Goal: Task Accomplishment & Management: Use online tool/utility

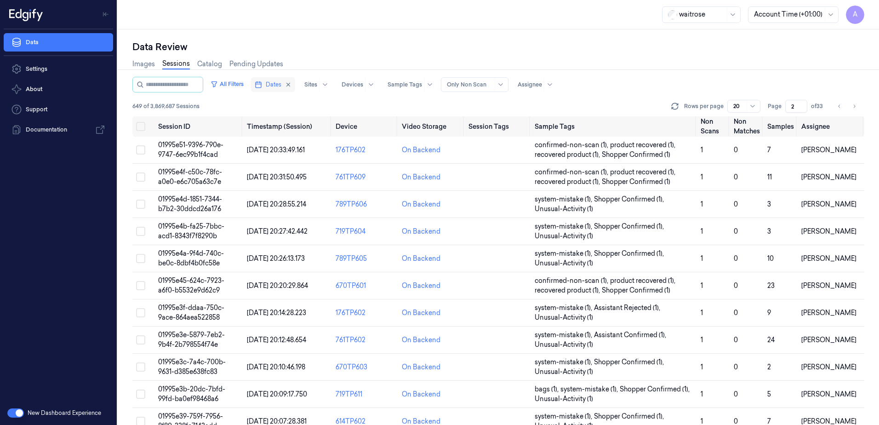
click at [281, 86] on span "Dates" at bounding box center [274, 84] width 16 height 8
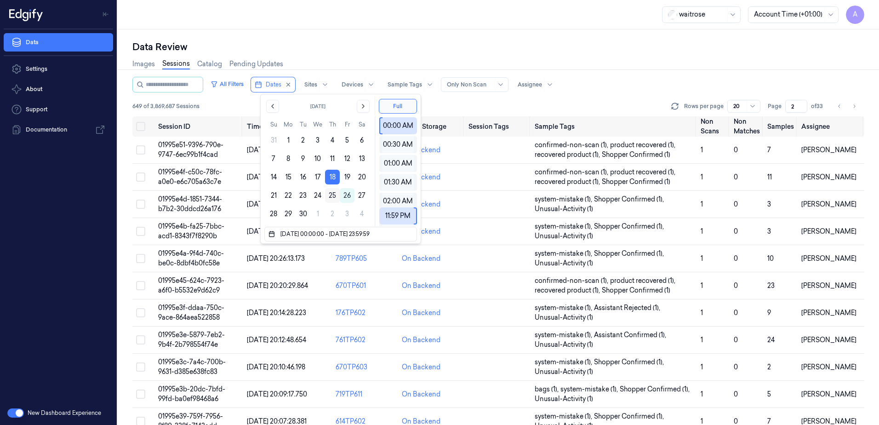
click at [332, 196] on button "25" at bounding box center [332, 195] width 15 height 15
type input "[DATE] 00:00:00 - [DATE] 23:59:59"
click at [336, 22] on div "waitrose Account Time (+01:00) A" at bounding box center [498, 14] width 761 height 29
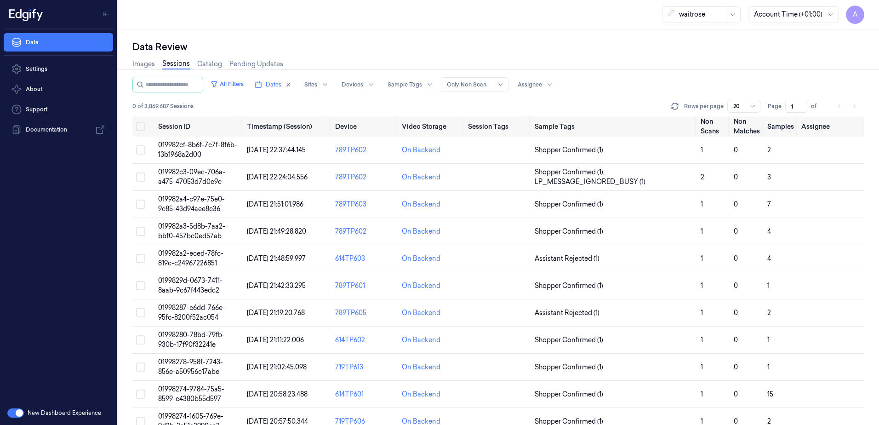
drag, startPoint x: 795, startPoint y: 105, endPoint x: 787, endPoint y: 110, distance: 9.1
click at [787, 110] on input "1" at bounding box center [796, 106] width 22 height 13
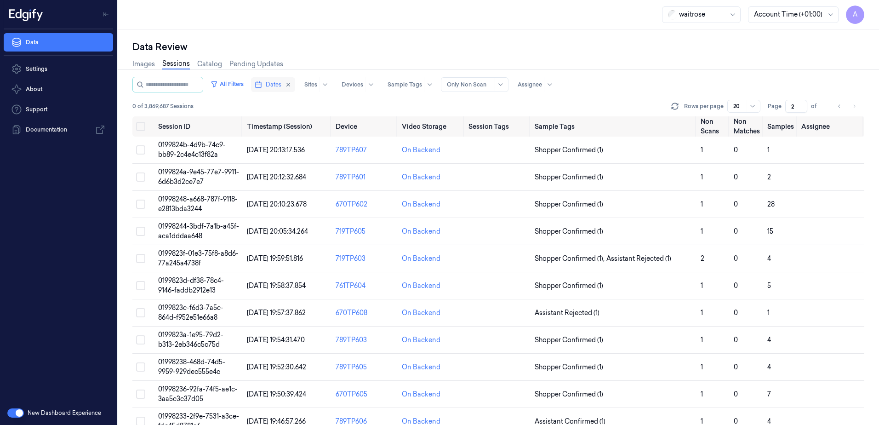
click at [281, 86] on span "Dates" at bounding box center [274, 84] width 16 height 8
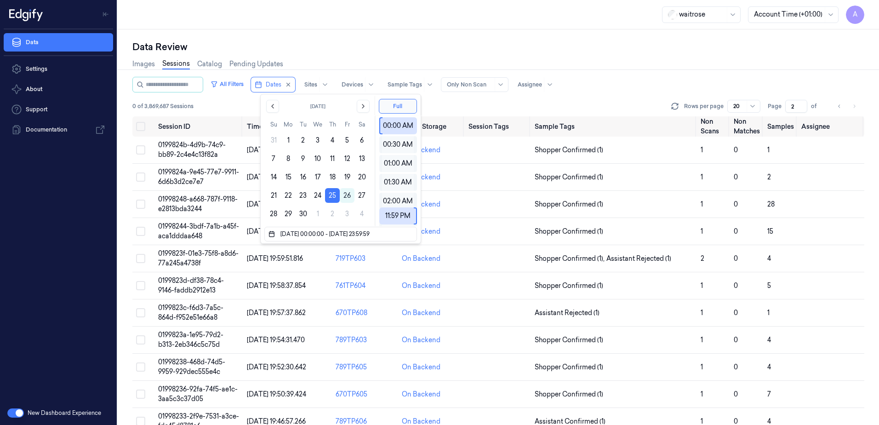
click at [365, 30] on div "Data Review Images Sessions Catalog Pending Updates All Filters Dates Sites Dev…" at bounding box center [498, 226] width 761 height 395
type input "1"
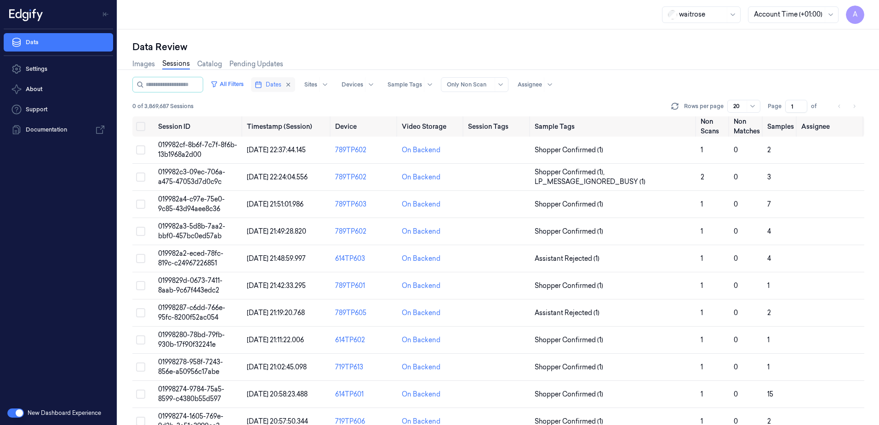
click at [276, 89] on button "Dates" at bounding box center [273, 84] width 44 height 15
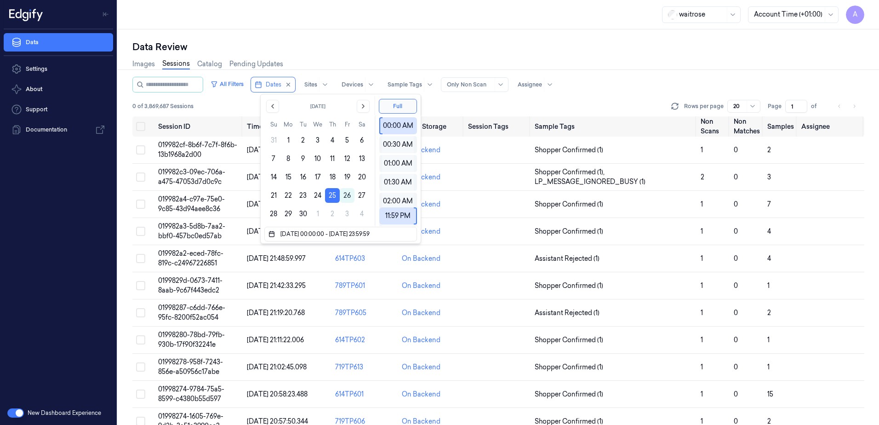
click at [315, 41] on div "Data Review" at bounding box center [498, 46] width 732 height 13
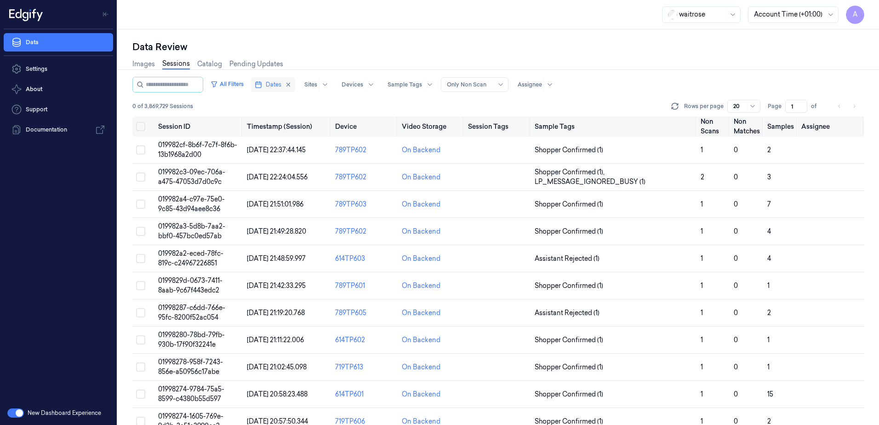
click at [281, 87] on span "Dates" at bounding box center [274, 84] width 16 height 8
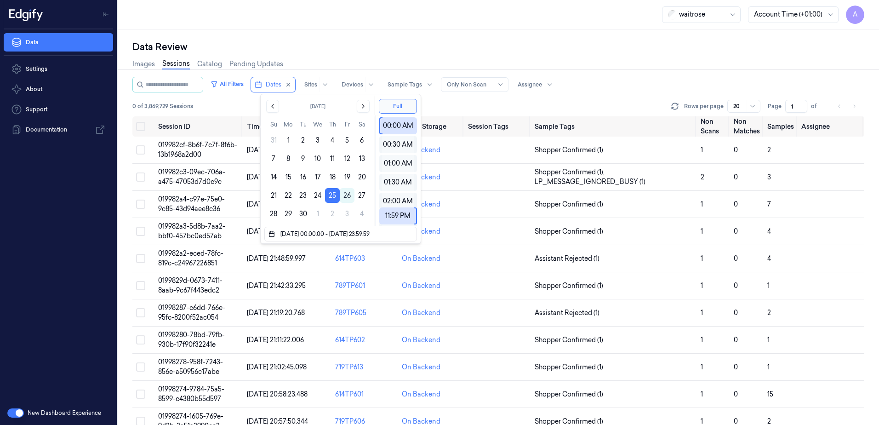
click at [335, 38] on div "Data Review Images Sessions Catalog Pending Updates All Filters Dates Sites Dev…" at bounding box center [498, 226] width 761 height 395
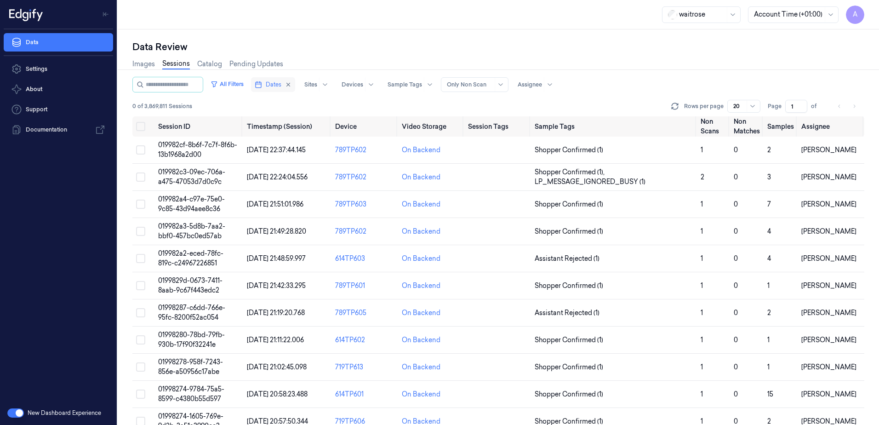
click at [271, 90] on button "Dates" at bounding box center [273, 84] width 44 height 15
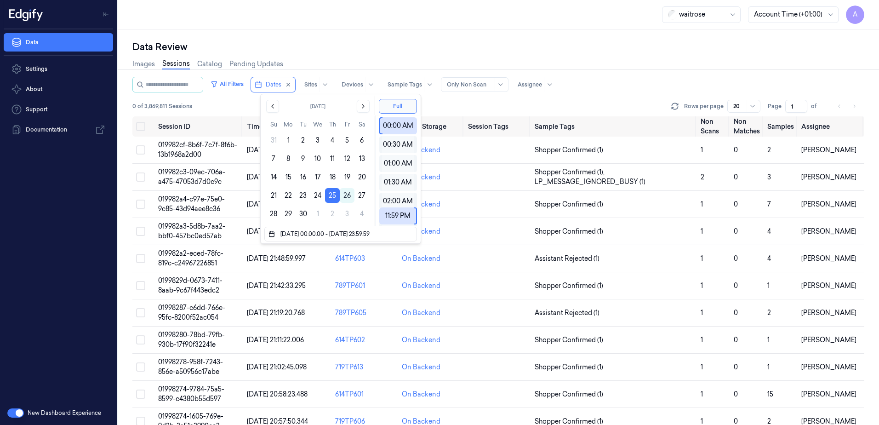
click at [369, 33] on div "Data Review Images Sessions Catalog Pending Updates All Filters Dates Sites Dev…" at bounding box center [498, 226] width 761 height 395
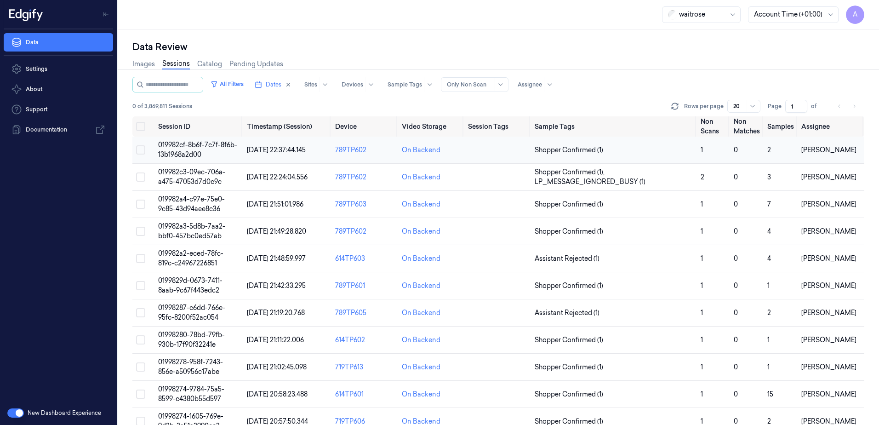
click at [177, 151] on span "019982cf-8b6f-7c7f-8f6b-13b1968a2d00" at bounding box center [197, 150] width 79 height 18
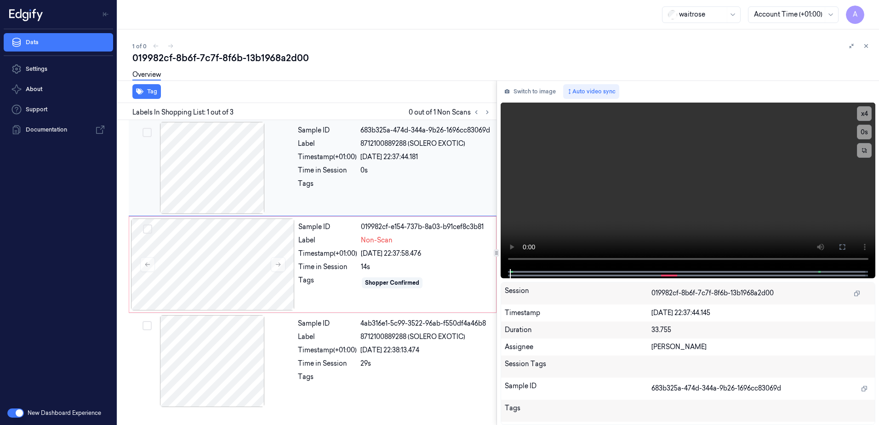
click at [296, 187] on div "Sample ID 683b325a-474d-344a-9b26-1696cc83069d Label 8712100889288 (SOLERO EXOT…" at bounding box center [394, 168] width 200 height 92
click at [486, 113] on icon at bounding box center [487, 112] width 6 height 6
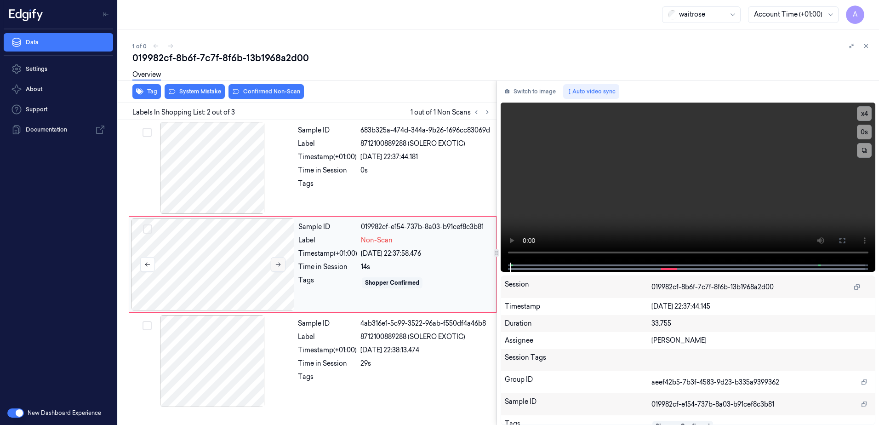
click at [275, 265] on icon at bounding box center [278, 264] width 6 height 6
click at [280, 263] on icon at bounding box center [278, 264] width 6 height 6
click at [641, 160] on video at bounding box center [688, 183] width 375 height 160
click at [646, 201] on video at bounding box center [688, 183] width 375 height 160
click at [597, 202] on video at bounding box center [688, 183] width 375 height 160
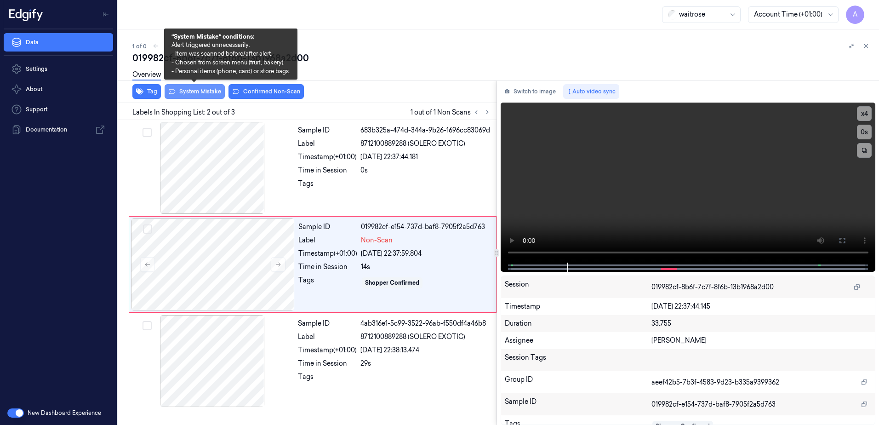
click at [181, 89] on button "System Mistake" at bounding box center [195, 91] width 60 height 15
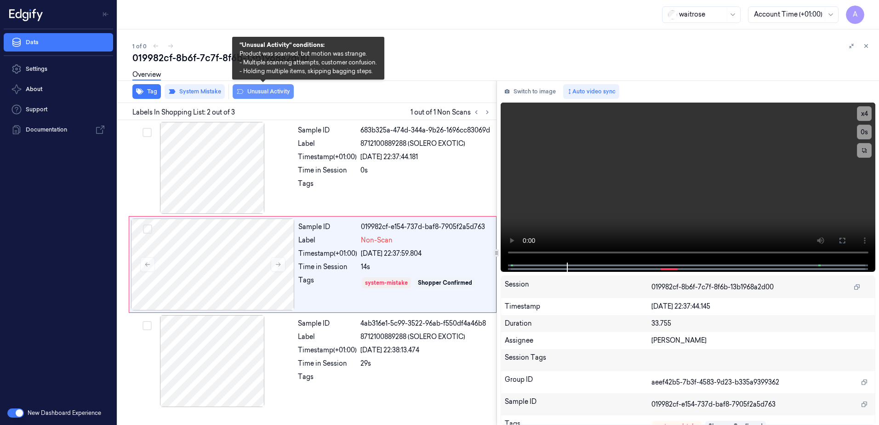
click at [266, 95] on button "Unusual Activity" at bounding box center [263, 91] width 61 height 15
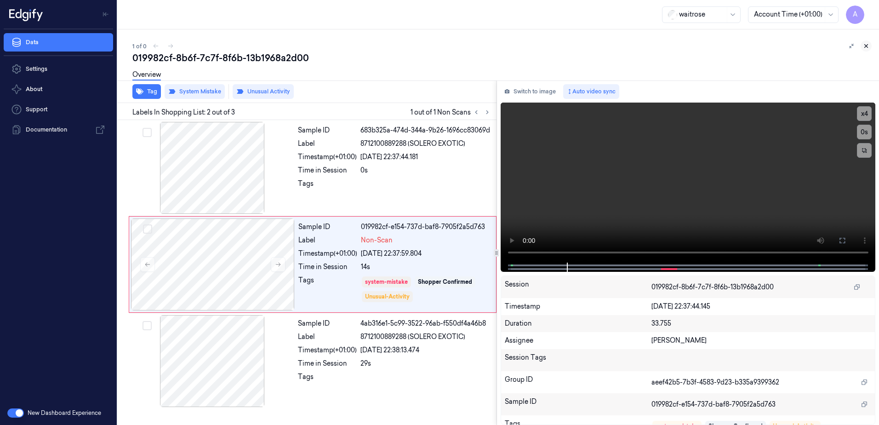
click at [866, 49] on icon at bounding box center [866, 46] width 6 height 6
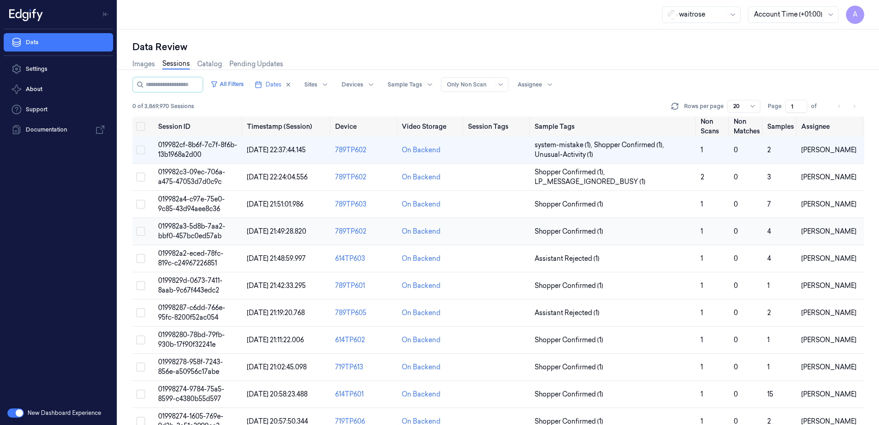
click at [188, 231] on td "019982a3-5d8b-7aa2-bbf0-457bc0ed57ab" at bounding box center [198, 231] width 89 height 27
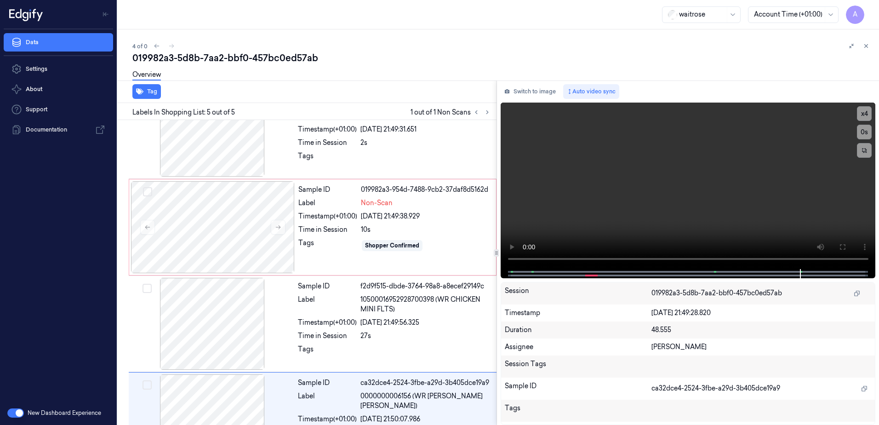
scroll to position [181, 0]
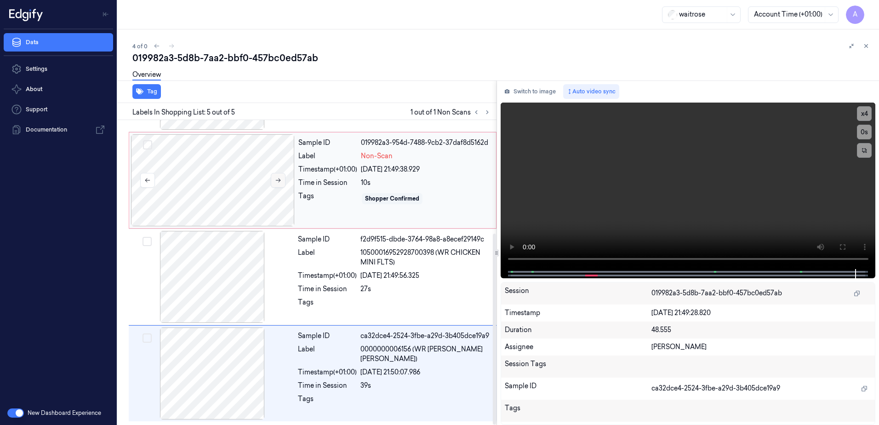
click at [278, 179] on icon at bounding box center [278, 180] width 6 height 6
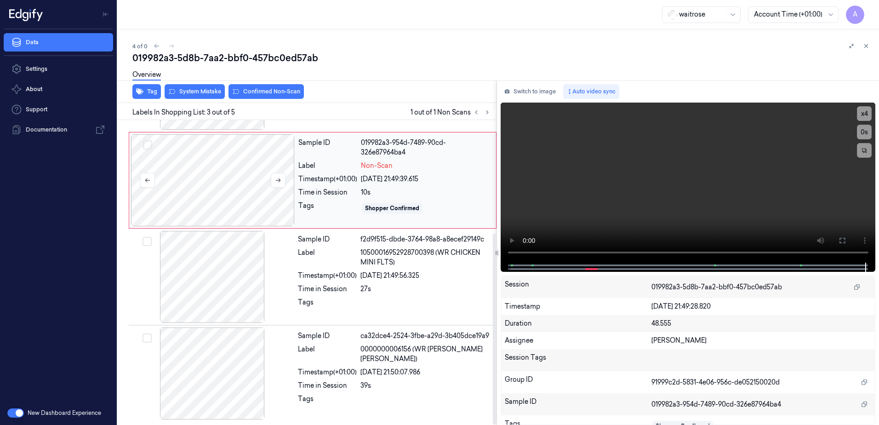
scroll to position [89, 0]
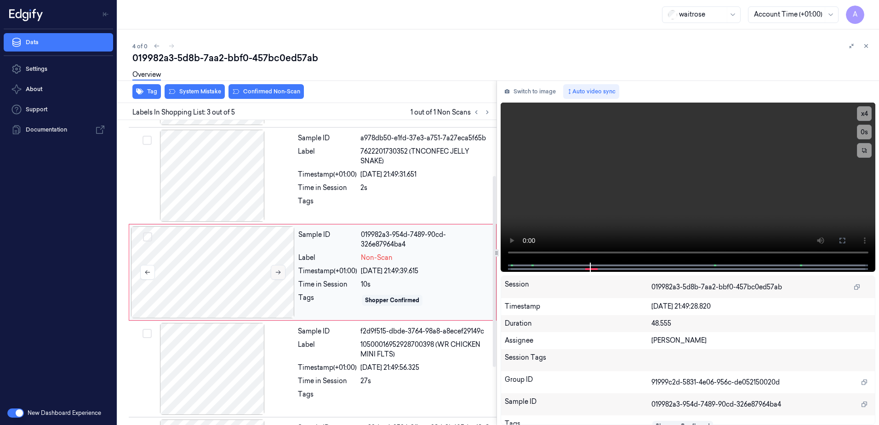
click at [277, 273] on icon at bounding box center [278, 272] width 6 height 6
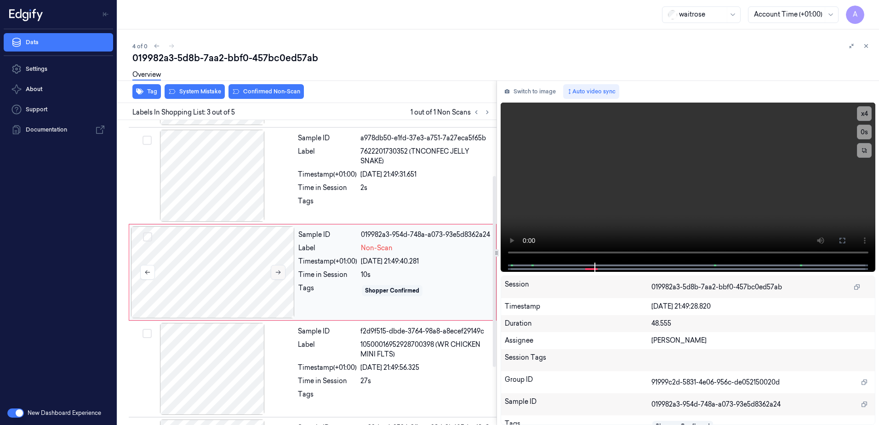
click at [277, 273] on icon at bounding box center [278, 272] width 6 height 6
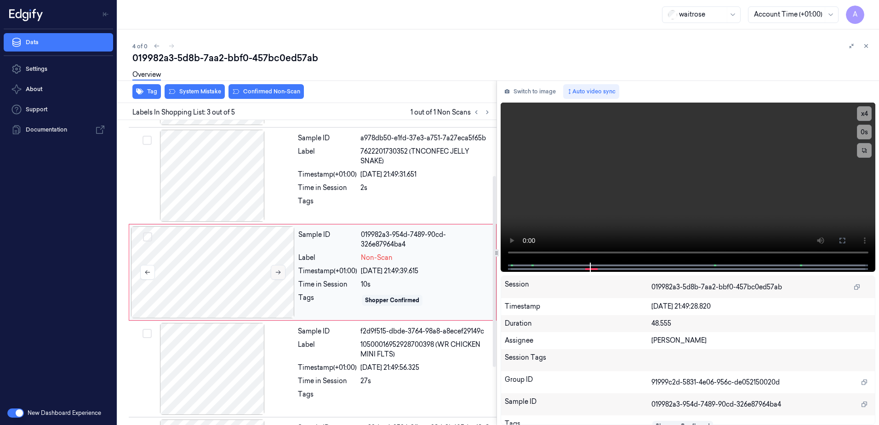
click at [277, 273] on icon at bounding box center [278, 272] width 6 height 6
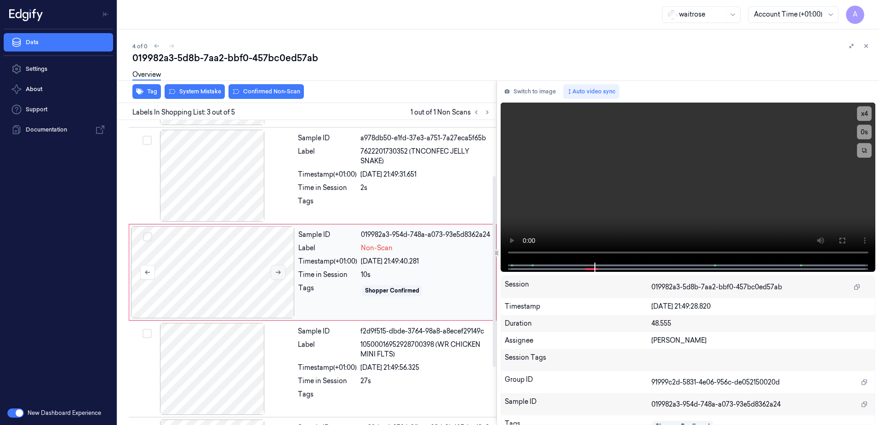
click at [277, 273] on icon at bounding box center [278, 272] width 6 height 6
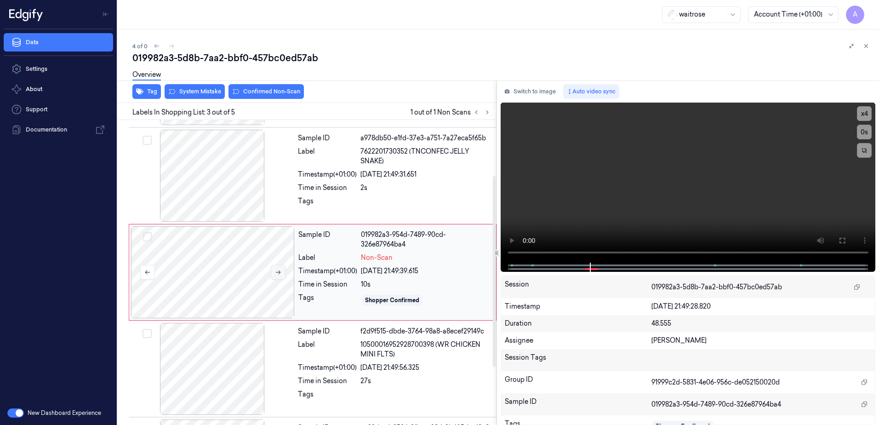
click at [277, 273] on icon at bounding box center [278, 272] width 6 height 6
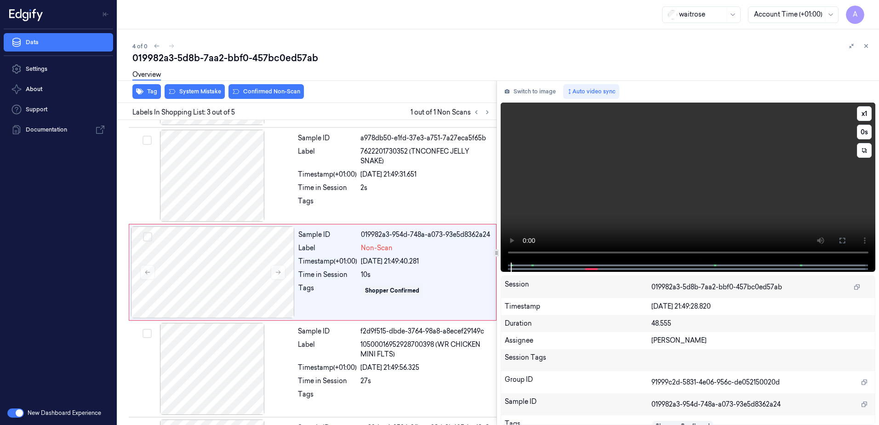
click at [729, 178] on video at bounding box center [688, 183] width 375 height 160
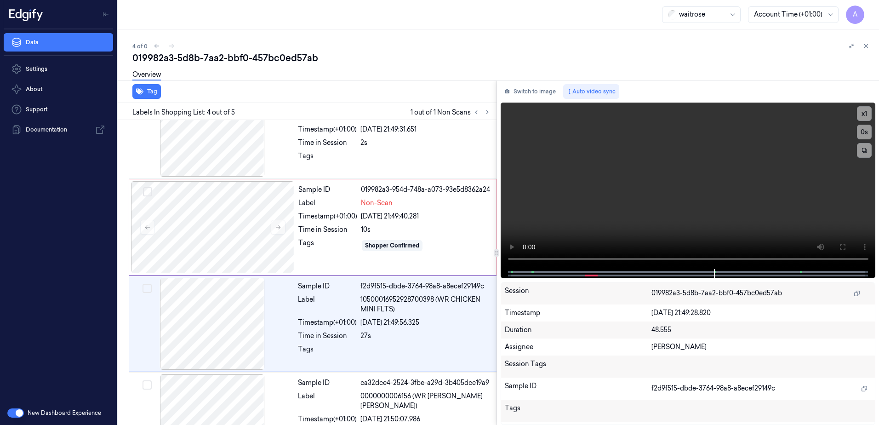
scroll to position [181, 0]
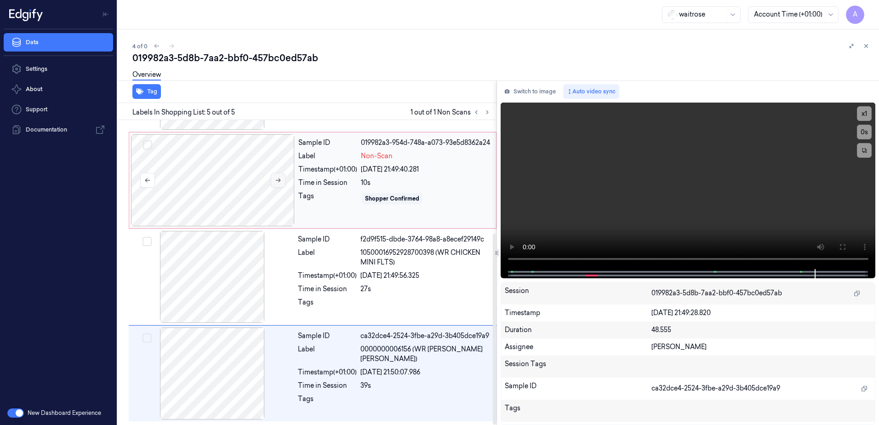
click at [278, 183] on icon at bounding box center [278, 180] width 6 height 6
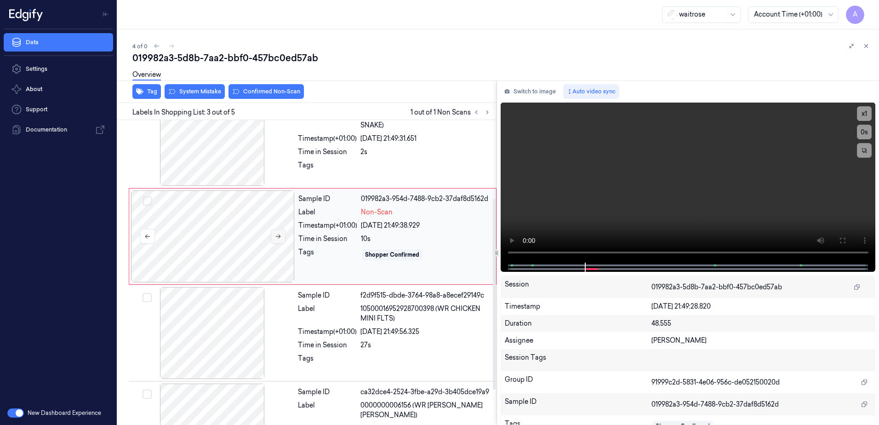
scroll to position [89, 0]
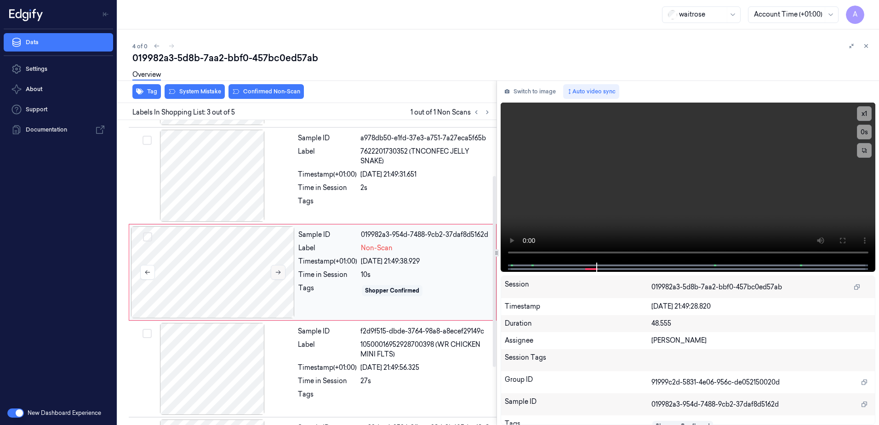
click at [275, 273] on icon at bounding box center [278, 272] width 6 height 6
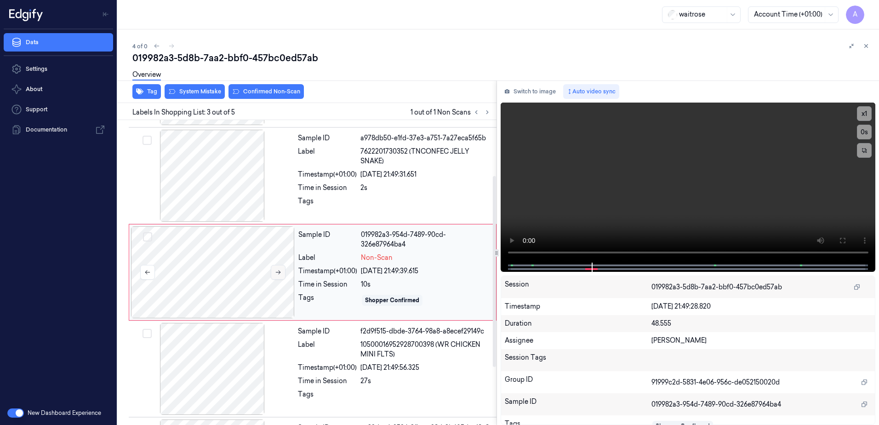
click at [275, 273] on icon at bounding box center [278, 272] width 6 height 6
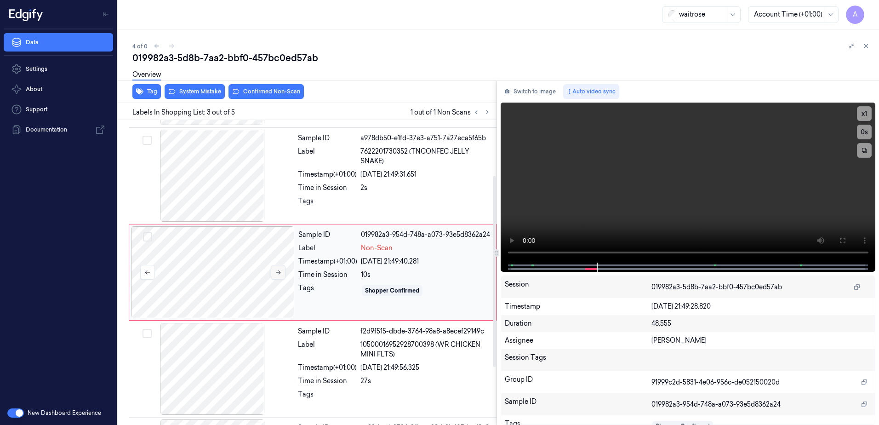
click at [275, 273] on icon at bounding box center [278, 272] width 6 height 6
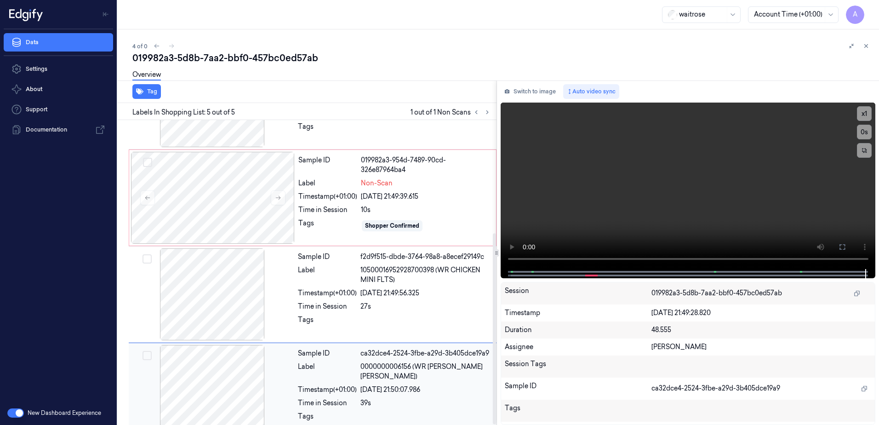
scroll to position [181, 0]
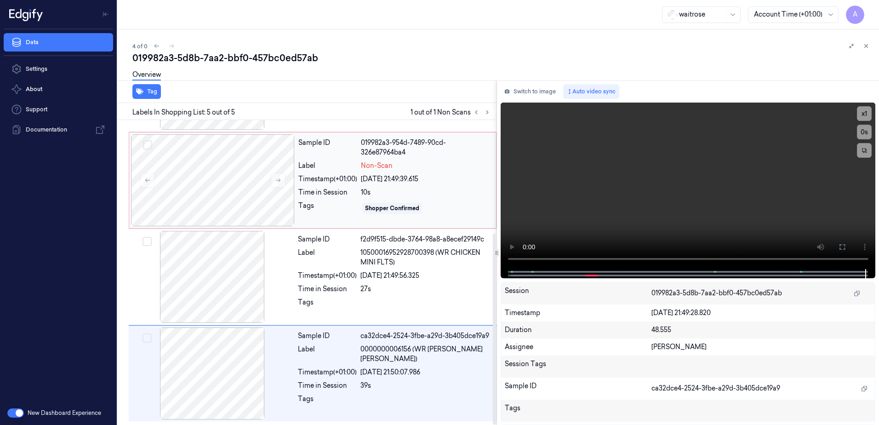
click at [440, 183] on div "25/09/2025 21:49:39.615" at bounding box center [426, 179] width 130 height 10
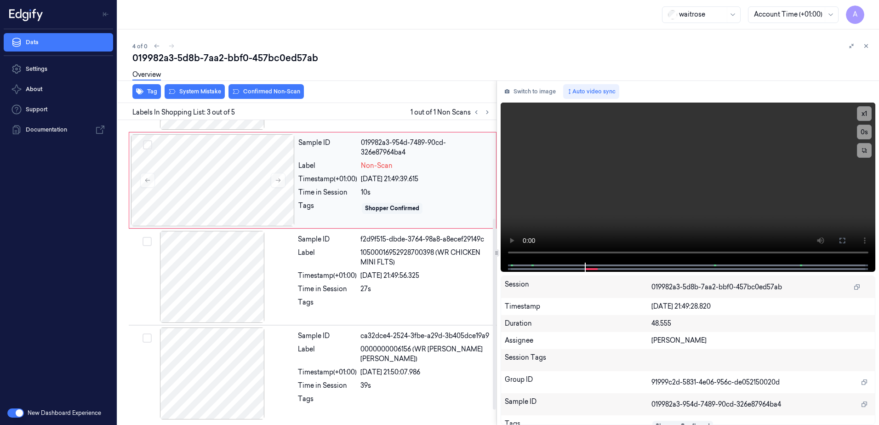
scroll to position [89, 0]
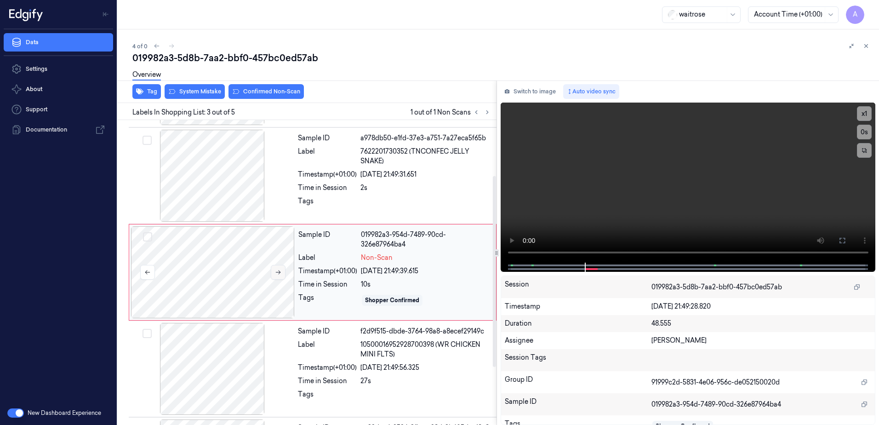
click at [276, 276] on button at bounding box center [278, 272] width 15 height 15
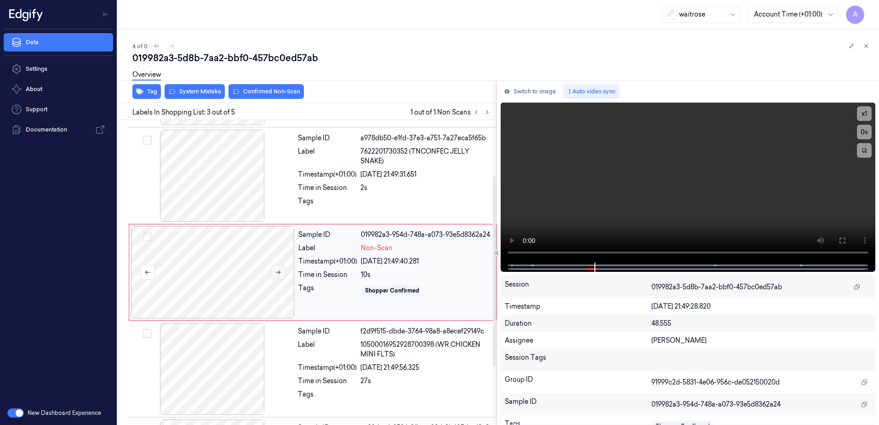
click at [273, 276] on button at bounding box center [278, 272] width 15 height 15
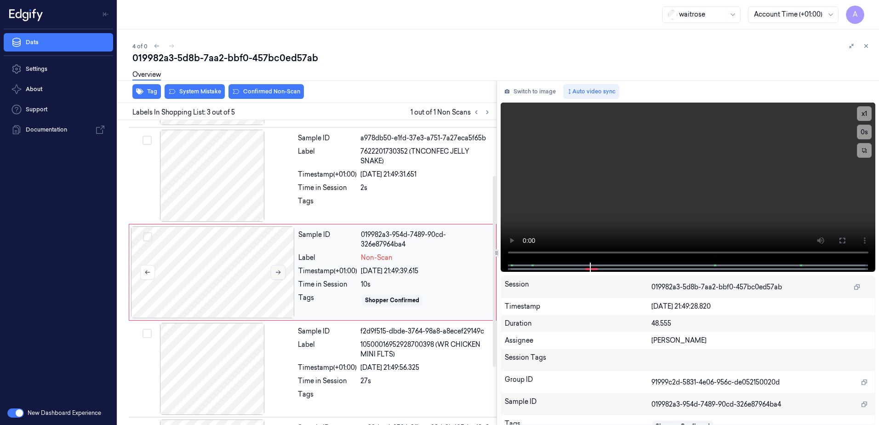
click at [273, 276] on button at bounding box center [278, 272] width 15 height 15
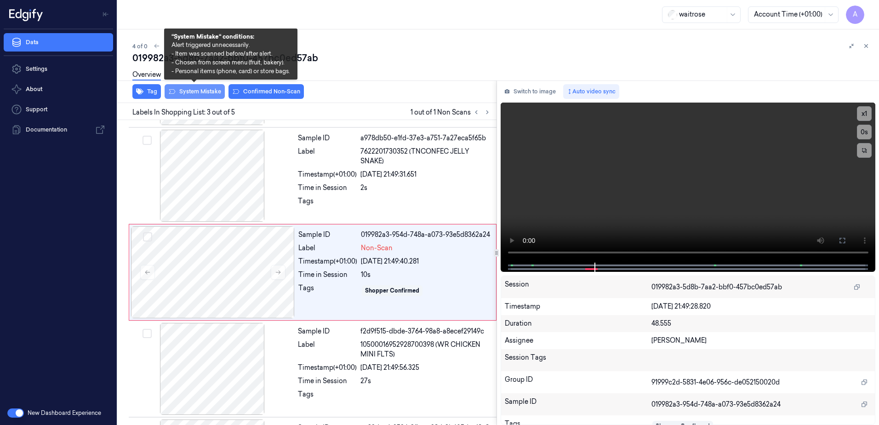
click at [187, 93] on button "System Mistake" at bounding box center [195, 91] width 60 height 15
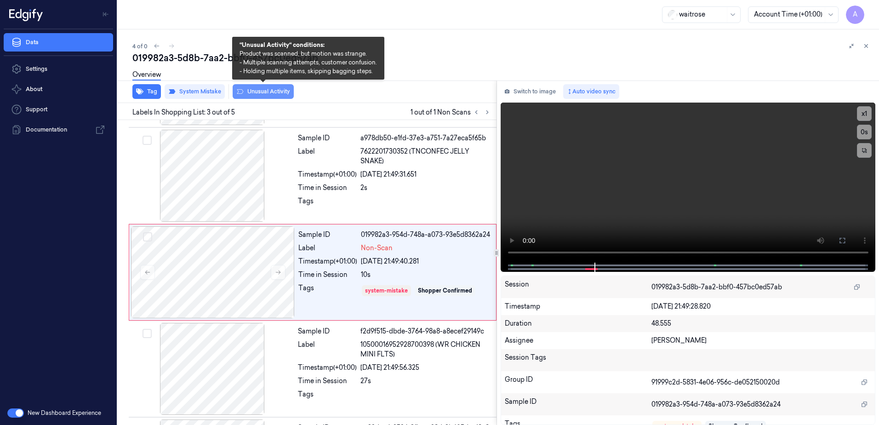
click at [255, 93] on button "Unusual Activity" at bounding box center [263, 91] width 61 height 15
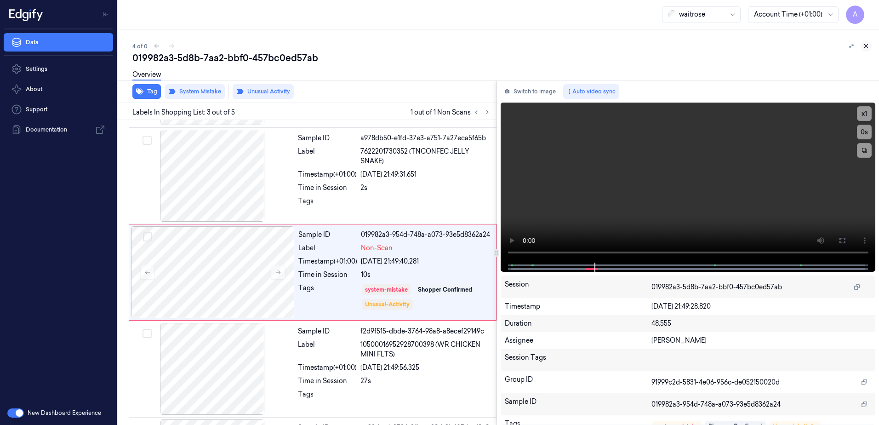
click at [868, 46] on icon at bounding box center [866, 46] width 6 height 6
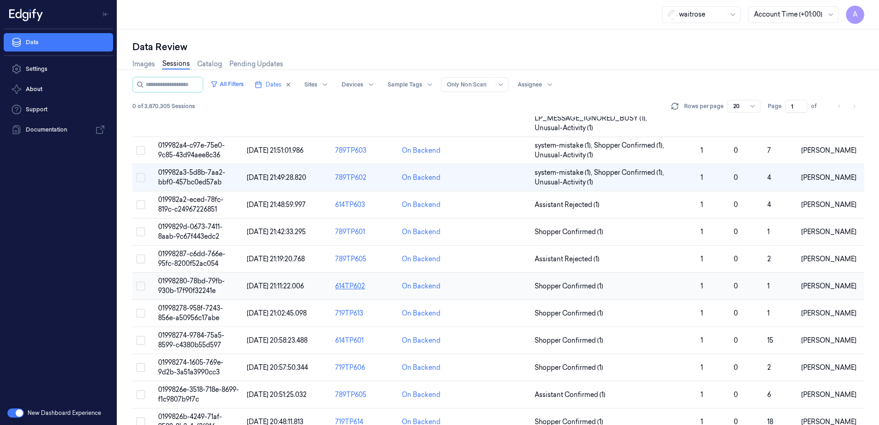
scroll to position [92, 0]
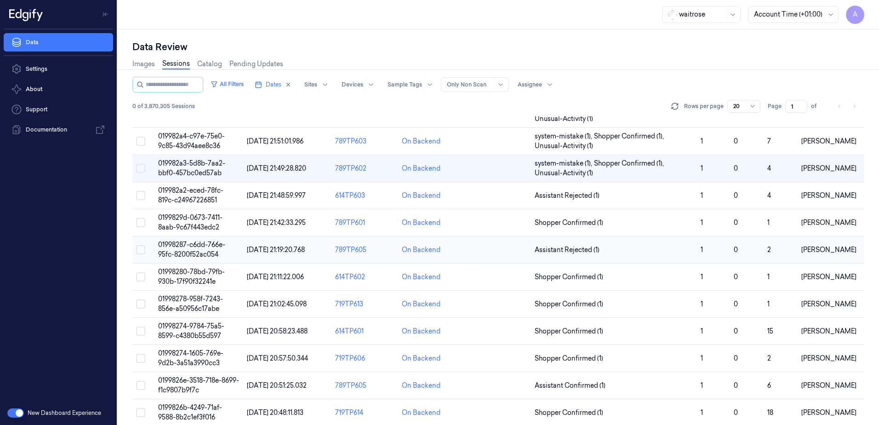
click at [196, 246] on span "01998287-c6dd-766e-95fc-8200f52ac054" at bounding box center [191, 249] width 67 height 18
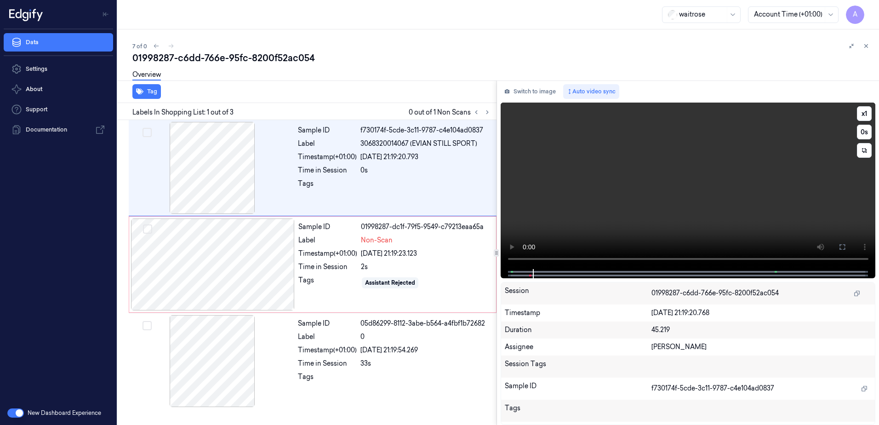
click at [720, 185] on video at bounding box center [688, 186] width 375 height 166
click at [335, 285] on div "Tags" at bounding box center [327, 282] width 59 height 15
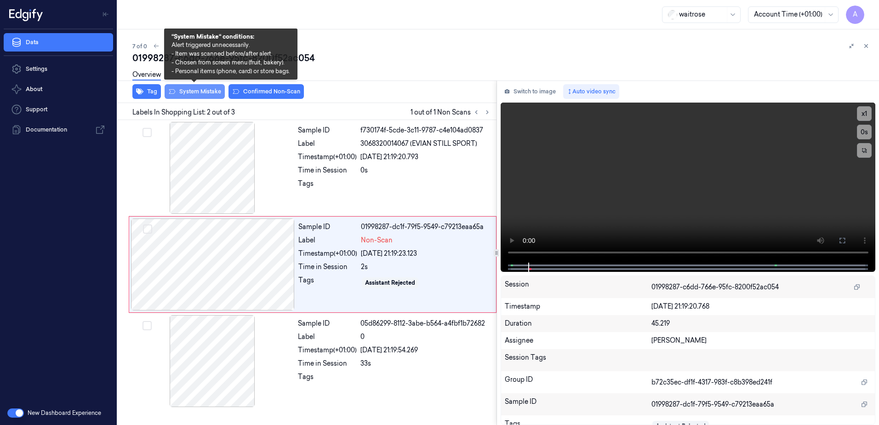
click at [200, 91] on button "System Mistake" at bounding box center [195, 91] width 60 height 15
click at [194, 97] on button "System Mistake" at bounding box center [195, 91] width 60 height 15
click at [204, 98] on button "System Mistake" at bounding box center [195, 91] width 60 height 15
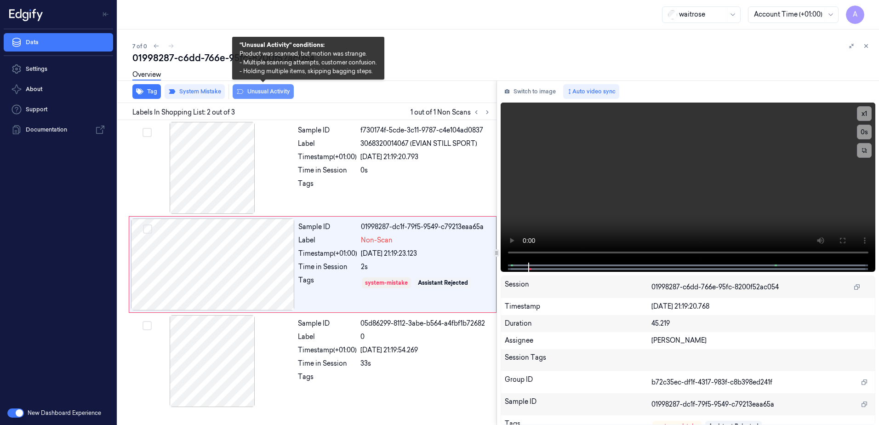
click at [256, 98] on button "Unusual Activity" at bounding box center [263, 91] width 61 height 15
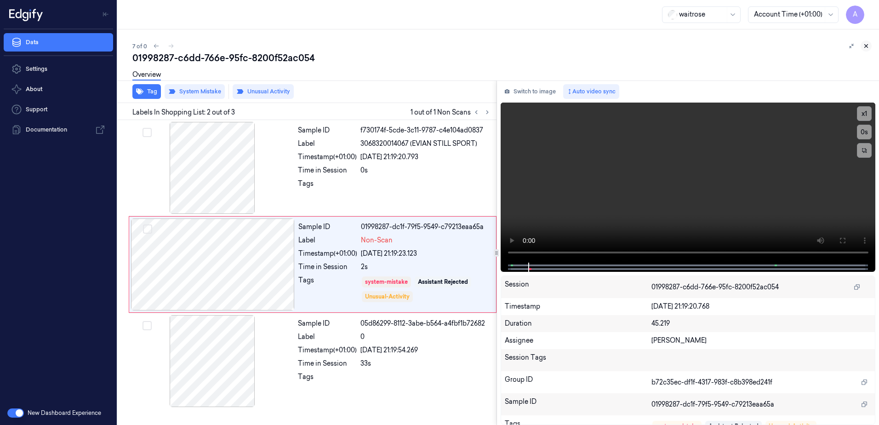
click at [862, 48] on button at bounding box center [866, 45] width 11 height 11
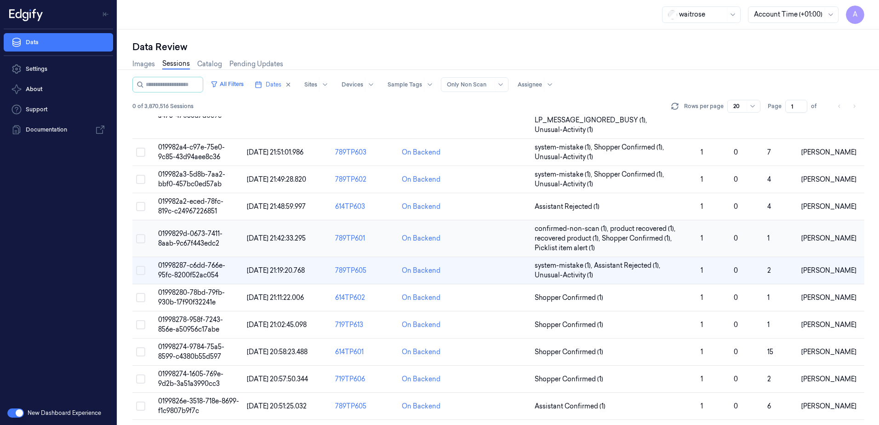
scroll to position [127, 0]
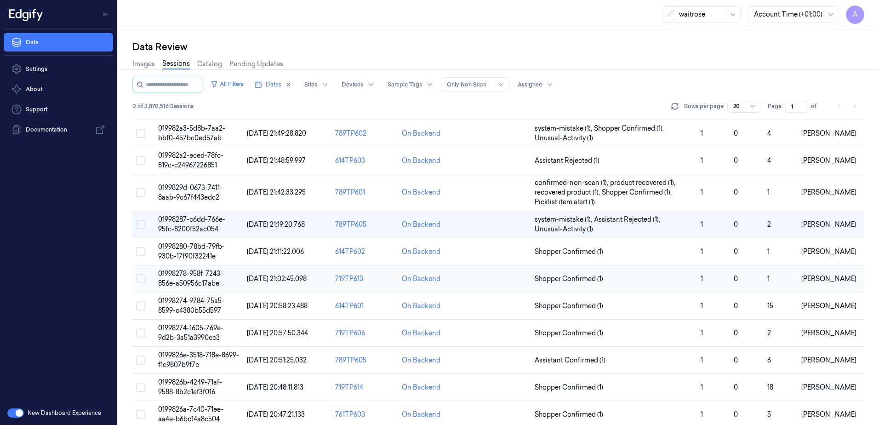
click at [196, 278] on td "01998278-958f-7243-856e-a50956c17abe" at bounding box center [198, 278] width 89 height 27
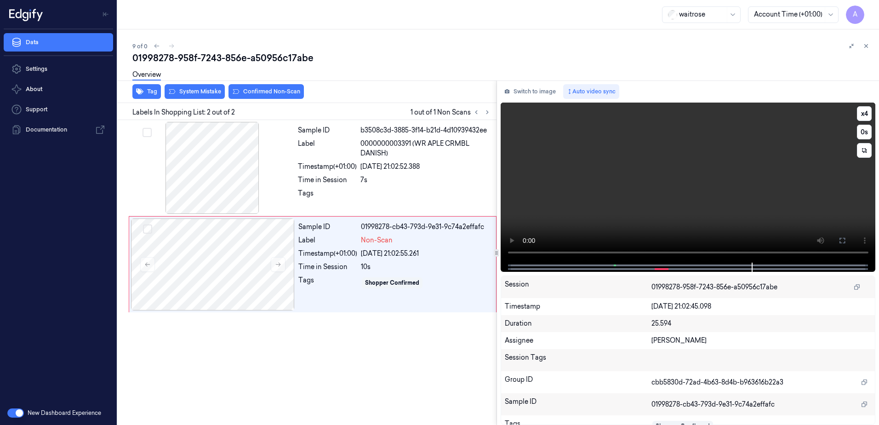
click at [627, 209] on video at bounding box center [688, 183] width 375 height 160
click at [317, 281] on div "Tags" at bounding box center [327, 282] width 59 height 15
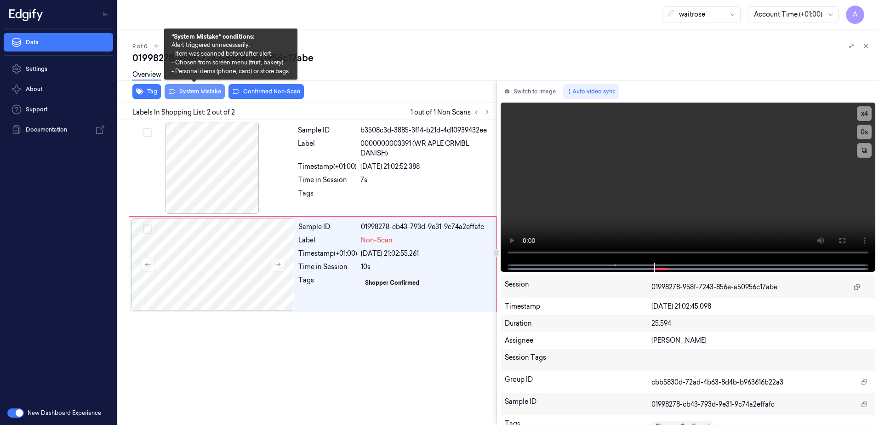
click at [190, 94] on button "System Mistake" at bounding box center [195, 91] width 60 height 15
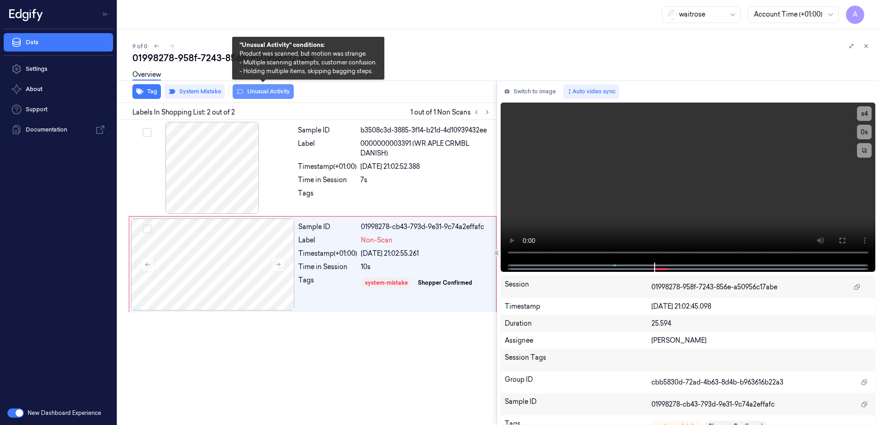
click at [257, 97] on button "Unusual Activity" at bounding box center [263, 91] width 61 height 15
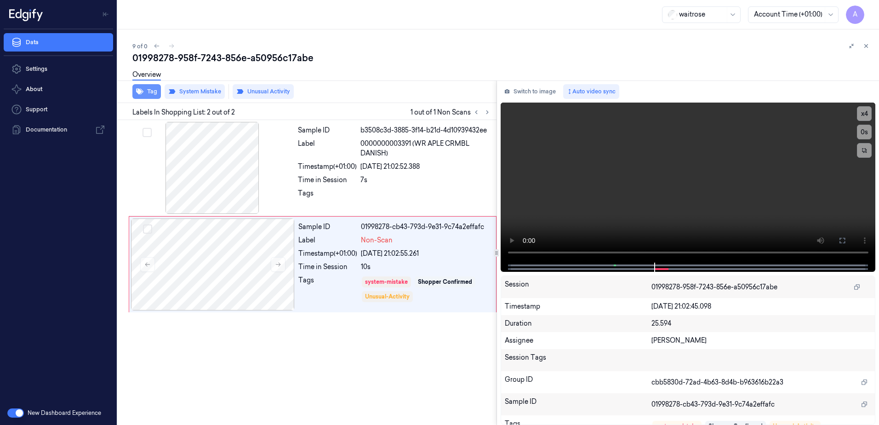
click at [147, 97] on button "Tag" at bounding box center [146, 91] width 29 height 15
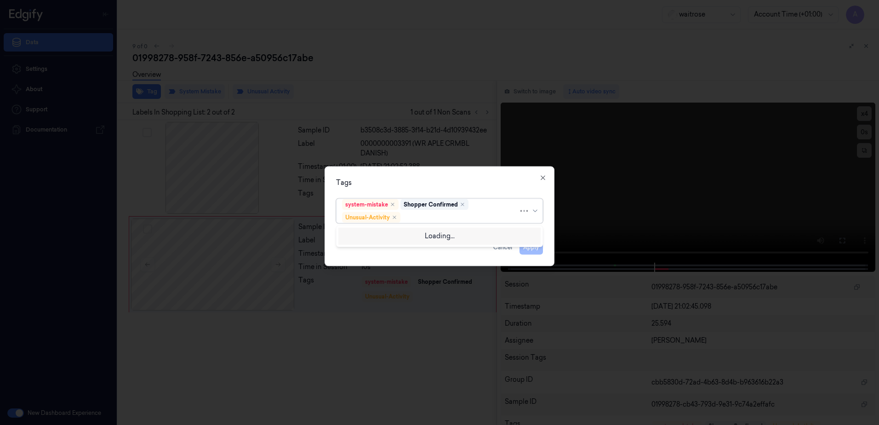
click at [426, 217] on div at bounding box center [460, 217] width 116 height 10
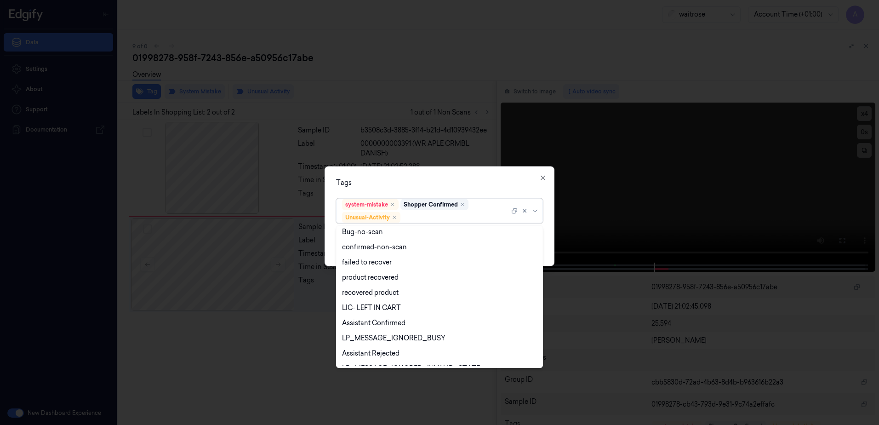
scroll to position [120, 0]
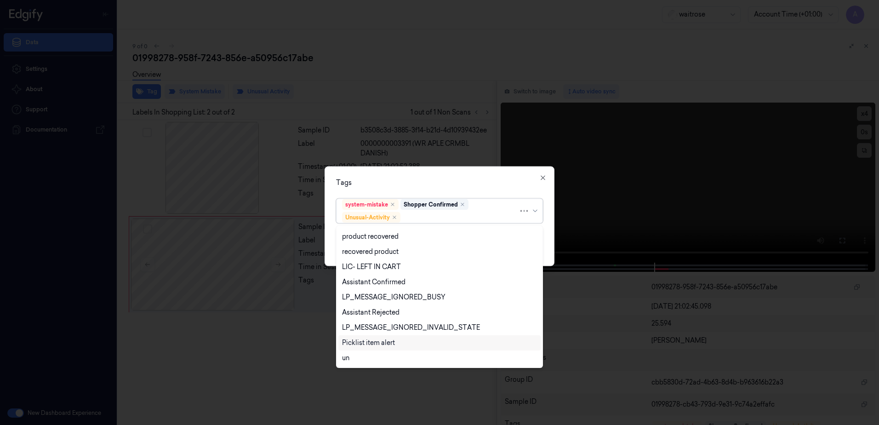
click at [388, 339] on div "Picklist item alert" at bounding box center [368, 343] width 53 height 10
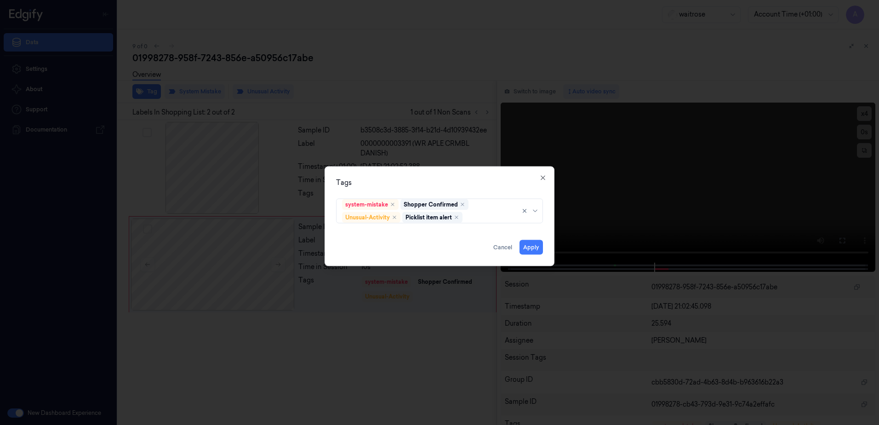
click at [411, 184] on div "Tags" at bounding box center [439, 183] width 207 height 10
click at [526, 252] on button "Apply" at bounding box center [531, 247] width 23 height 15
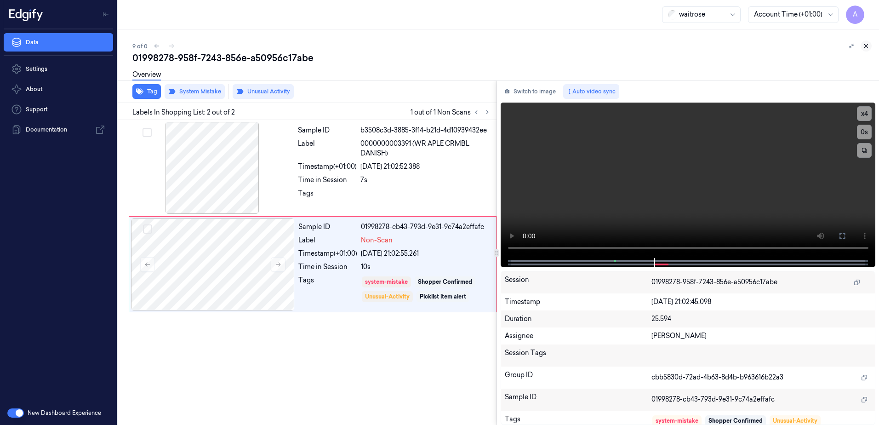
click at [862, 45] on button at bounding box center [866, 45] width 11 height 11
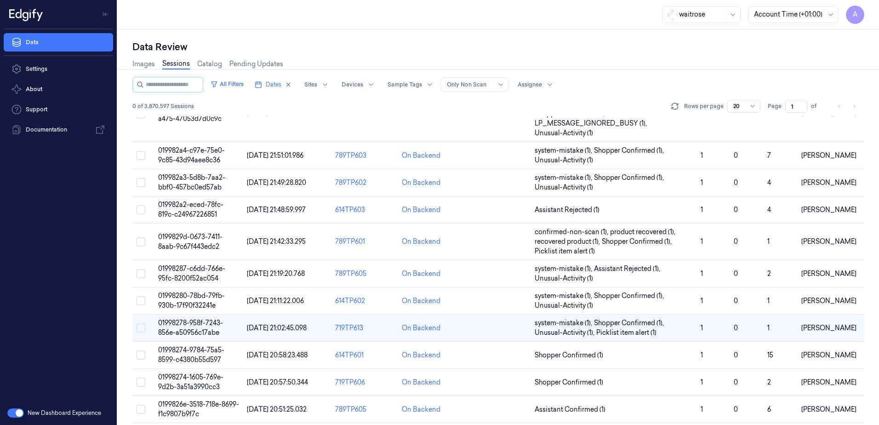
scroll to position [135, 0]
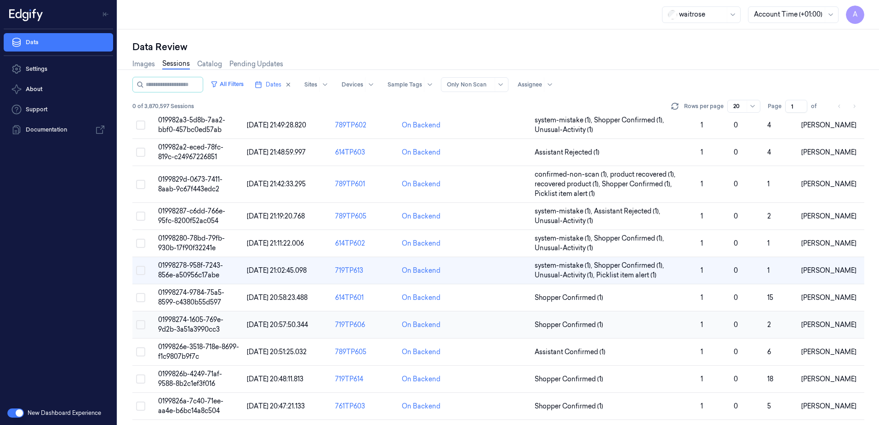
click at [202, 322] on span "01998274-1605-769e-9d2b-3a51a3990cc3" at bounding box center [190, 324] width 65 height 18
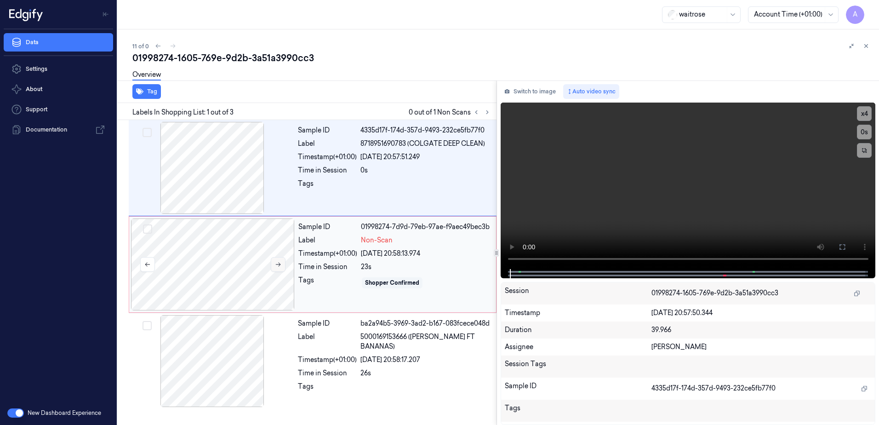
click at [274, 262] on button at bounding box center [278, 264] width 15 height 15
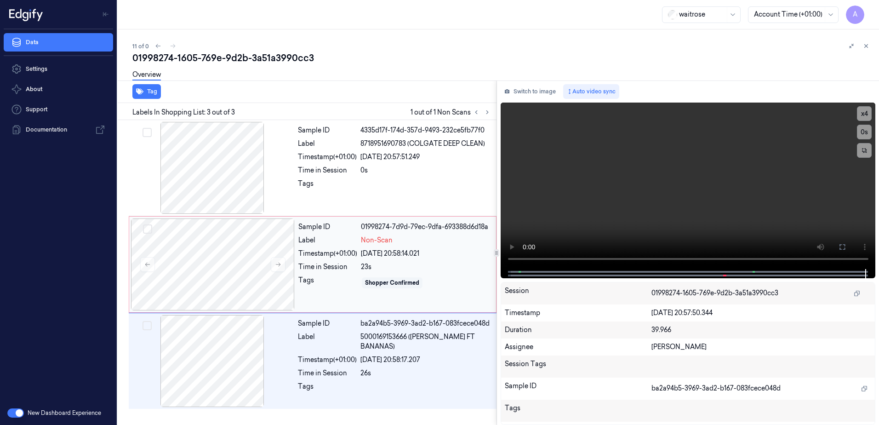
click at [323, 287] on div "Tags" at bounding box center [327, 282] width 59 height 15
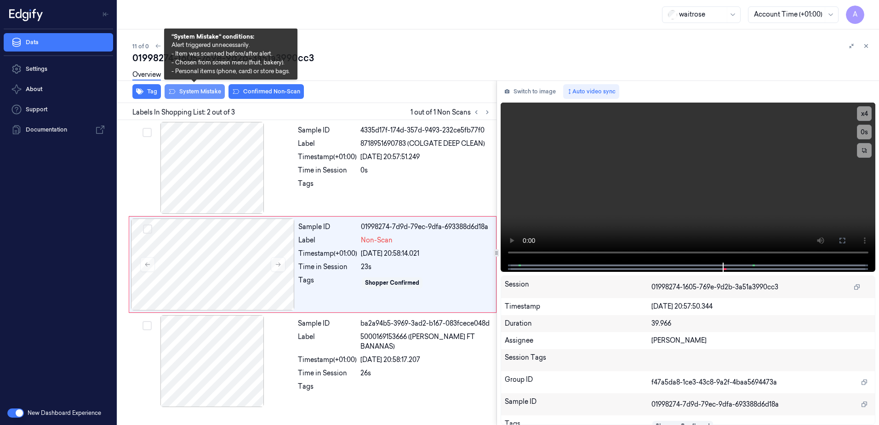
click at [196, 94] on button "System Mistake" at bounding box center [195, 91] width 60 height 15
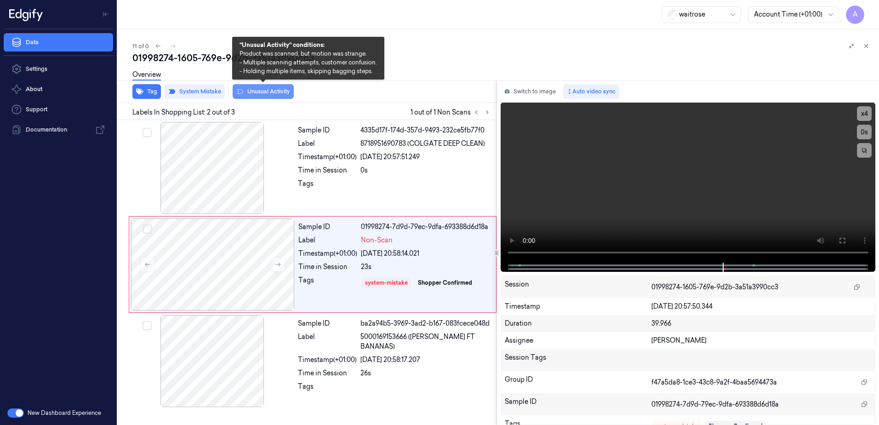
click at [243, 90] on icon at bounding box center [239, 91] width 7 height 7
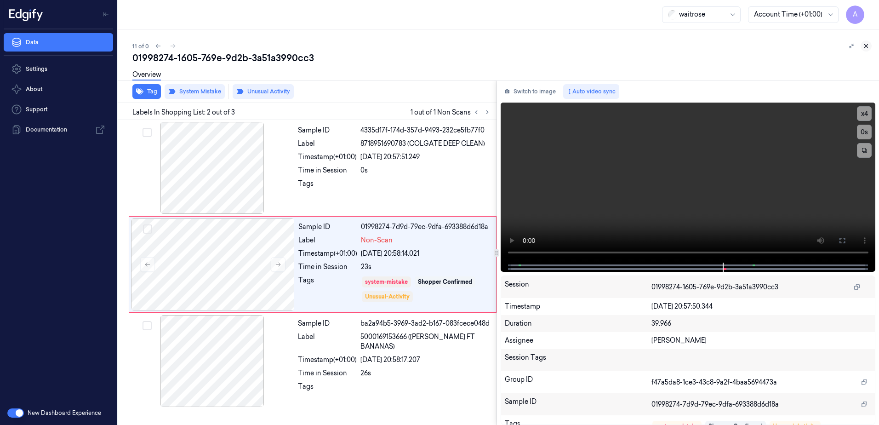
click at [863, 44] on button at bounding box center [866, 45] width 11 height 11
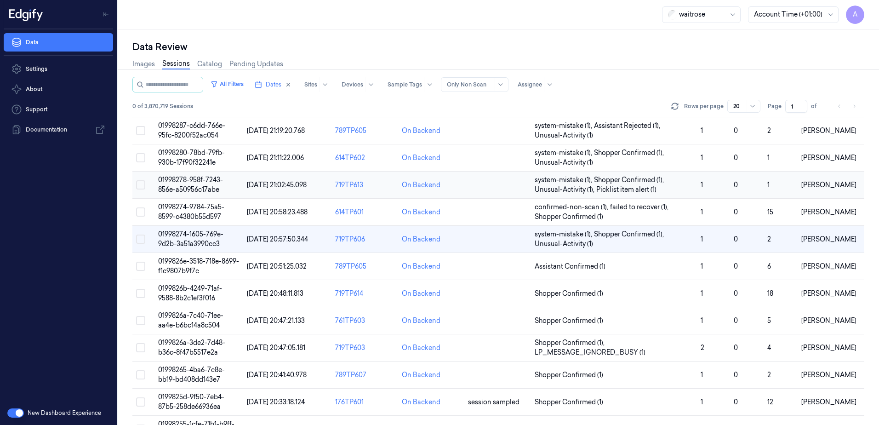
scroll to position [235, 0]
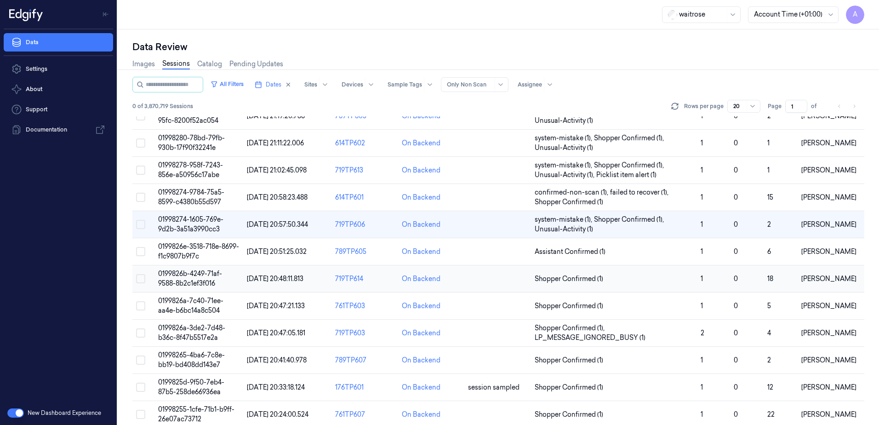
click at [210, 273] on span "0199826b-4249-71af-9588-8b2c1ef3f016" at bounding box center [190, 278] width 64 height 18
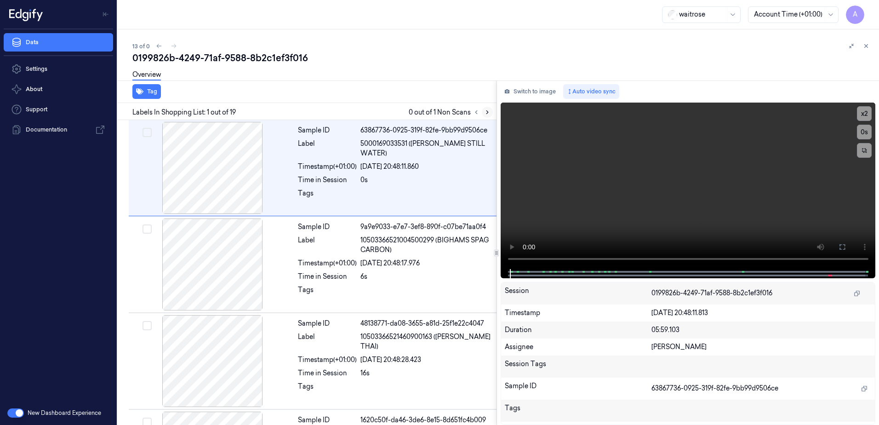
click at [486, 114] on icon at bounding box center [487, 112] width 6 height 6
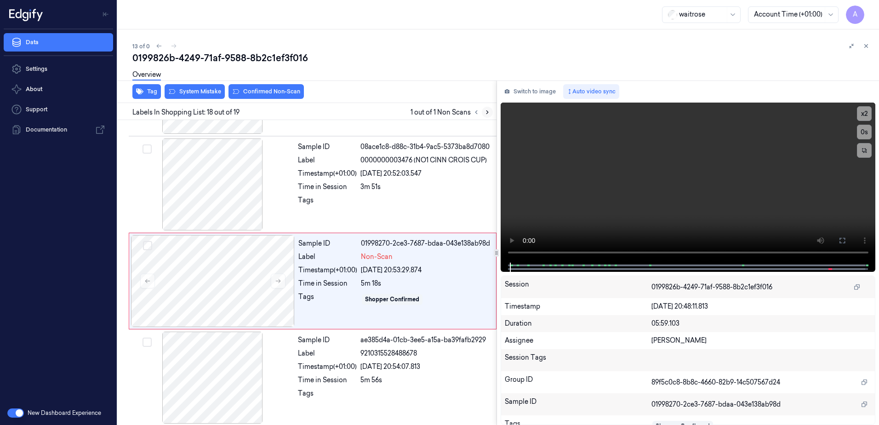
scroll to position [1532, 0]
click at [282, 281] on button at bounding box center [278, 279] width 15 height 15
click at [281, 280] on button at bounding box center [278, 279] width 15 height 15
click at [675, 187] on video at bounding box center [688, 183] width 375 height 160
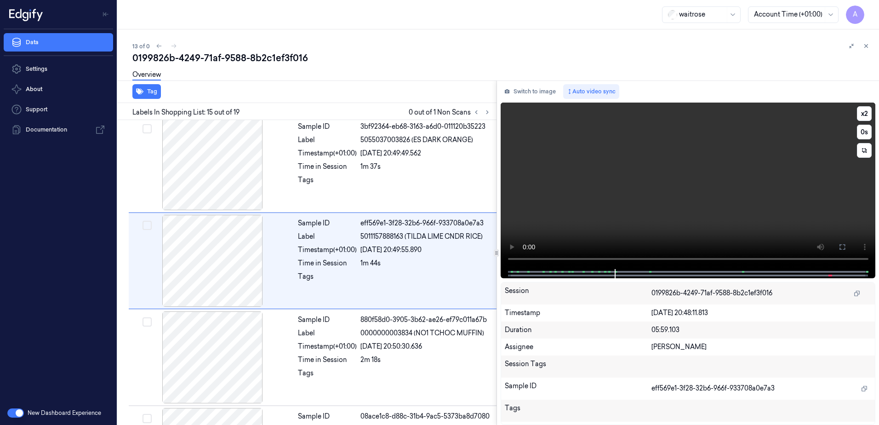
scroll to position [1247, 0]
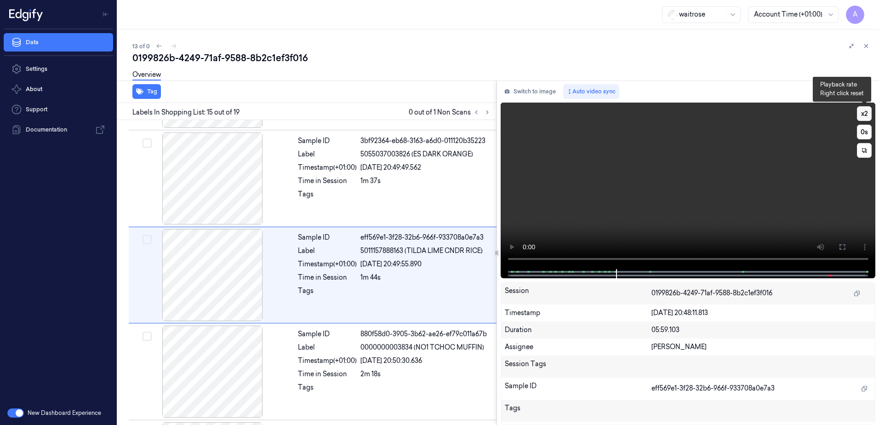
click at [871, 110] on button "x 2" at bounding box center [864, 113] width 15 height 15
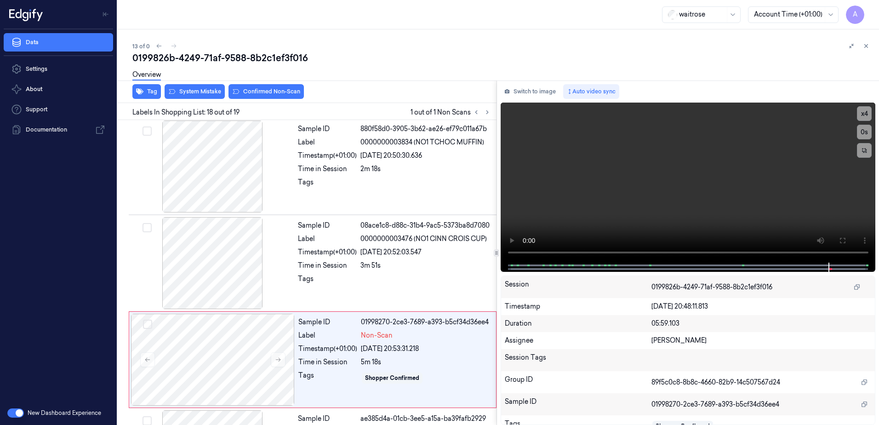
scroll to position [1532, 0]
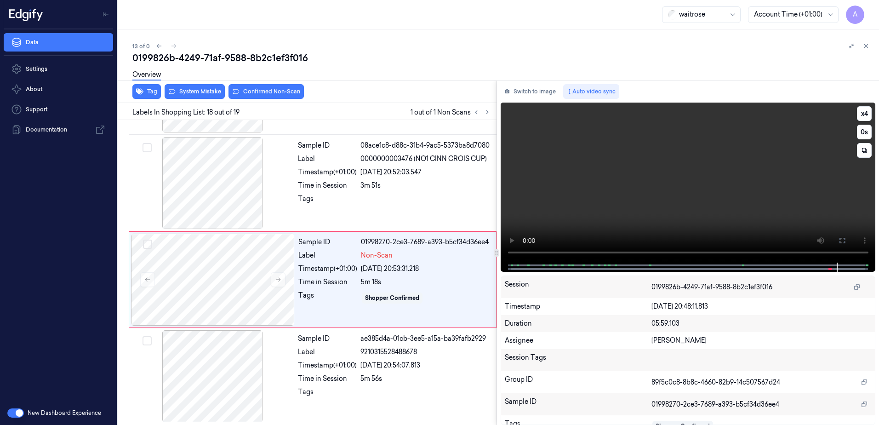
click at [684, 203] on video at bounding box center [688, 183] width 375 height 160
click at [621, 203] on video at bounding box center [688, 183] width 375 height 160
click at [345, 297] on div "Tags" at bounding box center [327, 298] width 59 height 15
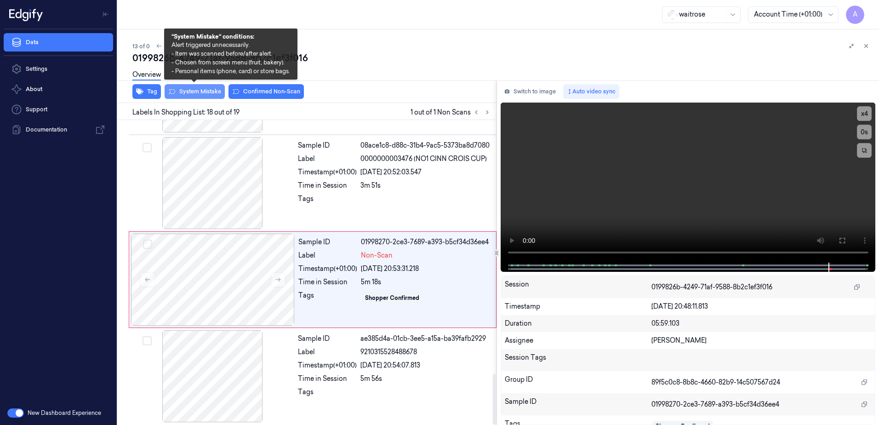
click at [183, 96] on button "System Mistake" at bounding box center [195, 91] width 60 height 15
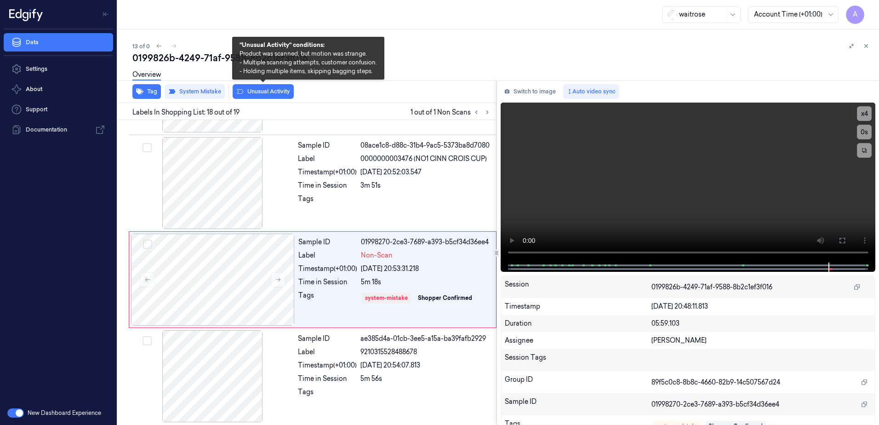
click at [252, 93] on button "Unusual Activity" at bounding box center [263, 91] width 61 height 15
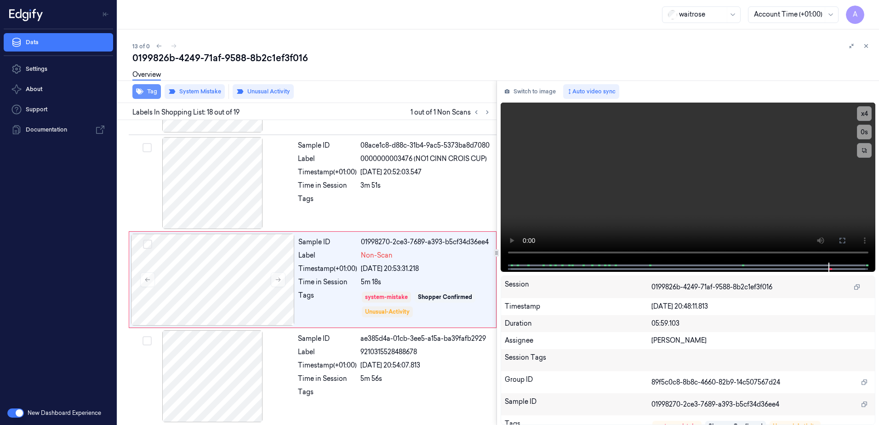
click at [144, 96] on button "Tag" at bounding box center [146, 91] width 29 height 15
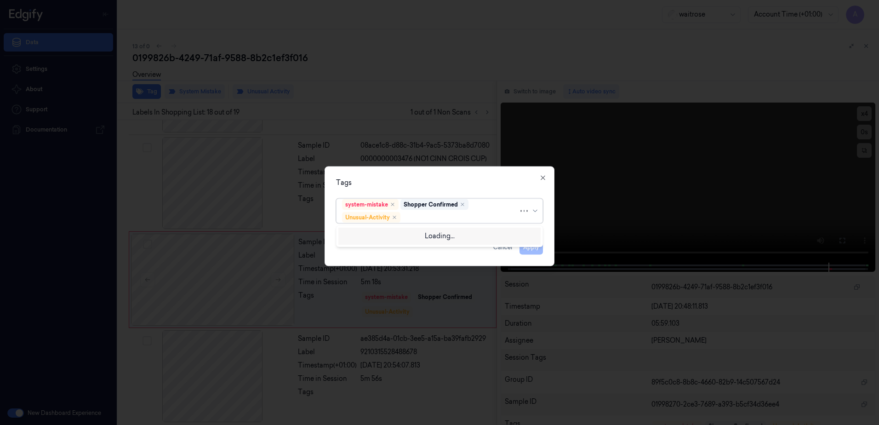
click at [432, 217] on div at bounding box center [460, 217] width 116 height 10
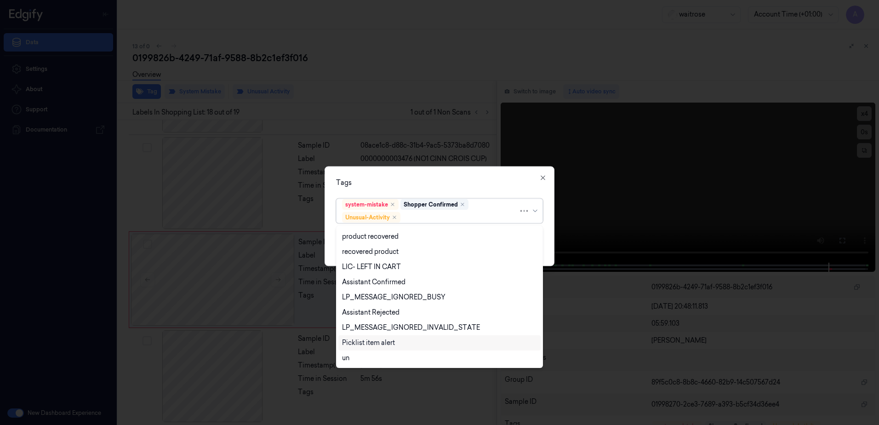
click at [374, 343] on div "Picklist item alert" at bounding box center [368, 343] width 53 height 10
click at [400, 181] on div "Tags" at bounding box center [439, 183] width 207 height 10
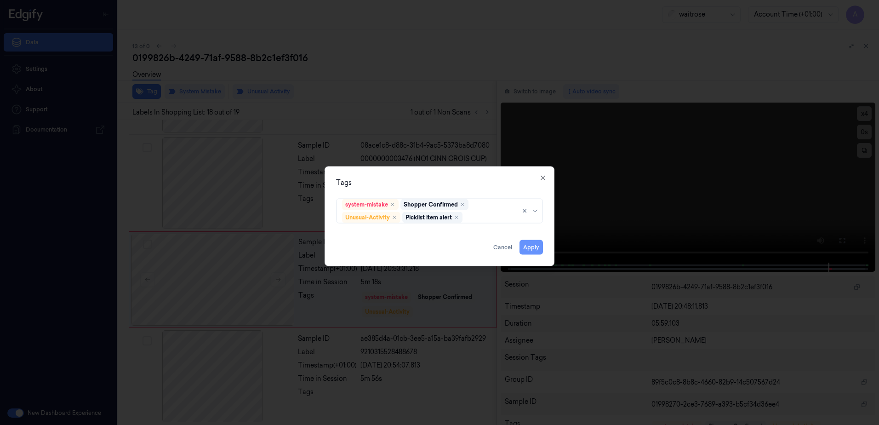
click at [528, 249] on button "Apply" at bounding box center [531, 247] width 23 height 15
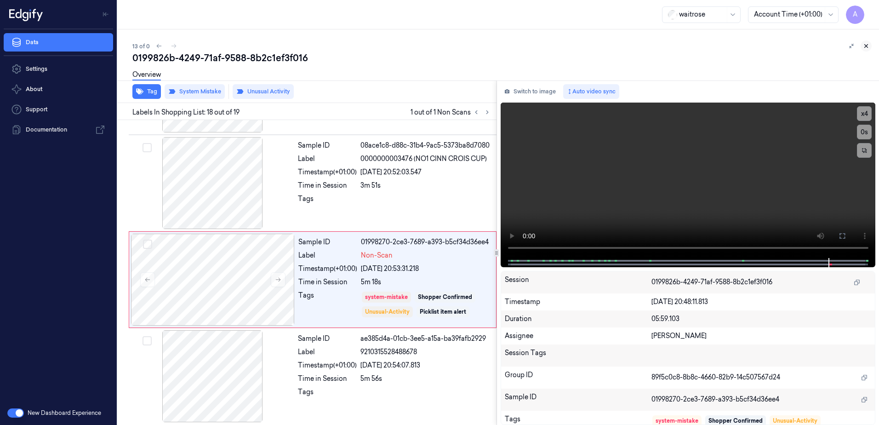
click at [863, 46] on icon at bounding box center [866, 46] width 6 height 6
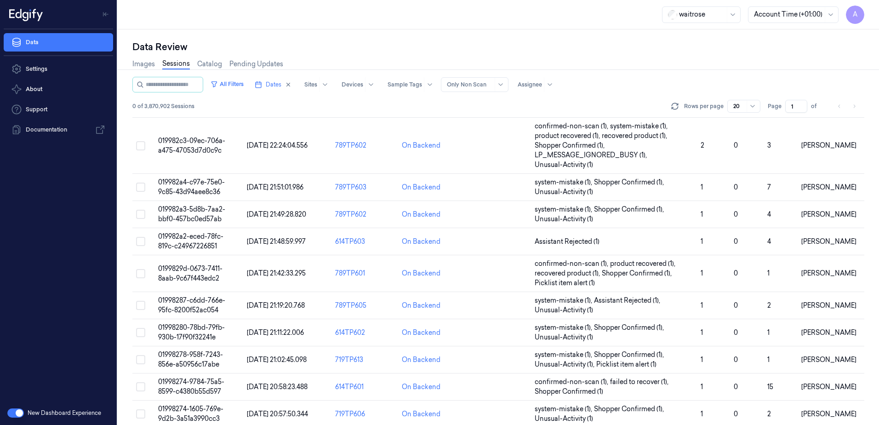
scroll to position [244, 0]
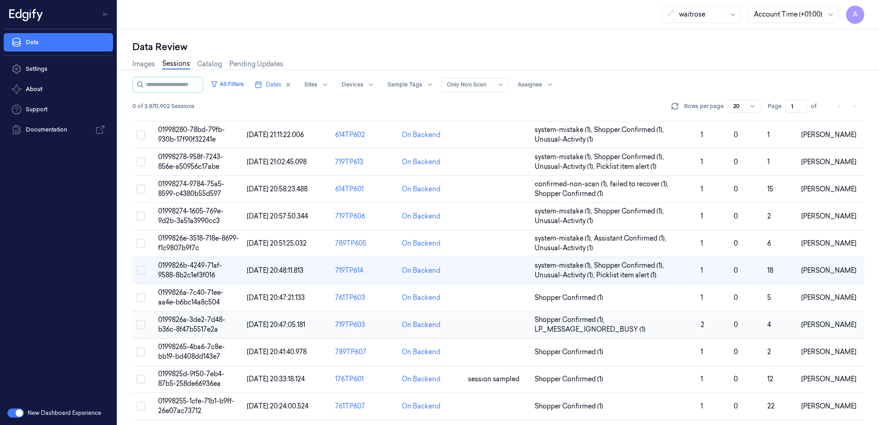
click at [190, 321] on span "0199826a-3de2-7d48-b36c-8f47b5517e2a" at bounding box center [191, 324] width 67 height 18
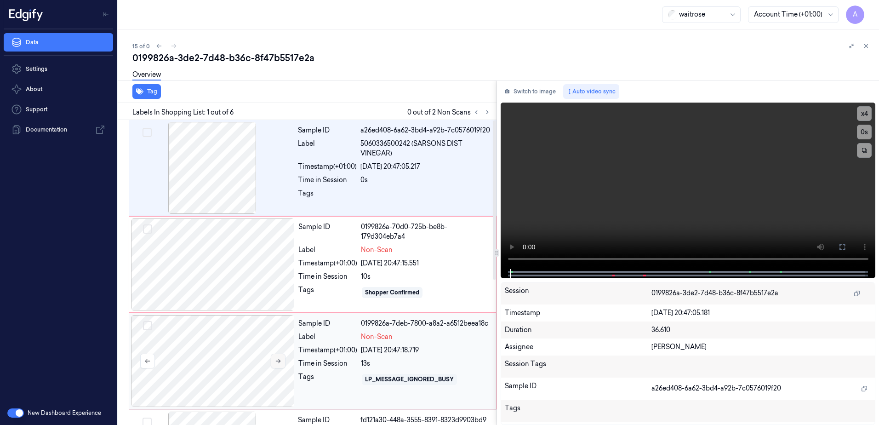
click at [278, 366] on button at bounding box center [278, 361] width 15 height 15
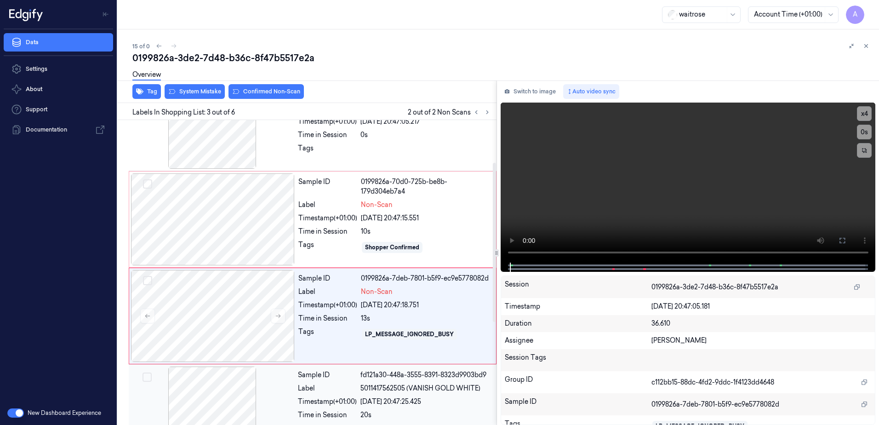
scroll to position [89, 0]
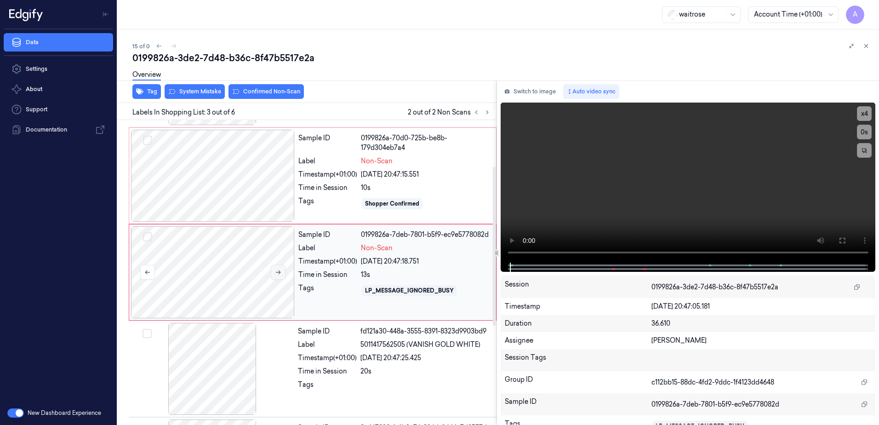
click at [280, 273] on icon at bounding box center [278, 272] width 6 height 6
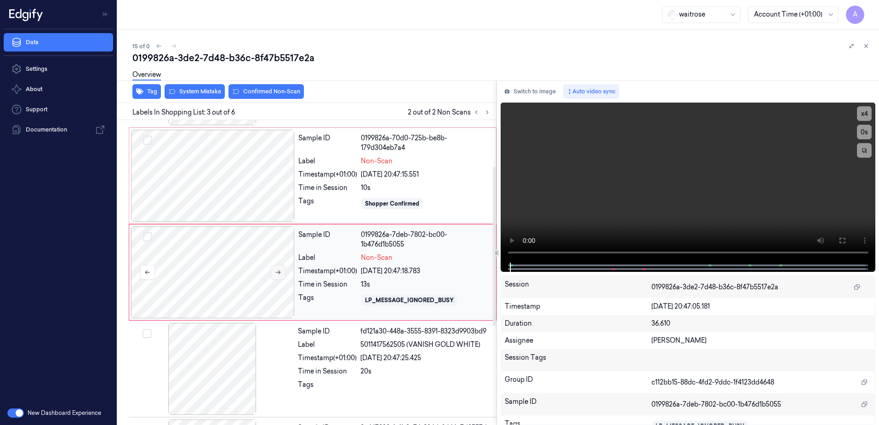
click at [282, 271] on button at bounding box center [278, 272] width 15 height 15
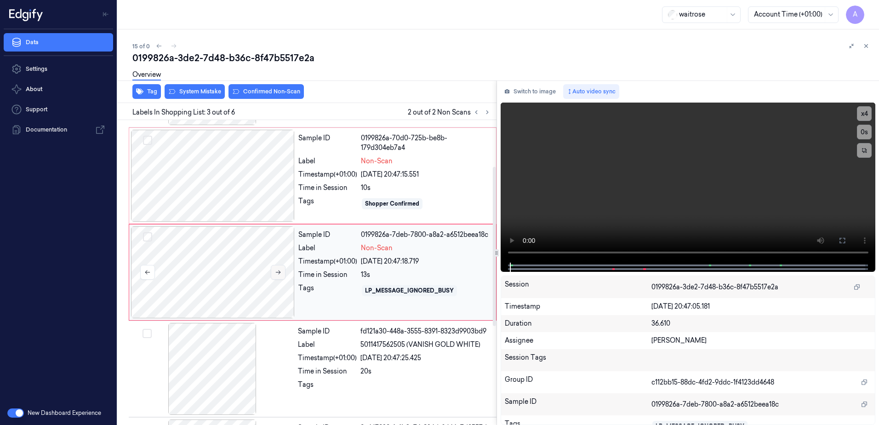
click at [275, 272] on icon at bounding box center [278, 272] width 6 height 6
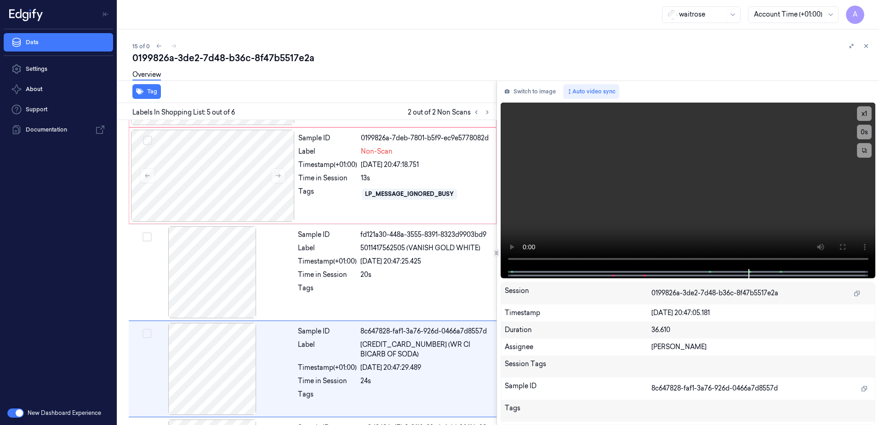
scroll to position [277, 0]
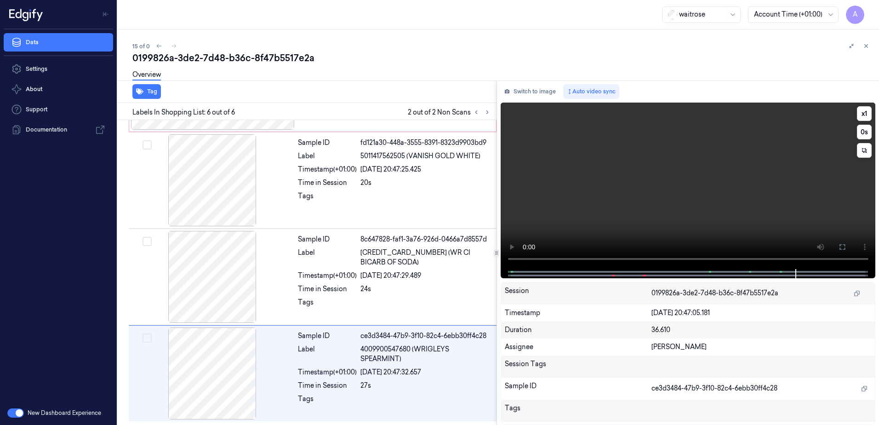
click at [688, 223] on video at bounding box center [688, 186] width 375 height 166
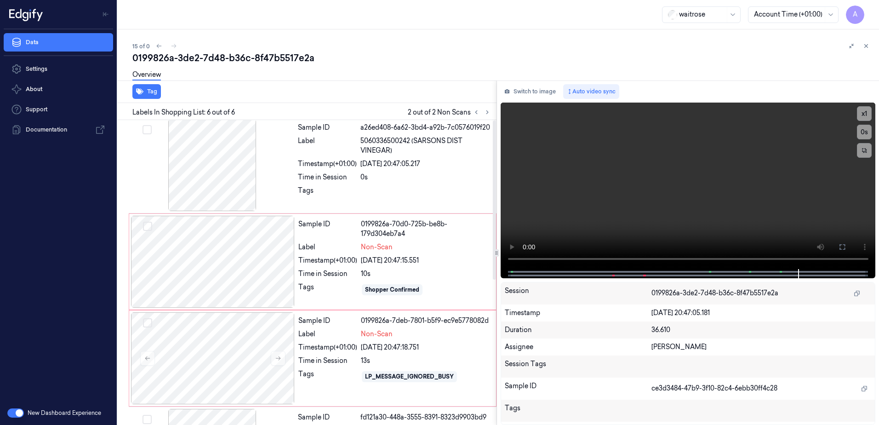
scroll to position [0, 0]
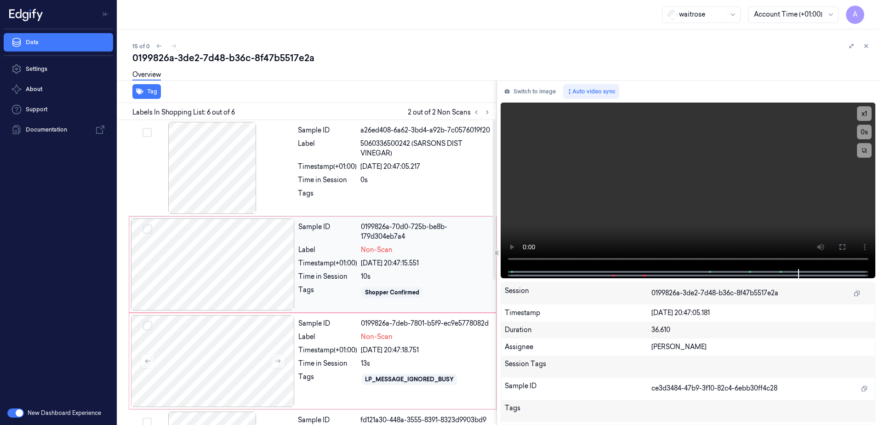
click at [441, 274] on div "10s" at bounding box center [426, 277] width 130 height 10
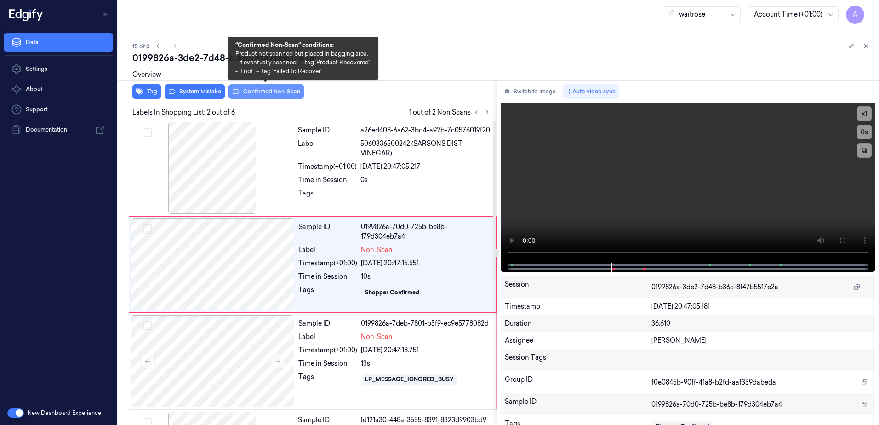
click at [252, 93] on button "Confirmed Non-Scan" at bounding box center [266, 91] width 75 height 15
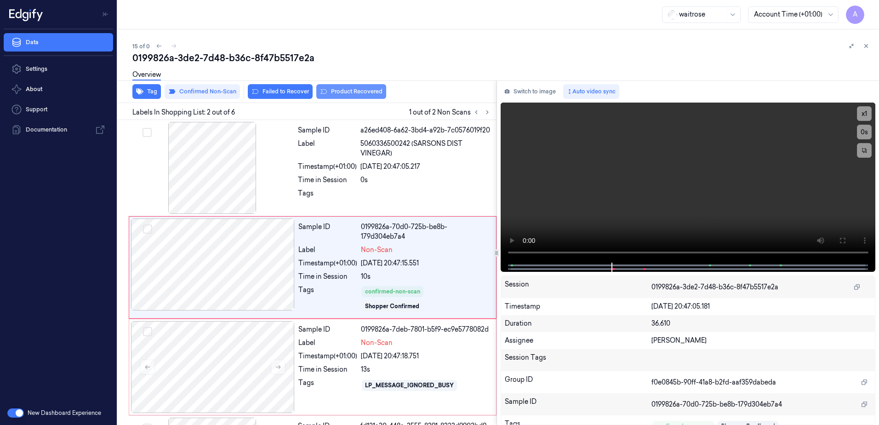
click at [335, 97] on button "Product Recovered" at bounding box center [351, 91] width 70 height 15
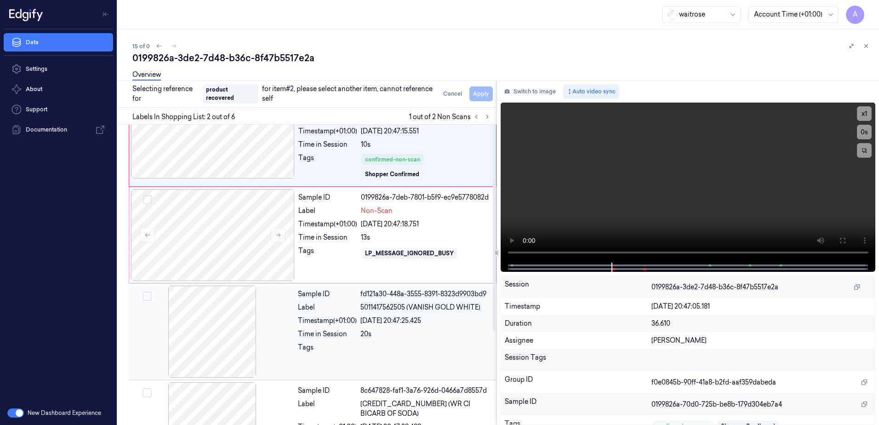
scroll to position [138, 0]
click at [383, 349] on div at bounding box center [425, 348] width 131 height 15
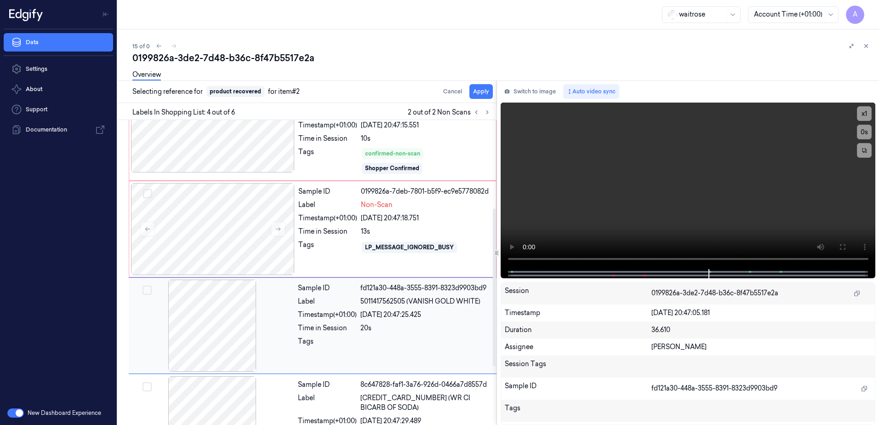
scroll to position [191, 0]
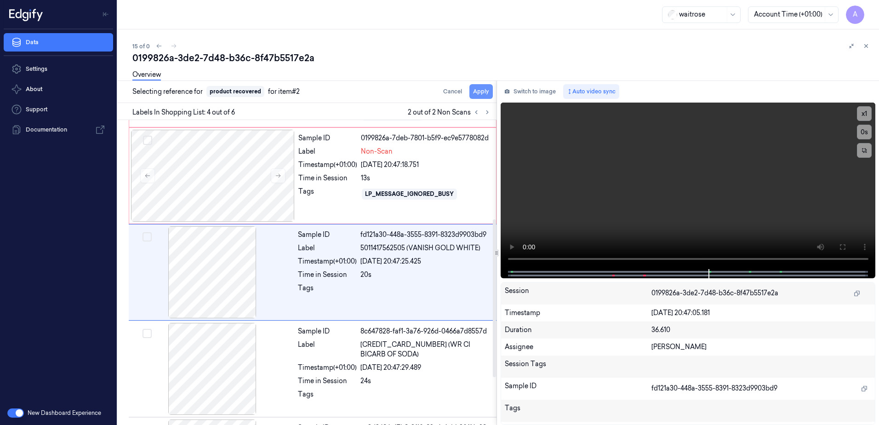
click at [479, 94] on button "Apply" at bounding box center [480, 91] width 23 height 15
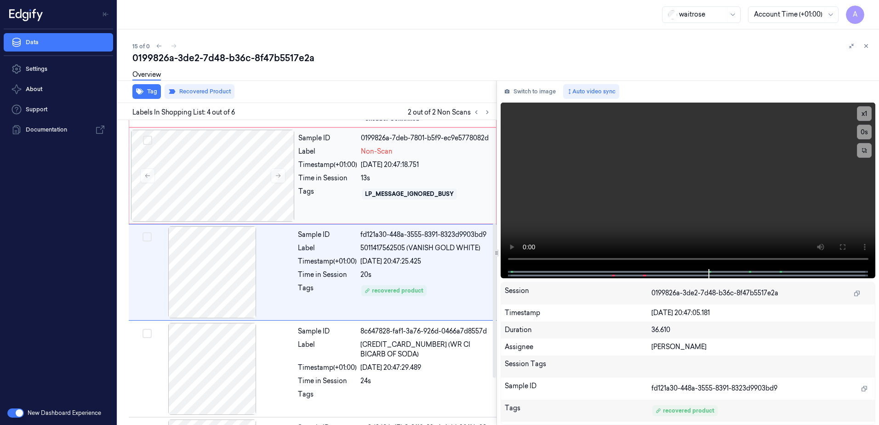
click at [345, 211] on div "Sample ID 0199826a-7deb-7801-b5f9-ec9e5778082d Label Non-Scan Timestamp (+01:00…" at bounding box center [395, 176] width 200 height 92
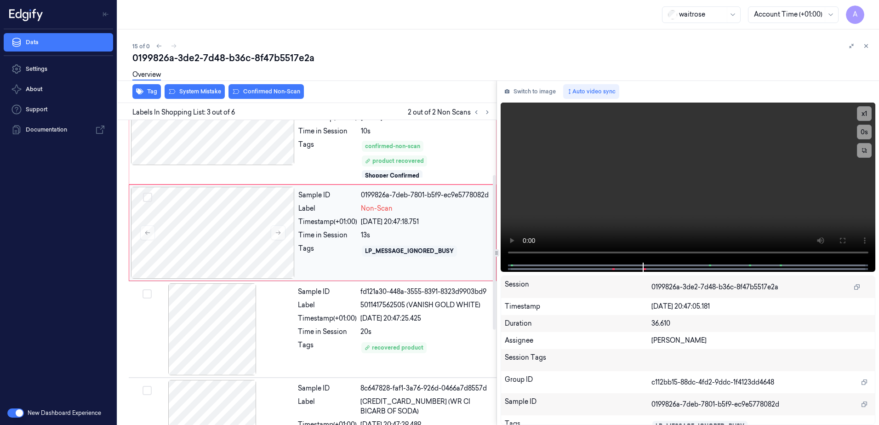
scroll to position [106, 0]
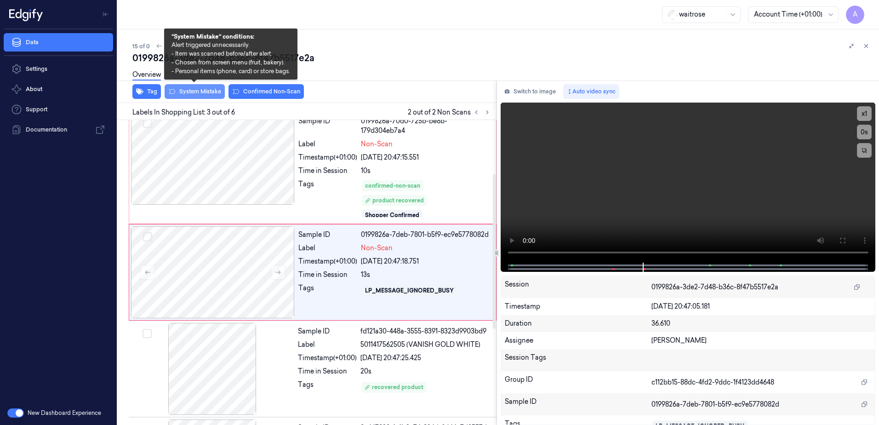
click at [191, 90] on button "System Mistake" at bounding box center [195, 91] width 60 height 15
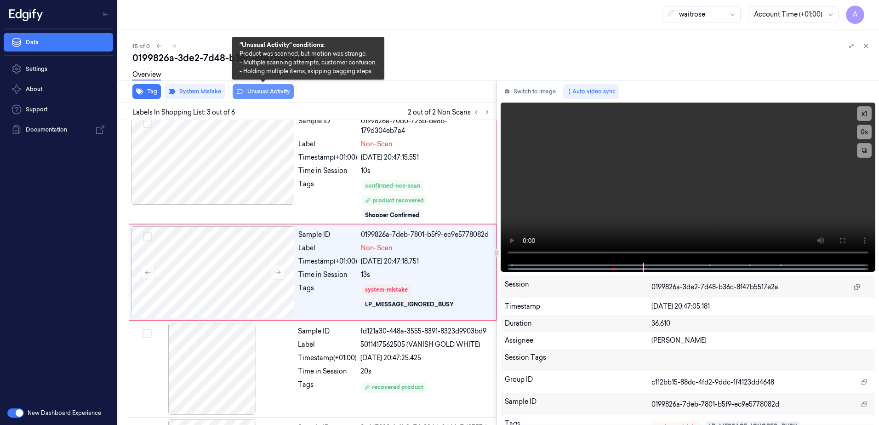
click at [263, 94] on button "Unusual Activity" at bounding box center [263, 91] width 61 height 15
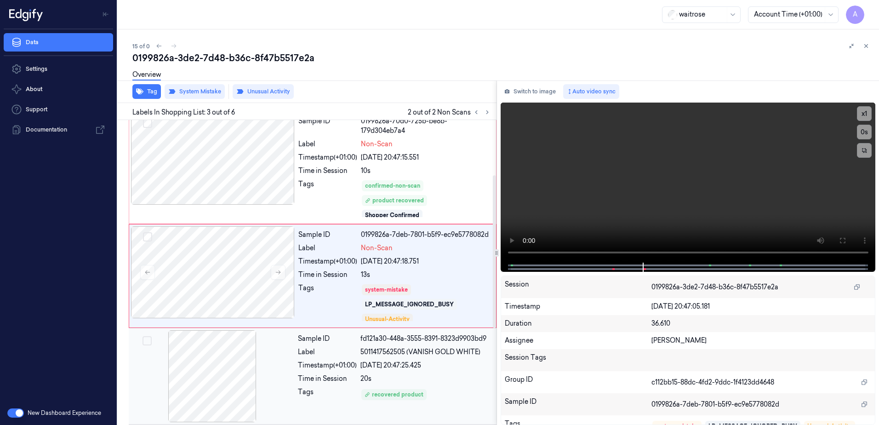
scroll to position [109, 0]
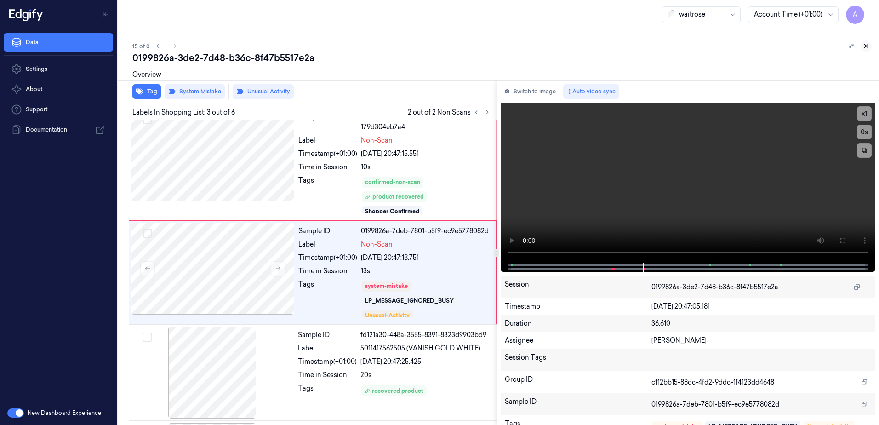
click at [866, 45] on icon at bounding box center [866, 46] width 6 height 6
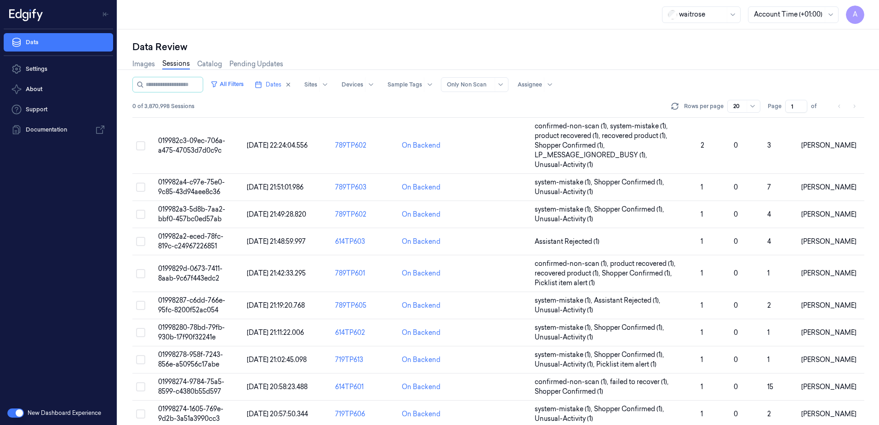
scroll to position [312, 0]
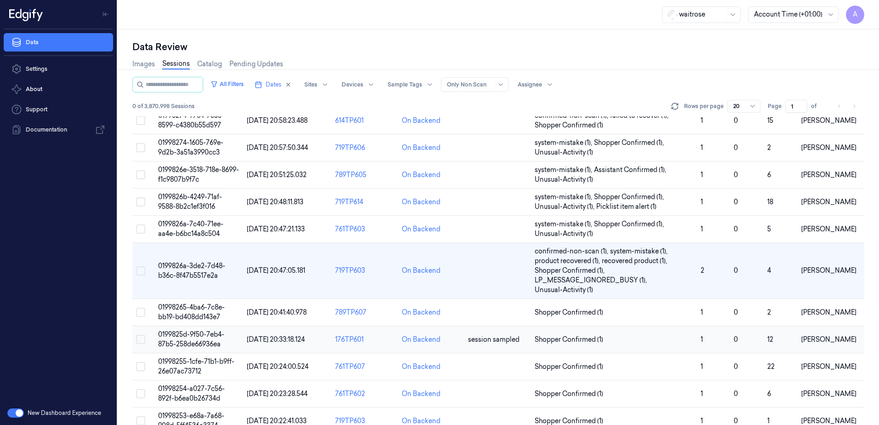
click at [179, 339] on td "0199825d-9f50-7eb4-87b5-258de66936ea" at bounding box center [198, 339] width 89 height 27
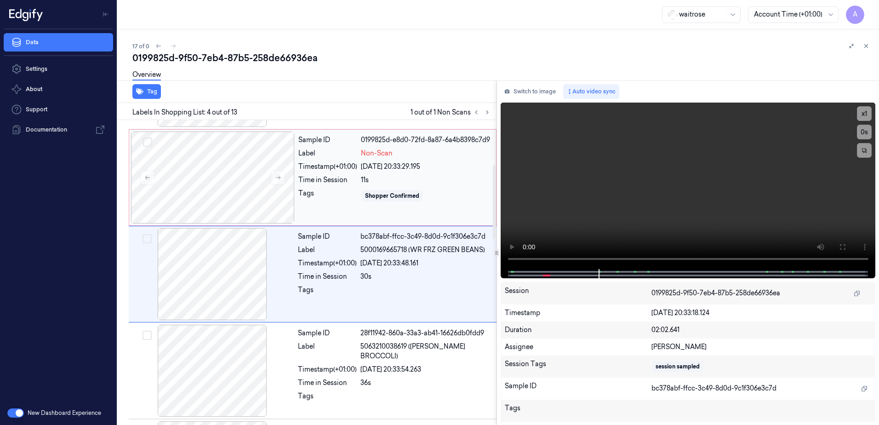
scroll to position [185, 0]
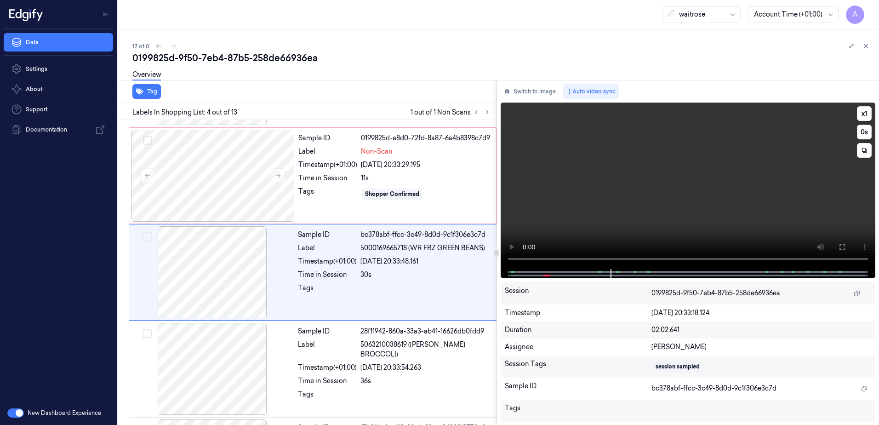
drag, startPoint x: 644, startPoint y: 183, endPoint x: 637, endPoint y: 183, distance: 6.9
click at [644, 183] on video at bounding box center [688, 186] width 375 height 166
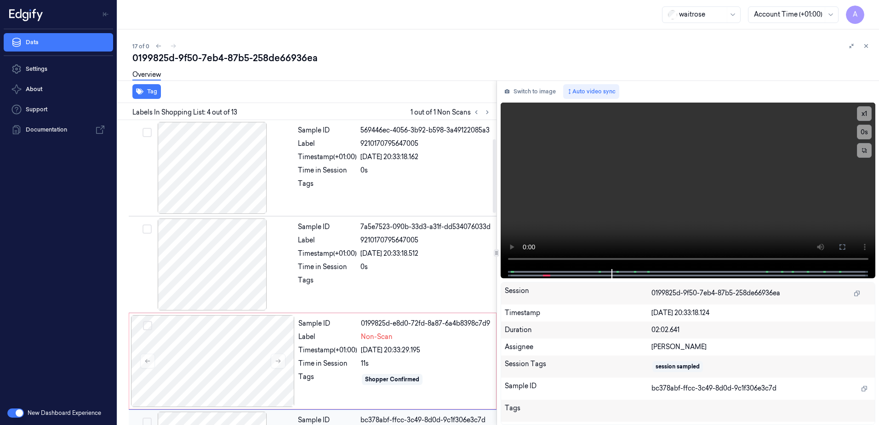
scroll to position [138, 0]
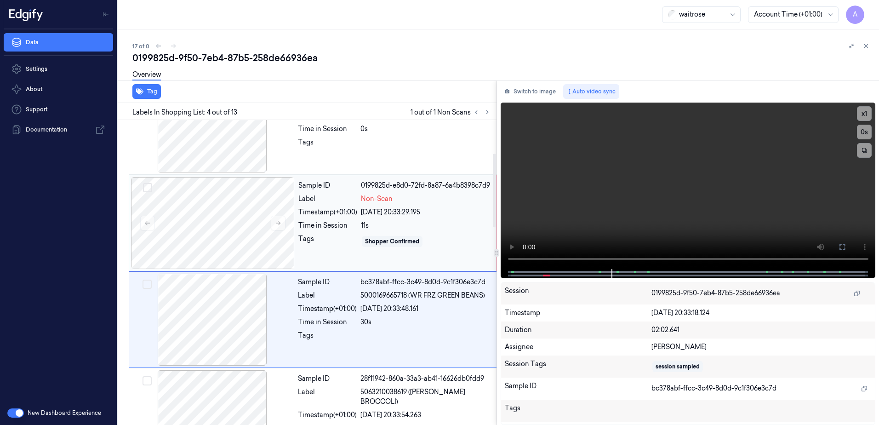
click at [418, 230] on div "Sample ID 0199825d-e8d0-72fd-8a87-6a4b8398c7d9 Label Non-Scan Timestamp (+01:00…" at bounding box center [395, 223] width 200 height 92
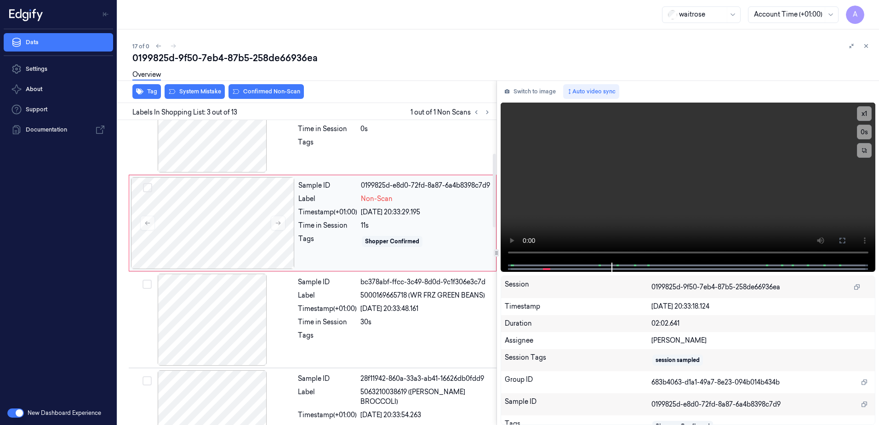
scroll to position [89, 0]
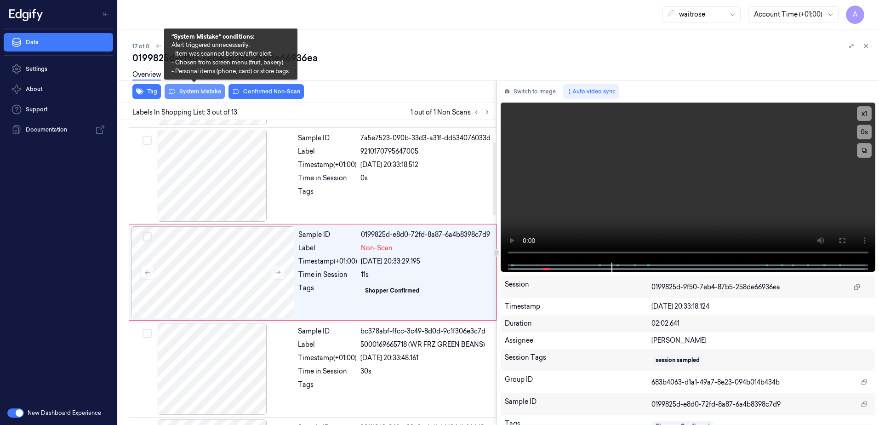
click at [201, 94] on button "System Mistake" at bounding box center [195, 91] width 60 height 15
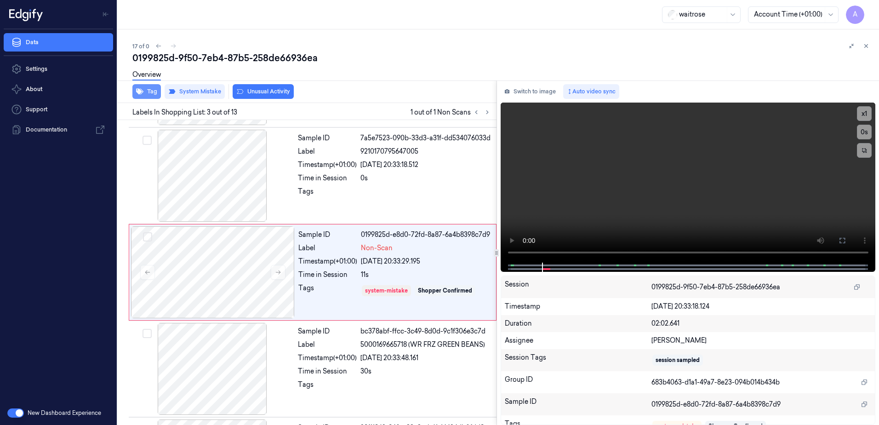
click at [154, 95] on button "Tag" at bounding box center [146, 91] width 29 height 15
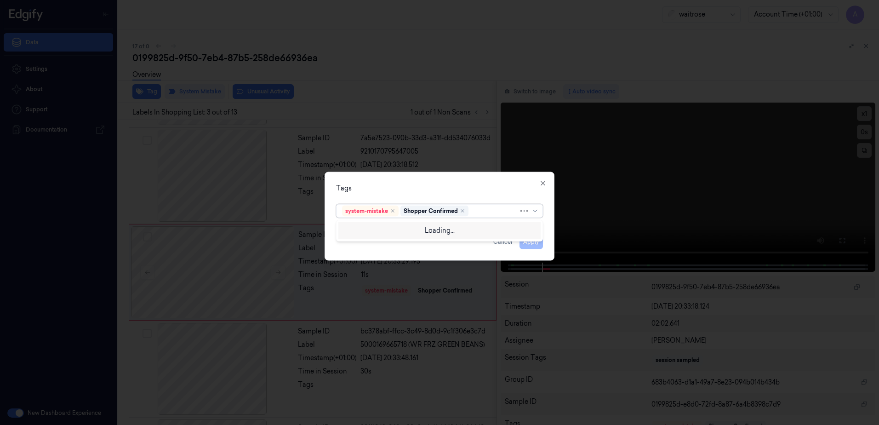
click at [487, 210] on div at bounding box center [494, 211] width 48 height 10
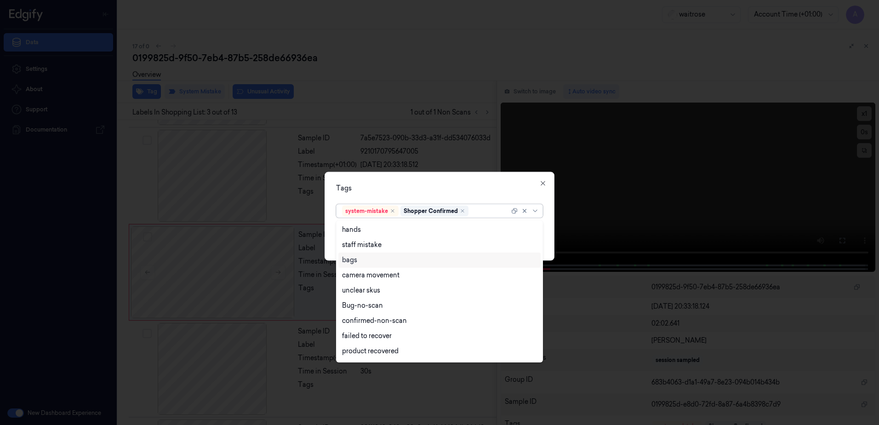
click at [383, 264] on div "bags" at bounding box center [439, 260] width 195 height 10
click at [385, 181] on div "Tags option bags, selected. 17 results available. Use Up and Down to choose opt…" at bounding box center [440, 216] width 230 height 89
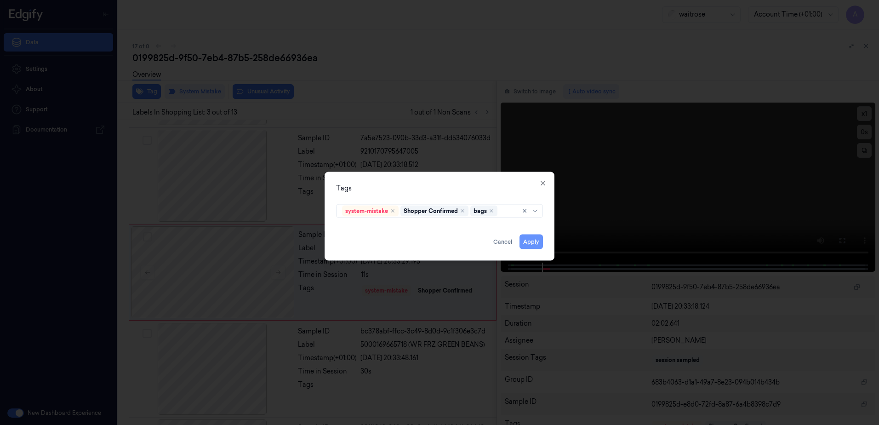
click at [530, 245] on button "Apply" at bounding box center [531, 241] width 23 height 15
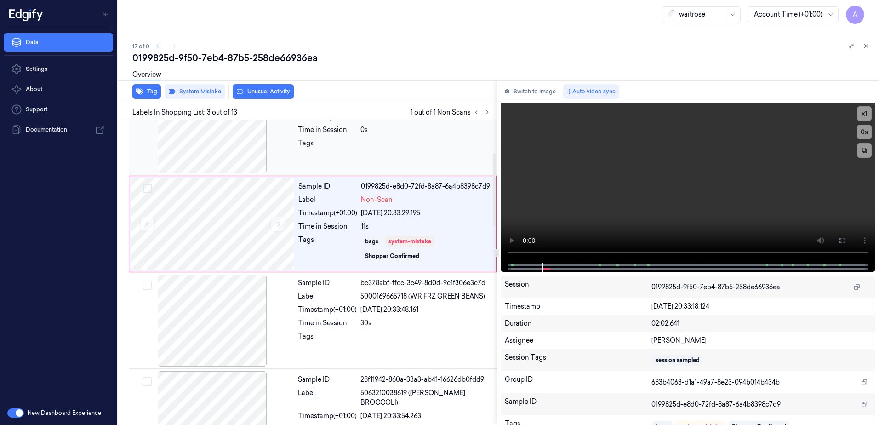
scroll to position [138, 0]
click at [279, 225] on icon at bounding box center [278, 223] width 6 height 6
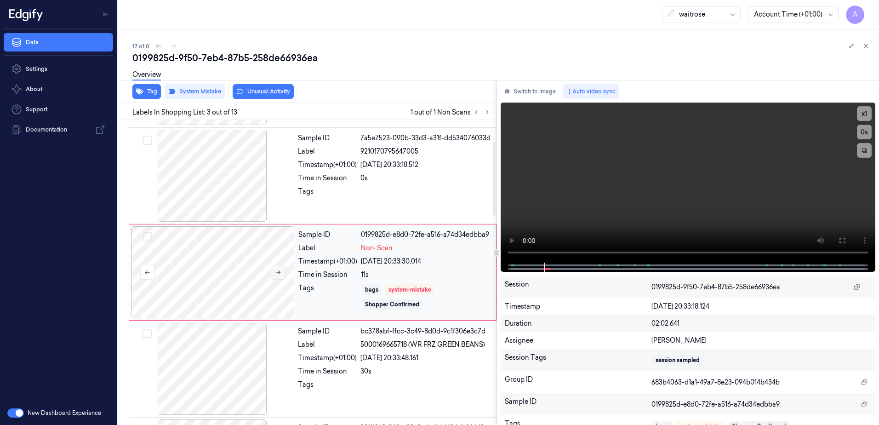
click at [279, 276] on button at bounding box center [278, 272] width 15 height 15
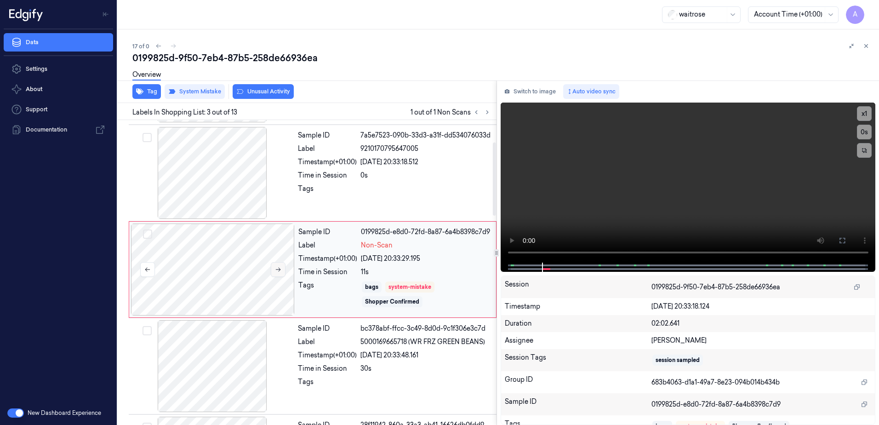
click at [279, 276] on button at bounding box center [278, 269] width 15 height 15
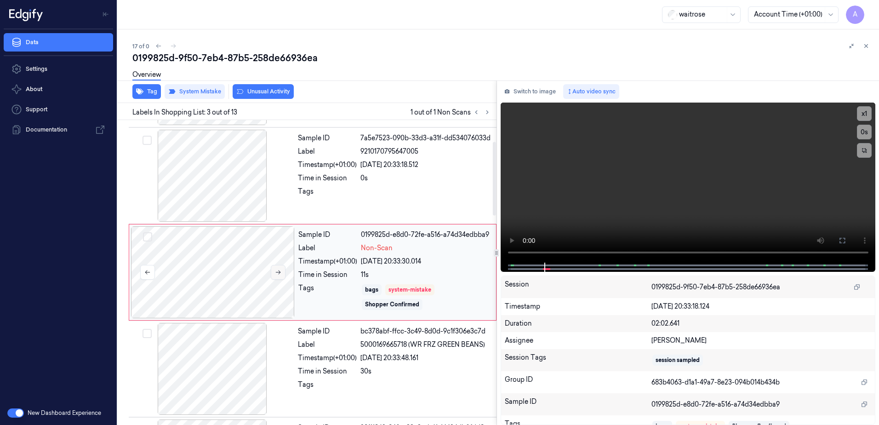
click at [279, 276] on button at bounding box center [278, 272] width 15 height 15
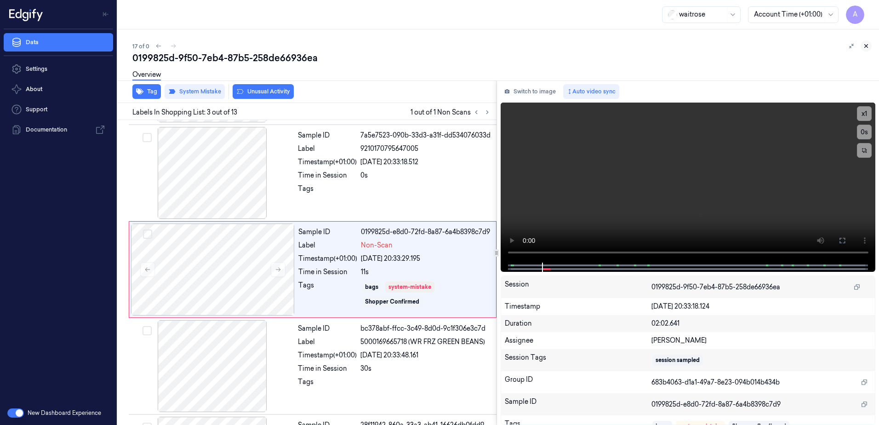
click at [863, 47] on icon at bounding box center [866, 46] width 6 height 6
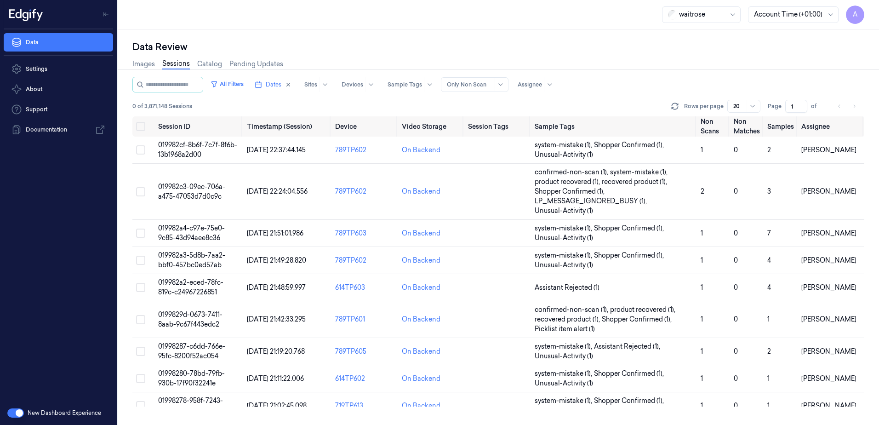
scroll to position [329, 0]
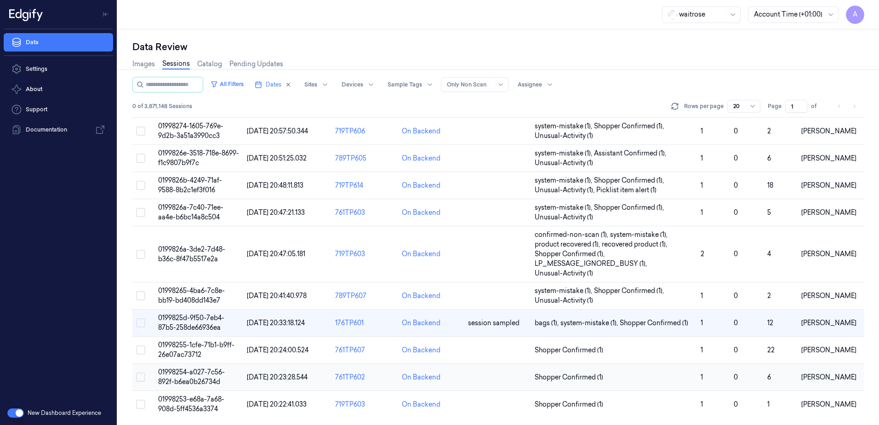
click at [179, 374] on span "01998254-a027-7c56-892f-b6ea0b26734d" at bounding box center [191, 377] width 67 height 18
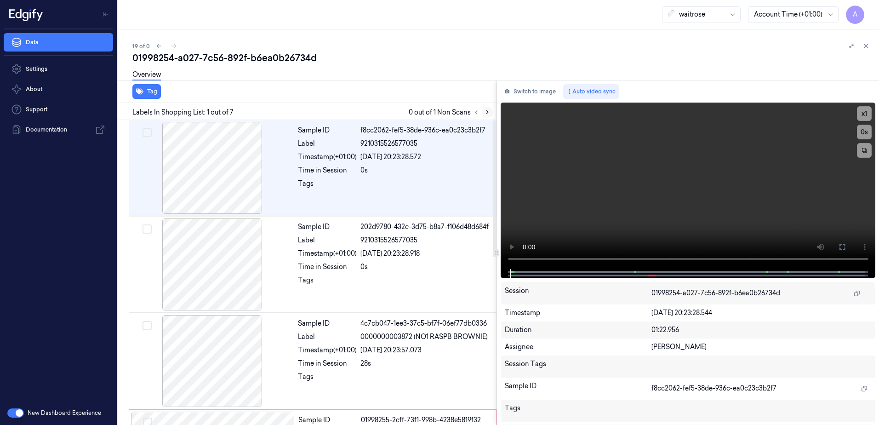
click at [486, 112] on icon at bounding box center [487, 112] width 6 height 6
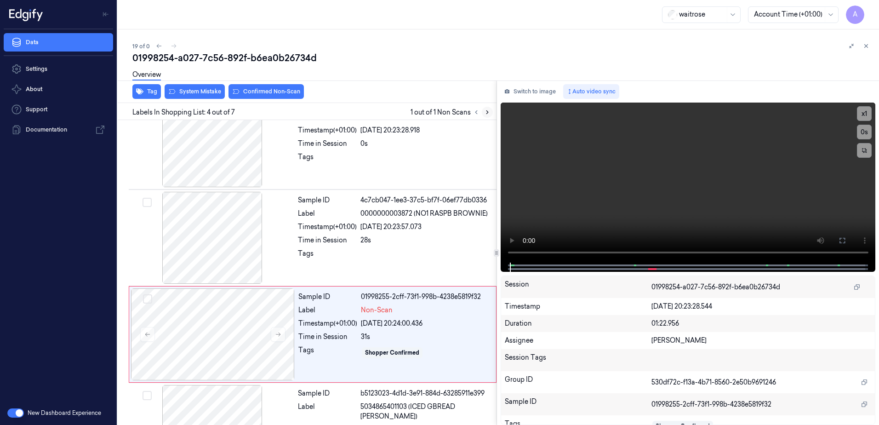
scroll to position [185, 0]
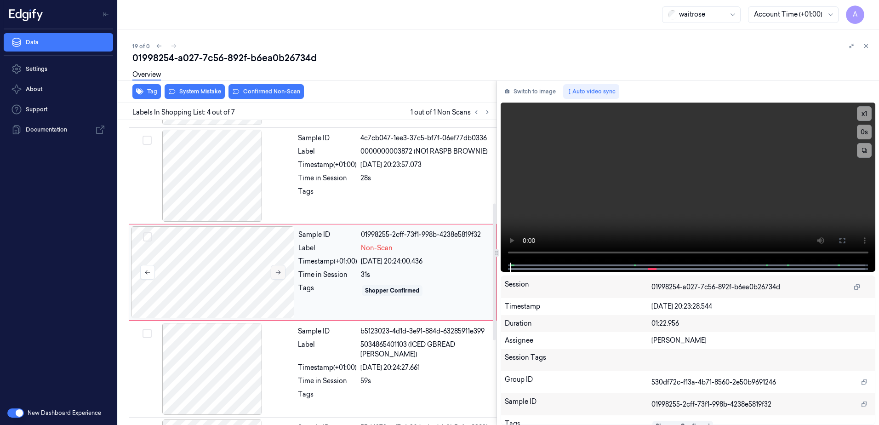
click at [278, 274] on icon at bounding box center [278, 272] width 6 height 6
click at [274, 274] on button at bounding box center [278, 272] width 15 height 15
click at [866, 111] on button "x 1" at bounding box center [864, 113] width 15 height 15
click at [863, 114] on button "x 2" at bounding box center [864, 113] width 15 height 15
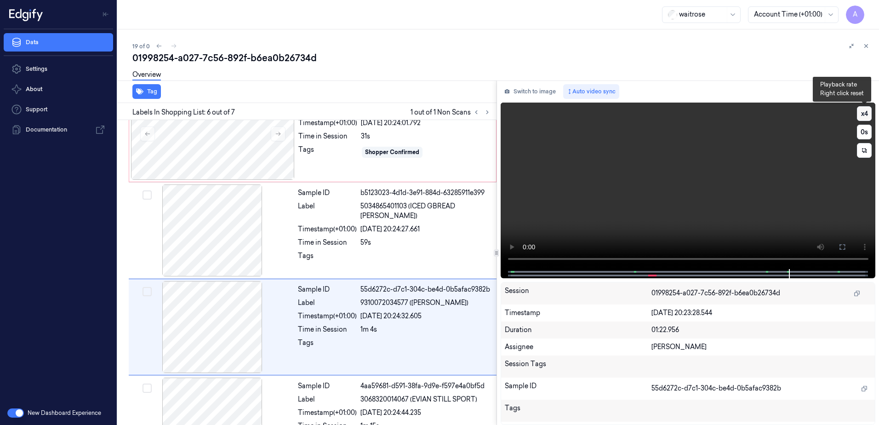
scroll to position [374, 0]
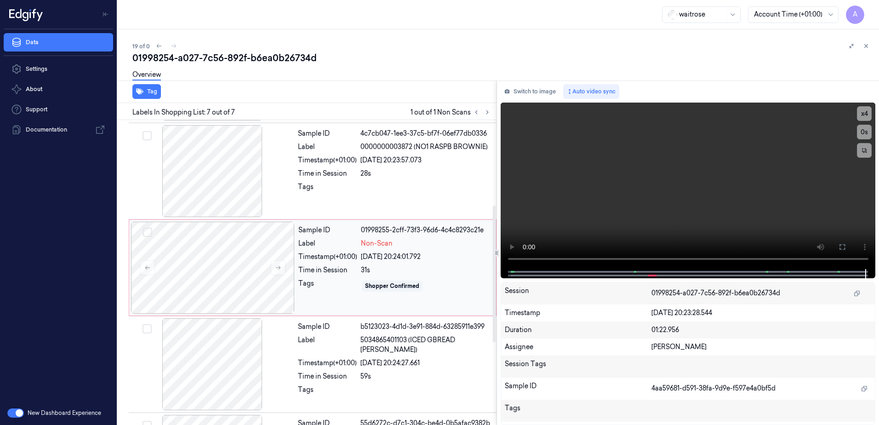
click at [338, 279] on div "Tags" at bounding box center [327, 286] width 59 height 15
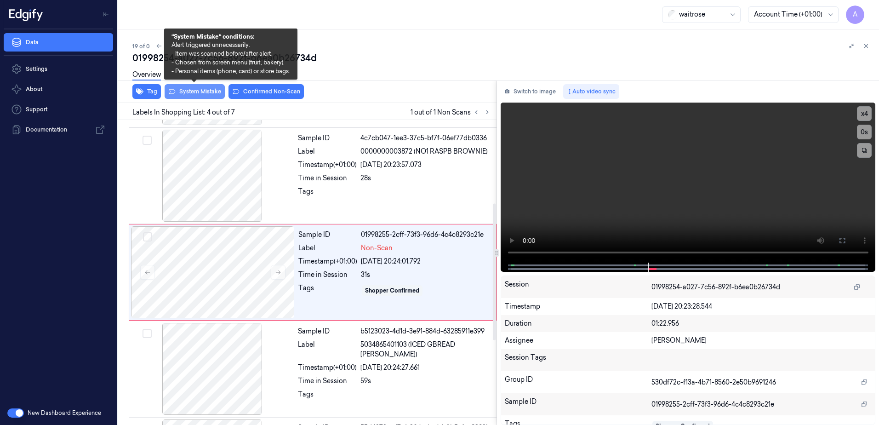
click at [191, 91] on button "System Mistake" at bounding box center [195, 91] width 60 height 15
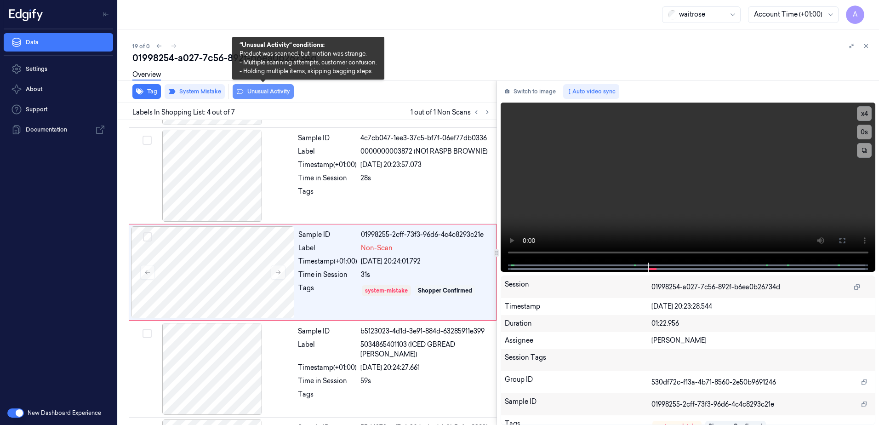
click at [253, 94] on button "Unusual Activity" at bounding box center [263, 91] width 61 height 15
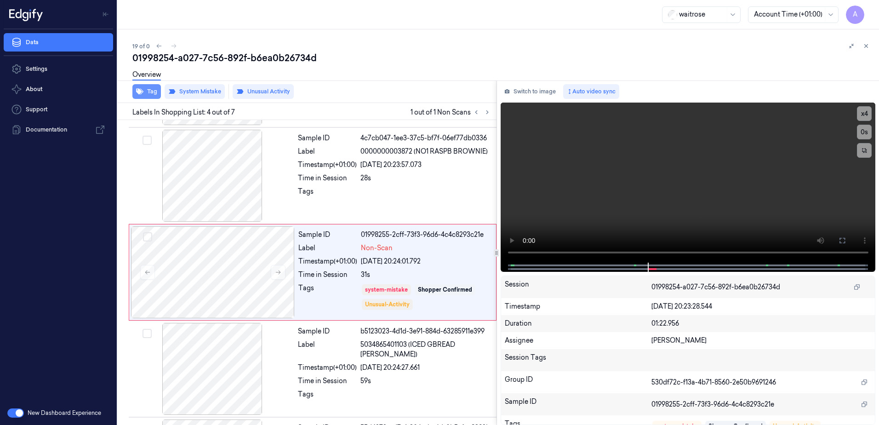
click at [146, 96] on button "Tag" at bounding box center [146, 91] width 29 height 15
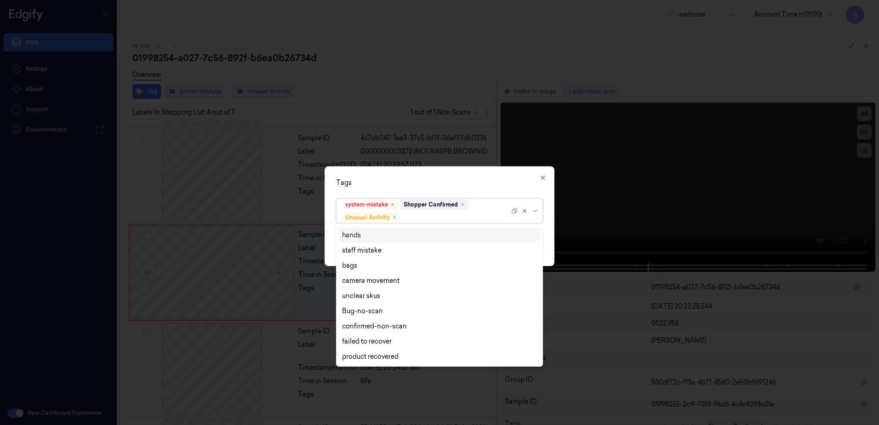
click at [424, 221] on div at bounding box center [455, 217] width 107 height 10
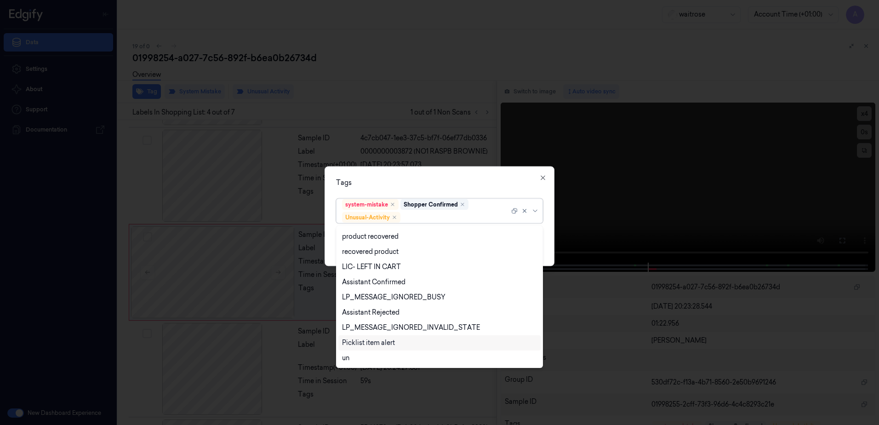
click at [379, 340] on div "Picklist item alert" at bounding box center [368, 343] width 53 height 10
click at [410, 183] on div "Tags" at bounding box center [439, 183] width 207 height 10
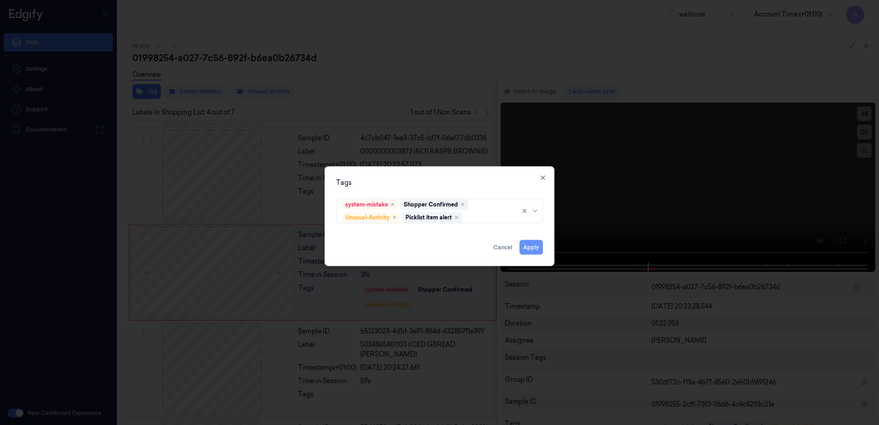
click at [531, 247] on button "Apply" at bounding box center [531, 247] width 23 height 15
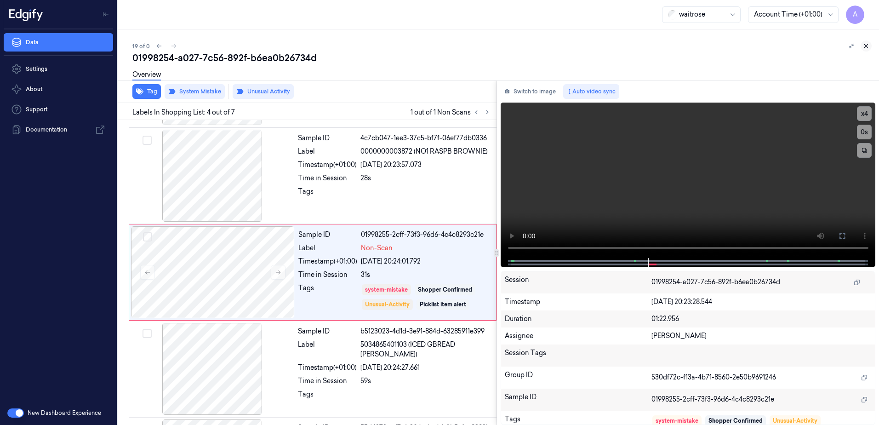
click at [868, 48] on icon at bounding box center [866, 46] width 6 height 6
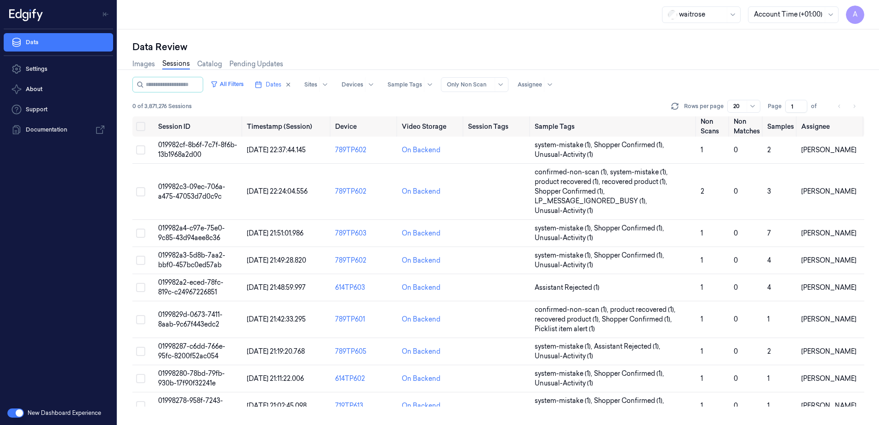
scroll to position [329, 0]
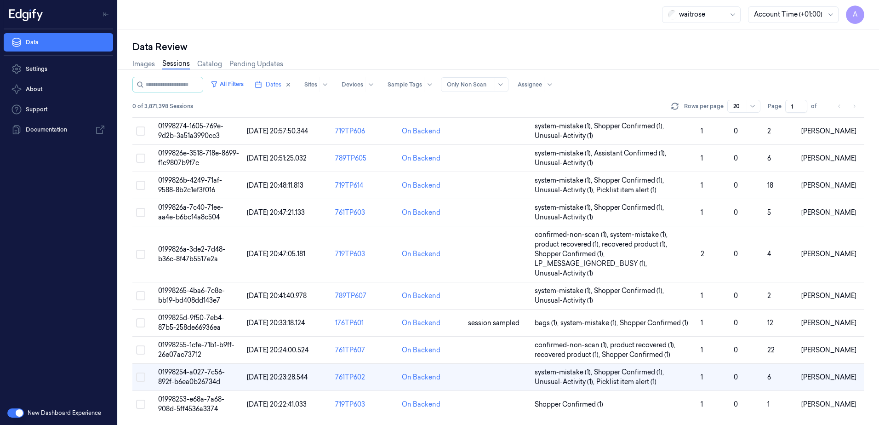
drag, startPoint x: 794, startPoint y: 104, endPoint x: 790, endPoint y: 108, distance: 5.9
click at [790, 108] on input "1" at bounding box center [796, 106] width 22 height 13
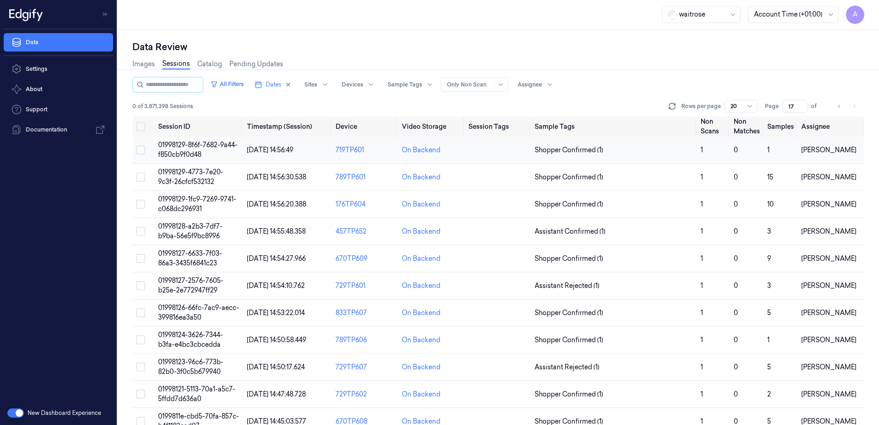
type input "17"
click at [194, 153] on span "01998129-8f6f-7682-9a44-f850cb9f0d48" at bounding box center [198, 150] width 80 height 18
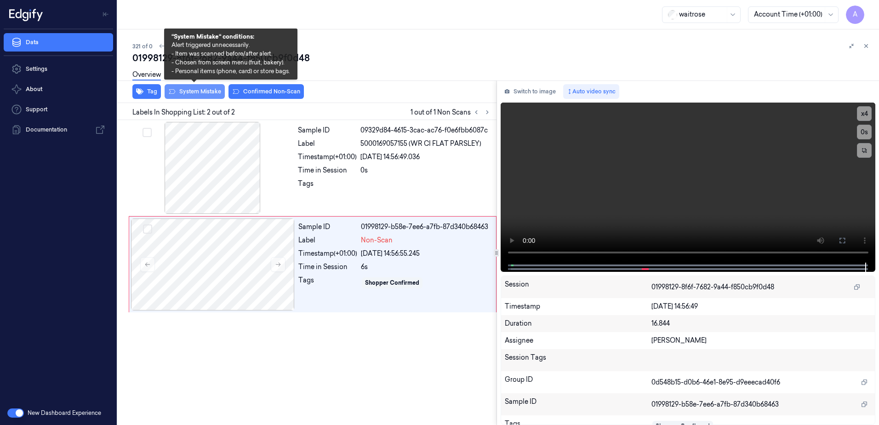
click at [178, 92] on button "System Mistake" at bounding box center [195, 91] width 60 height 15
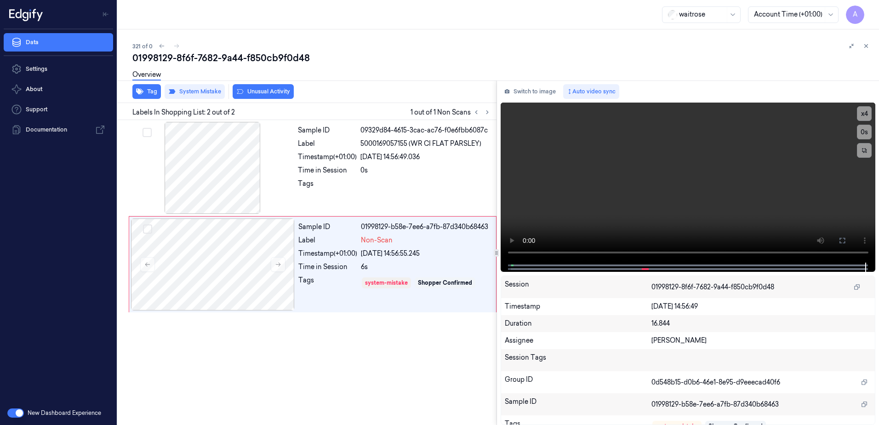
click at [270, 95] on button "Unusual Activity" at bounding box center [263, 91] width 61 height 15
click at [865, 45] on icon at bounding box center [866, 46] width 6 height 6
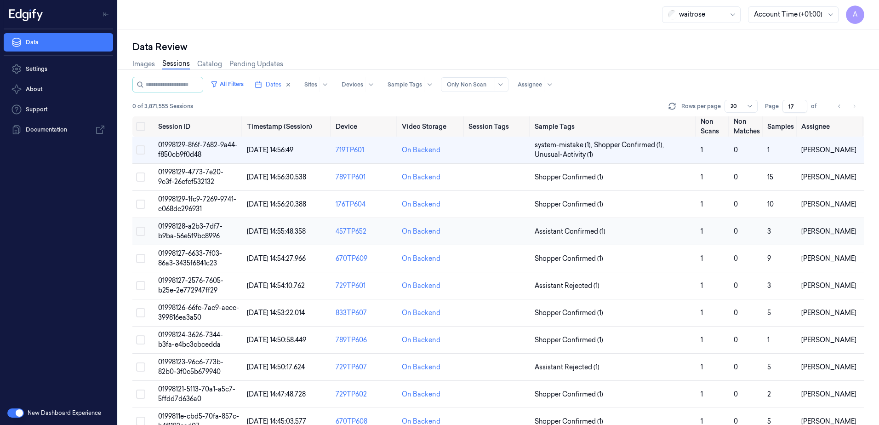
click at [175, 229] on span "01998128-a2b3-7df7-b9ba-56e5f9bc8996" at bounding box center [190, 231] width 64 height 18
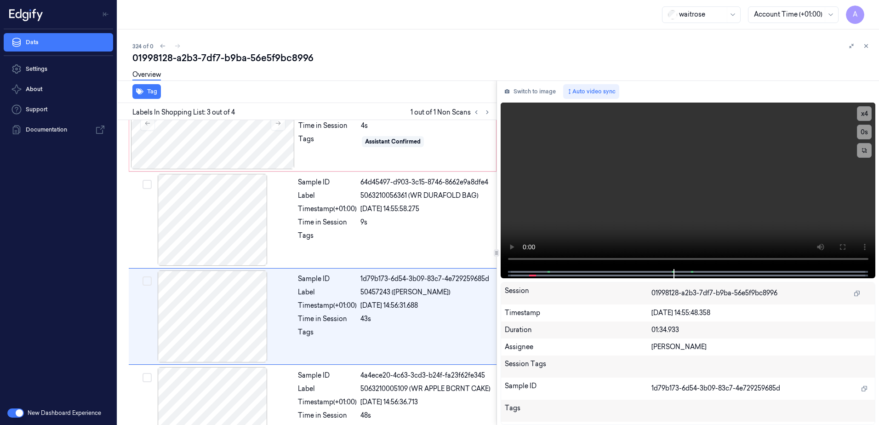
scroll to position [84, 0]
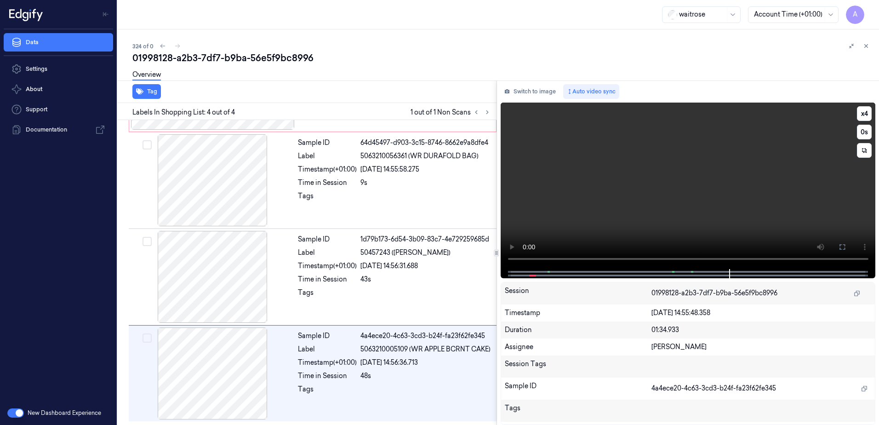
click at [645, 200] on video at bounding box center [688, 186] width 375 height 166
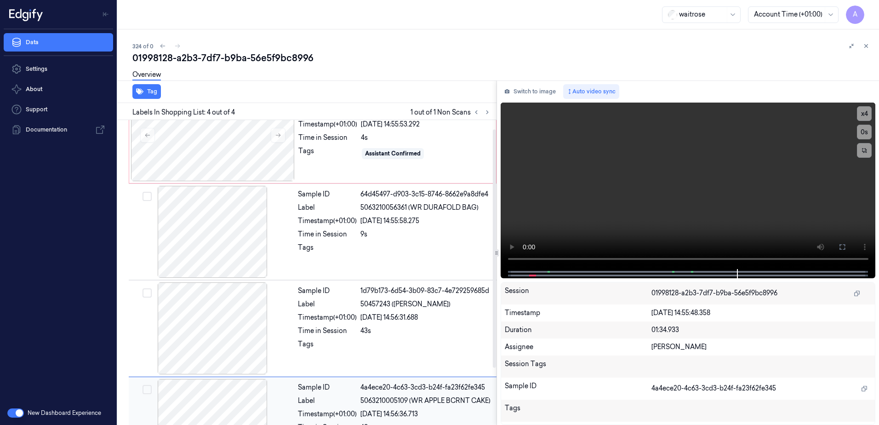
scroll to position [0, 0]
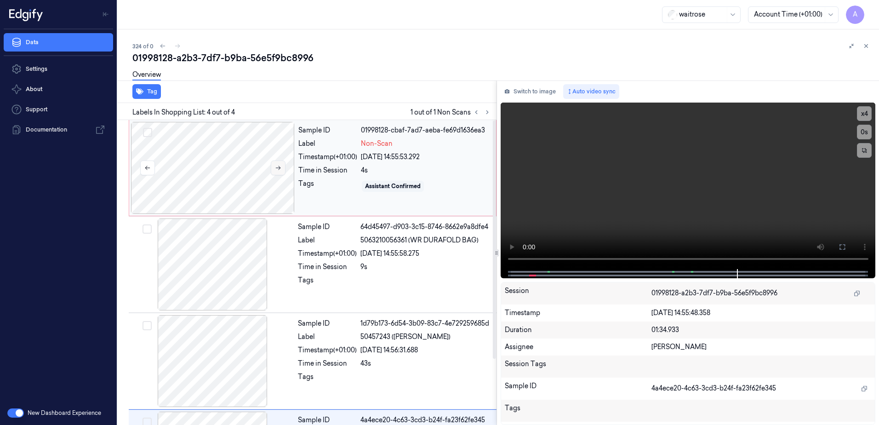
click at [279, 170] on icon at bounding box center [278, 168] width 6 height 6
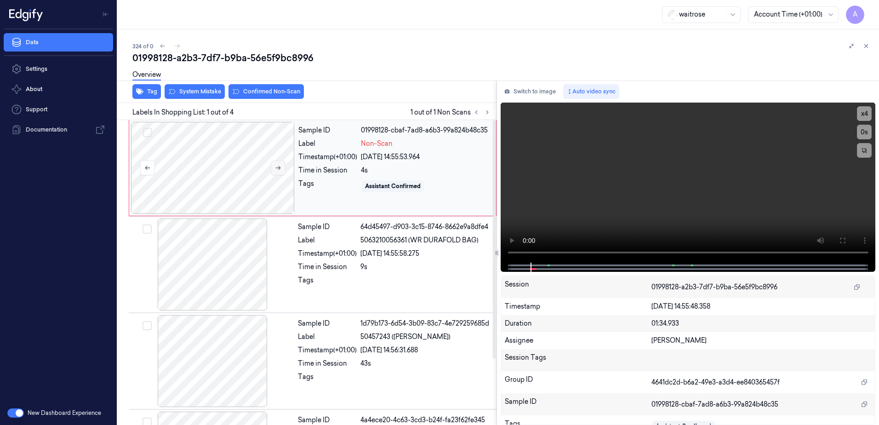
click at [279, 172] on button at bounding box center [278, 167] width 15 height 15
click at [276, 169] on icon at bounding box center [278, 168] width 6 height 6
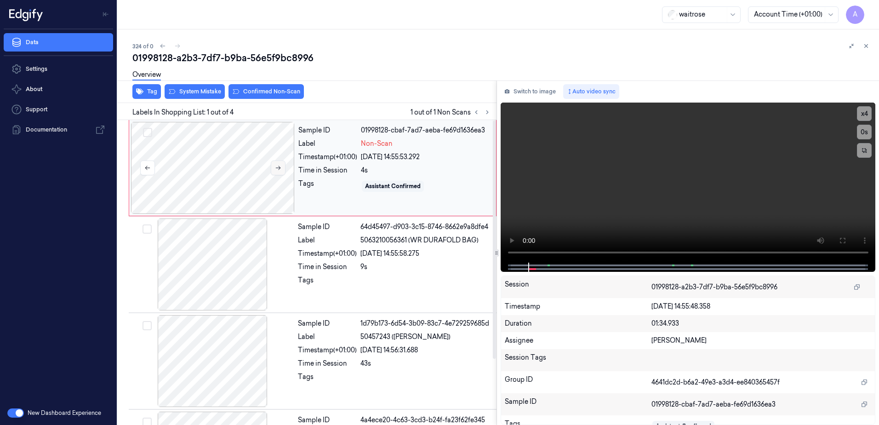
click at [276, 169] on icon at bounding box center [278, 168] width 6 height 6
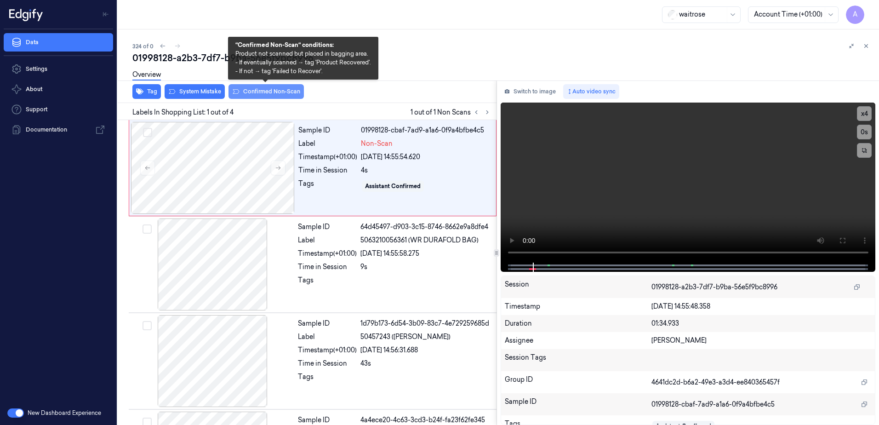
click at [258, 90] on button "Confirmed Non-Scan" at bounding box center [266, 91] width 75 height 15
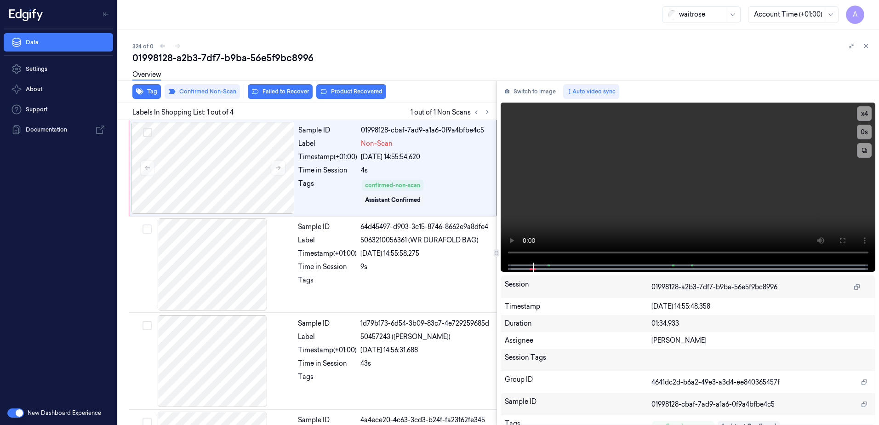
click at [348, 86] on div "Overview" at bounding box center [501, 75] width 739 height 23
click at [343, 97] on button "Product Recovered" at bounding box center [351, 91] width 70 height 15
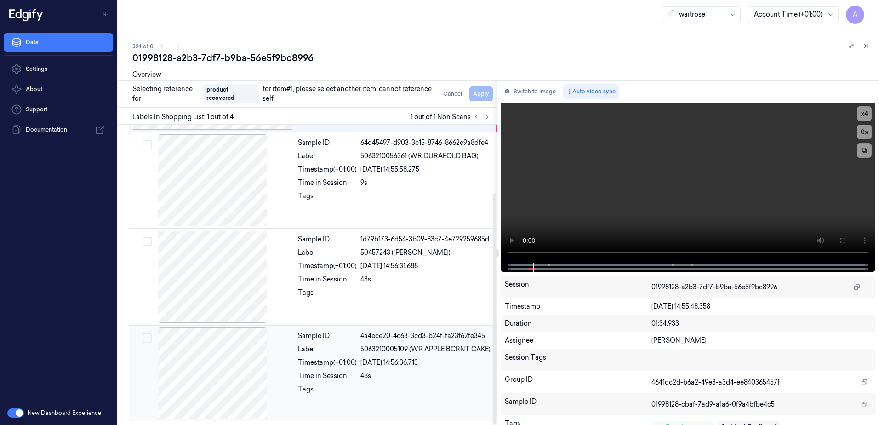
click at [360, 381] on div "Time in Session 48s" at bounding box center [394, 376] width 193 height 10
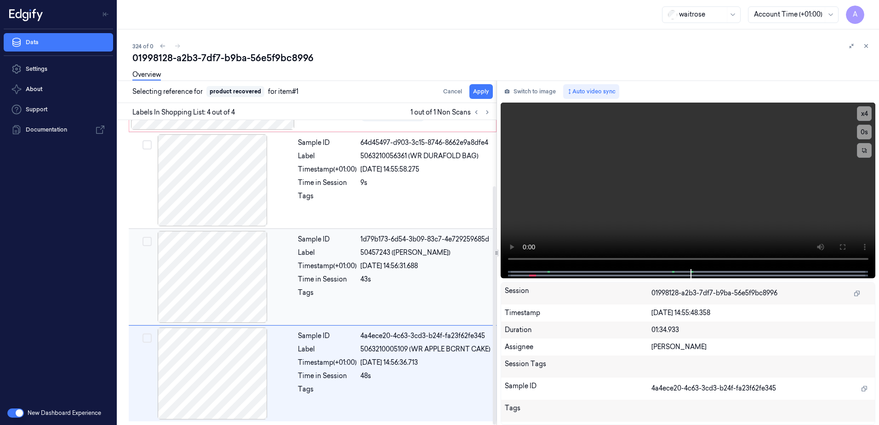
scroll to position [84, 0]
click at [481, 92] on button "Apply" at bounding box center [480, 91] width 23 height 15
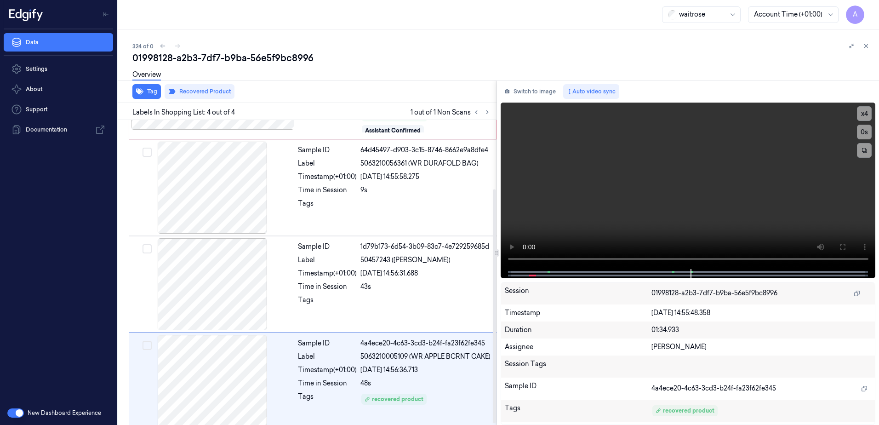
scroll to position [91, 0]
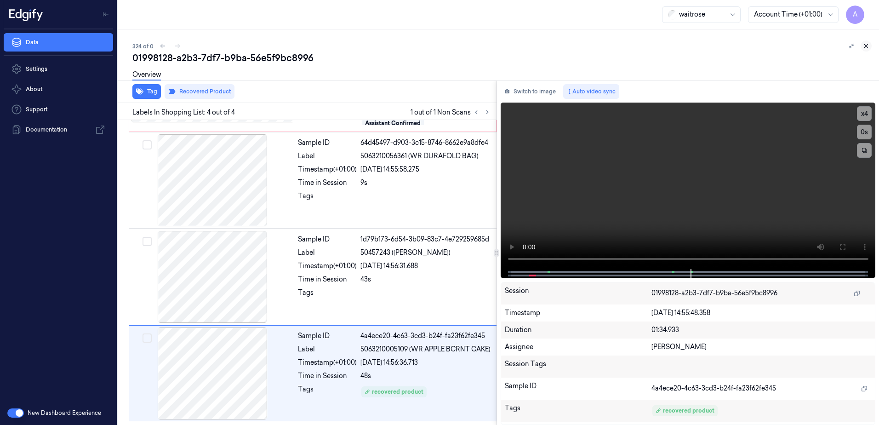
click at [866, 49] on icon at bounding box center [866, 46] width 6 height 6
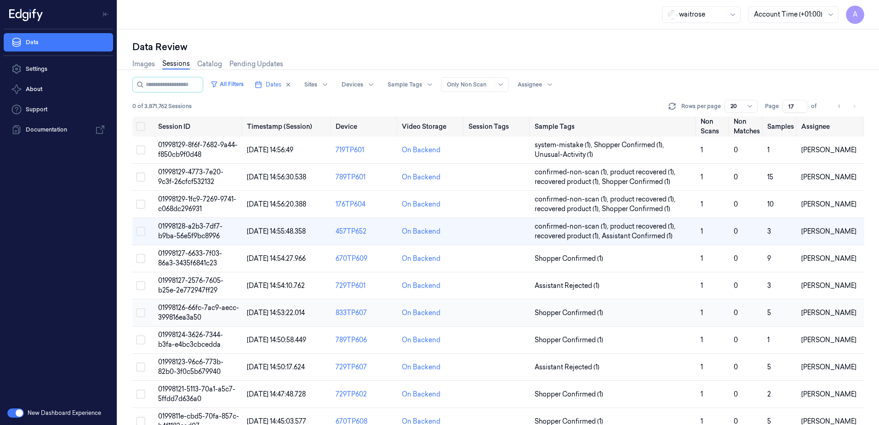
click at [197, 306] on span "01998126-66fc-7ac9-aecc-399816ea3a50" at bounding box center [198, 312] width 81 height 18
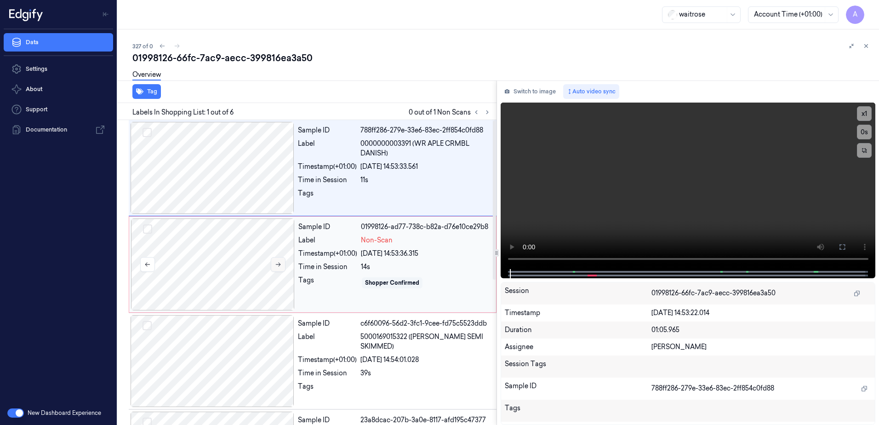
click at [280, 263] on icon at bounding box center [278, 264] width 6 height 6
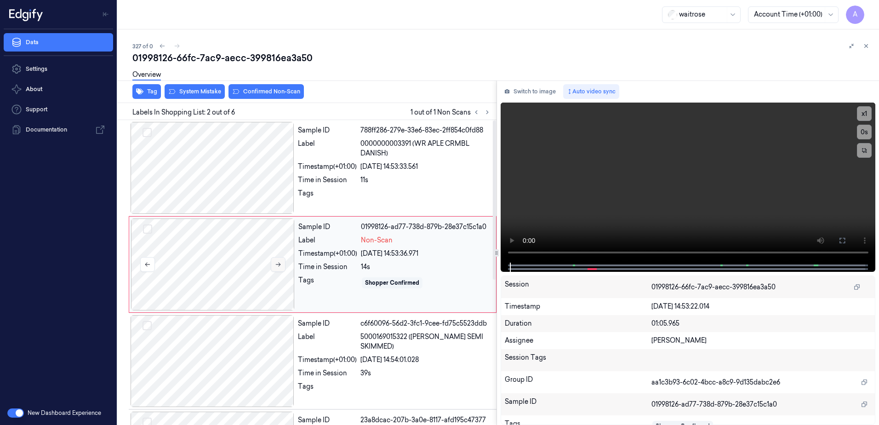
click at [274, 269] on button at bounding box center [278, 264] width 15 height 15
click at [865, 117] on button "x 1" at bounding box center [864, 113] width 15 height 15
click at [867, 114] on button "x 2" at bounding box center [864, 113] width 15 height 15
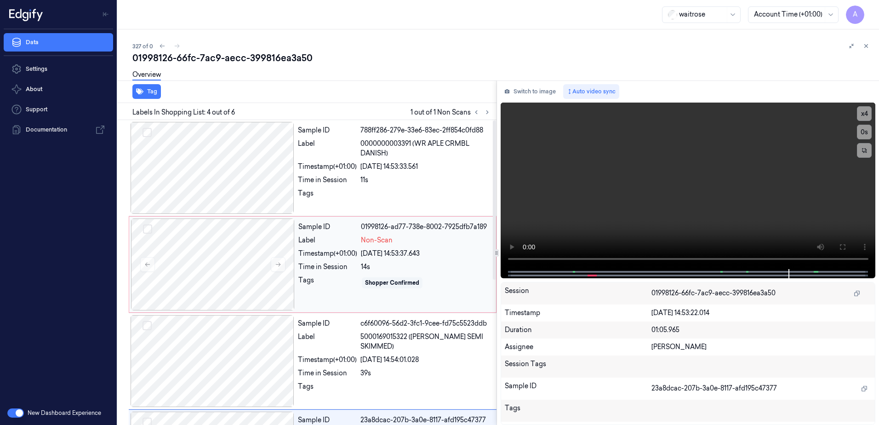
click at [339, 290] on div "Sample ID 01998126-ad77-738e-8002-7925dfb7a189 Label Non-Scan Timestamp (+01:00…" at bounding box center [395, 264] width 200 height 92
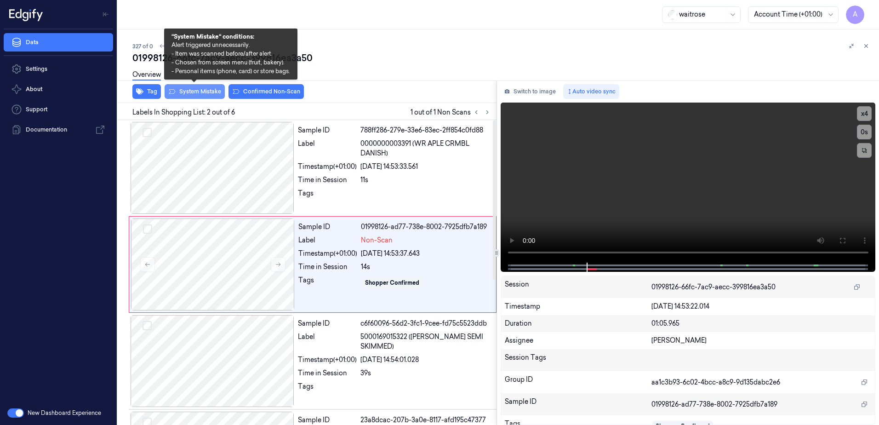
click at [200, 94] on button "System Mistake" at bounding box center [195, 91] width 60 height 15
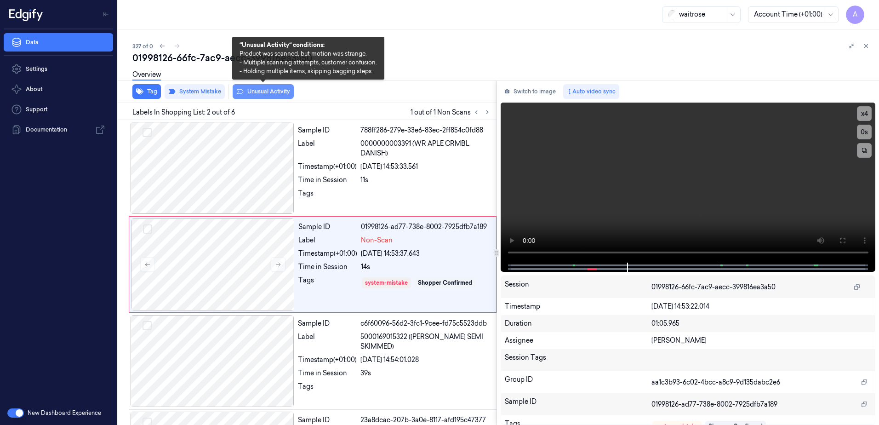
click at [263, 94] on button "Unusual Activity" at bounding box center [263, 91] width 61 height 15
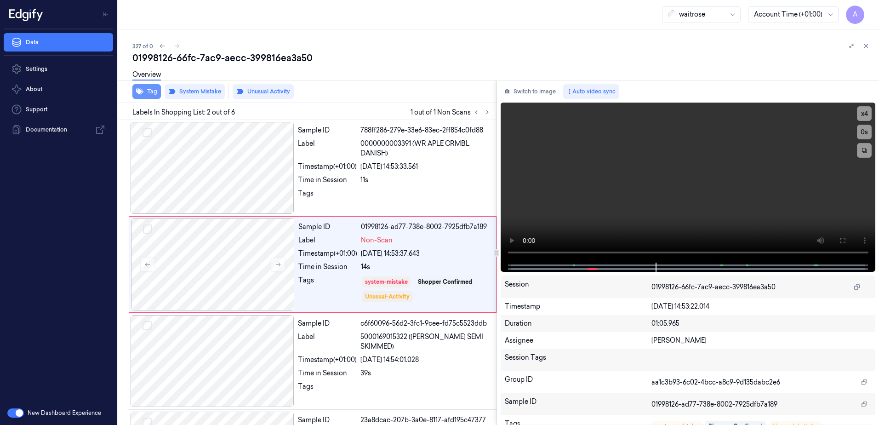
click at [151, 98] on button "Tag" at bounding box center [146, 91] width 29 height 15
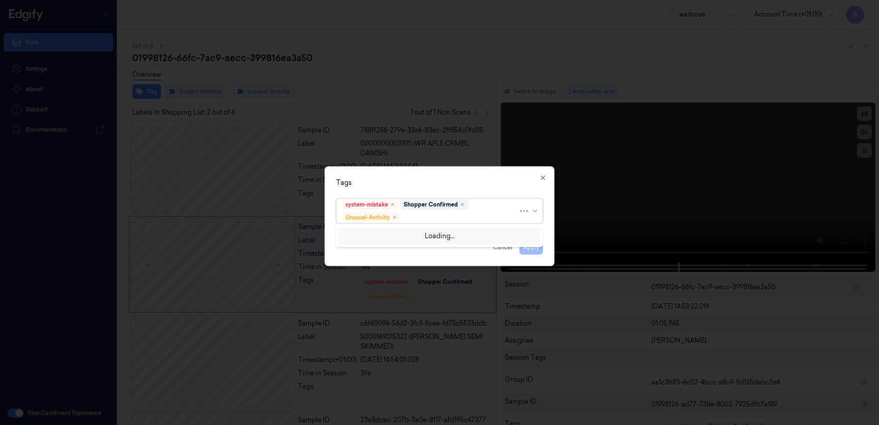
click at [415, 219] on div at bounding box center [460, 217] width 116 height 10
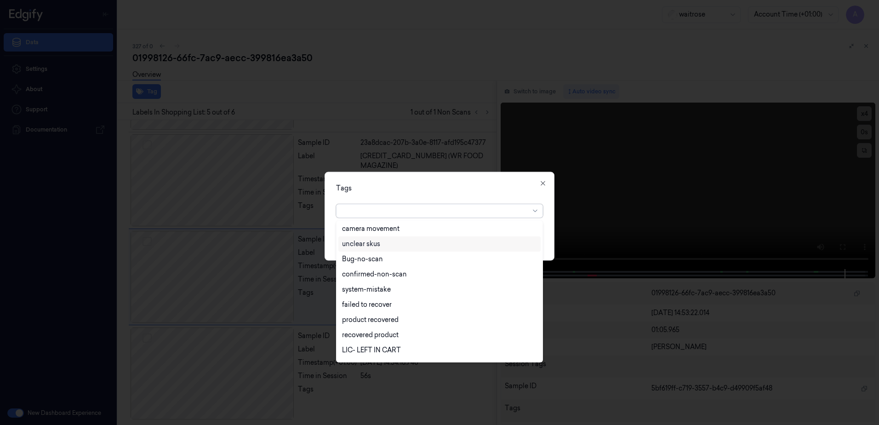
scroll to position [211, 0]
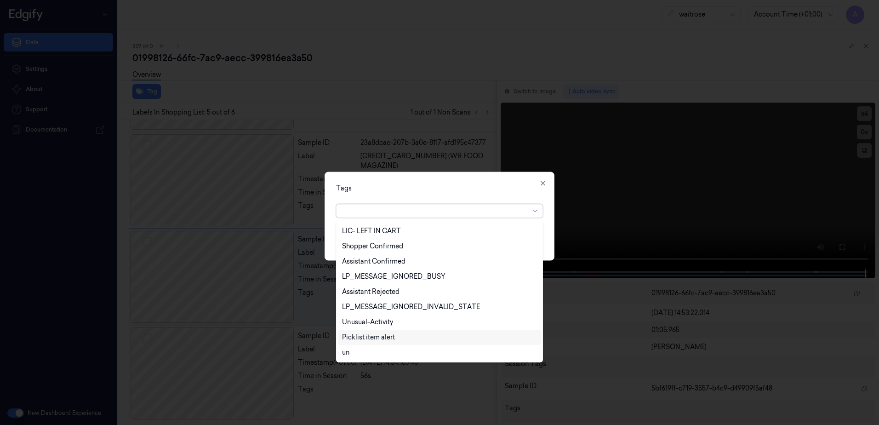
click at [365, 335] on div "Picklist item alert" at bounding box center [368, 337] width 53 height 10
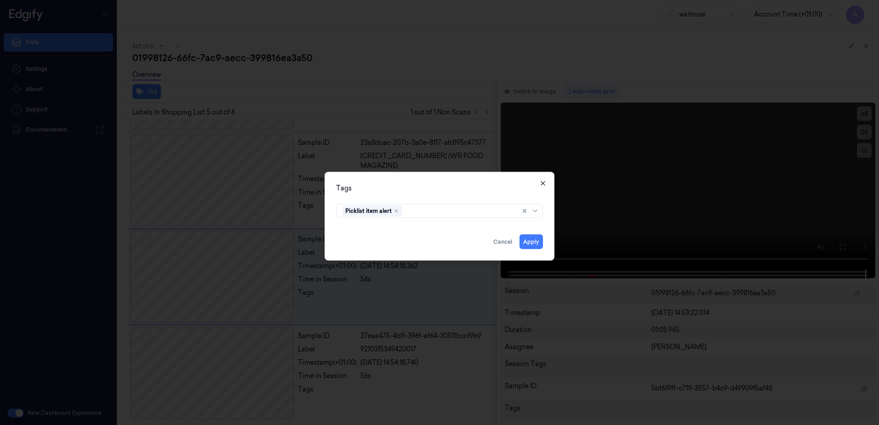
click at [546, 183] on icon "button" at bounding box center [542, 183] width 7 height 7
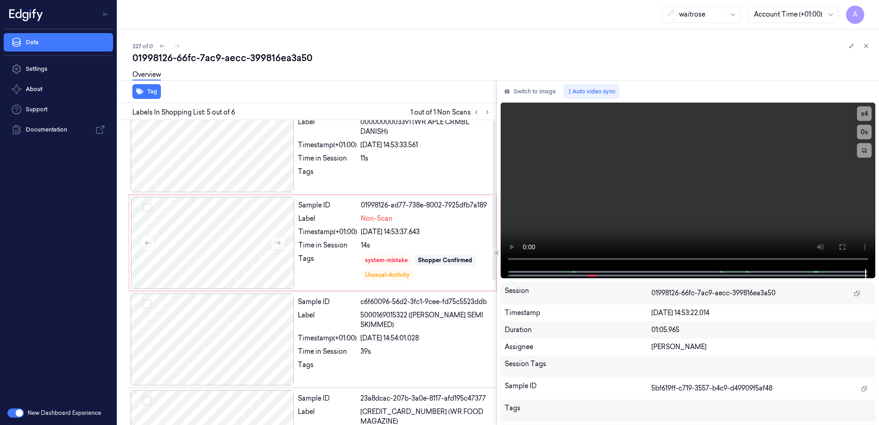
scroll to position [0, 0]
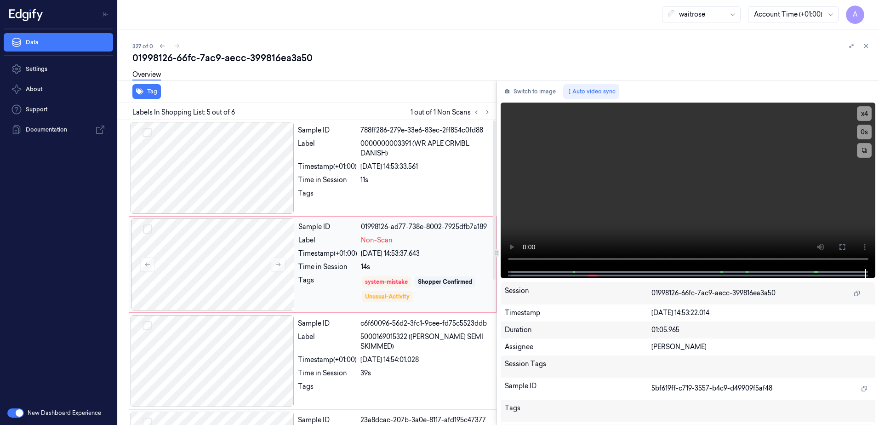
click at [329, 288] on div "Tags" at bounding box center [327, 289] width 59 height 28
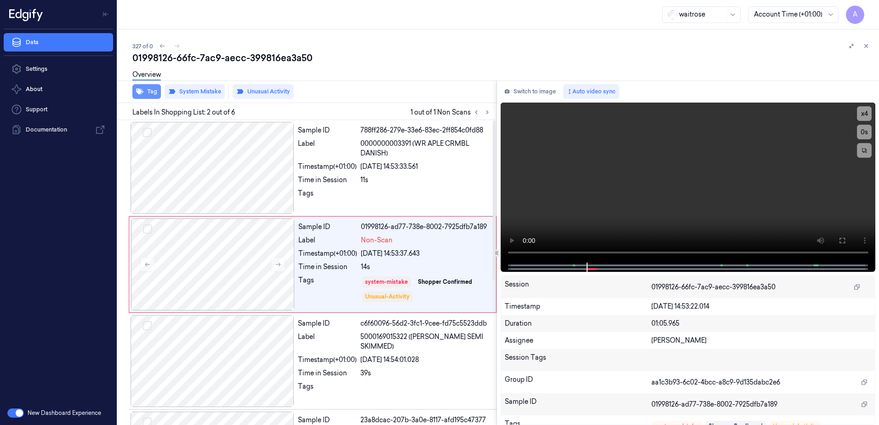
click at [154, 95] on button "Tag" at bounding box center [146, 91] width 29 height 15
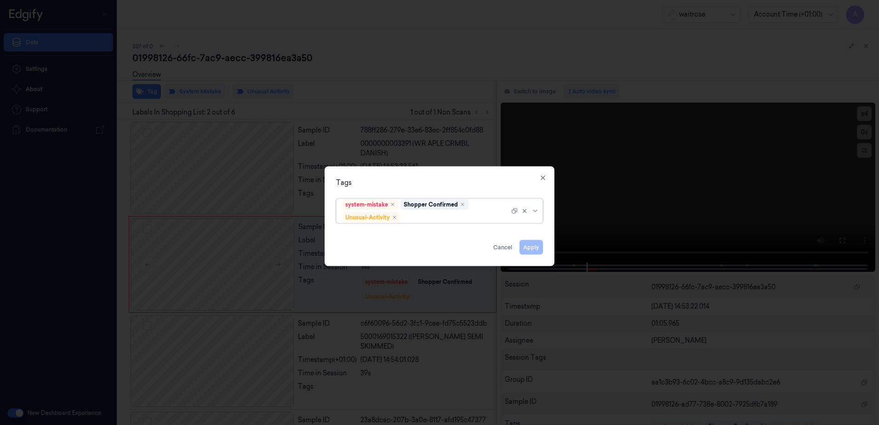
click at [423, 215] on div at bounding box center [455, 217] width 107 height 10
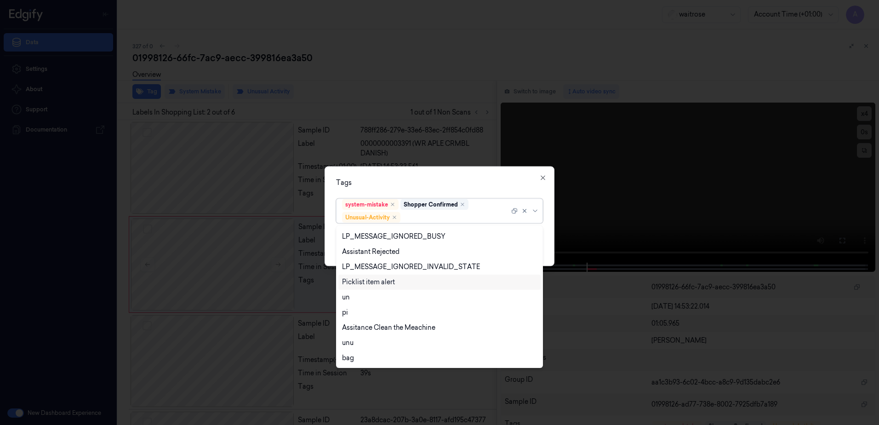
click at [380, 278] on div "Picklist item alert" at bounding box center [368, 282] width 53 height 10
click at [440, 174] on div "Tags option Picklist item alert, selected. 20 results available. Use Up and Dow…" at bounding box center [440, 216] width 230 height 100
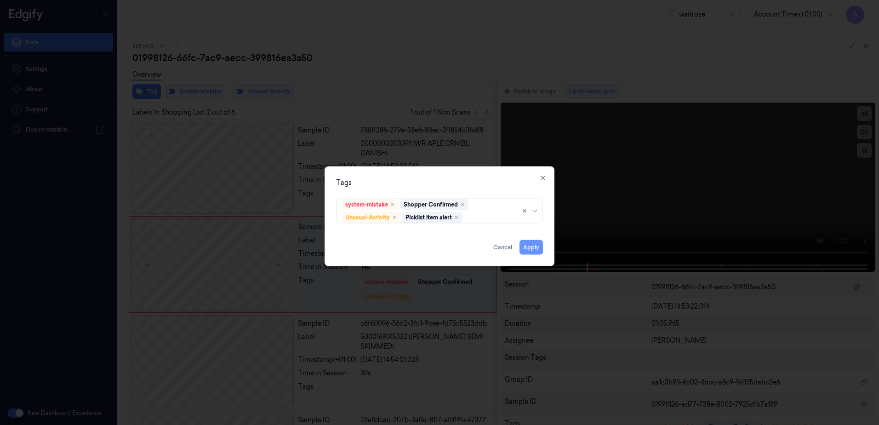
click at [525, 252] on button "Apply" at bounding box center [531, 247] width 23 height 15
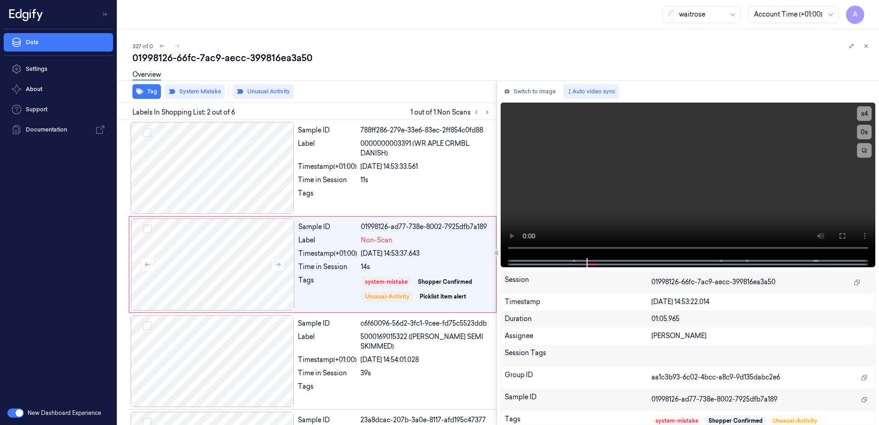
click at [861, 50] on div at bounding box center [859, 45] width 26 height 11
click at [863, 49] on button at bounding box center [866, 45] width 11 height 11
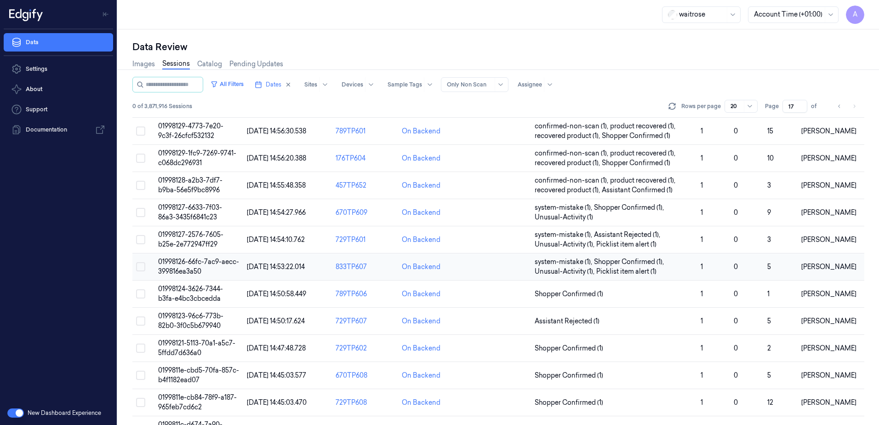
scroll to position [42, 0]
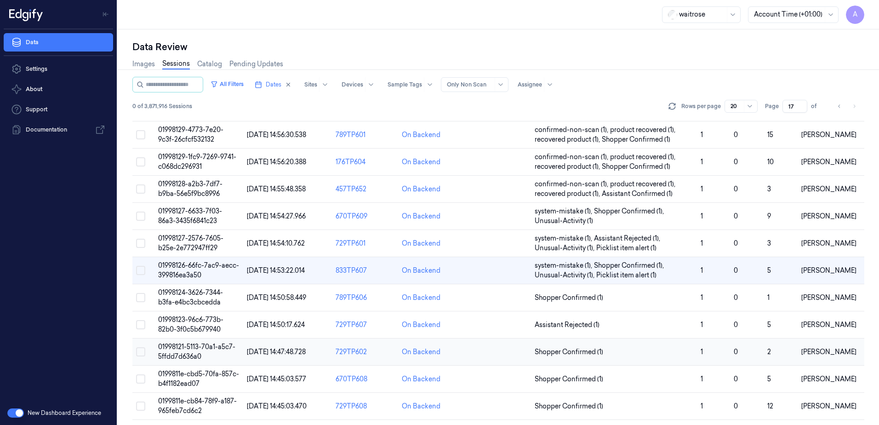
click at [189, 350] on span "01998121-5113-70a1-a5c7-5ffdd7d636a0" at bounding box center [196, 352] width 77 height 18
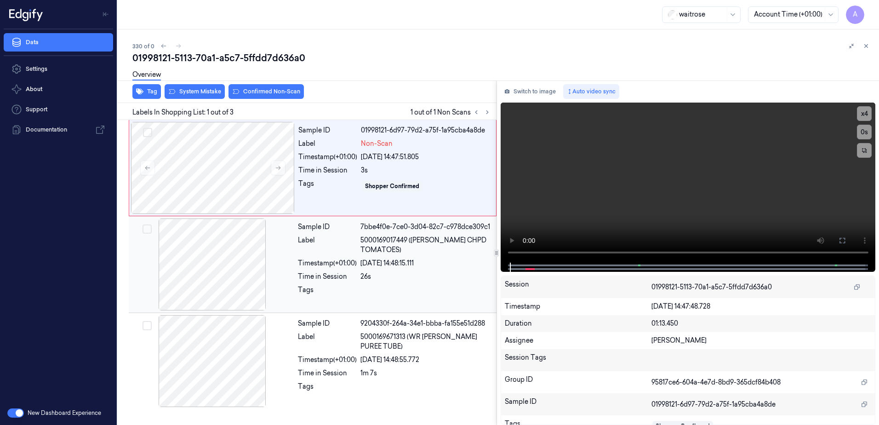
click at [346, 217] on div "Sample ID 7bbe4f0e-7ce0-3d04-82c7-c978dce309c1 Label 5000169017449 (WR ESS CHPD…" at bounding box center [313, 264] width 368 height 97
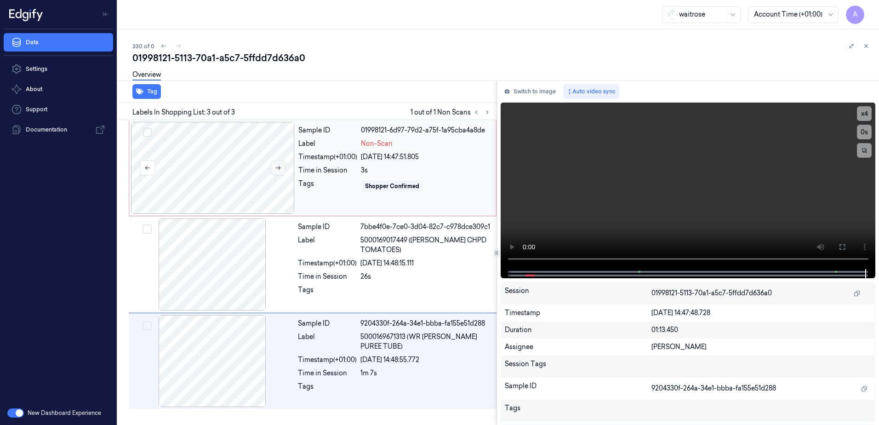
click at [280, 171] on icon at bounding box center [278, 168] width 6 height 6
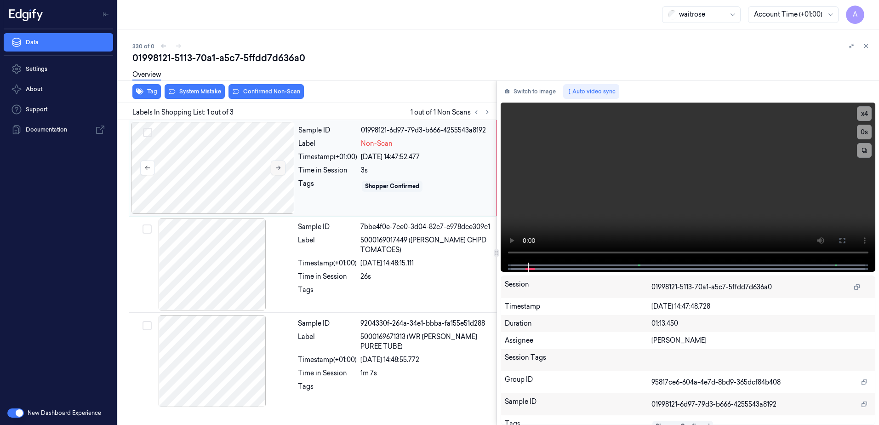
click at [275, 168] on icon at bounding box center [278, 168] width 6 height 6
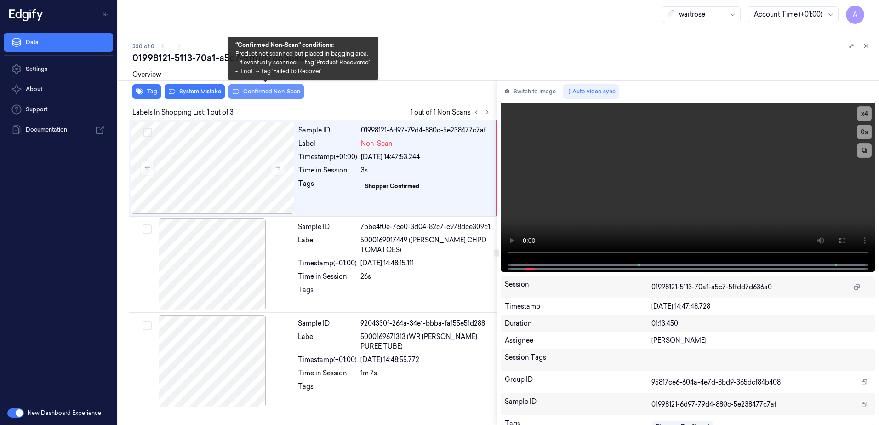
click at [263, 98] on button "Confirmed Non-Scan" at bounding box center [266, 91] width 75 height 15
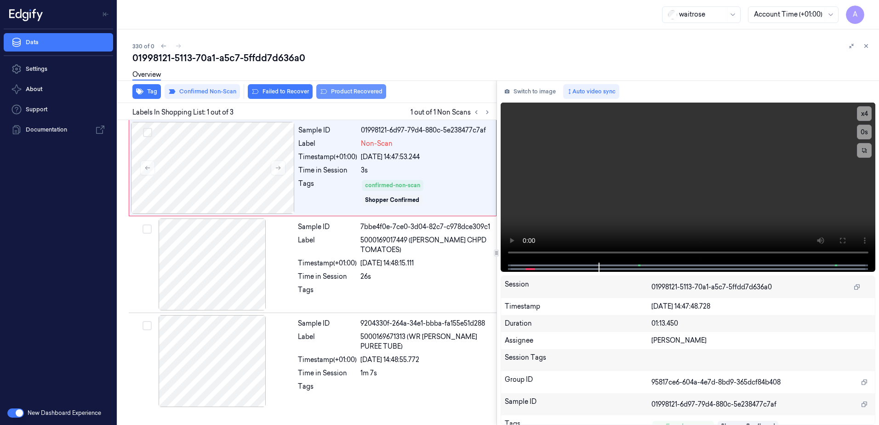
click at [346, 92] on button "Product Recovered" at bounding box center [351, 91] width 70 height 15
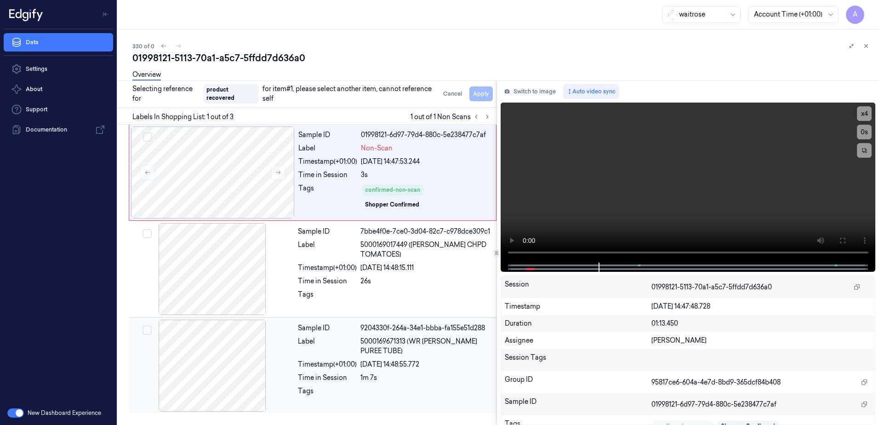
click at [356, 373] on div "Time in Session" at bounding box center [327, 378] width 59 height 10
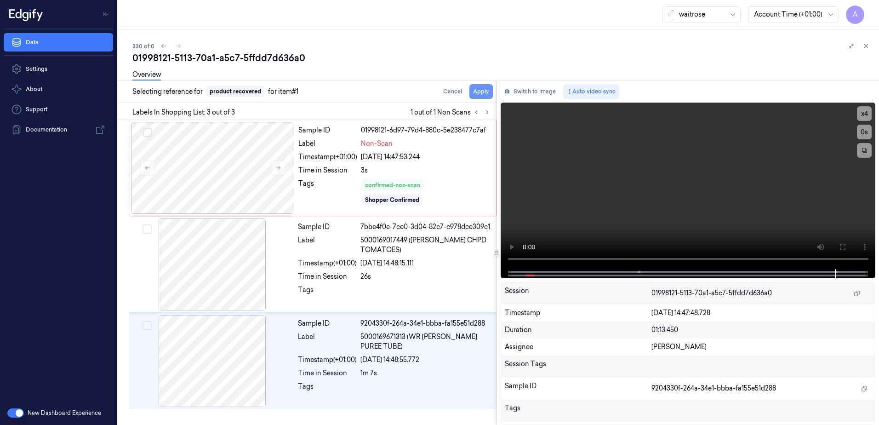
click at [479, 93] on button "Apply" at bounding box center [480, 91] width 23 height 15
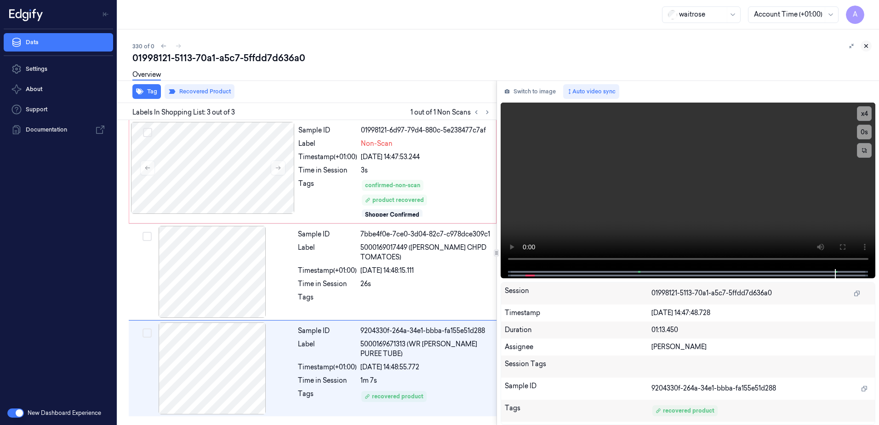
click at [865, 49] on icon at bounding box center [866, 46] width 6 height 6
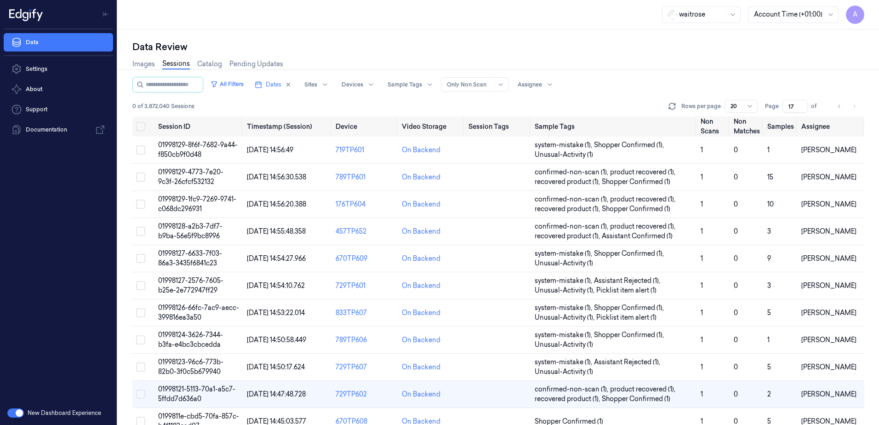
scroll to position [138, 0]
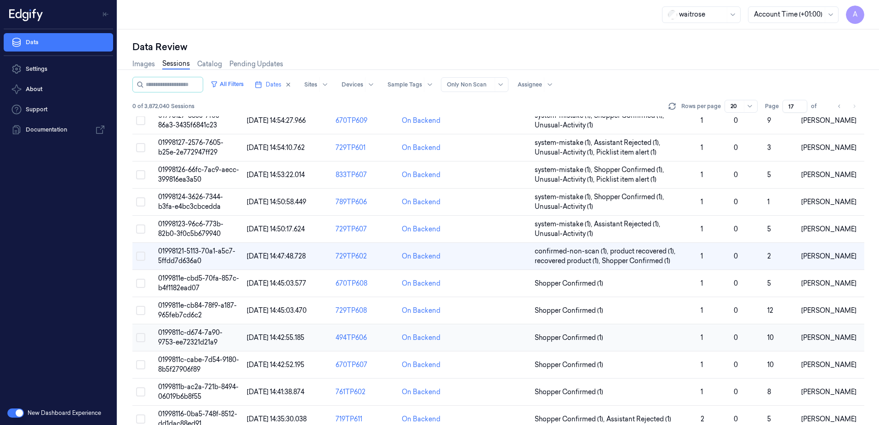
click at [180, 331] on span "0199811c-d674-7a90-9753-ee72321d21a9" at bounding box center [190, 337] width 64 height 18
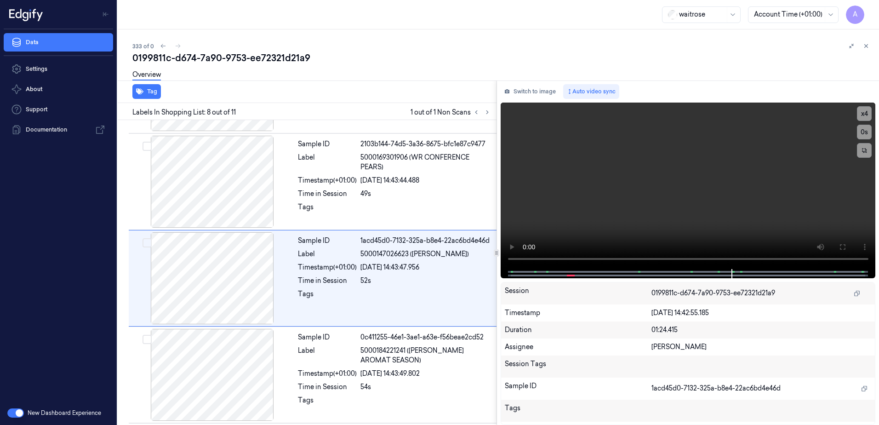
scroll to position [572, 0]
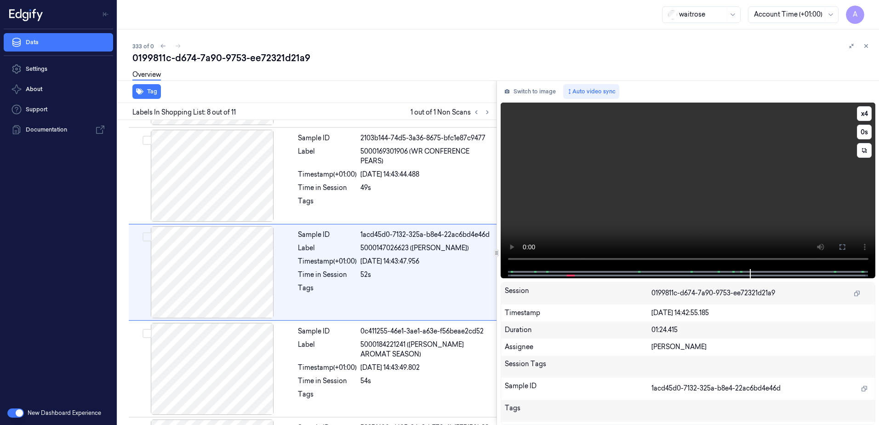
click at [617, 197] on video at bounding box center [688, 186] width 375 height 166
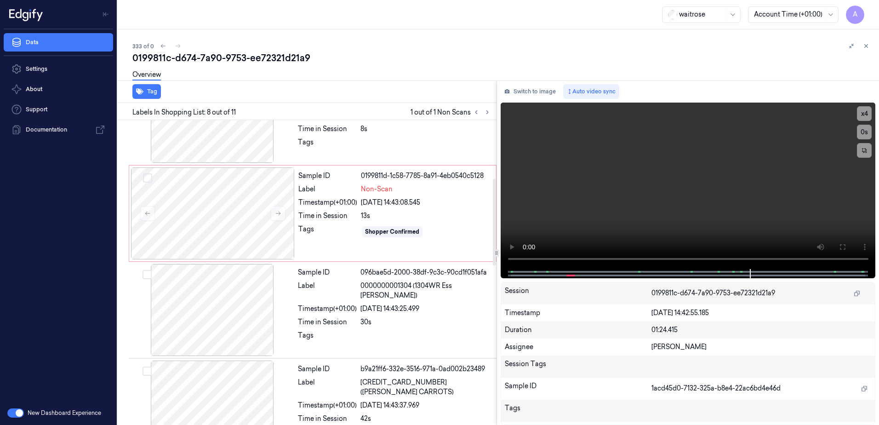
scroll to position [204, 0]
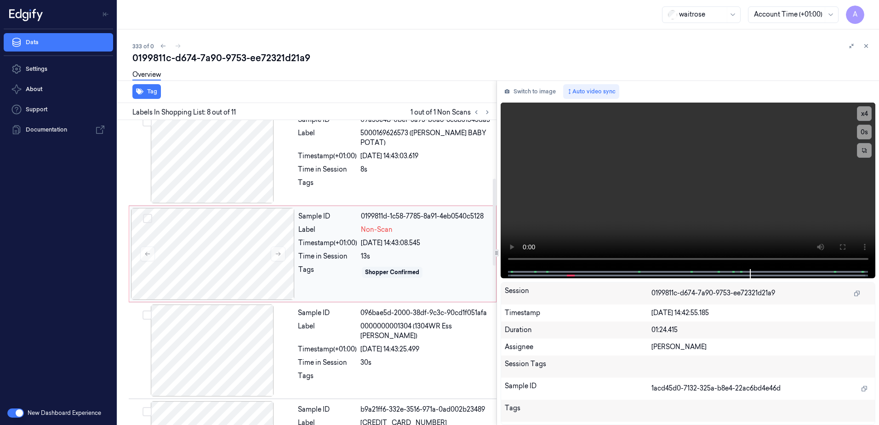
click at [446, 278] on div "Shopper Confirmed" at bounding box center [426, 272] width 130 height 15
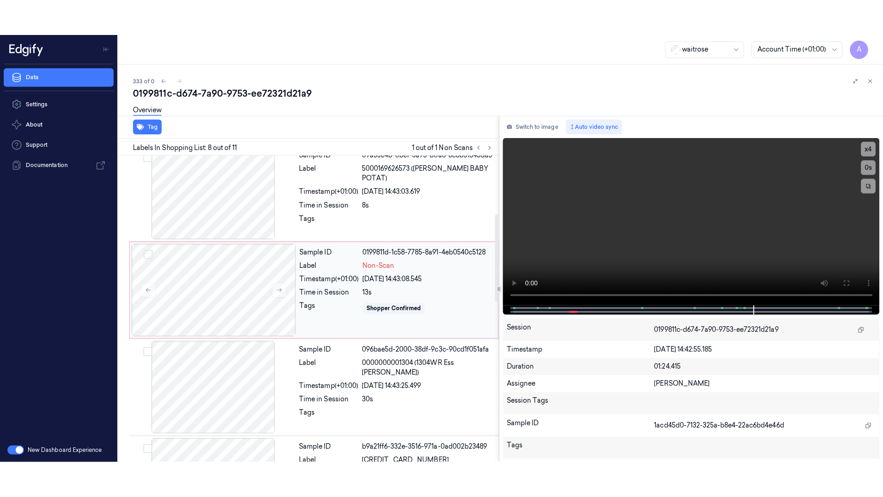
scroll to position [185, 0]
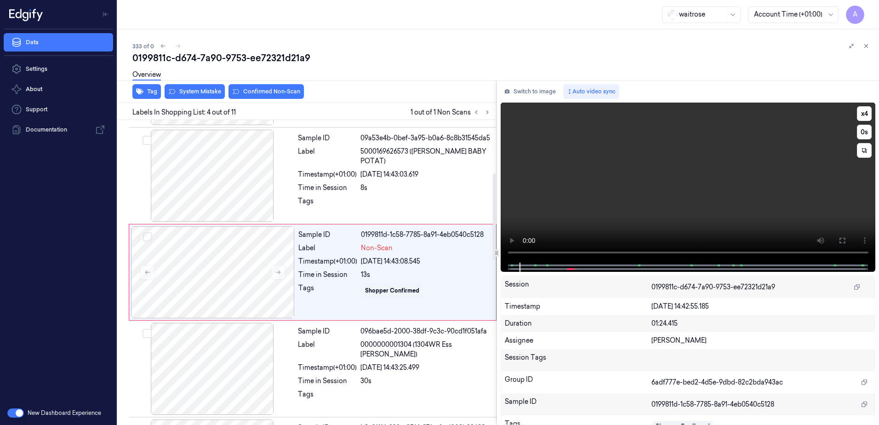
drag, startPoint x: 840, startPoint y: 244, endPoint x: 842, endPoint y: 291, distance: 46.9
click at [840, 244] on icon at bounding box center [842, 240] width 7 height 7
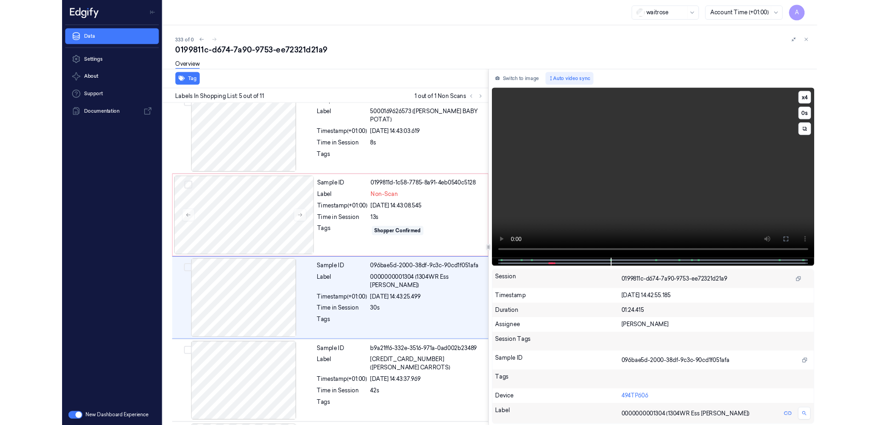
scroll to position [246, 0]
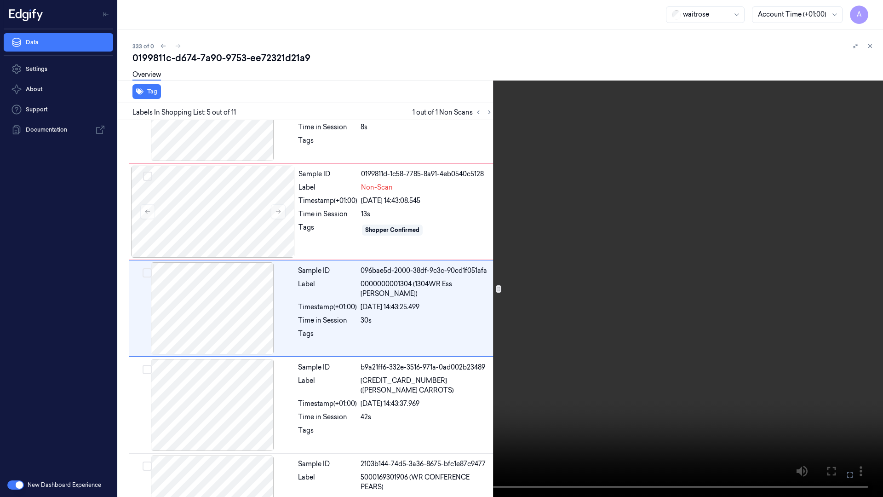
click at [771, 421] on video at bounding box center [441, 248] width 883 height 497
click at [726, 423] on video at bounding box center [441, 248] width 883 height 497
click at [0, 0] on icon at bounding box center [0, 0] width 0 height 0
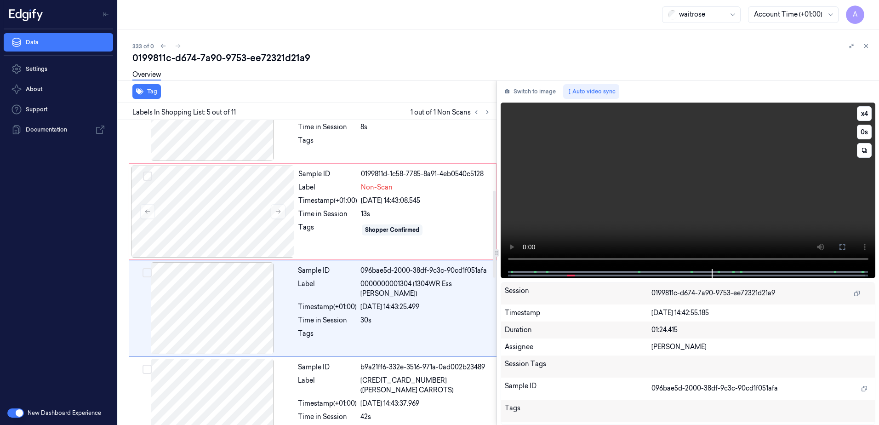
click at [590, 204] on video at bounding box center [688, 186] width 375 height 166
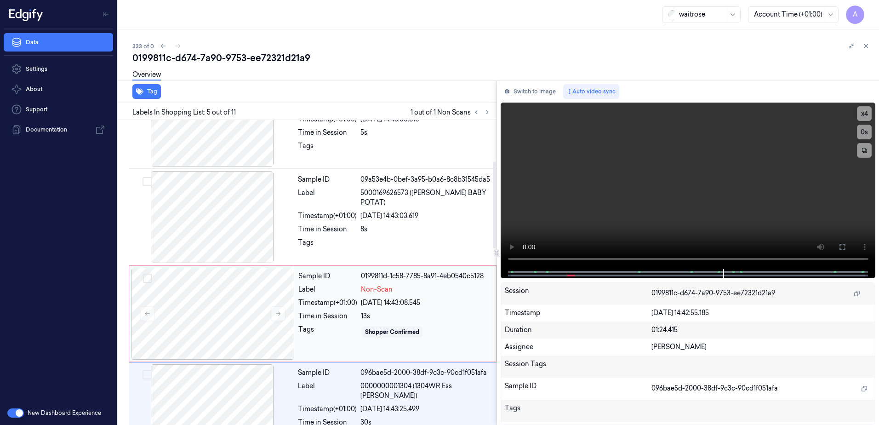
click at [430, 298] on div "25/09/2025 14:43:08.545" at bounding box center [426, 303] width 130 height 10
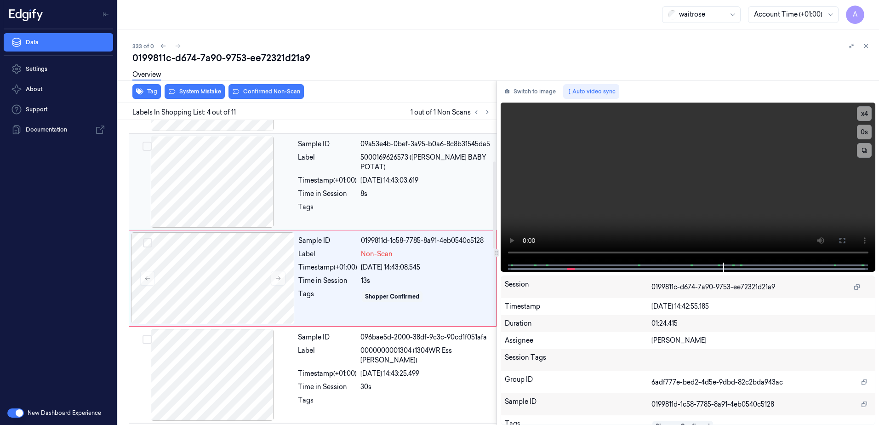
scroll to position [185, 0]
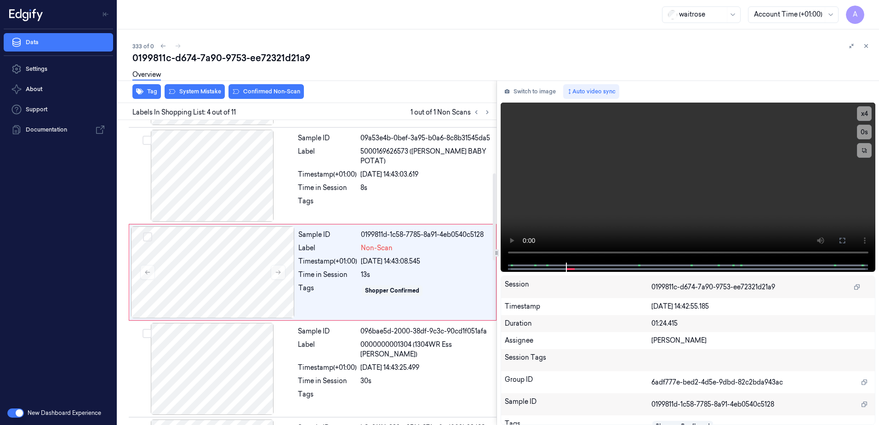
click at [245, 87] on div "Overview" at bounding box center [501, 75] width 739 height 23
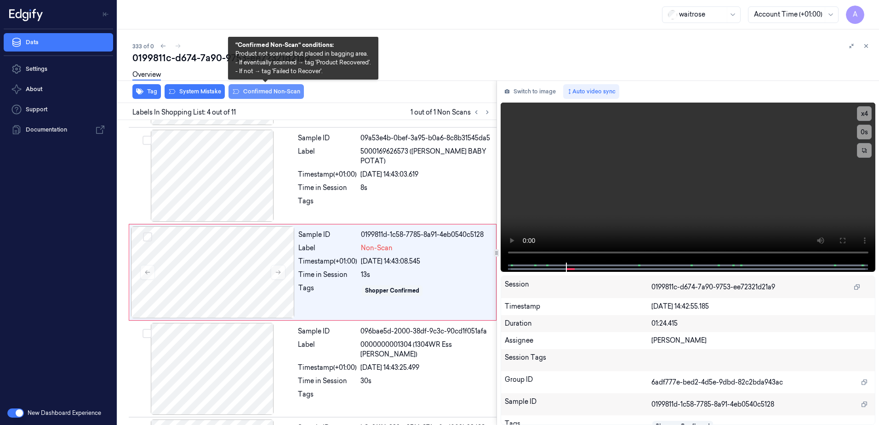
click at [250, 93] on button "Confirmed Non-Scan" at bounding box center [266, 91] width 75 height 15
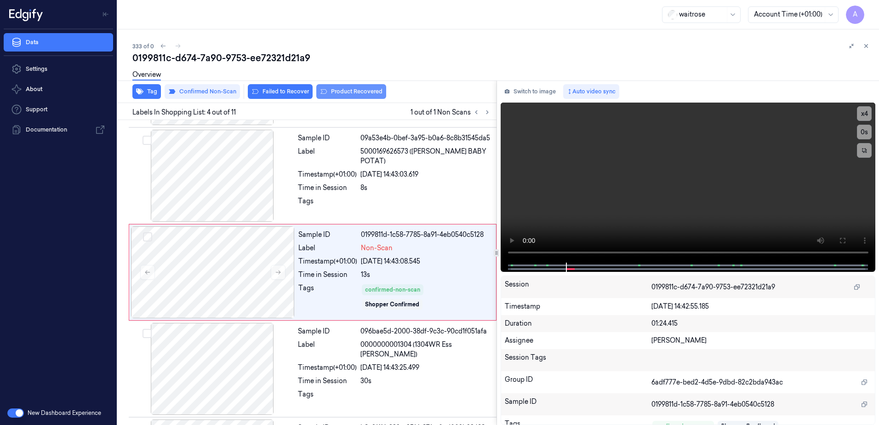
click at [354, 97] on button "Product Recovered" at bounding box center [351, 91] width 70 height 15
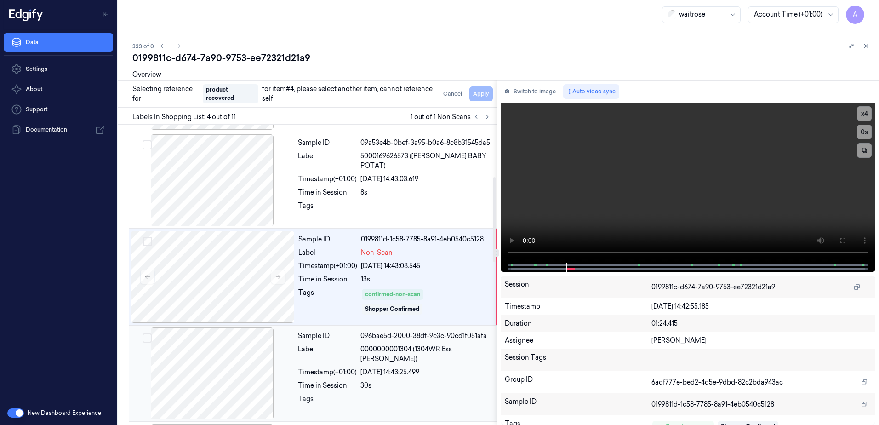
click at [406, 390] on div "30s" at bounding box center [425, 386] width 131 height 10
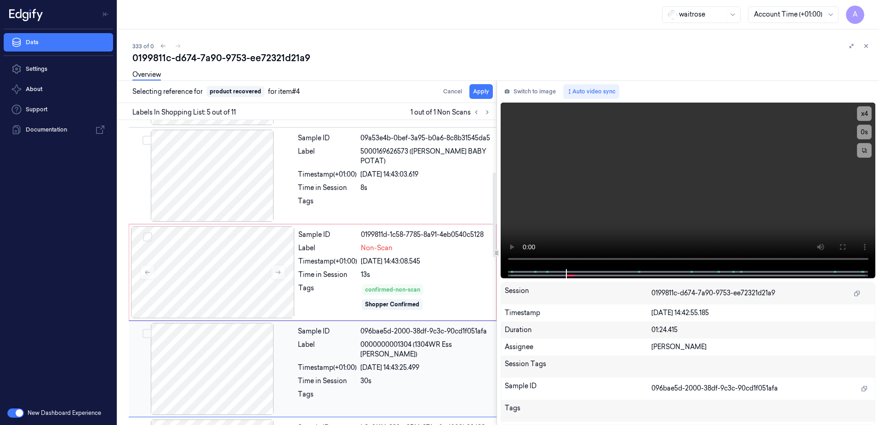
scroll to position [282, 0]
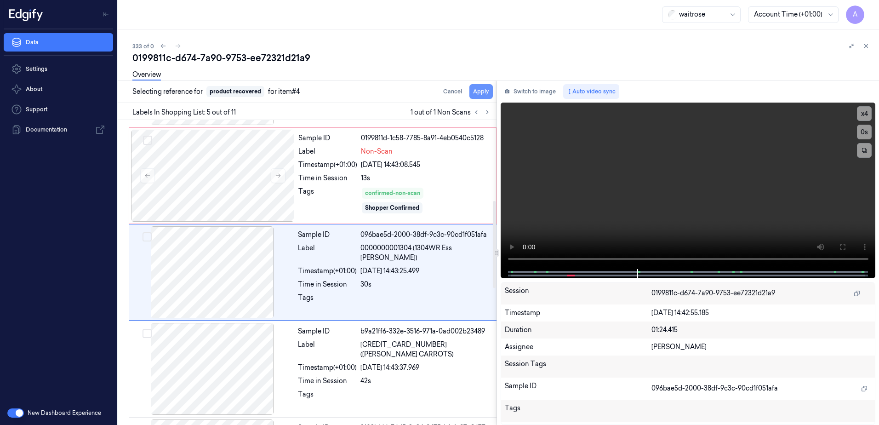
click at [477, 95] on button "Apply" at bounding box center [480, 91] width 23 height 15
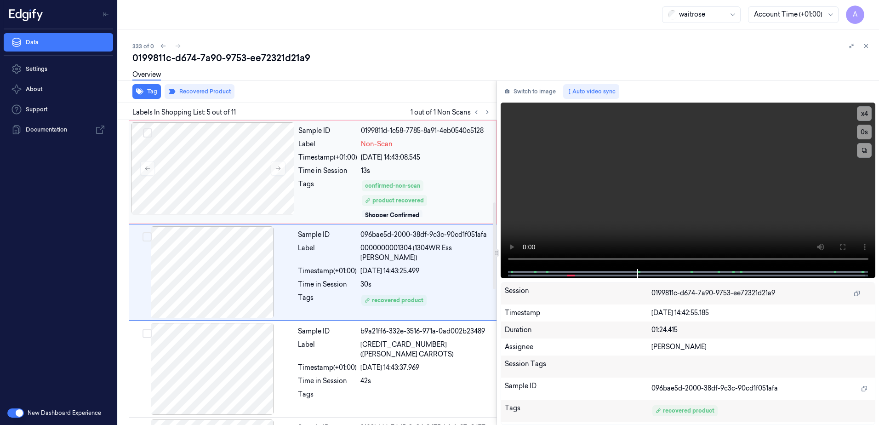
click at [459, 195] on div "confirmed-non-scan product recovered Shopper Confirmed" at bounding box center [426, 198] width 130 height 39
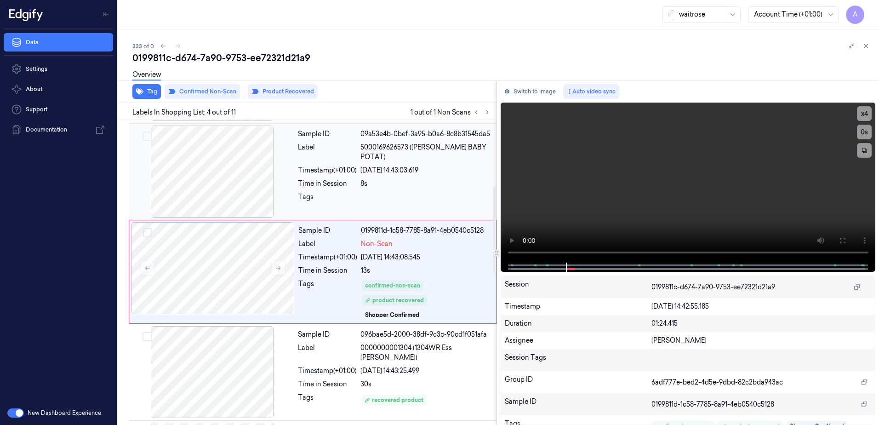
scroll to position [189, 0]
click at [149, 91] on button "Tag" at bounding box center [146, 91] width 29 height 15
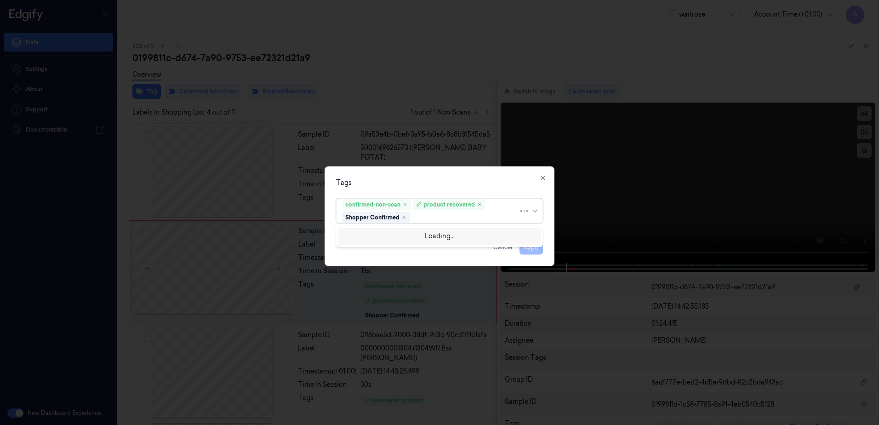
click at [417, 222] on div at bounding box center [465, 217] width 107 height 10
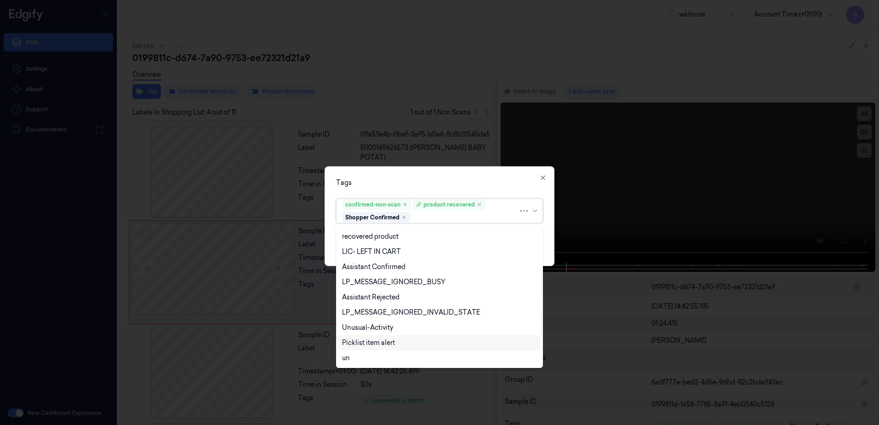
click at [376, 343] on div "Picklist item alert" at bounding box center [368, 343] width 53 height 10
click at [436, 177] on div "Tags option Picklist item alert, selected. 20 results available. Use Up and Dow…" at bounding box center [440, 216] width 230 height 100
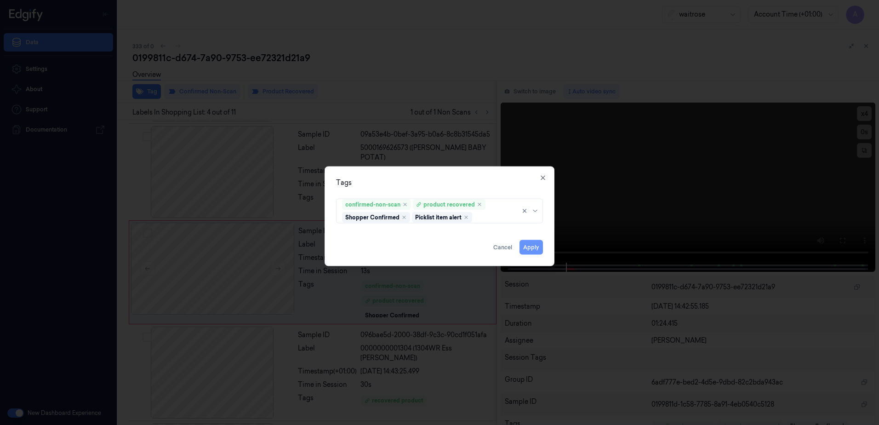
click at [536, 250] on button "Apply" at bounding box center [531, 247] width 23 height 15
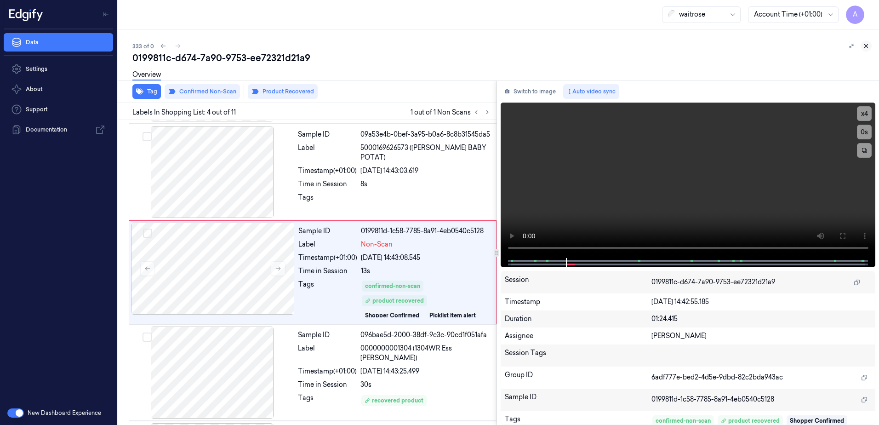
click at [866, 48] on icon at bounding box center [866, 46] width 6 height 6
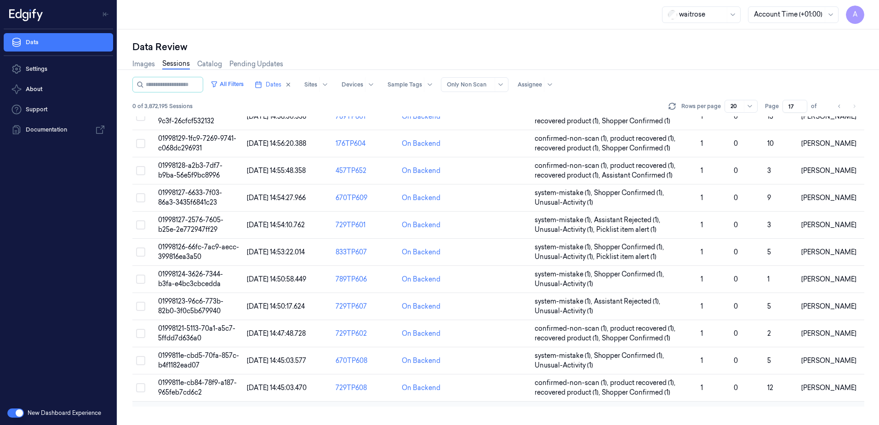
scroll to position [229, 0]
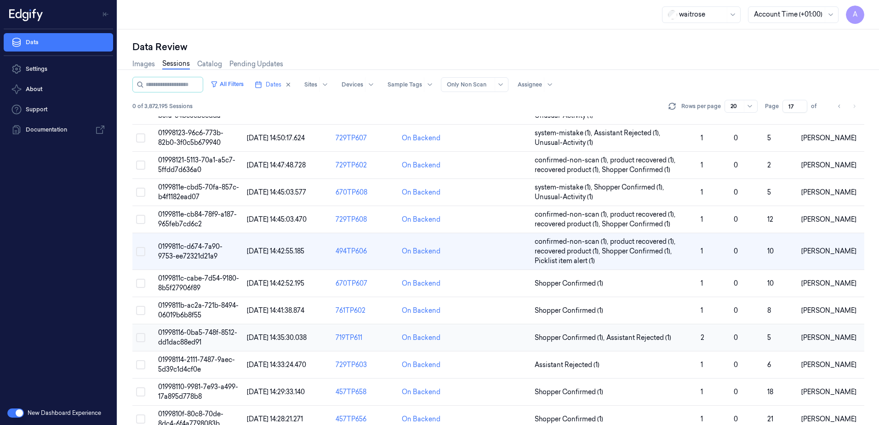
click at [190, 331] on span "01998116-0ba5-748f-8512-dd1dac88ed91" at bounding box center [197, 337] width 79 height 18
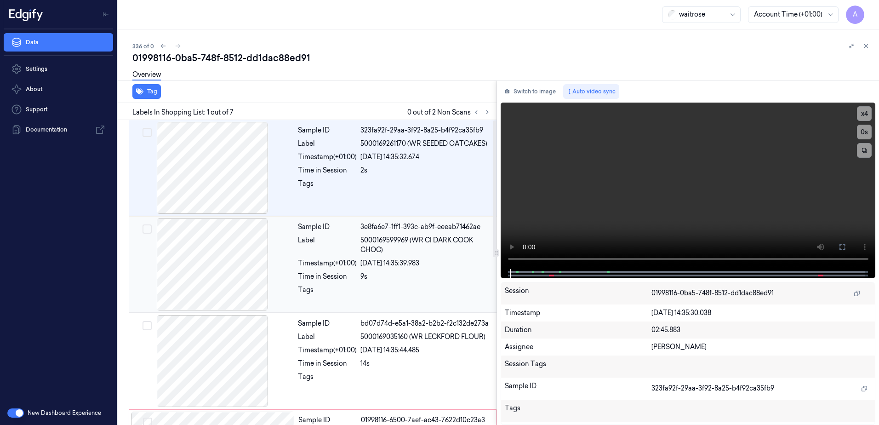
click at [428, 237] on span "5000169599969 (WR CI DARK COOK CHOC)" at bounding box center [425, 244] width 131 height 19
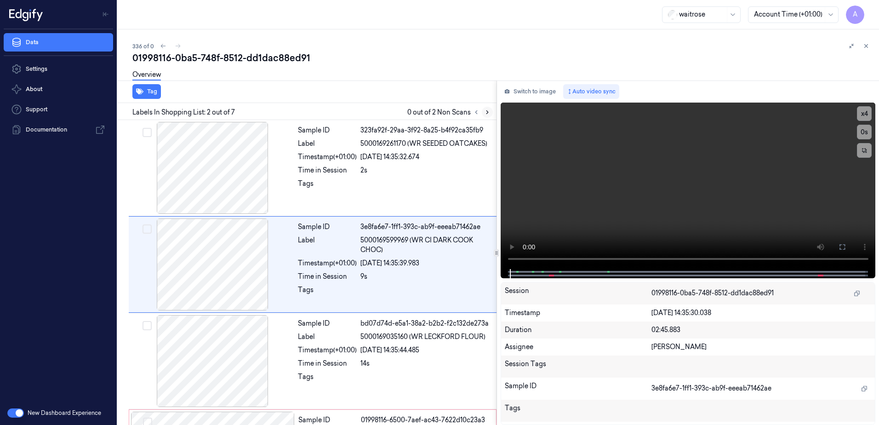
click at [487, 114] on icon at bounding box center [487, 112] width 2 height 3
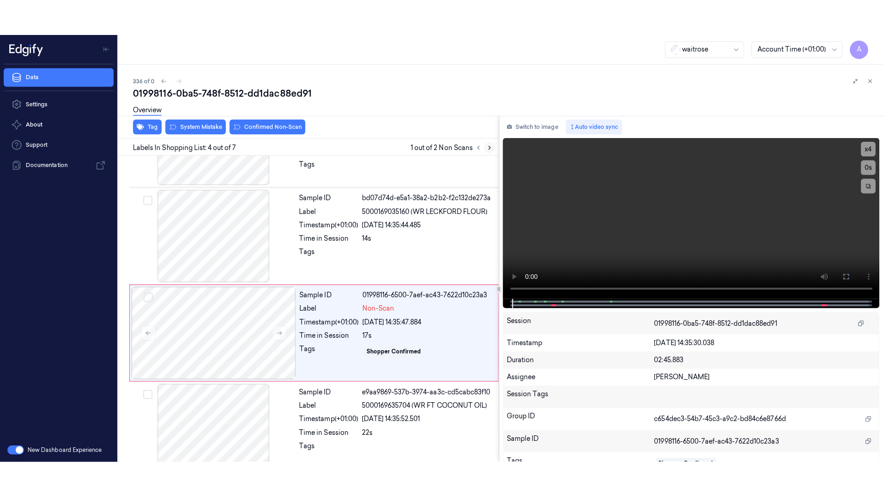
scroll to position [185, 0]
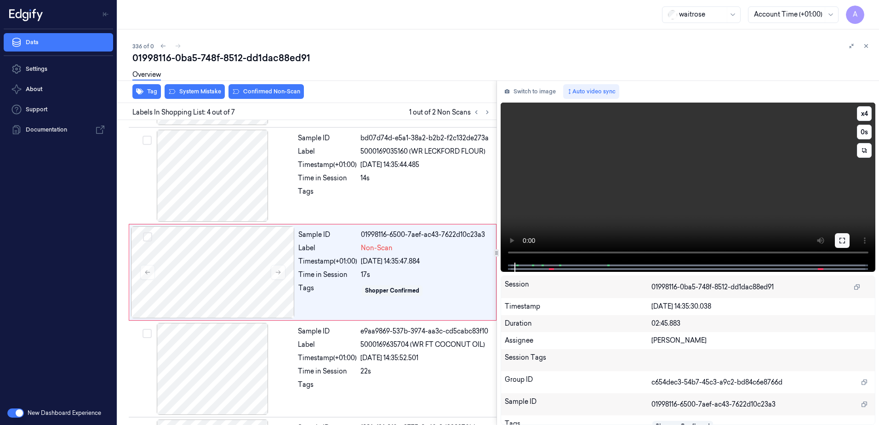
click at [845, 241] on icon at bounding box center [843, 241] width 6 height 6
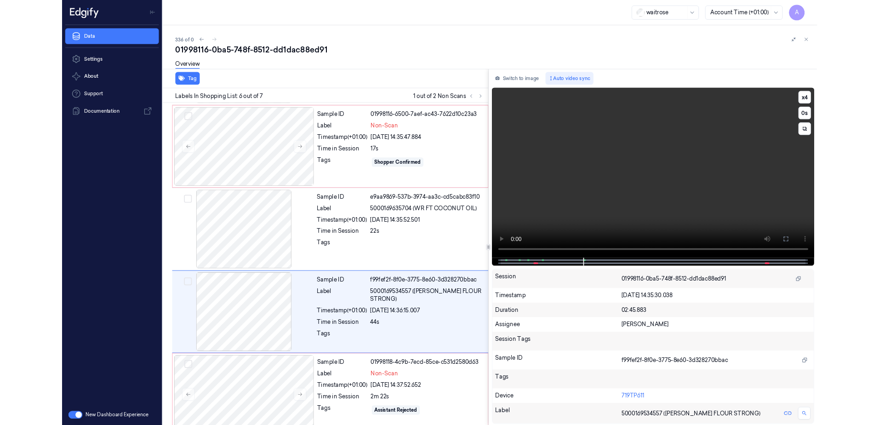
scroll to position [302, 0]
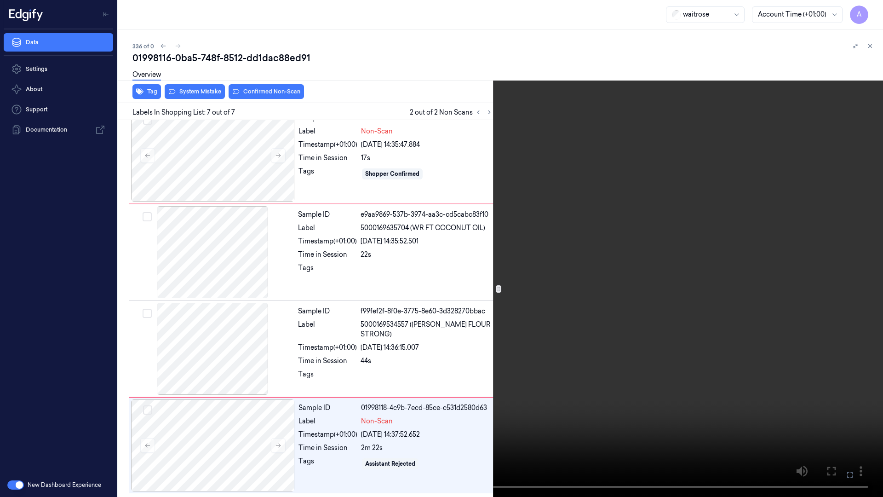
drag, startPoint x: 844, startPoint y: 469, endPoint x: 817, endPoint y: 406, distance: 67.9
click at [0, 0] on button at bounding box center [0, 0] width 0 height 0
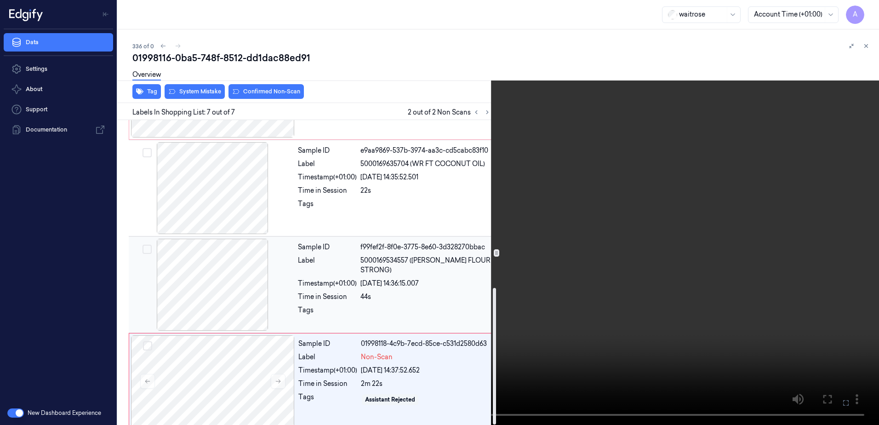
scroll to position [374, 0]
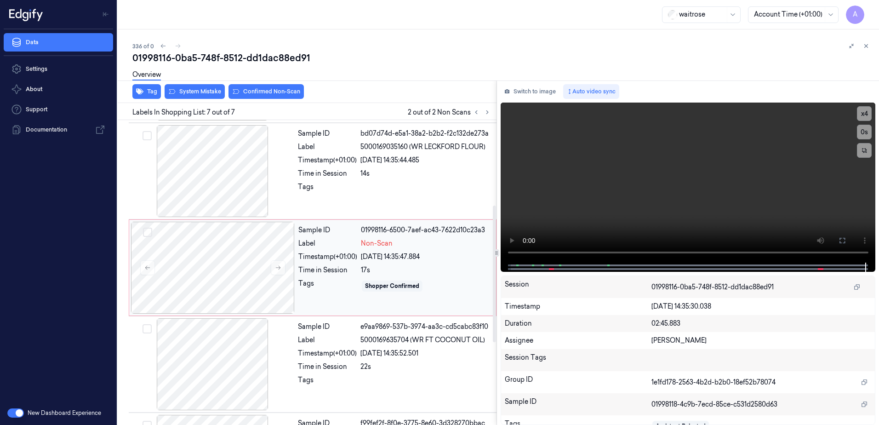
click at [429, 281] on div "Shopper Confirmed" at bounding box center [426, 286] width 130 height 15
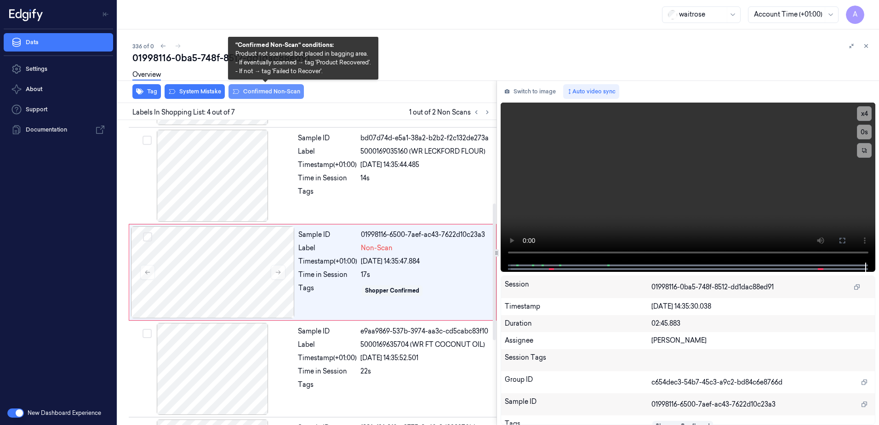
click at [269, 98] on button "Confirmed Non-Scan" at bounding box center [266, 91] width 75 height 15
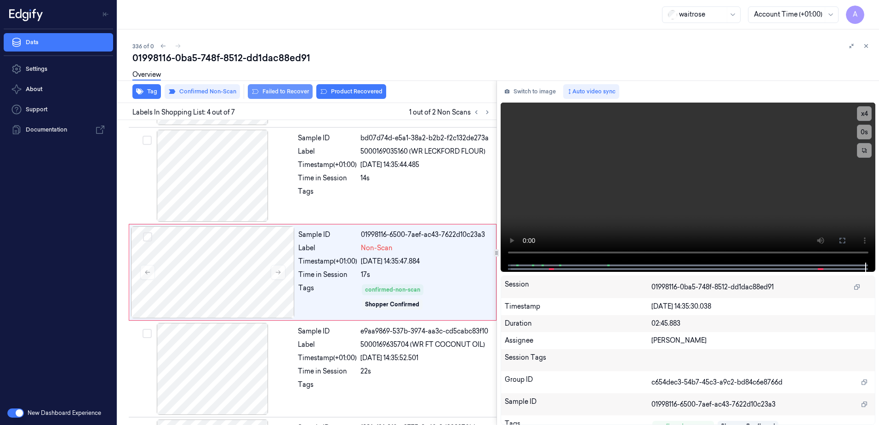
click at [281, 96] on button "Failed to Recover" at bounding box center [280, 91] width 65 height 15
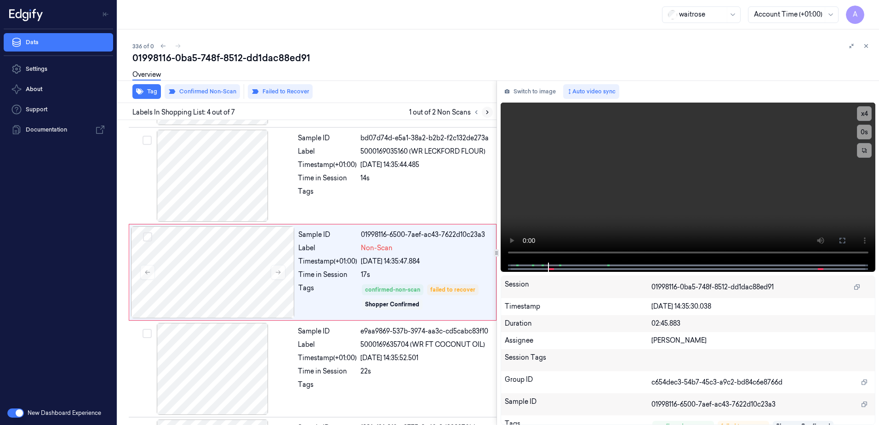
click at [483, 115] on button at bounding box center [487, 112] width 11 height 11
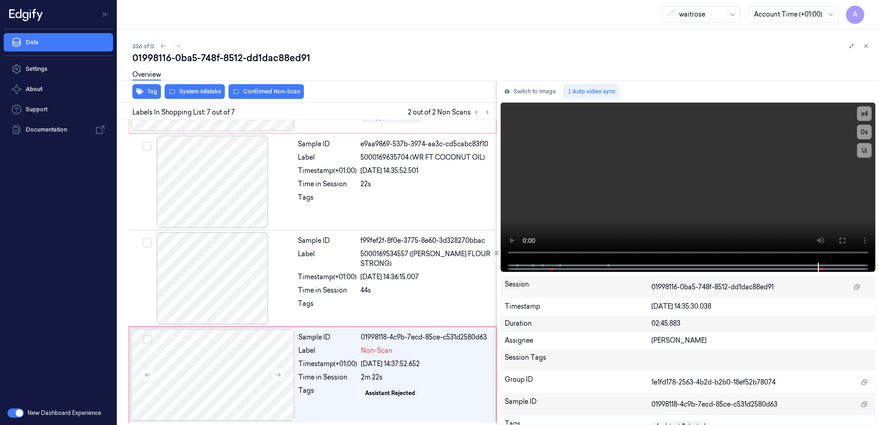
scroll to position [374, 0]
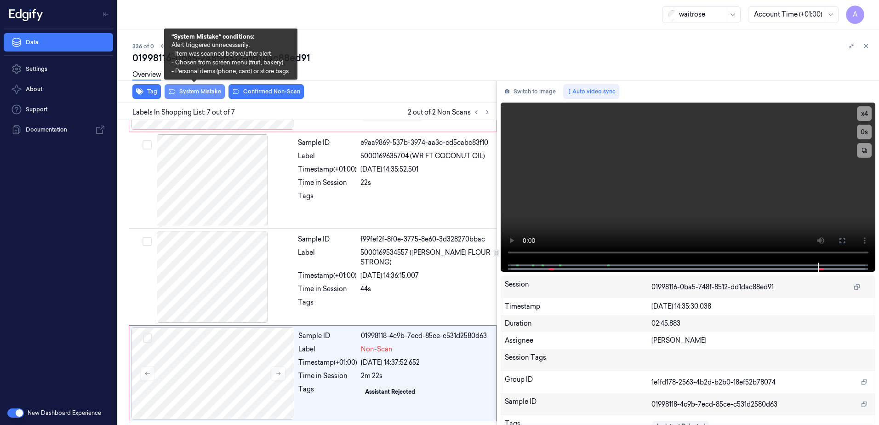
click at [199, 97] on button "System Mistake" at bounding box center [195, 91] width 60 height 15
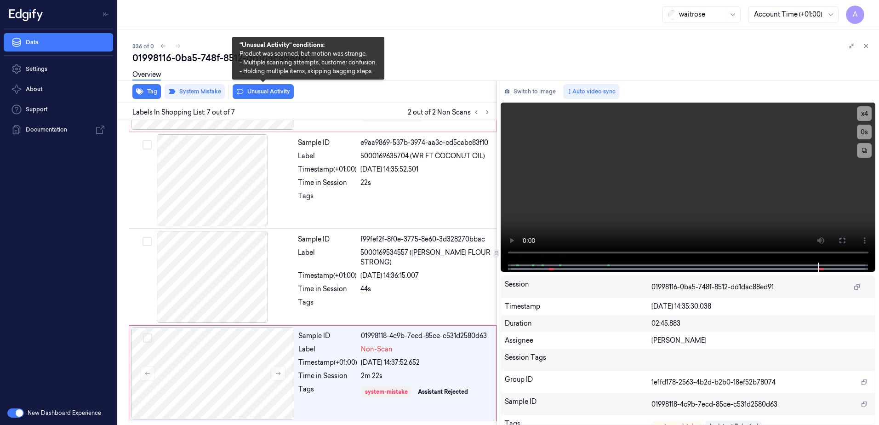
click at [256, 97] on button "Unusual Activity" at bounding box center [263, 91] width 61 height 15
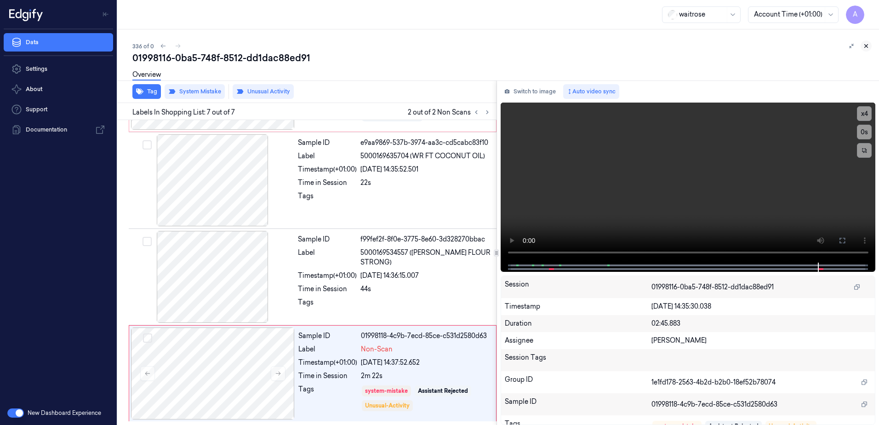
click at [865, 51] on button at bounding box center [866, 45] width 11 height 11
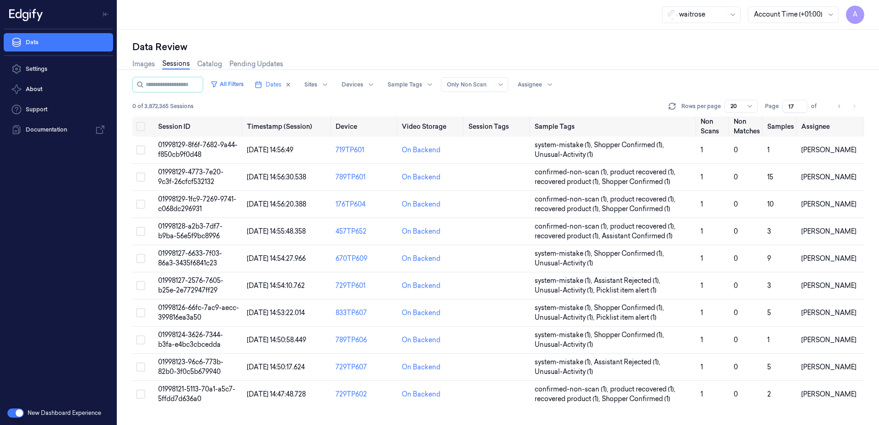
scroll to position [280, 0]
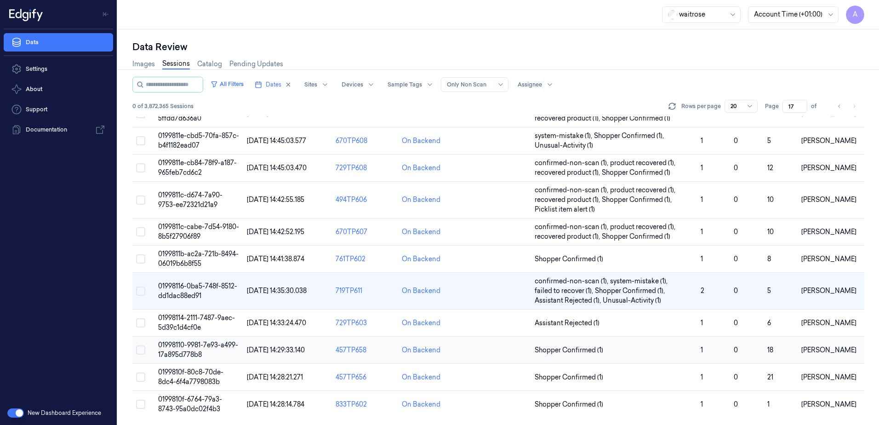
click at [185, 347] on span "01998110-9981-7e93-a499-17a895d778b8" at bounding box center [198, 350] width 80 height 18
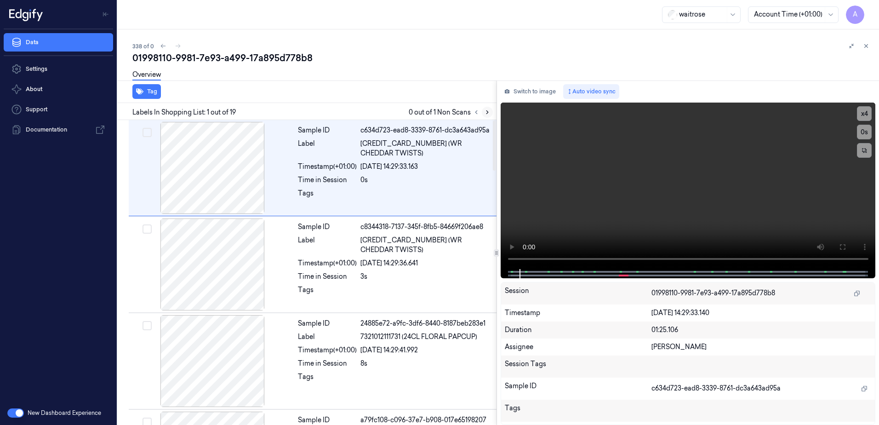
click at [487, 115] on icon at bounding box center [487, 112] width 6 height 6
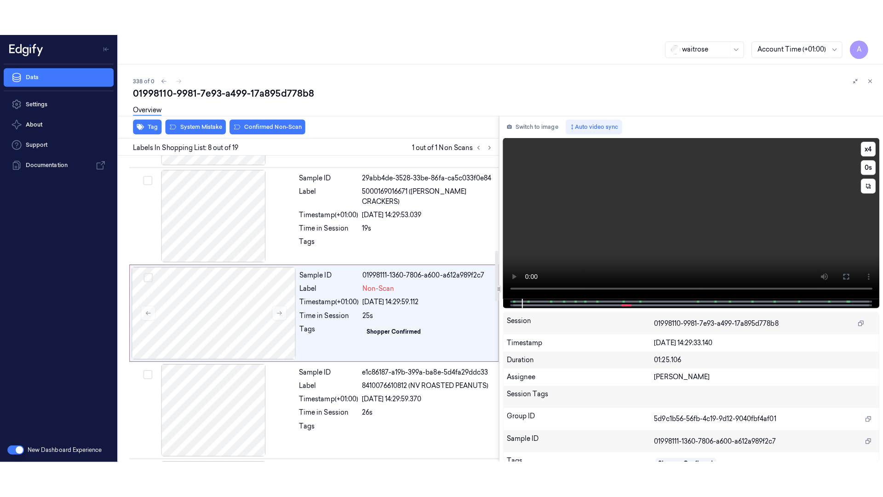
scroll to position [572, 0]
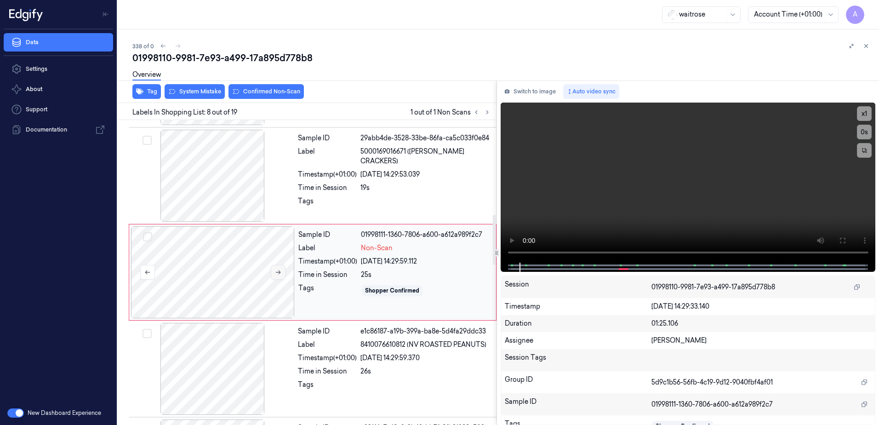
click at [276, 268] on button at bounding box center [278, 272] width 15 height 15
click at [282, 270] on button at bounding box center [278, 272] width 15 height 15
click at [277, 275] on button at bounding box center [278, 272] width 15 height 15
click at [842, 234] on button at bounding box center [842, 240] width 15 height 15
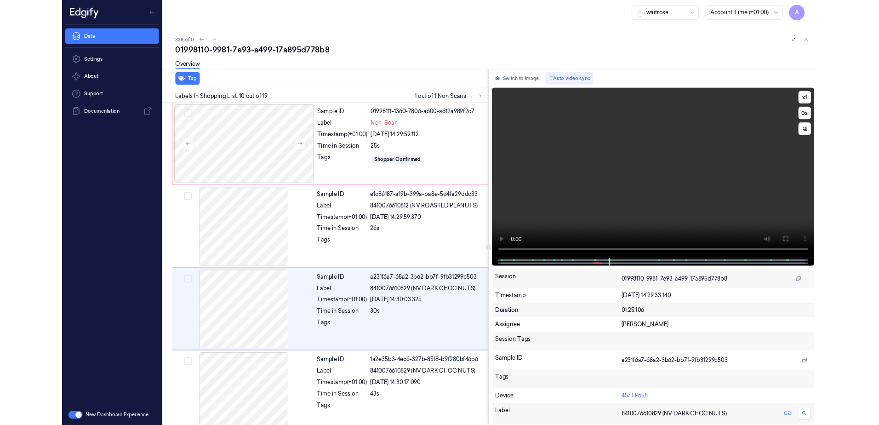
scroll to position [729, 0]
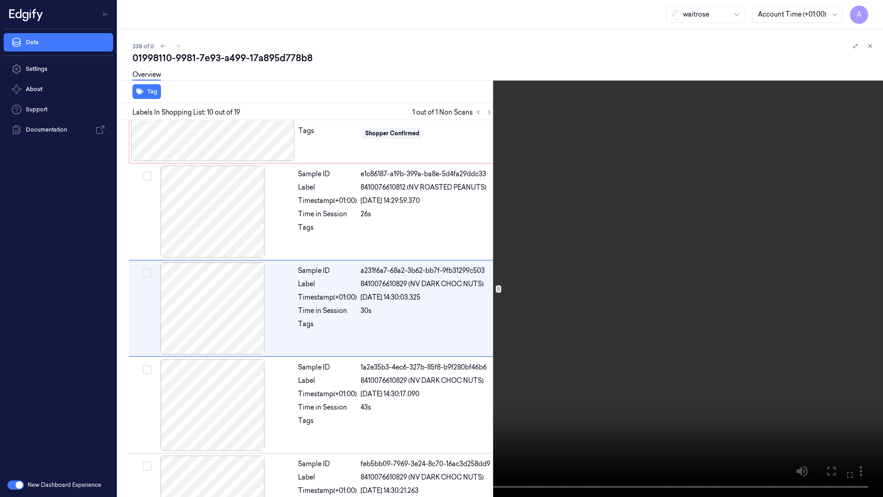
click at [0, 0] on button at bounding box center [0, 0] width 0 height 0
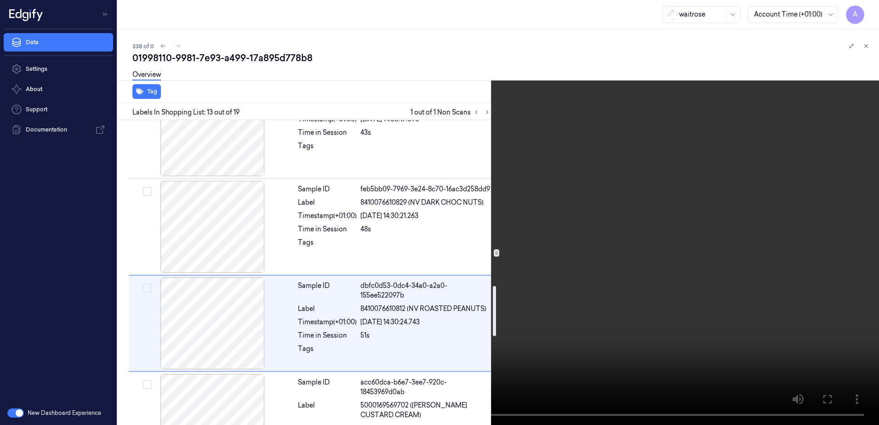
scroll to position [1054, 0]
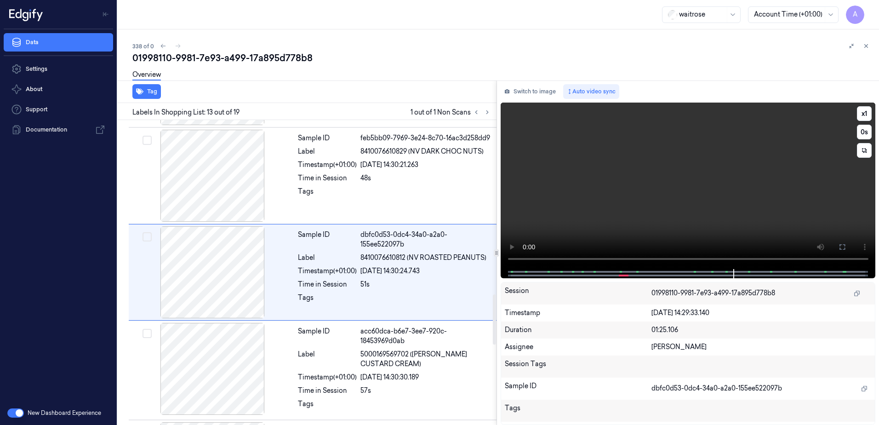
click at [615, 191] on video at bounding box center [688, 186] width 375 height 166
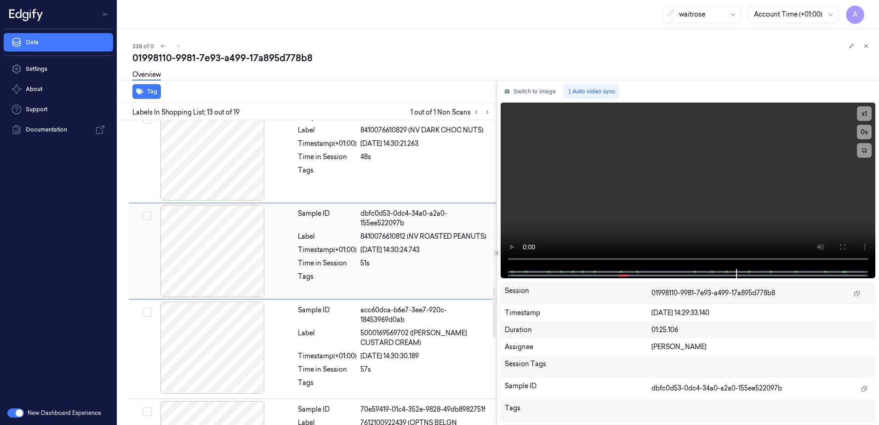
scroll to position [1100, 0]
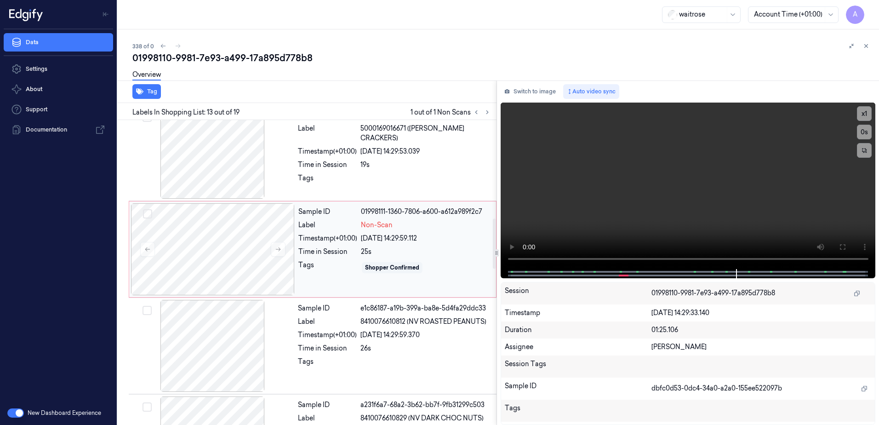
click at [428, 261] on div "Shopper Confirmed" at bounding box center [426, 267] width 130 height 15
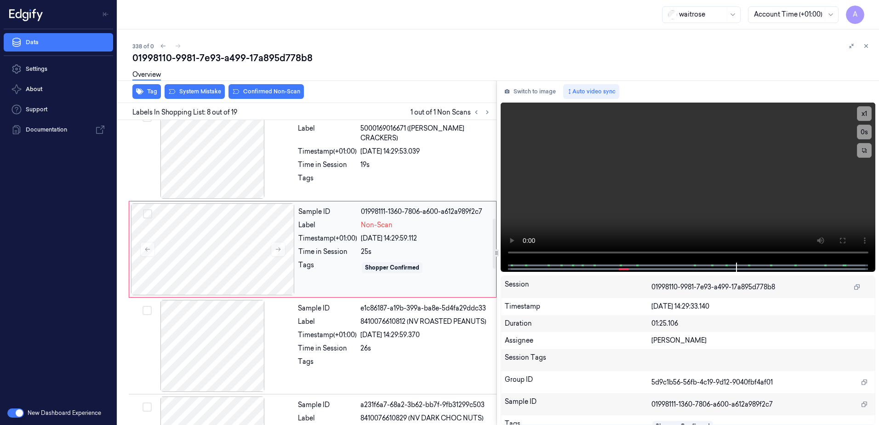
scroll to position [572, 0]
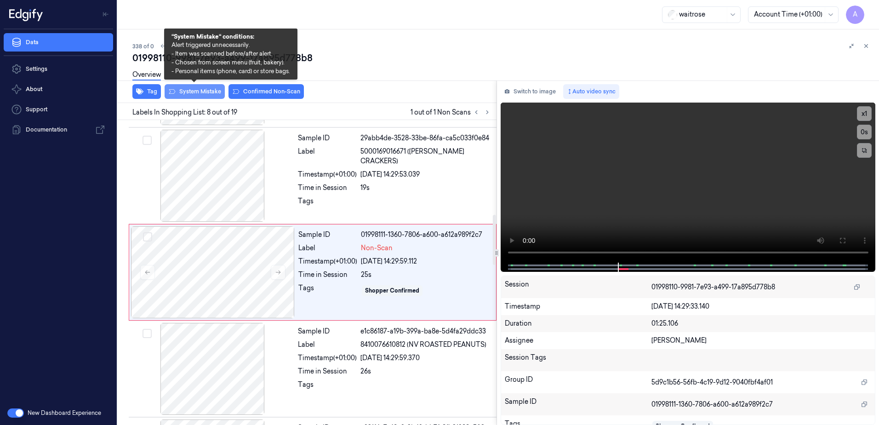
click at [199, 93] on button "System Mistake" at bounding box center [195, 91] width 60 height 15
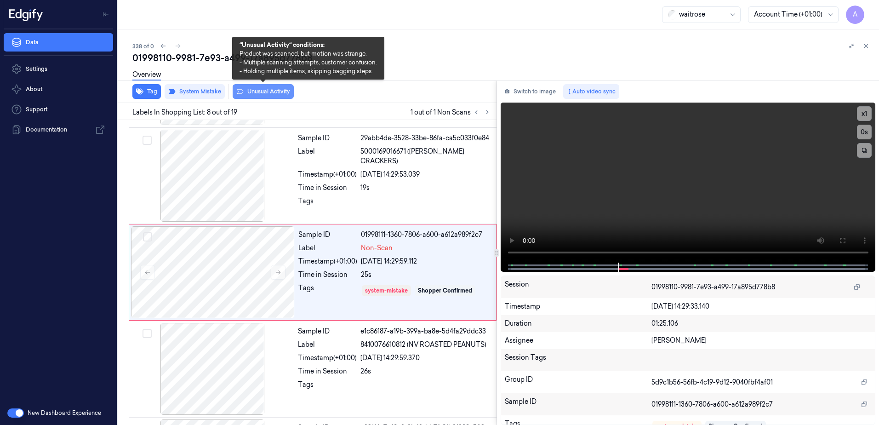
click at [260, 95] on button "Unusual Activity" at bounding box center [263, 91] width 61 height 15
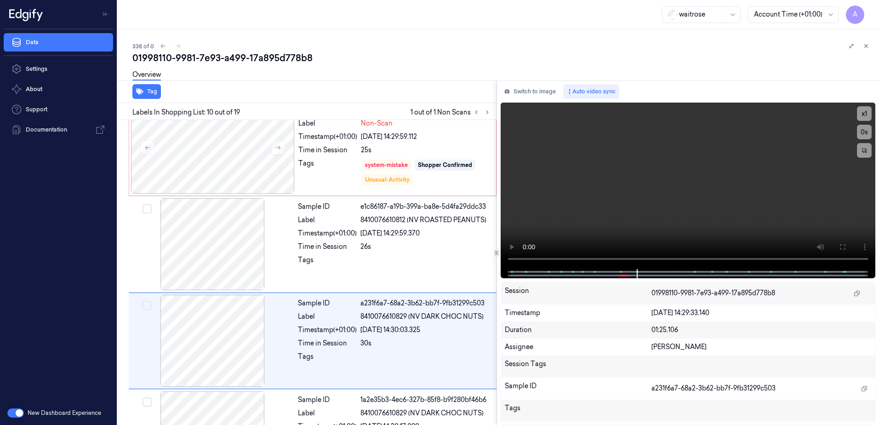
scroll to position [765, 0]
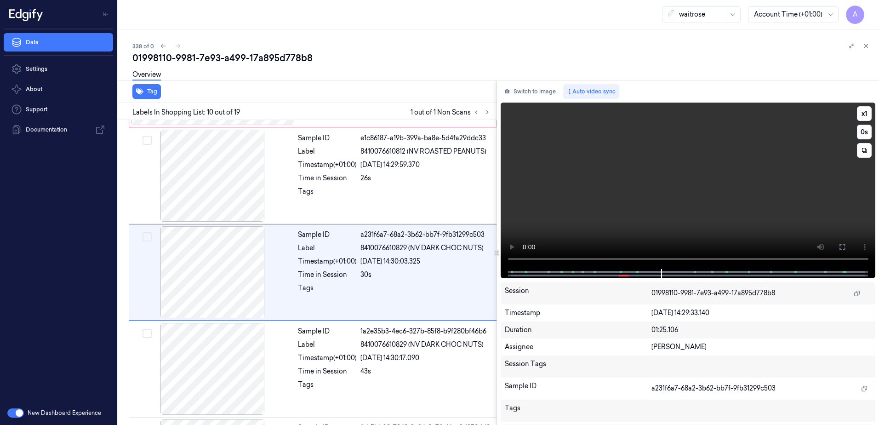
click at [619, 270] on div at bounding box center [688, 273] width 356 height 9
click at [672, 200] on video at bounding box center [688, 186] width 375 height 166
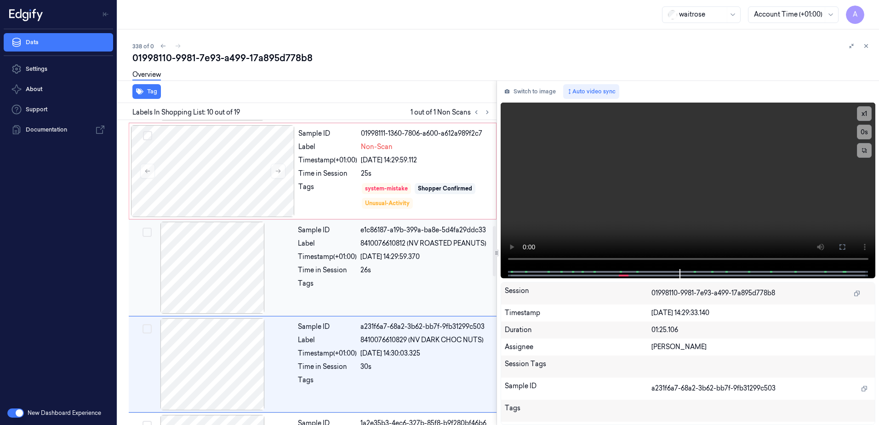
scroll to position [627, 0]
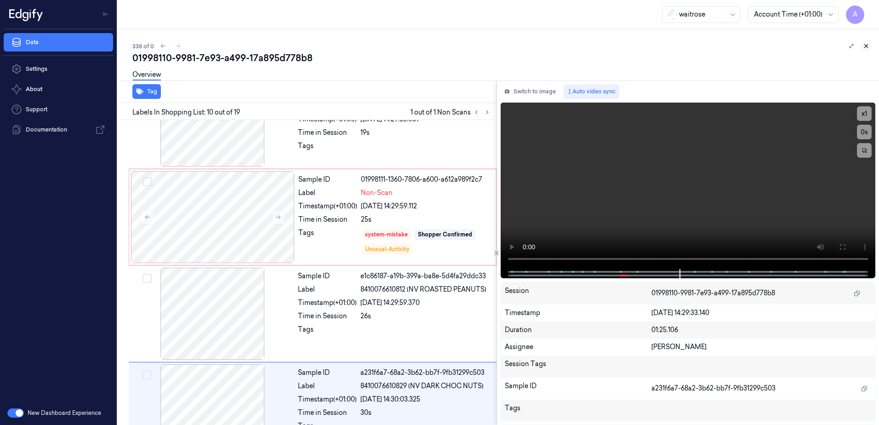
click at [869, 44] on icon at bounding box center [866, 46] width 6 height 6
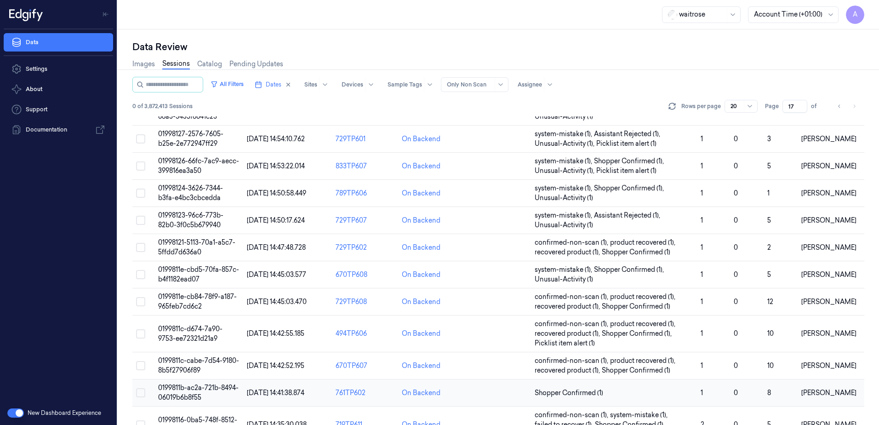
scroll to position [280, 0]
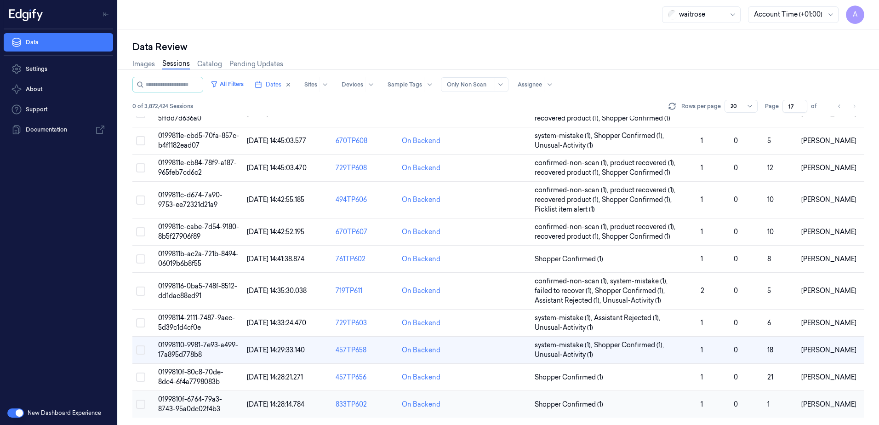
click at [207, 405] on span "0199810f-6764-79a3-8743-95a0dc02f4b3" at bounding box center [190, 404] width 64 height 18
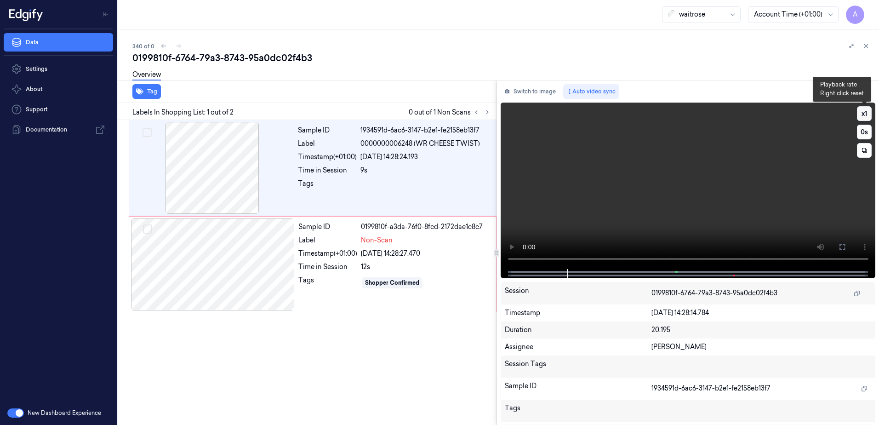
click at [860, 113] on button "x 1" at bounding box center [864, 113] width 15 height 15
click at [860, 113] on button "x 2" at bounding box center [864, 113] width 15 height 15
click at [356, 286] on div "Tags" at bounding box center [327, 282] width 59 height 15
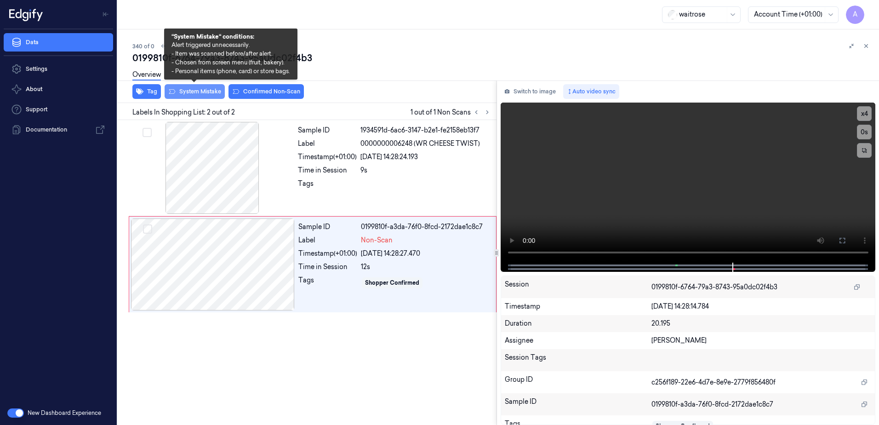
click at [196, 94] on button "System Mistake" at bounding box center [195, 91] width 60 height 15
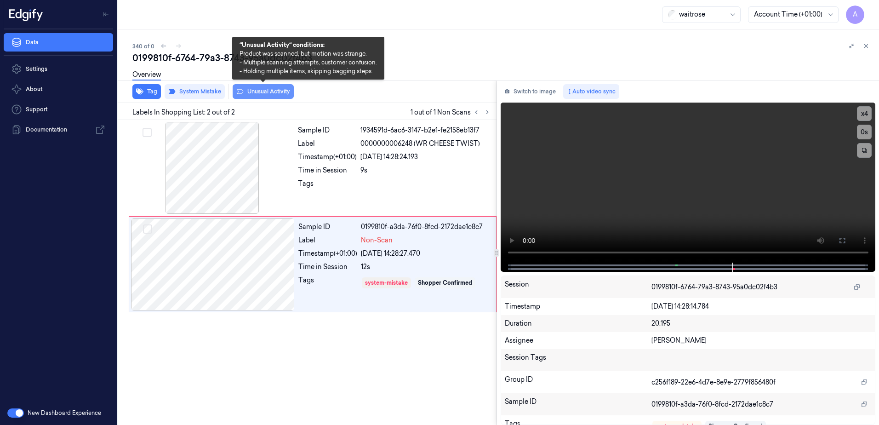
click at [260, 96] on button "Unusual Activity" at bounding box center [263, 91] width 61 height 15
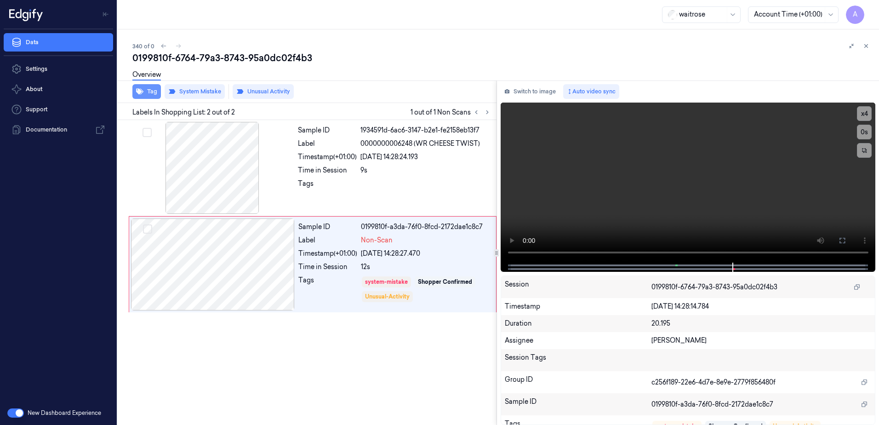
click at [149, 97] on button "Tag" at bounding box center [146, 91] width 29 height 15
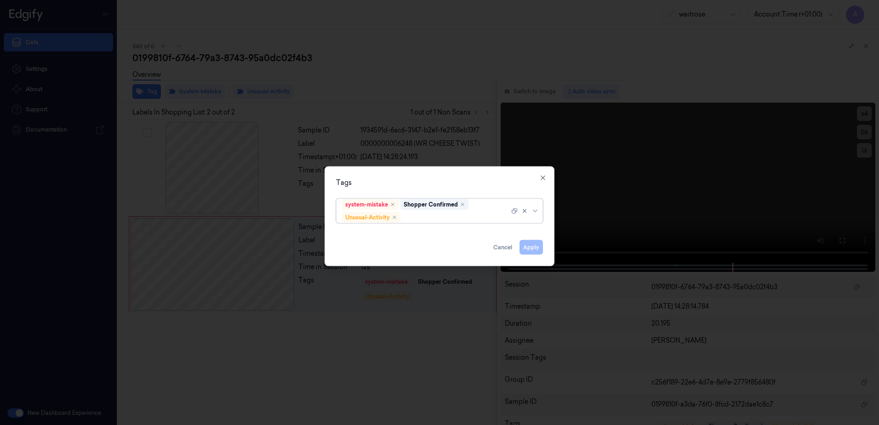
click at [420, 219] on div at bounding box center [455, 217] width 107 height 10
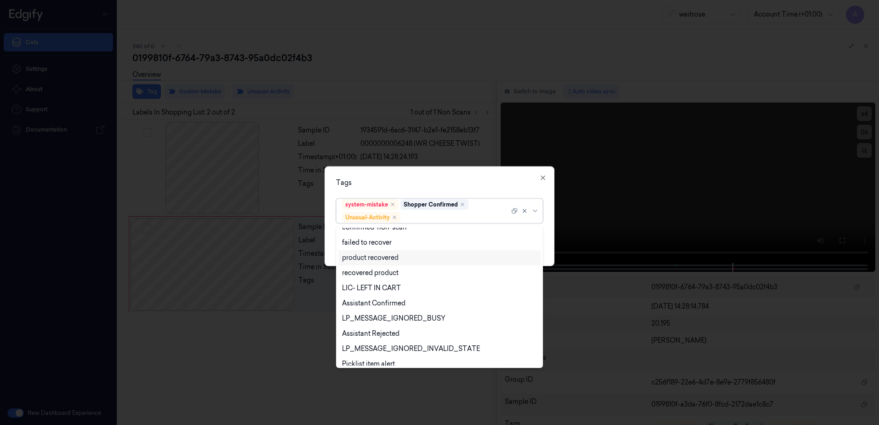
scroll to position [120, 0]
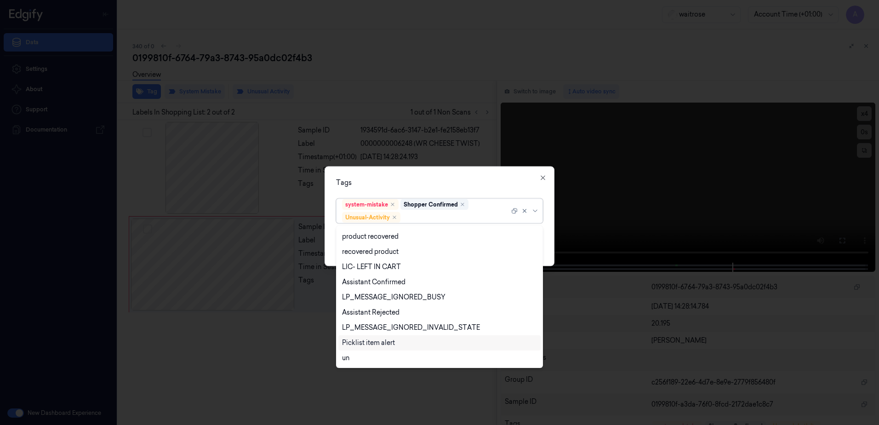
click at [373, 344] on div "Picklist item alert" at bounding box center [368, 343] width 53 height 10
click at [419, 177] on div "Tags option Picklist item alert, selected. 20 results available. Use Up and Dow…" at bounding box center [440, 216] width 230 height 100
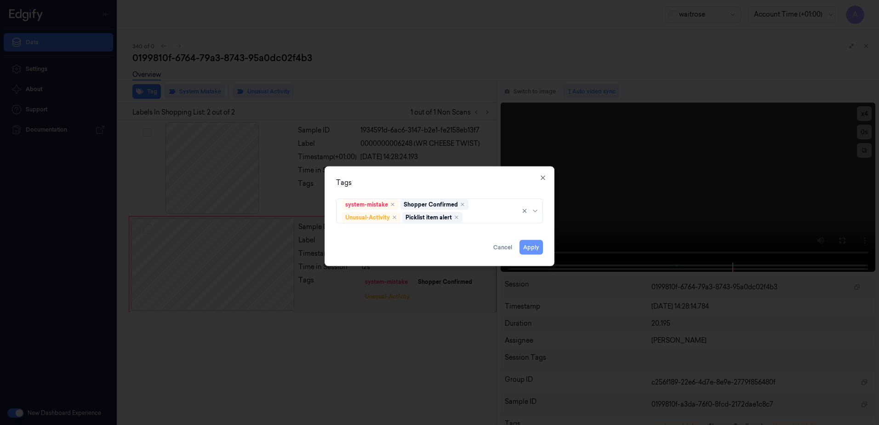
click at [530, 250] on button "Apply" at bounding box center [531, 247] width 23 height 15
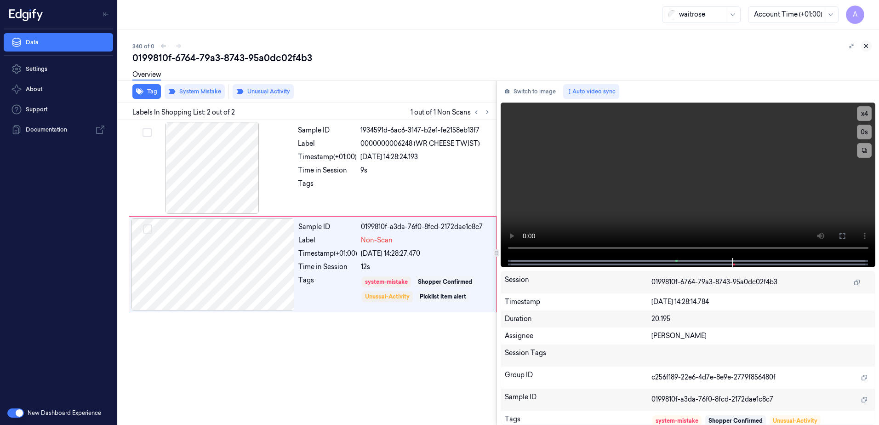
click at [866, 44] on icon at bounding box center [866, 46] width 6 height 6
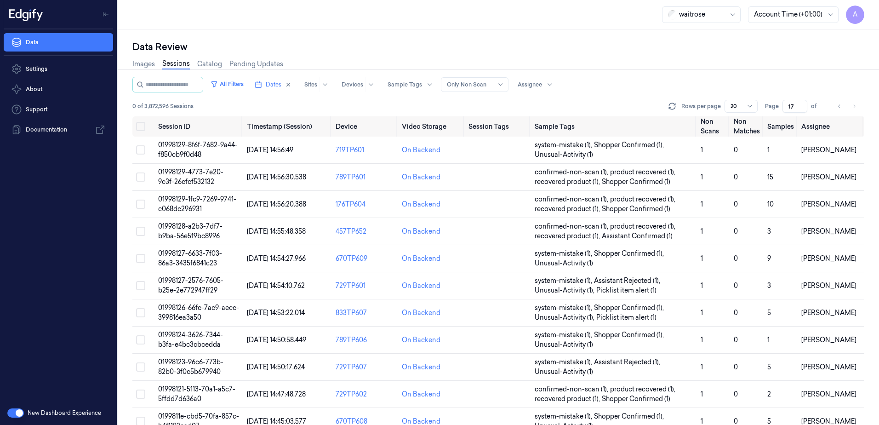
drag, startPoint x: 795, startPoint y: 106, endPoint x: 785, endPoint y: 111, distance: 11.7
click at [785, 111] on input "17" at bounding box center [795, 106] width 25 height 13
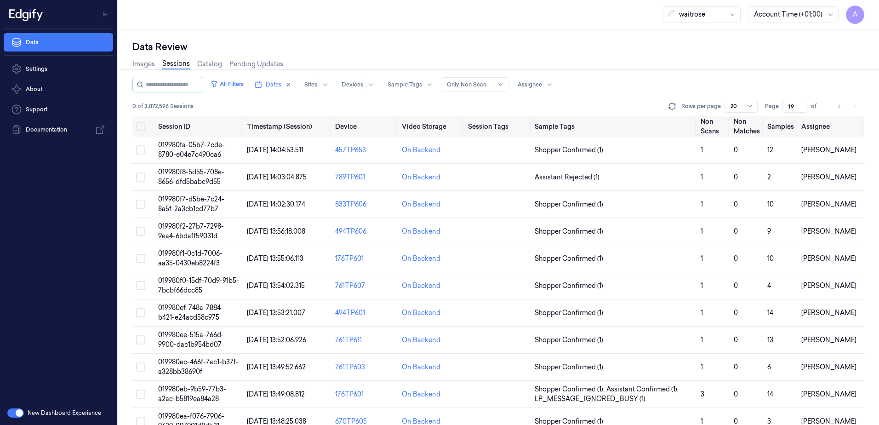
type input "19"
click at [172, 201] on span "019980f7-d5be-7c24-8a5f-2a3cb1cd77b7" at bounding box center [191, 204] width 66 height 18
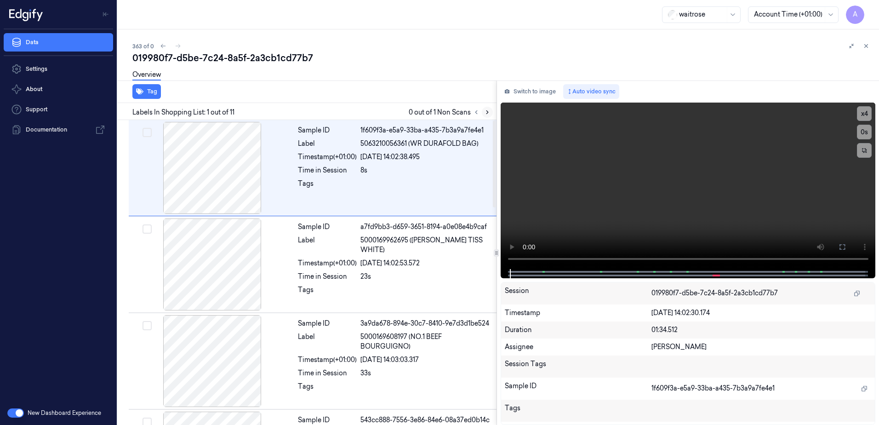
click at [488, 111] on icon at bounding box center [487, 112] width 6 height 6
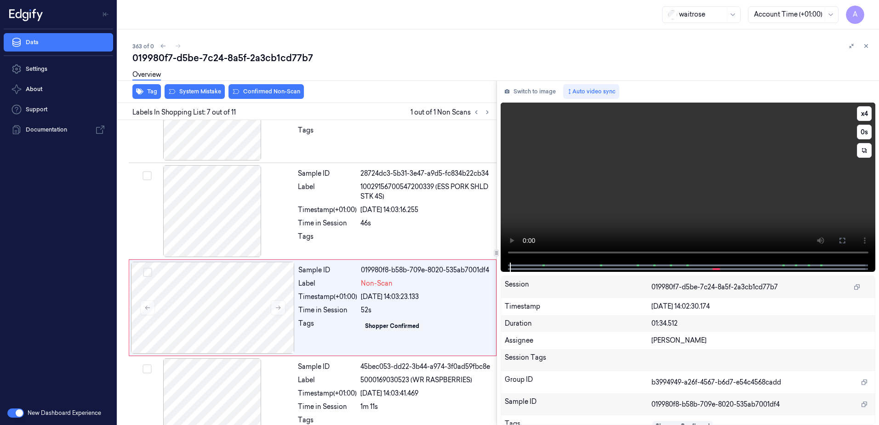
scroll to position [475, 0]
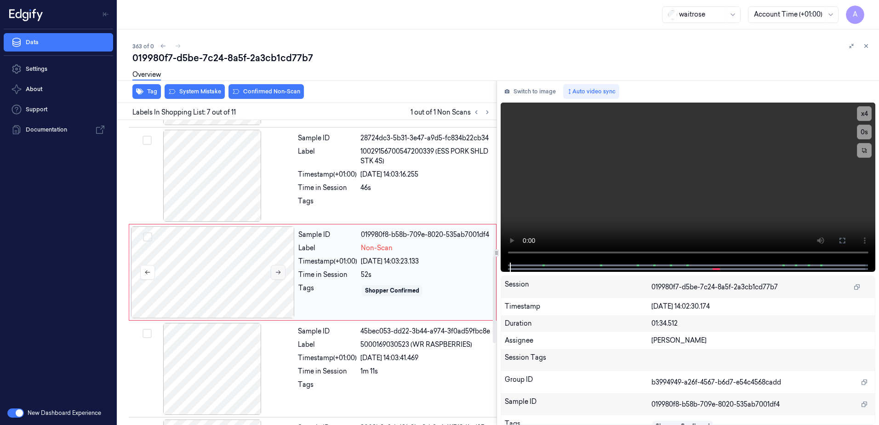
click at [277, 268] on button at bounding box center [278, 272] width 15 height 15
click at [861, 114] on button "x 1" at bounding box center [864, 113] width 15 height 15
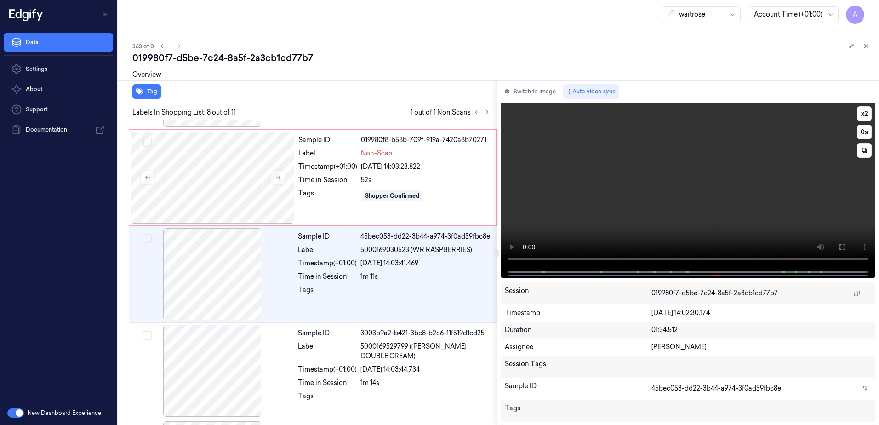
click at [672, 179] on video at bounding box center [688, 186] width 375 height 166
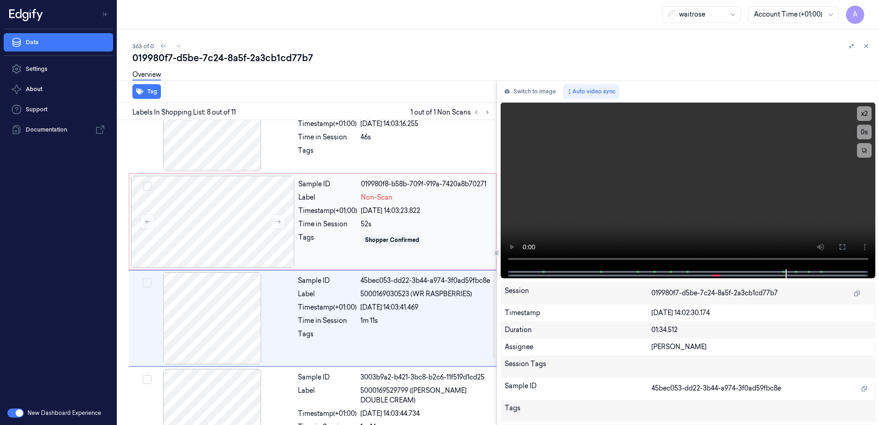
click at [438, 238] on div "Shopper Confirmed" at bounding box center [426, 240] width 130 height 15
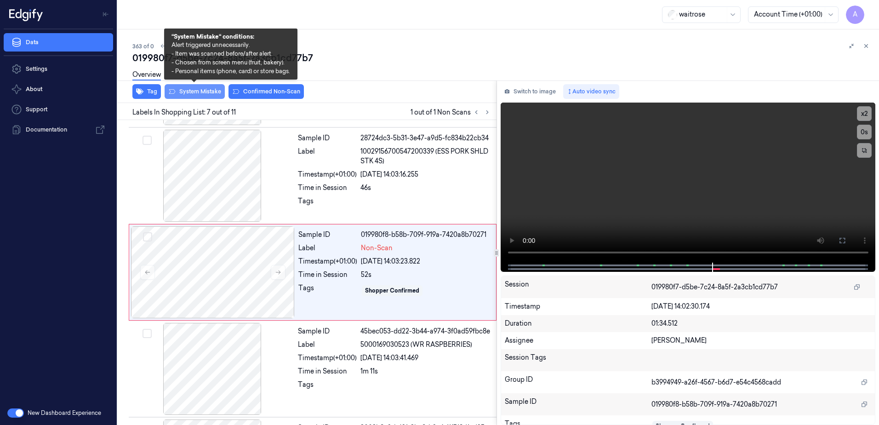
click at [194, 94] on button "System Mistake" at bounding box center [195, 91] width 60 height 15
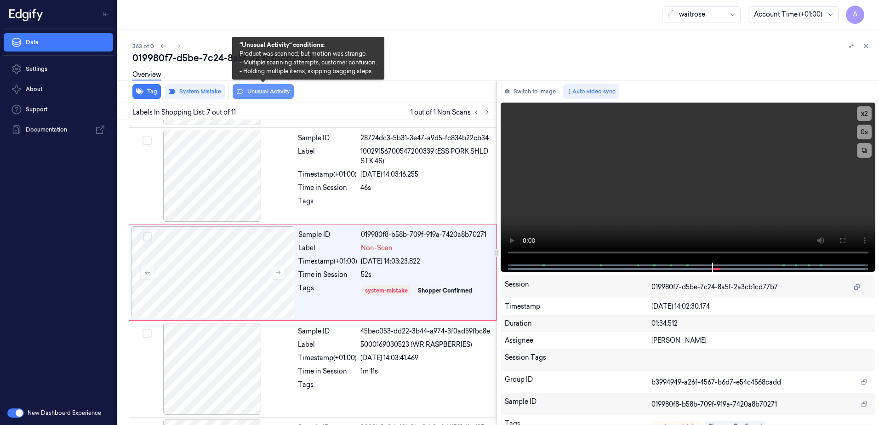
click at [253, 93] on button "Unusual Activity" at bounding box center [263, 91] width 61 height 15
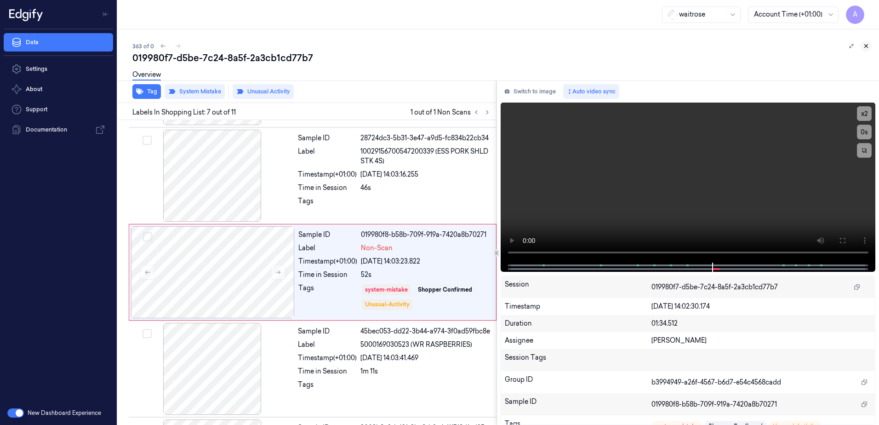
click at [866, 50] on button at bounding box center [866, 45] width 11 height 11
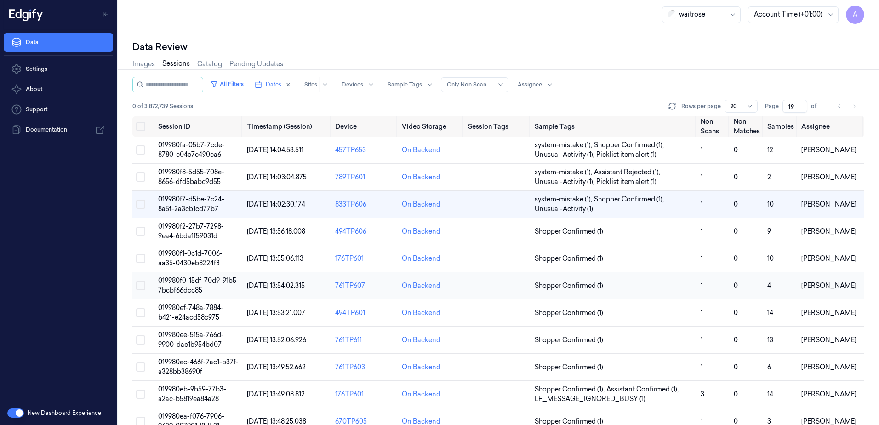
click at [191, 283] on span "019980f0-15df-70d9-91b5-7bcbf66dcc85" at bounding box center [198, 285] width 81 height 18
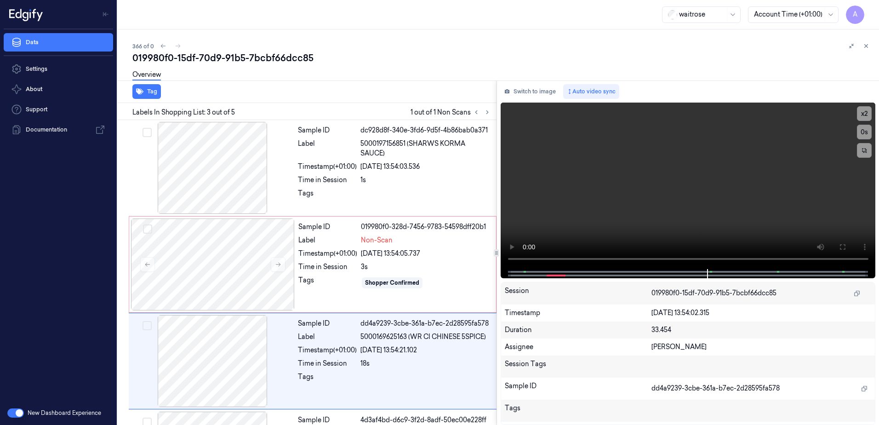
scroll to position [89, 0]
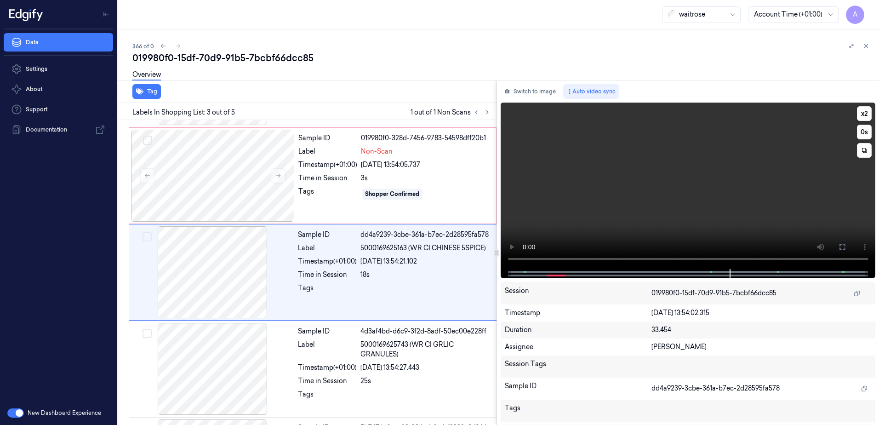
click at [635, 220] on video at bounding box center [688, 186] width 375 height 166
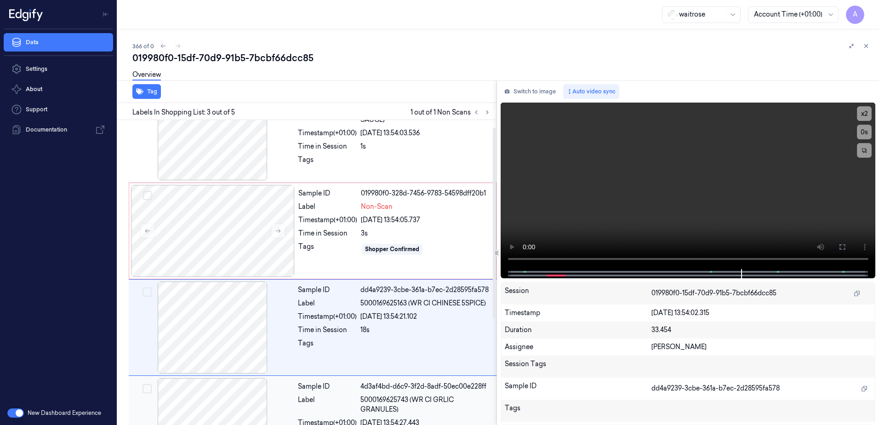
scroll to position [0, 0]
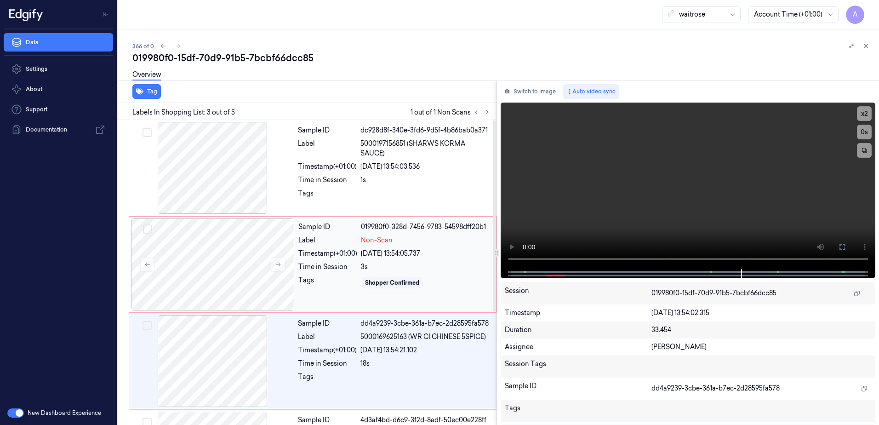
click at [462, 280] on div "Shopper Confirmed" at bounding box center [426, 282] width 130 height 15
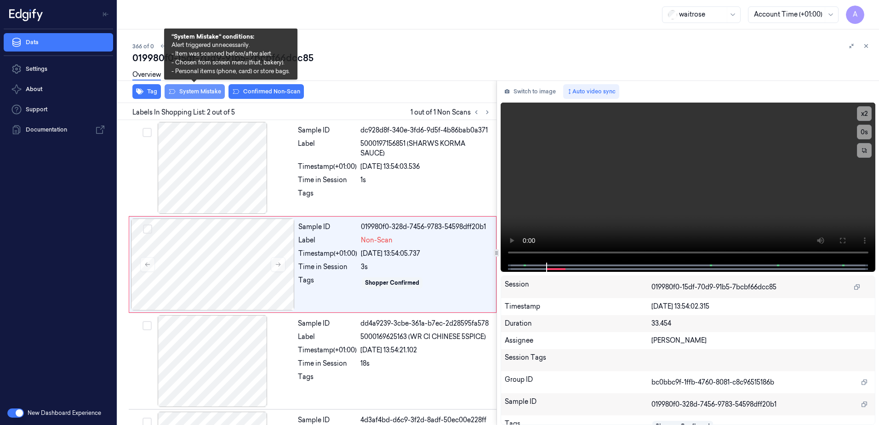
click at [194, 95] on button "System Mistake" at bounding box center [195, 91] width 60 height 15
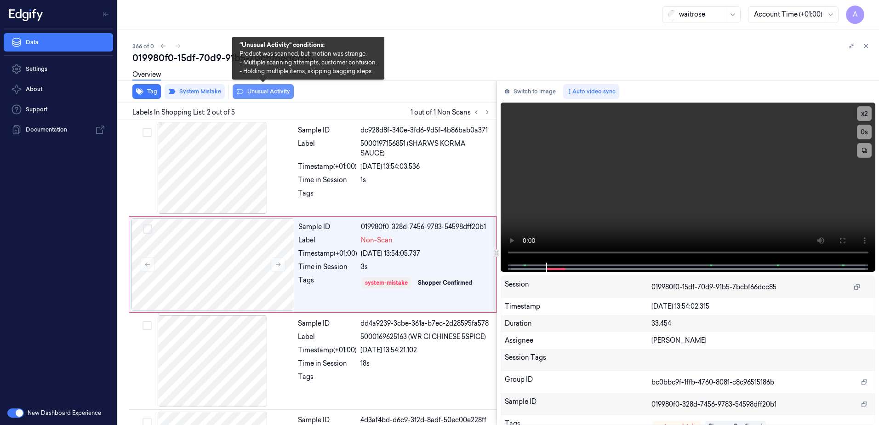
click at [244, 93] on button "Unusual Activity" at bounding box center [263, 91] width 61 height 15
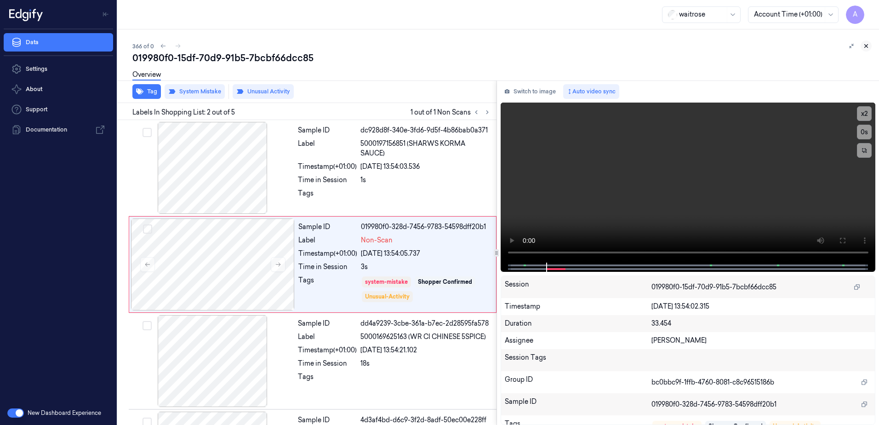
click at [868, 47] on icon at bounding box center [866, 46] width 6 height 6
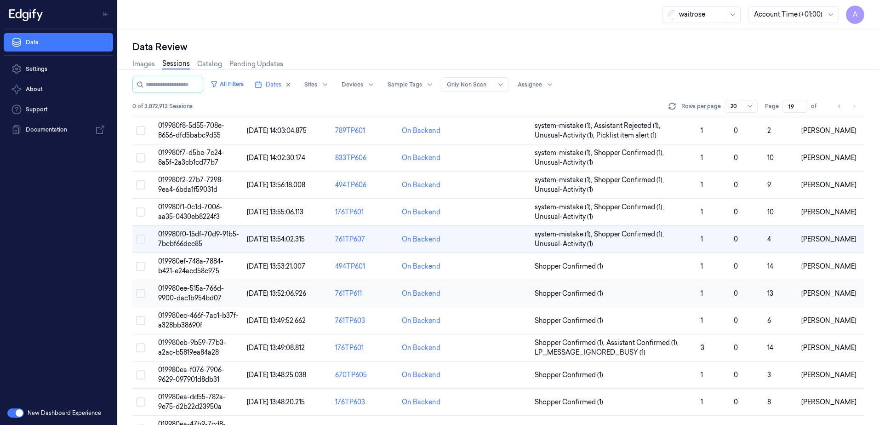
scroll to position [61, 0]
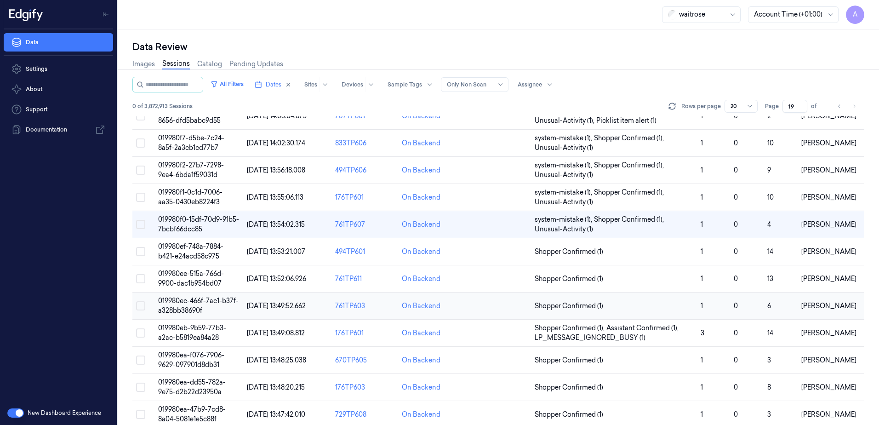
click at [187, 301] on span "019980ec-466f-7ac1-b37f-a328bb38690f" at bounding box center [198, 306] width 80 height 18
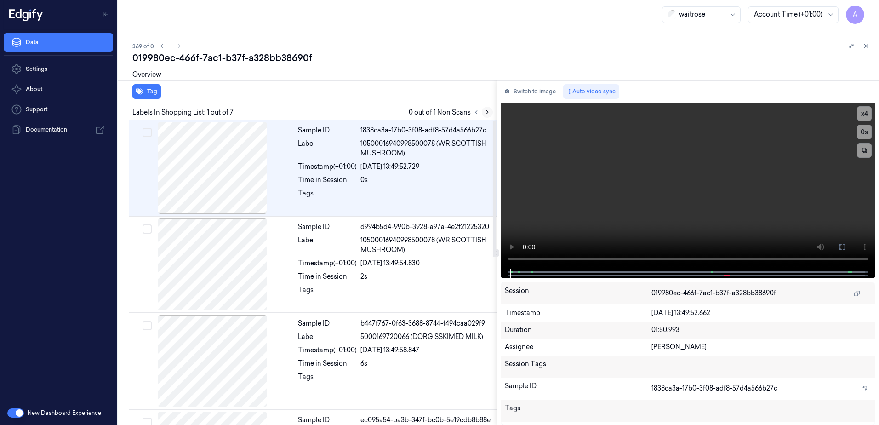
click at [488, 114] on icon at bounding box center [487, 112] width 6 height 6
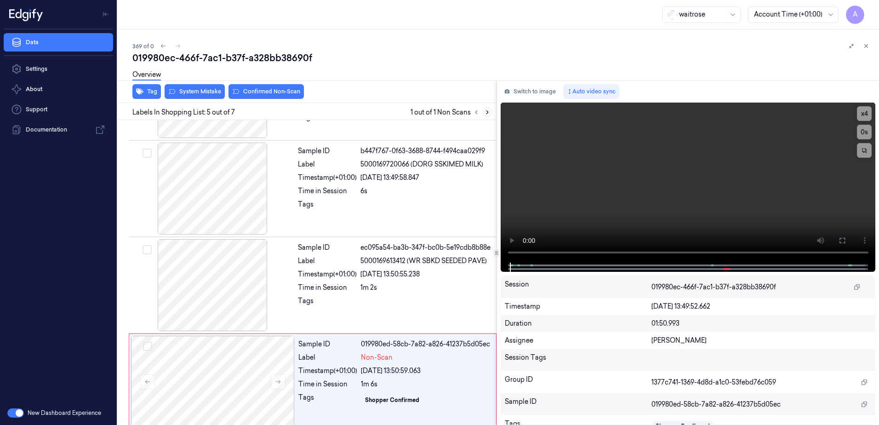
scroll to position [282, 0]
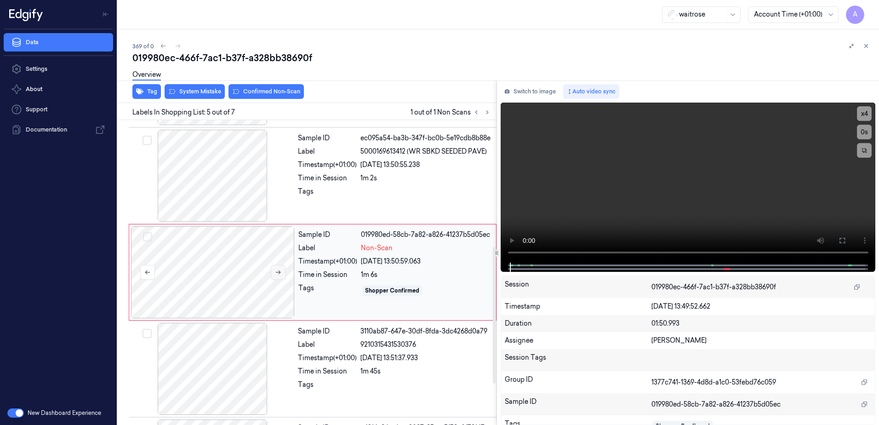
click at [277, 273] on icon at bounding box center [278, 272] width 6 height 6
click at [277, 271] on icon at bounding box center [278, 272] width 6 height 6
click at [276, 275] on button at bounding box center [278, 272] width 15 height 15
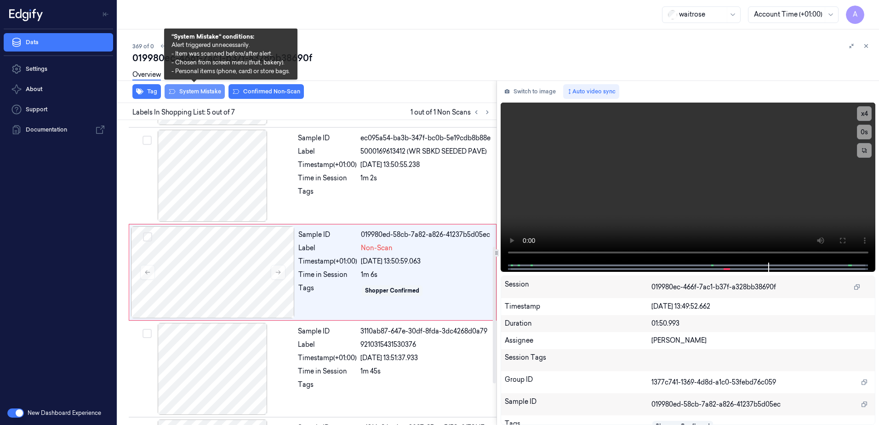
click at [193, 95] on button "System Mistake" at bounding box center [195, 91] width 60 height 15
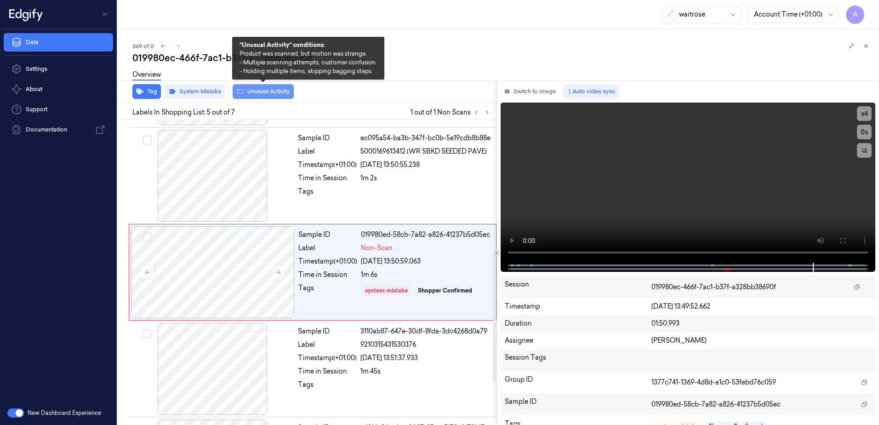
click at [264, 98] on button "Unusual Activity" at bounding box center [263, 91] width 61 height 15
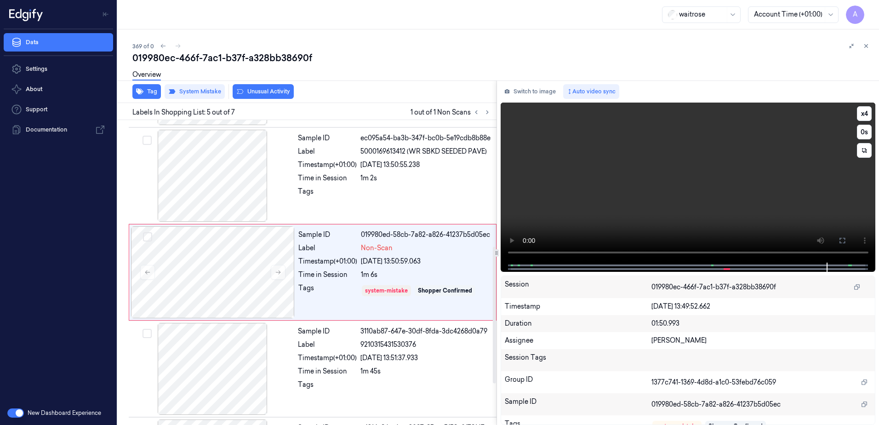
click at [585, 200] on video at bounding box center [688, 183] width 375 height 160
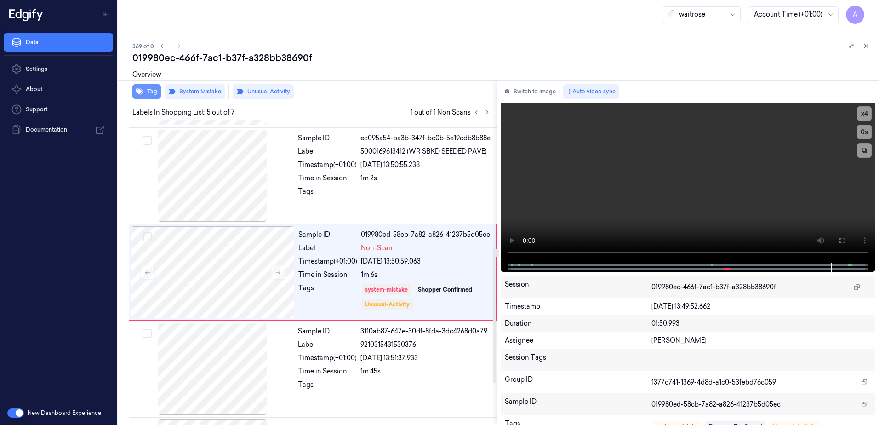
click at [152, 88] on button "Tag" at bounding box center [146, 91] width 29 height 15
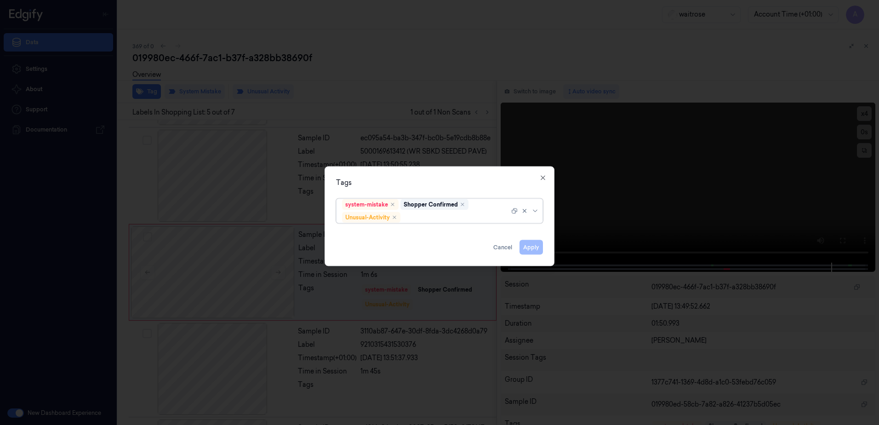
click at [430, 217] on div at bounding box center [455, 217] width 107 height 10
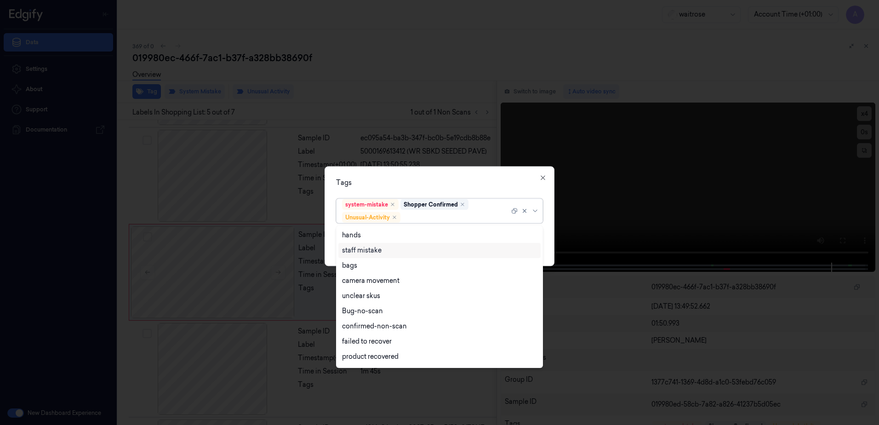
scroll to position [120, 0]
click at [378, 346] on div "Picklist item alert" at bounding box center [368, 343] width 53 height 10
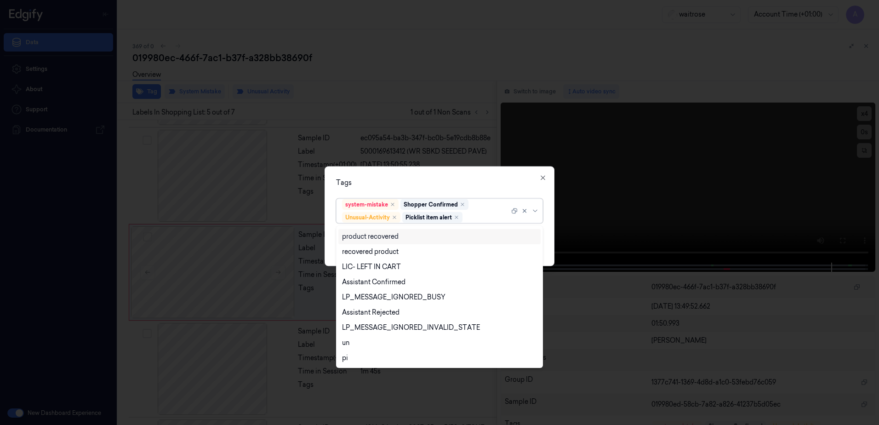
click at [402, 167] on div "Tags option Picklist item alert, selected. 20 results available. Use Up and Dow…" at bounding box center [440, 216] width 230 height 100
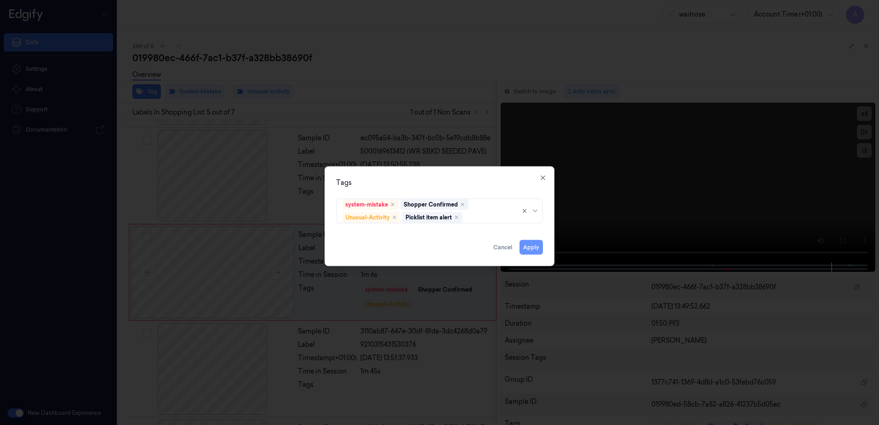
click at [532, 246] on button "Apply" at bounding box center [531, 247] width 23 height 15
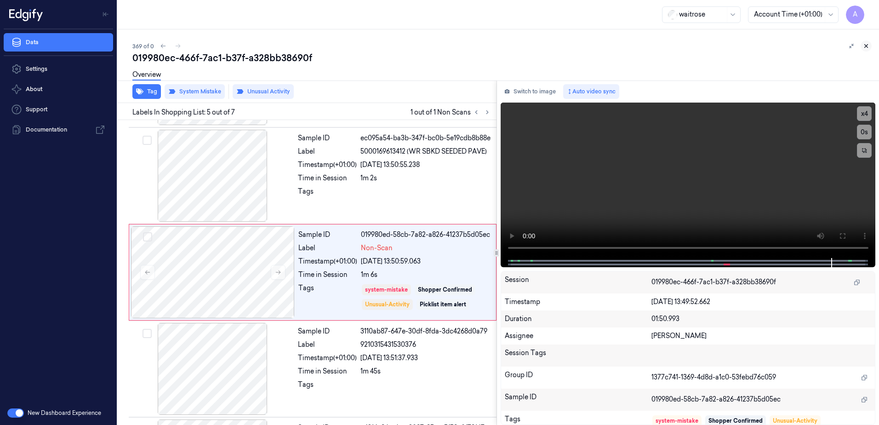
click at [864, 41] on button at bounding box center [866, 45] width 11 height 11
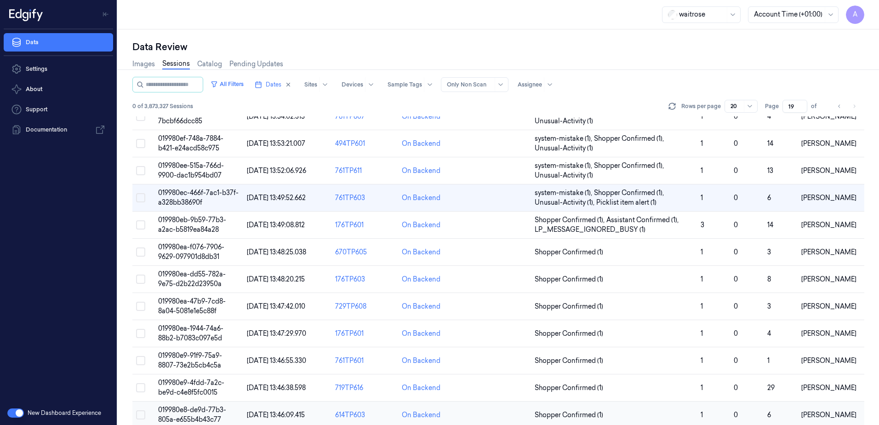
scroll to position [123, 0]
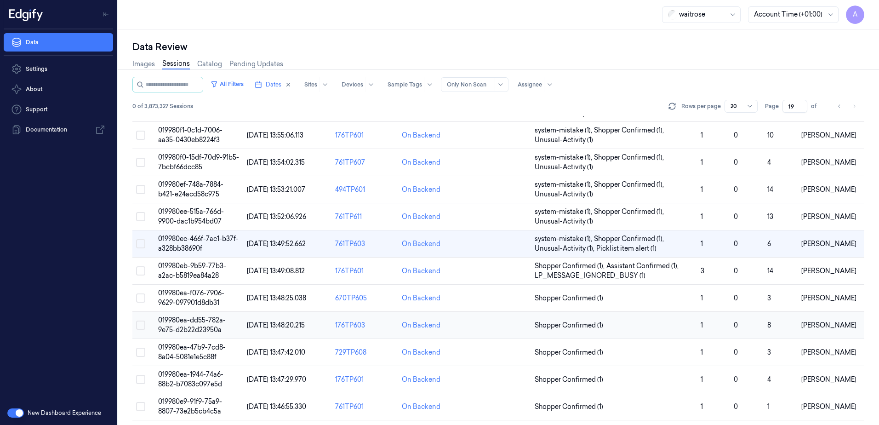
click at [197, 322] on span "019980ea-dd55-782a-9e75-d2b22d23950a" at bounding box center [192, 325] width 68 height 18
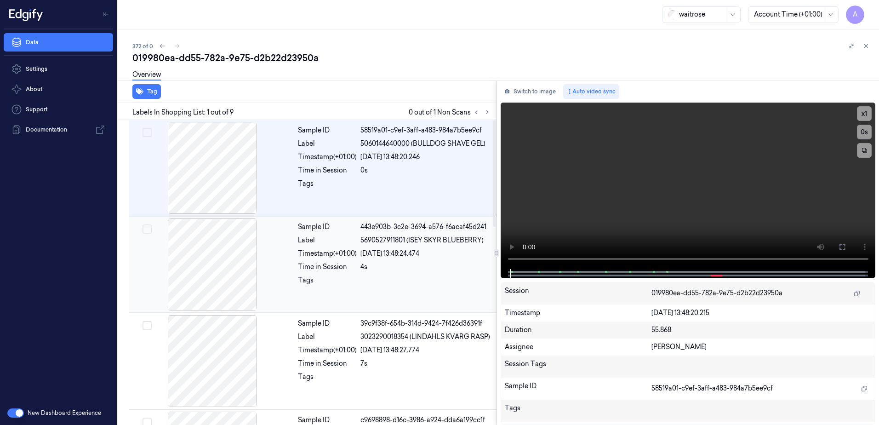
click at [308, 240] on div "Label" at bounding box center [327, 240] width 59 height 10
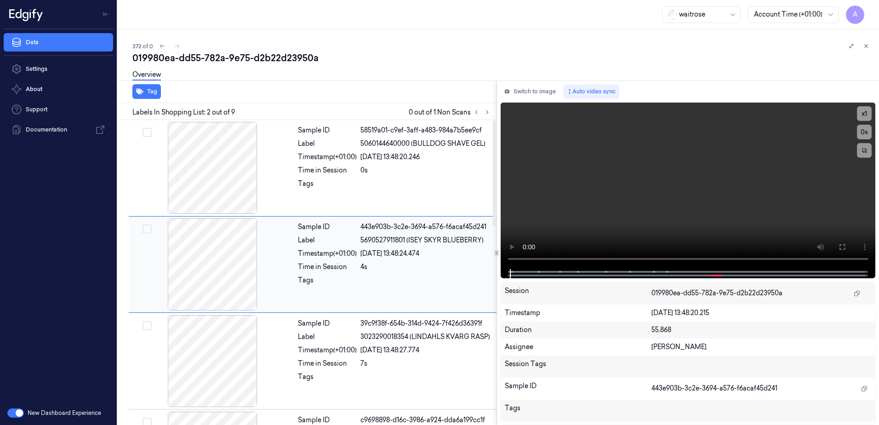
click at [320, 220] on div "Sample ID 443e903b-3c2e-3694-a576-f6acaf45d241 Label 5690527911801 (ISEY SKYR B…" at bounding box center [394, 264] width 200 height 92
click at [482, 110] on button at bounding box center [487, 112] width 11 height 11
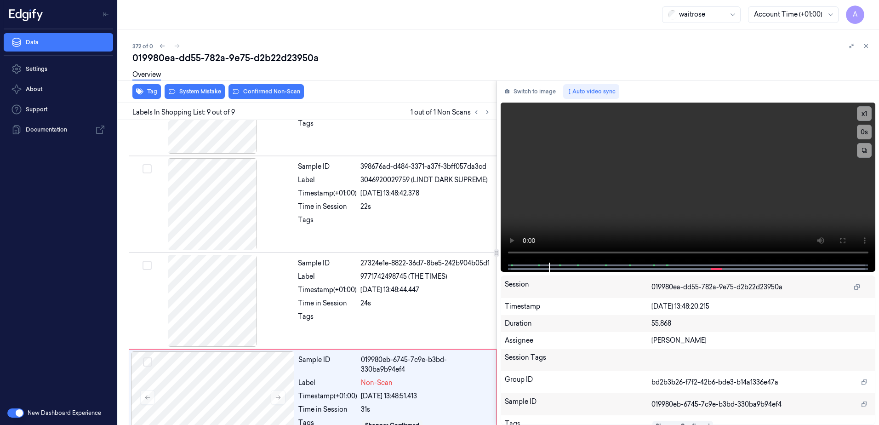
scroll to position [567, 0]
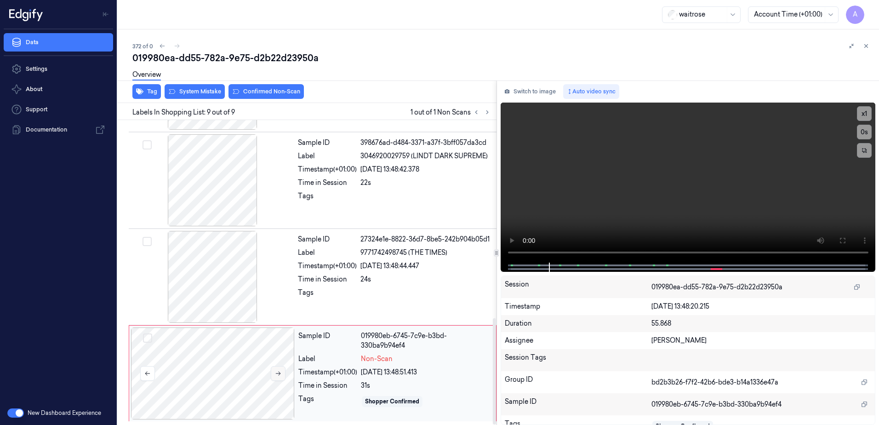
click at [276, 378] on button at bounding box center [278, 373] width 15 height 15
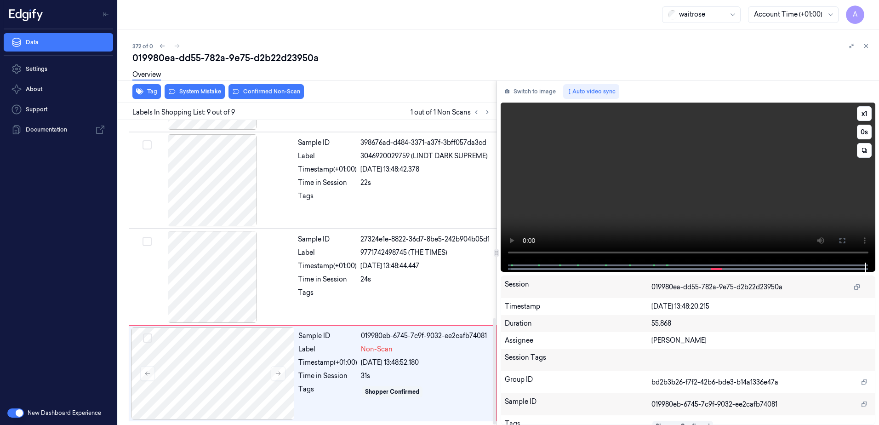
click at [634, 223] on video at bounding box center [688, 183] width 375 height 160
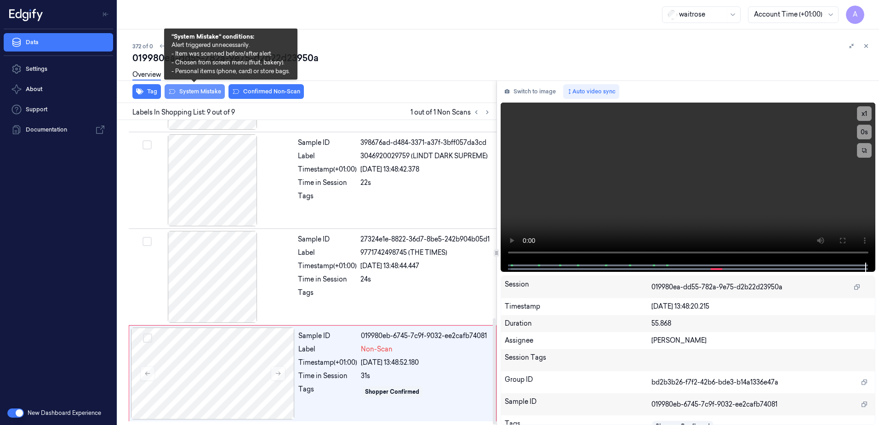
click at [201, 95] on button "System Mistake" at bounding box center [195, 91] width 60 height 15
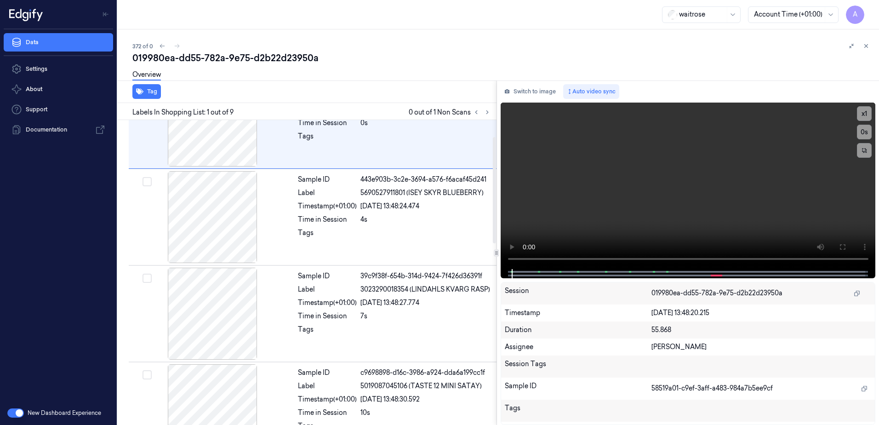
scroll to position [0, 0]
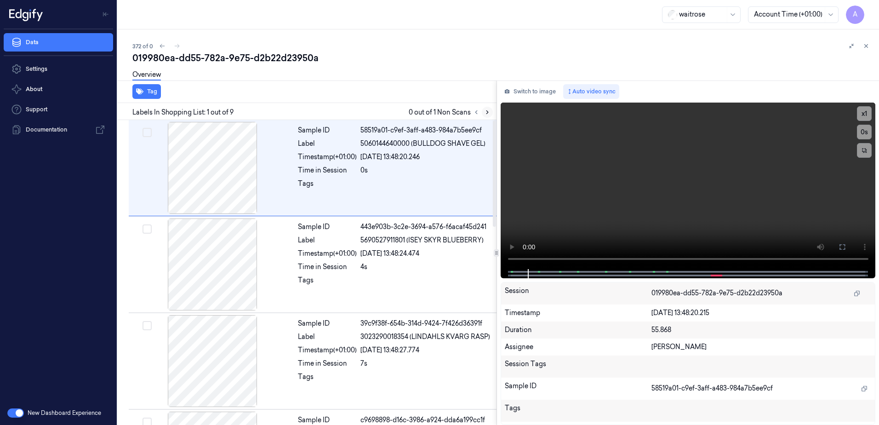
click at [486, 114] on icon at bounding box center [487, 112] width 6 height 6
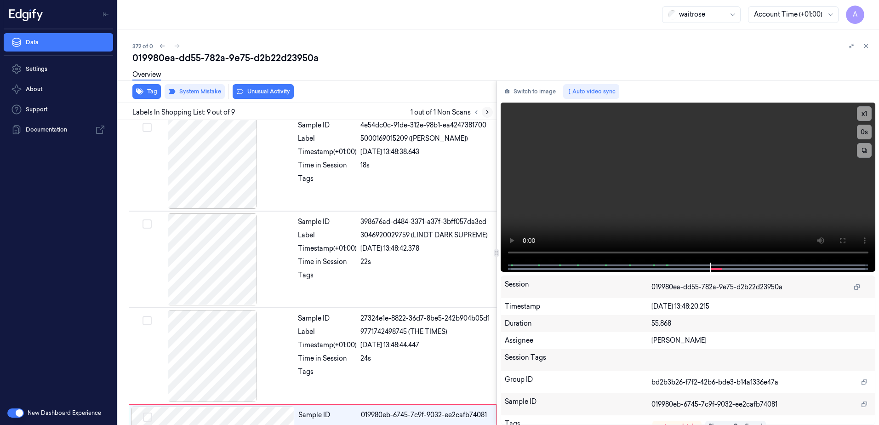
scroll to position [567, 0]
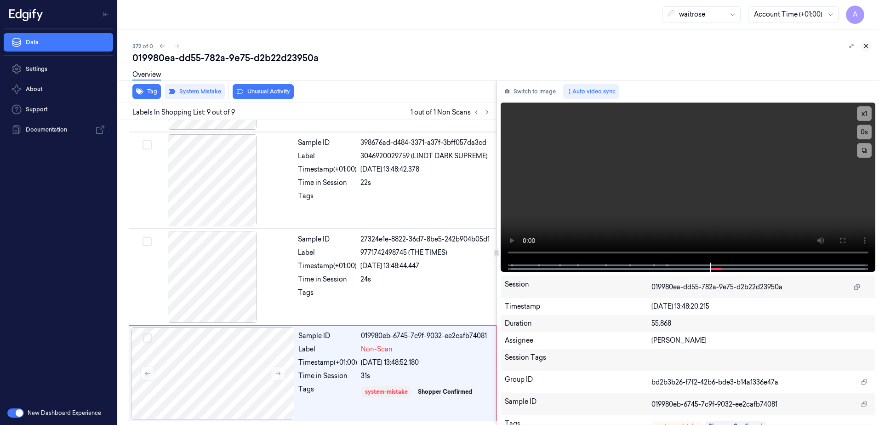
click at [868, 50] on button at bounding box center [866, 45] width 11 height 11
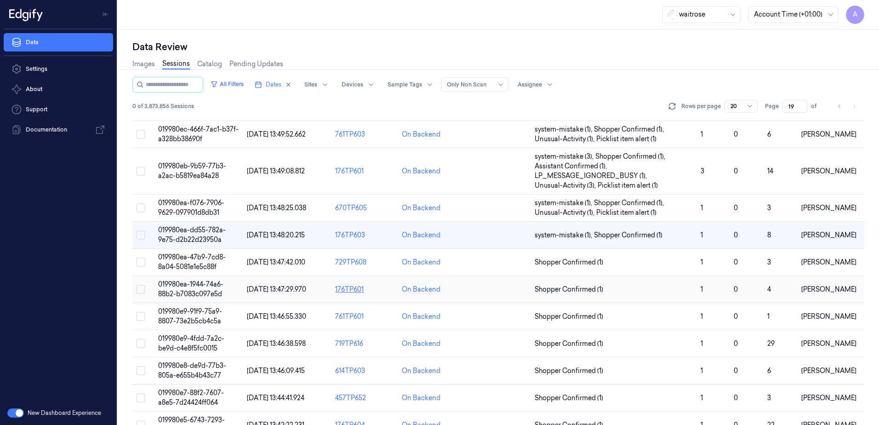
scroll to position [280, 0]
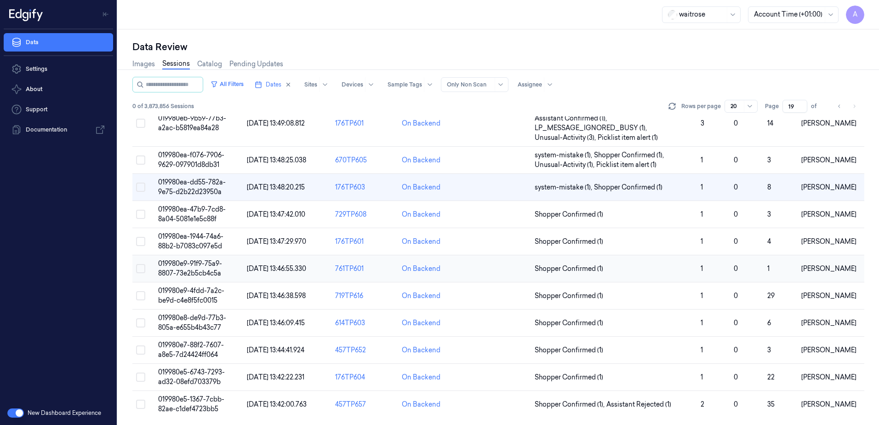
click at [193, 265] on span "019980e9-91f9-75a9-8807-73e2b5cb4c5a" at bounding box center [190, 268] width 64 height 18
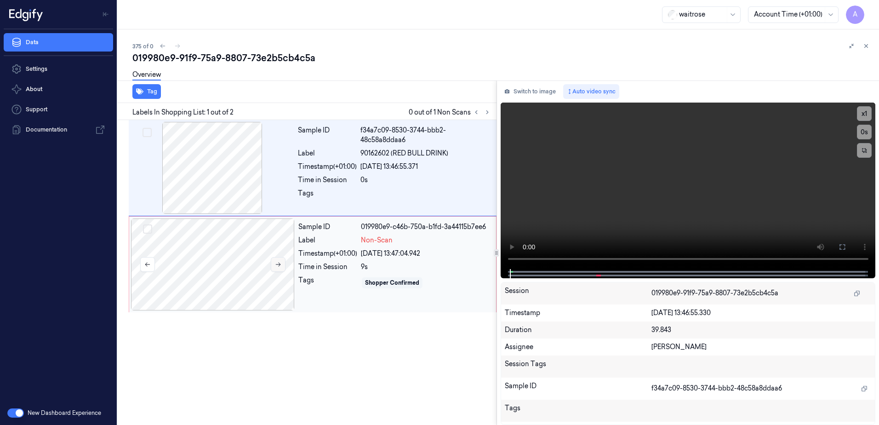
click at [281, 262] on button at bounding box center [278, 264] width 15 height 15
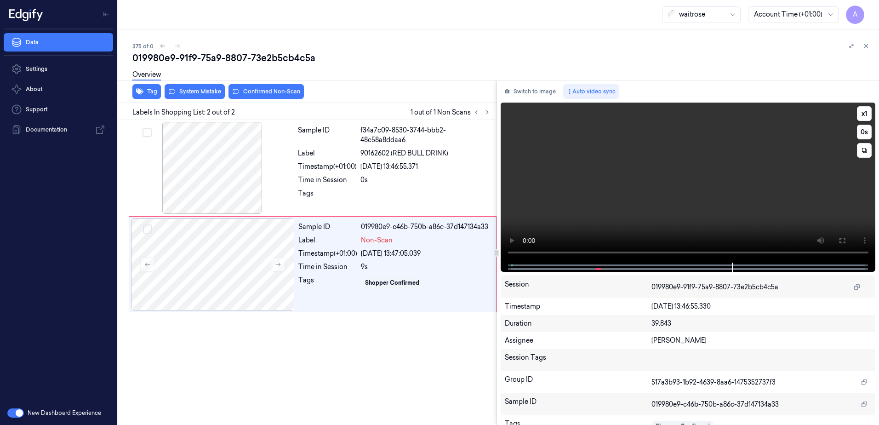
click at [635, 183] on video at bounding box center [688, 183] width 375 height 160
click at [332, 286] on div "Tags" at bounding box center [327, 282] width 59 height 15
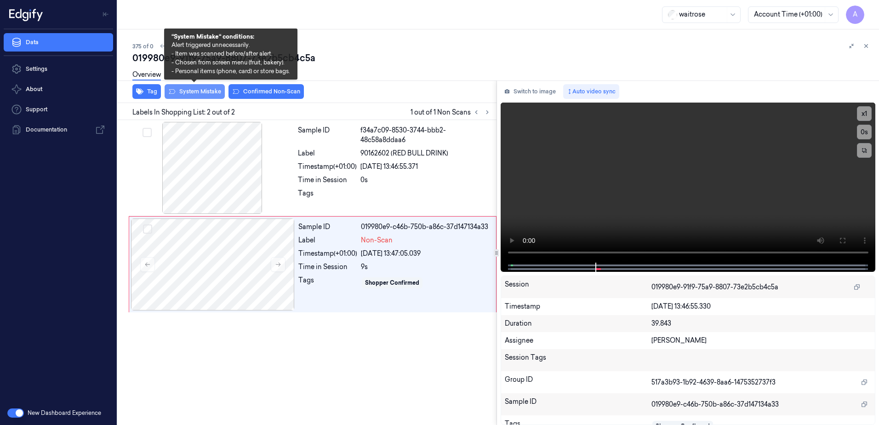
click at [216, 95] on button "System Mistake" at bounding box center [195, 91] width 60 height 15
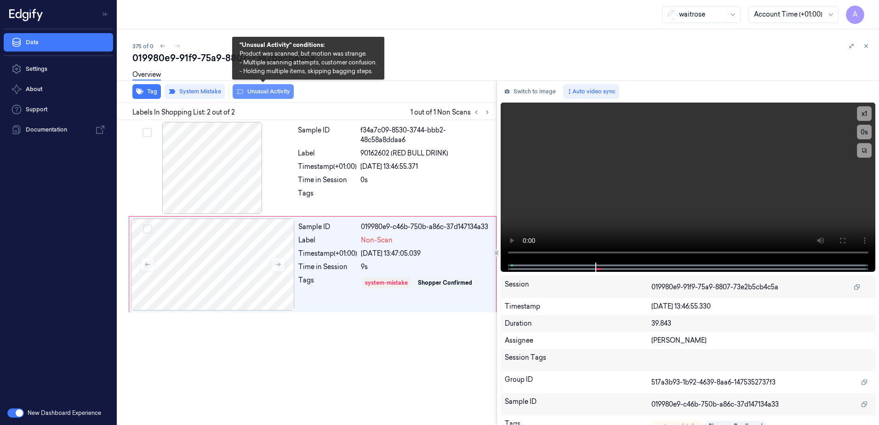
click at [249, 95] on button "Unusual Activity" at bounding box center [263, 91] width 61 height 15
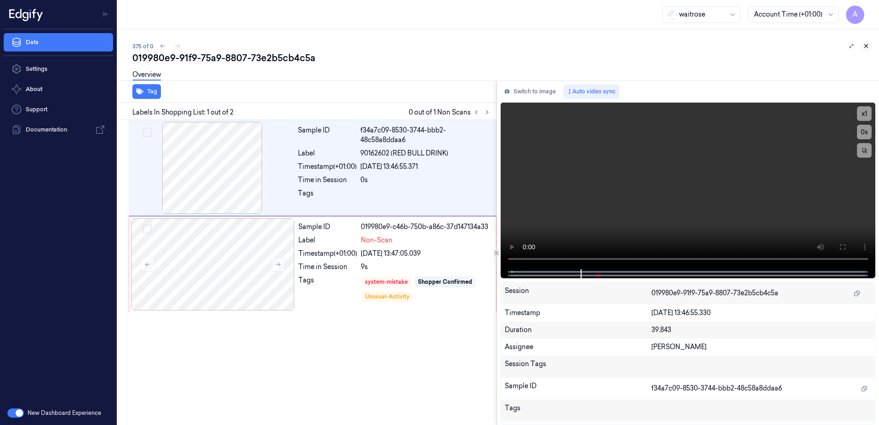
click at [863, 44] on icon at bounding box center [866, 46] width 6 height 6
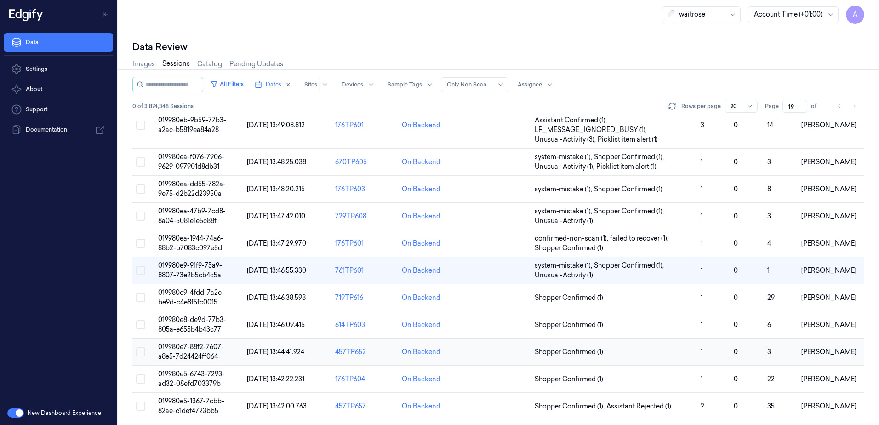
scroll to position [280, 0]
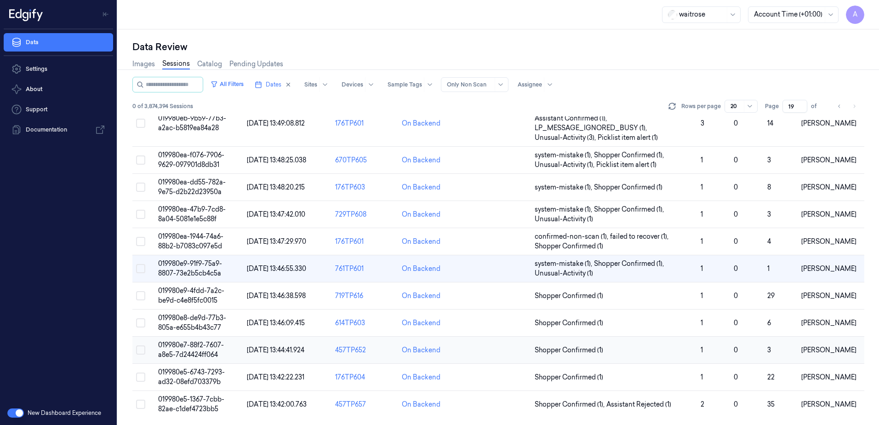
click at [200, 347] on span "019980e7-88f2-7607-a8e5-7d24424ff064" at bounding box center [191, 350] width 66 height 18
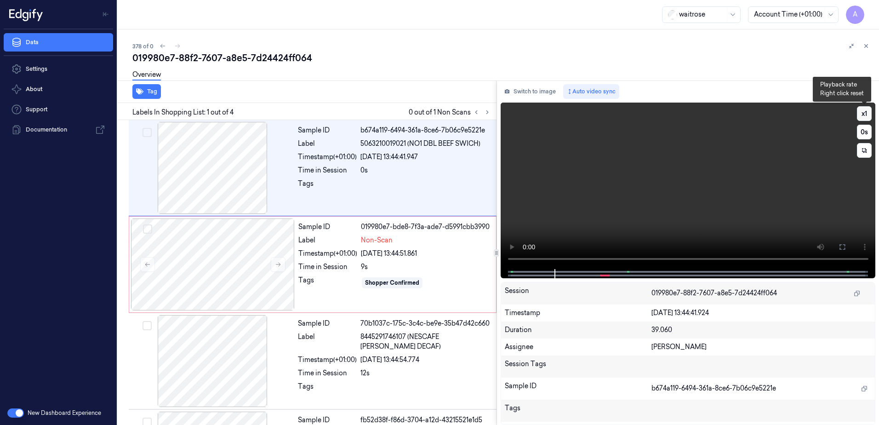
click at [866, 113] on button "x 1" at bounding box center [864, 113] width 15 height 15
click at [866, 113] on button "x 2" at bounding box center [864, 113] width 15 height 15
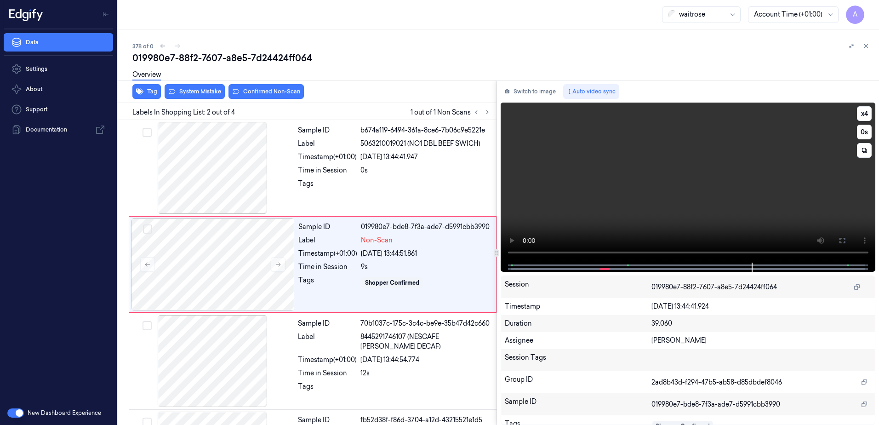
click at [737, 149] on video at bounding box center [688, 183] width 375 height 160
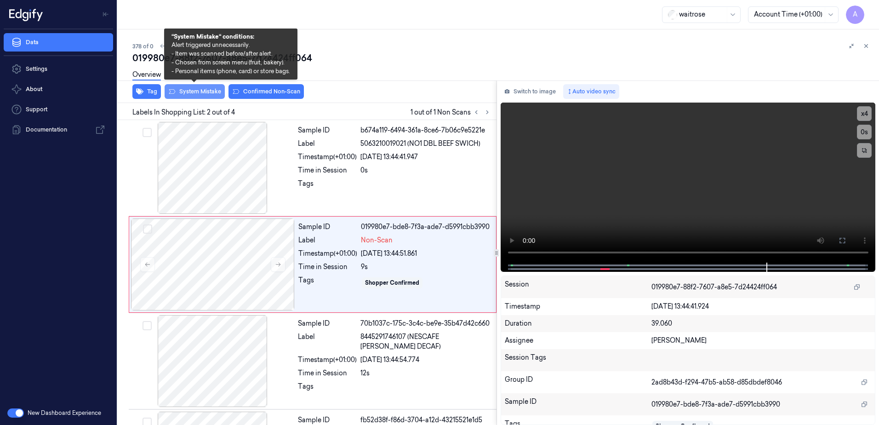
click at [182, 94] on button "System Mistake" at bounding box center [195, 91] width 60 height 15
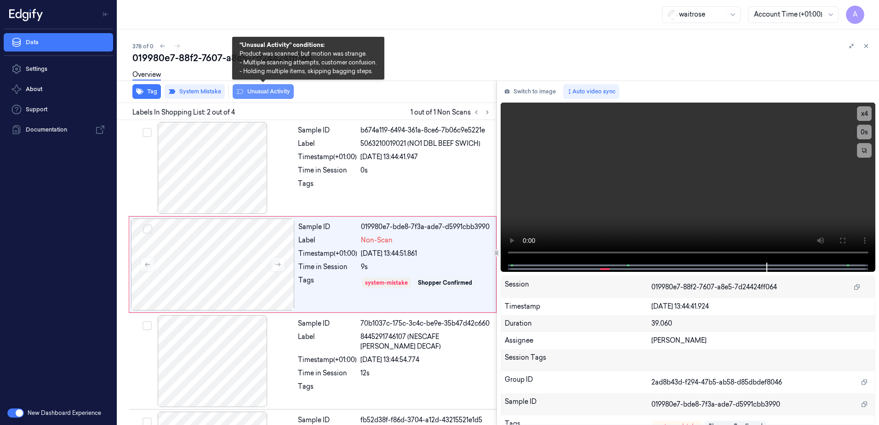
click at [249, 94] on button "Unusual Activity" at bounding box center [263, 91] width 61 height 15
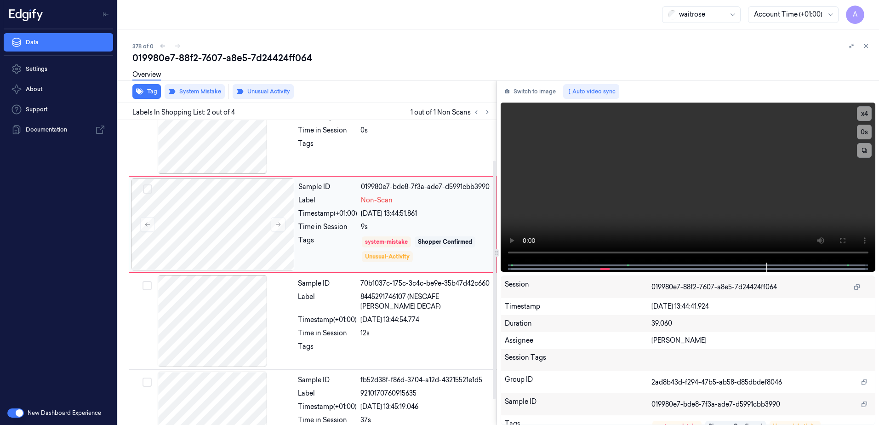
scroll to position [84, 0]
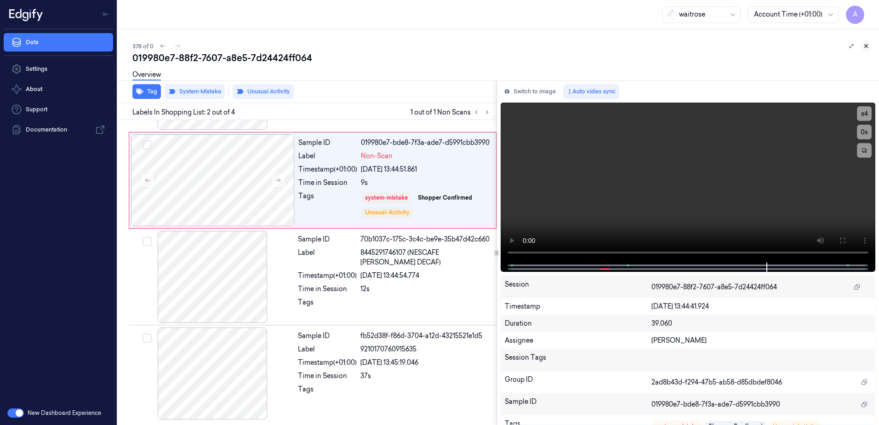
click at [869, 49] on button at bounding box center [866, 45] width 11 height 11
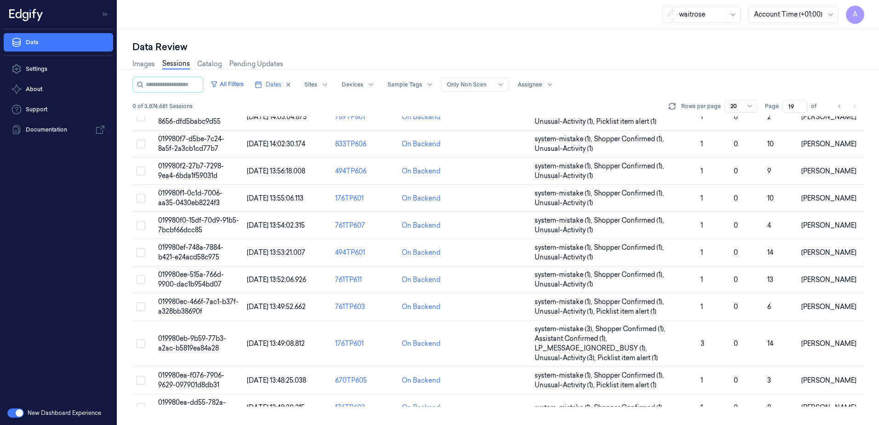
scroll to position [280, 0]
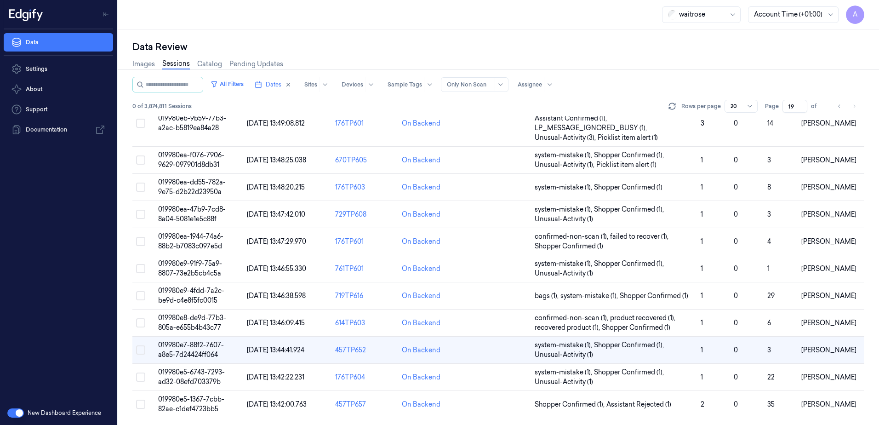
drag, startPoint x: 793, startPoint y: 104, endPoint x: 787, endPoint y: 109, distance: 8.1
click at [787, 109] on input "19" at bounding box center [795, 106] width 25 height 13
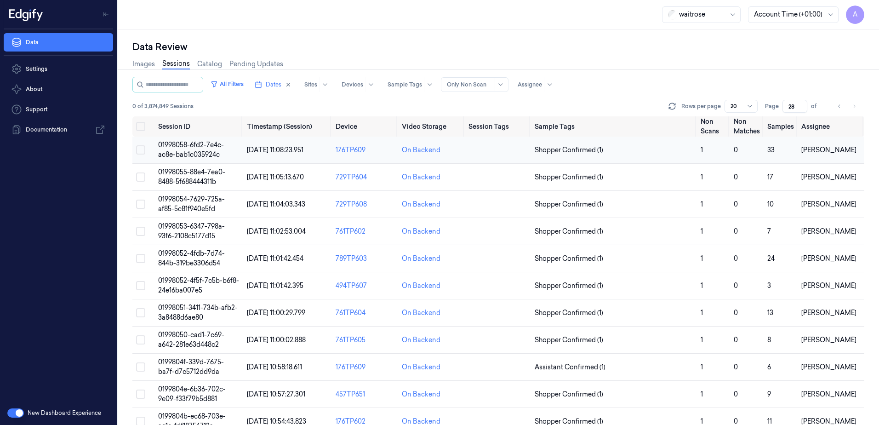
type input "28"
click at [195, 152] on span "01998058-6fd2-7e4c-ac8e-bab1c035924c" at bounding box center [191, 150] width 66 height 18
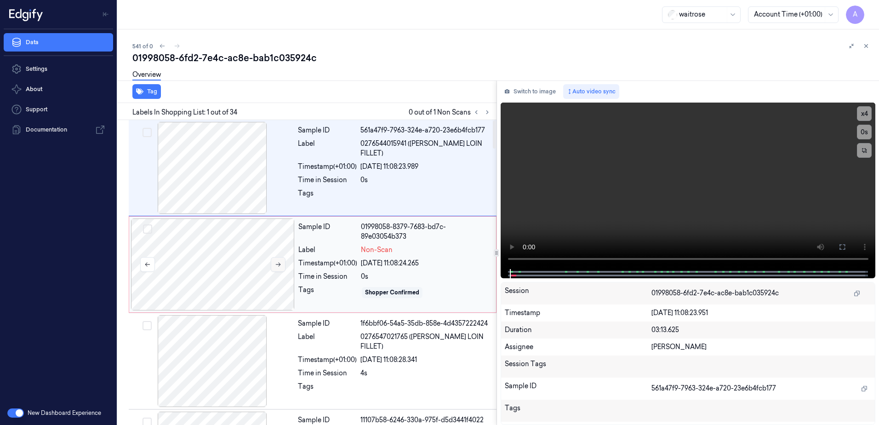
click at [279, 263] on icon at bounding box center [278, 265] width 5 height 4
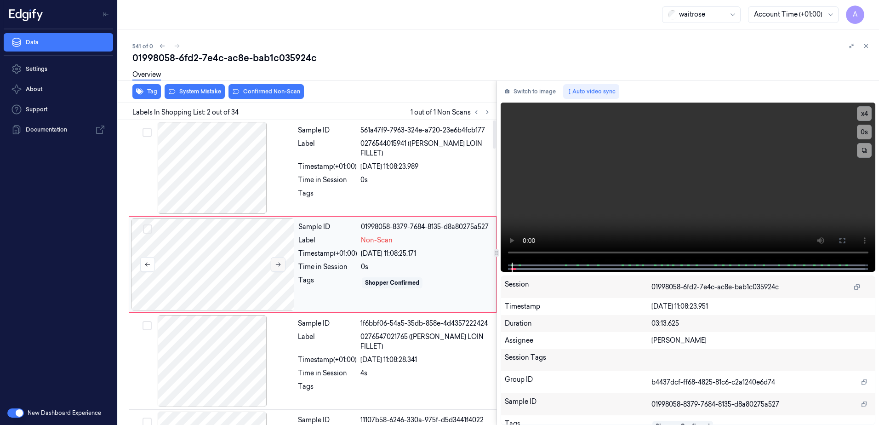
click at [278, 265] on icon at bounding box center [278, 264] width 6 height 6
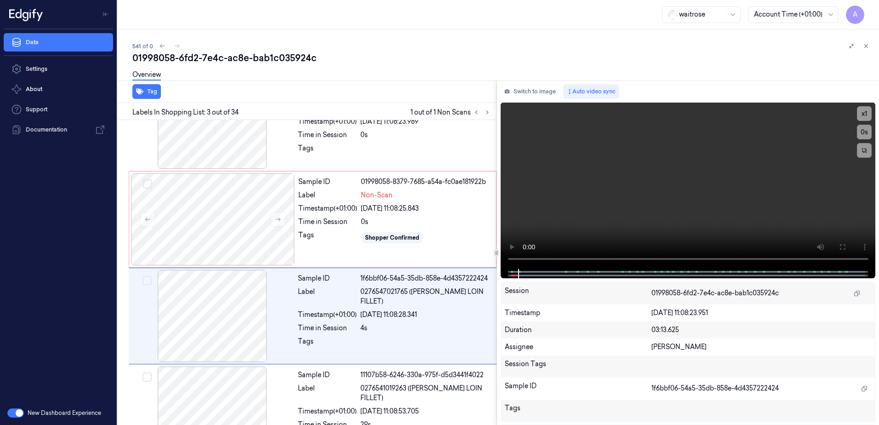
scroll to position [89, 0]
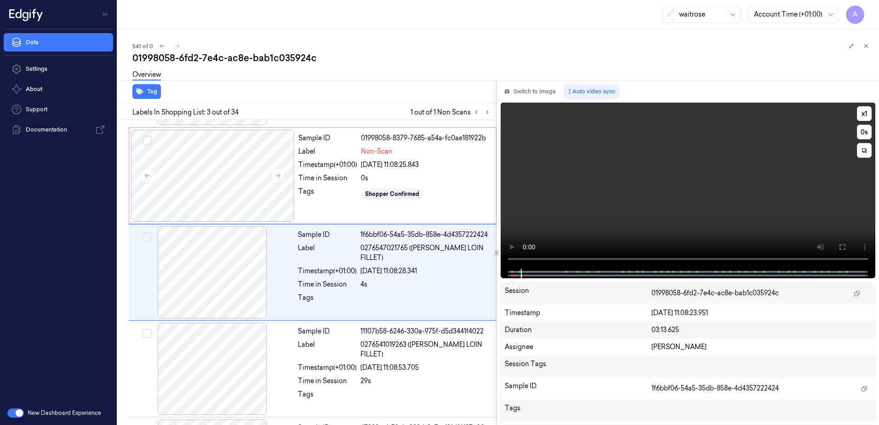
click at [626, 201] on video at bounding box center [688, 186] width 375 height 166
click at [446, 189] on div "Shopper Confirmed" at bounding box center [426, 194] width 130 height 15
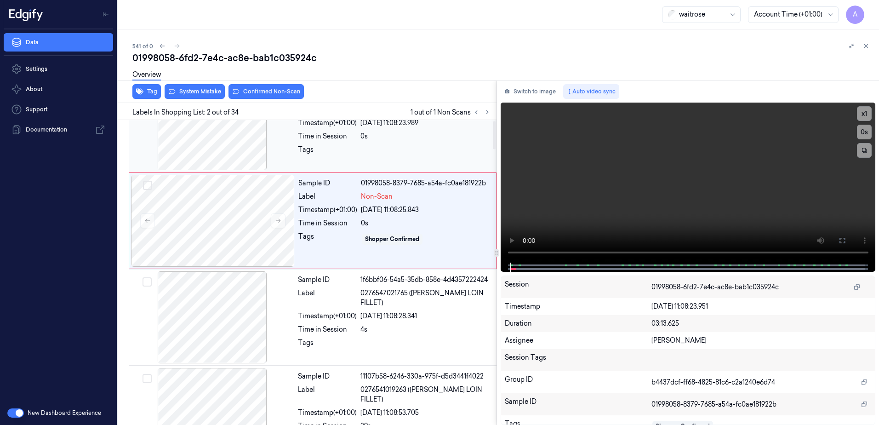
scroll to position [0, 0]
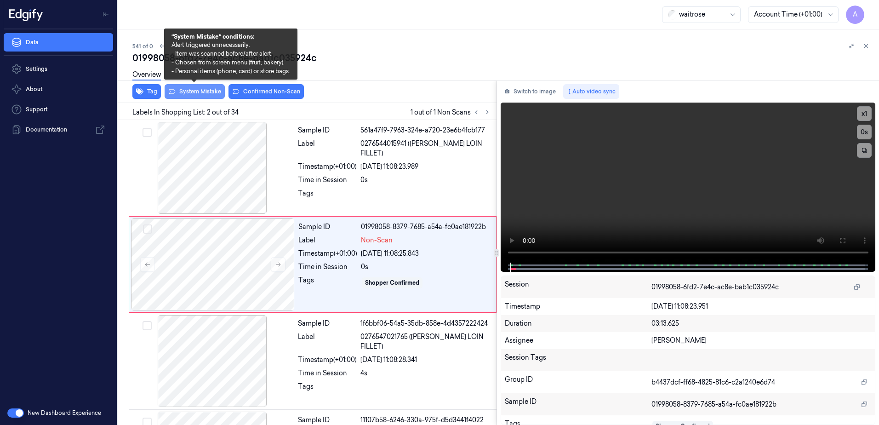
click at [200, 93] on button "System Mistake" at bounding box center [195, 91] width 60 height 15
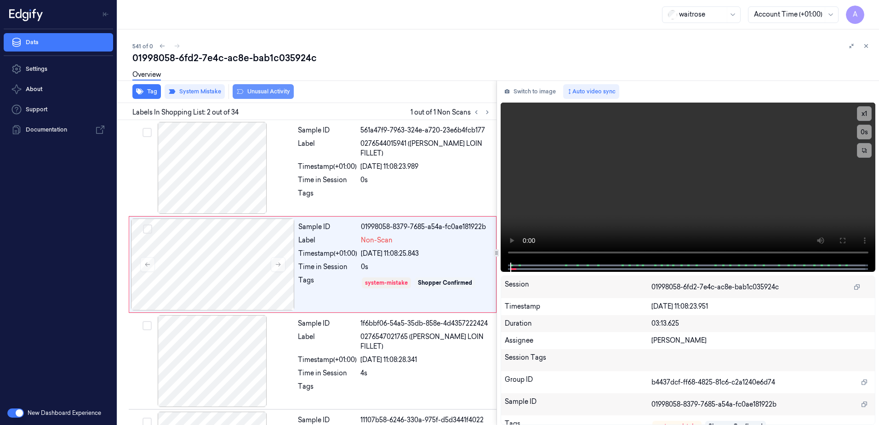
click at [257, 96] on button "Unusual Activity" at bounding box center [263, 91] width 61 height 15
click at [869, 44] on icon at bounding box center [866, 46] width 6 height 6
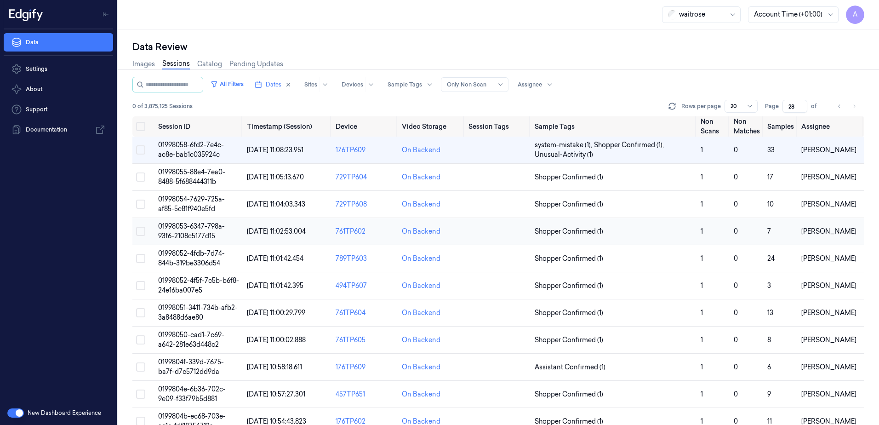
click at [195, 226] on span "01998053-6347-798a-93f6-2108c5177d15" at bounding box center [191, 231] width 67 height 18
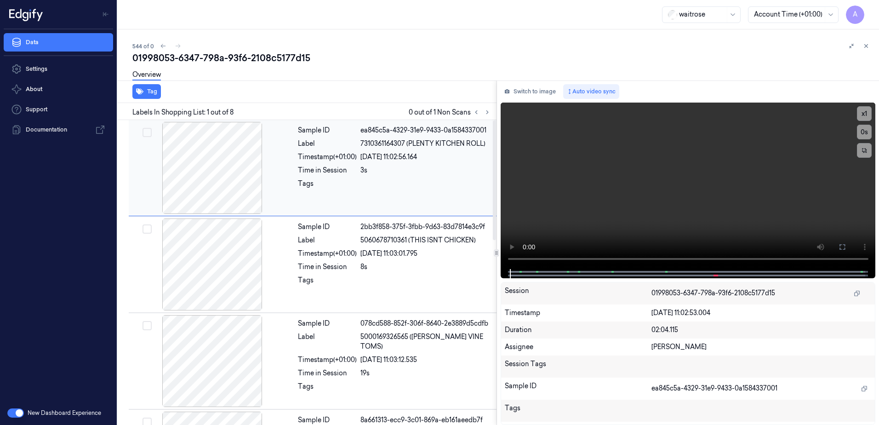
click at [373, 197] on div "Sample ID ea845c5a-4329-31e9-9433-0a1584337001 Label 7310361164307 (PLENTY KITC…" at bounding box center [394, 168] width 200 height 92
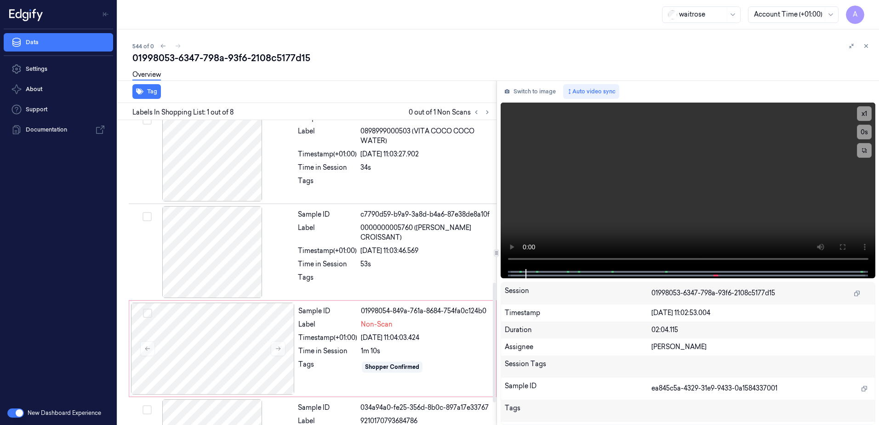
scroll to position [414, 0]
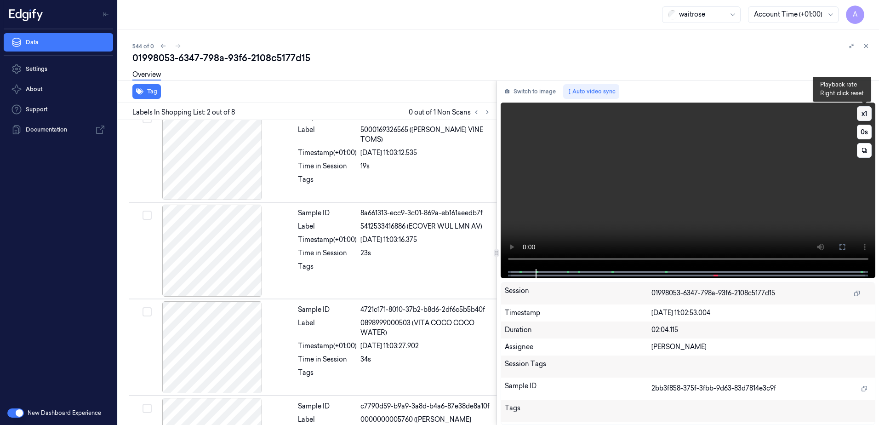
click at [863, 114] on button "x 1" at bounding box center [864, 113] width 15 height 15
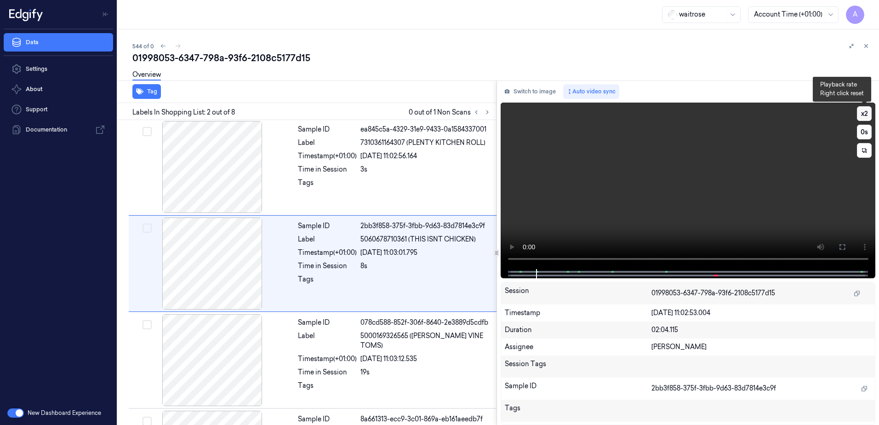
scroll to position [0, 0]
click at [863, 114] on button "x 2" at bounding box center [864, 113] width 15 height 15
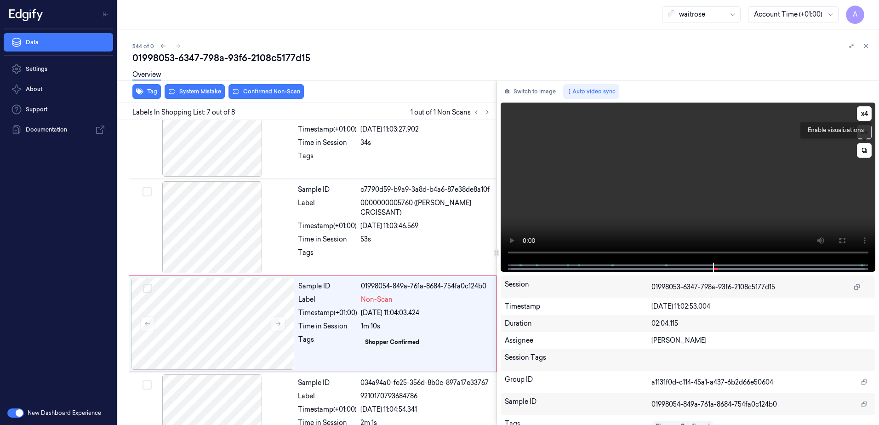
scroll to position [470, 0]
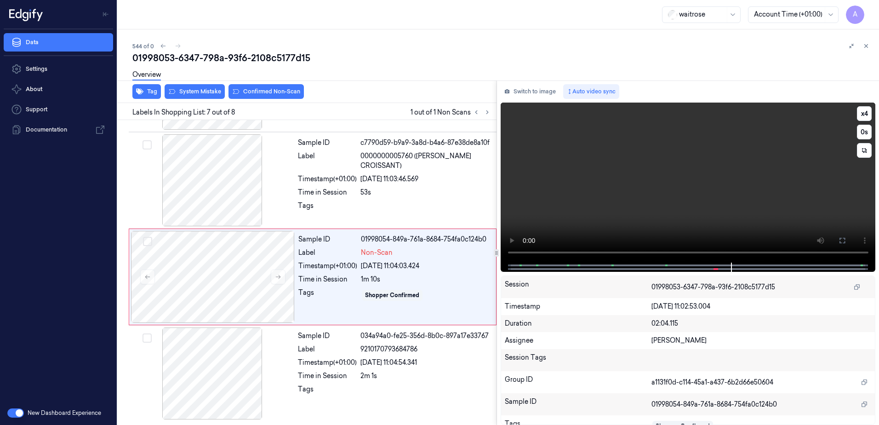
click at [655, 228] on video at bounding box center [688, 183] width 375 height 160
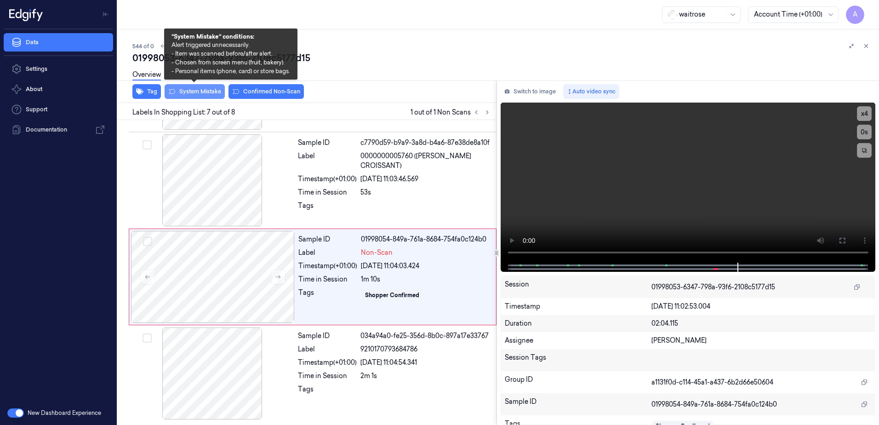
click at [186, 93] on button "System Mistake" at bounding box center [195, 91] width 60 height 15
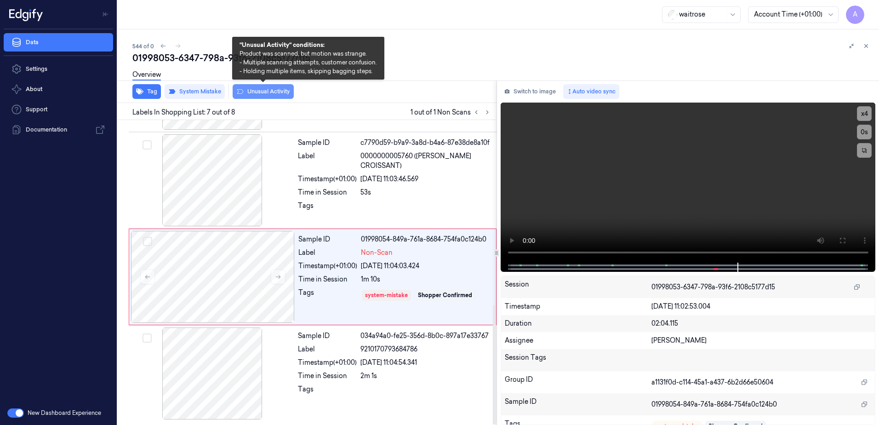
click at [262, 94] on button "Unusual Activity" at bounding box center [263, 91] width 61 height 15
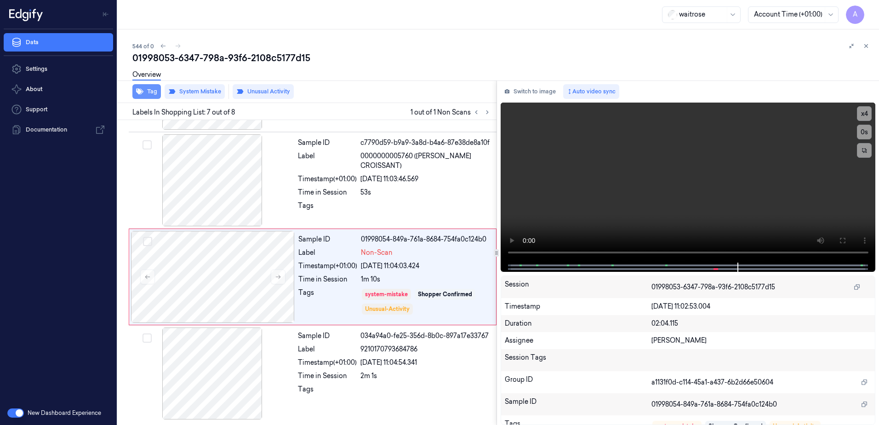
click at [142, 97] on button "Tag" at bounding box center [146, 91] width 29 height 15
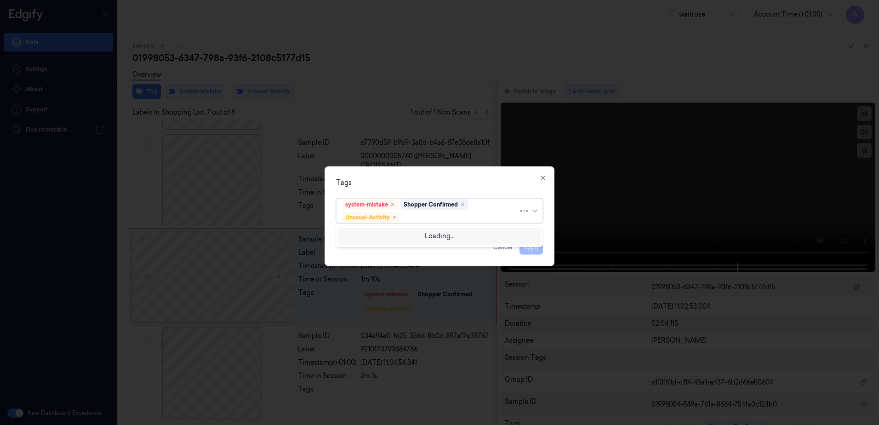
click at [443, 219] on div at bounding box center [460, 217] width 116 height 10
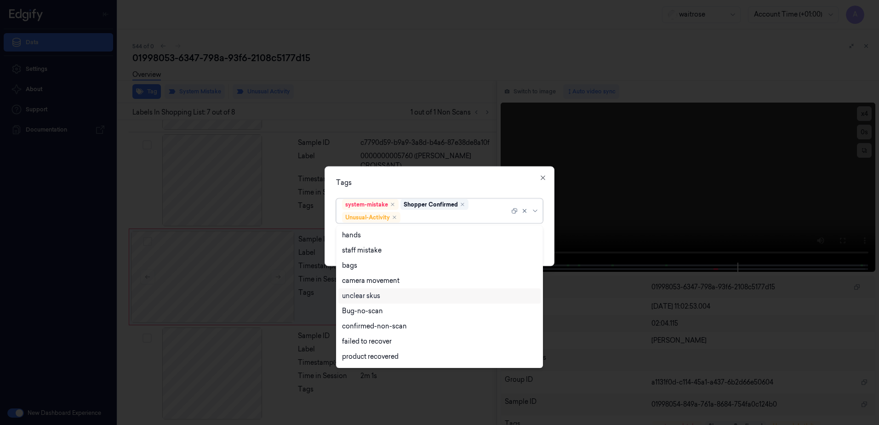
scroll to position [120, 0]
click at [372, 342] on div "Picklist item alert" at bounding box center [368, 343] width 53 height 10
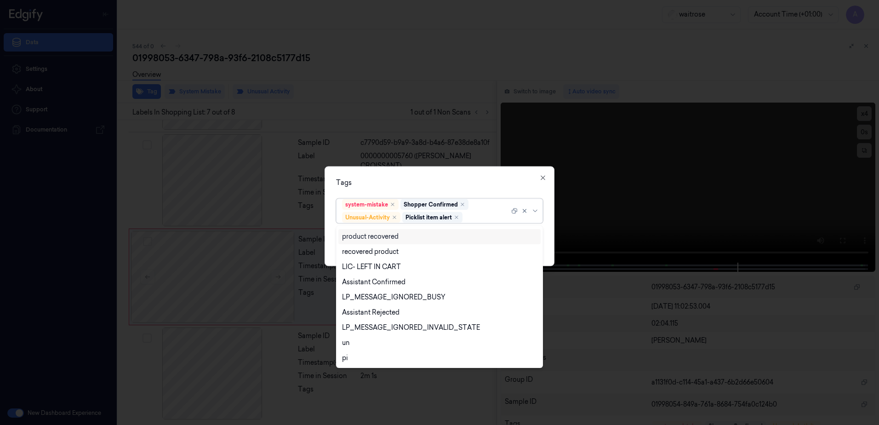
click at [427, 185] on div "Tags" at bounding box center [439, 183] width 207 height 10
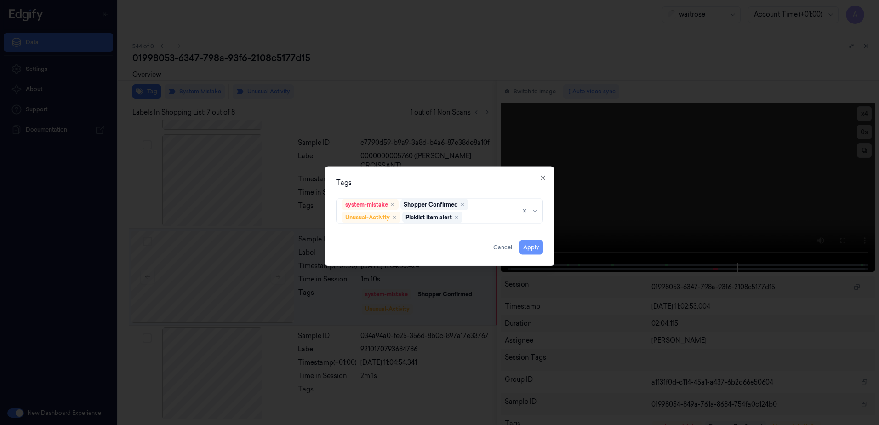
click at [535, 251] on button "Apply" at bounding box center [531, 247] width 23 height 15
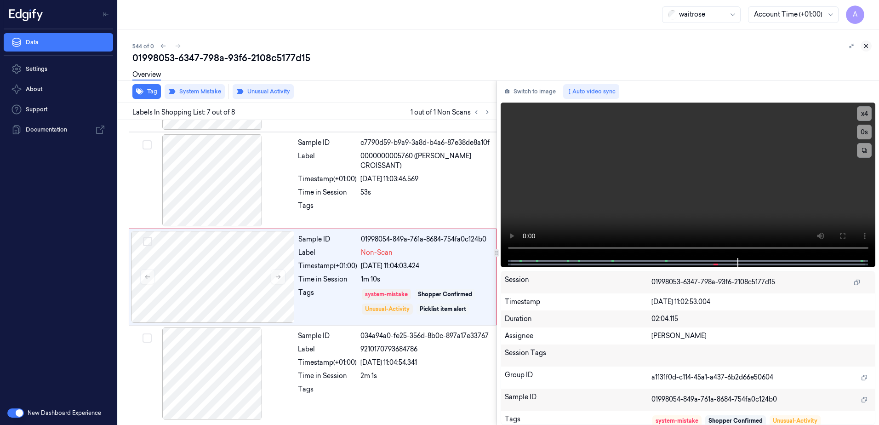
click at [871, 44] on button at bounding box center [866, 45] width 11 height 11
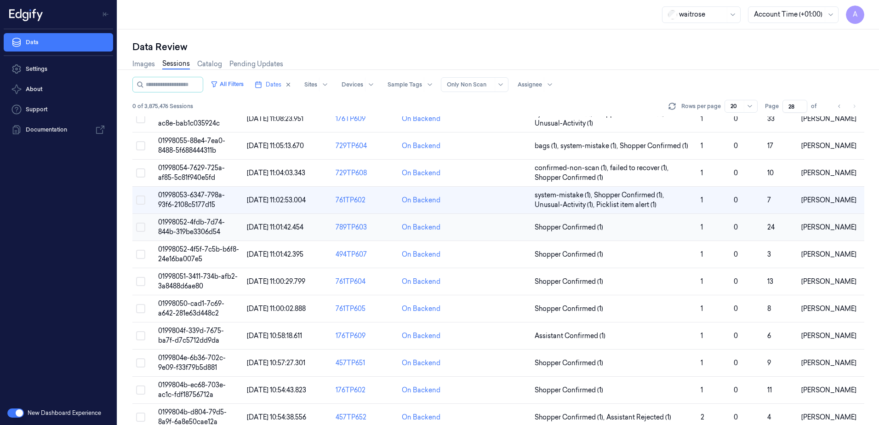
scroll to position [46, 0]
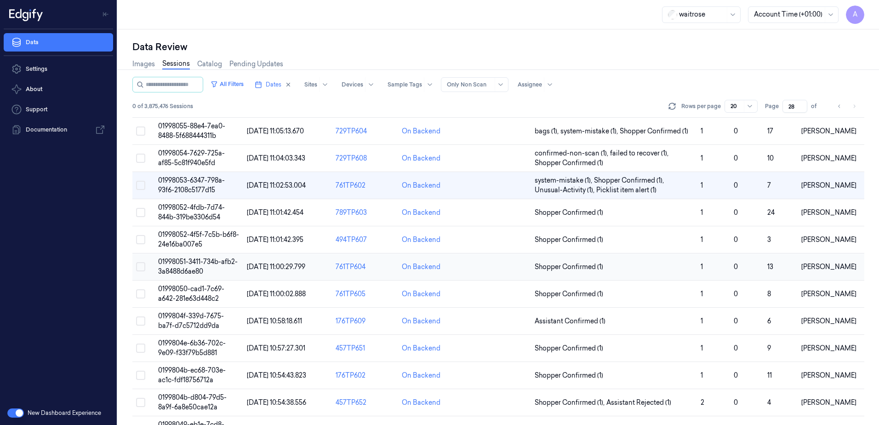
click at [191, 261] on span "01998051-3411-734b-afb2-3a8488d6ae80" at bounding box center [198, 266] width 80 height 18
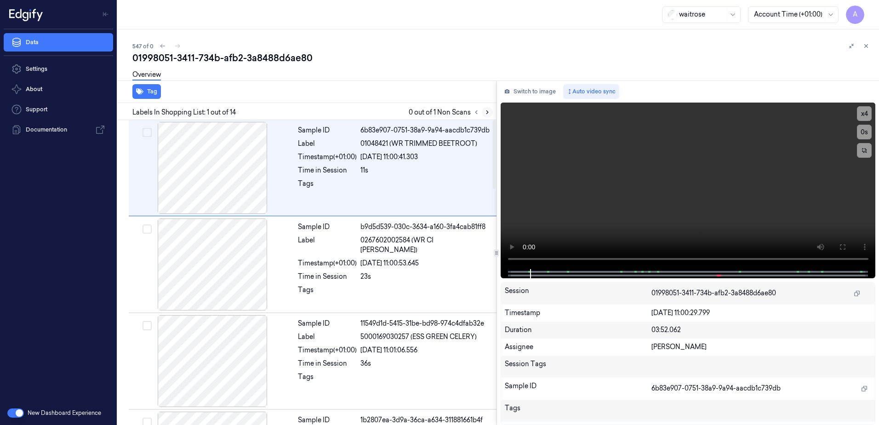
click at [484, 113] on icon at bounding box center [487, 112] width 6 height 6
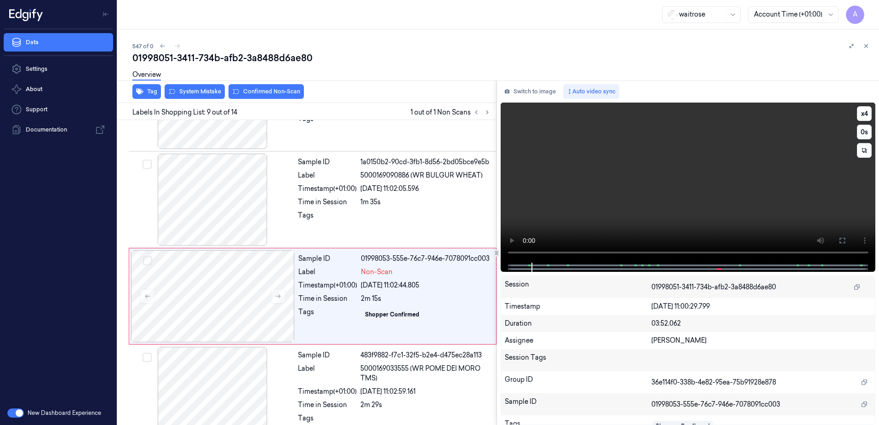
scroll to position [668, 0]
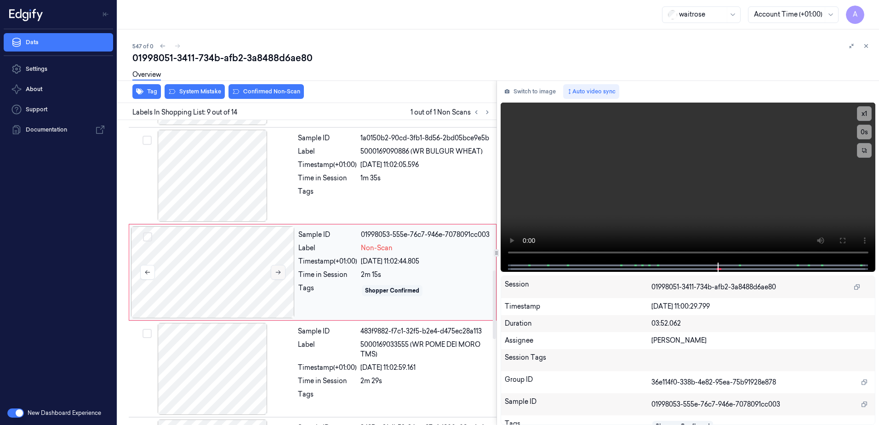
click at [281, 276] on button at bounding box center [278, 272] width 15 height 15
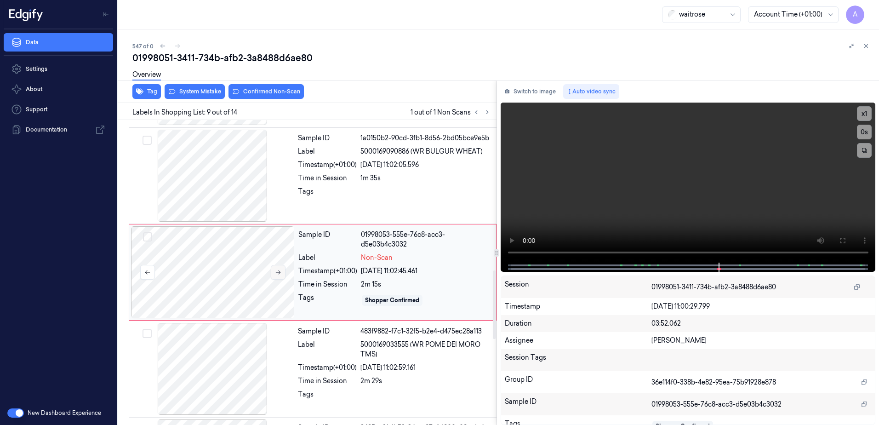
click at [281, 276] on button at bounding box center [278, 272] width 15 height 15
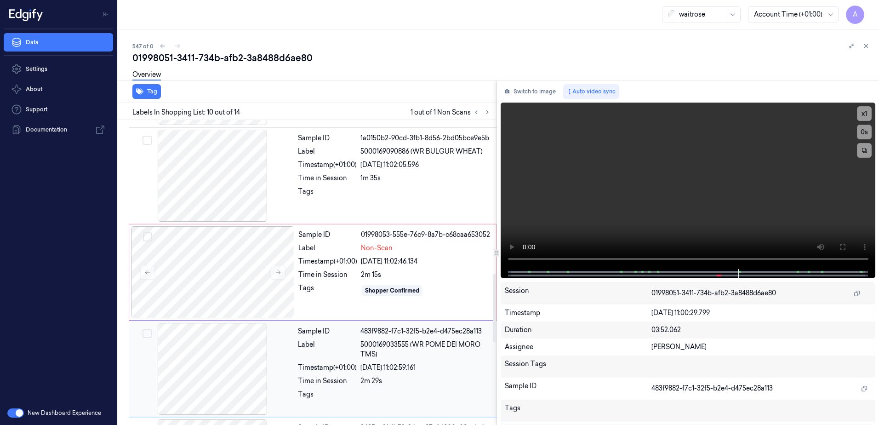
scroll to position [765, 0]
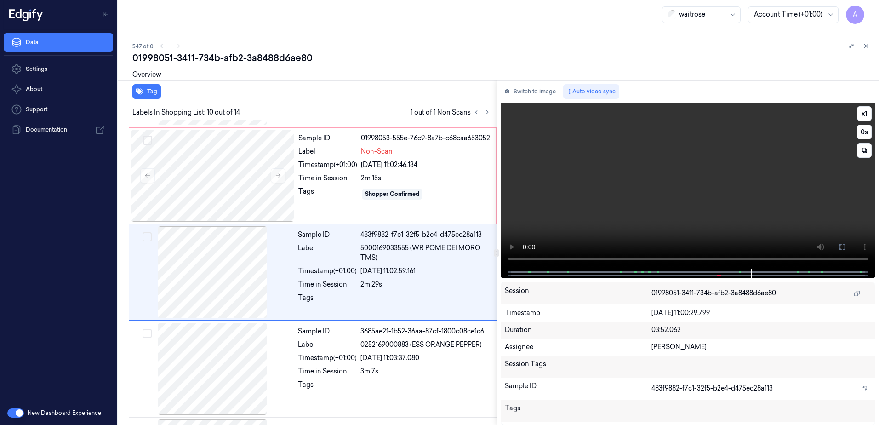
click at [662, 230] on video at bounding box center [688, 186] width 375 height 166
click at [862, 116] on button "x 1" at bounding box center [864, 113] width 15 height 15
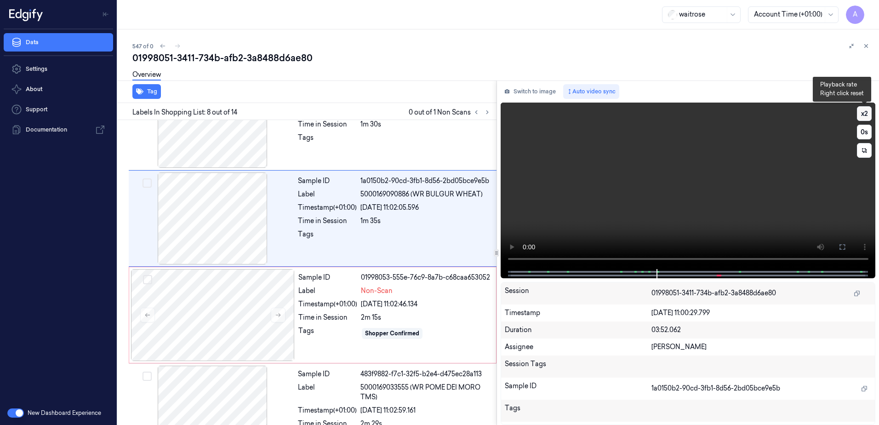
click at [862, 116] on button "x 2" at bounding box center [864, 113] width 15 height 15
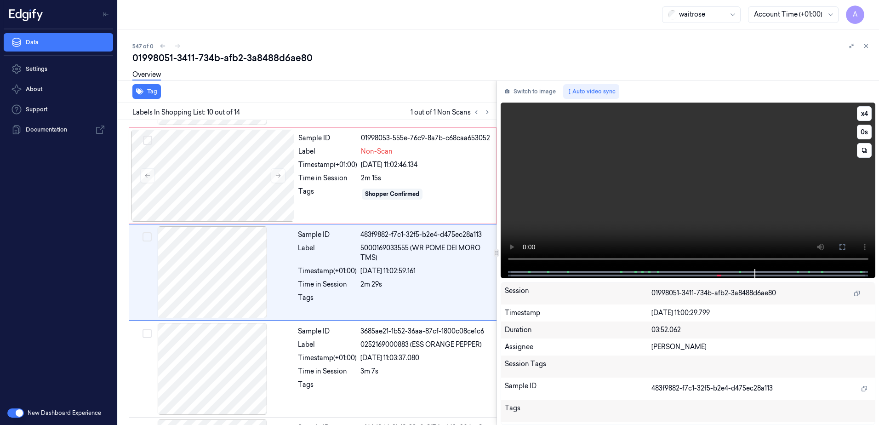
click at [669, 167] on video at bounding box center [688, 186] width 375 height 166
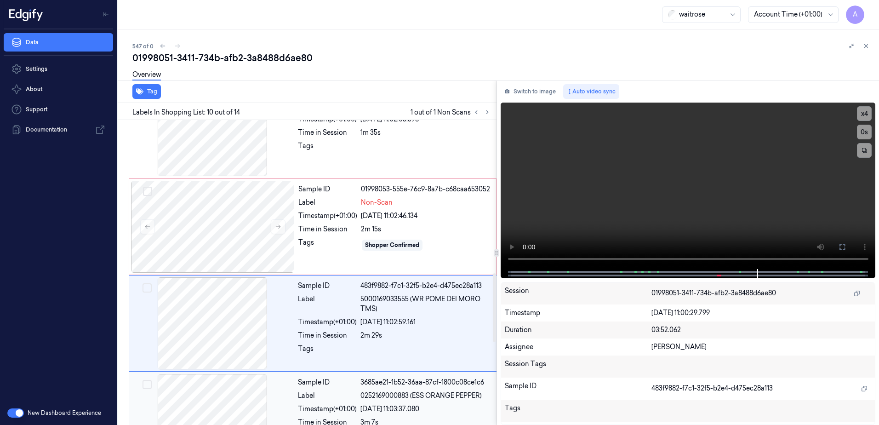
scroll to position [673, 0]
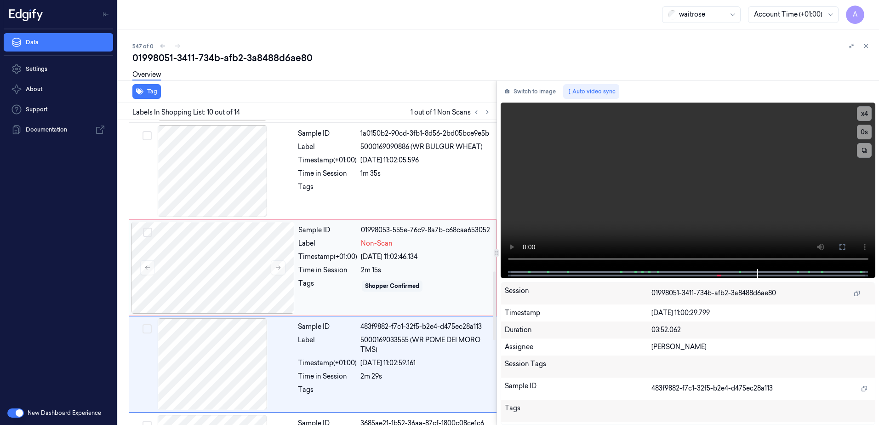
click at [343, 297] on div "Sample ID 01998053-555e-76c9-8a7b-c68caa653052 Label Non-Scan Timestamp (+01:00…" at bounding box center [395, 268] width 200 height 92
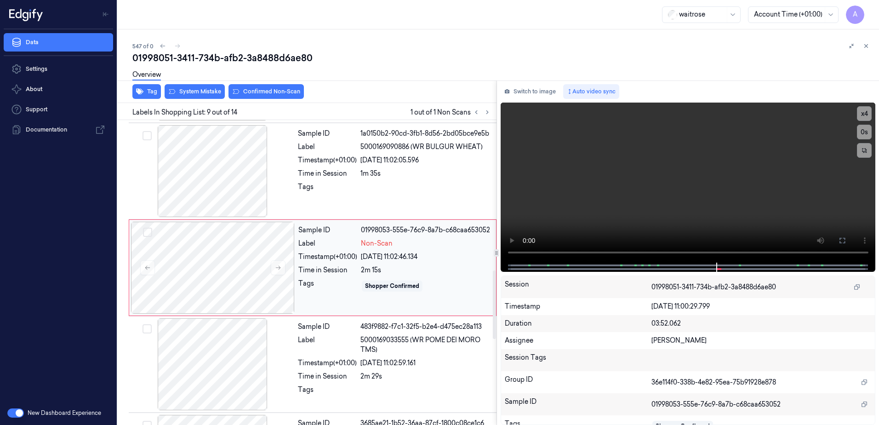
scroll to position [668, 0]
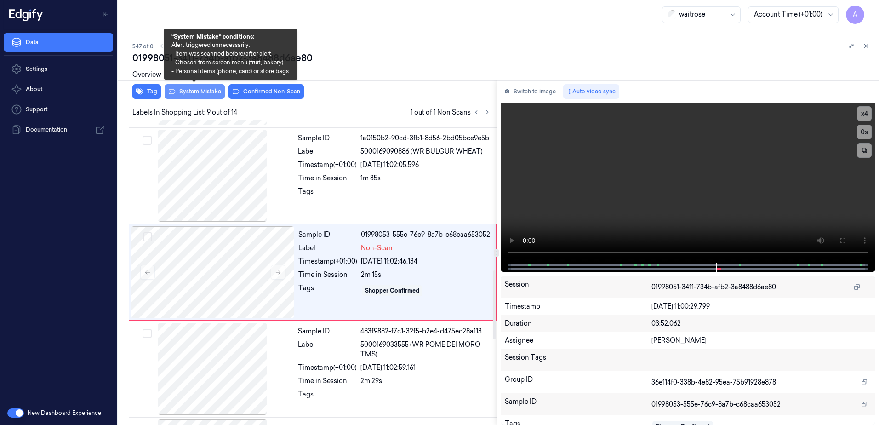
click at [201, 96] on button "System Mistake" at bounding box center [195, 91] width 60 height 15
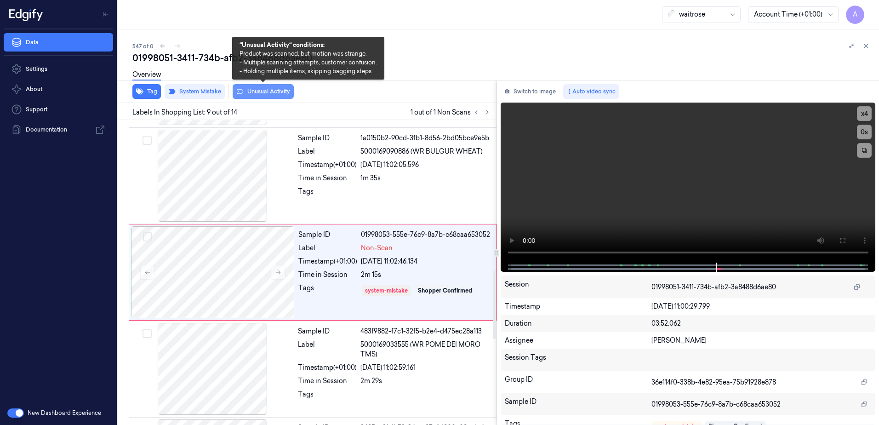
click at [273, 90] on button "Unusual Activity" at bounding box center [263, 91] width 61 height 15
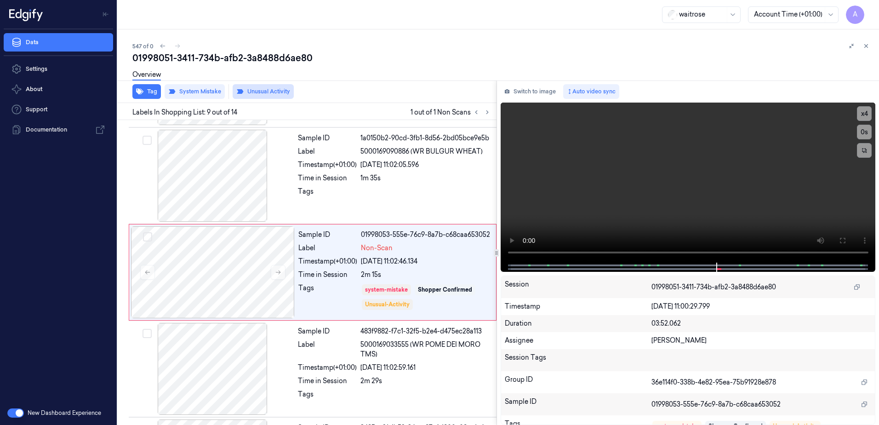
click at [257, 90] on button "Unusual Activity" at bounding box center [263, 91] width 61 height 15
click at [149, 95] on button "Tag" at bounding box center [146, 91] width 29 height 15
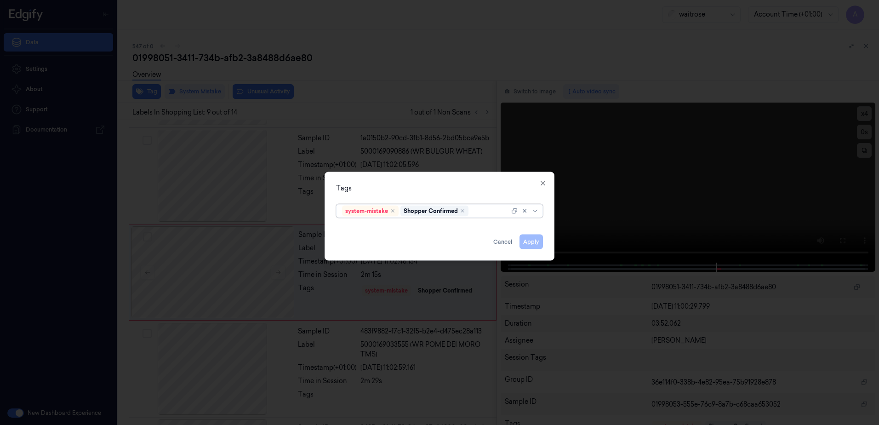
click at [478, 211] on div at bounding box center [489, 211] width 39 height 10
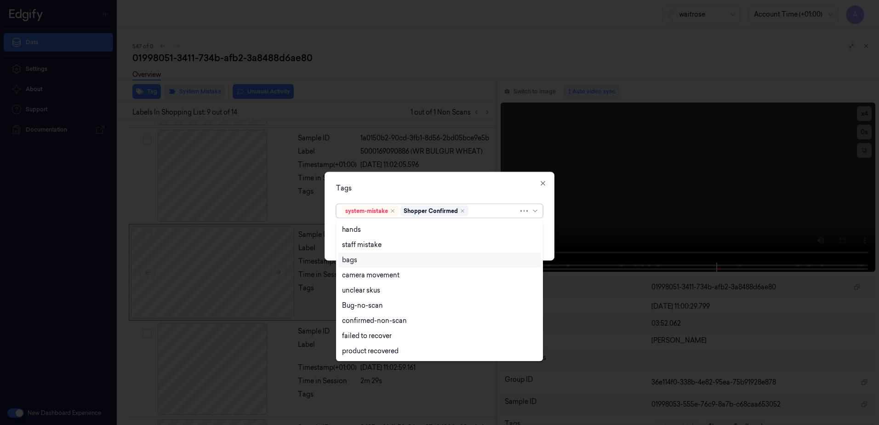
click at [367, 265] on div "bags" at bounding box center [439, 259] width 202 height 15
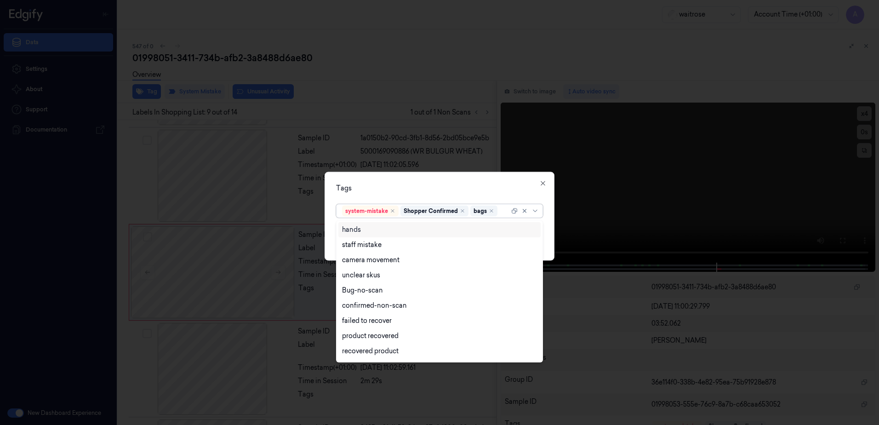
click at [406, 185] on div "Tags" at bounding box center [439, 188] width 207 height 10
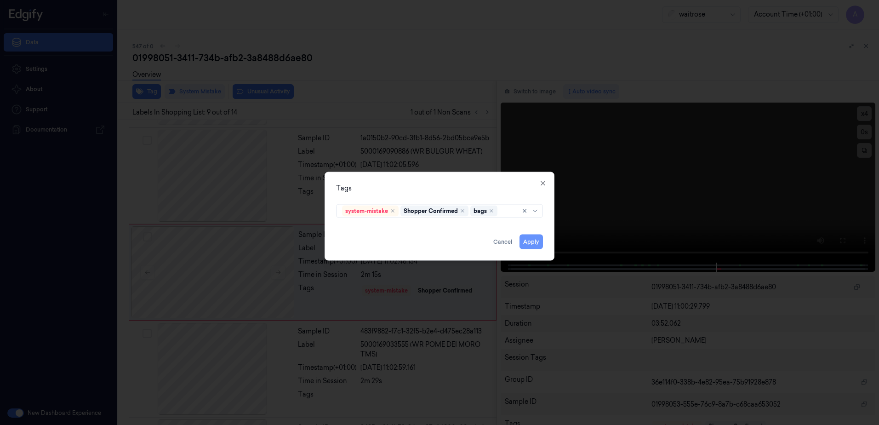
click at [524, 243] on button "Apply" at bounding box center [531, 241] width 23 height 15
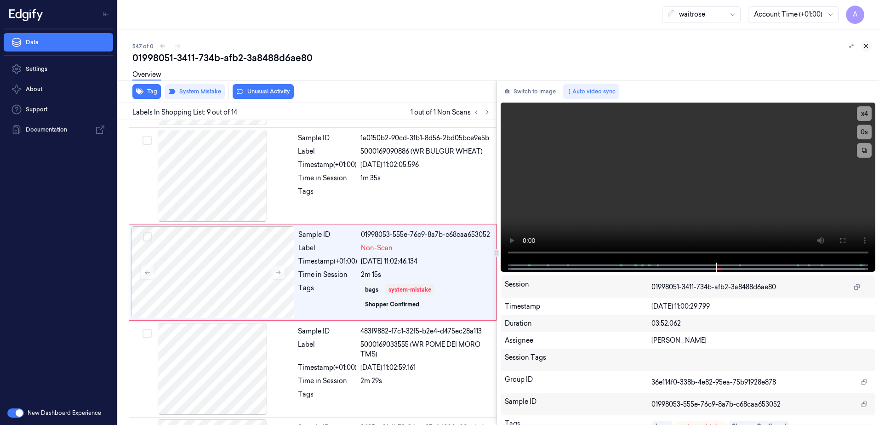
click at [862, 45] on button at bounding box center [866, 45] width 11 height 11
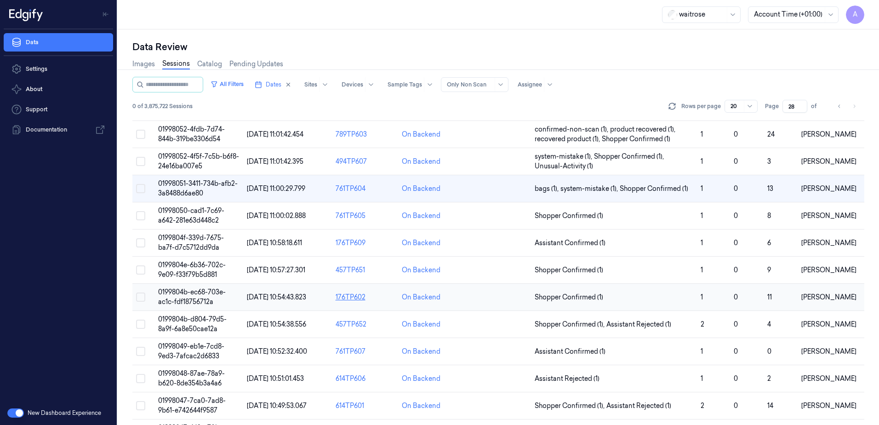
scroll to position [123, 0]
click at [198, 265] on span "0199804e-6b36-702c-9e09-f33f79b5d881" at bounding box center [192, 271] width 68 height 18
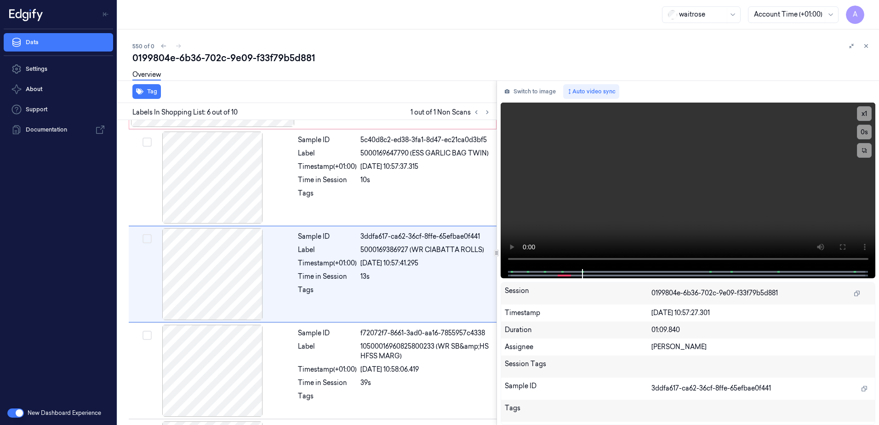
scroll to position [378, 0]
click at [858, 112] on button "x 1" at bounding box center [864, 113] width 15 height 15
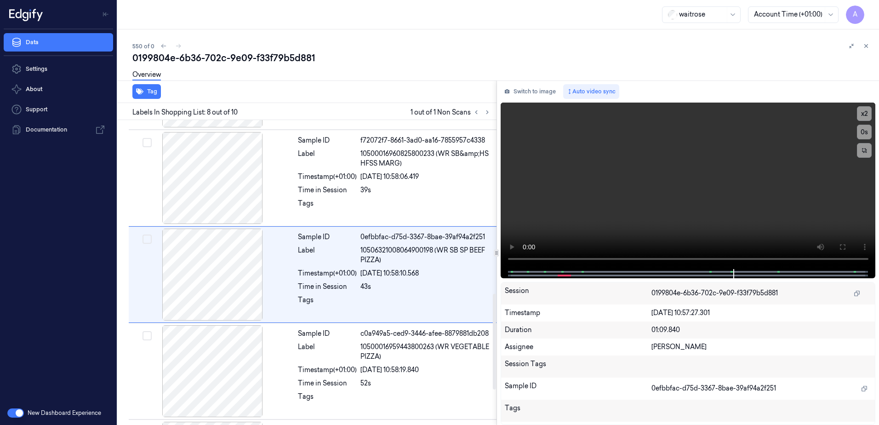
scroll to position [572, 0]
click at [639, 198] on video at bounding box center [688, 186] width 375 height 166
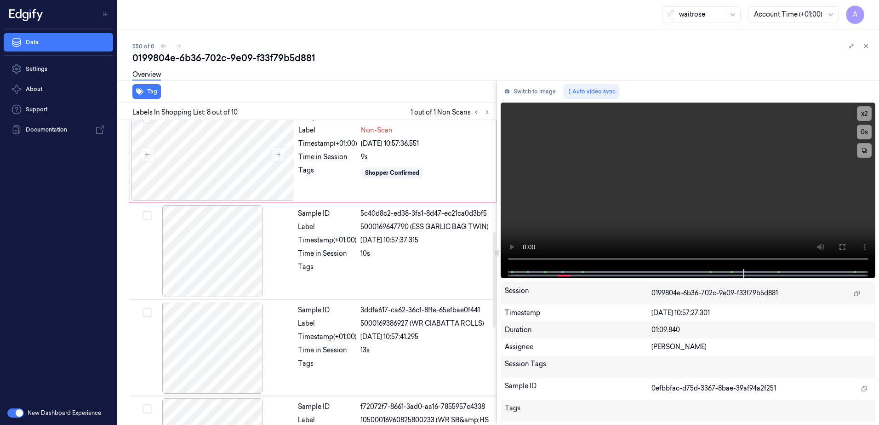
scroll to position [296, 0]
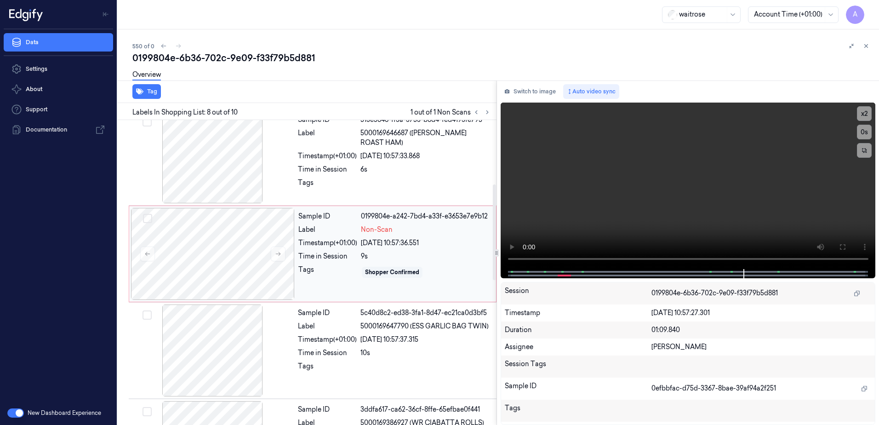
click at [447, 262] on div "Sample ID 0199804e-a242-7bd4-a33f-e3653e7e9b12 Label Non-Scan Timestamp (+01:00…" at bounding box center [395, 254] width 200 height 92
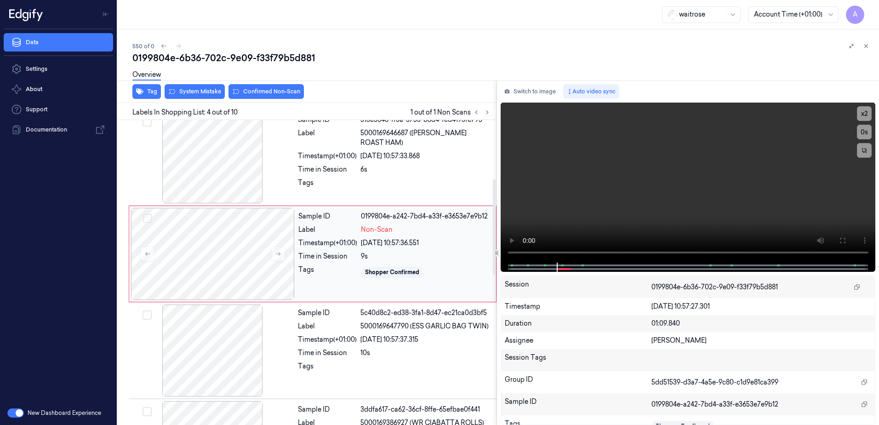
scroll to position [185, 0]
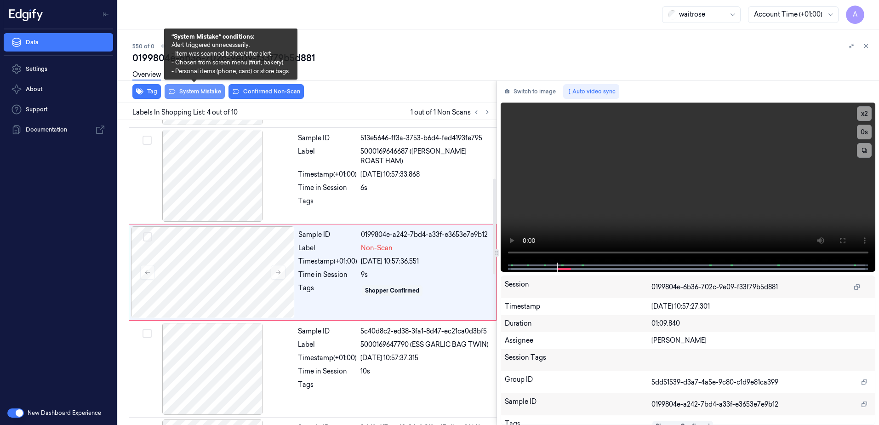
click at [194, 92] on button "System Mistake" at bounding box center [195, 91] width 60 height 15
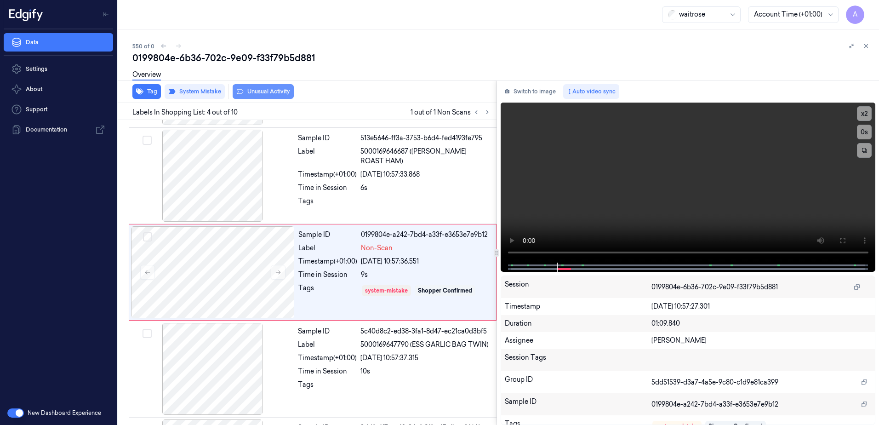
click at [253, 97] on button "Unusual Activity" at bounding box center [263, 91] width 61 height 15
click at [865, 50] on button at bounding box center [866, 45] width 11 height 11
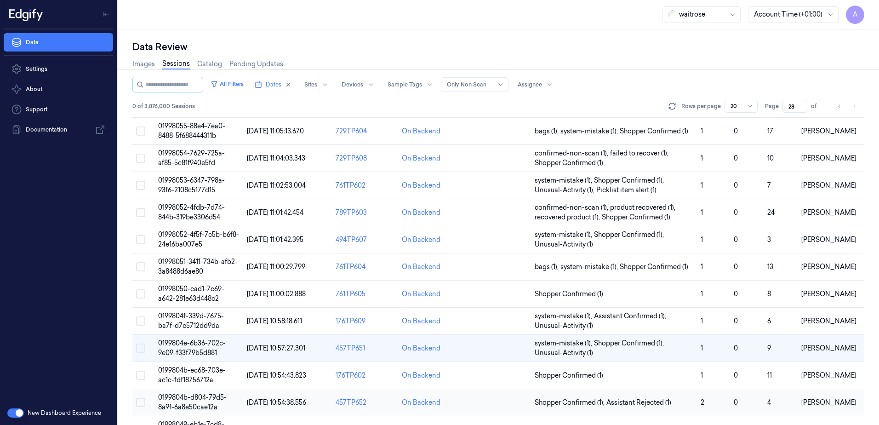
scroll to position [128, 0]
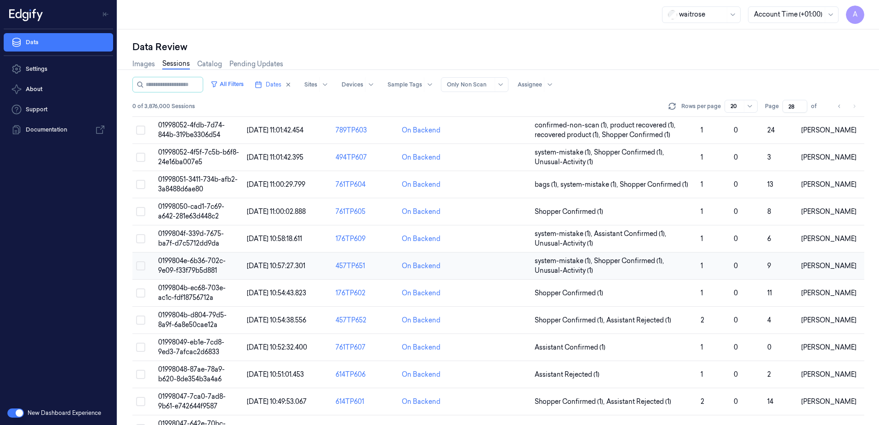
click at [196, 266] on span "0199804e-6b36-702c-9e09-f33f79b5d881" at bounding box center [192, 266] width 68 height 18
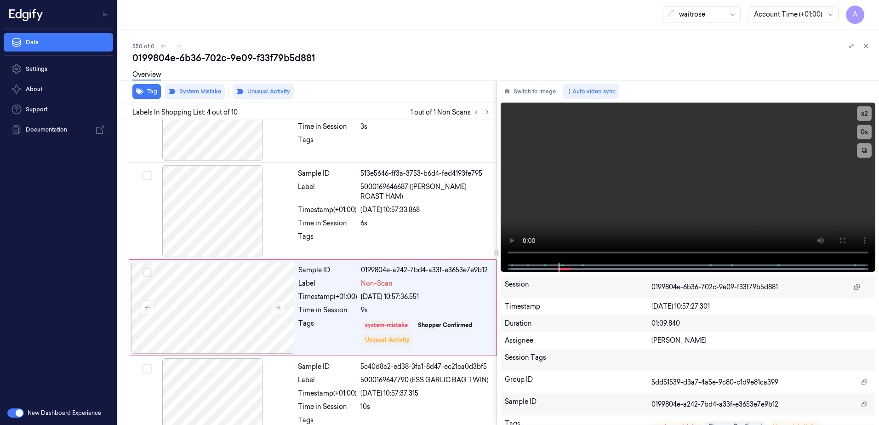
scroll to position [185, 0]
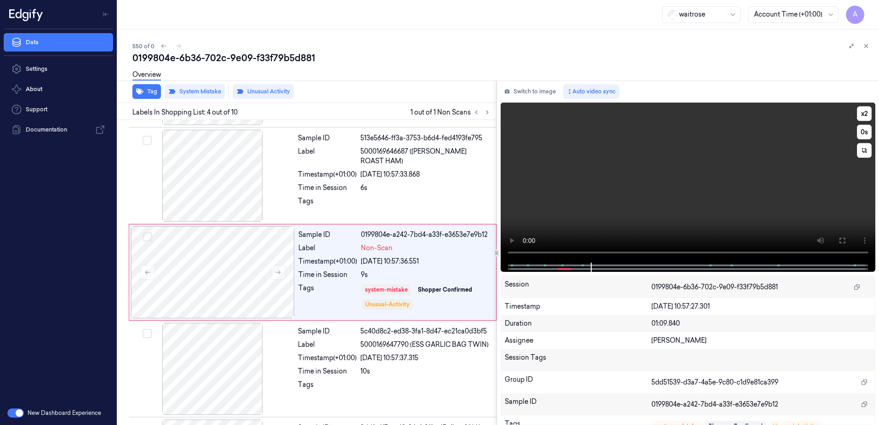
click at [613, 217] on video at bounding box center [688, 183] width 375 height 160
click at [865, 44] on icon at bounding box center [866, 46] width 6 height 6
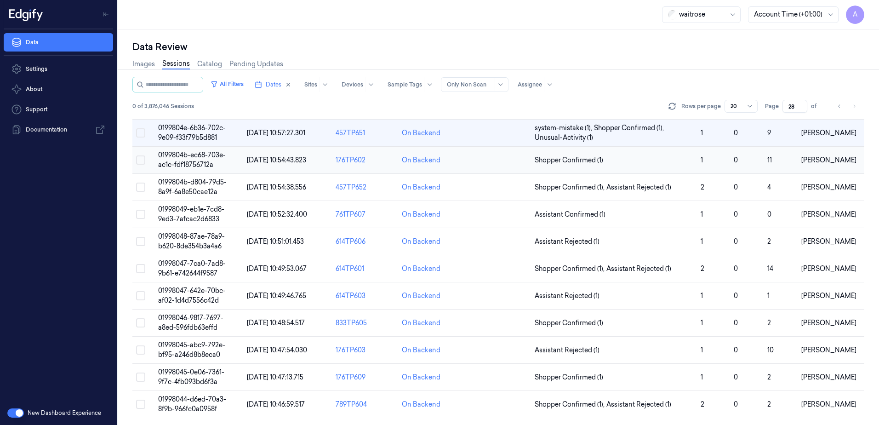
scroll to position [215, 0]
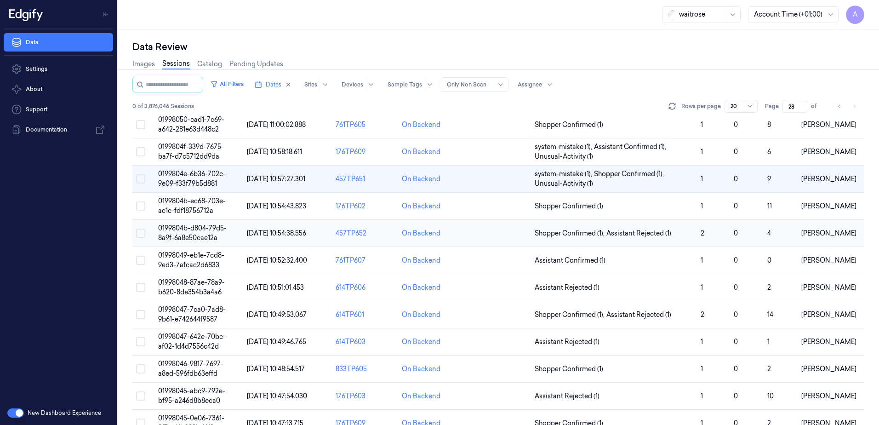
click at [184, 230] on span "0199804b-d804-79d5-8a9f-6a8e50cae12a" at bounding box center [192, 233] width 69 height 18
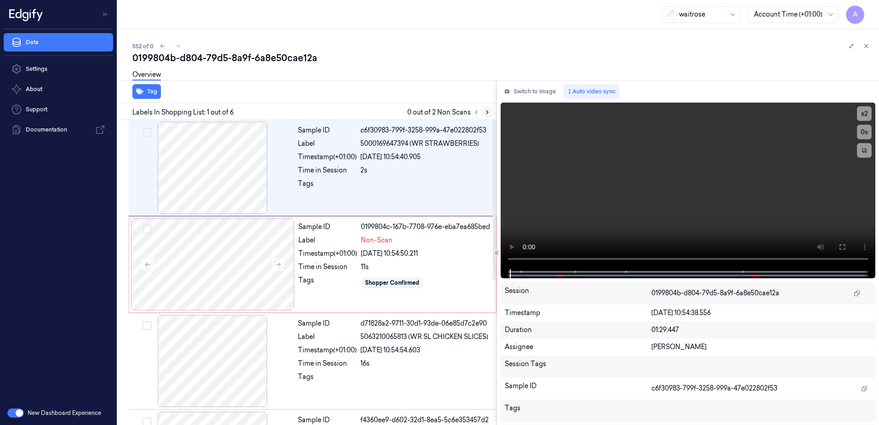
click at [485, 112] on icon at bounding box center [487, 112] width 6 height 6
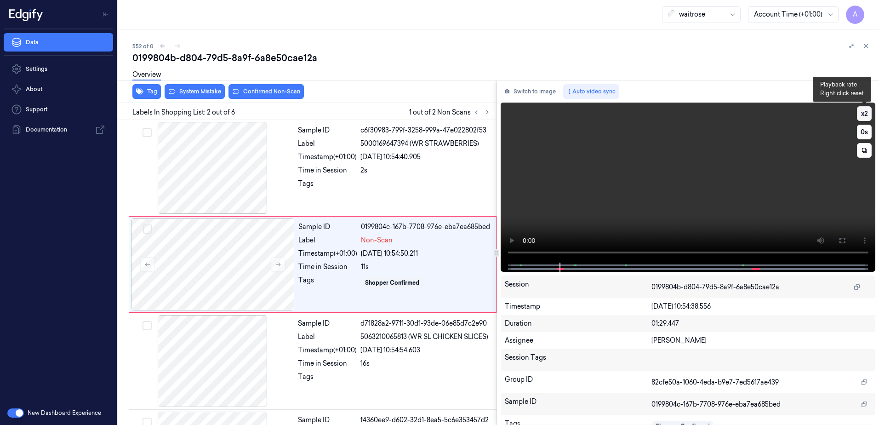
click at [860, 117] on button "x 2" at bounding box center [864, 113] width 15 height 15
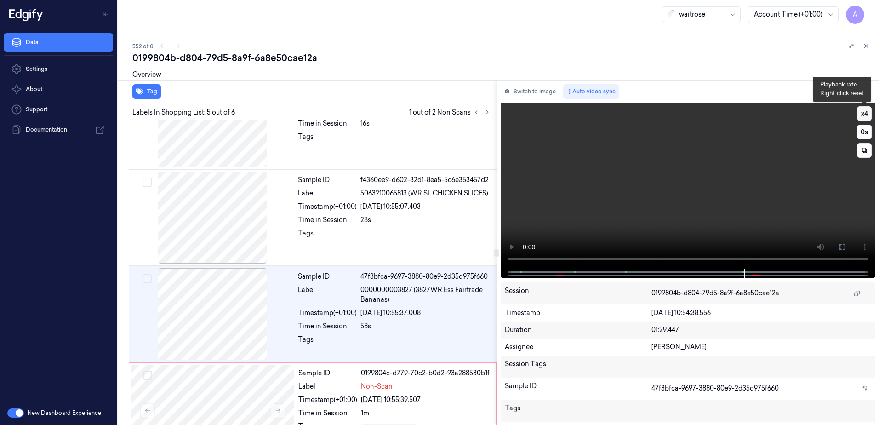
scroll to position [277, 0]
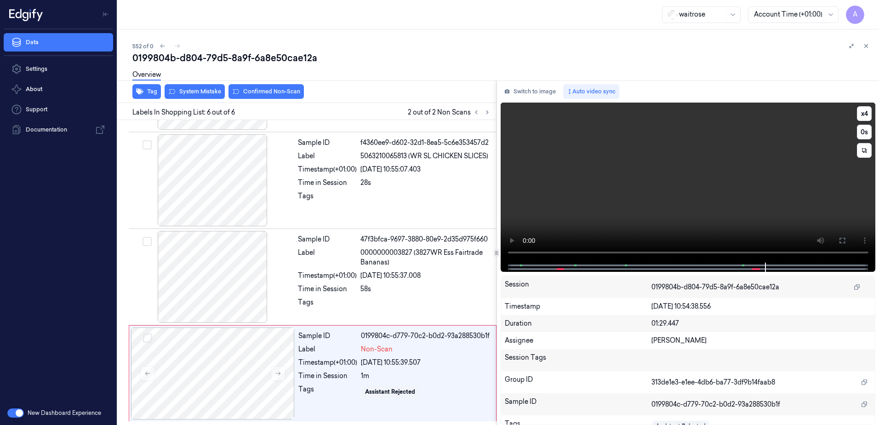
click at [706, 176] on video at bounding box center [688, 183] width 375 height 160
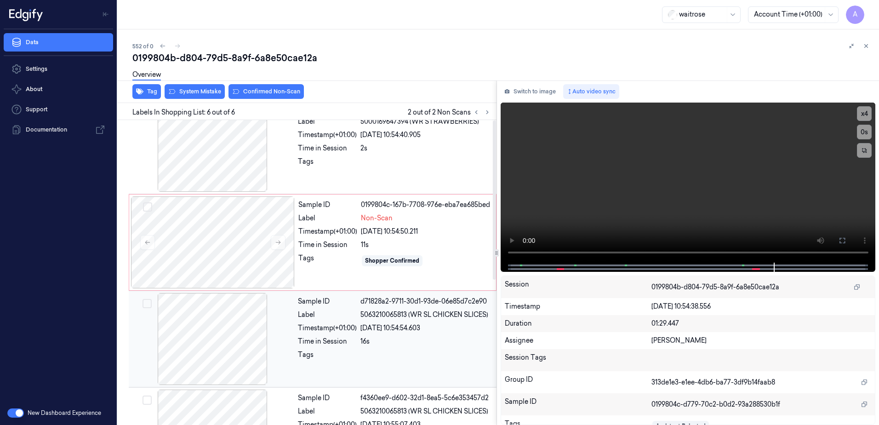
scroll to position [0, 0]
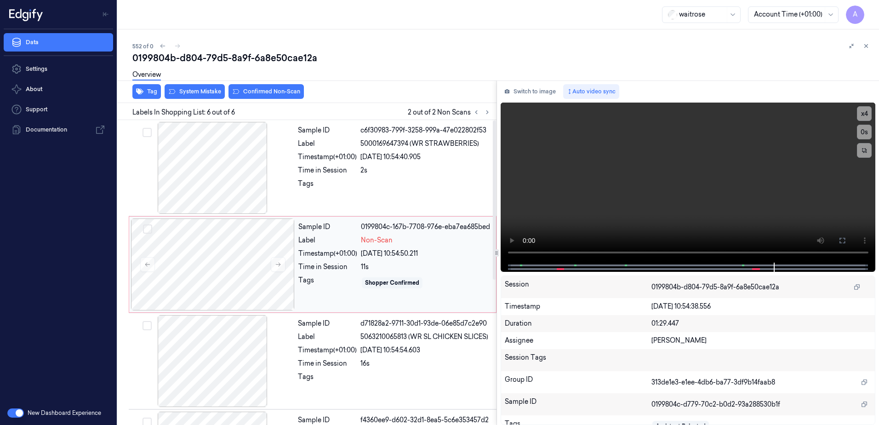
click at [327, 305] on div "Sample ID 0199804c-167b-7708-976e-eba7ea685bed Label Non-Scan Timestamp (+01:00…" at bounding box center [395, 264] width 200 height 92
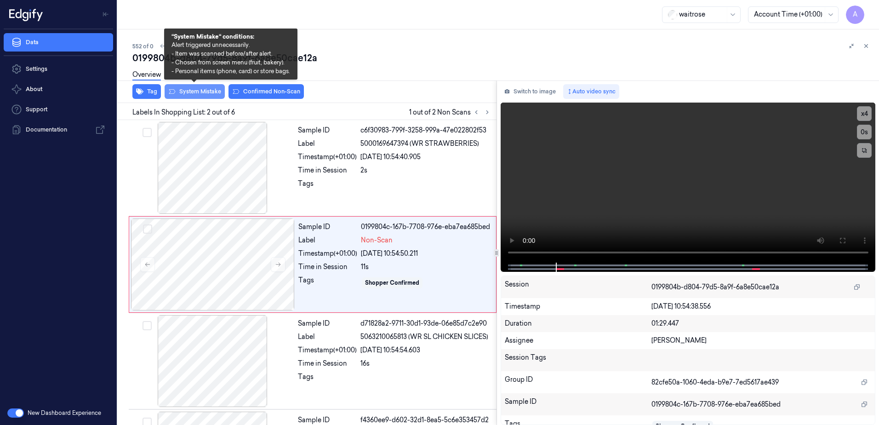
click at [183, 92] on button "System Mistake" at bounding box center [195, 91] width 60 height 15
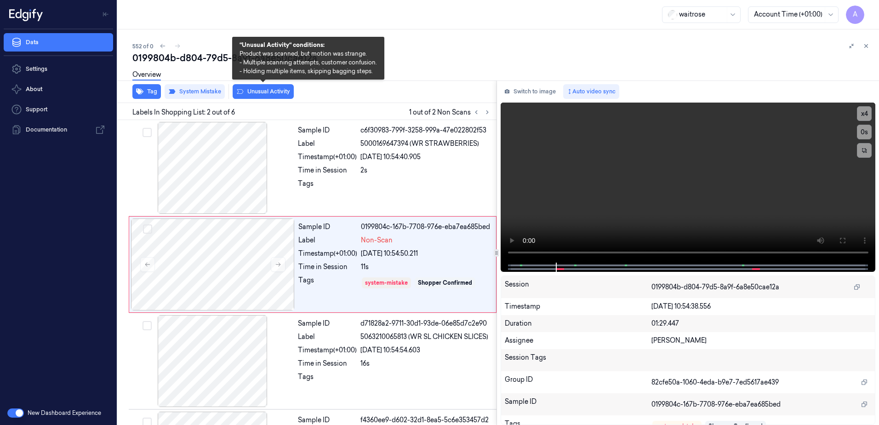
click at [263, 96] on button "Unusual Activity" at bounding box center [263, 91] width 61 height 15
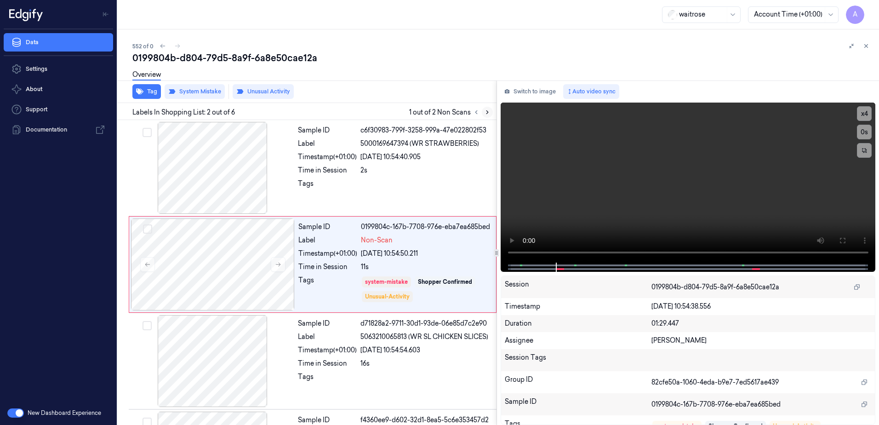
click at [483, 110] on button at bounding box center [487, 112] width 11 height 11
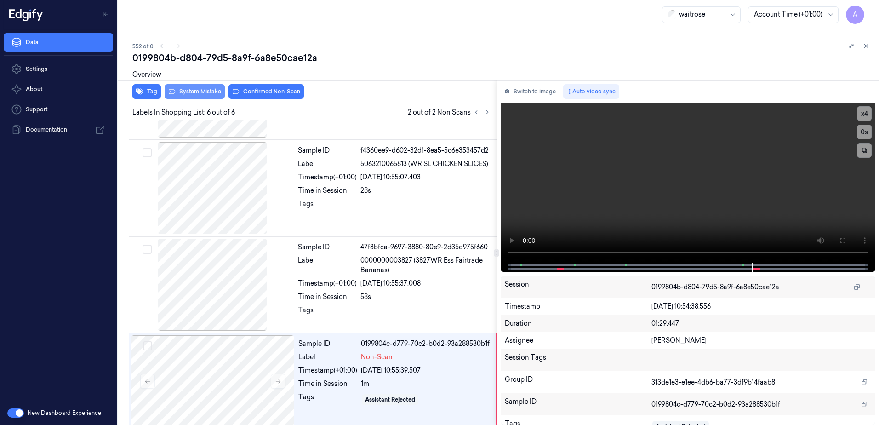
scroll to position [283, 0]
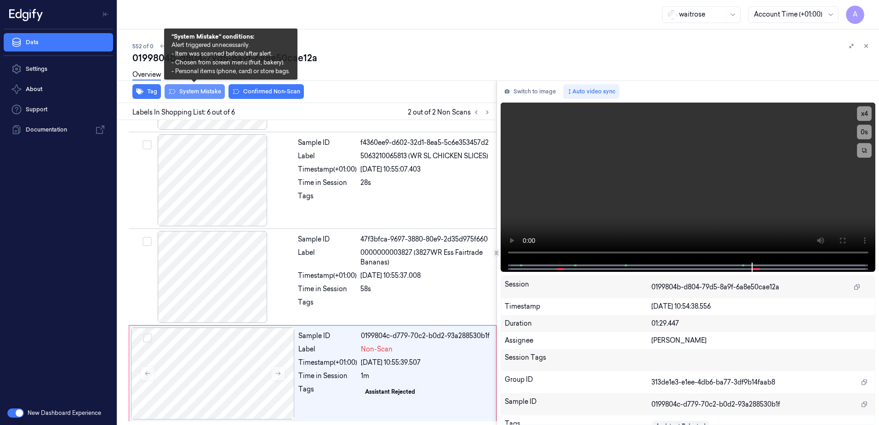
click at [177, 92] on button "System Mistake" at bounding box center [195, 91] width 60 height 15
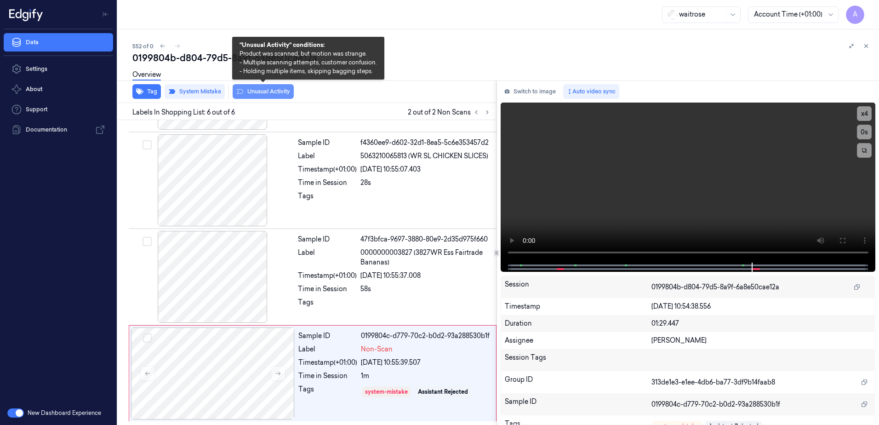
click at [246, 94] on button "Unusual Activity" at bounding box center [263, 91] width 61 height 15
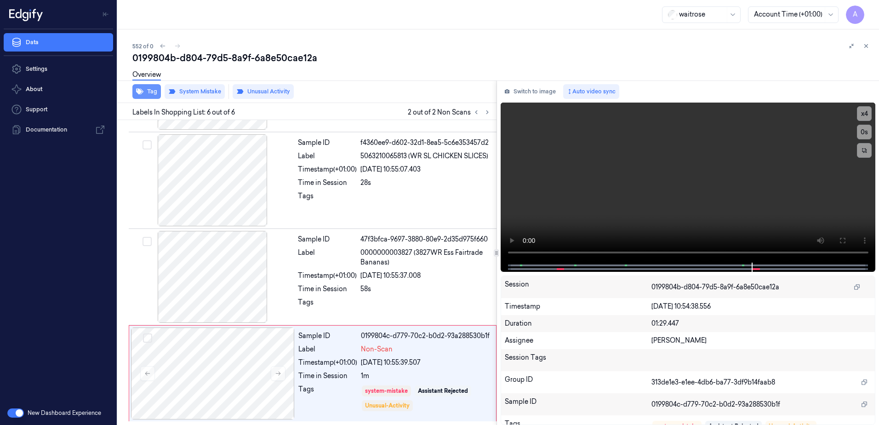
click at [145, 94] on button "Tag" at bounding box center [146, 91] width 29 height 15
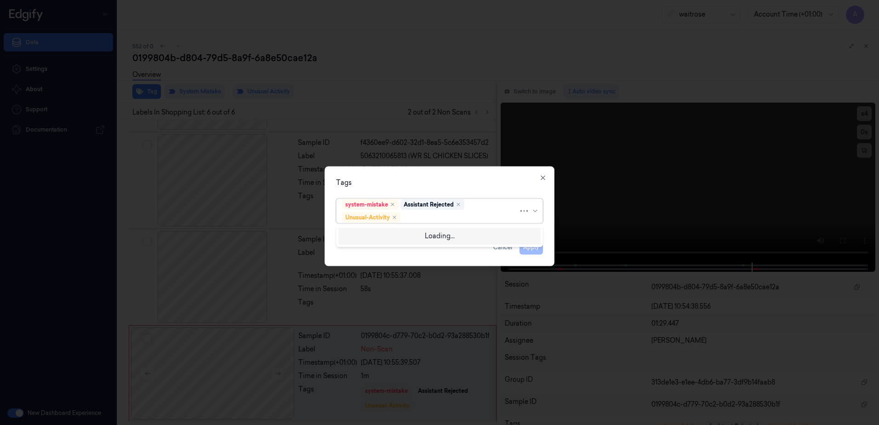
click at [425, 220] on div at bounding box center [460, 217] width 116 height 10
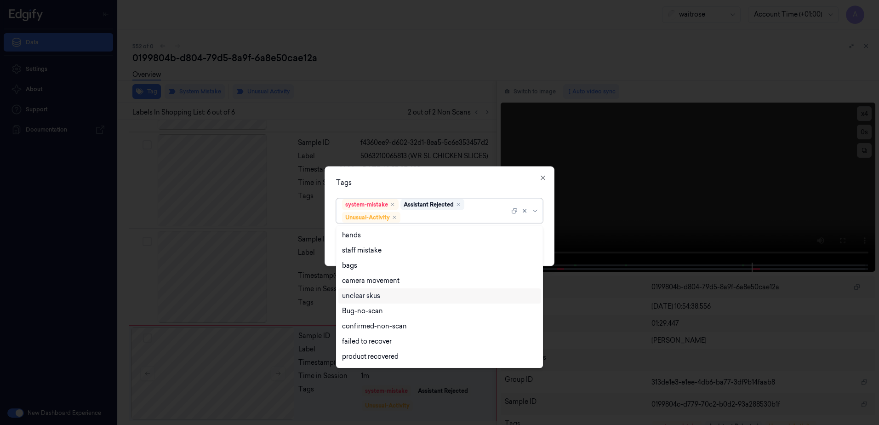
scroll to position [120, 0]
click at [375, 343] on div "Picklist item alert" at bounding box center [368, 343] width 53 height 10
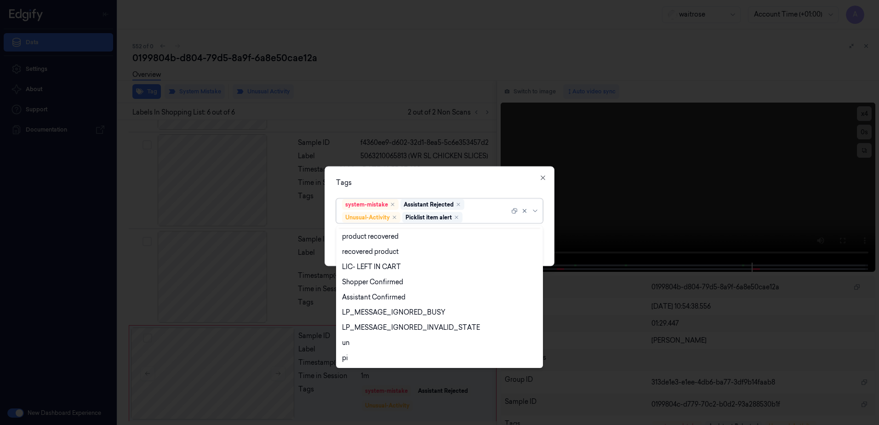
click at [426, 179] on div "Tags" at bounding box center [439, 183] width 207 height 10
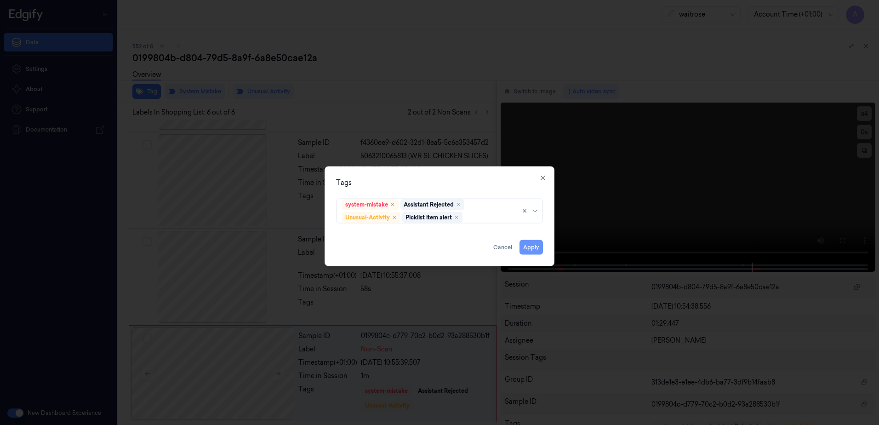
click at [534, 247] on button "Apply" at bounding box center [531, 247] width 23 height 15
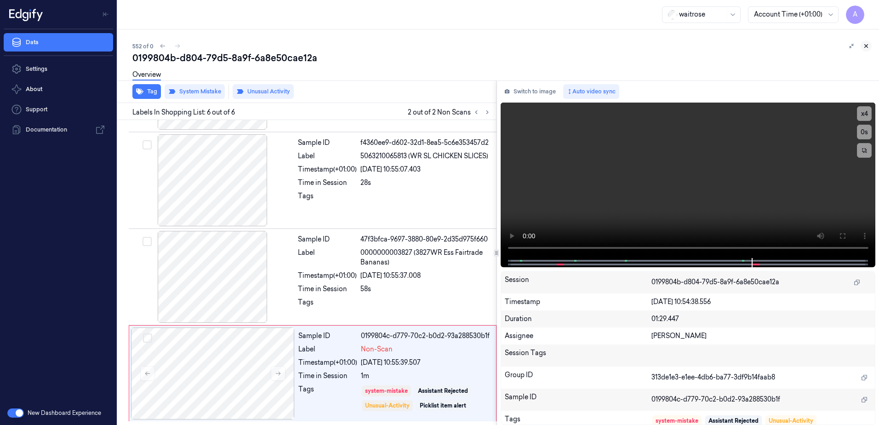
click at [871, 47] on button at bounding box center [866, 45] width 11 height 11
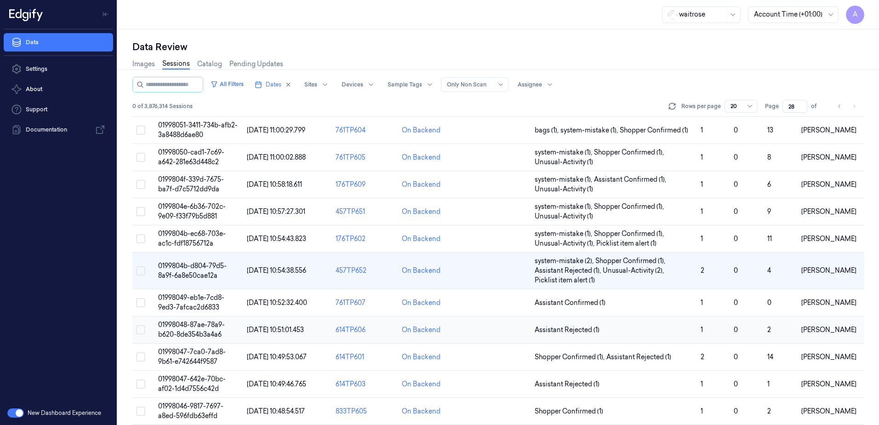
scroll to position [229, 0]
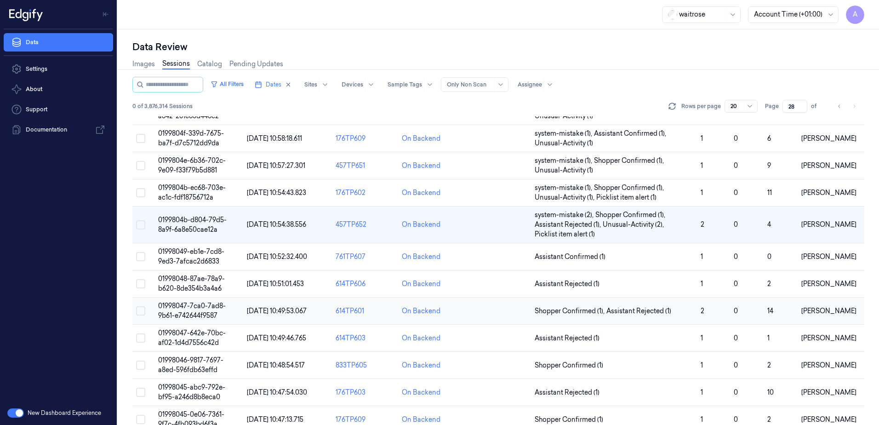
click at [178, 306] on span "01998047-7ca0-7ad8-9b61-e742644f9587" at bounding box center [192, 311] width 68 height 18
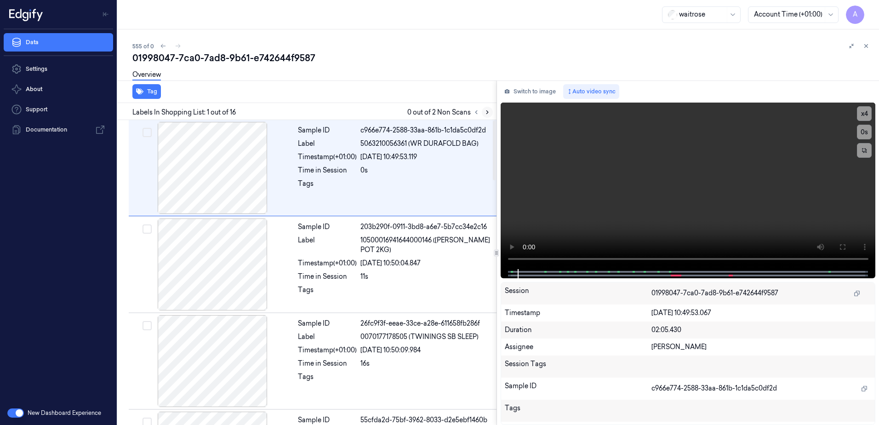
click at [486, 117] on button at bounding box center [487, 112] width 11 height 11
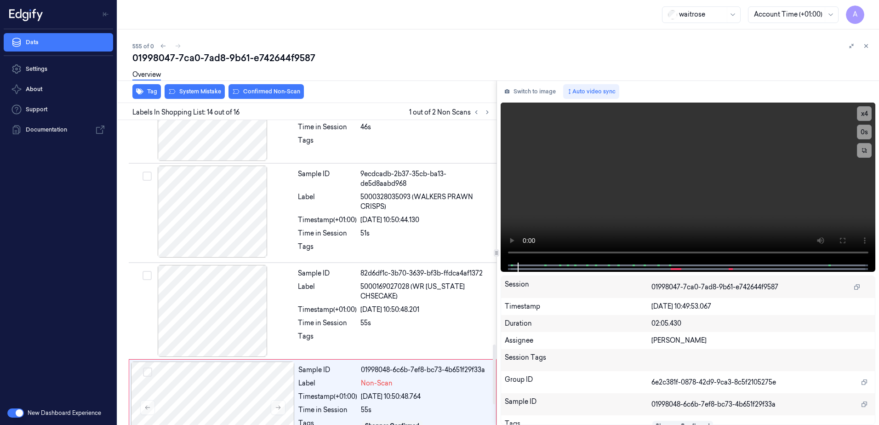
scroll to position [1154, 0]
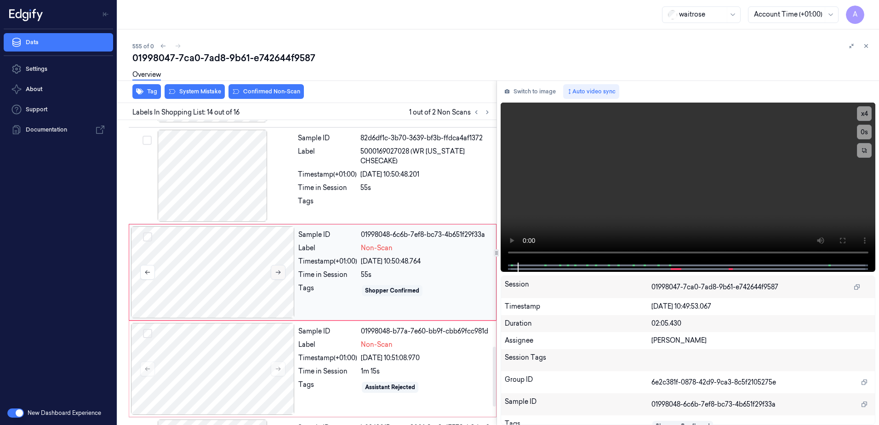
click at [275, 269] on icon at bounding box center [278, 272] width 6 height 6
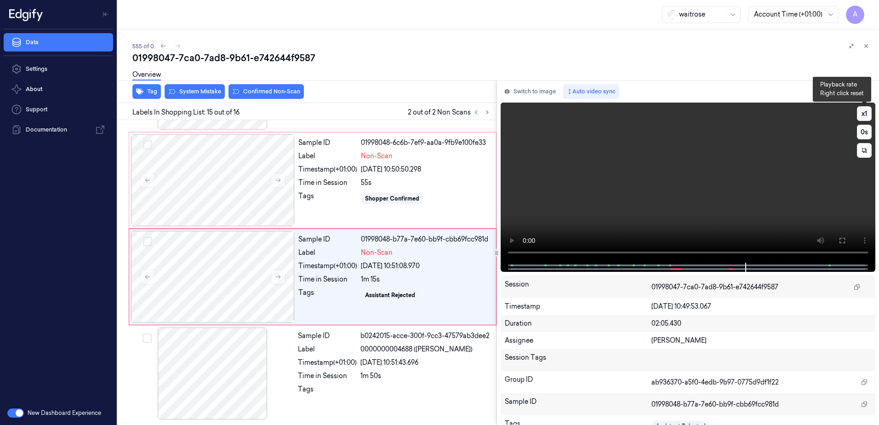
click at [867, 114] on button "x 1" at bounding box center [864, 113] width 15 height 15
click at [867, 114] on button "x 2" at bounding box center [864, 113] width 15 height 15
click at [631, 211] on video at bounding box center [688, 183] width 375 height 160
click at [371, 218] on div "Sample ID 01998048-6c6b-7ef9-aa0a-9fb9e100fe33 Label Non-Scan Timestamp (+01:00…" at bounding box center [395, 180] width 200 height 92
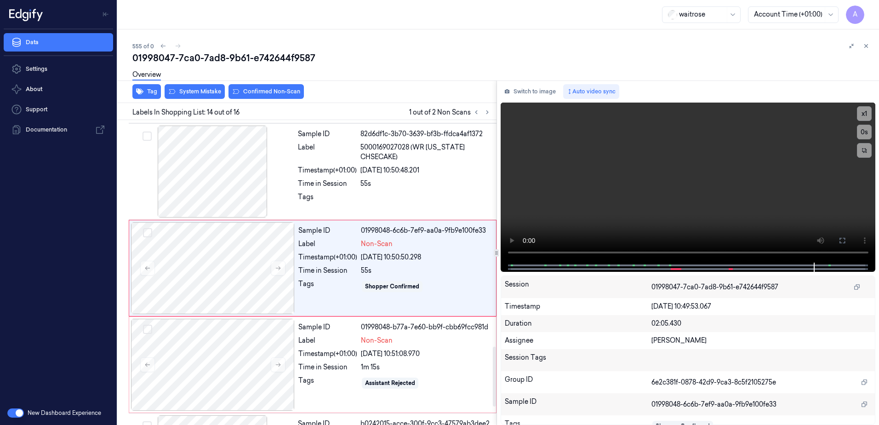
scroll to position [1154, 0]
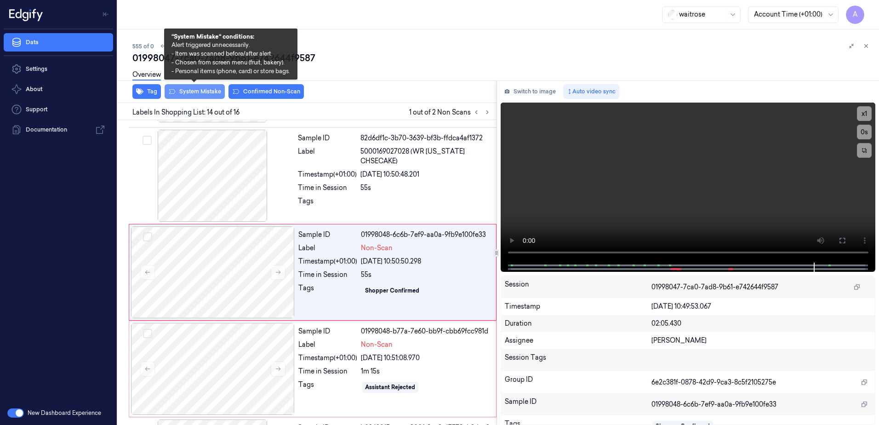
click at [189, 96] on button "System Mistake" at bounding box center [195, 91] width 60 height 15
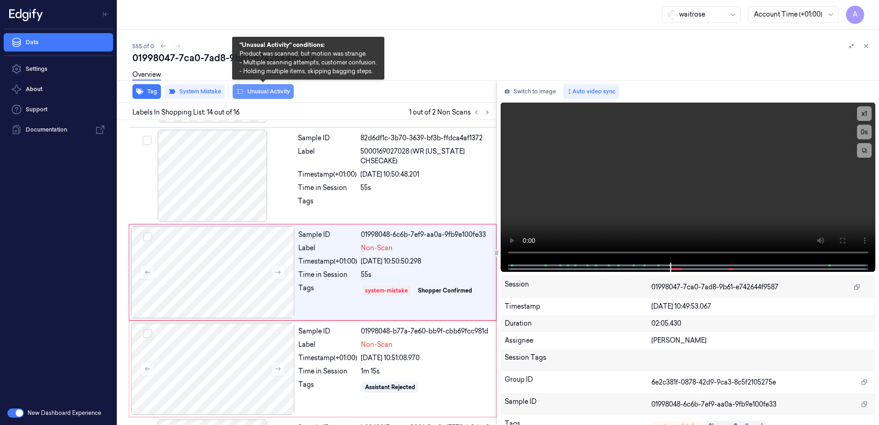
click at [278, 96] on button "Unusual Activity" at bounding box center [263, 91] width 61 height 15
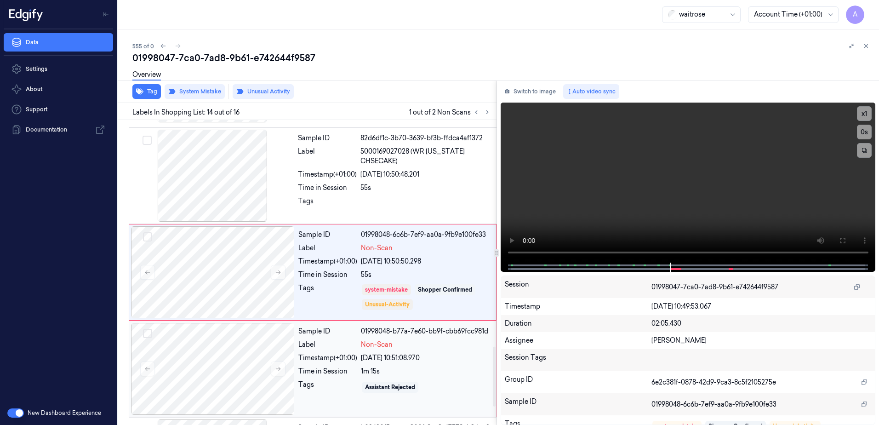
click at [332, 377] on div "Sample ID 01998048-b77a-7e60-bb9f-cbb69fcc981d Label Non-Scan Timestamp (+01:00…" at bounding box center [395, 369] width 200 height 92
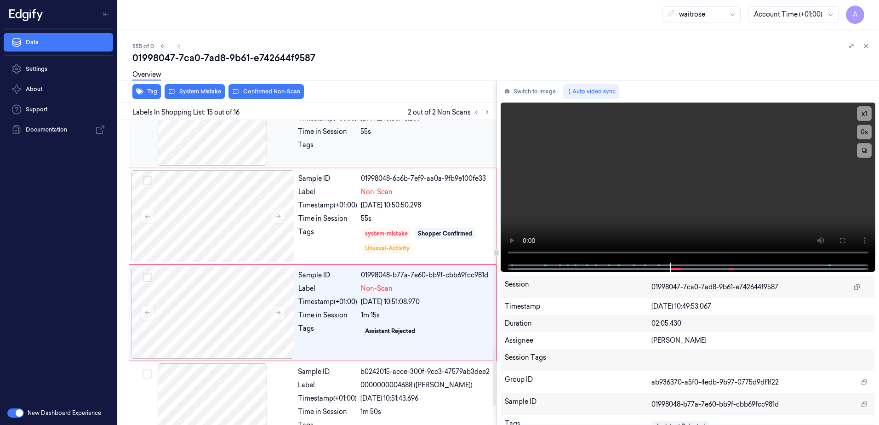
scroll to position [1246, 0]
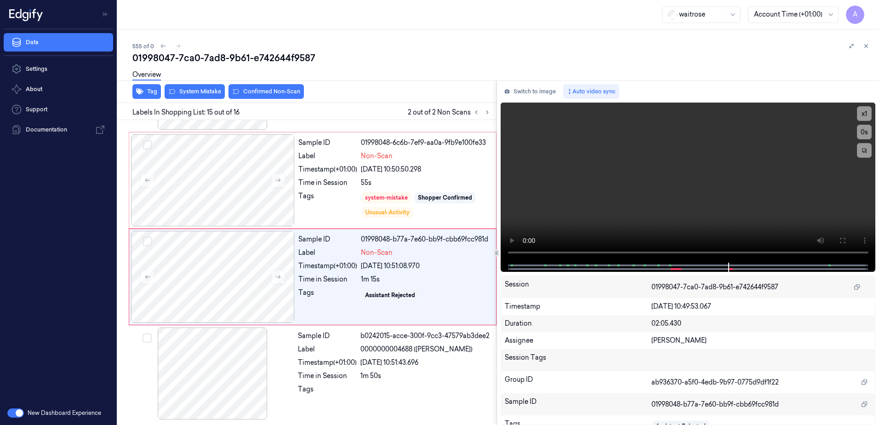
click at [192, 87] on div "Overview" at bounding box center [501, 75] width 739 height 23
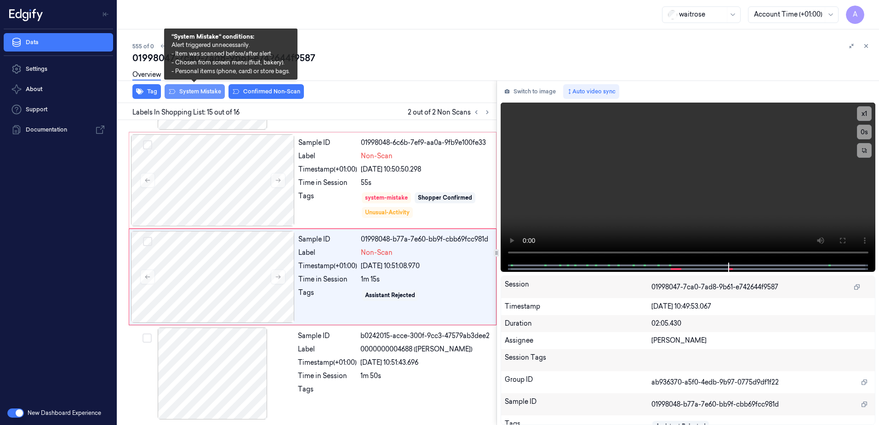
click at [189, 94] on button "System Mistake" at bounding box center [195, 91] width 60 height 15
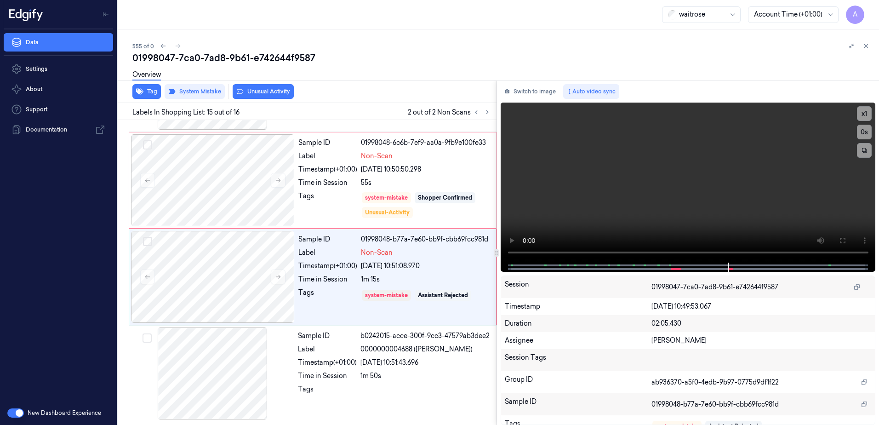
click at [253, 93] on button "Unusual Activity" at bounding box center [263, 91] width 61 height 15
click at [870, 49] on button at bounding box center [866, 45] width 11 height 11
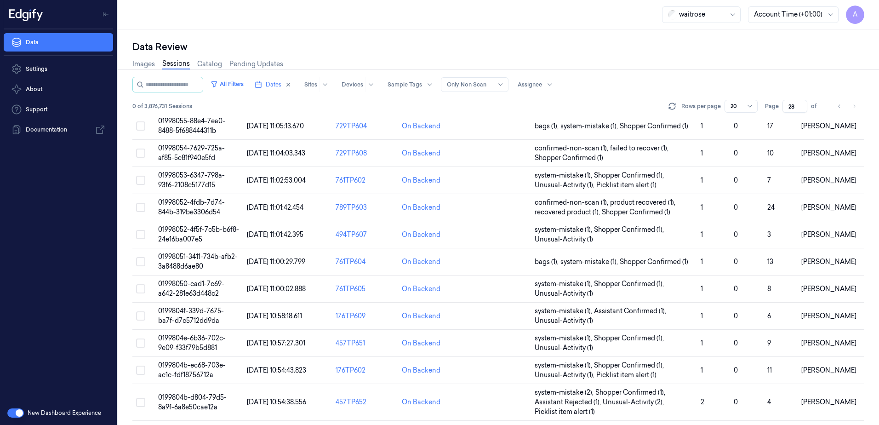
scroll to position [269, 0]
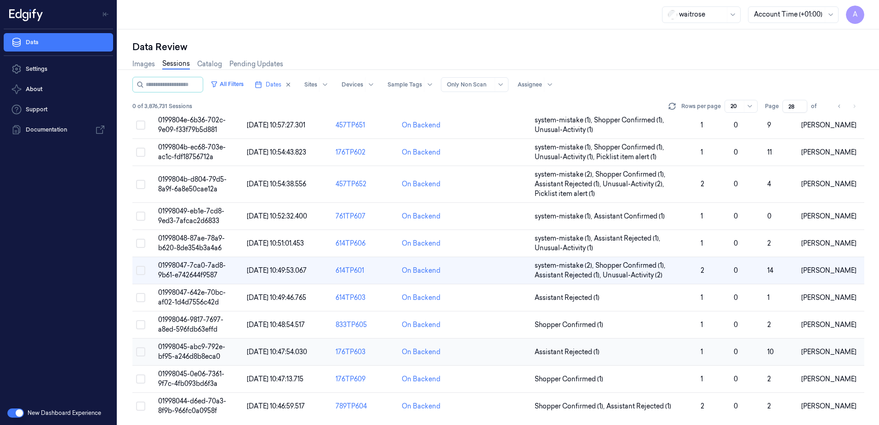
click at [178, 349] on span "01998045-abc9-792e-bf95-a246d8b8eca0" at bounding box center [191, 352] width 67 height 18
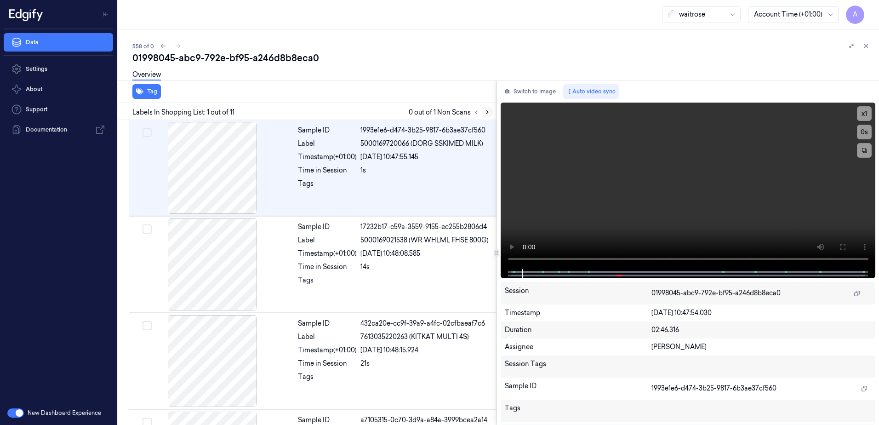
click at [487, 112] on icon at bounding box center [487, 112] width 6 height 6
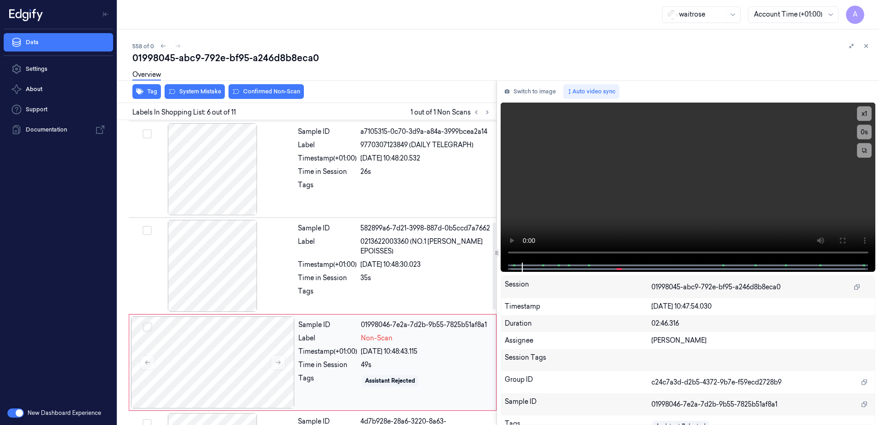
scroll to position [378, 0]
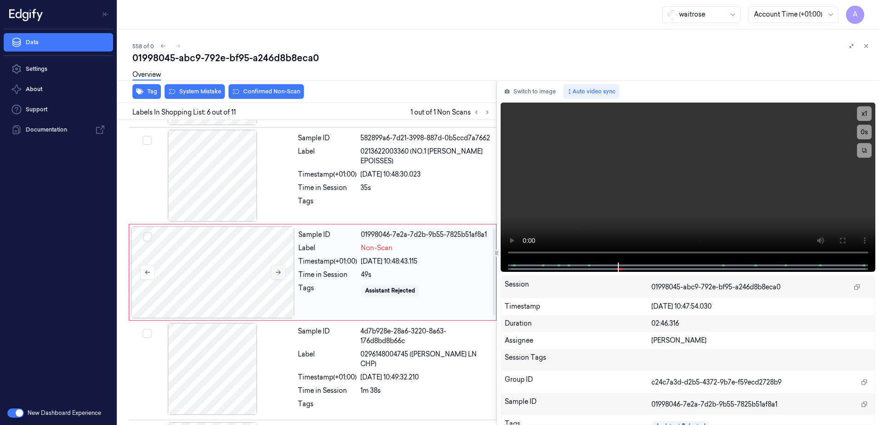
click at [274, 276] on button at bounding box center [278, 272] width 15 height 15
click at [280, 275] on icon at bounding box center [278, 272] width 6 height 6
click at [674, 201] on video at bounding box center [688, 183] width 375 height 160
click at [277, 271] on icon at bounding box center [278, 272] width 6 height 6
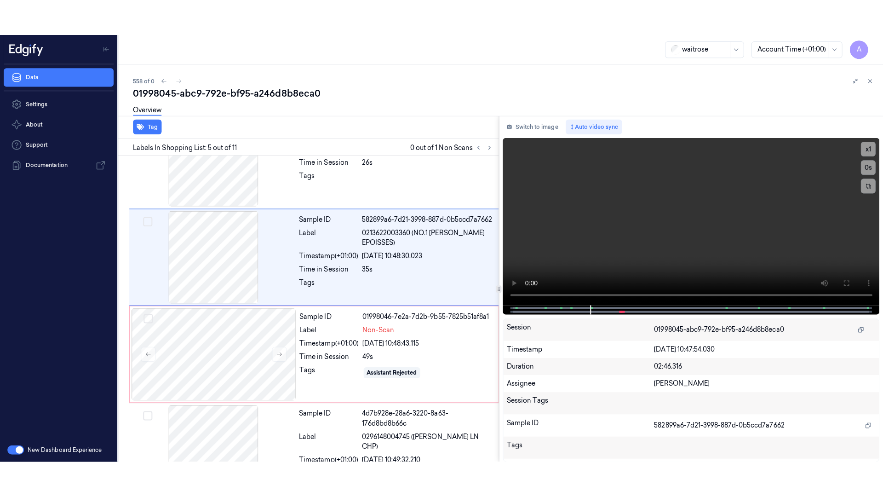
scroll to position [282, 0]
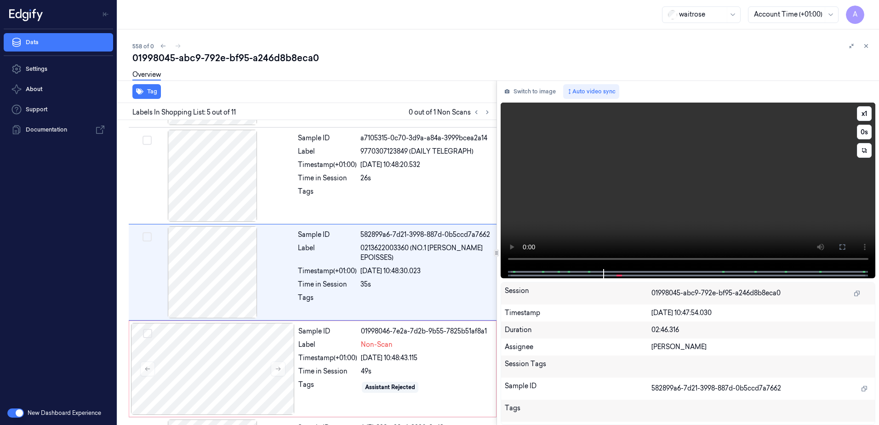
drag, startPoint x: 842, startPoint y: 249, endPoint x: 844, endPoint y: 297, distance: 47.9
click at [842, 249] on icon at bounding box center [842, 246] width 7 height 7
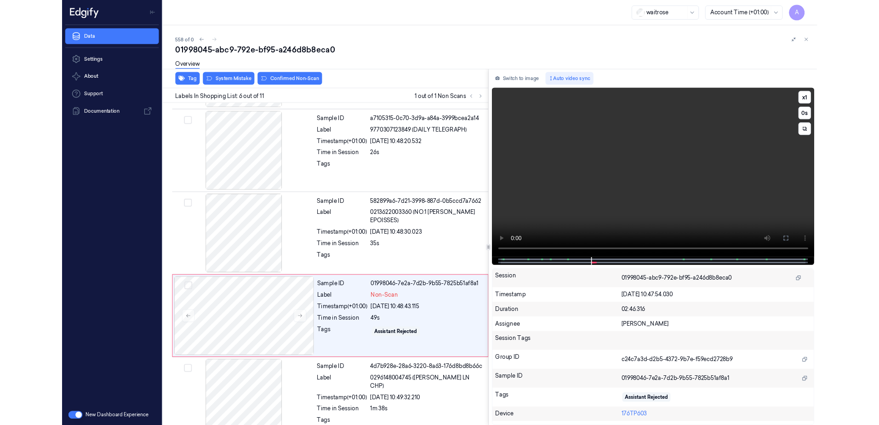
scroll to position [343, 0]
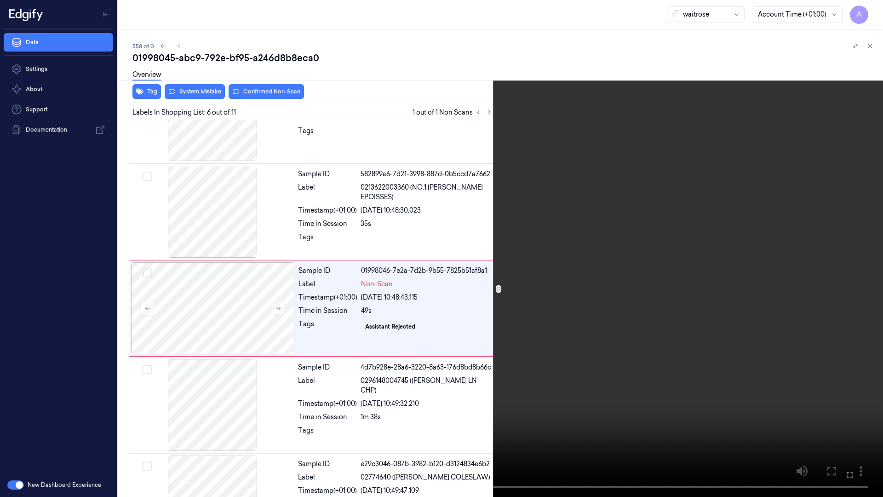
drag, startPoint x: 856, startPoint y: 474, endPoint x: 854, endPoint y: 424, distance: 49.2
click at [0, 0] on button at bounding box center [0, 0] width 0 height 0
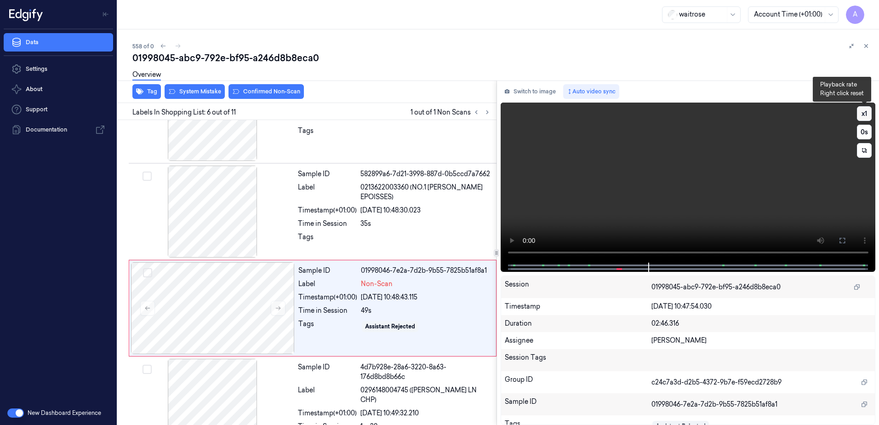
click at [862, 117] on button "x 1" at bounding box center [864, 113] width 15 height 15
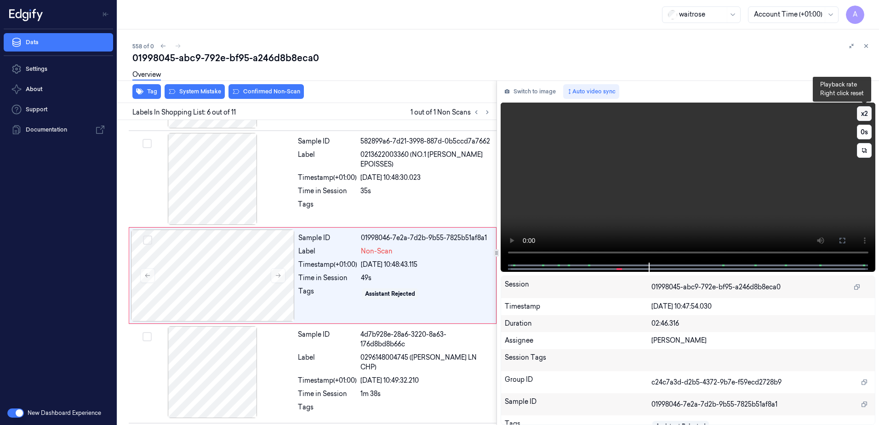
scroll to position [378, 0]
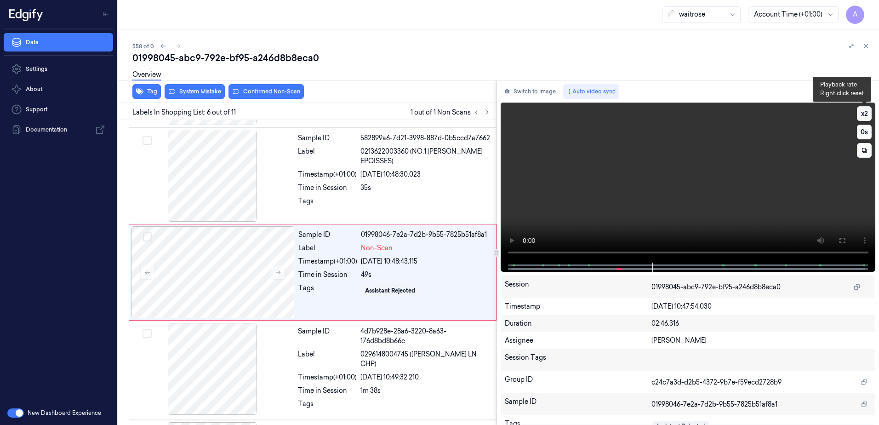
click at [869, 113] on button "x 2" at bounding box center [864, 113] width 15 height 15
click at [864, 113] on button "x 1" at bounding box center [864, 113] width 15 height 15
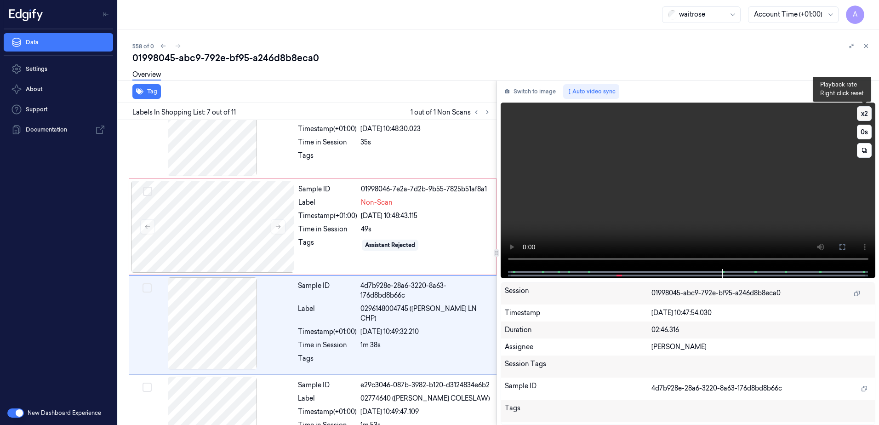
scroll to position [475, 0]
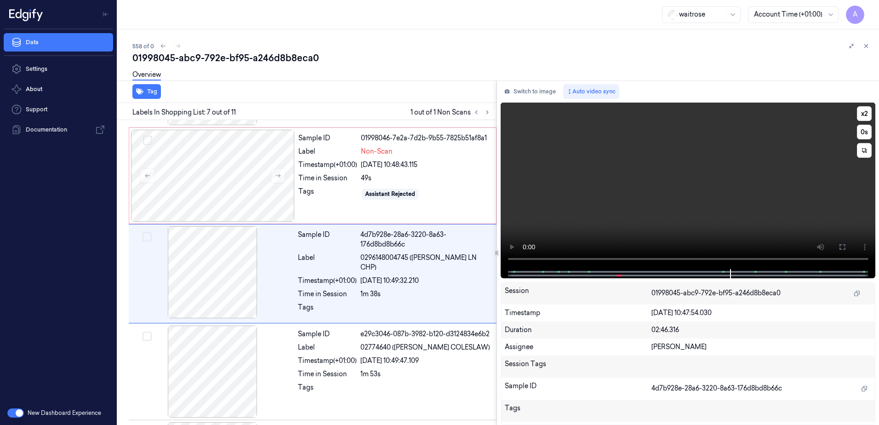
click at [683, 192] on video at bounding box center [688, 186] width 375 height 166
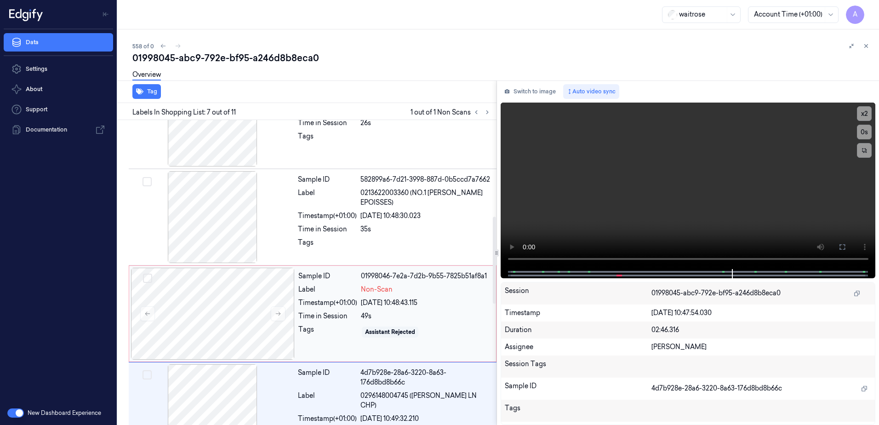
click at [442, 299] on div "25/09/2025 10:48:43.115" at bounding box center [426, 303] width 130 height 10
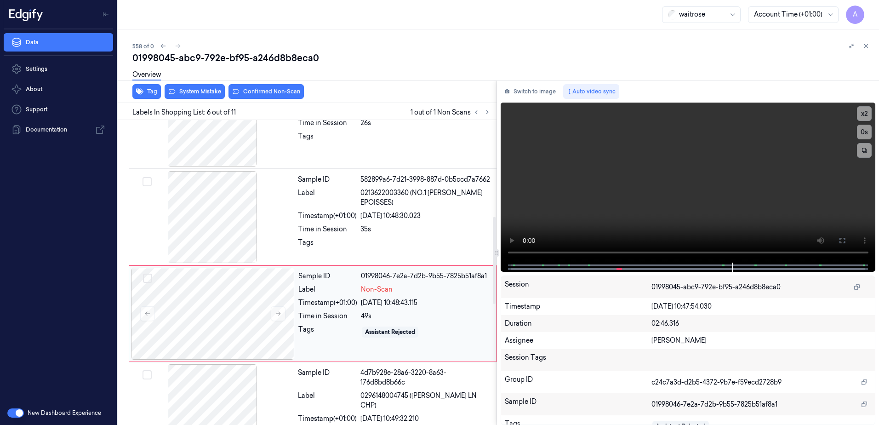
scroll to position [378, 0]
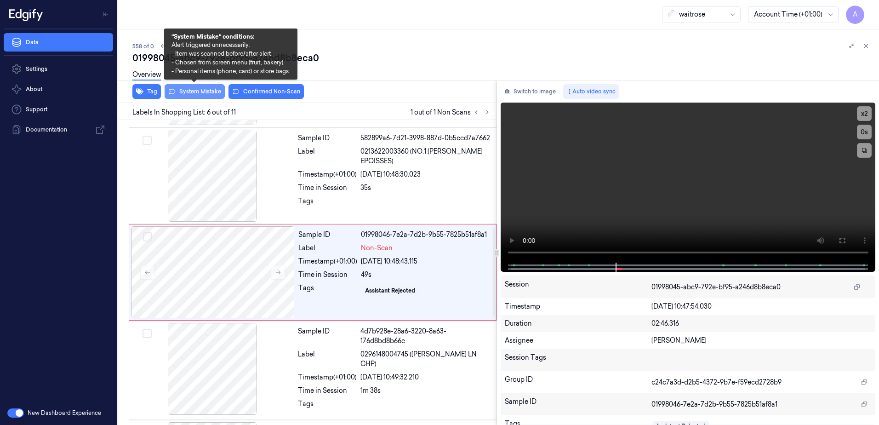
click at [194, 97] on button "System Mistake" at bounding box center [195, 91] width 60 height 15
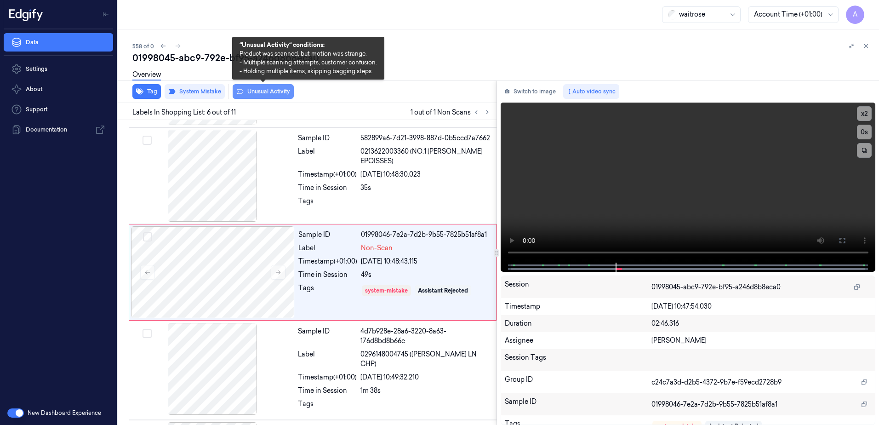
click at [264, 94] on button "Unusual Activity" at bounding box center [263, 91] width 61 height 15
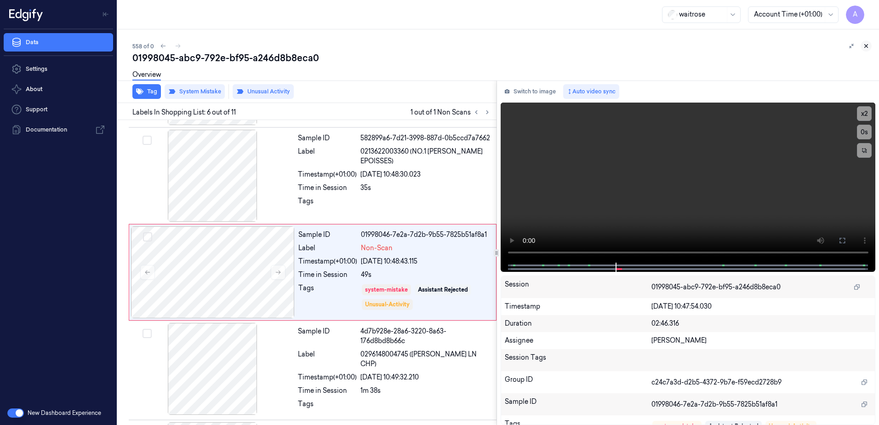
click at [868, 48] on icon at bounding box center [866, 46] width 6 height 6
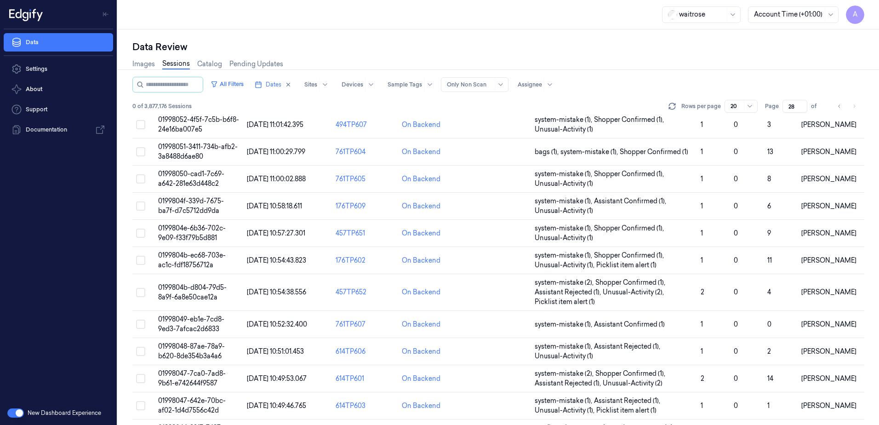
scroll to position [271, 0]
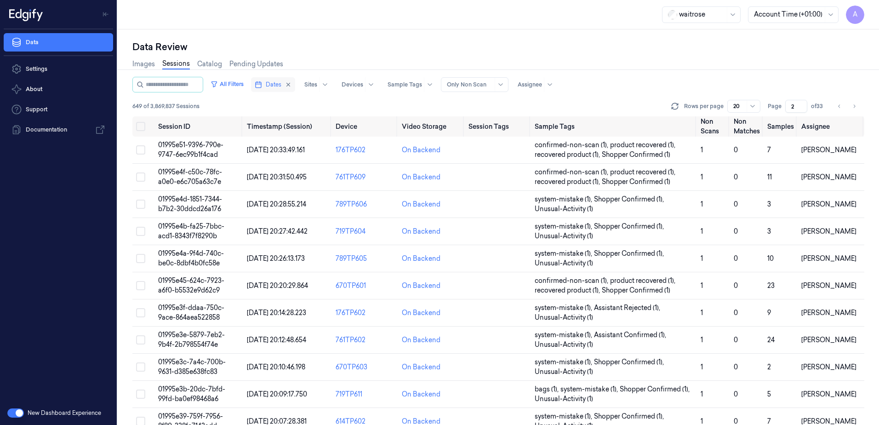
click at [278, 90] on button "Dates" at bounding box center [273, 84] width 44 height 15
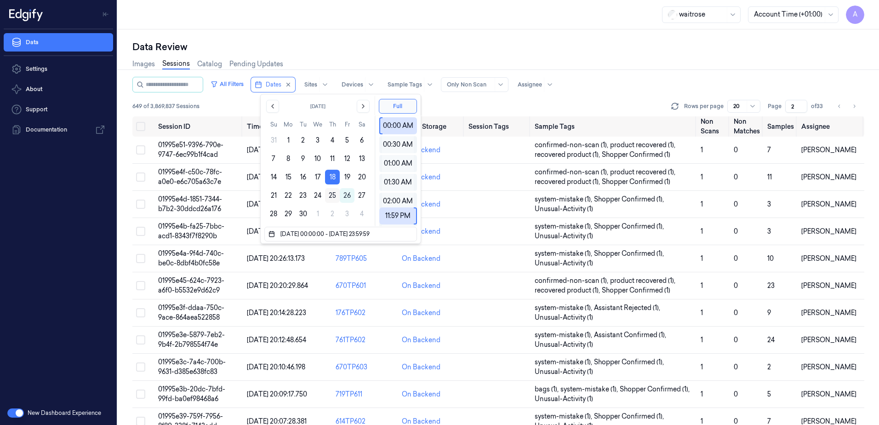
click at [334, 194] on button "25" at bounding box center [332, 195] width 15 height 15
type input "[DATE] 00:00:00 - [DATE] 23:59:59"
click at [339, 23] on div "waitrose Account Time (+01:00) A" at bounding box center [498, 14] width 761 height 29
type input "1"
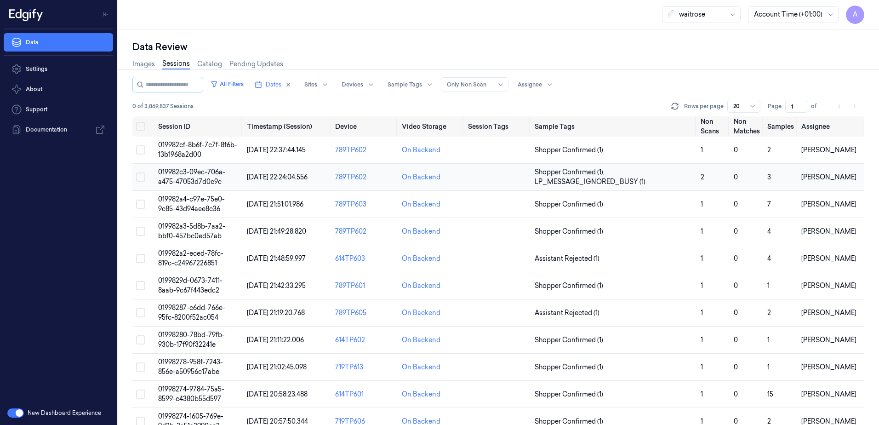
click at [175, 172] on span "019982c3-09ec-706a-a475-47053d7d0c9c" at bounding box center [191, 177] width 67 height 18
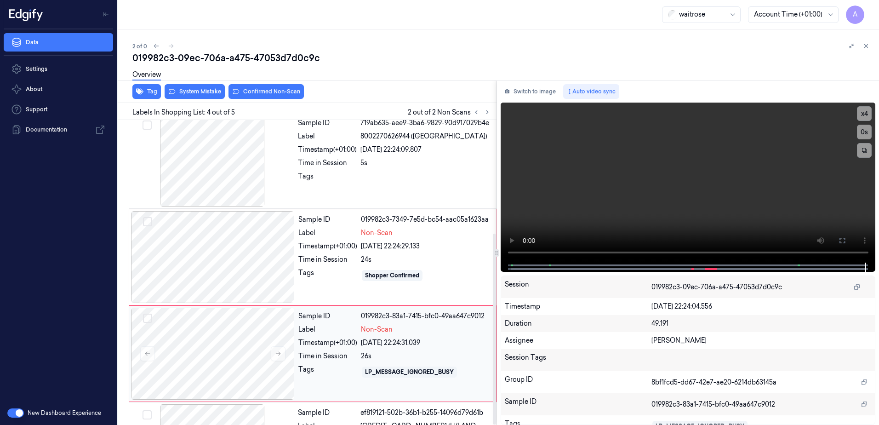
scroll to position [181, 0]
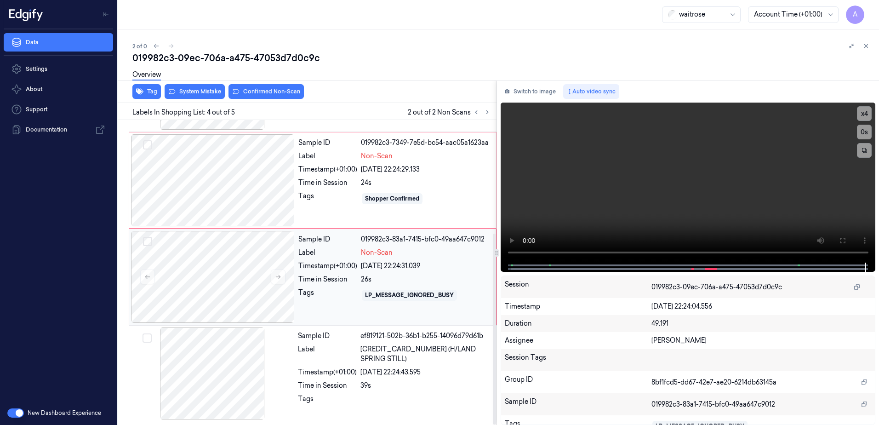
click at [323, 310] on div "Sample ID 019982c3-83a1-7415-bfc0-49aa647c9012 Label Non-Scan Timestamp (+01:00…" at bounding box center [395, 277] width 200 height 92
click at [675, 204] on video at bounding box center [688, 183] width 375 height 160
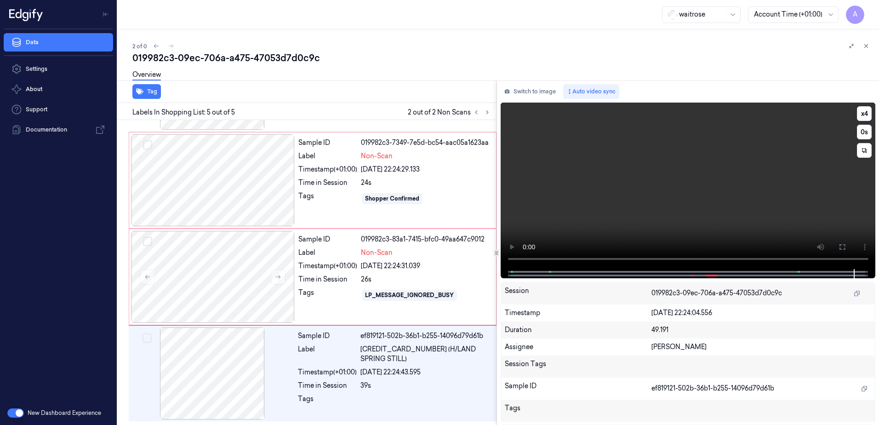
click at [636, 229] on video at bounding box center [688, 186] width 375 height 166
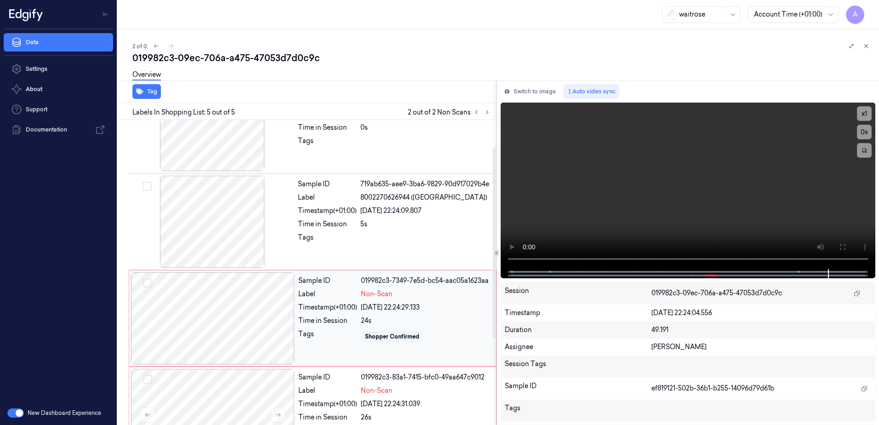
click at [301, 305] on div "Timestamp (+01:00)" at bounding box center [327, 308] width 59 height 10
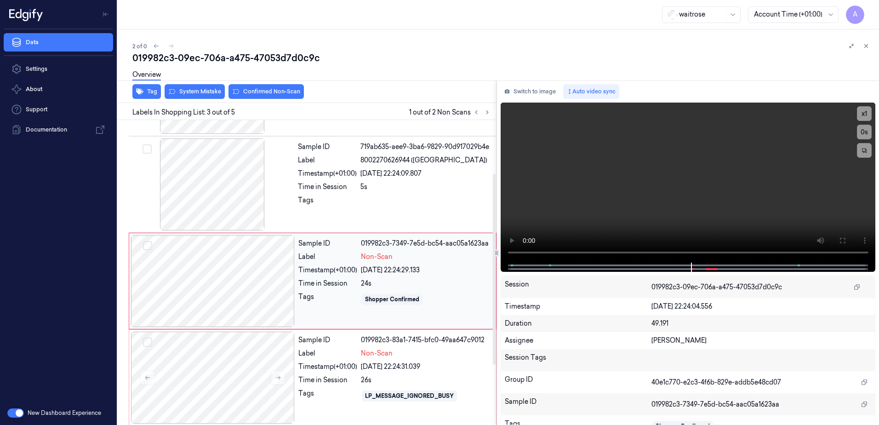
scroll to position [89, 0]
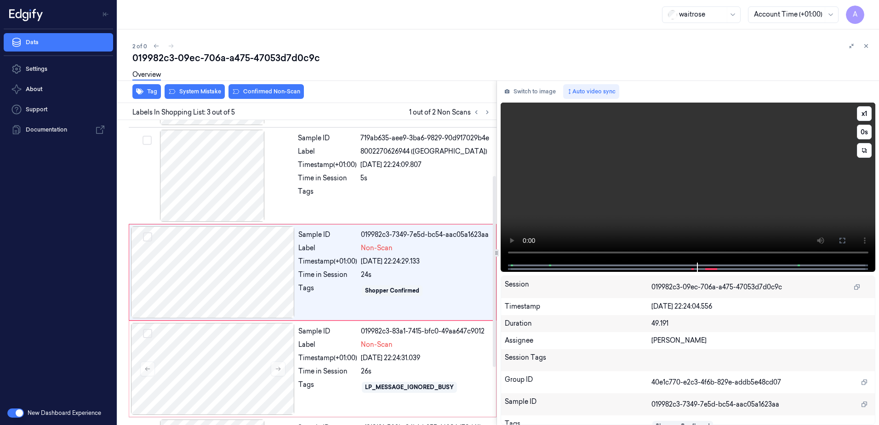
click at [655, 196] on video at bounding box center [688, 183] width 375 height 160
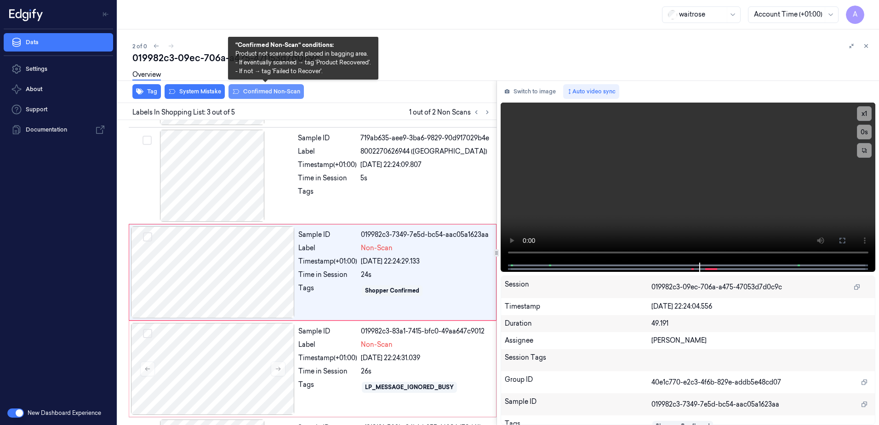
click at [261, 91] on button "Confirmed Non-Scan" at bounding box center [266, 91] width 75 height 15
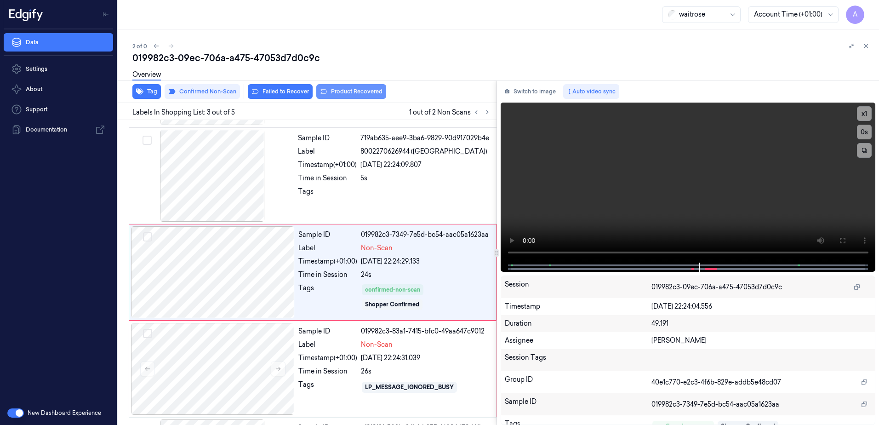
click at [345, 96] on button "Product Recovered" at bounding box center [351, 91] width 70 height 15
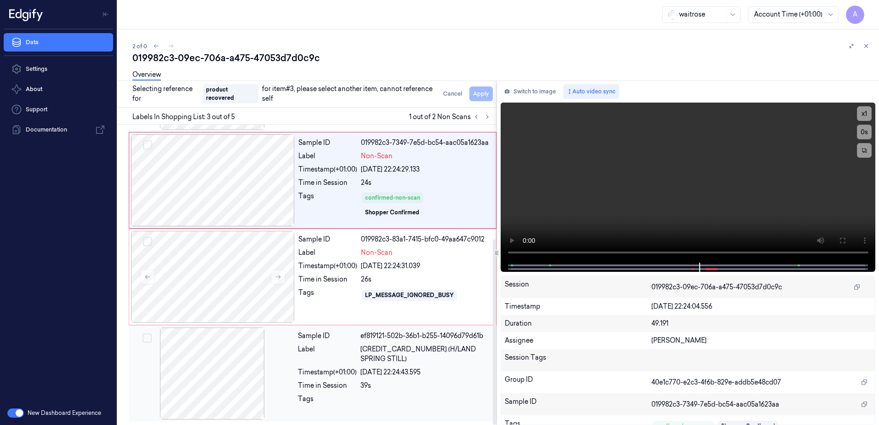
click at [336, 394] on div "Tags" at bounding box center [327, 401] width 59 height 15
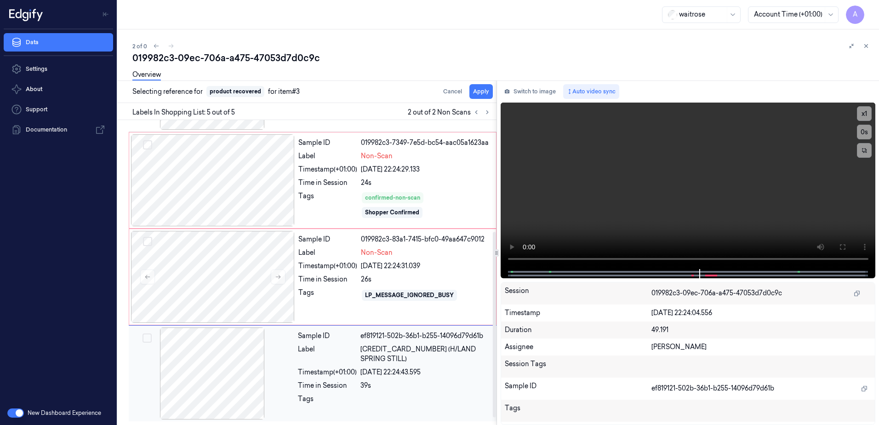
scroll to position [181, 0]
click at [475, 89] on button "Apply" at bounding box center [480, 91] width 23 height 15
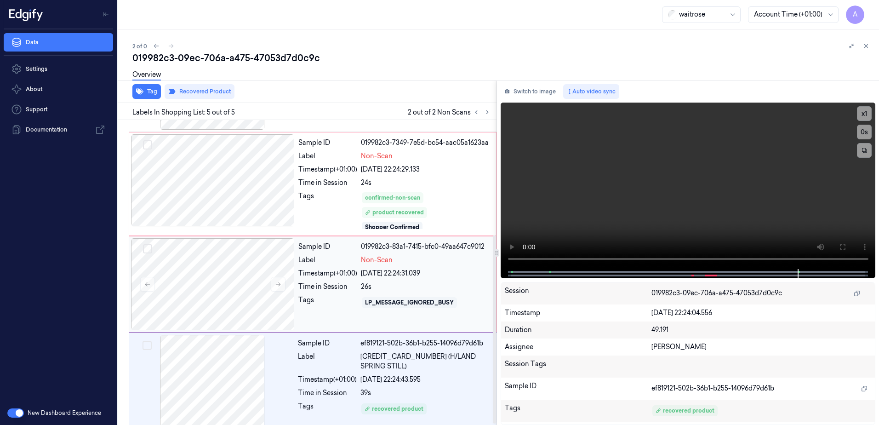
scroll to position [188, 0]
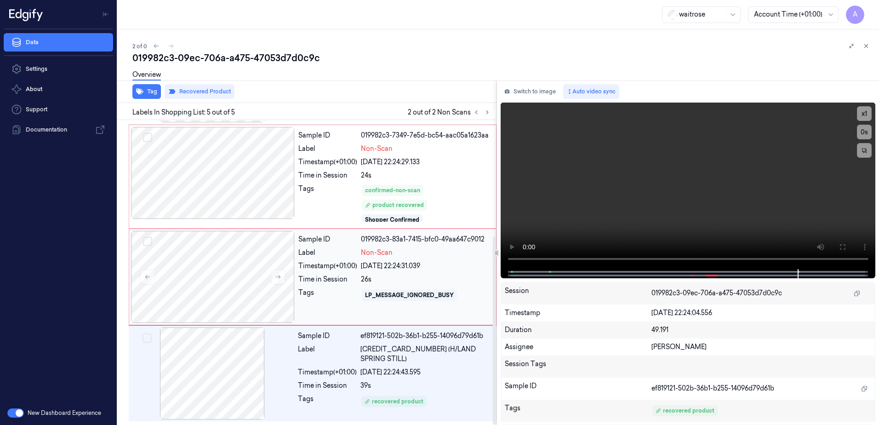
click at [332, 285] on div "Sample ID 019982c3-83a1-7415-bfc0-49aa647c9012 Label Non-Scan Timestamp (+01:00…" at bounding box center [395, 277] width 200 height 92
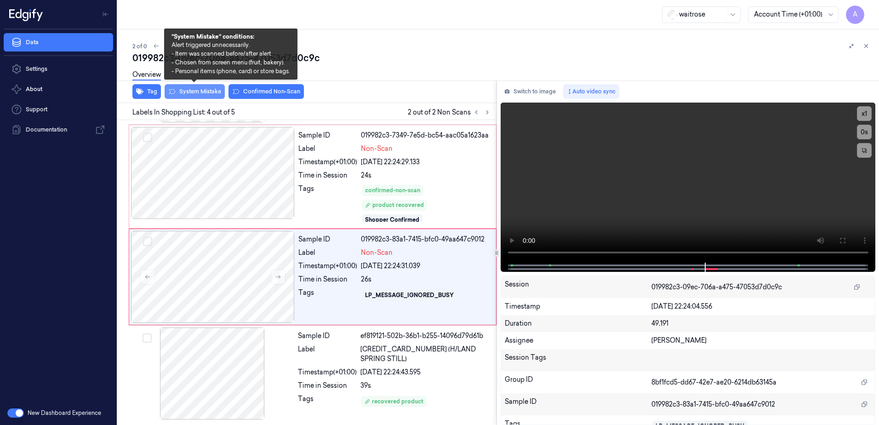
click at [195, 91] on button "System Mistake" at bounding box center [195, 91] width 60 height 15
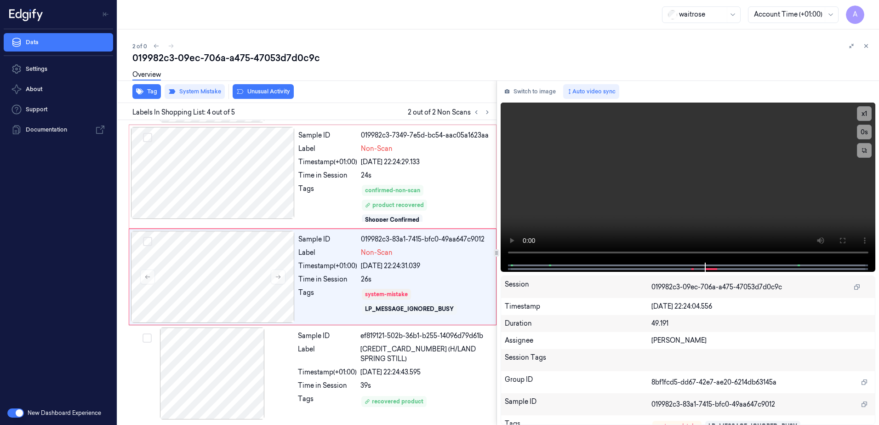
click at [259, 92] on button "Unusual Activity" at bounding box center [263, 91] width 61 height 15
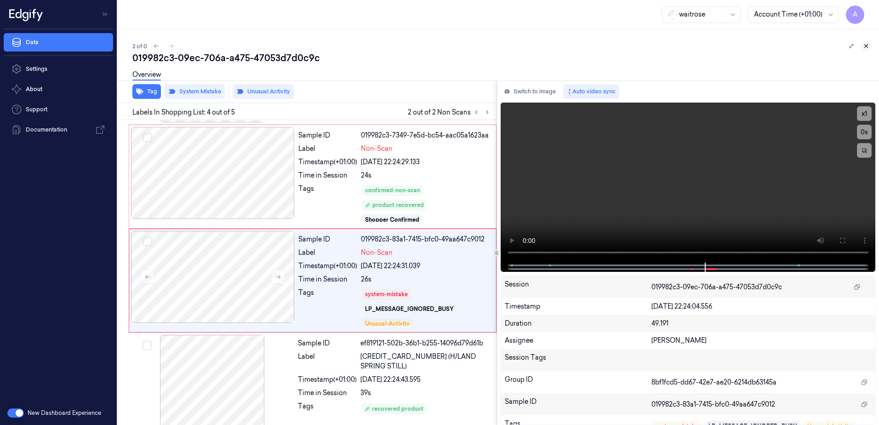
scroll to position [195, 0]
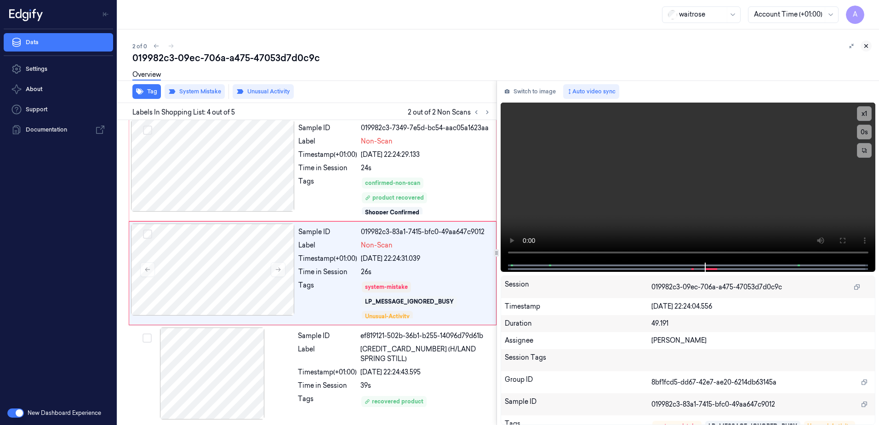
click at [867, 48] on icon at bounding box center [866, 46] width 6 height 6
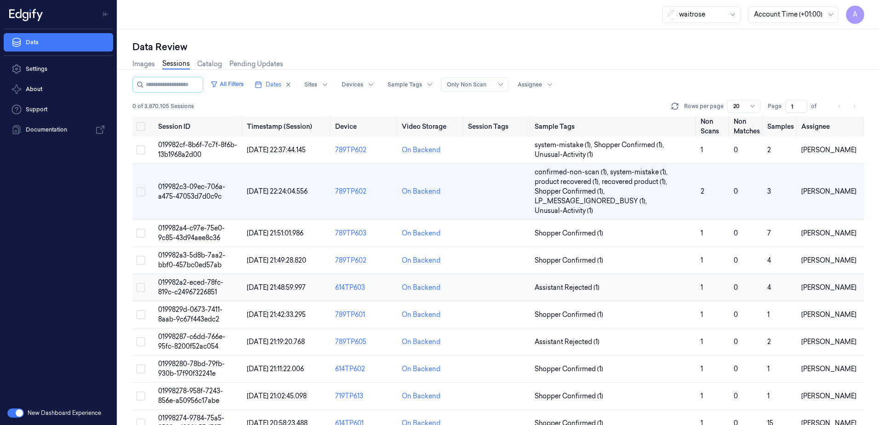
click at [198, 287] on td "019982a2-eced-78fc-819c-c24967226851" at bounding box center [198, 287] width 89 height 27
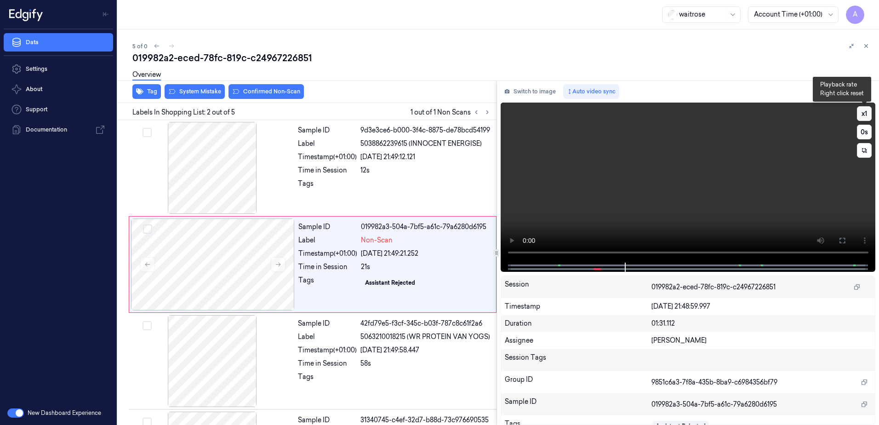
click at [868, 118] on button "x 1" at bounding box center [864, 113] width 15 height 15
click at [868, 118] on button "x 2" at bounding box center [864, 113] width 15 height 15
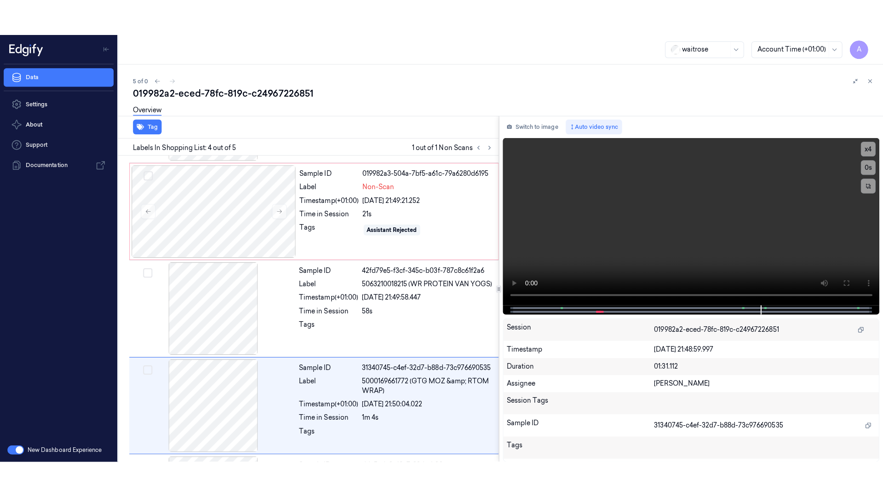
scroll to position [181, 0]
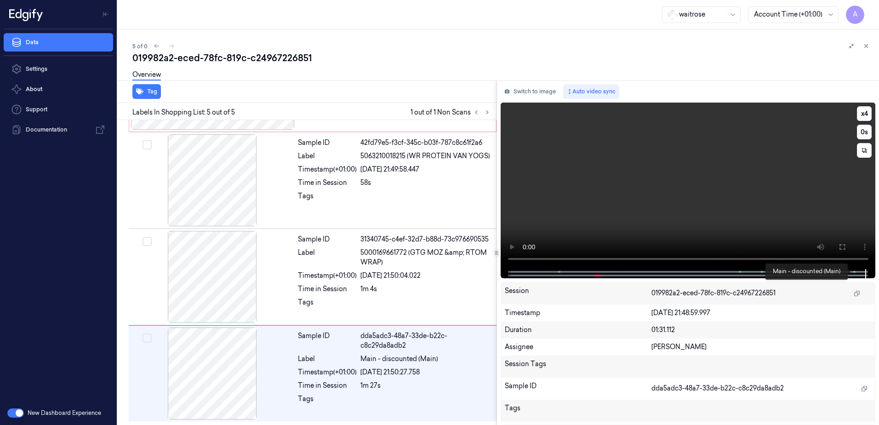
click at [855, 269] on span at bounding box center [855, 271] width 1 height 5
click at [838, 249] on button at bounding box center [842, 247] width 15 height 15
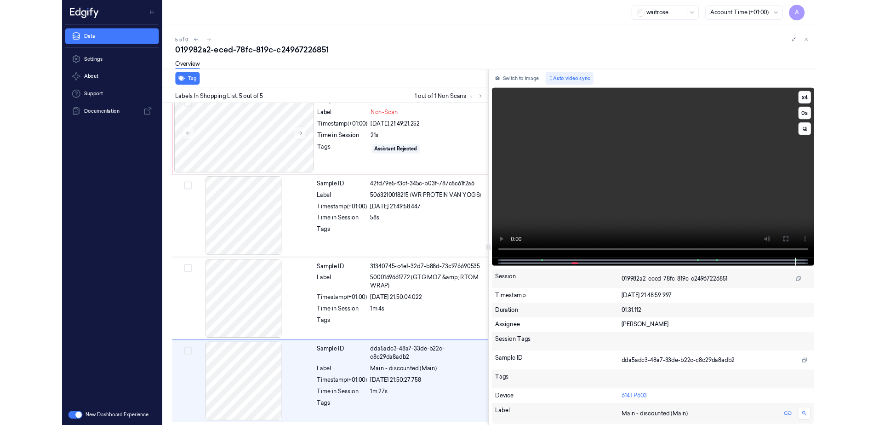
scroll to position [109, 0]
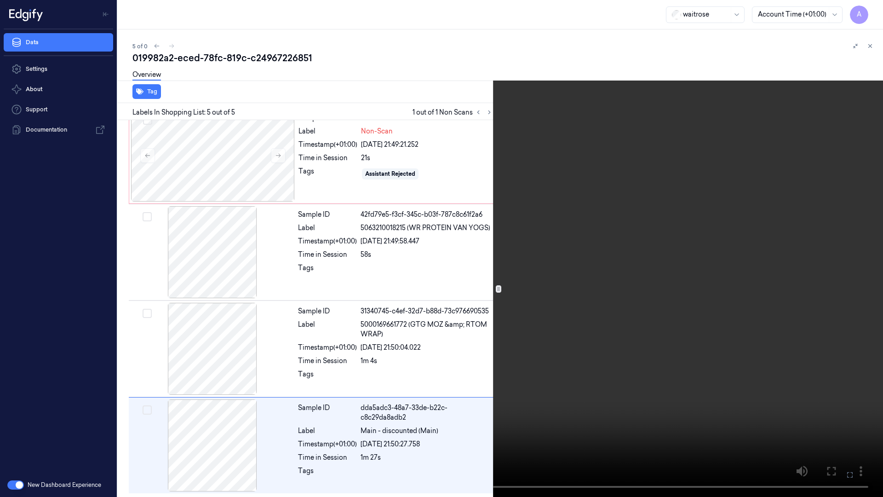
click at [496, 366] on video at bounding box center [441, 248] width 883 height 497
click at [0, 0] on icon at bounding box center [0, 0] width 0 height 0
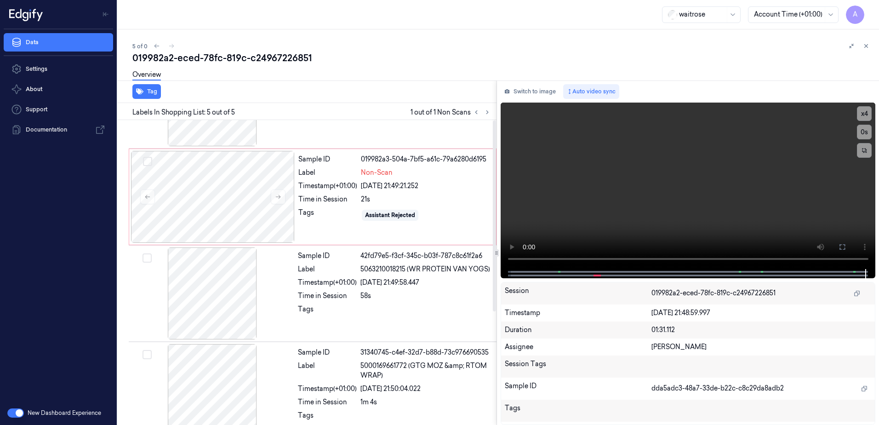
scroll to position [0, 0]
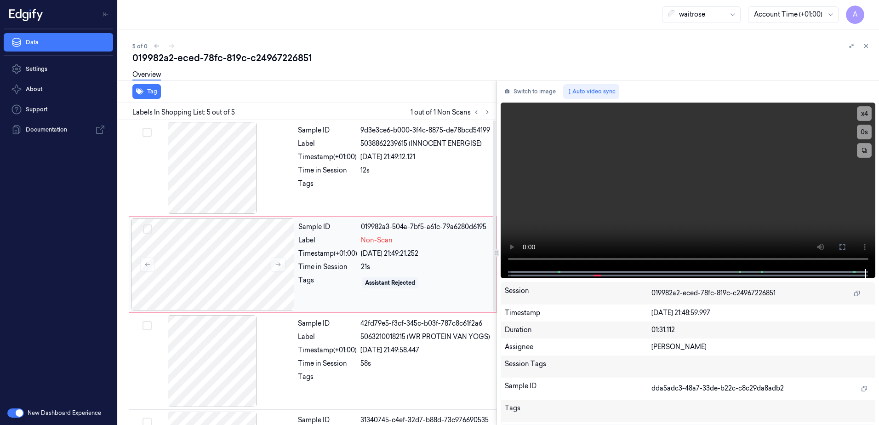
click at [341, 267] on div "Time in Session" at bounding box center [327, 267] width 59 height 10
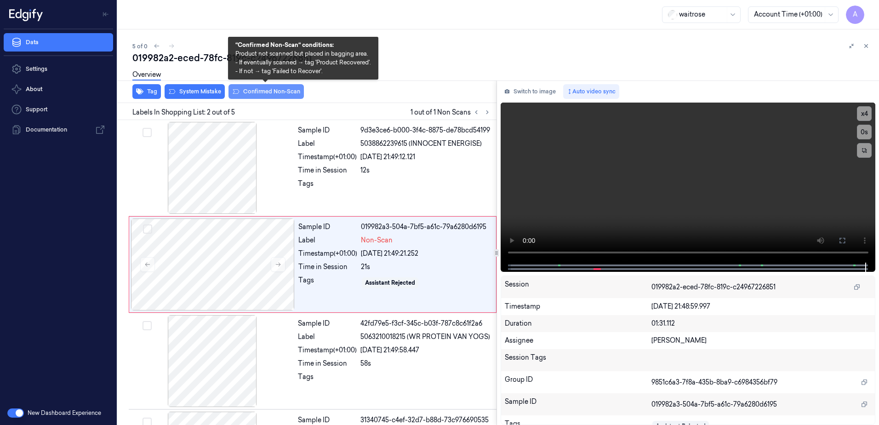
click at [263, 93] on button "Confirmed Non-Scan" at bounding box center [266, 91] width 75 height 15
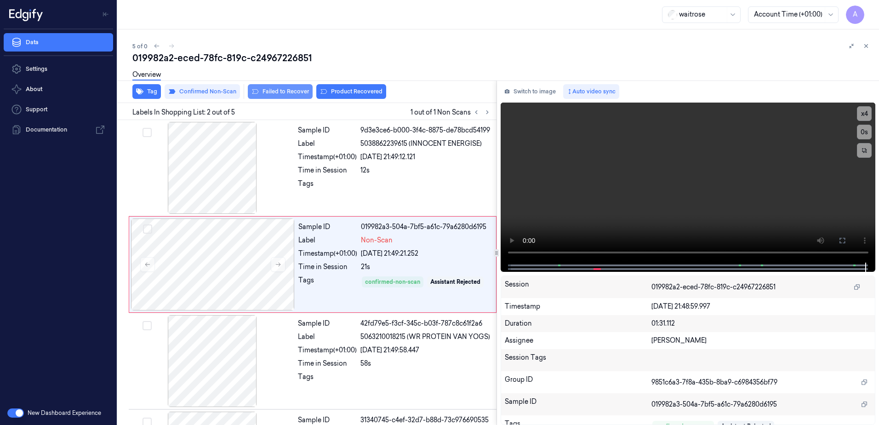
click at [292, 94] on button "Failed to Recover" at bounding box center [280, 91] width 65 height 15
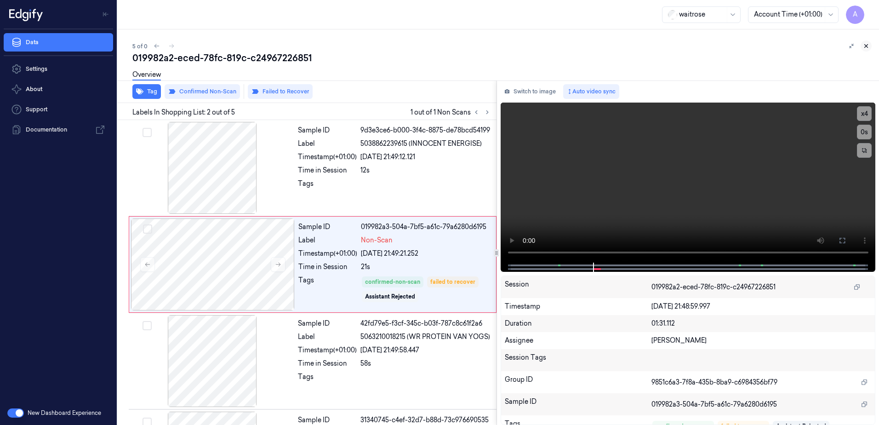
click at [863, 43] on button at bounding box center [866, 45] width 11 height 11
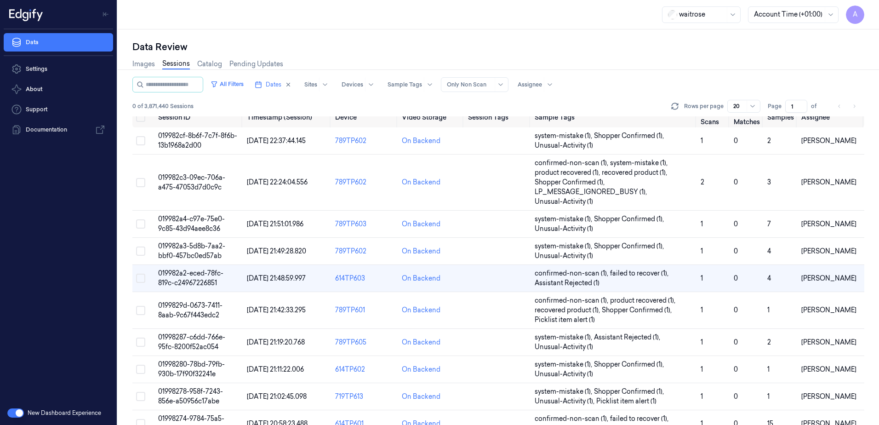
scroll to position [7, 0]
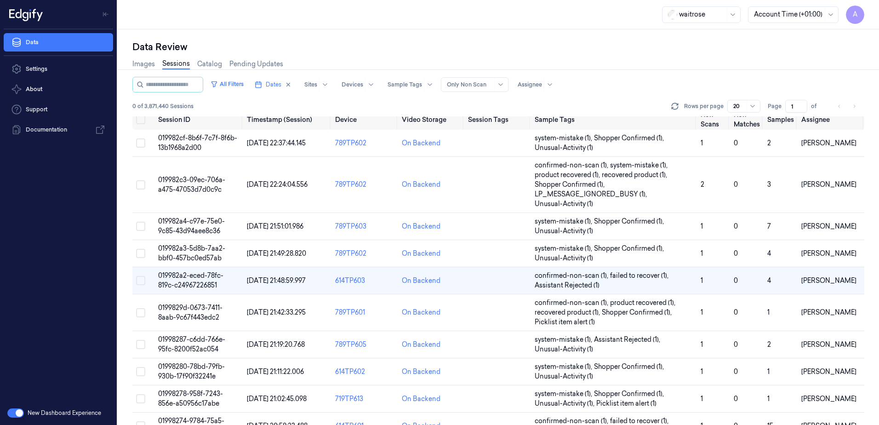
click at [791, 109] on input "1" at bounding box center [796, 106] width 22 height 13
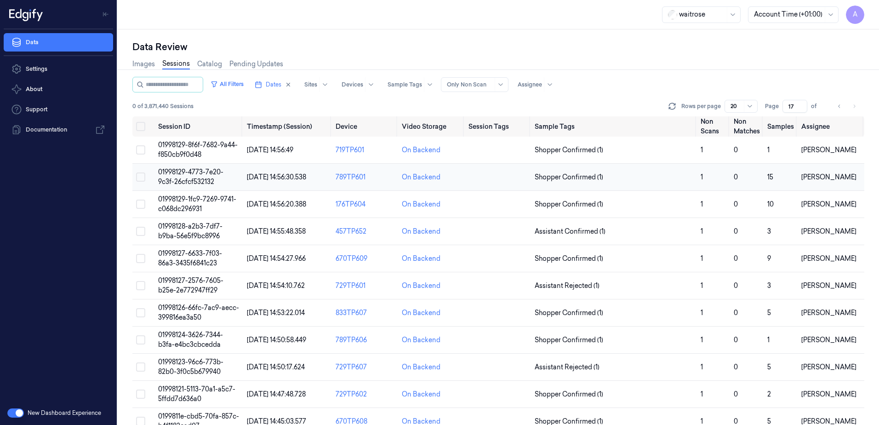
type input "17"
click at [183, 177] on td "01998129-4773-7e20-9c3f-26cfcf532132" at bounding box center [198, 177] width 89 height 27
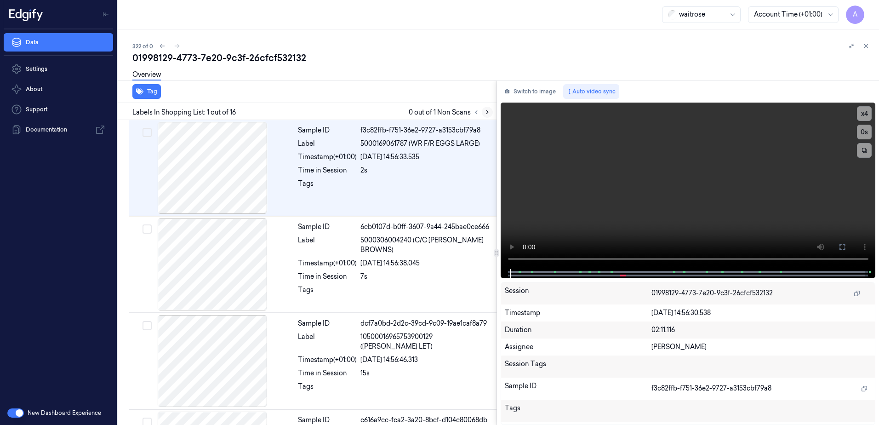
click at [482, 110] on button at bounding box center [487, 112] width 11 height 11
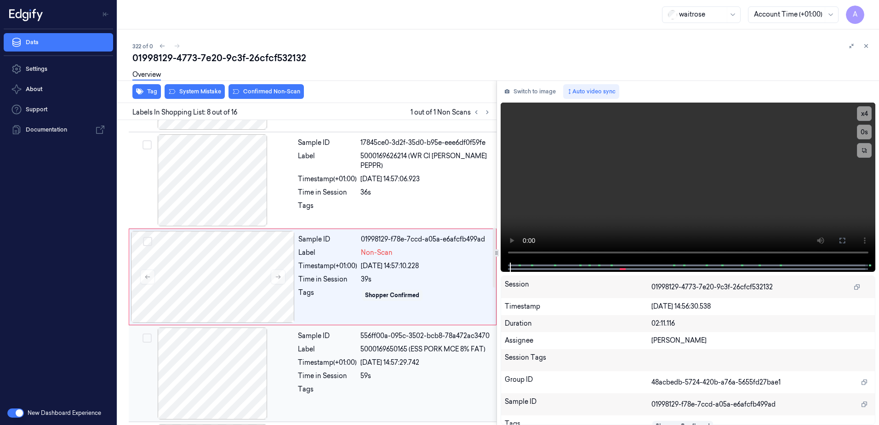
scroll to position [572, 0]
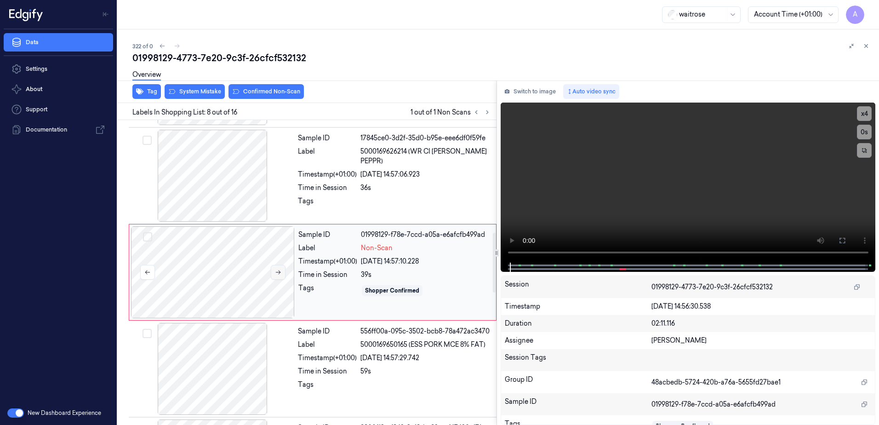
click at [276, 278] on button at bounding box center [278, 272] width 15 height 15
click at [279, 276] on button at bounding box center [278, 272] width 15 height 15
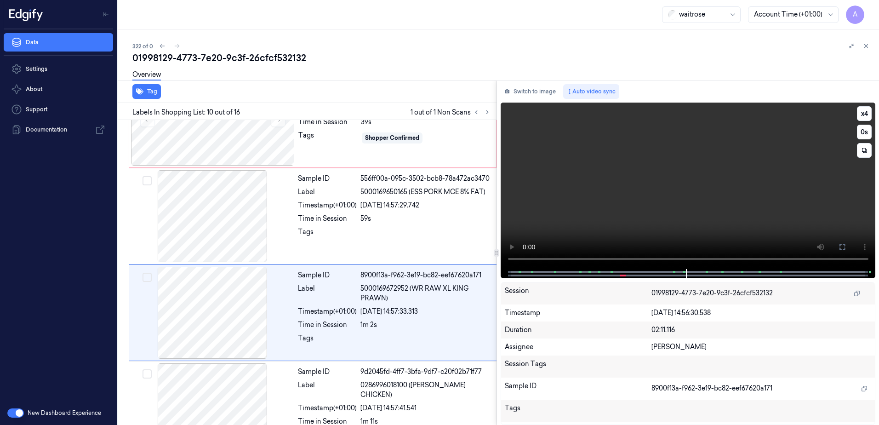
scroll to position [765, 0]
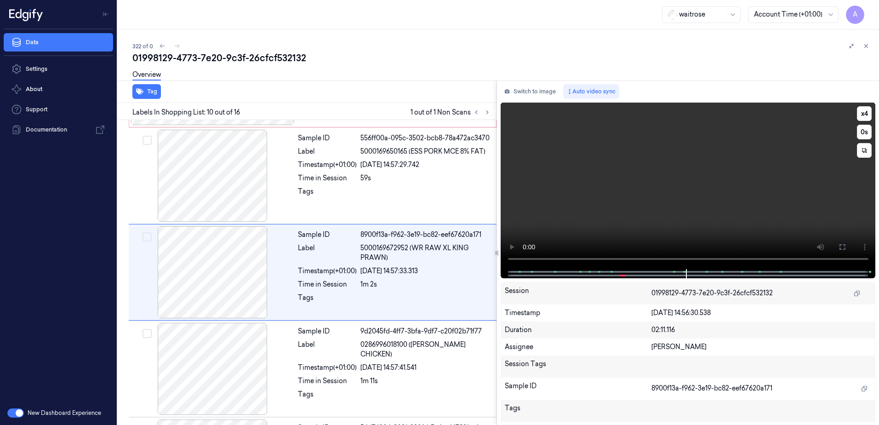
click at [675, 220] on video at bounding box center [688, 186] width 375 height 166
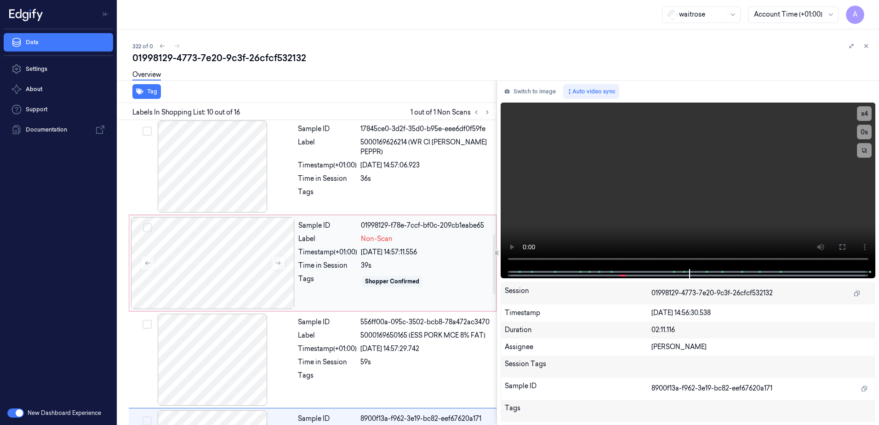
click at [444, 289] on div "Sample ID 01998129-f78e-7ccf-bf0c-209cb1eabe65 Label Non-Scan Timestamp (+01:00…" at bounding box center [395, 263] width 200 height 92
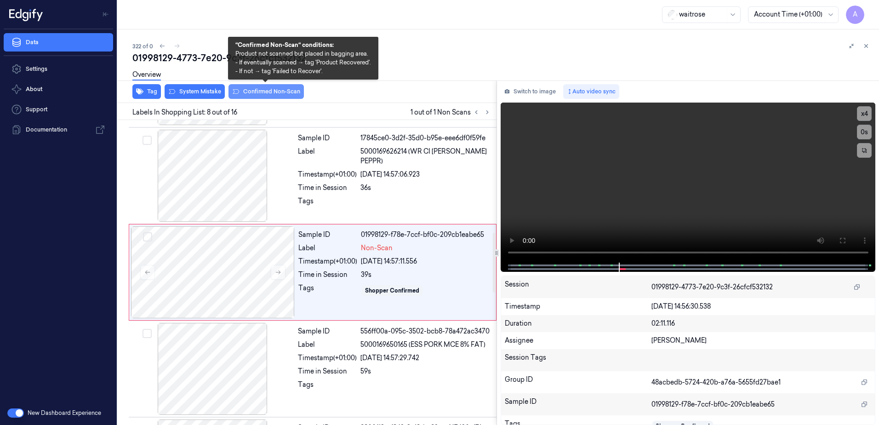
click at [261, 91] on button "Confirmed Non-Scan" at bounding box center [266, 91] width 75 height 15
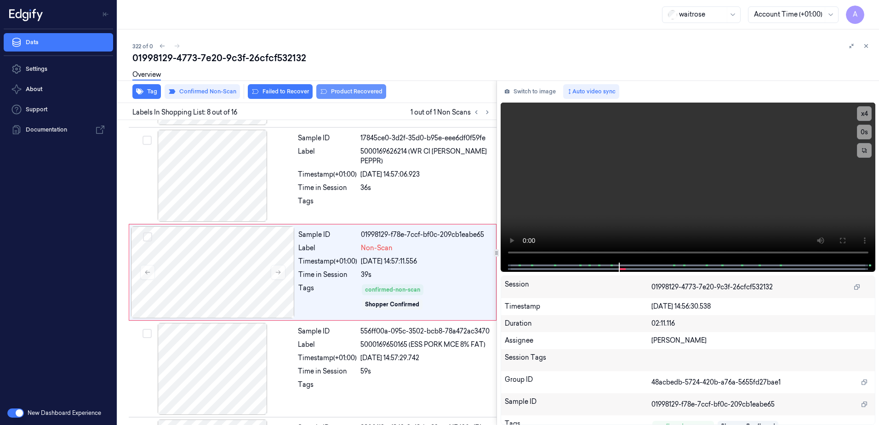
click at [350, 96] on button "Product Recovered" at bounding box center [351, 91] width 70 height 15
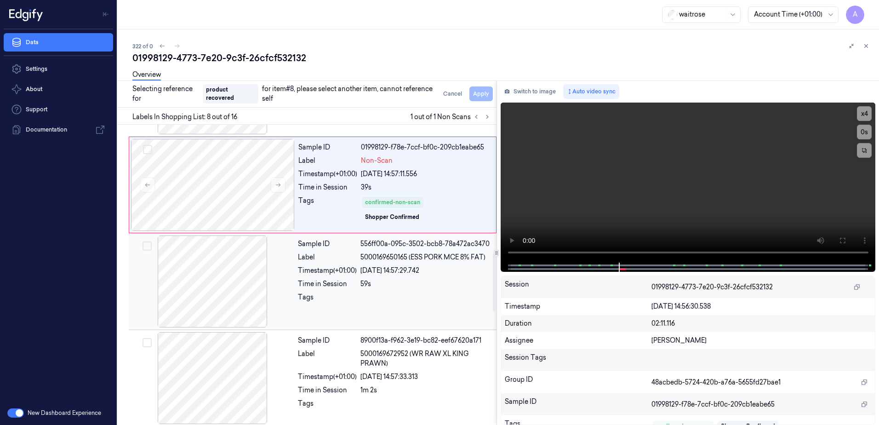
click at [394, 311] on div "Sample ID 556ff00a-095c-3502-bcb8-78a472ac3470 Label 5000169650165 (ESS PORK MC…" at bounding box center [394, 281] width 200 height 92
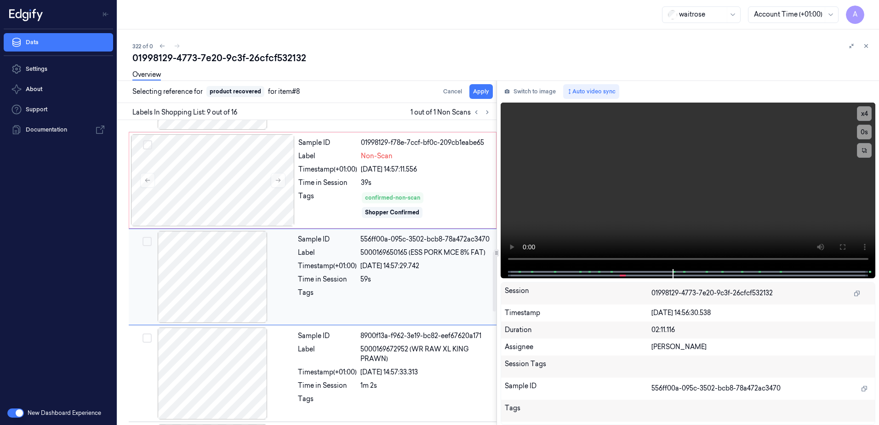
scroll to position [668, 0]
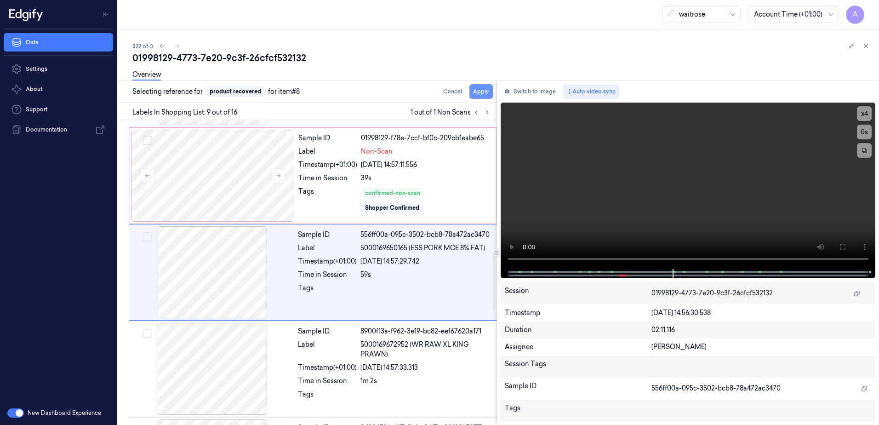
click at [472, 95] on button "Apply" at bounding box center [480, 91] width 23 height 15
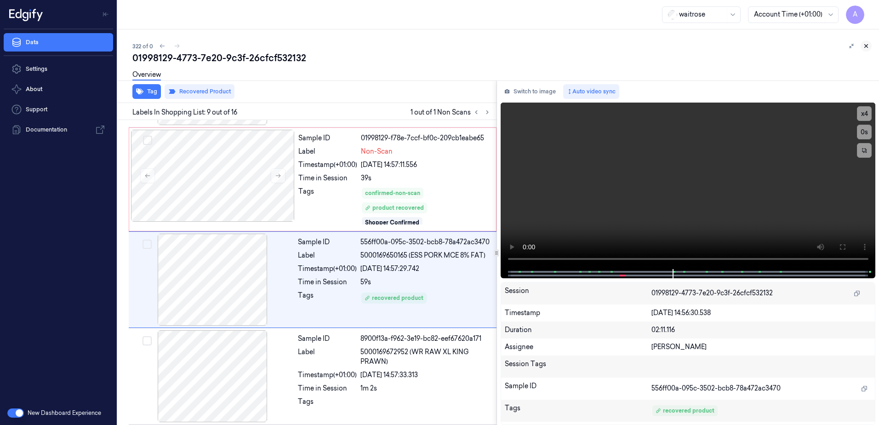
scroll to position [675, 0]
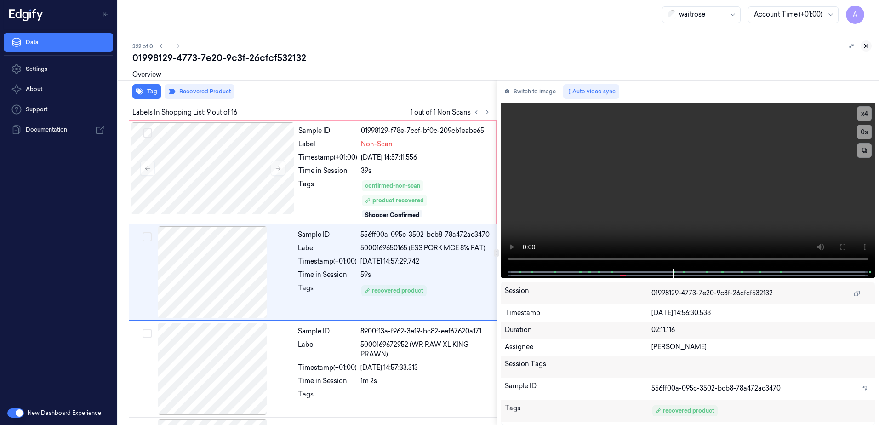
click at [868, 47] on icon at bounding box center [866, 46] width 6 height 6
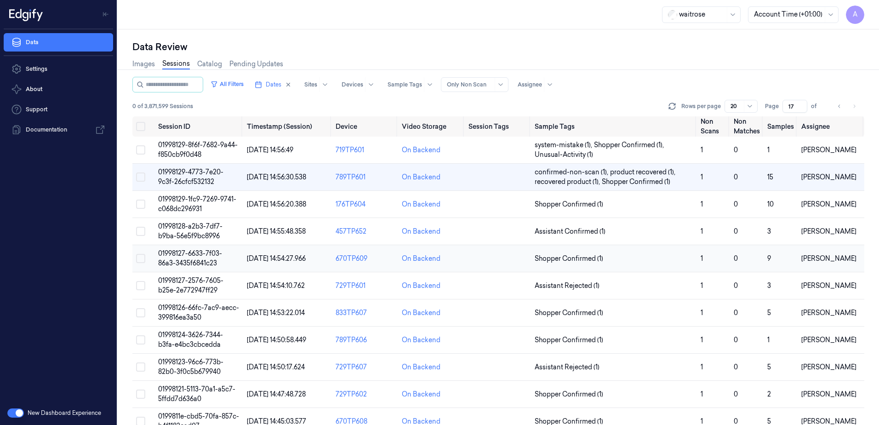
click at [182, 256] on span "01998127-6633-7f03-86a3-3435f6841c23" at bounding box center [190, 258] width 64 height 18
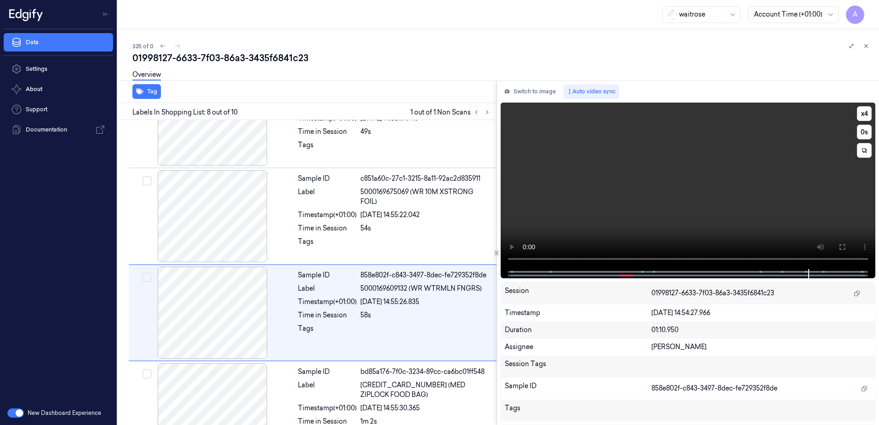
scroll to position [572, 0]
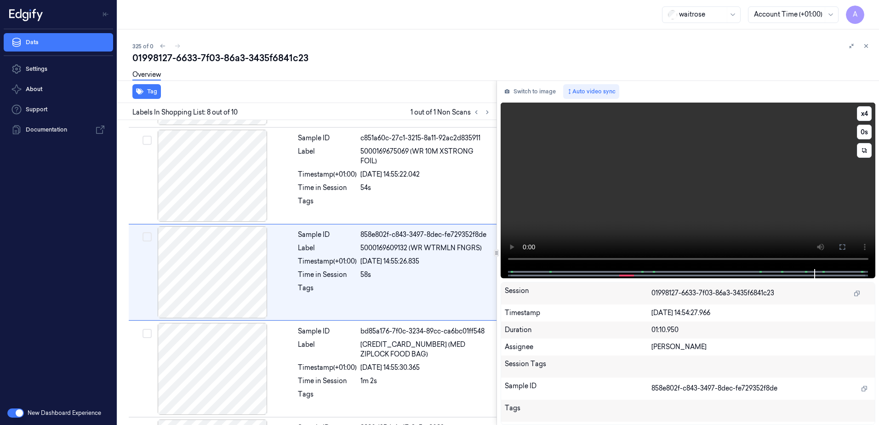
click at [655, 210] on video at bounding box center [688, 186] width 375 height 166
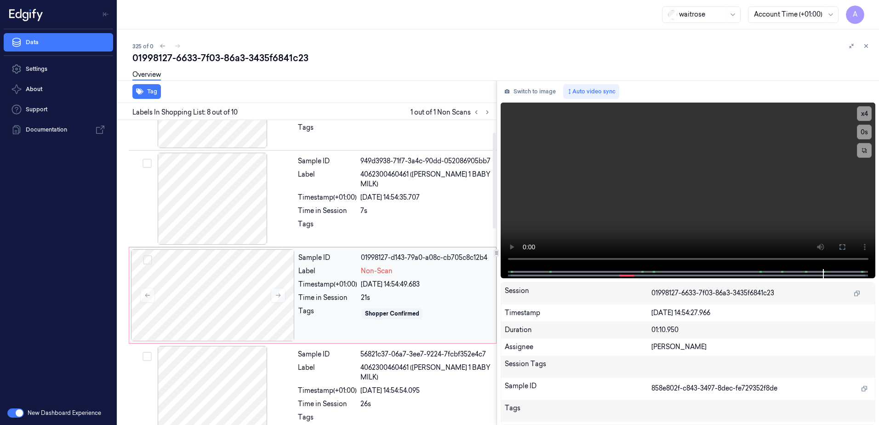
scroll to position [0, 0]
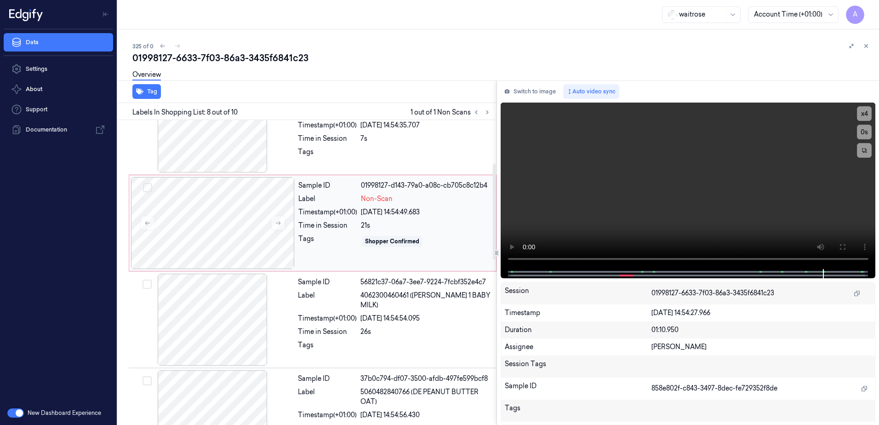
click at [327, 253] on div "Sample ID 01998127-d143-79a0-a08c-cb705c8c12b4 Label Non-Scan Timestamp (+01:00…" at bounding box center [395, 223] width 200 height 92
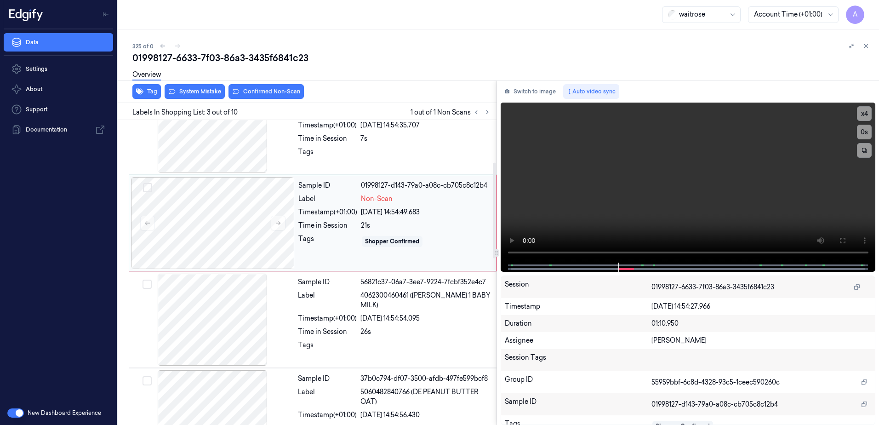
scroll to position [89, 0]
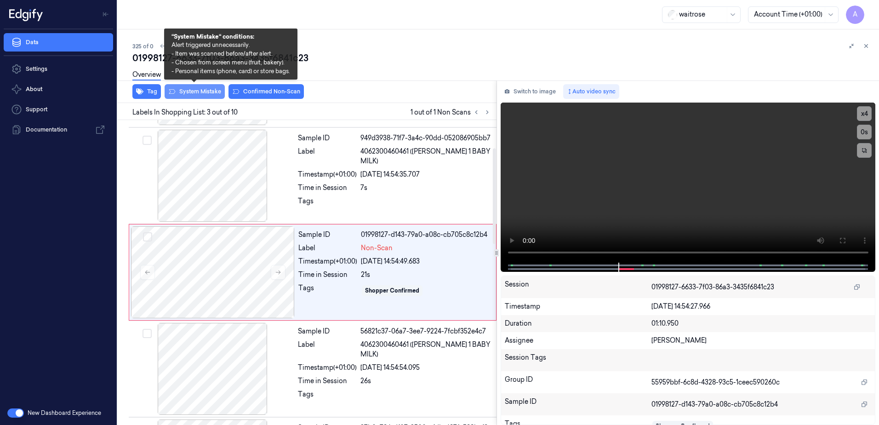
click at [196, 95] on button "System Mistake" at bounding box center [195, 91] width 60 height 15
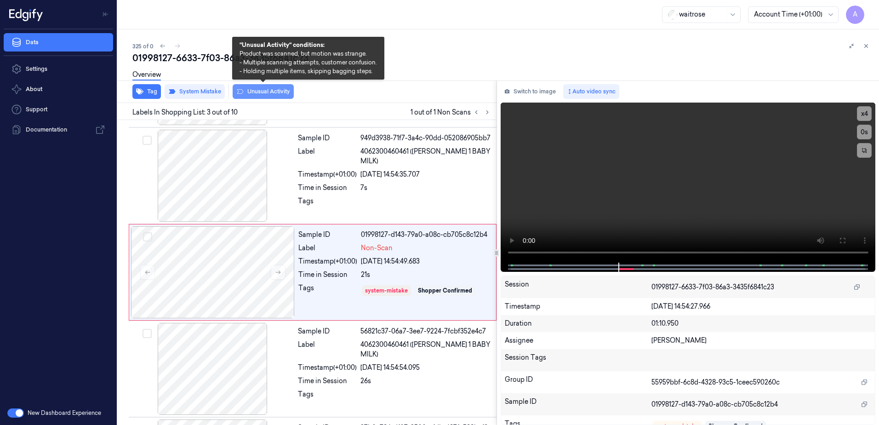
click at [287, 93] on button "Unusual Activity" at bounding box center [263, 91] width 61 height 15
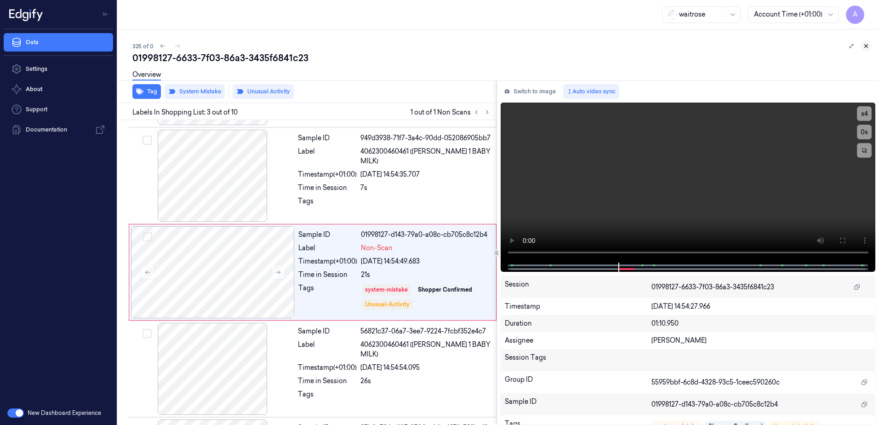
click at [864, 50] on button at bounding box center [866, 45] width 11 height 11
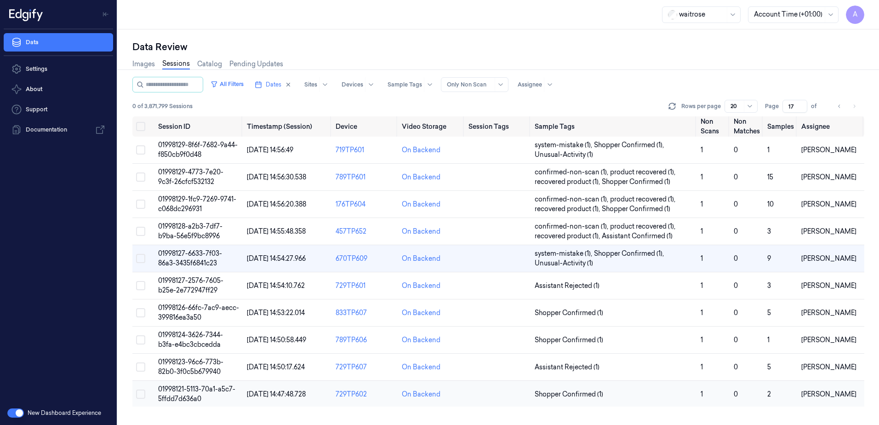
scroll to position [46, 0]
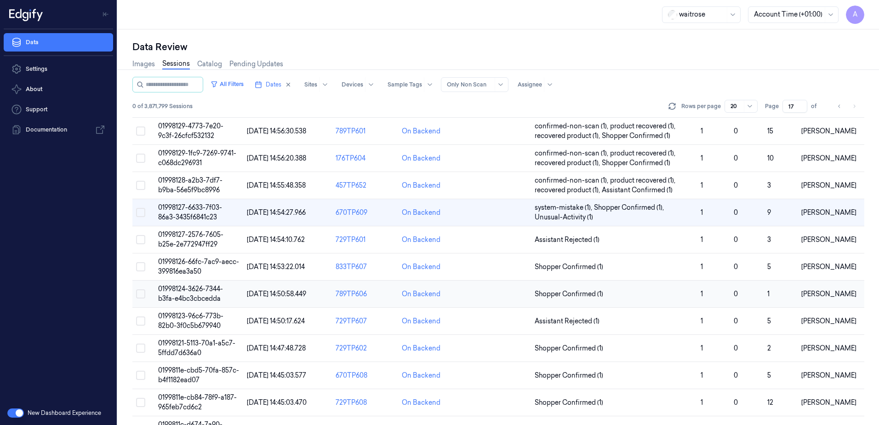
click at [186, 293] on td "01998124-3626-7344-b3fa-e4bc3cbcedda" at bounding box center [198, 293] width 89 height 27
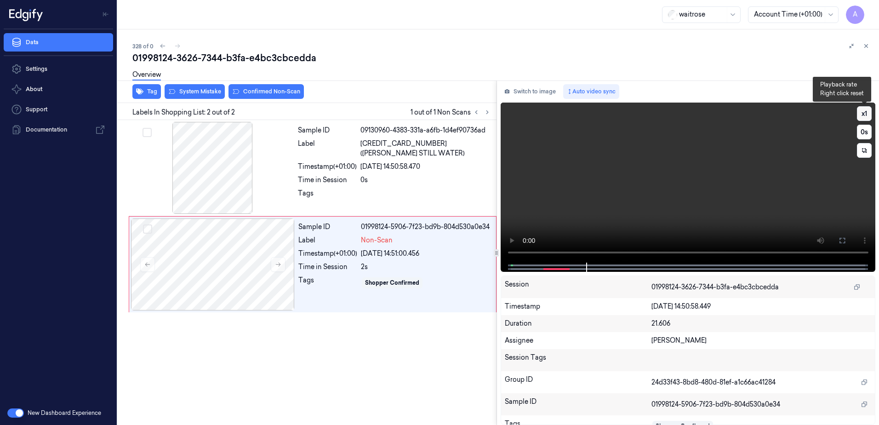
click at [864, 115] on button "x 1" at bounding box center [864, 113] width 15 height 15
click at [864, 115] on button "x 2" at bounding box center [864, 113] width 15 height 15
click at [587, 197] on video at bounding box center [688, 183] width 375 height 160
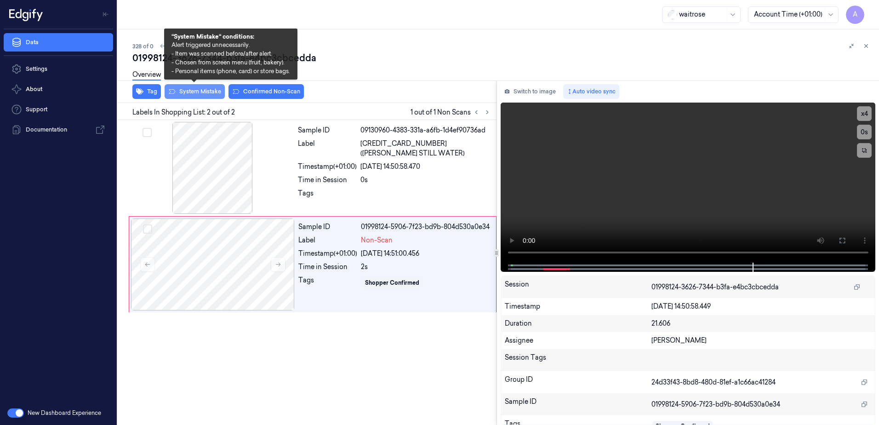
click at [190, 93] on button "System Mistake" at bounding box center [195, 91] width 60 height 15
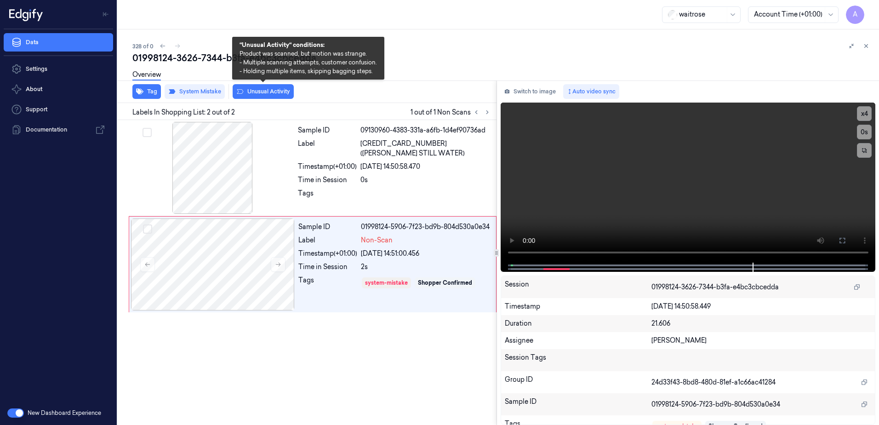
click at [249, 95] on button "Unusual Activity" at bounding box center [263, 91] width 61 height 15
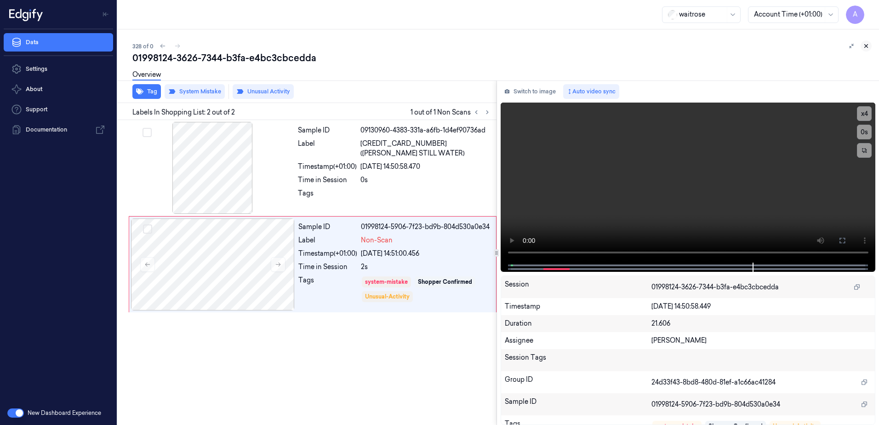
click at [865, 47] on icon at bounding box center [866, 46] width 3 height 3
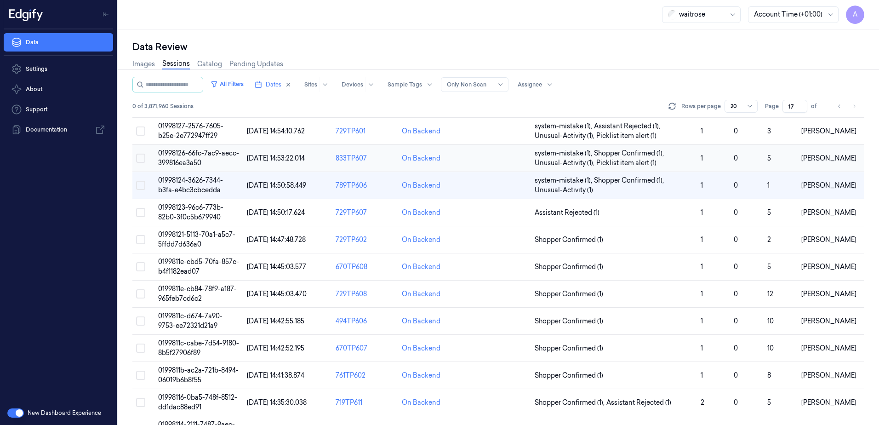
scroll to position [200, 0]
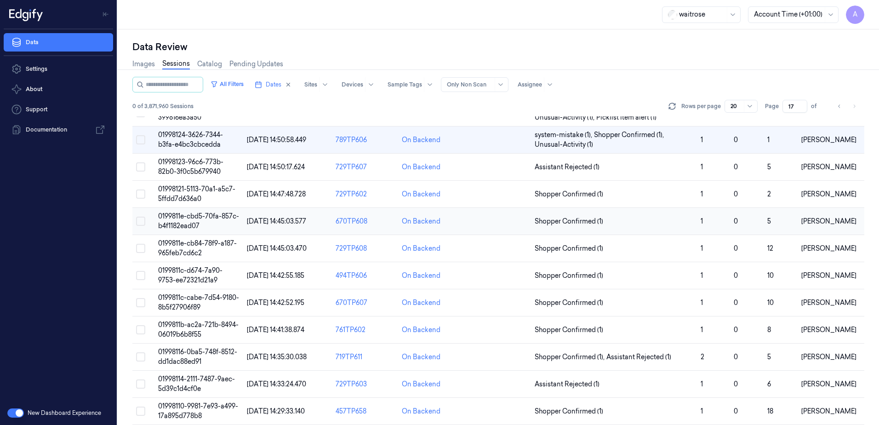
click at [175, 217] on span "0199811e-cbd5-70fa-857c-b4f1182ead07" at bounding box center [198, 221] width 81 height 18
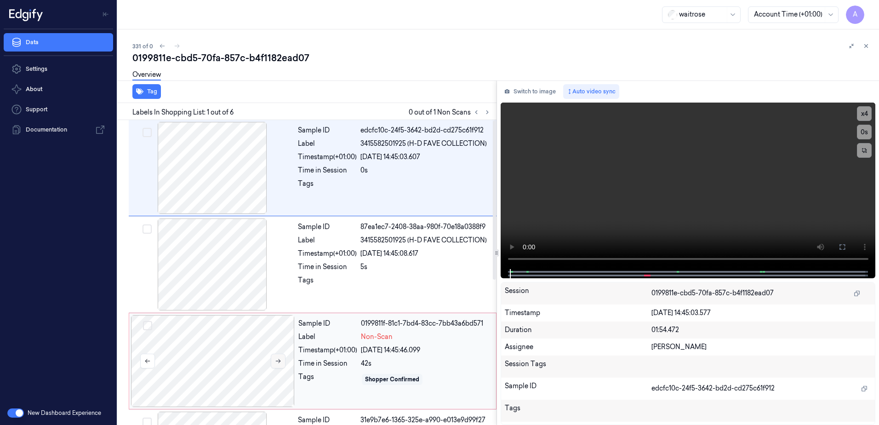
click at [281, 365] on button at bounding box center [278, 361] width 15 height 15
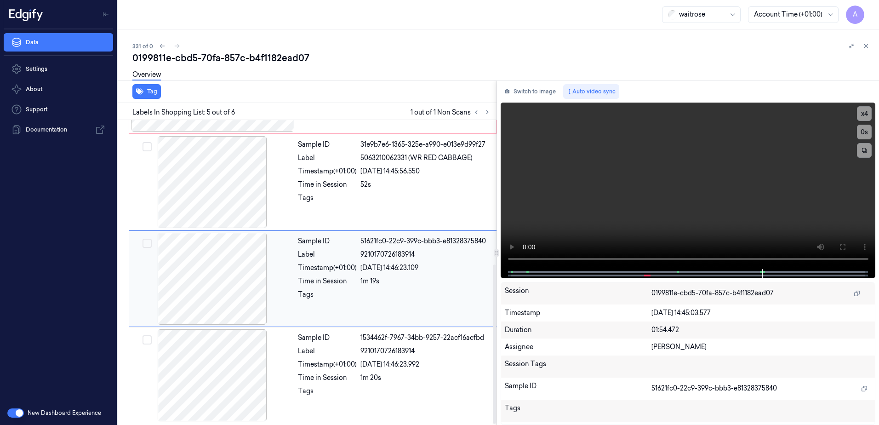
scroll to position [277, 0]
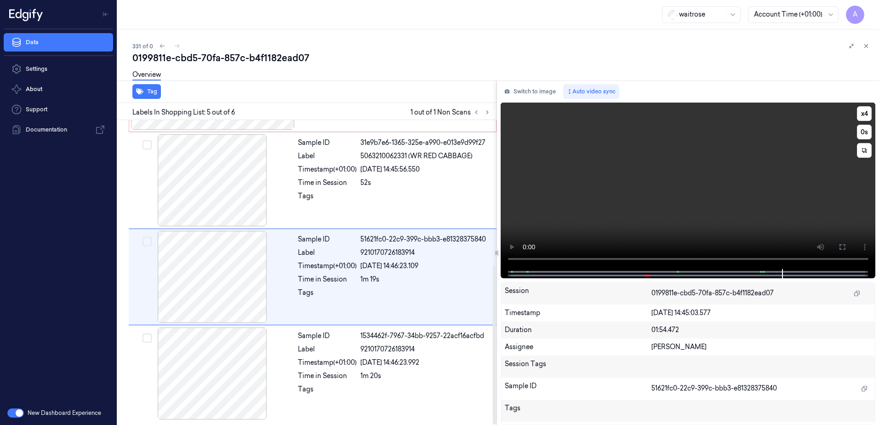
click at [617, 217] on video at bounding box center [688, 186] width 375 height 166
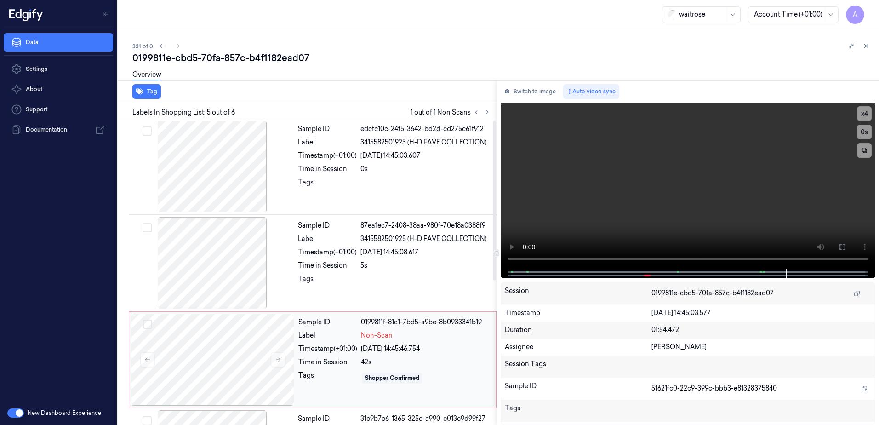
click at [427, 373] on div "Shopper Confirmed" at bounding box center [426, 378] width 130 height 15
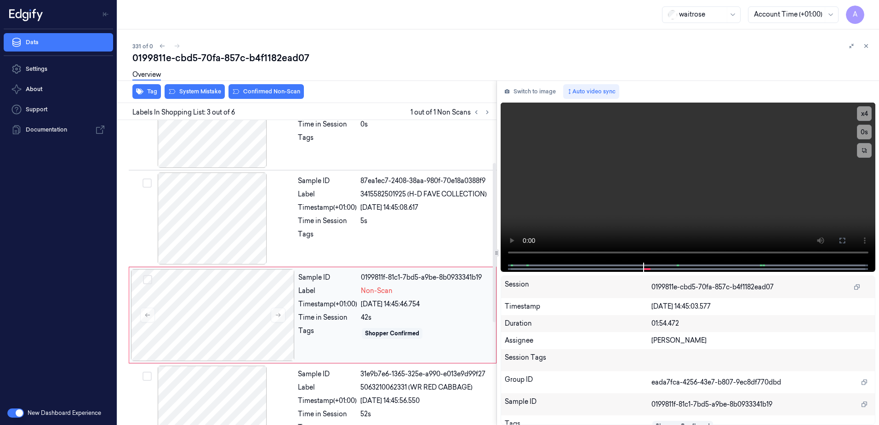
scroll to position [89, 0]
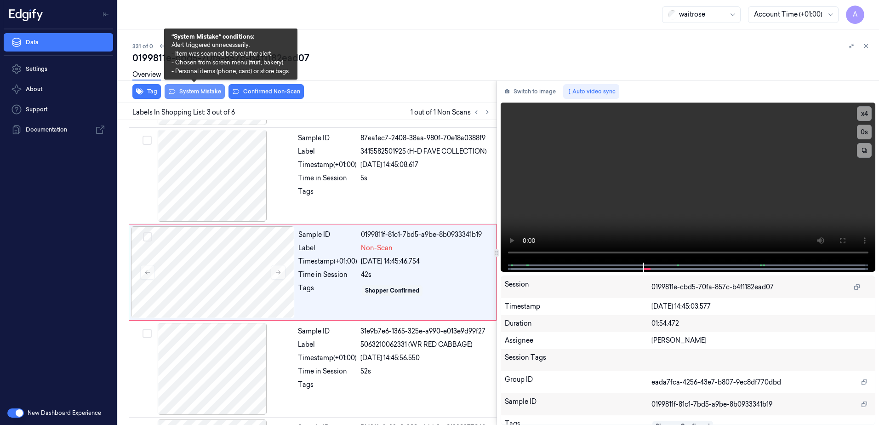
click at [193, 90] on button "System Mistake" at bounding box center [195, 91] width 60 height 15
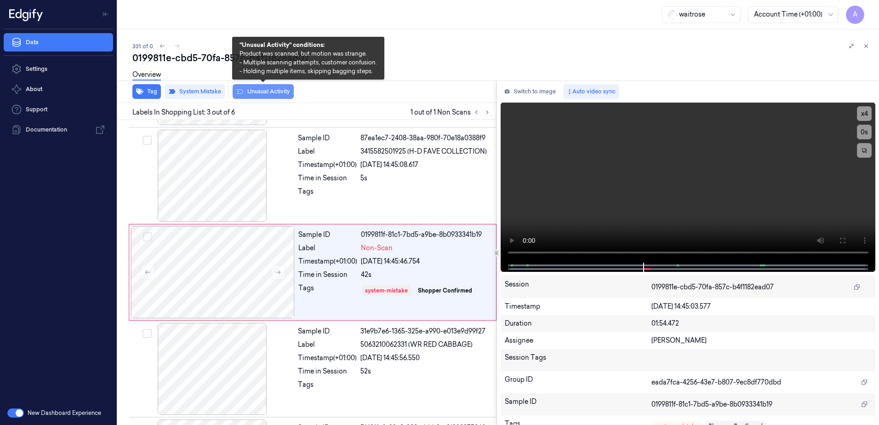
click at [265, 91] on button "Unusual Activity" at bounding box center [263, 91] width 61 height 15
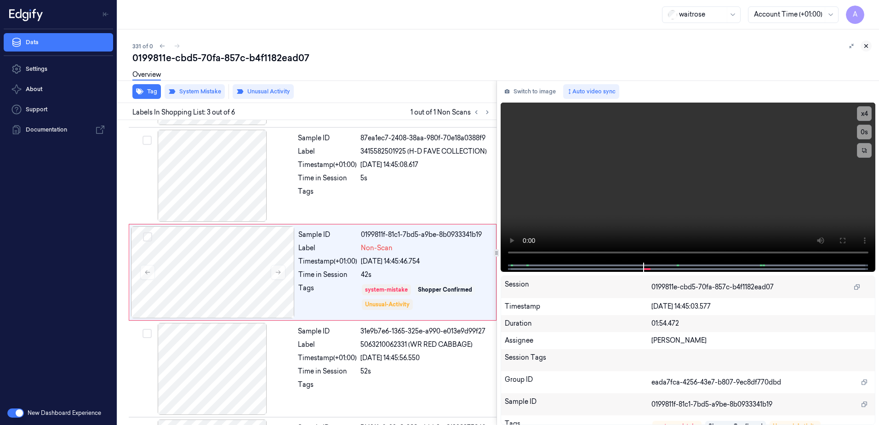
click at [862, 46] on button at bounding box center [866, 45] width 11 height 11
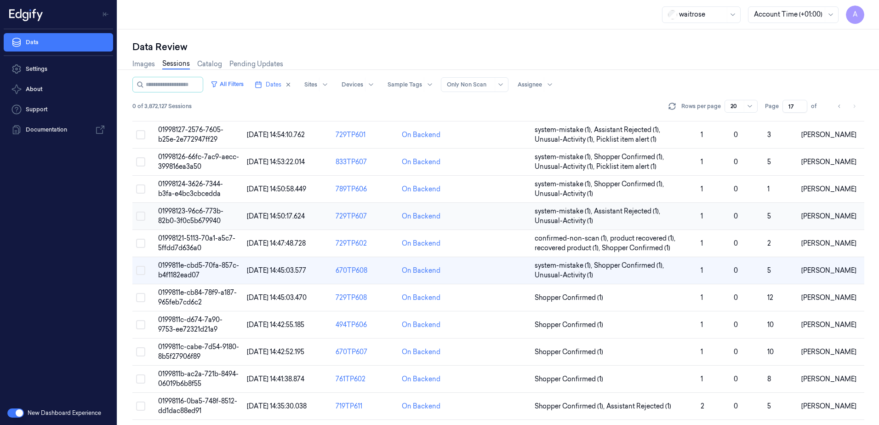
scroll to position [197, 0]
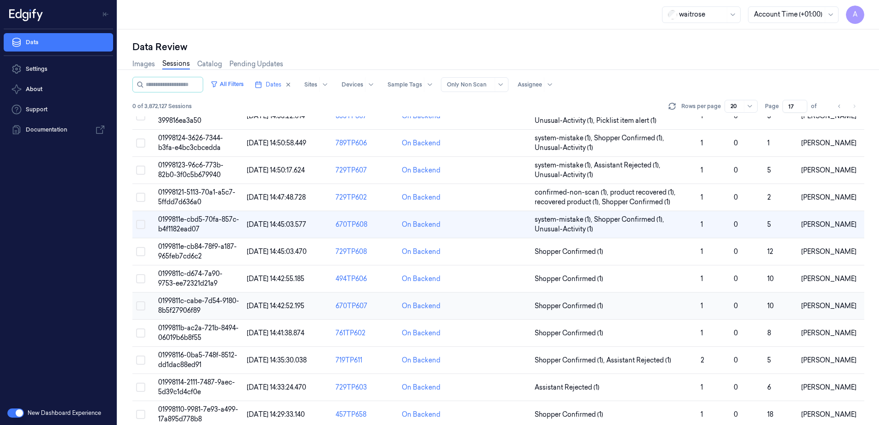
click at [194, 301] on span "0199811c-cabe-7d54-9180-8b5f27906f89" at bounding box center [198, 306] width 81 height 18
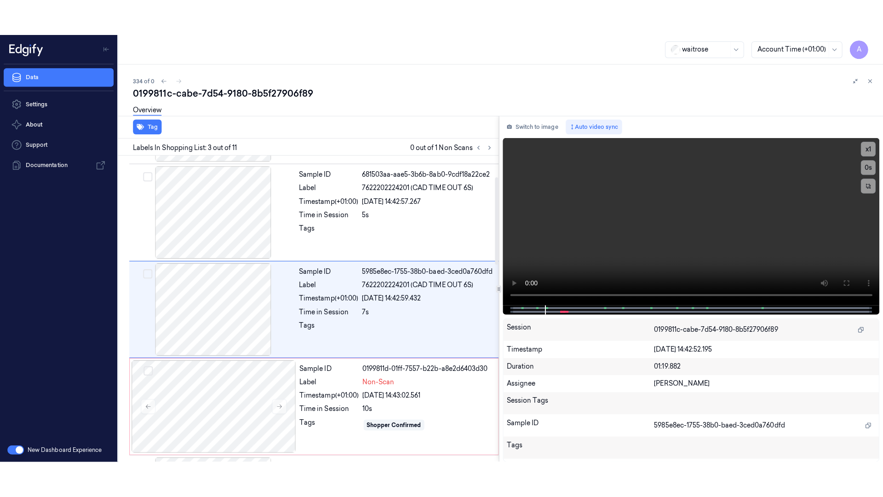
scroll to position [89, 0]
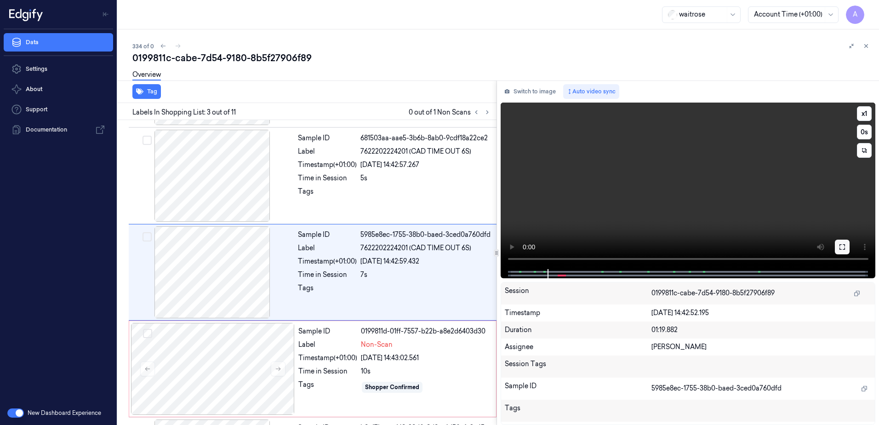
click at [839, 247] on icon at bounding box center [842, 246] width 7 height 7
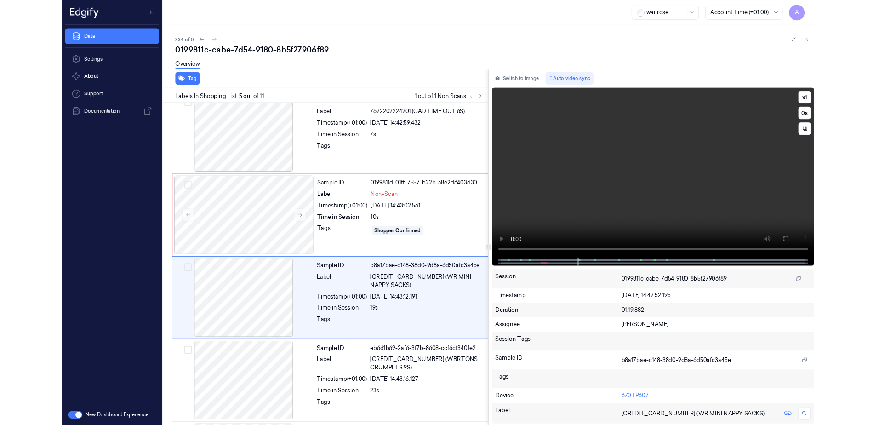
scroll to position [246, 0]
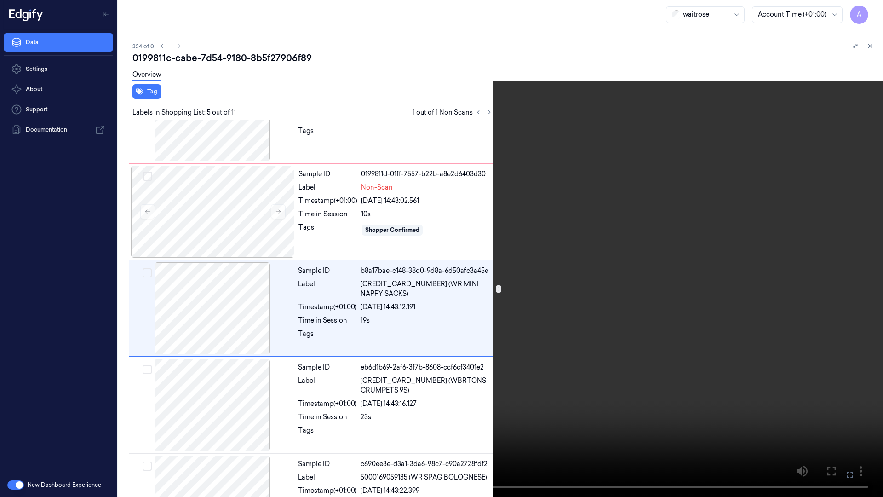
click at [640, 301] on video at bounding box center [441, 248] width 883 height 497
click at [0, 0] on button at bounding box center [0, 0] width 0 height 0
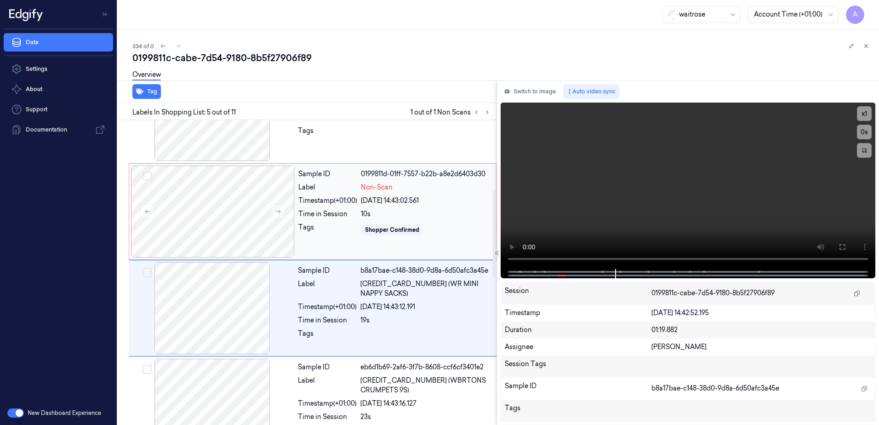
click at [453, 241] on div "Sample ID 0199811d-01ff-7557-b22b-a8e2d6403d30 Label Non-Scan Timestamp (+01:00…" at bounding box center [395, 212] width 200 height 92
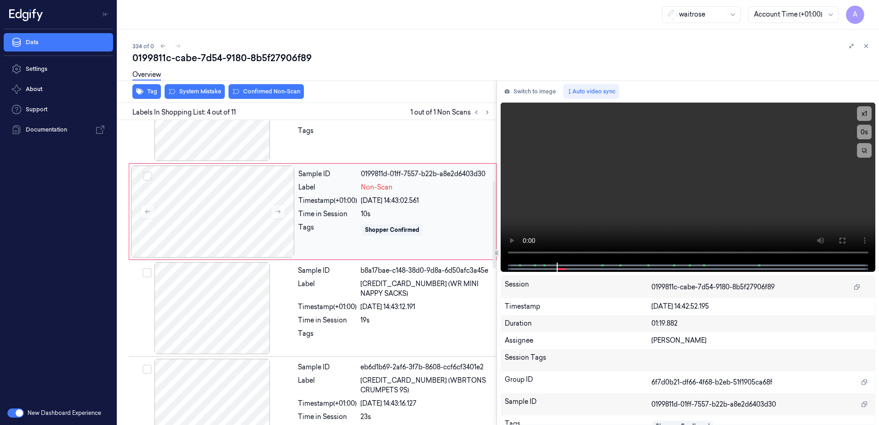
scroll to position [185, 0]
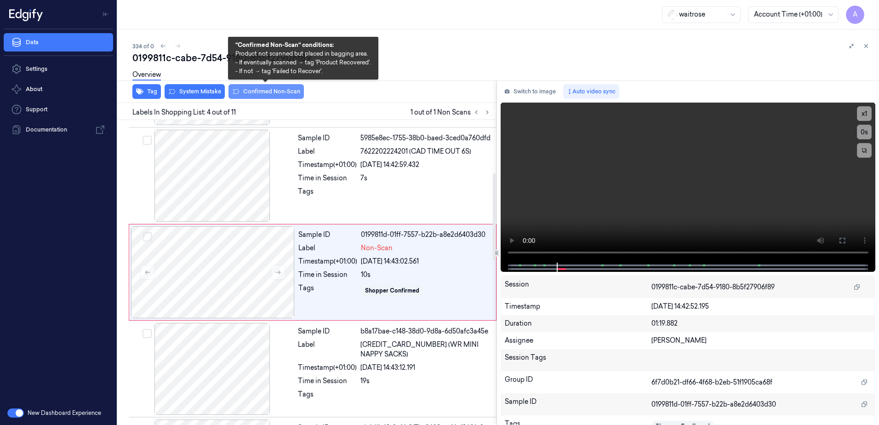
click at [267, 95] on button "Confirmed Non-Scan" at bounding box center [266, 91] width 75 height 15
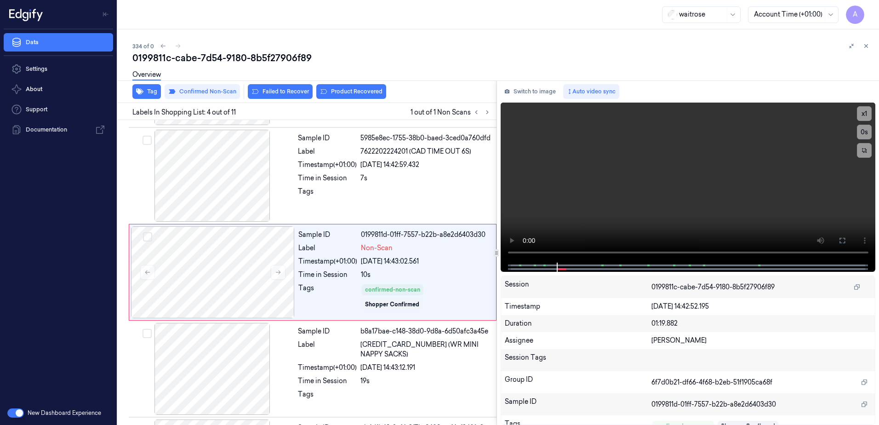
click at [345, 86] on div "Overview" at bounding box center [501, 75] width 739 height 23
click at [349, 95] on button "Product Recovered" at bounding box center [351, 91] width 70 height 15
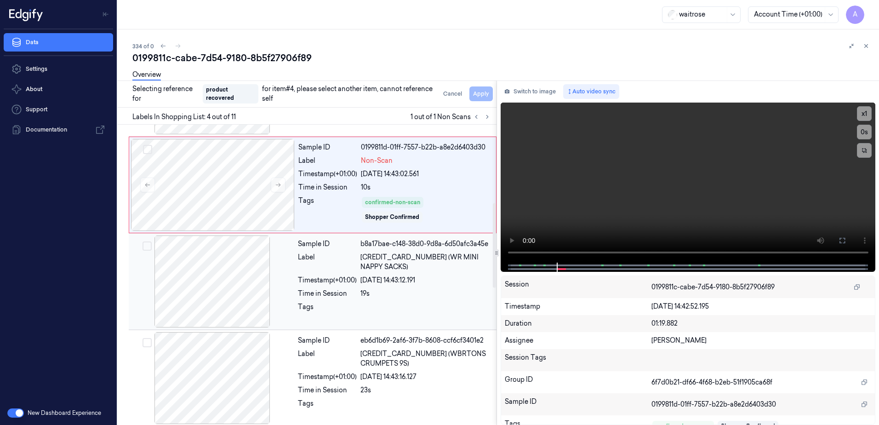
click at [386, 292] on div "Sample ID b8a17bae-c148-38d0-9d8a-6d50afc3a45e Label [CREDIT_CARD_NUMBER] (WR M…" at bounding box center [394, 281] width 200 height 92
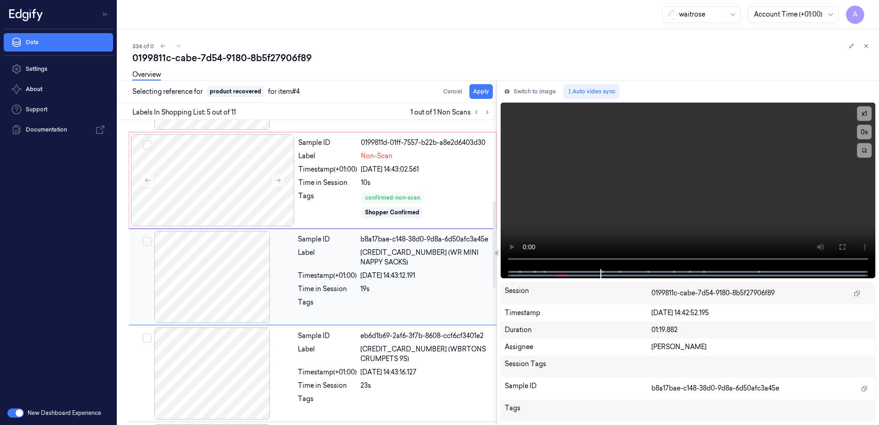
scroll to position [282, 0]
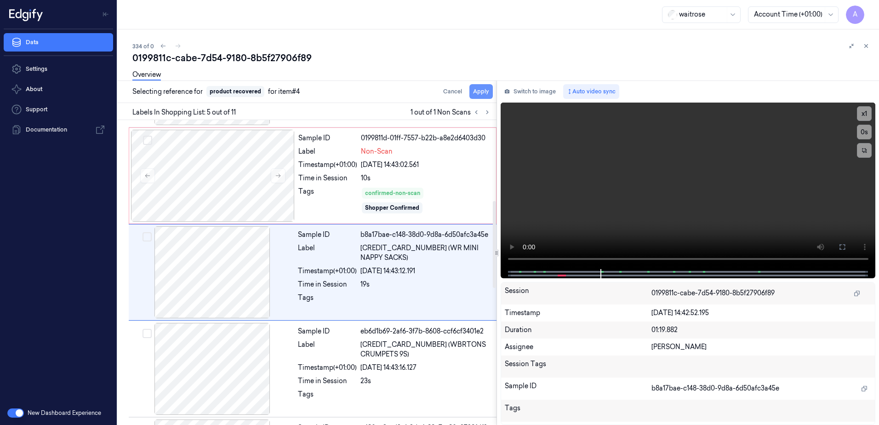
click at [480, 95] on button "Apply" at bounding box center [480, 91] width 23 height 15
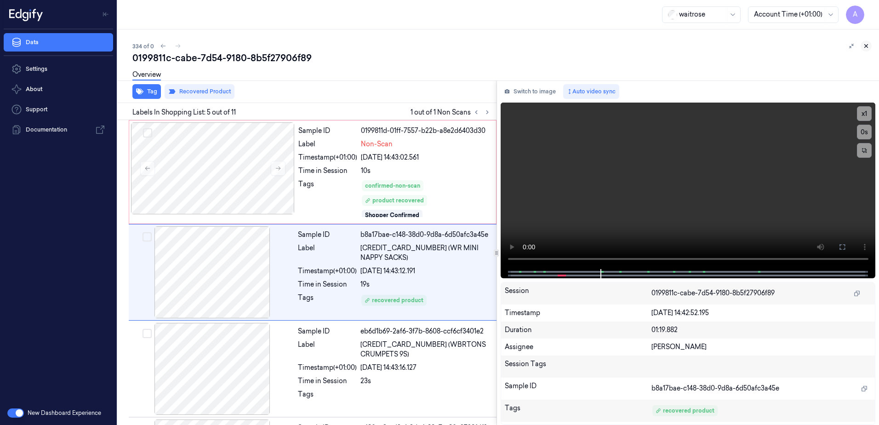
click at [863, 47] on button at bounding box center [866, 45] width 11 height 11
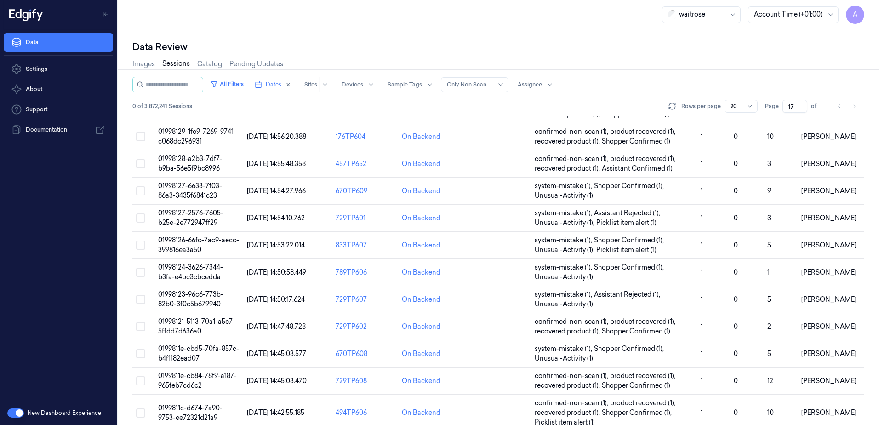
scroll to position [271, 0]
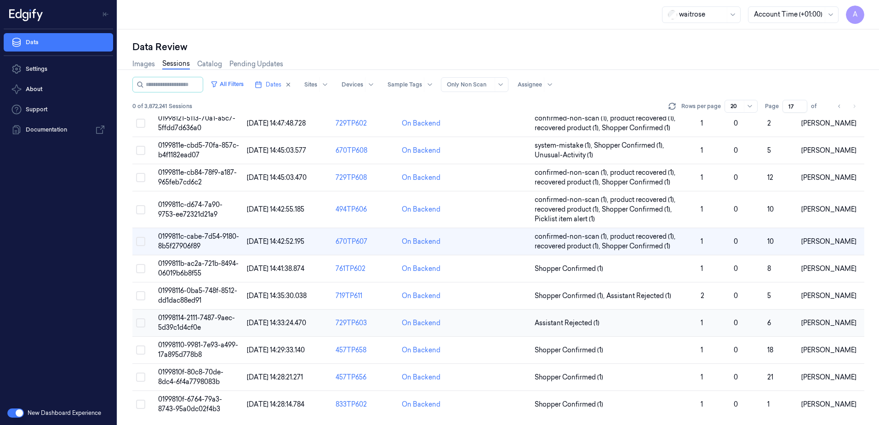
click at [181, 318] on span "01998114-2111-7487-9aec-5d39c1d4cf0e" at bounding box center [196, 323] width 77 height 18
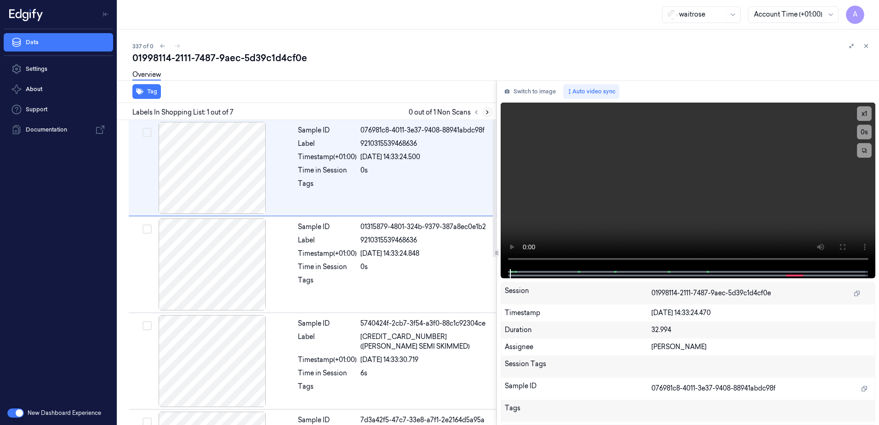
click at [482, 113] on button at bounding box center [487, 112] width 11 height 11
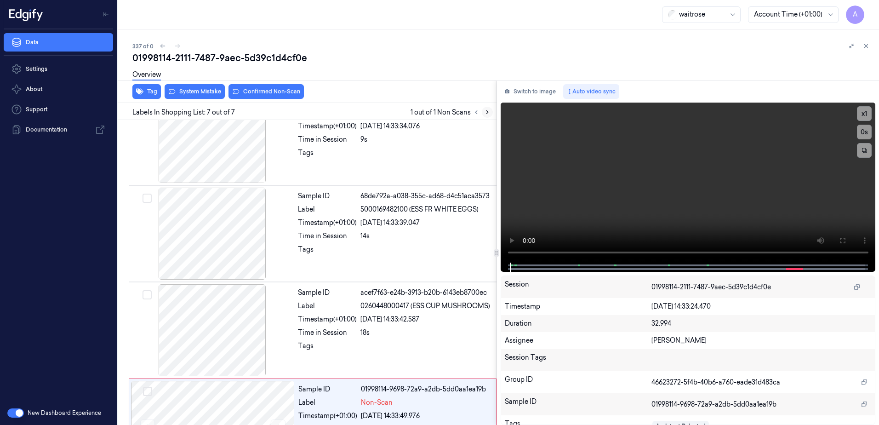
scroll to position [374, 0]
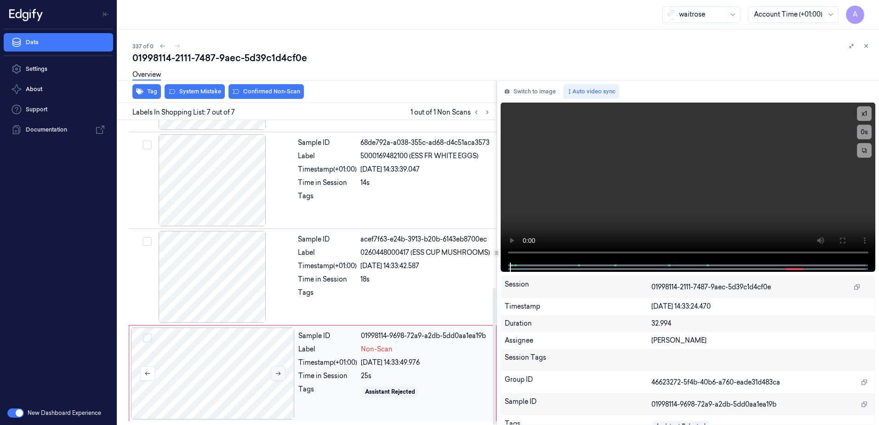
click at [275, 377] on button at bounding box center [278, 373] width 15 height 15
click at [275, 373] on icon at bounding box center [278, 373] width 6 height 6
click at [649, 212] on video at bounding box center [688, 183] width 375 height 160
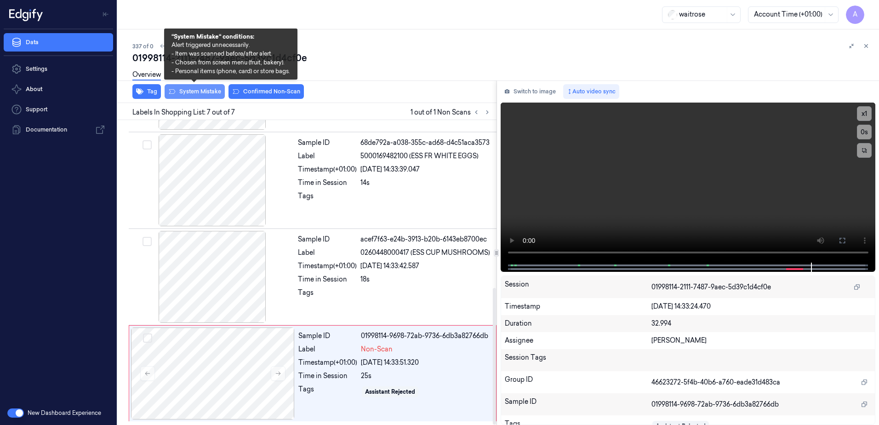
click at [191, 97] on button "System Mistake" at bounding box center [195, 91] width 60 height 15
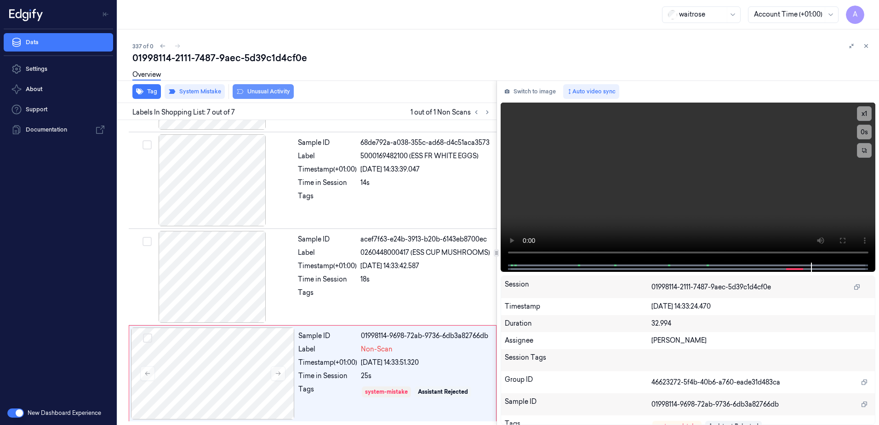
click at [257, 95] on button "Unusual Activity" at bounding box center [263, 91] width 61 height 15
click at [865, 46] on icon at bounding box center [866, 46] width 6 height 6
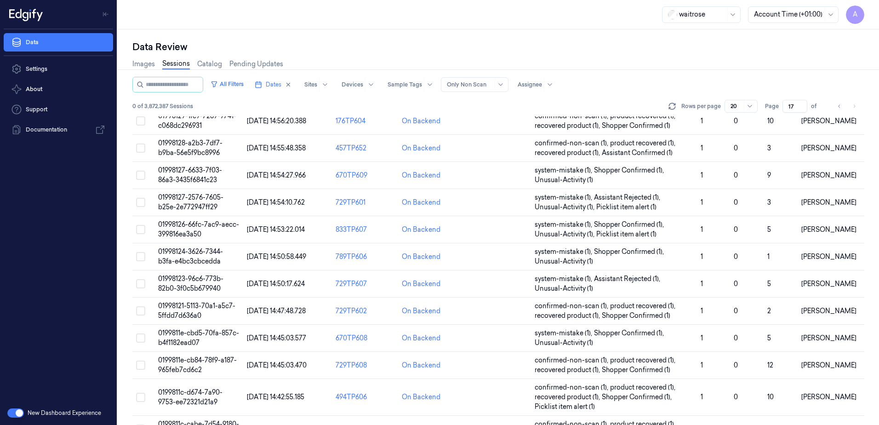
scroll to position [280, 0]
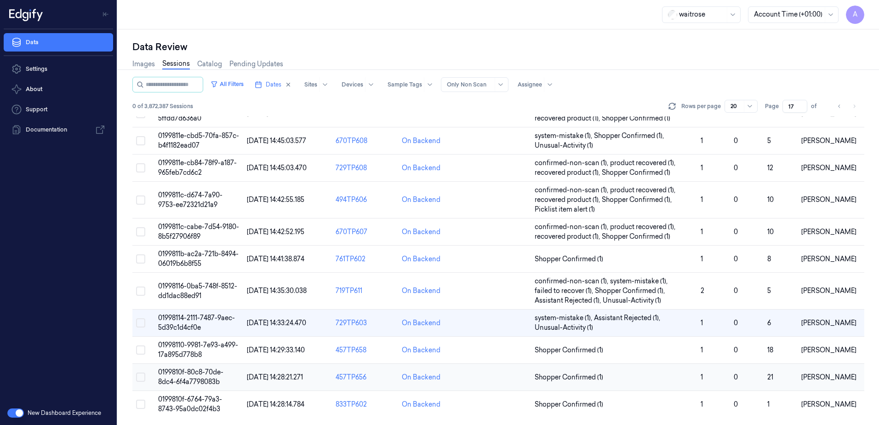
click at [192, 376] on span "0199810f-80c8-70de-8dc4-6f4a7798083b" at bounding box center [190, 377] width 65 height 18
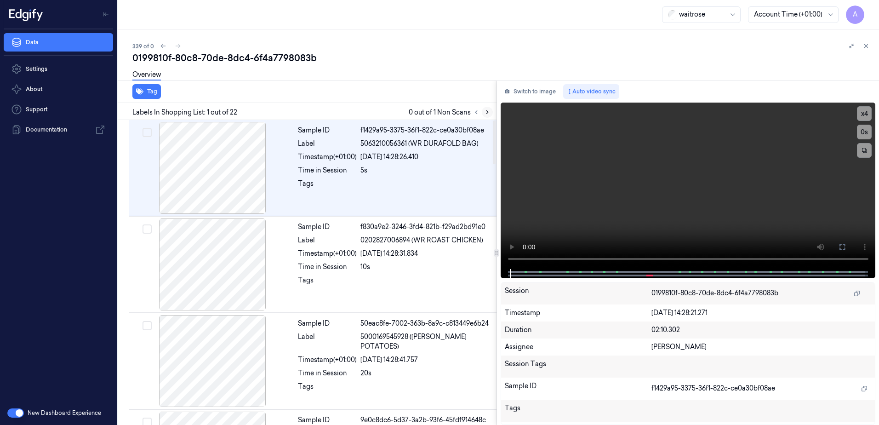
click at [486, 111] on icon at bounding box center [487, 112] width 6 height 6
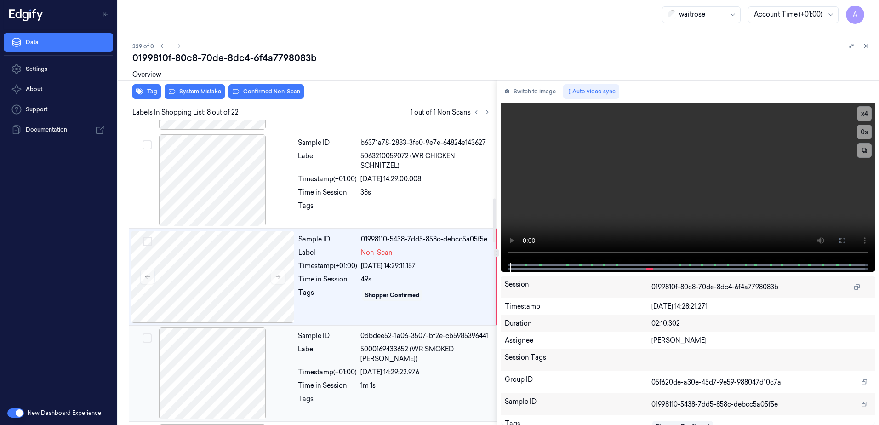
scroll to position [572, 0]
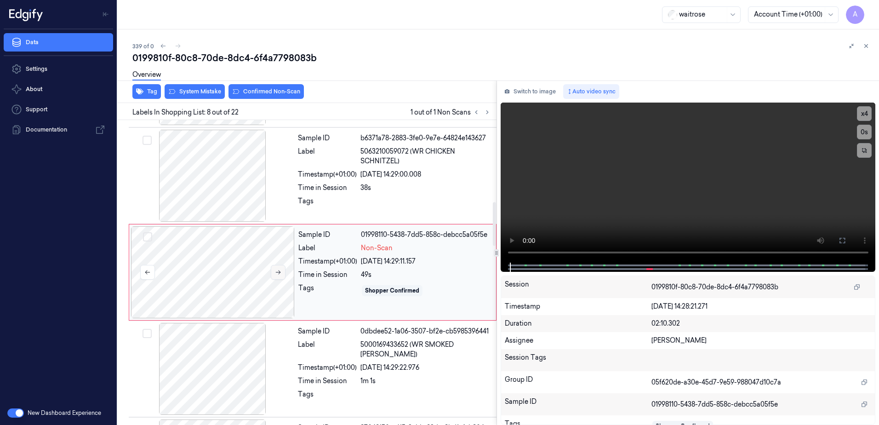
click at [281, 272] on button at bounding box center [278, 272] width 15 height 15
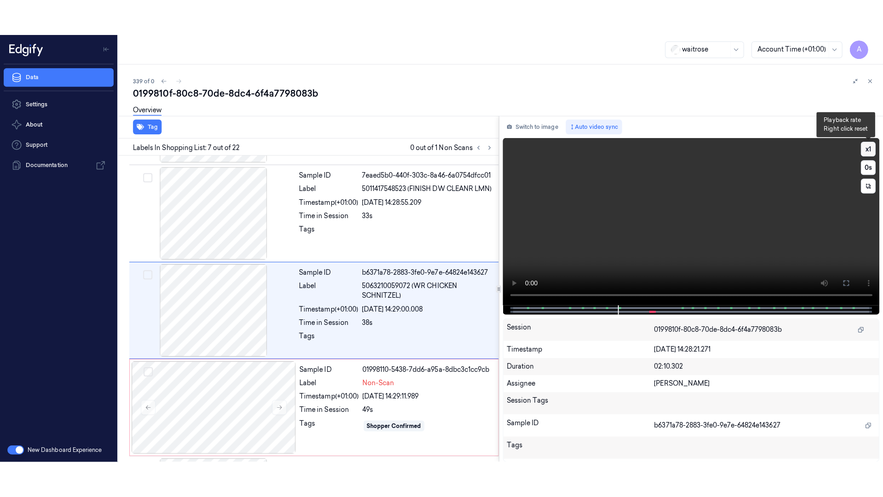
scroll to position [475, 0]
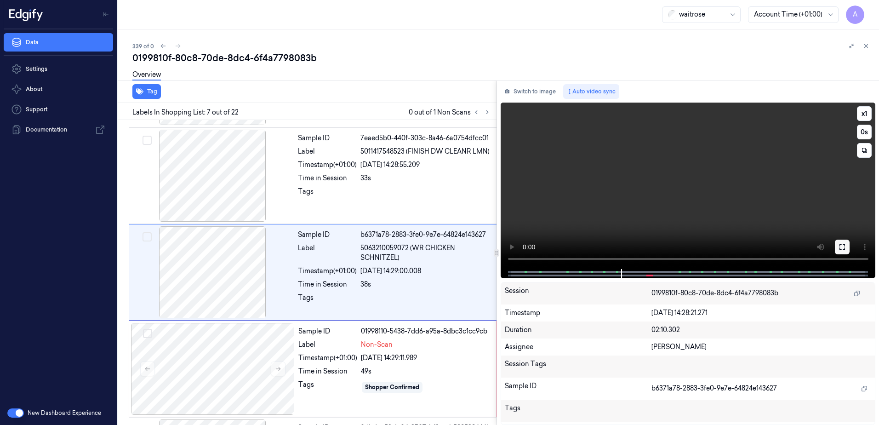
click at [843, 252] on button at bounding box center [842, 247] width 15 height 15
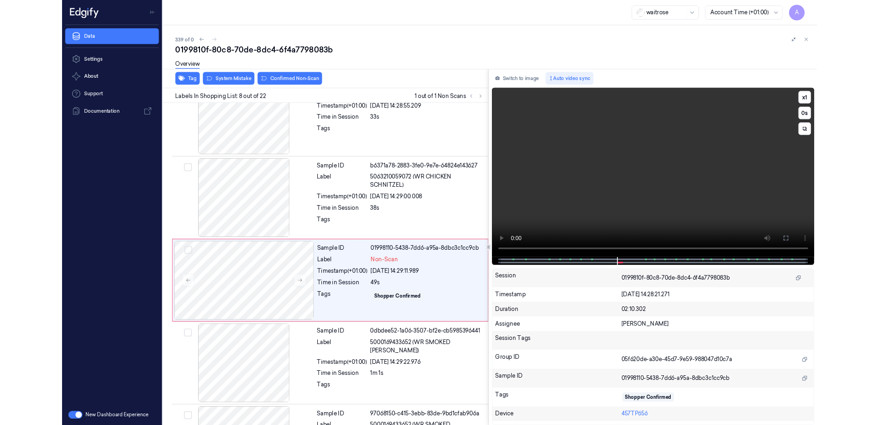
scroll to position [536, 0]
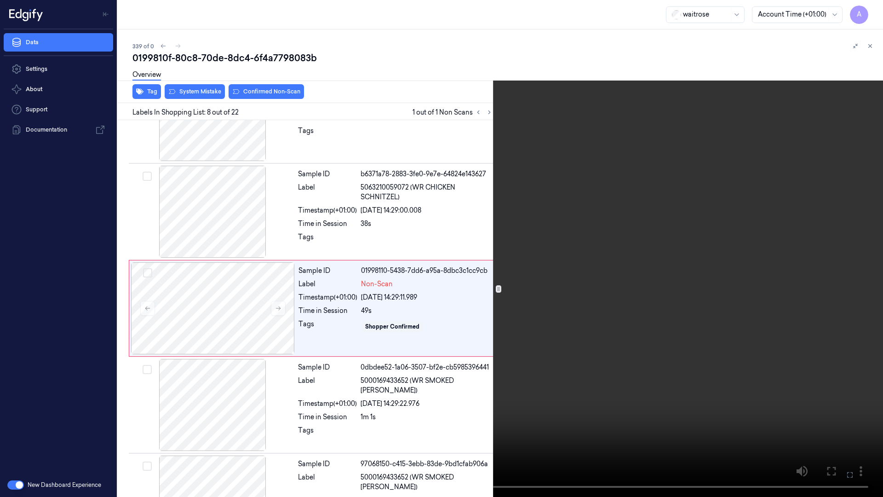
click at [0, 0] on icon at bounding box center [0, 0] width 0 height 0
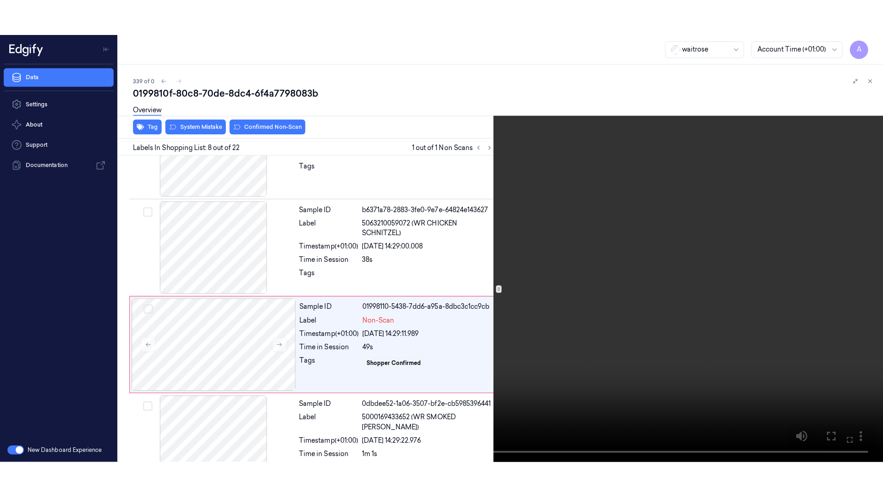
scroll to position [572, 0]
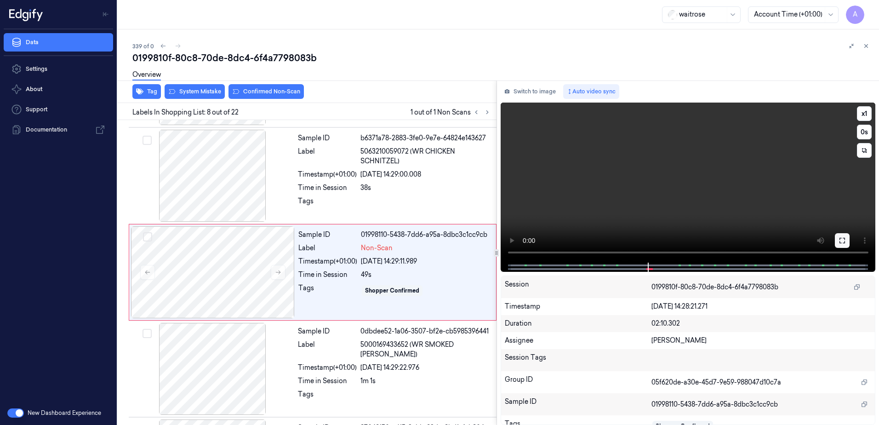
click at [835, 241] on button at bounding box center [842, 240] width 15 height 15
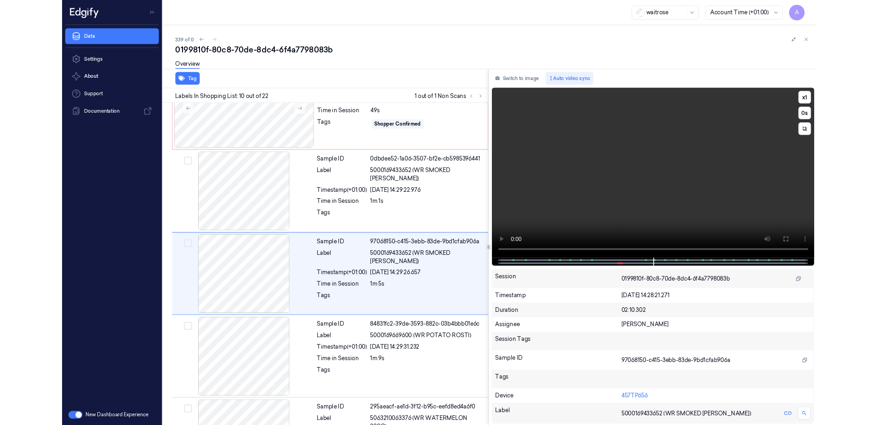
scroll to position [729, 0]
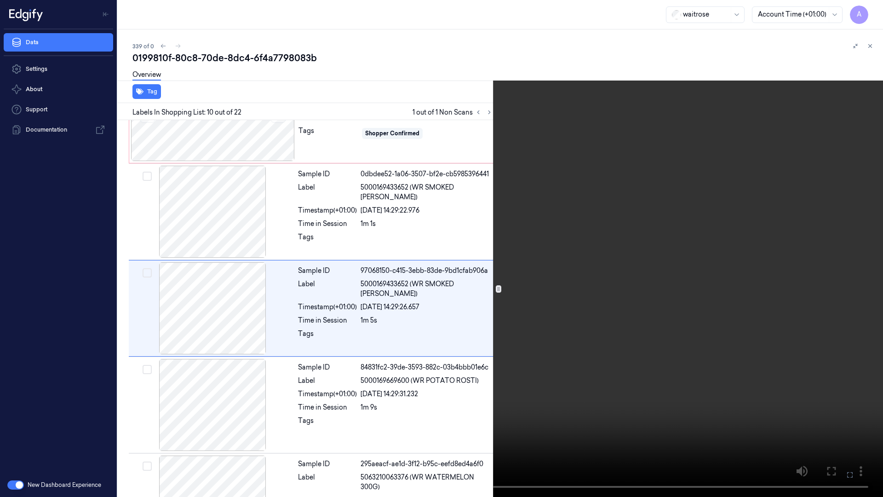
click at [0, 0] on button at bounding box center [0, 0] width 0 height 0
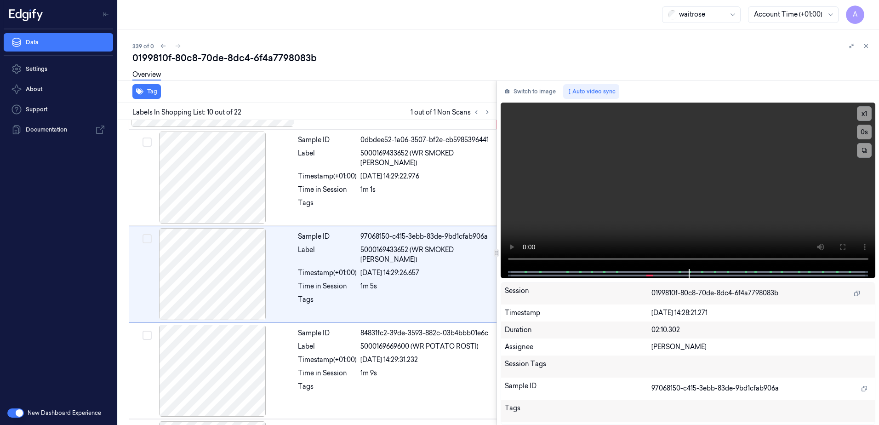
scroll to position [765, 0]
click at [723, 163] on video at bounding box center [688, 186] width 375 height 166
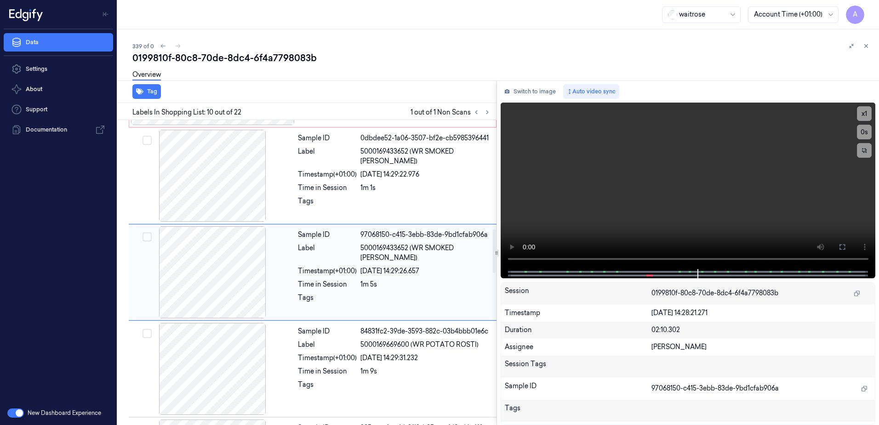
scroll to position [673, 0]
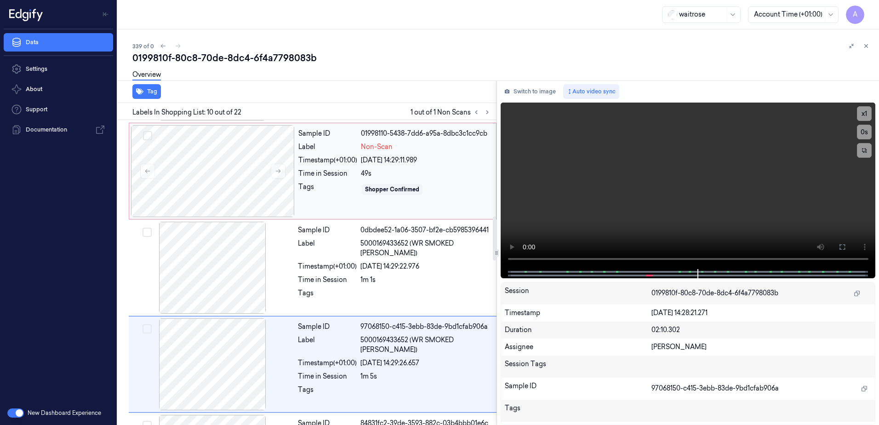
click at [342, 191] on div "Tags" at bounding box center [327, 189] width 59 height 15
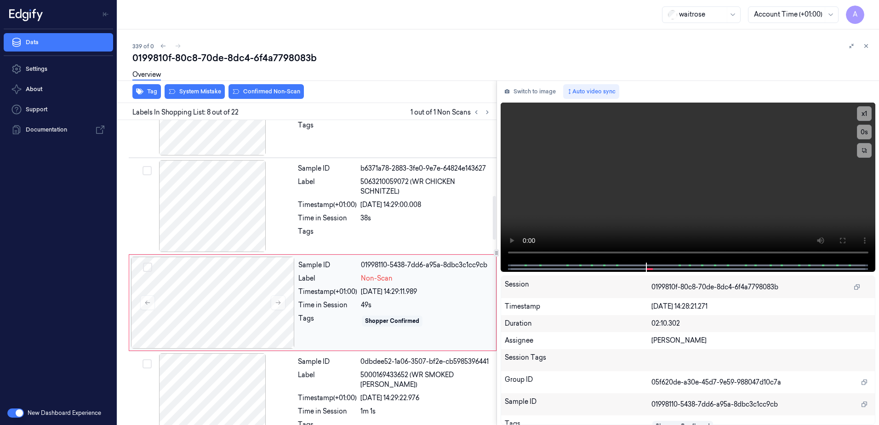
scroll to position [526, 0]
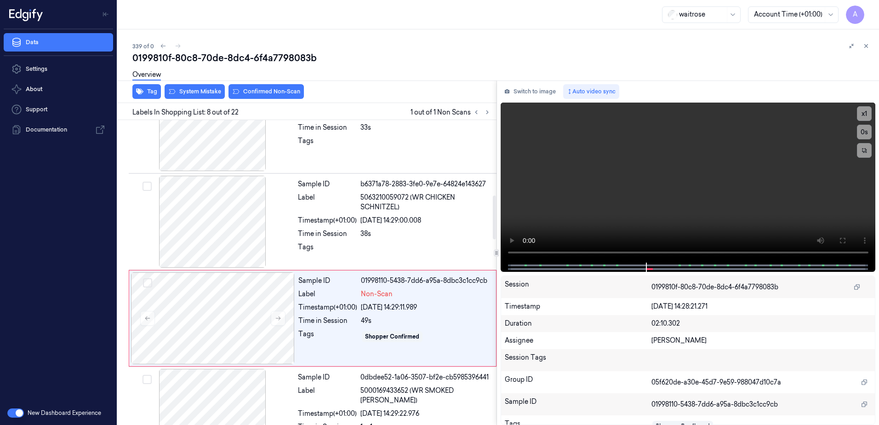
click at [196, 99] on div "Tag System Mistake Confirmed Non-Scan" at bounding box center [305, 91] width 383 height 23
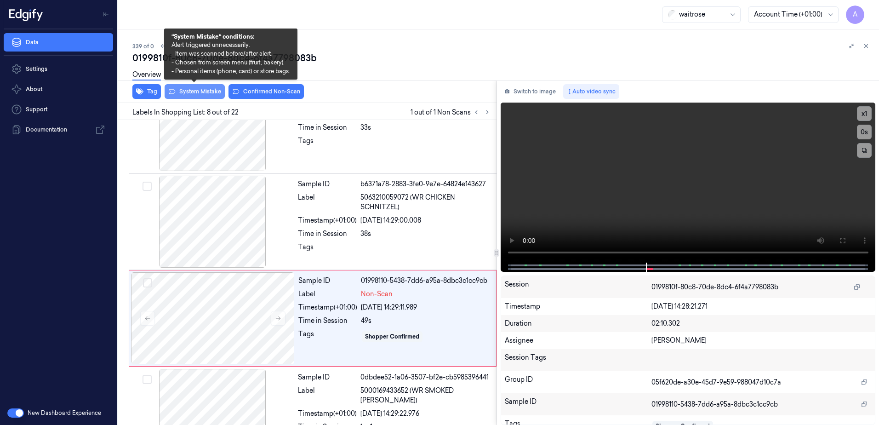
click at [198, 94] on button "System Mistake" at bounding box center [195, 91] width 60 height 15
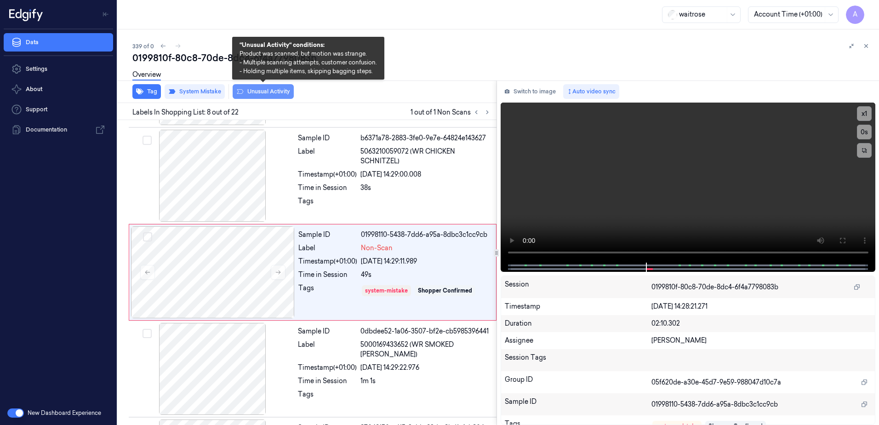
click at [256, 97] on button "Unusual Activity" at bounding box center [263, 91] width 61 height 15
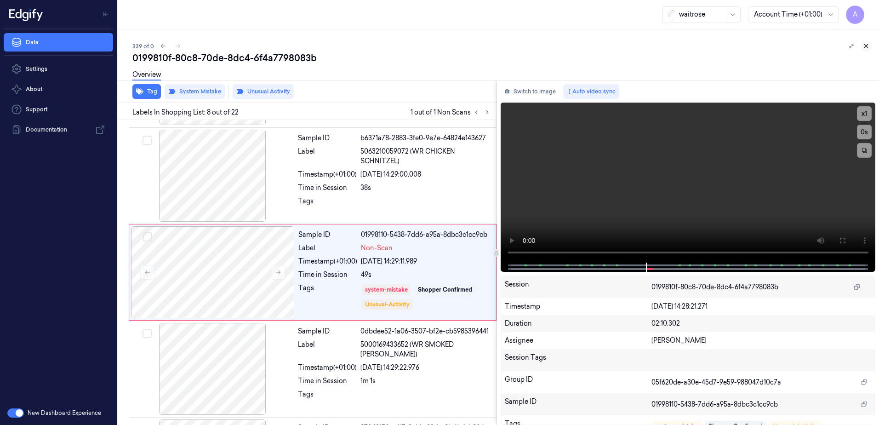
click at [867, 44] on icon at bounding box center [866, 46] width 6 height 6
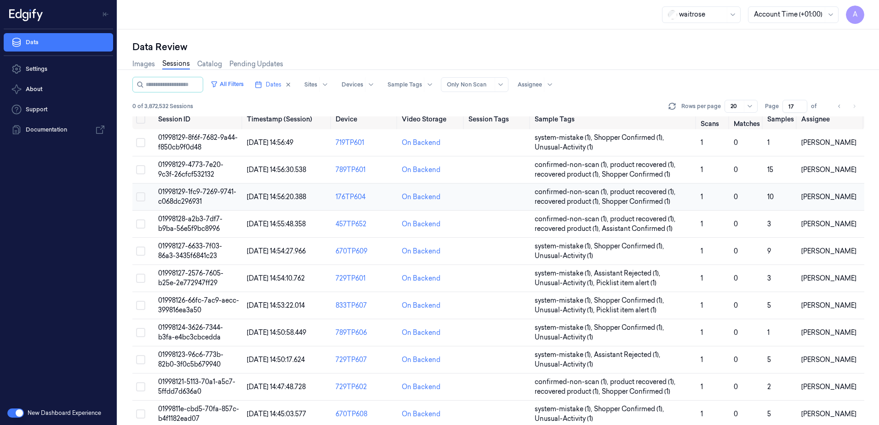
scroll to position [5, 0]
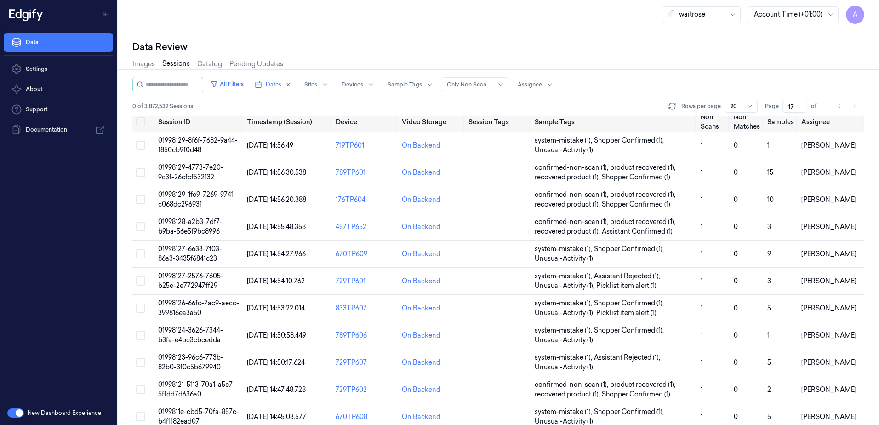
drag, startPoint x: 794, startPoint y: 108, endPoint x: 789, endPoint y: 110, distance: 5.8
click at [789, 110] on input "17" at bounding box center [795, 106] width 25 height 13
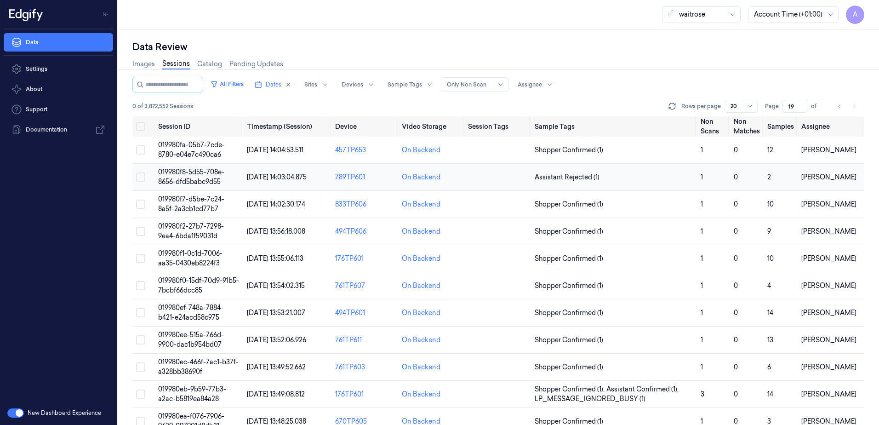
type input "19"
click at [195, 170] on span "019980f8-5d55-708e-8656-dfd5babc9d55" at bounding box center [191, 177] width 66 height 18
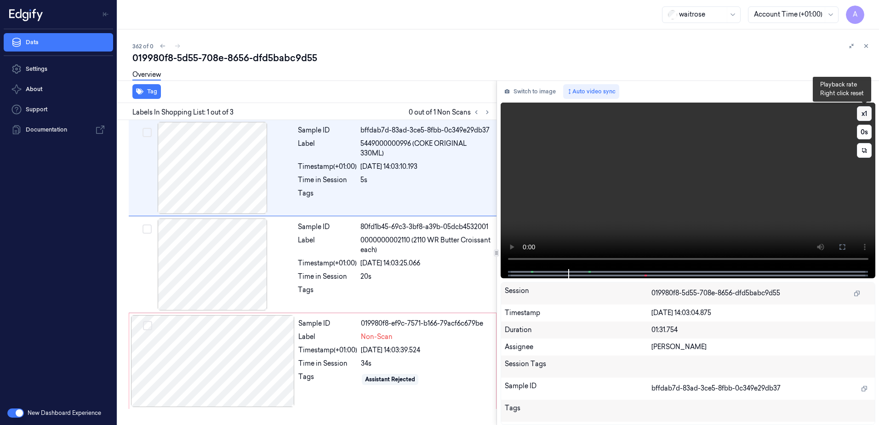
click at [859, 111] on button "x 1" at bounding box center [864, 113] width 15 height 15
click at [864, 114] on button "x 2" at bounding box center [864, 113] width 15 height 15
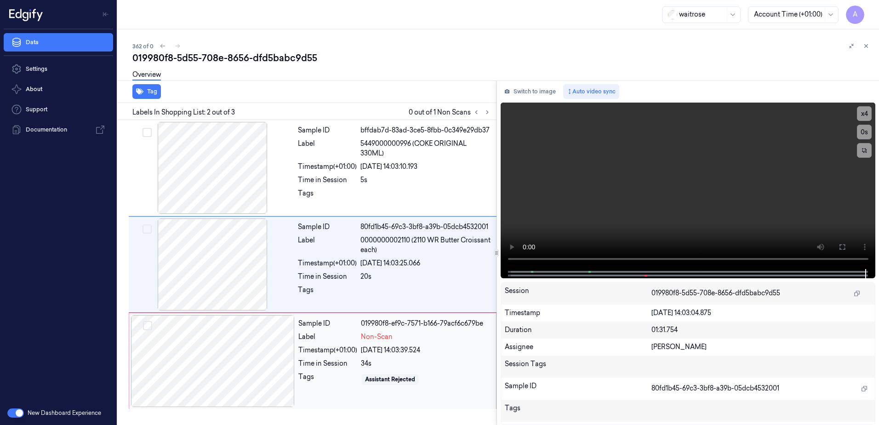
click at [315, 340] on div "Label" at bounding box center [327, 337] width 59 height 10
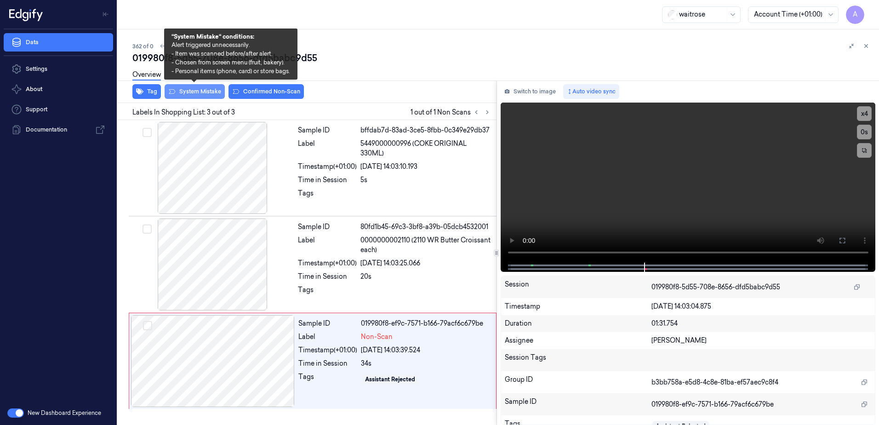
click at [189, 92] on button "System Mistake" at bounding box center [195, 91] width 60 height 15
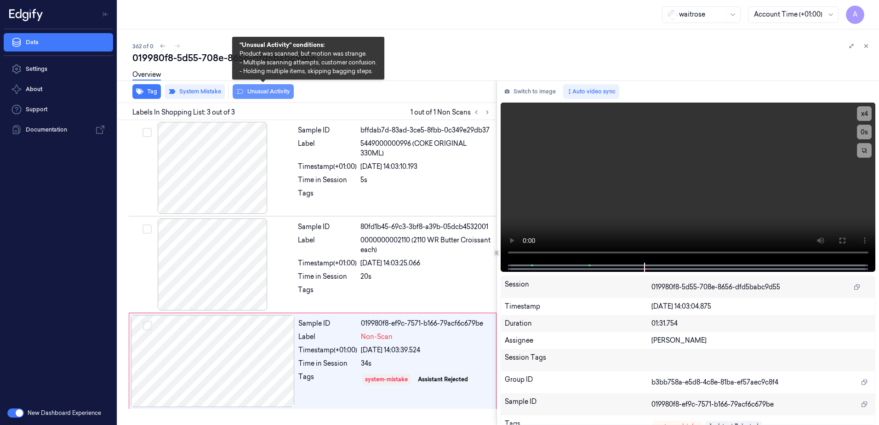
click at [261, 93] on button "Unusual Activity" at bounding box center [263, 91] width 61 height 15
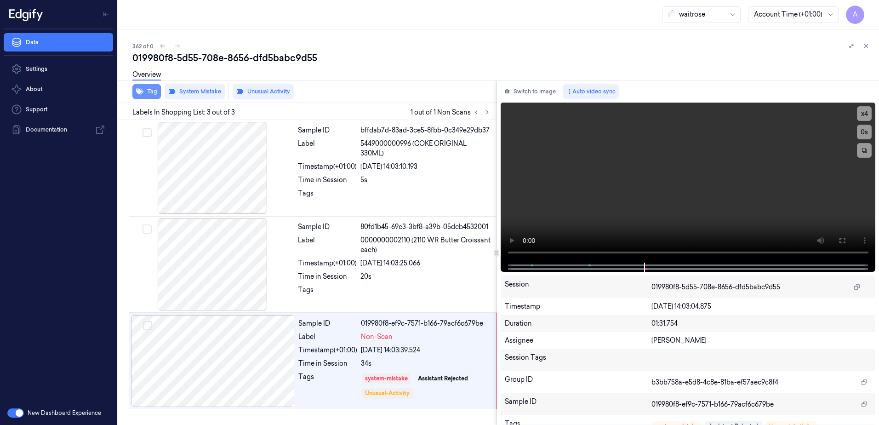
click at [143, 95] on button "Tag" at bounding box center [146, 91] width 29 height 15
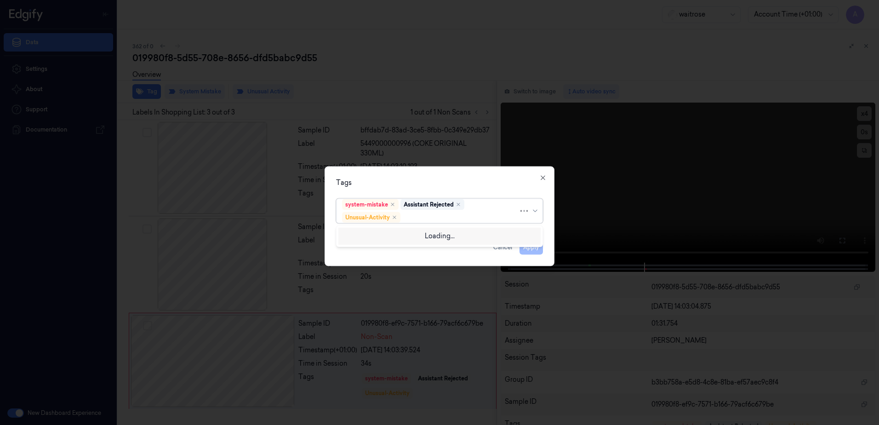
click at [434, 217] on div at bounding box center [460, 217] width 116 height 10
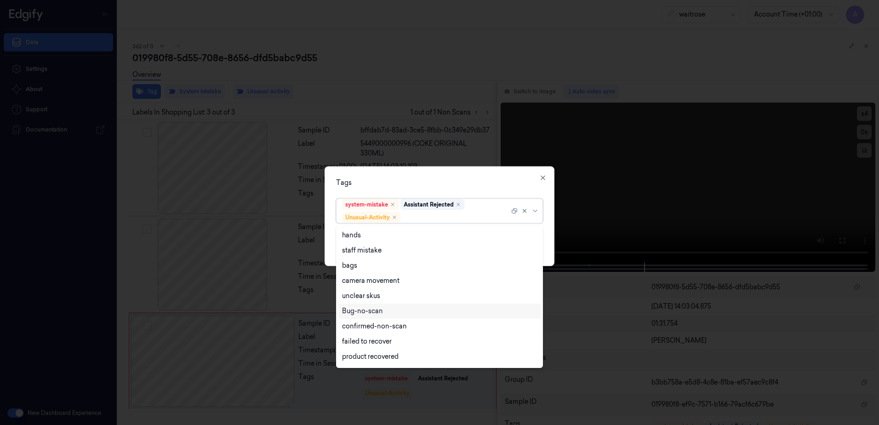
scroll to position [120, 0]
click at [378, 346] on div "Picklist item alert" at bounding box center [368, 343] width 53 height 10
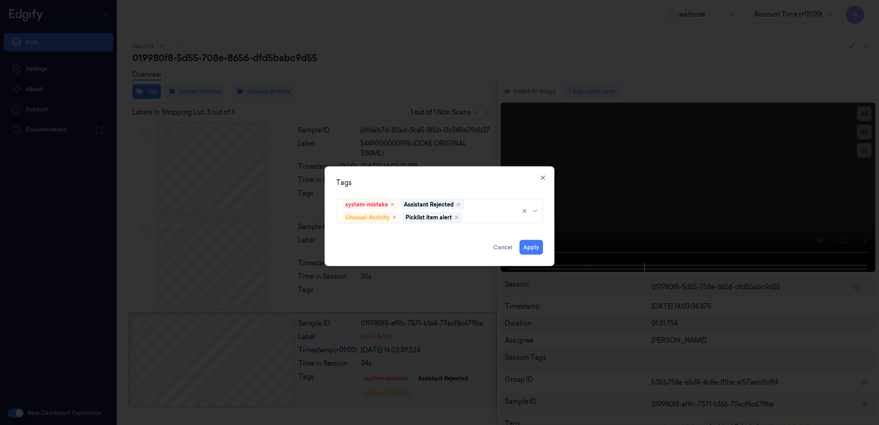
click at [404, 179] on div "Tags" at bounding box center [439, 183] width 207 height 10
click at [534, 248] on button "Apply" at bounding box center [531, 247] width 23 height 15
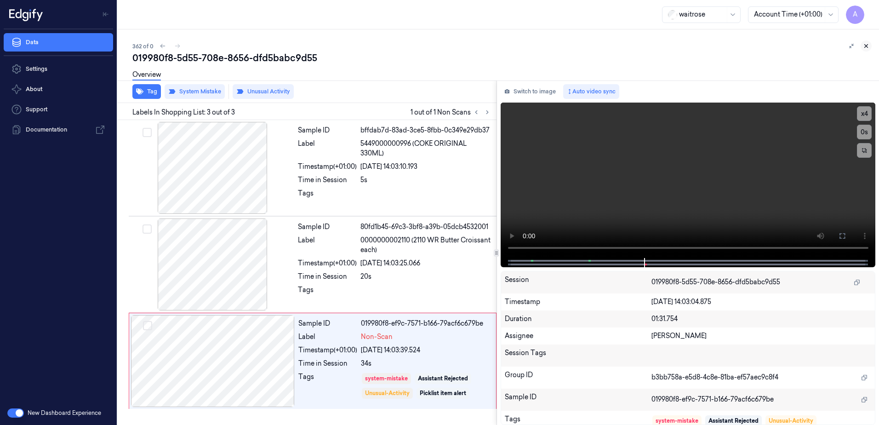
click at [864, 47] on icon at bounding box center [866, 46] width 6 height 6
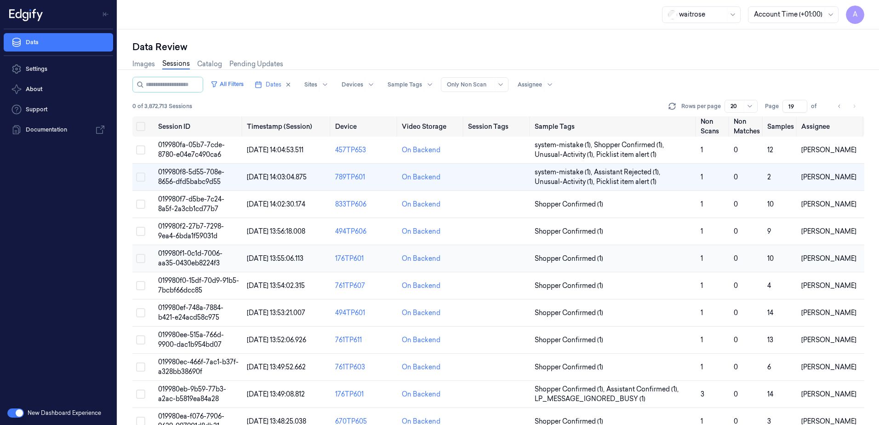
click at [197, 254] on span "019980f1-0c1d-7006-aa35-0430eb8224f3" at bounding box center [190, 258] width 64 height 18
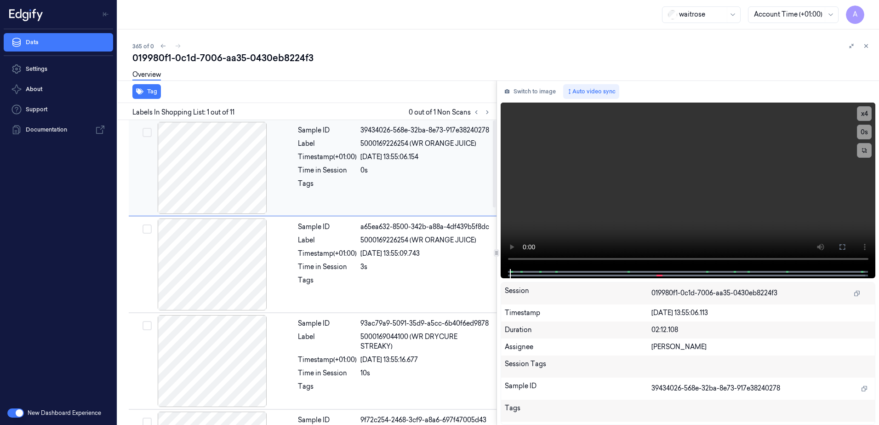
click at [330, 200] on div "Sample ID 39434026-568e-32ba-8e73-917e38240278 Label 5000169226254 (WR ORANGE J…" at bounding box center [394, 168] width 200 height 92
click at [485, 111] on icon at bounding box center [487, 112] width 6 height 6
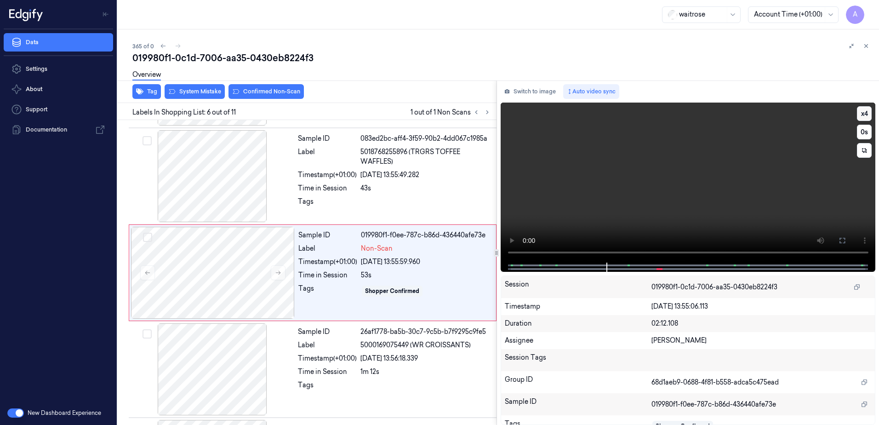
scroll to position [378, 0]
click at [271, 273] on button at bounding box center [278, 272] width 15 height 15
click at [276, 273] on icon at bounding box center [278, 272] width 6 height 6
click at [276, 274] on icon at bounding box center [278, 272] width 6 height 6
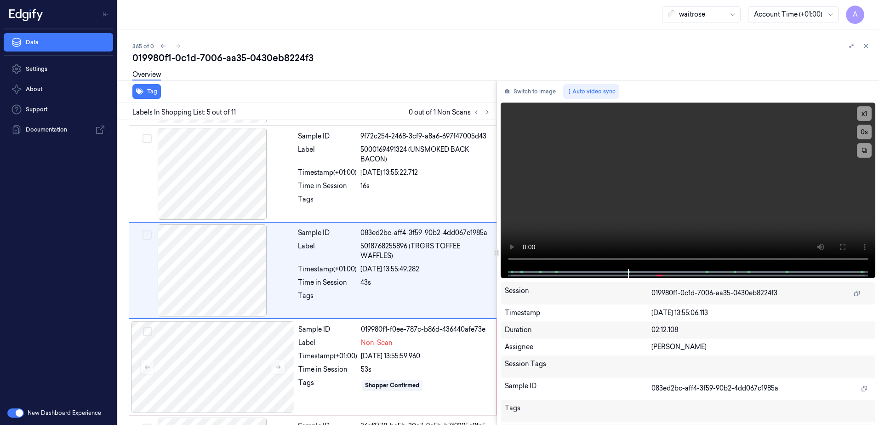
scroll to position [282, 0]
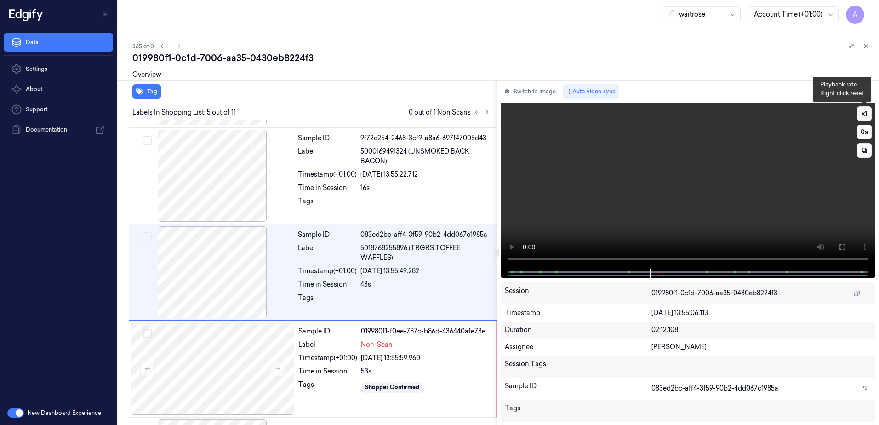
click at [863, 109] on button "x 1" at bounding box center [864, 113] width 15 height 15
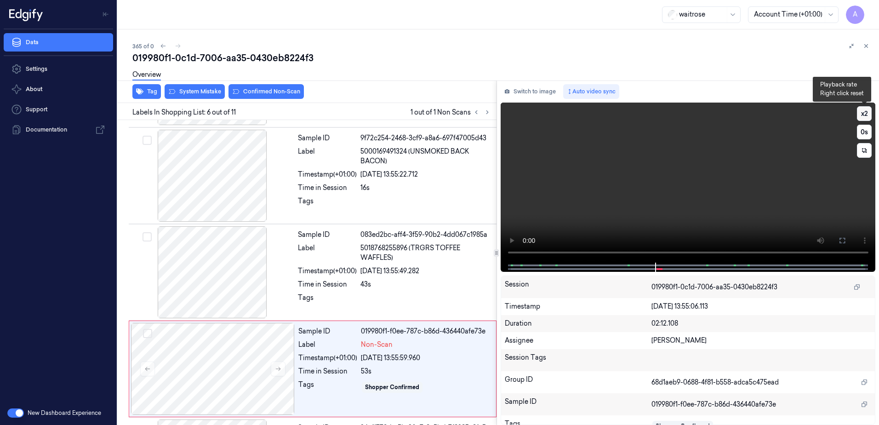
scroll to position [378, 0]
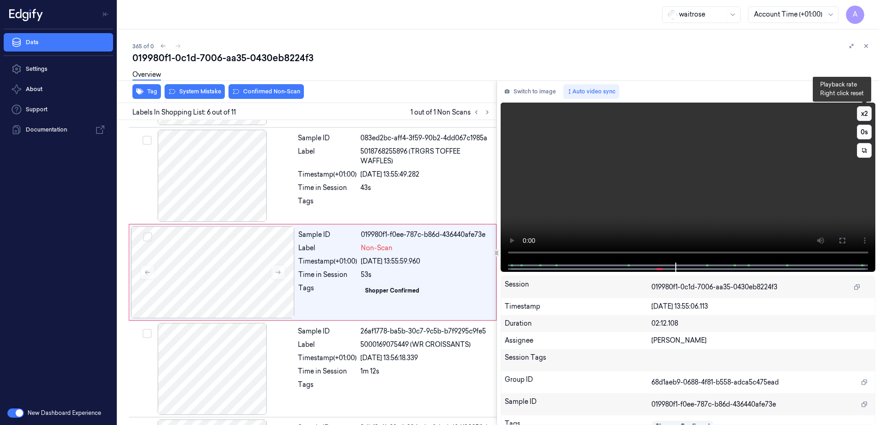
click at [864, 115] on button "x 2" at bounding box center [864, 113] width 15 height 15
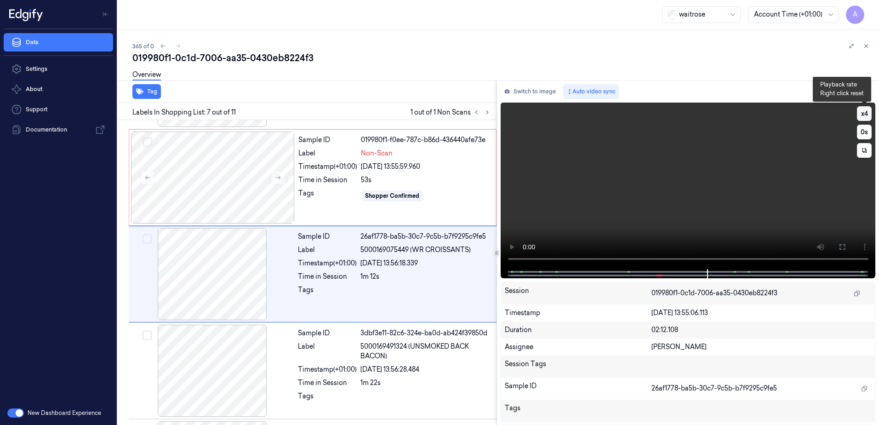
scroll to position [475, 0]
click at [676, 200] on video at bounding box center [688, 186] width 375 height 166
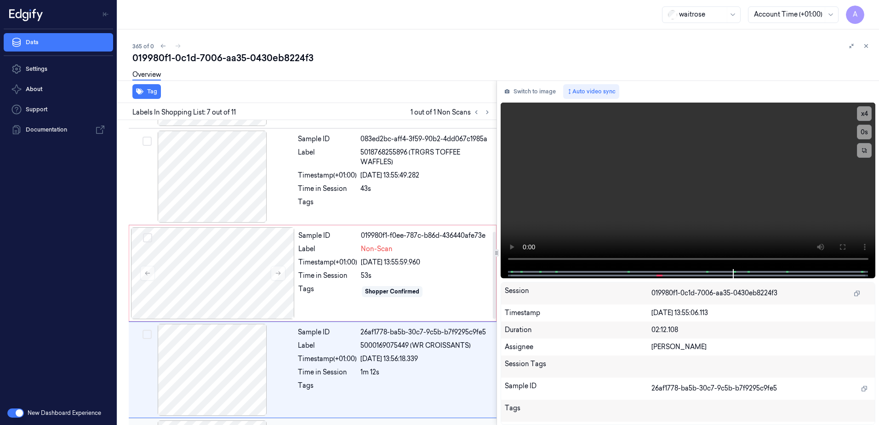
scroll to position [429, 0]
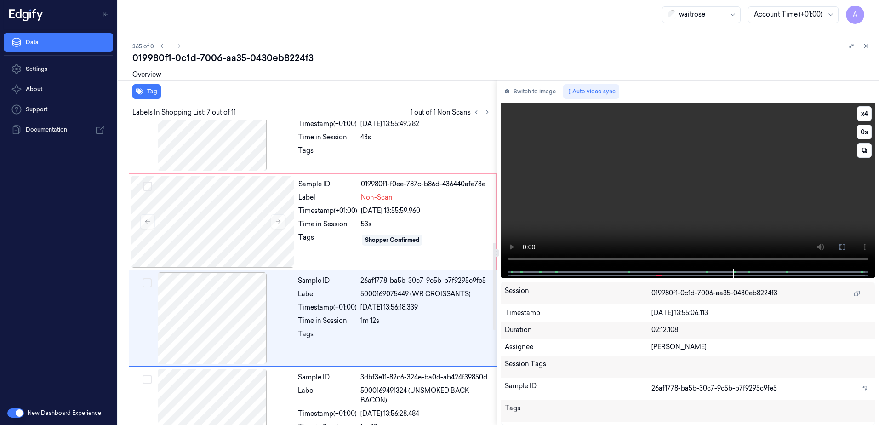
click at [658, 229] on video at bounding box center [688, 186] width 375 height 166
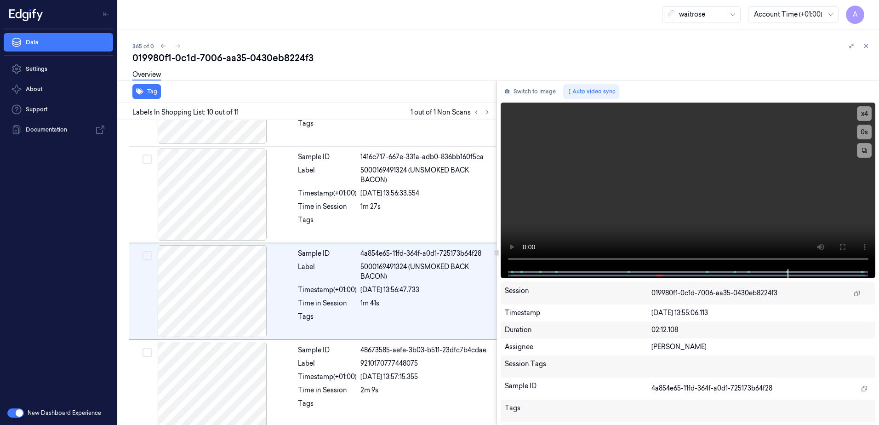
scroll to position [760, 0]
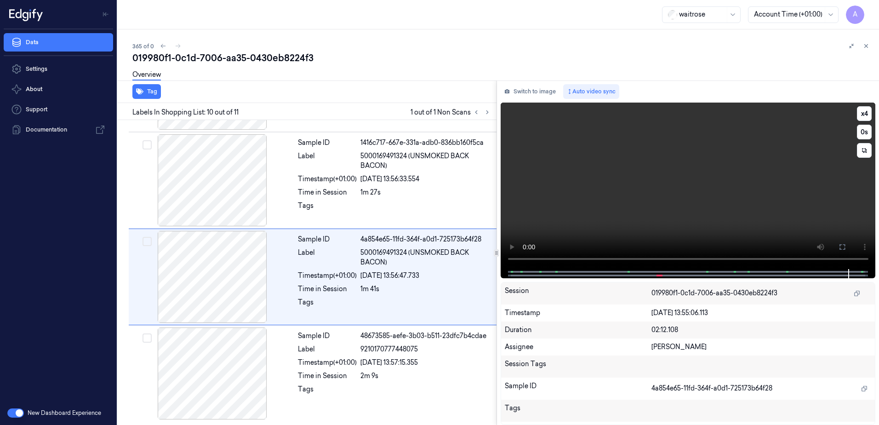
click at [658, 201] on video at bounding box center [688, 186] width 375 height 166
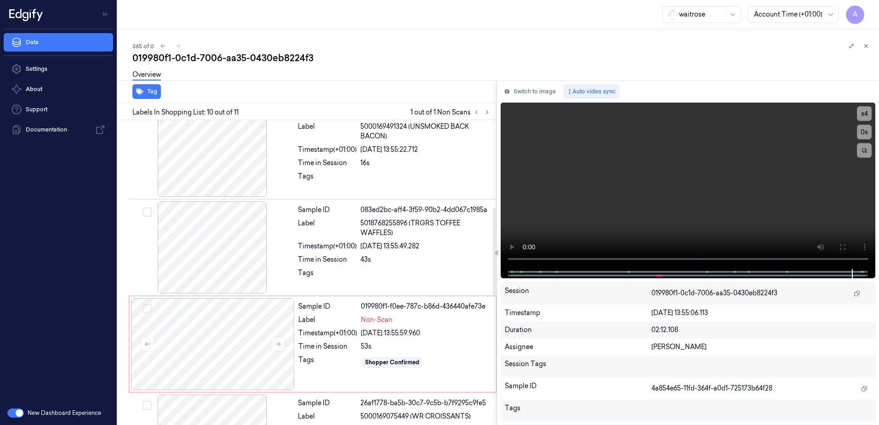
scroll to position [300, 0]
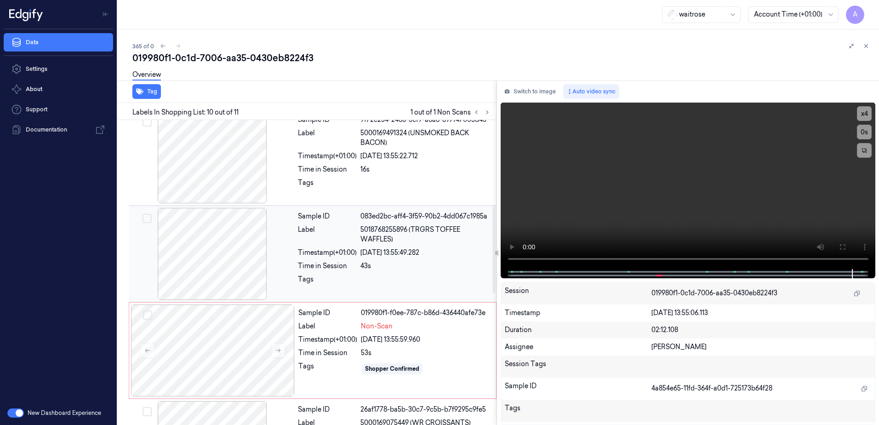
click at [407, 273] on div "Sample ID 083ed2bc-aff4-3f59-90b2-4dd067c1985a Label 5018768255896 (TRGRS TOFFE…" at bounding box center [394, 254] width 200 height 92
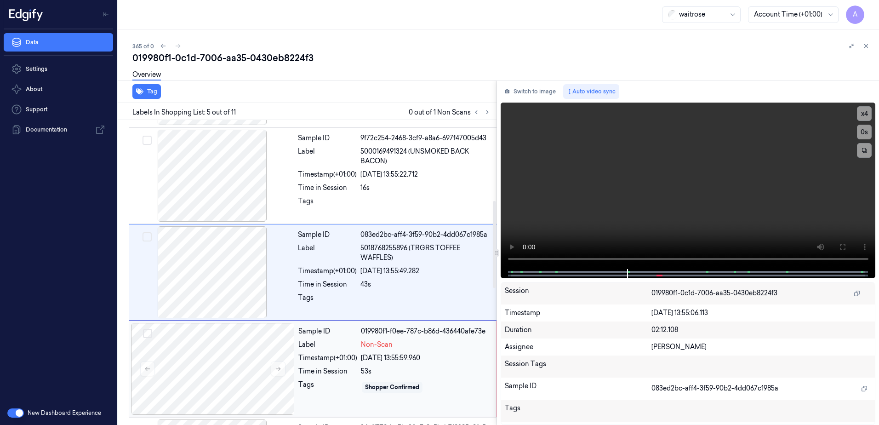
click at [353, 372] on div "Time in Session" at bounding box center [327, 371] width 59 height 10
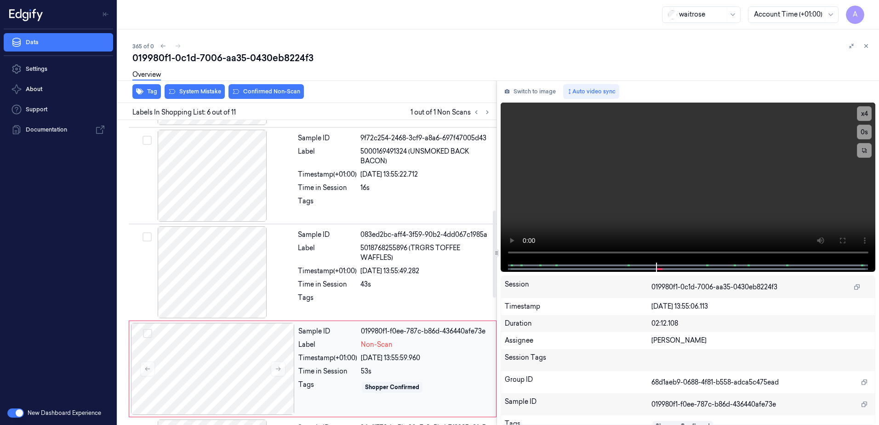
scroll to position [378, 0]
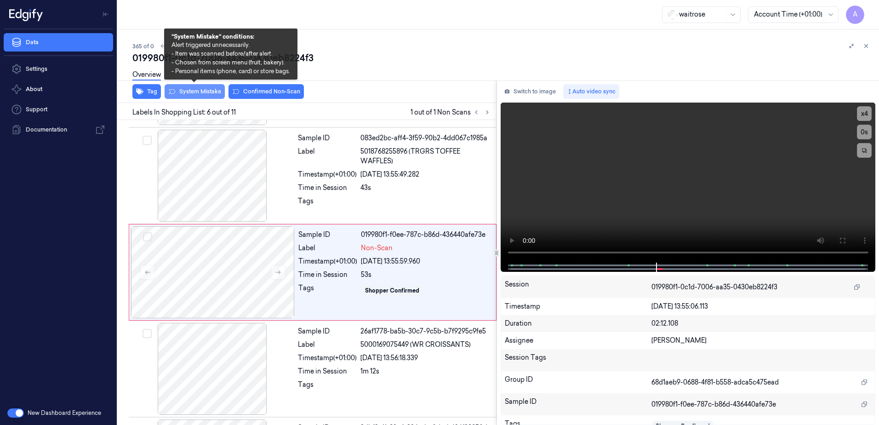
click at [196, 94] on button "System Mistake" at bounding box center [195, 91] width 60 height 15
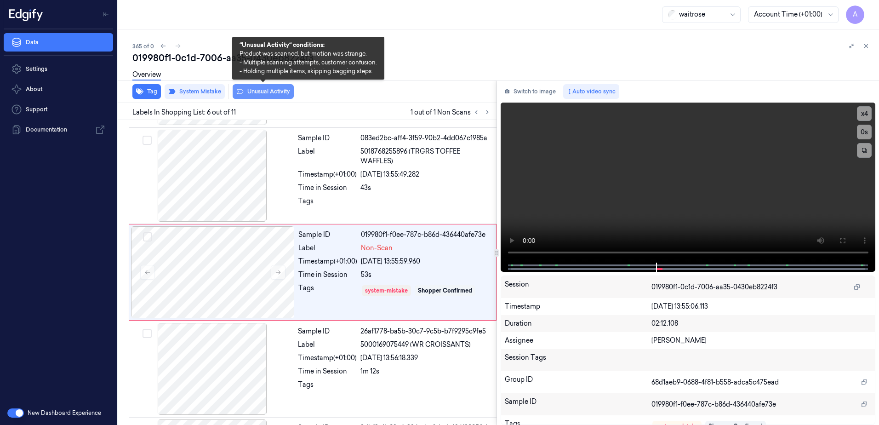
click at [255, 91] on button "Unusual Activity" at bounding box center [263, 91] width 61 height 15
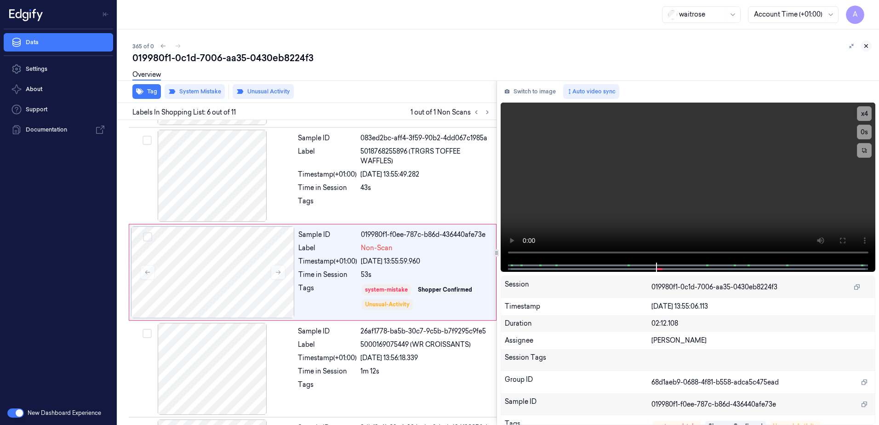
click at [863, 47] on button at bounding box center [866, 45] width 11 height 11
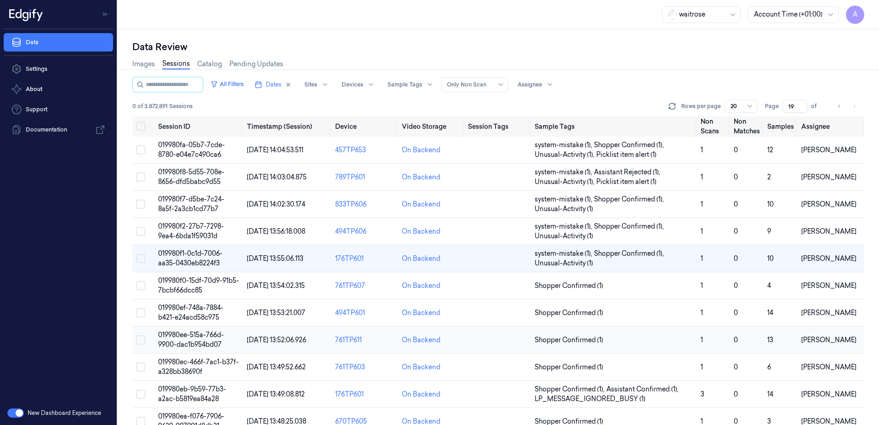
click at [183, 339] on td "019980ee-515a-766d-9900-dac1b954bd07" at bounding box center [198, 339] width 89 height 27
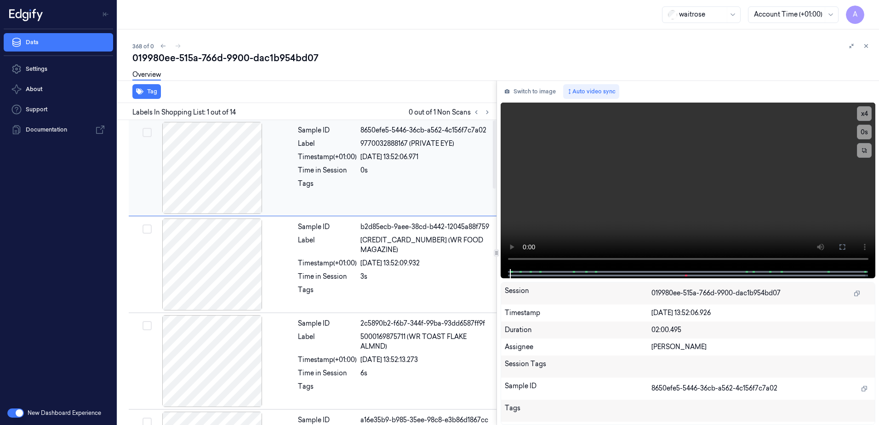
click at [350, 197] on div "Sample ID 8650efe5-5446-36cb-a562-4c156f7c7a02 Label 9770032888167 (PRIVATE EYE…" at bounding box center [394, 168] width 200 height 92
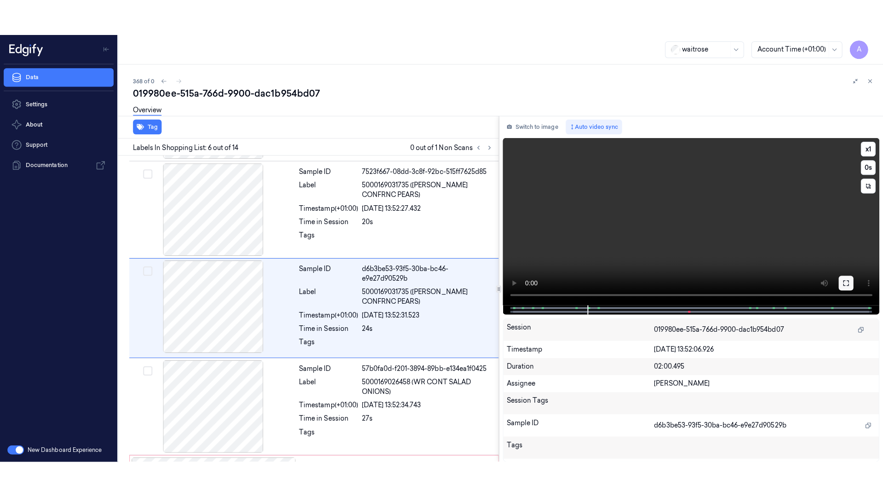
scroll to position [380, 0]
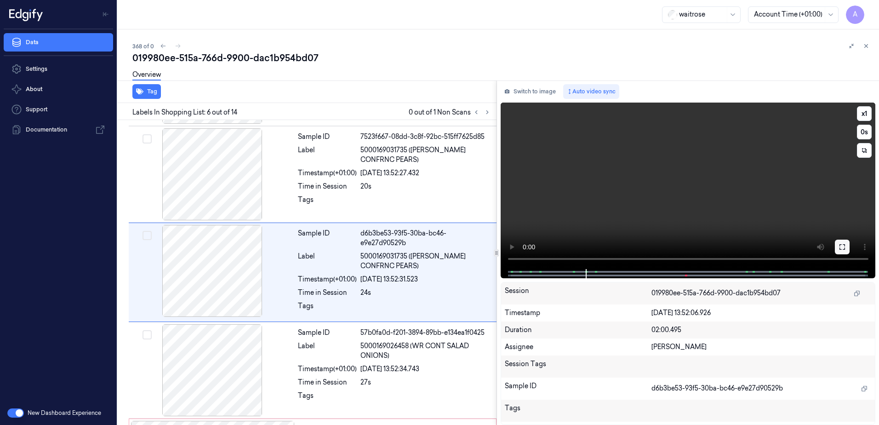
click at [846, 252] on button at bounding box center [842, 247] width 15 height 15
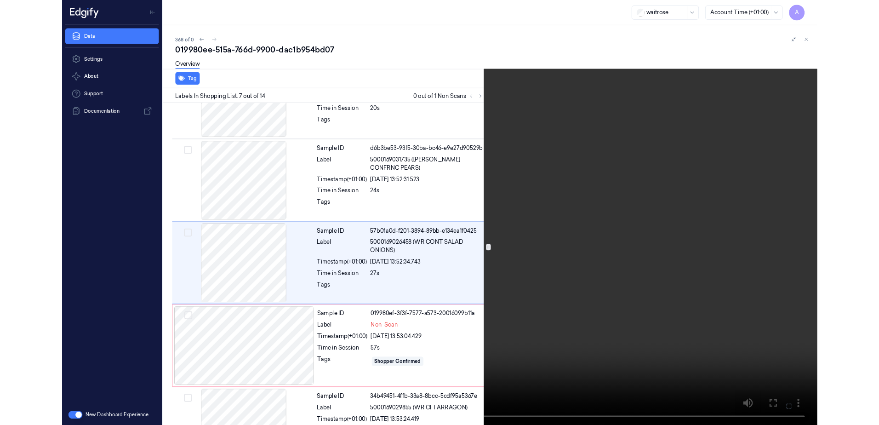
scroll to position [439, 0]
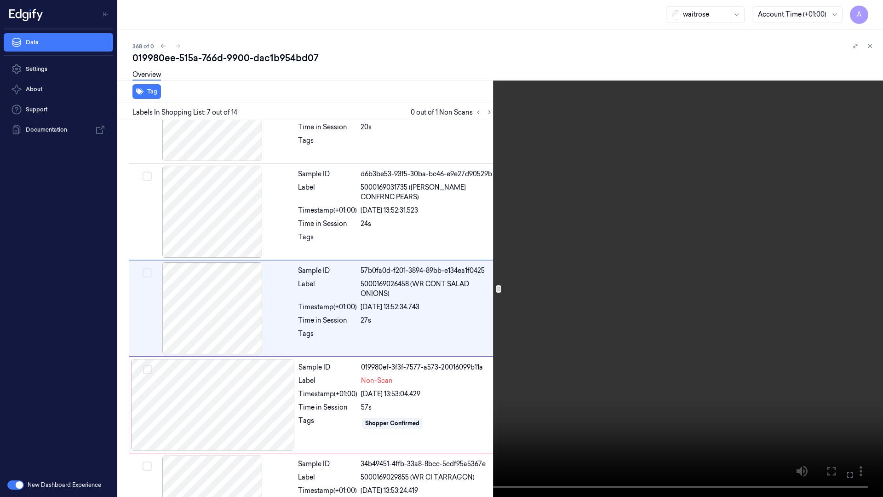
click at [0, 0] on button at bounding box center [0, 0] width 0 height 0
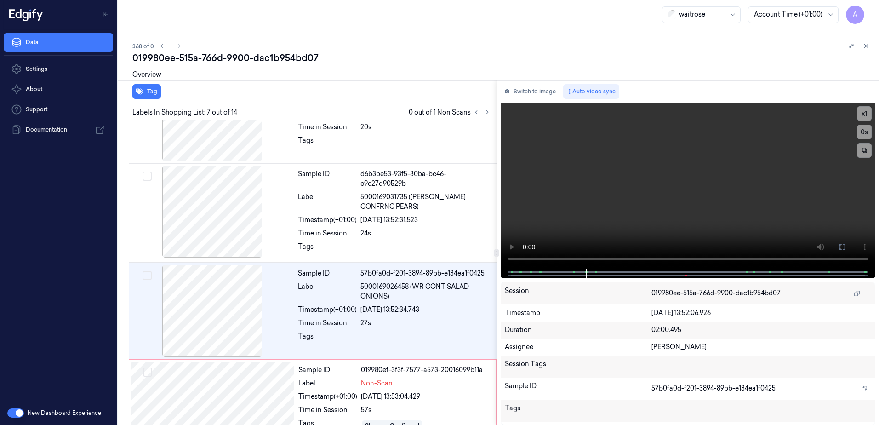
scroll to position [478, 0]
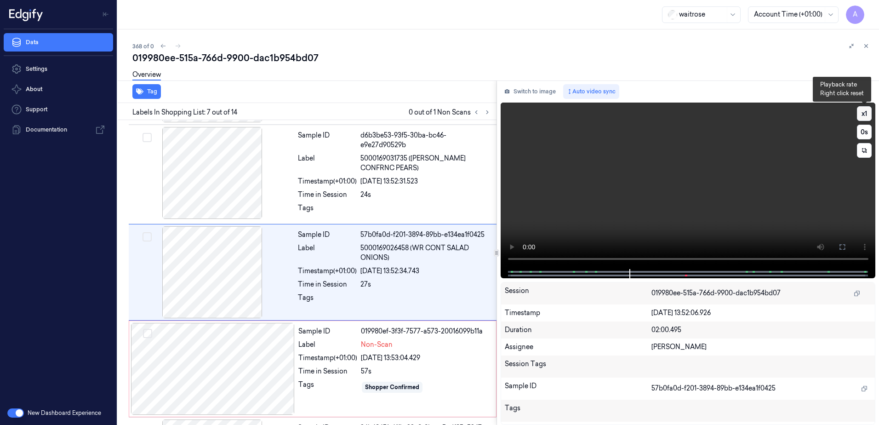
click at [867, 114] on button "x 1" at bounding box center [864, 113] width 15 height 15
click at [867, 114] on button "x 2" at bounding box center [864, 113] width 15 height 15
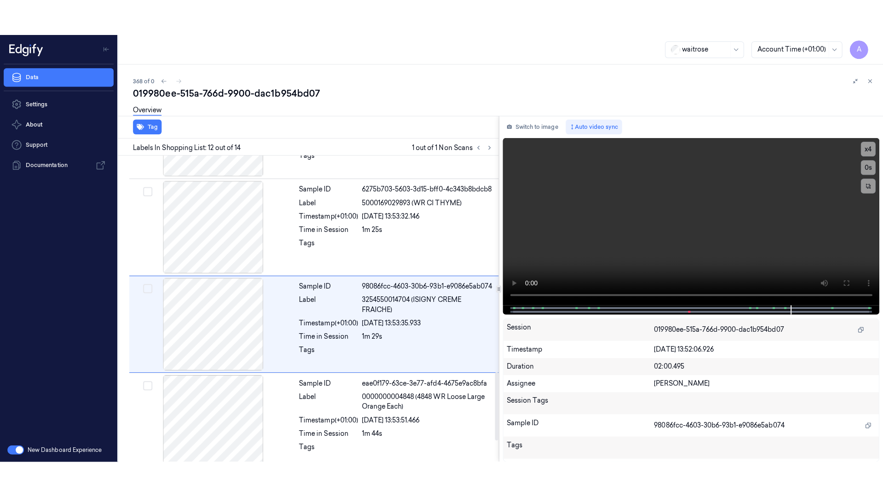
scroll to position [962, 0]
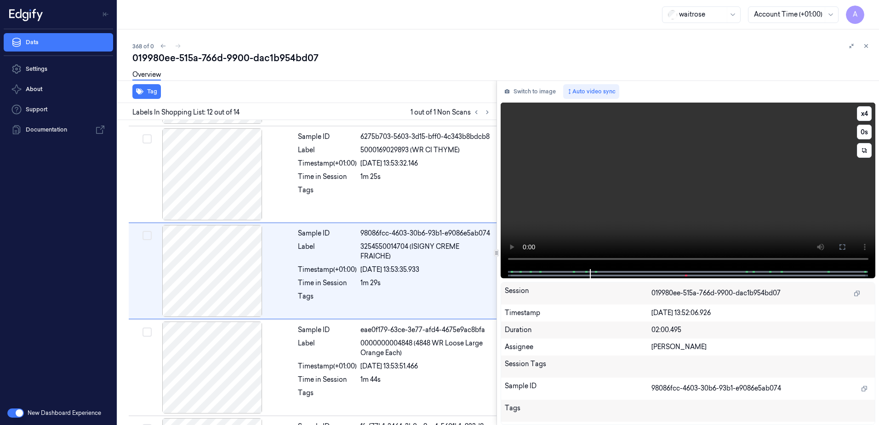
drag, startPoint x: 747, startPoint y: 215, endPoint x: 721, endPoint y: 214, distance: 25.3
click at [721, 214] on video at bounding box center [688, 186] width 375 height 166
click at [863, 113] on button "x 4" at bounding box center [864, 113] width 15 height 15
click at [849, 244] on button at bounding box center [842, 247] width 15 height 15
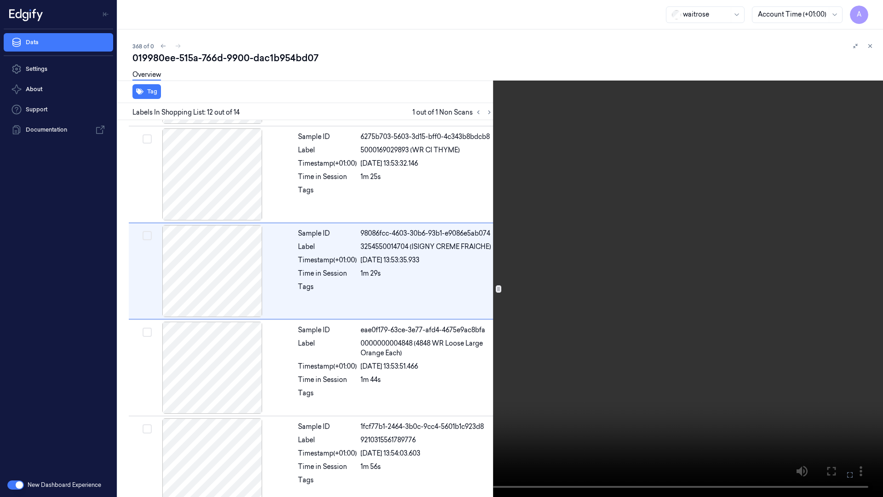
click at [539, 329] on video at bounding box center [441, 248] width 883 height 497
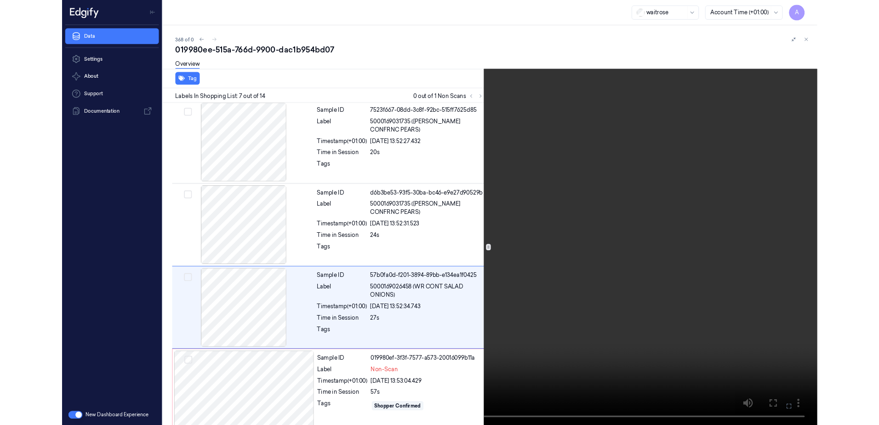
scroll to position [439, 0]
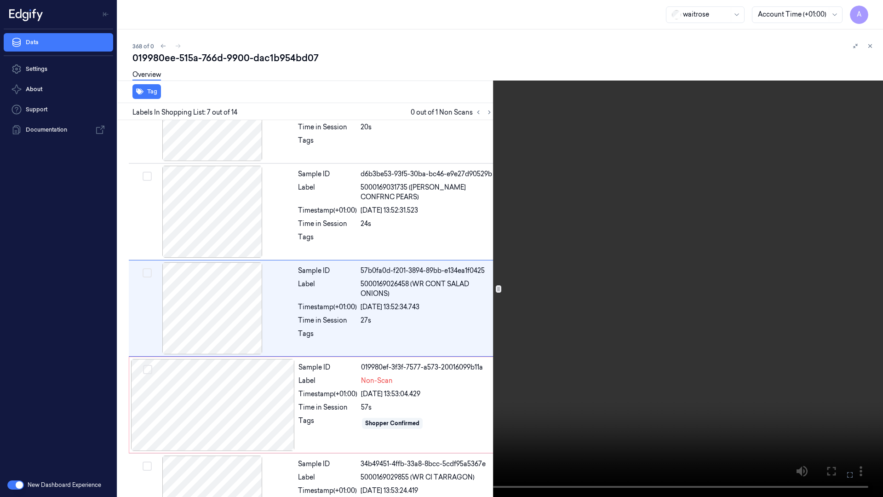
click at [0, 0] on icon at bounding box center [0, 0] width 0 height 0
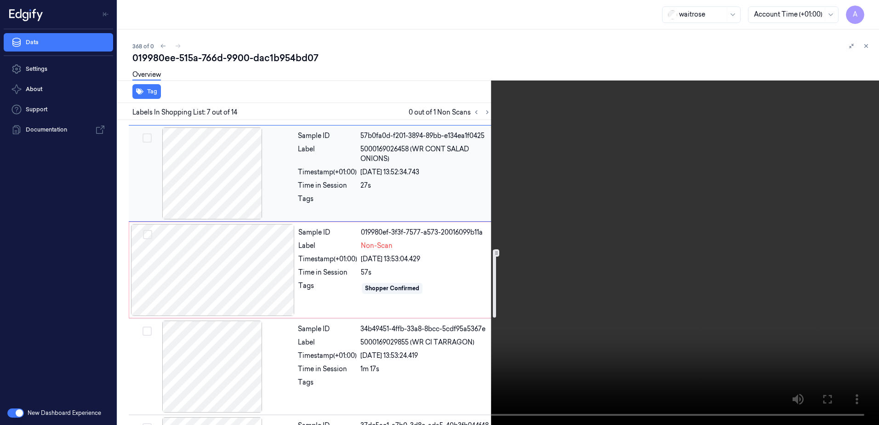
scroll to position [577, 0]
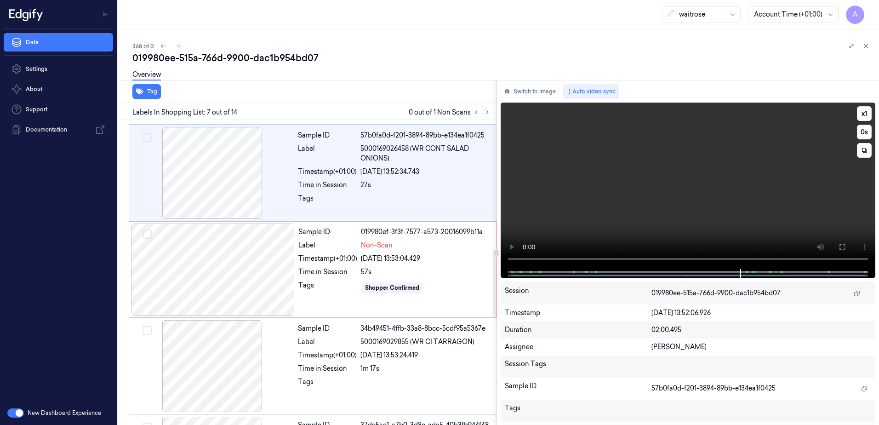
click at [620, 206] on video at bounding box center [688, 186] width 375 height 166
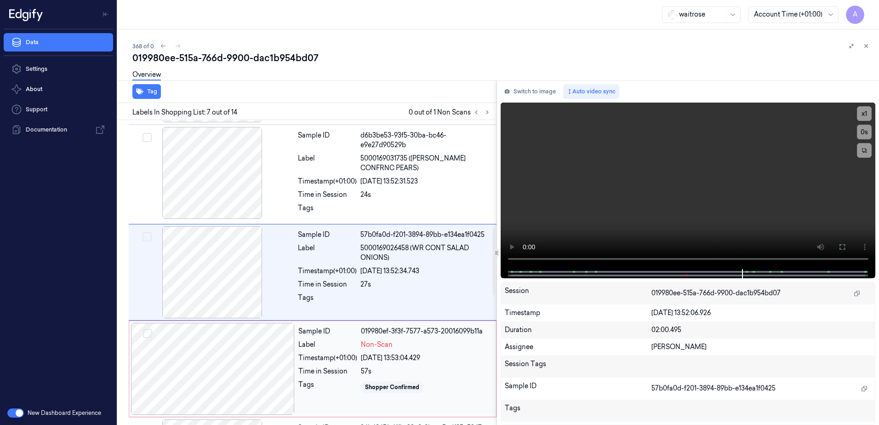
click at [430, 347] on div "Non-Scan" at bounding box center [426, 345] width 130 height 10
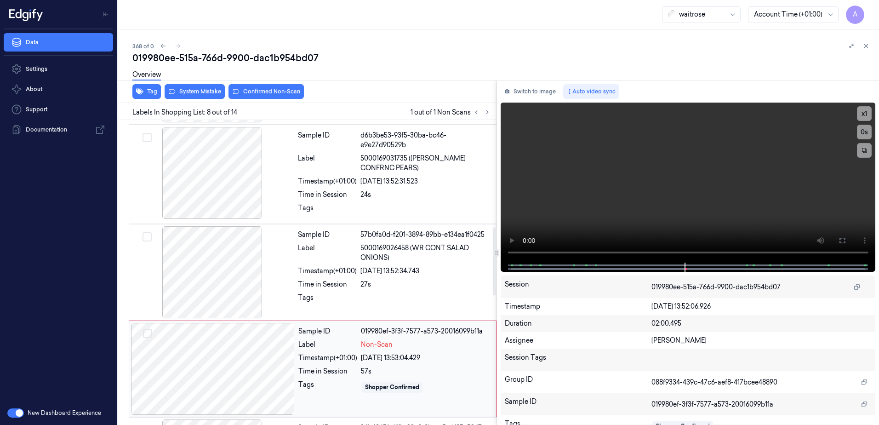
scroll to position [574, 0]
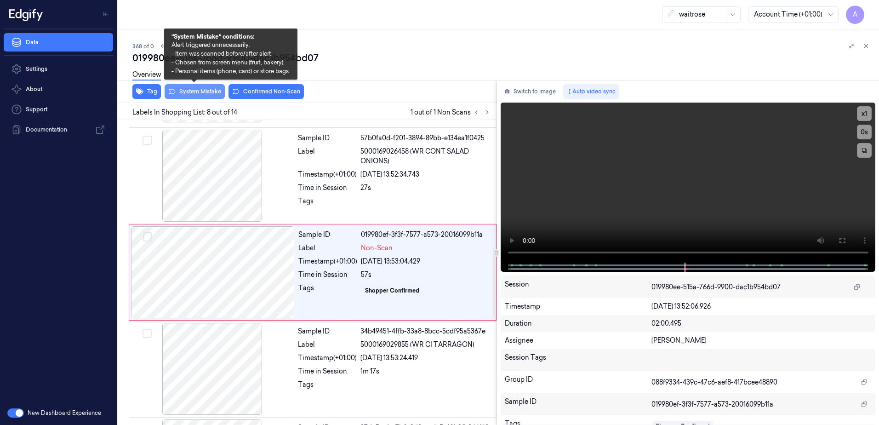
click at [197, 93] on button "System Mistake" at bounding box center [195, 91] width 60 height 15
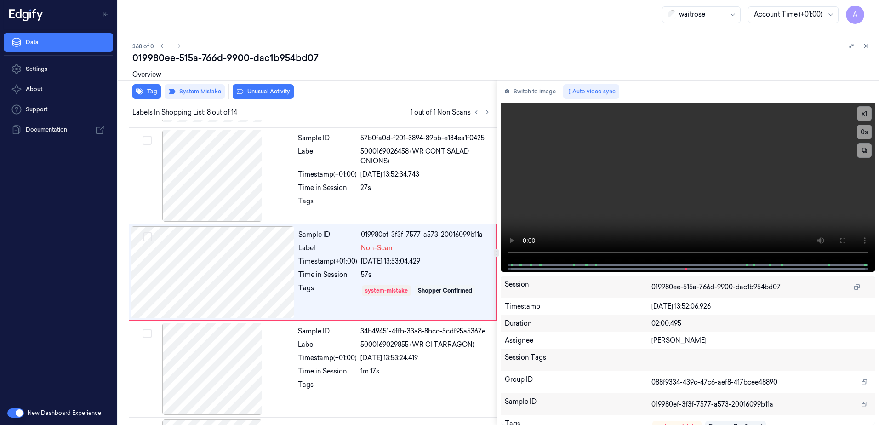
click at [267, 96] on button "Unusual Activity" at bounding box center [263, 91] width 61 height 15
click at [868, 46] on icon at bounding box center [866, 46] width 6 height 6
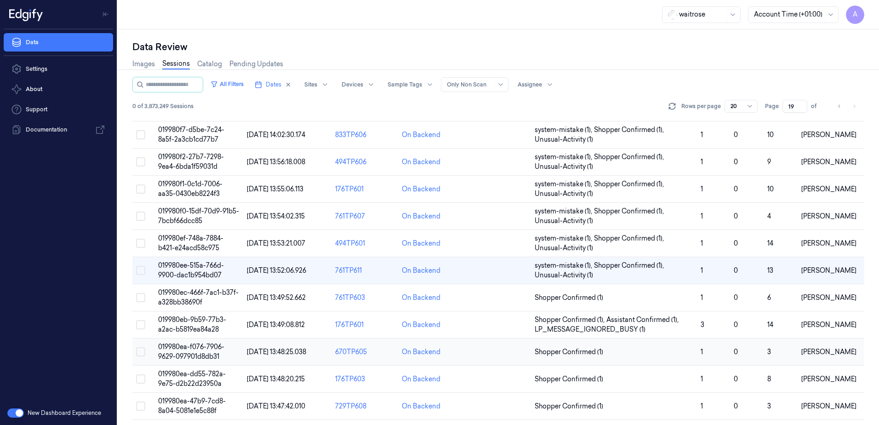
scroll to position [115, 0]
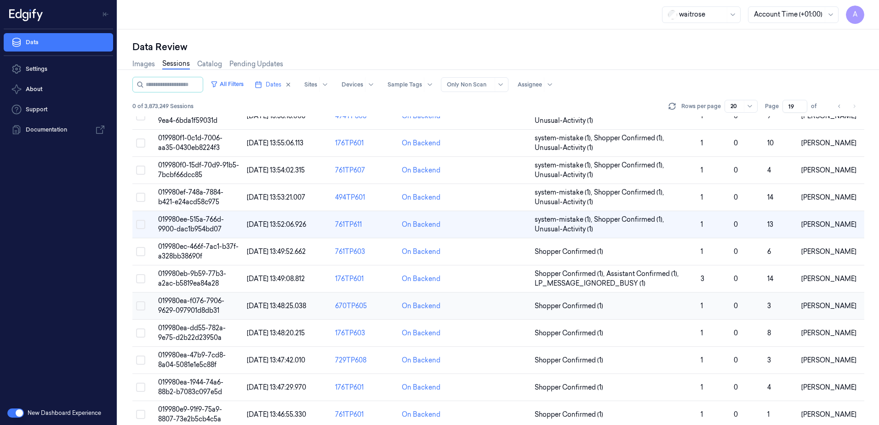
click at [194, 300] on span "019980ea-f076-7906-9629-097901d8db31" at bounding box center [191, 306] width 66 height 18
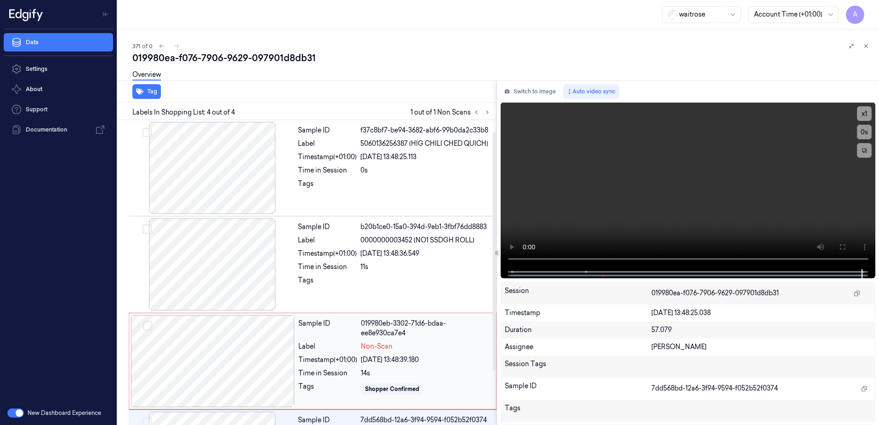
scroll to position [84, 0]
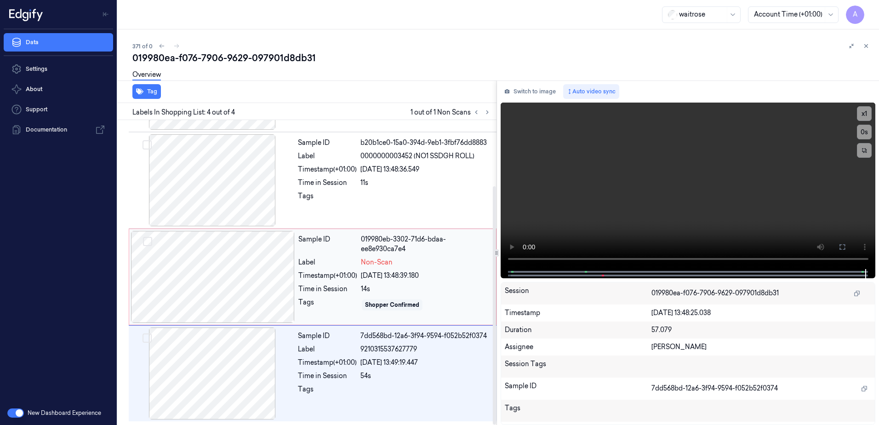
click at [443, 279] on div "[DATE] 13:48:39.180" at bounding box center [426, 276] width 130 height 10
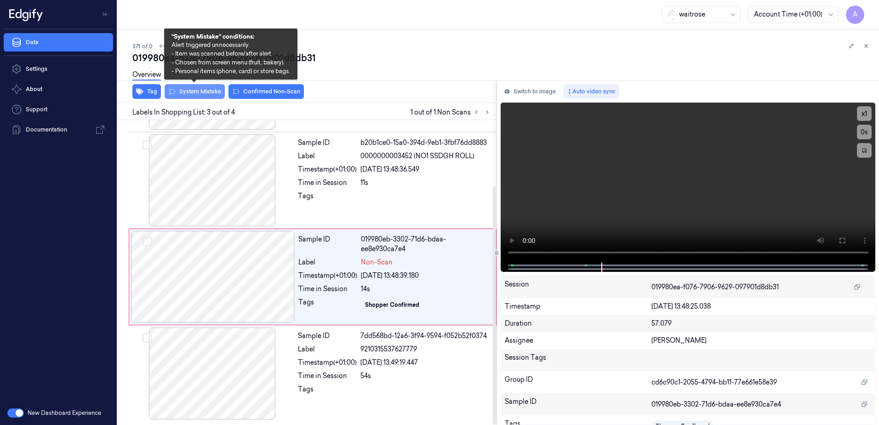
click at [182, 97] on button "System Mistake" at bounding box center [195, 91] width 60 height 15
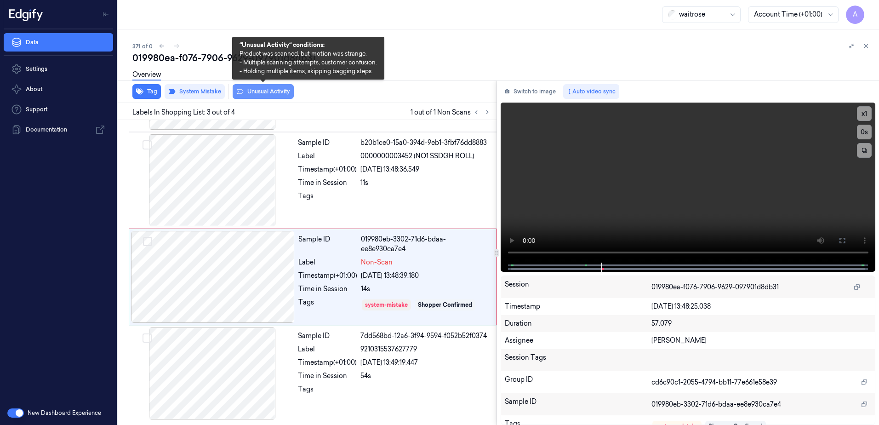
click at [263, 96] on button "Unusual Activity" at bounding box center [263, 91] width 61 height 15
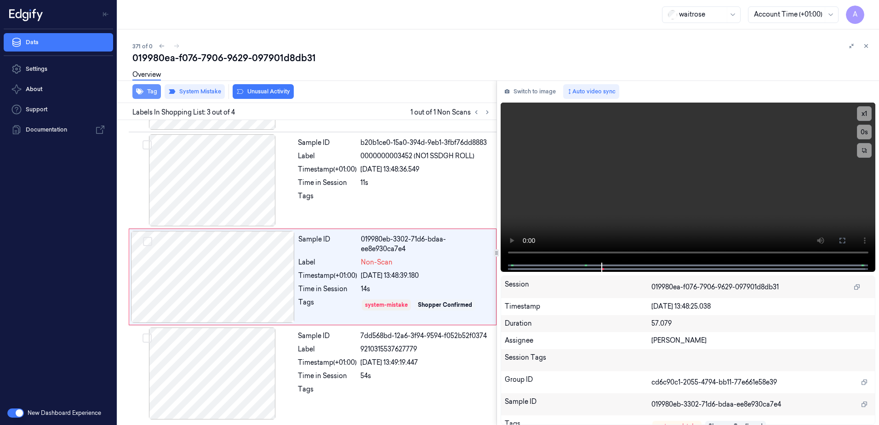
scroll to position [90, 0]
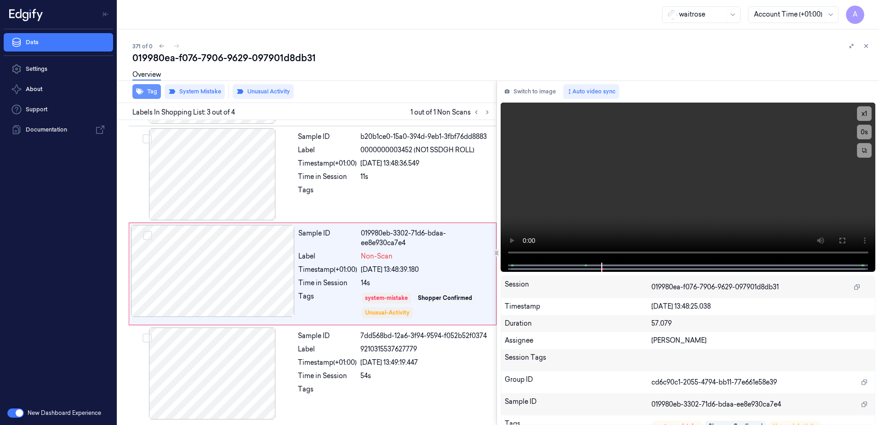
click at [150, 96] on button "Tag" at bounding box center [146, 91] width 29 height 15
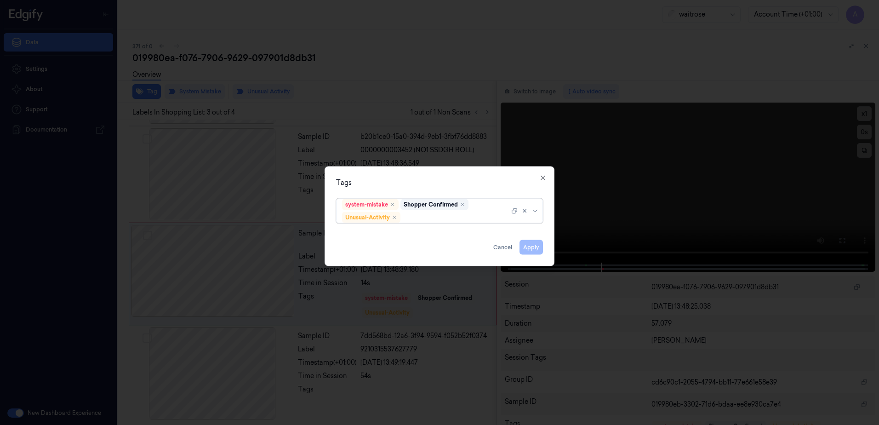
click at [426, 213] on div at bounding box center [455, 217] width 107 height 10
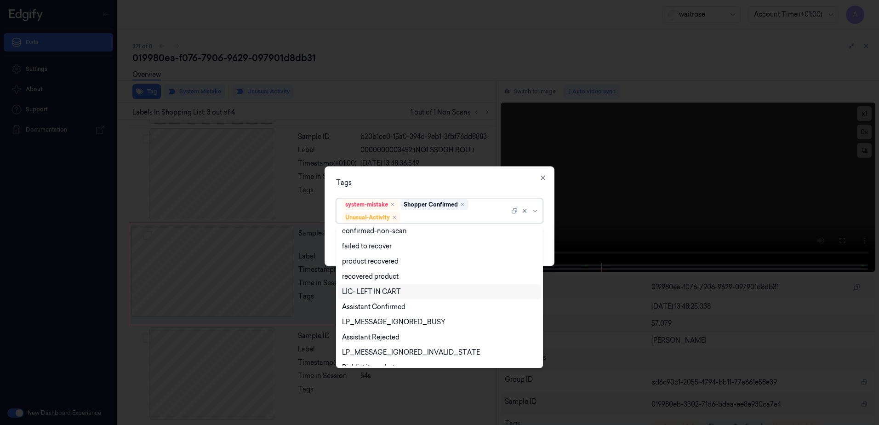
scroll to position [120, 0]
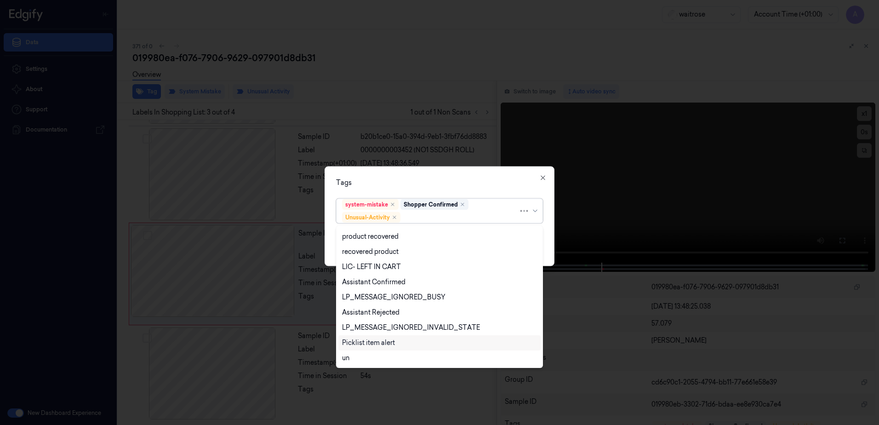
click at [366, 345] on div "Picklist item alert" at bounding box center [368, 343] width 53 height 10
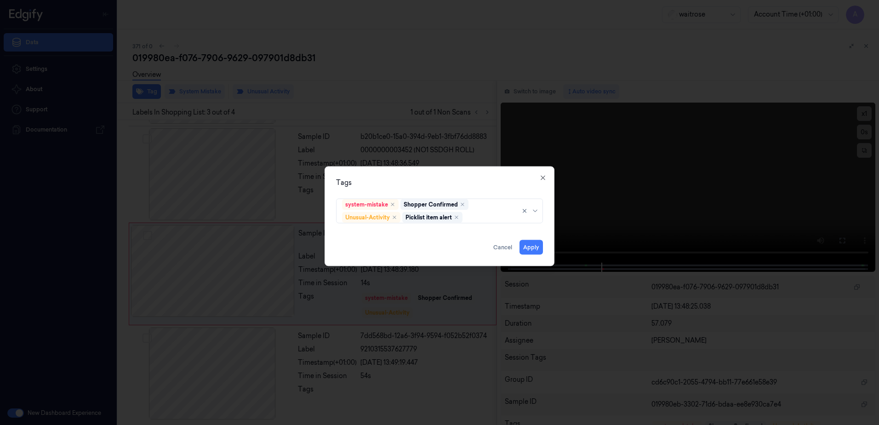
click at [438, 178] on div "Tags" at bounding box center [439, 183] width 207 height 10
click at [533, 250] on button "Apply" at bounding box center [531, 247] width 23 height 15
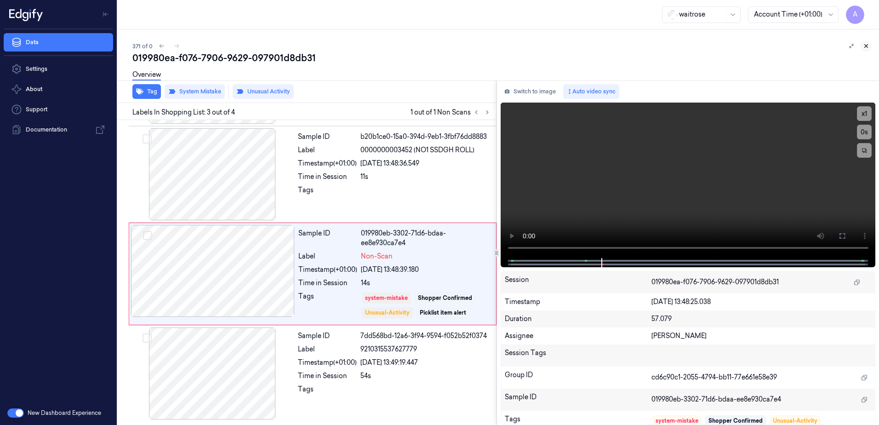
click at [868, 46] on icon at bounding box center [866, 46] width 6 height 6
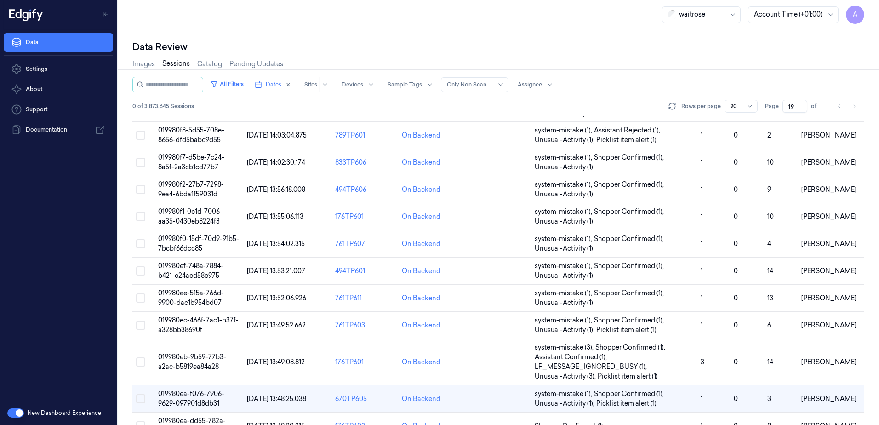
scroll to position [170, 0]
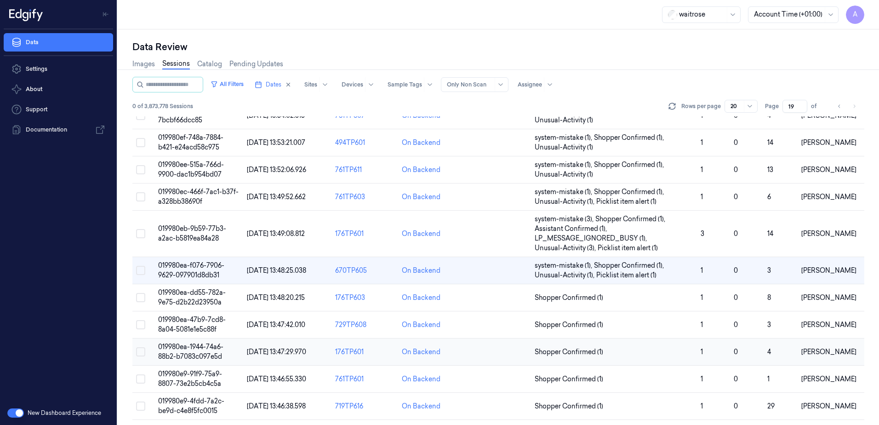
click at [189, 348] on span "019980ea-1944-74a6-88b2-b7083c097e5d" at bounding box center [190, 352] width 65 height 18
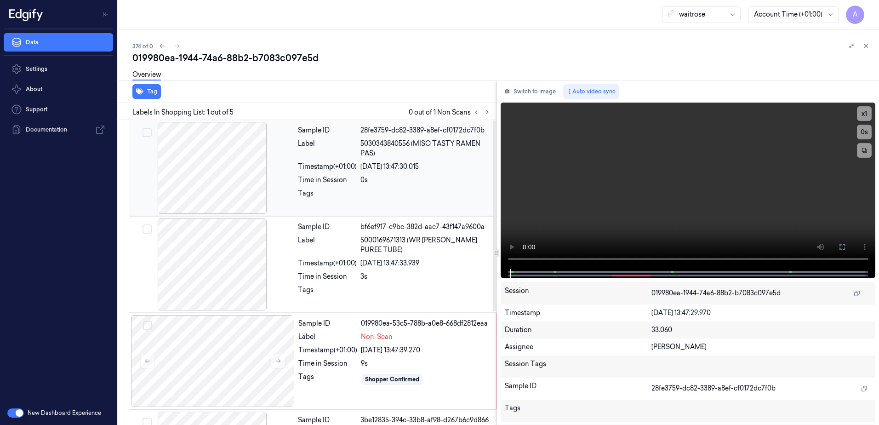
click at [335, 175] on div "Time in Session" at bounding box center [327, 180] width 59 height 10
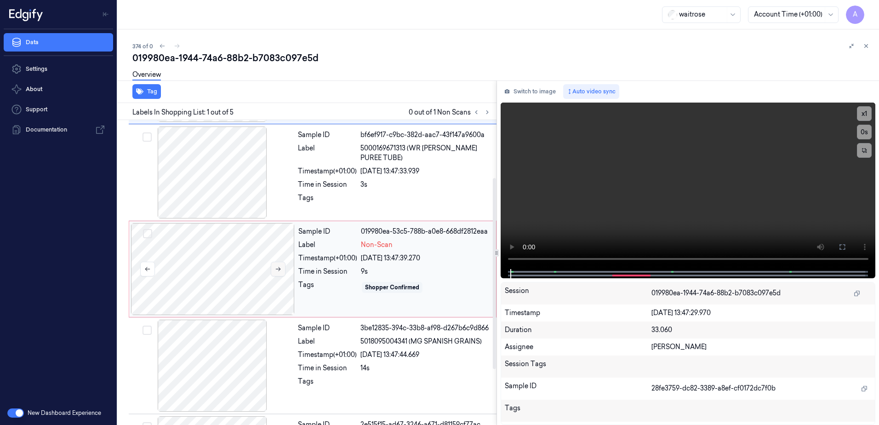
click at [275, 269] on icon at bounding box center [278, 269] width 6 height 6
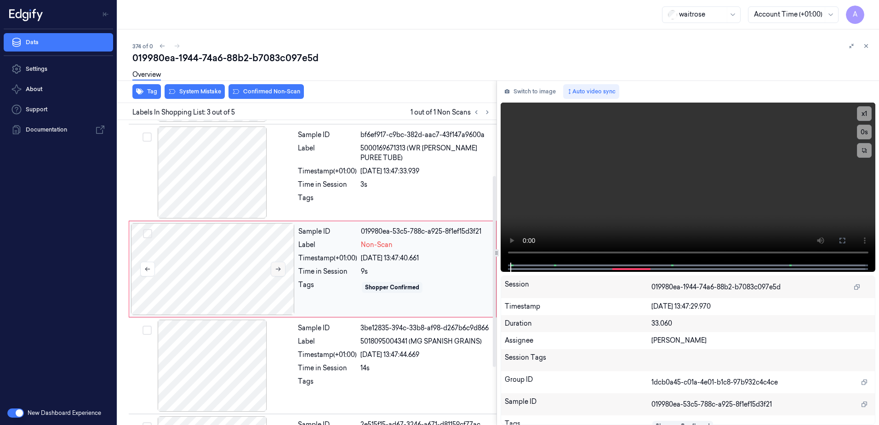
scroll to position [89, 0]
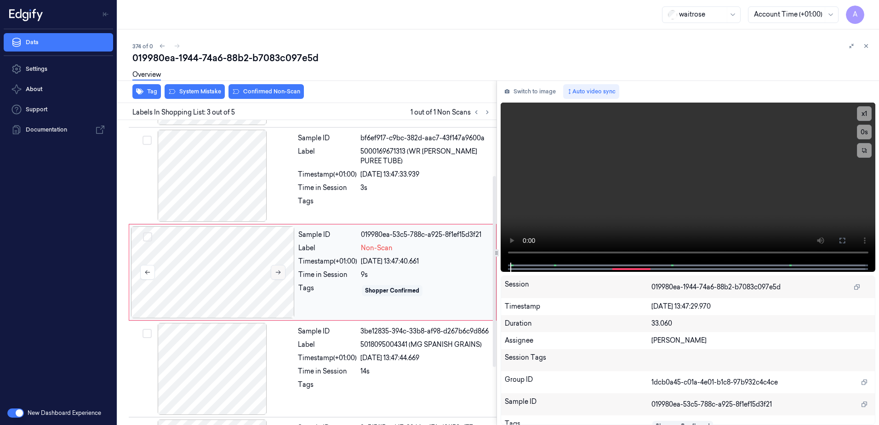
click at [277, 275] on icon at bounding box center [278, 272] width 6 height 6
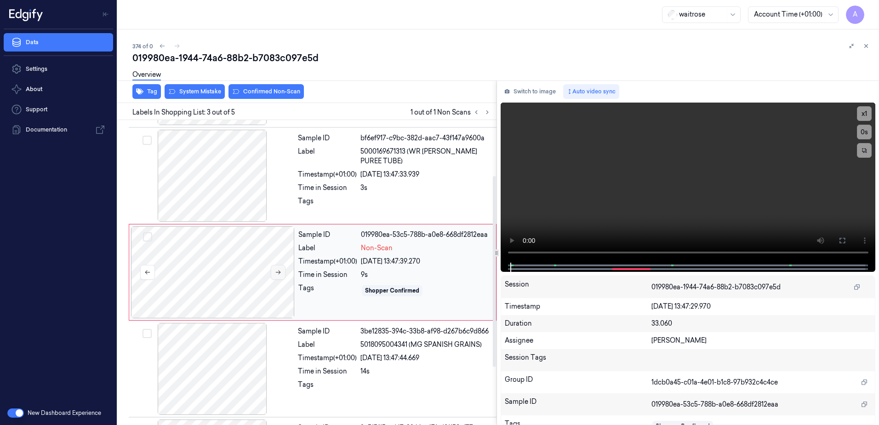
click at [277, 275] on icon at bounding box center [278, 272] width 6 height 6
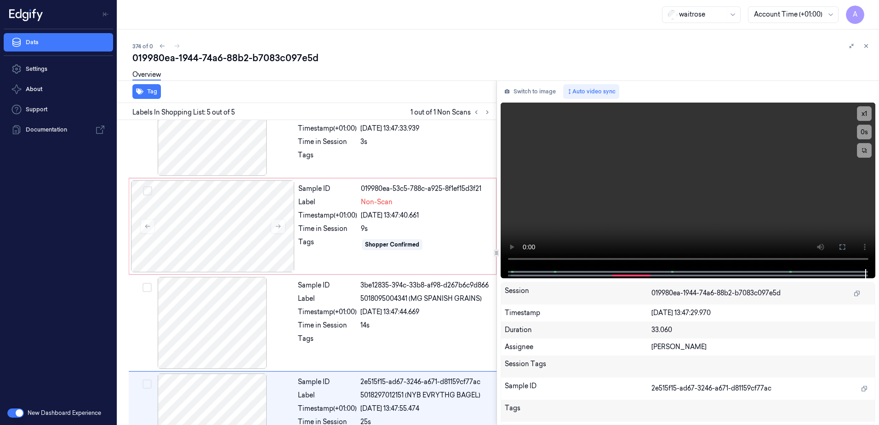
scroll to position [181, 0]
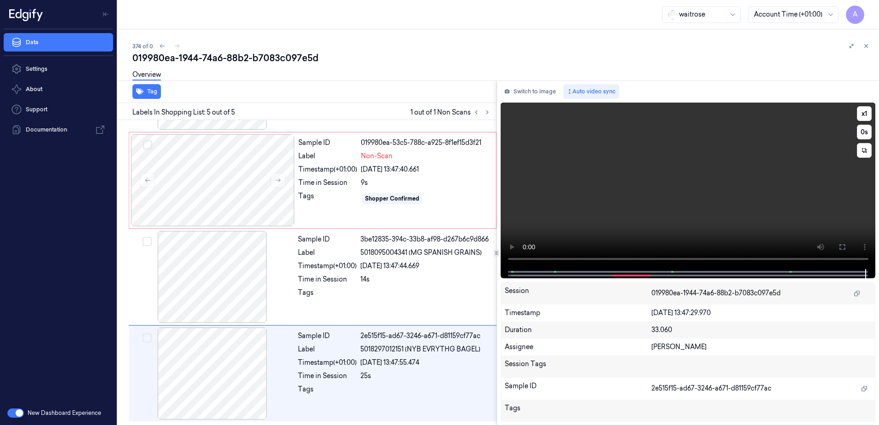
drag, startPoint x: 268, startPoint y: 17, endPoint x: 606, endPoint y: 231, distance: 399.5
click at [606, 231] on video at bounding box center [688, 186] width 375 height 166
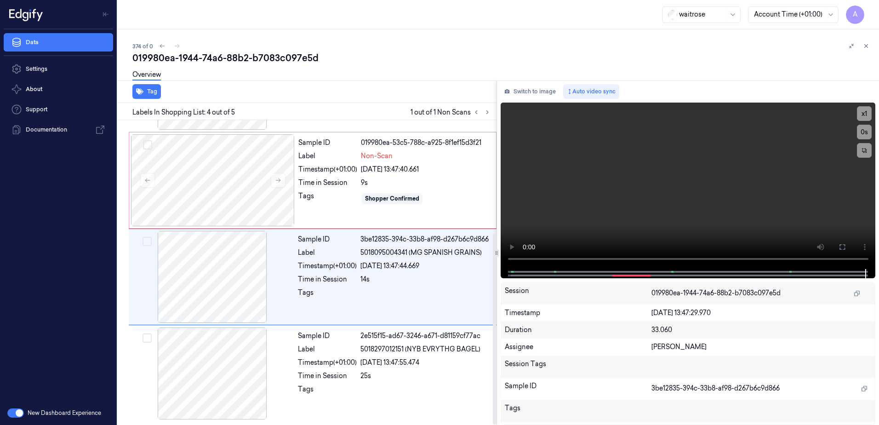
click at [389, 31] on div "374 of 0 019980ea-1944-74a6-88b2-b7083c097e5d Overview Tag Labels In Shopping L…" at bounding box center [498, 226] width 761 height 395
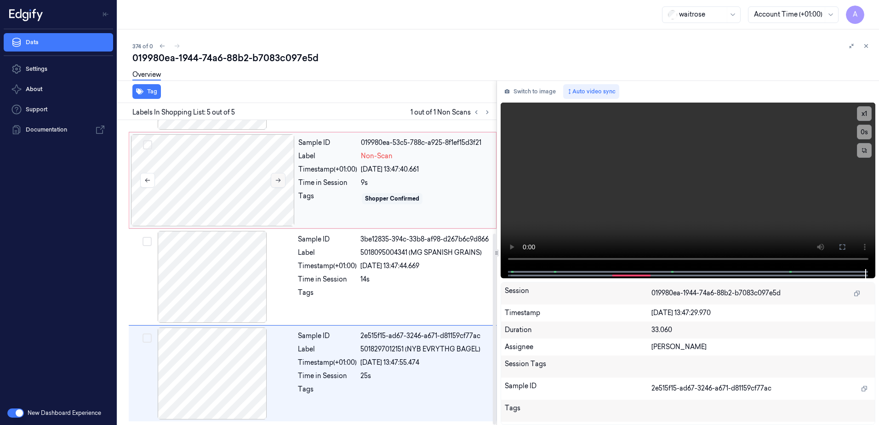
click at [279, 182] on icon at bounding box center [278, 180] width 6 height 6
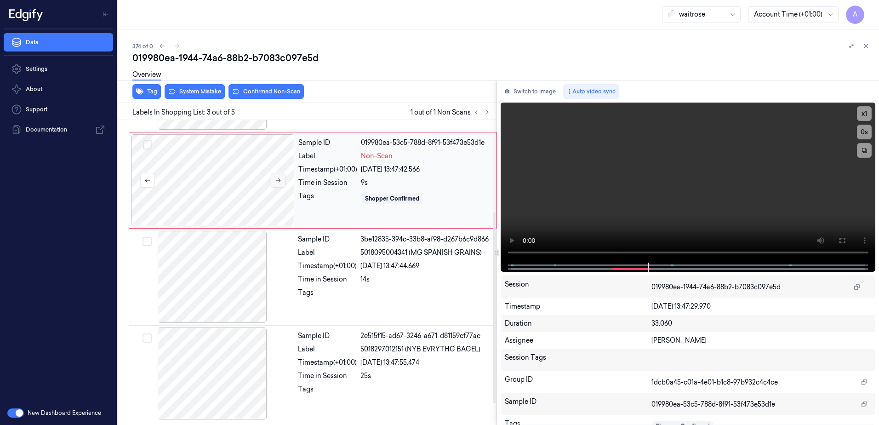
scroll to position [89, 0]
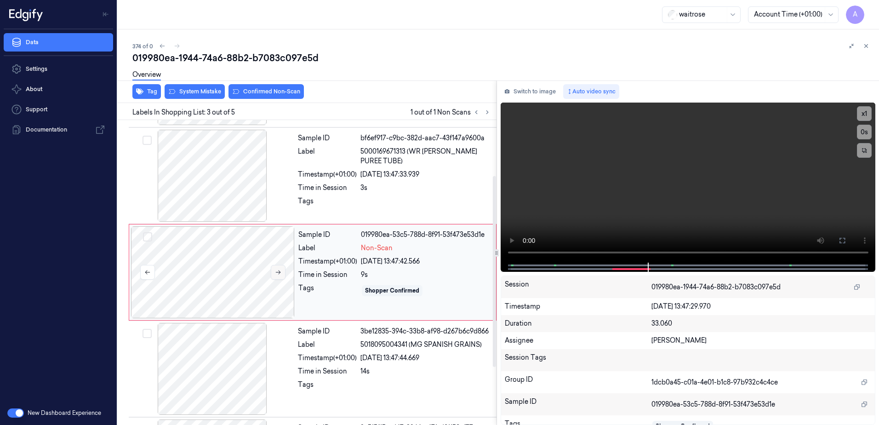
click at [275, 273] on icon at bounding box center [278, 272] width 6 height 6
click at [273, 272] on button at bounding box center [278, 272] width 15 height 15
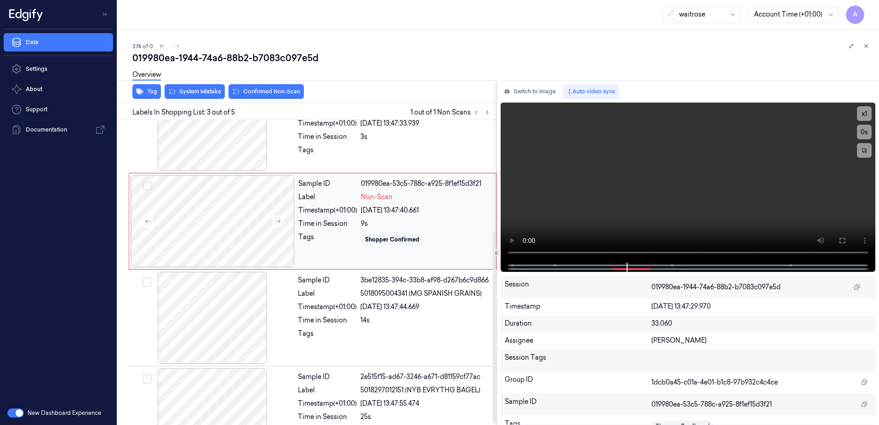
scroll to position [181, 0]
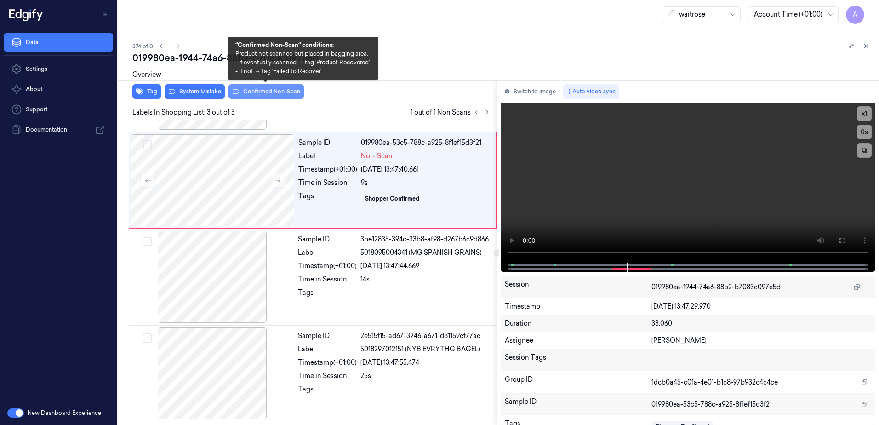
click at [260, 91] on button "Confirmed Non-Scan" at bounding box center [266, 91] width 75 height 15
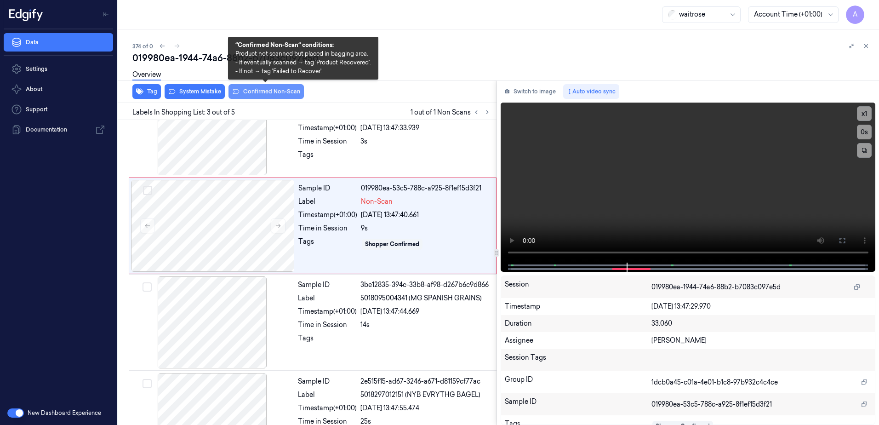
scroll to position [89, 0]
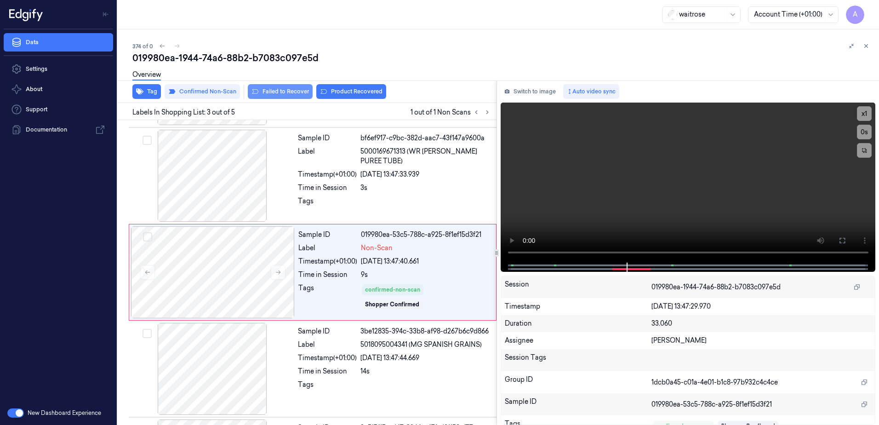
click at [288, 97] on button "Failed to Recover" at bounding box center [280, 91] width 65 height 15
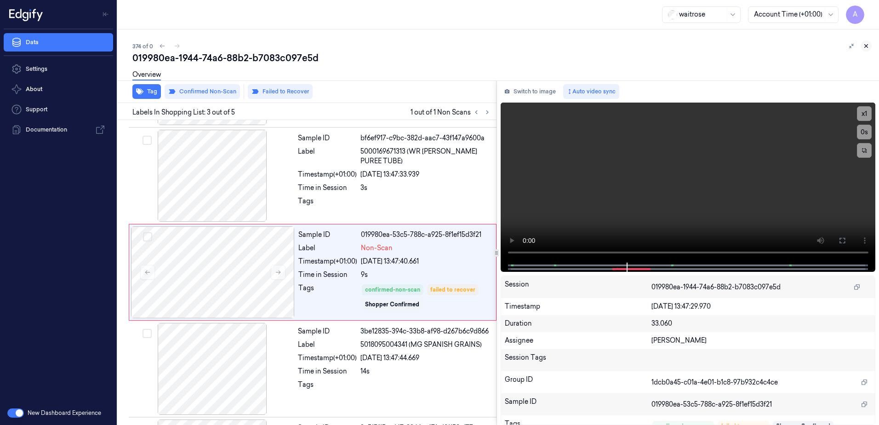
click at [865, 45] on icon at bounding box center [866, 46] width 3 height 3
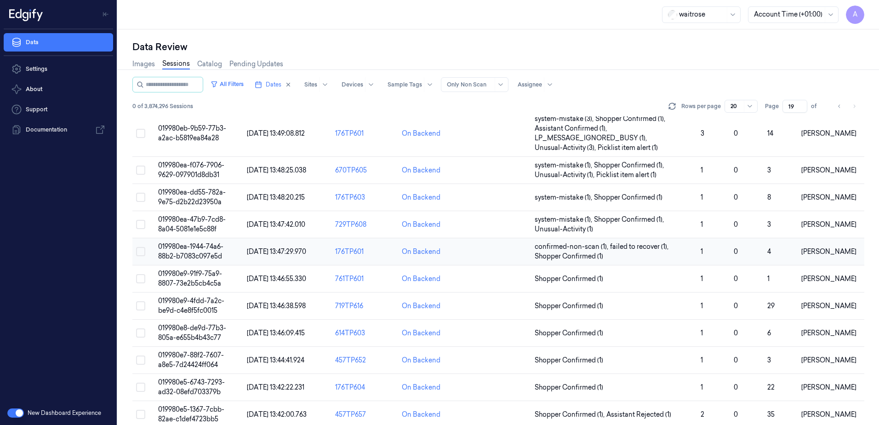
scroll to position [280, 0]
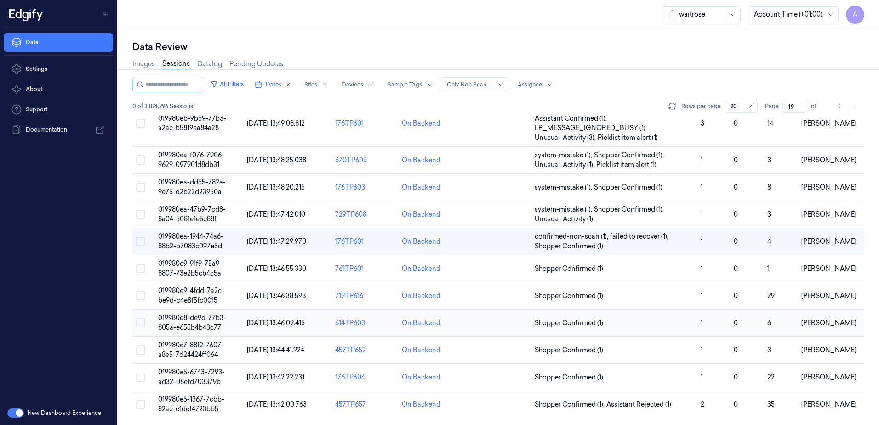
click at [169, 319] on span "019980e8-de9d-77b3-805a-e655b4b43c77" at bounding box center [192, 323] width 68 height 18
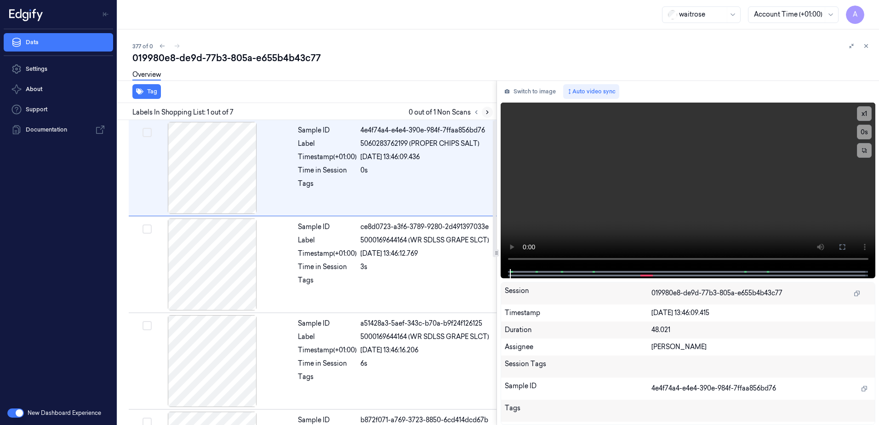
click at [487, 115] on button at bounding box center [487, 112] width 11 height 11
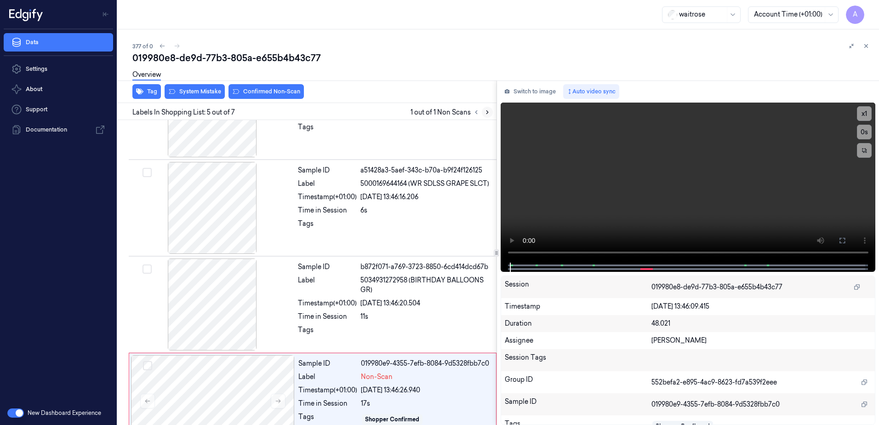
scroll to position [282, 0]
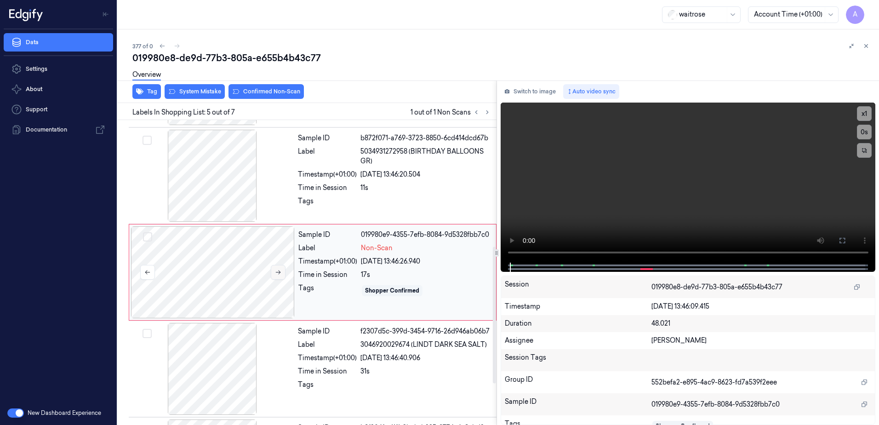
click at [276, 272] on icon at bounding box center [278, 272] width 6 height 6
click at [282, 271] on button at bounding box center [278, 272] width 15 height 15
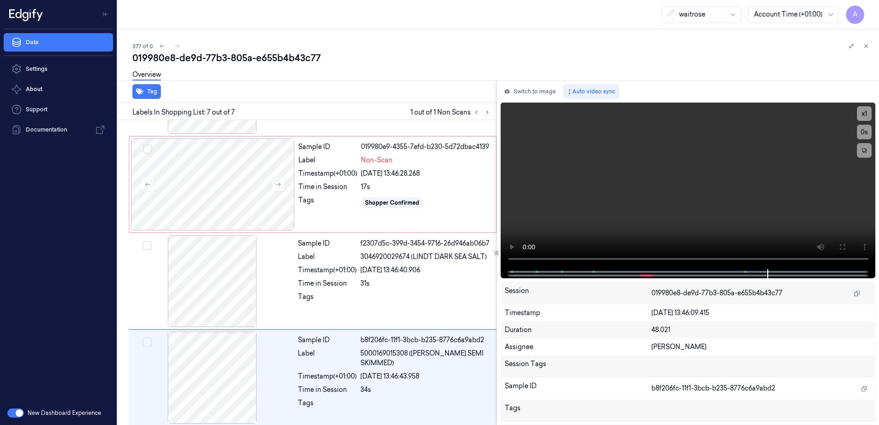
scroll to position [374, 0]
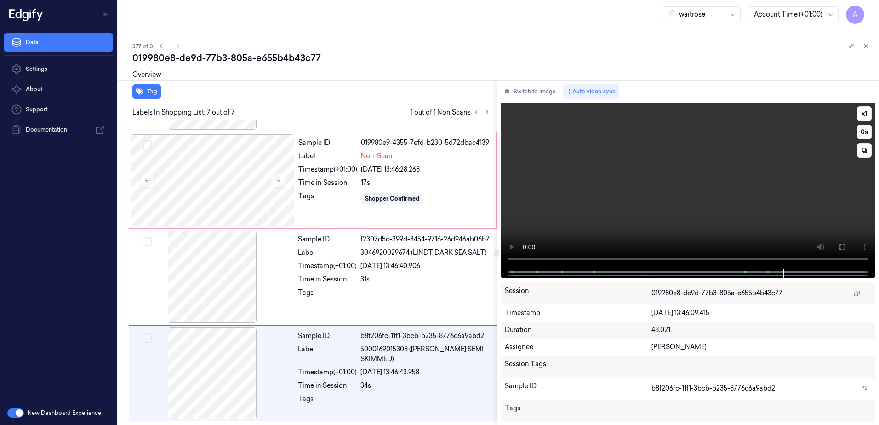
click at [661, 142] on video at bounding box center [688, 186] width 375 height 166
click at [324, 208] on div "Sample ID 019980e9-4355-7efd-b230-5d72dbac4139 Label Non-Scan Timestamp (+01:00…" at bounding box center [395, 180] width 200 height 92
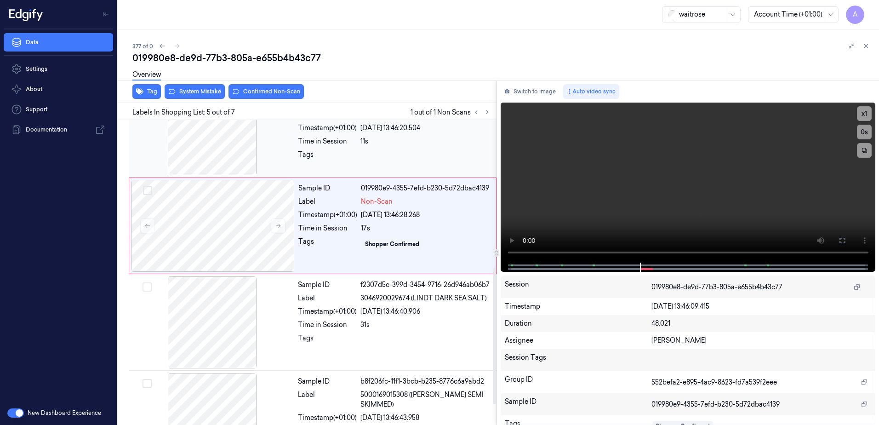
scroll to position [282, 0]
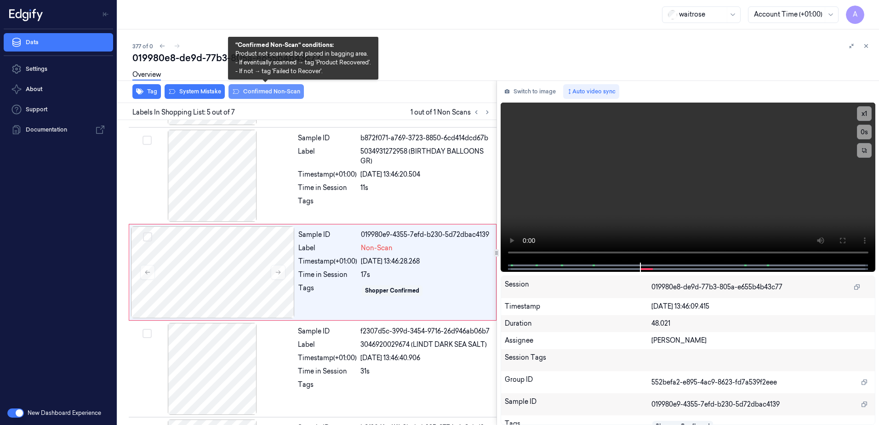
click at [262, 97] on button "Confirmed Non-Scan" at bounding box center [266, 91] width 75 height 15
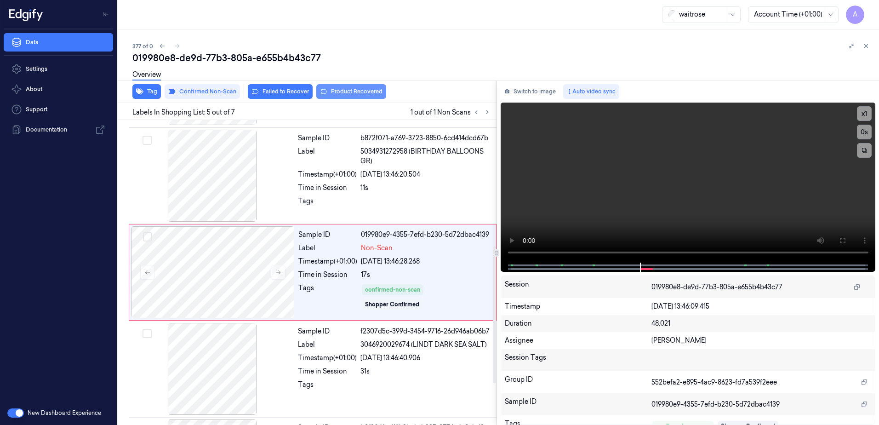
click at [347, 92] on button "Product Recovered" at bounding box center [351, 91] width 70 height 15
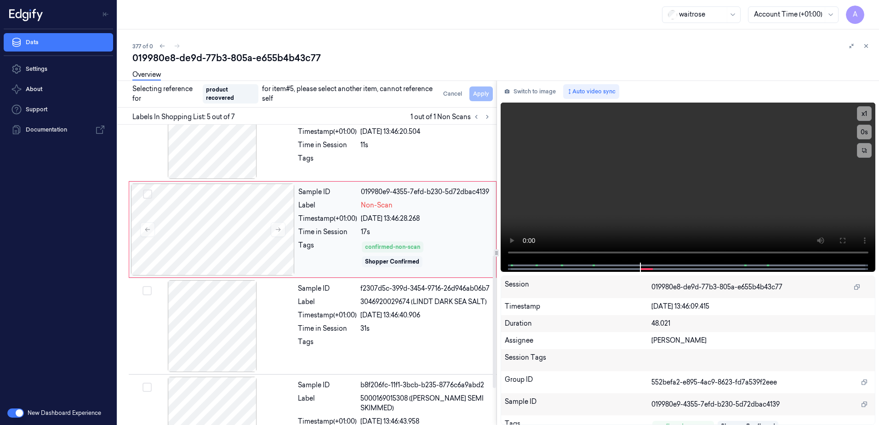
scroll to position [374, 0]
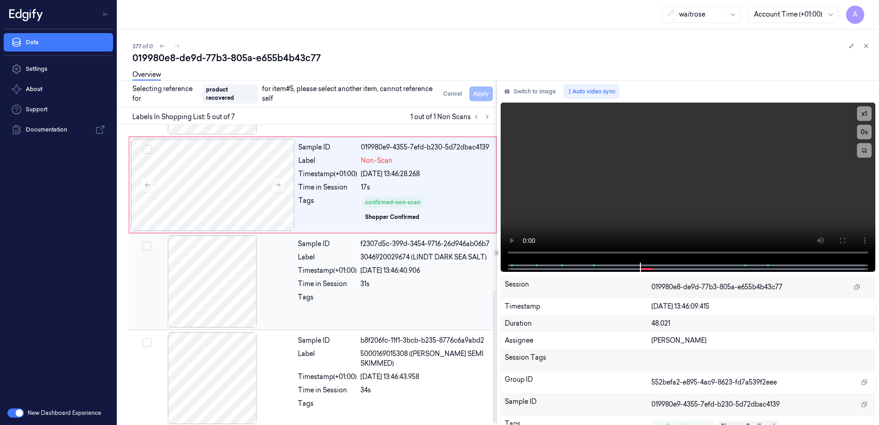
click at [335, 301] on div "Tags" at bounding box center [327, 299] width 59 height 15
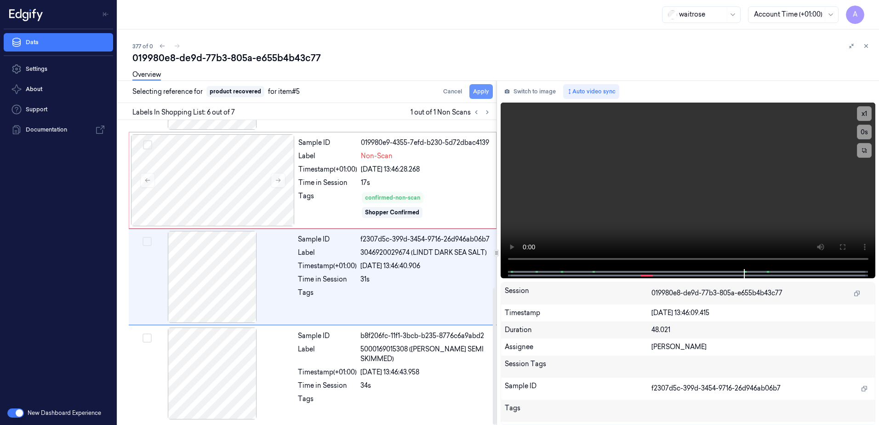
click at [482, 97] on button "Apply" at bounding box center [480, 91] width 23 height 15
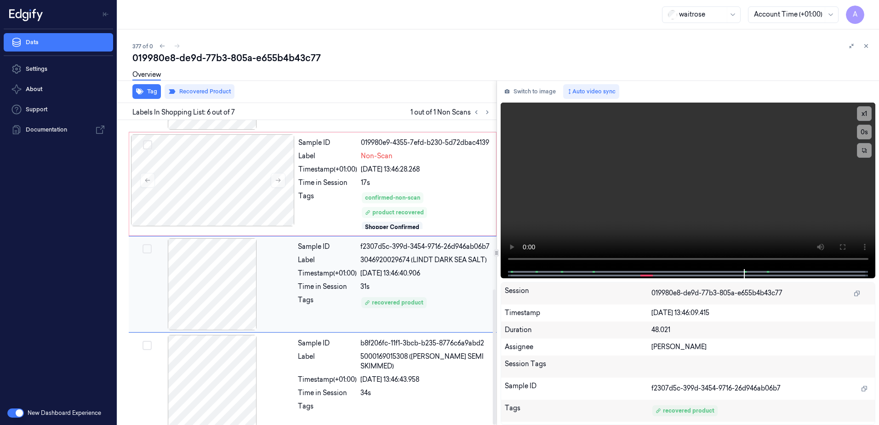
scroll to position [381, 0]
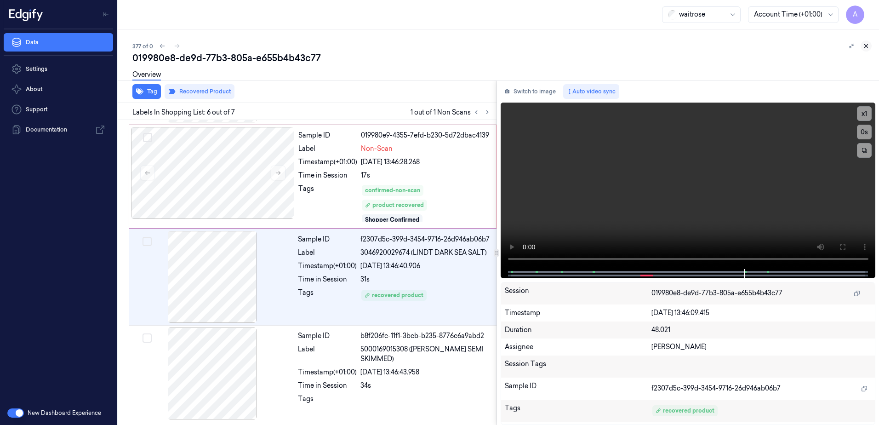
click at [868, 48] on icon at bounding box center [866, 46] width 6 height 6
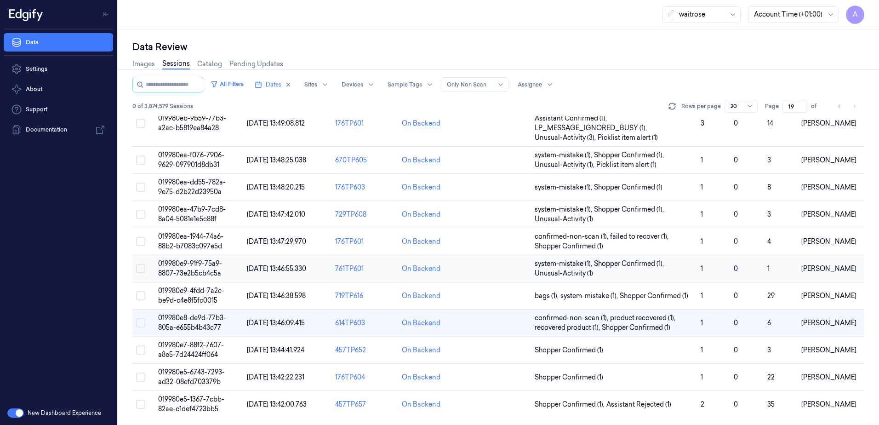
scroll to position [280, 0]
click at [187, 399] on span "019980e5-1367-7cbb-82ae-c1def4723bb5" at bounding box center [191, 404] width 66 height 18
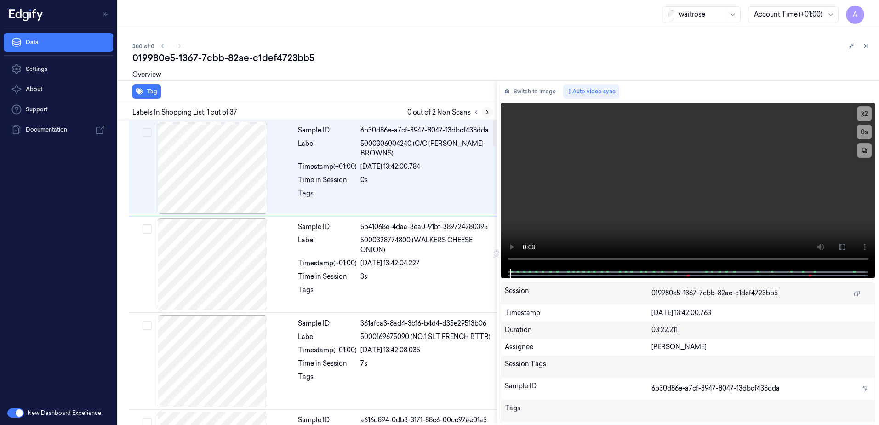
click at [486, 111] on icon at bounding box center [487, 112] width 6 height 6
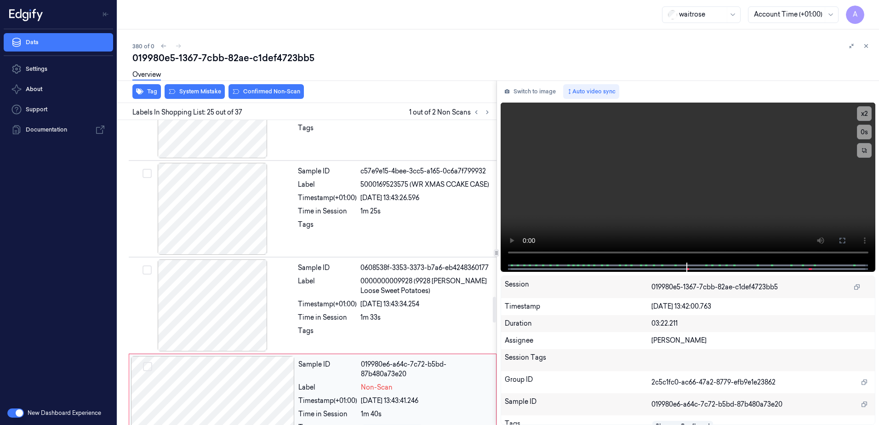
scroll to position [2075, 0]
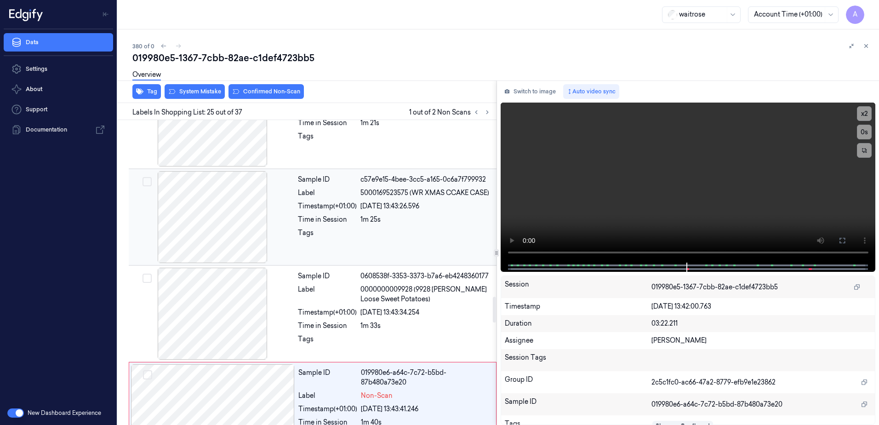
click at [424, 229] on div at bounding box center [425, 235] width 131 height 15
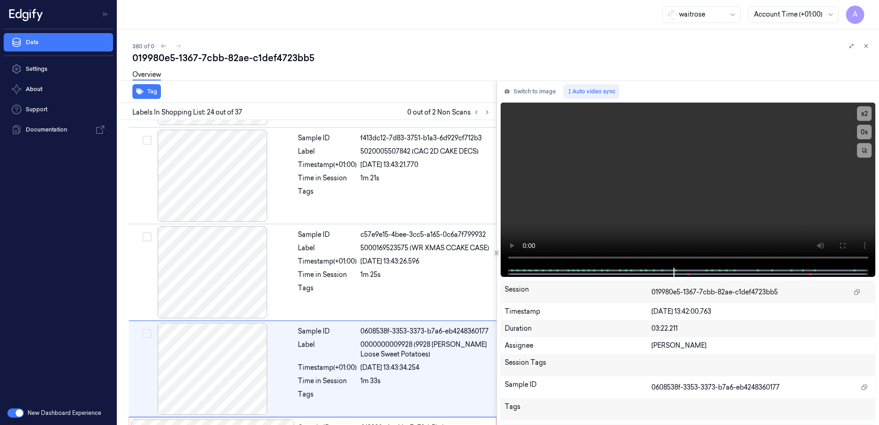
scroll to position [2116, 0]
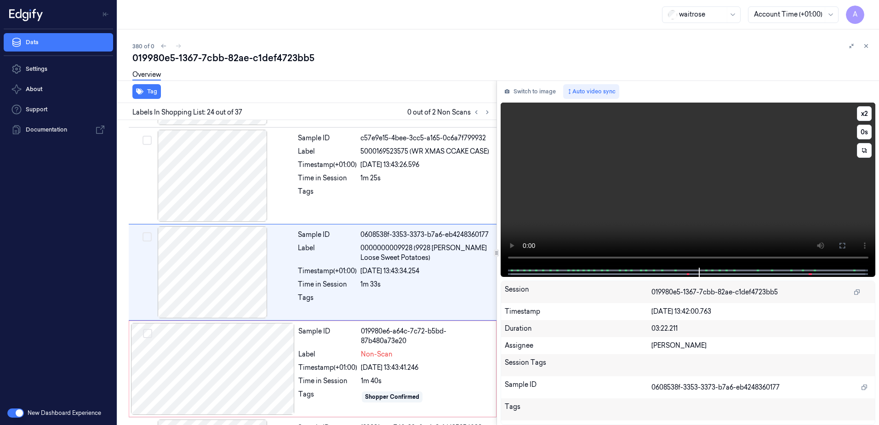
click at [640, 195] on video at bounding box center [688, 185] width 375 height 165
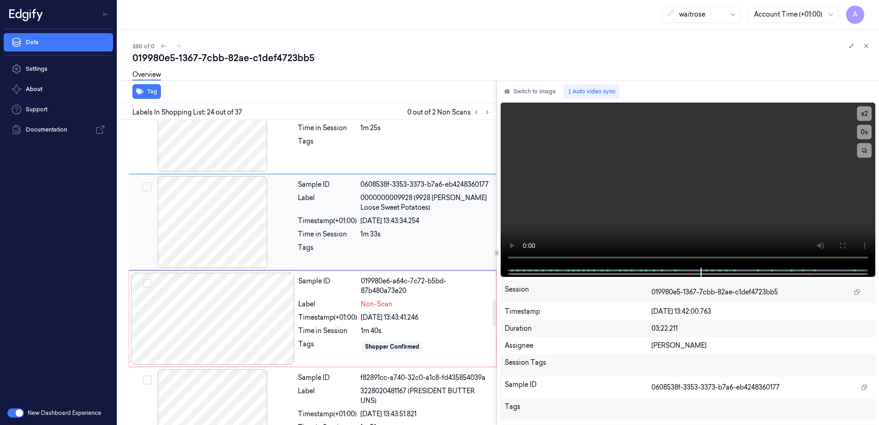
scroll to position [2254, 0]
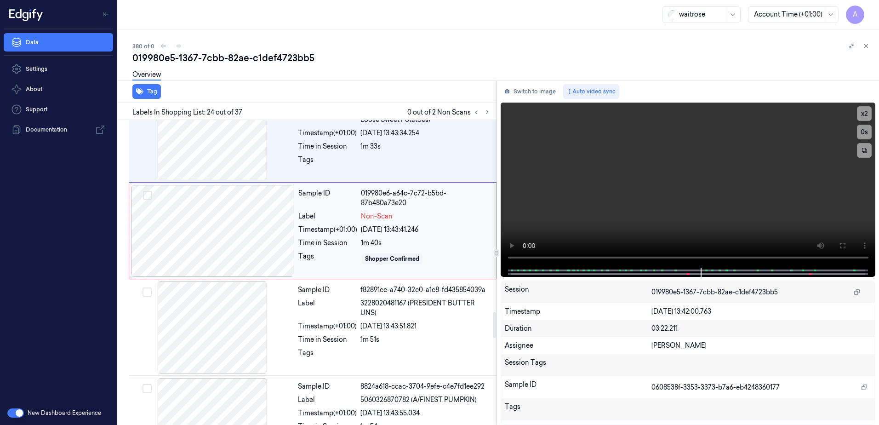
click at [453, 253] on div "Shopper Confirmed" at bounding box center [426, 259] width 130 height 15
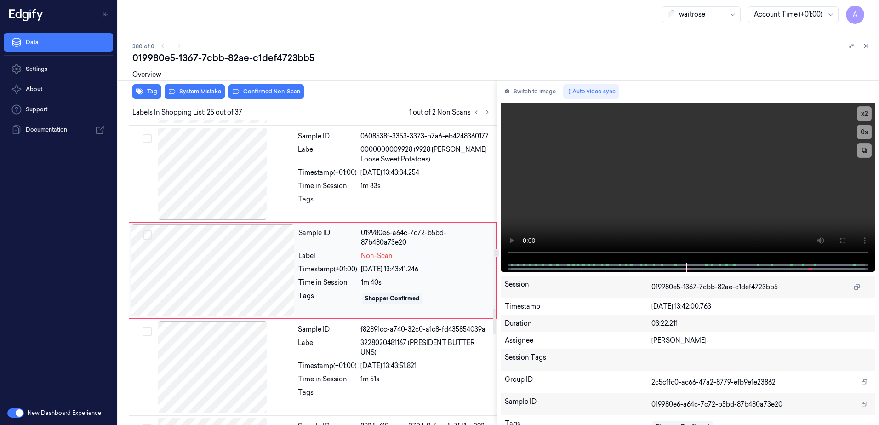
scroll to position [2213, 0]
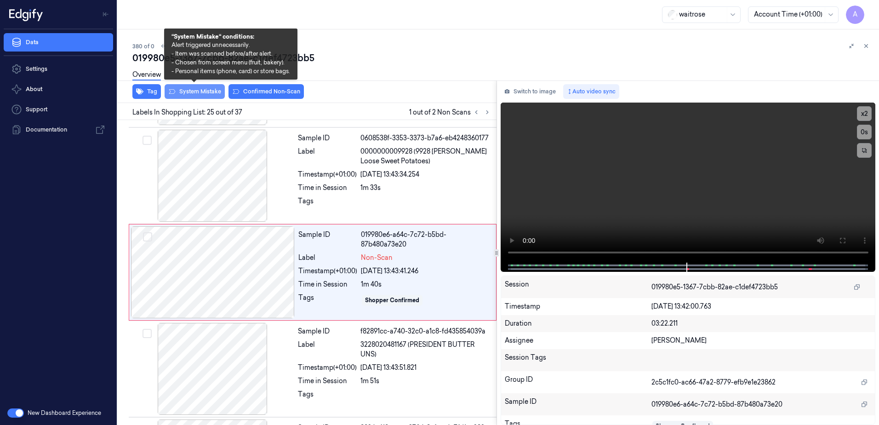
click at [193, 95] on button "System Mistake" at bounding box center [195, 91] width 60 height 15
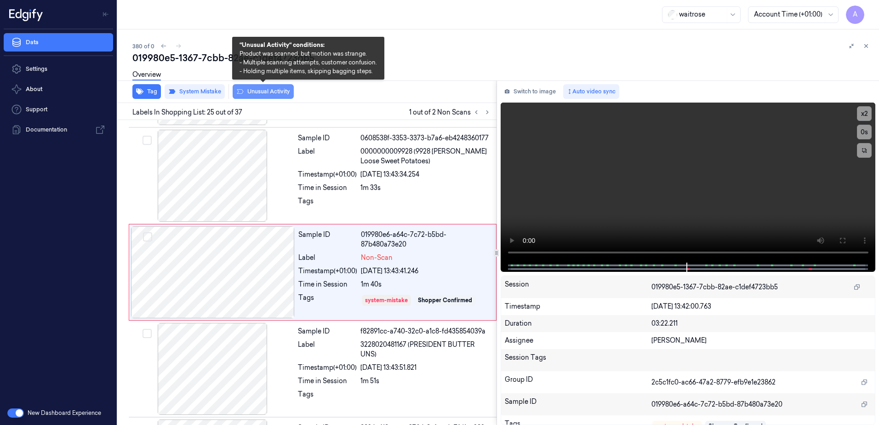
click at [259, 91] on button "Unusual Activity" at bounding box center [263, 91] width 61 height 15
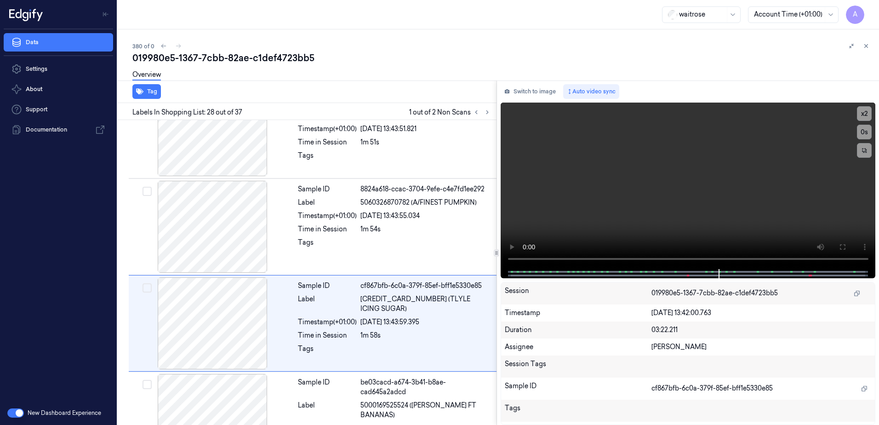
scroll to position [2509, 0]
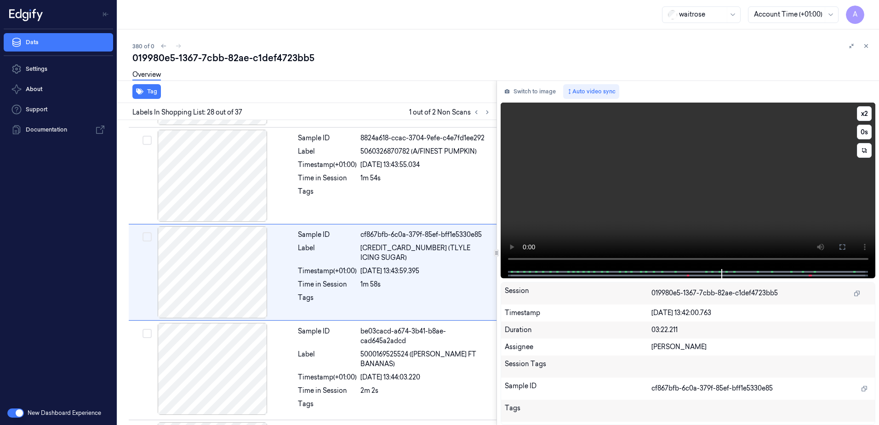
click at [640, 168] on video at bounding box center [688, 186] width 375 height 166
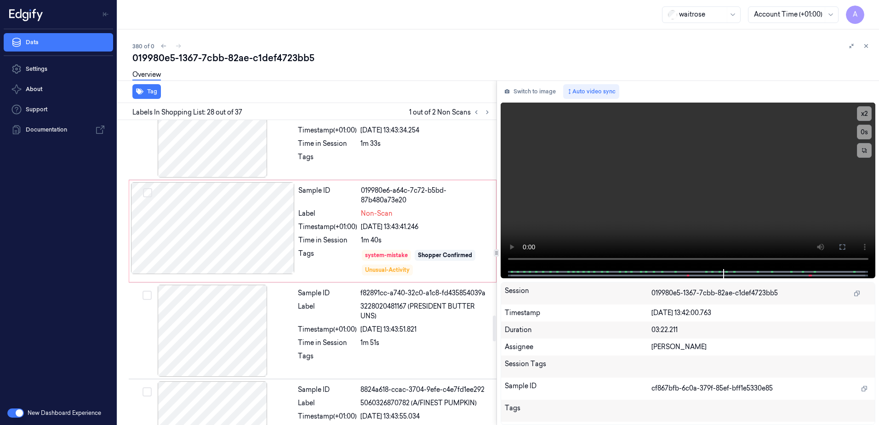
scroll to position [2233, 0]
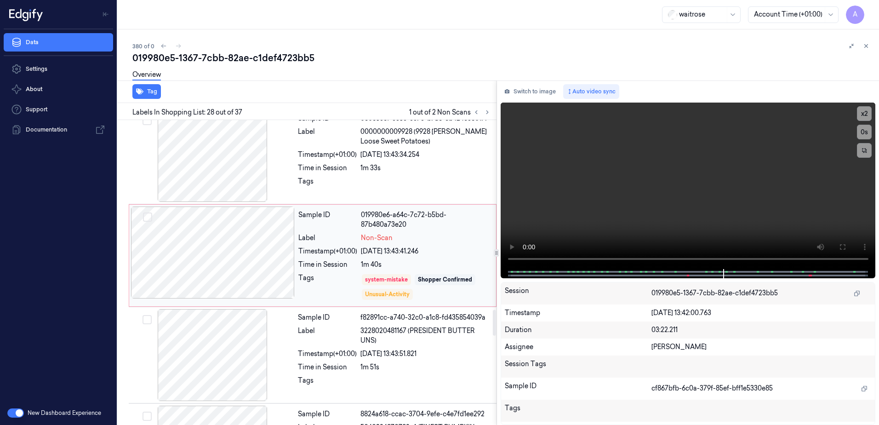
click at [326, 282] on div "Tags" at bounding box center [327, 287] width 59 height 28
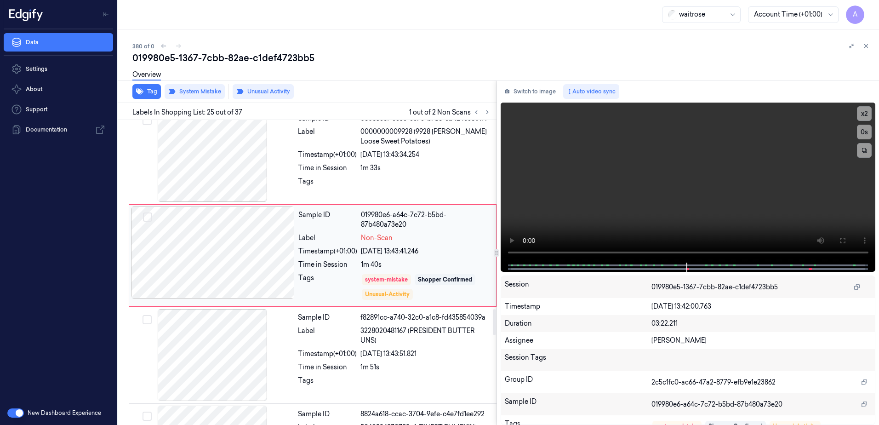
scroll to position [2216, 0]
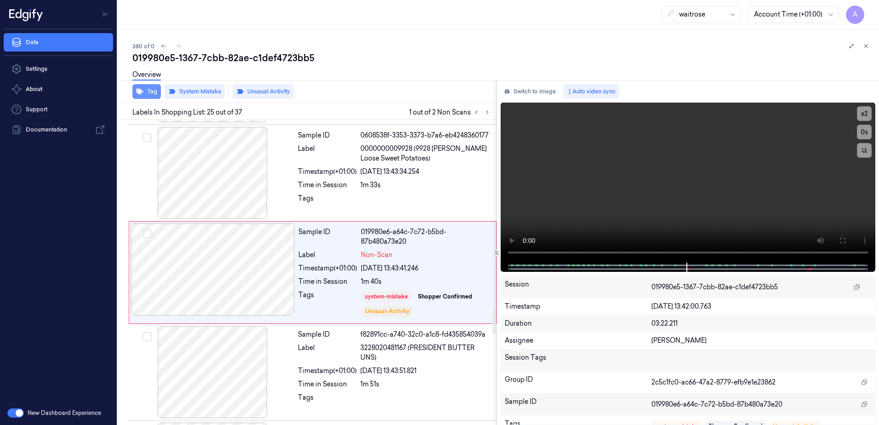
click at [139, 91] on icon "button" at bounding box center [139, 92] width 7 height 6
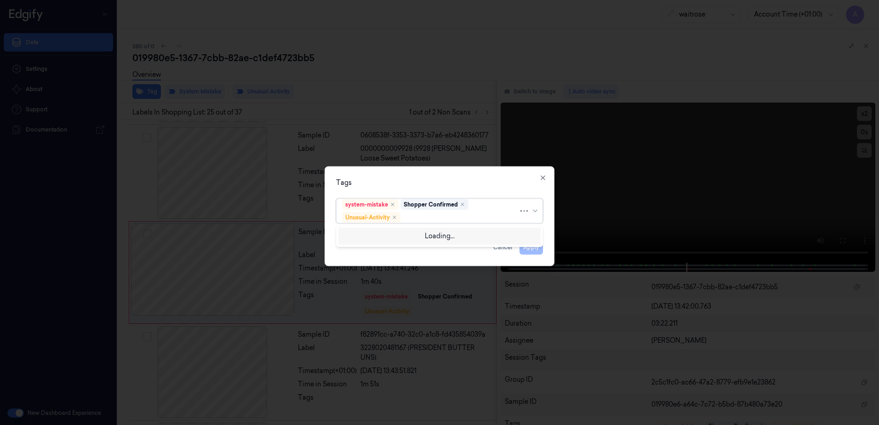
click at [417, 215] on div at bounding box center [460, 217] width 116 height 10
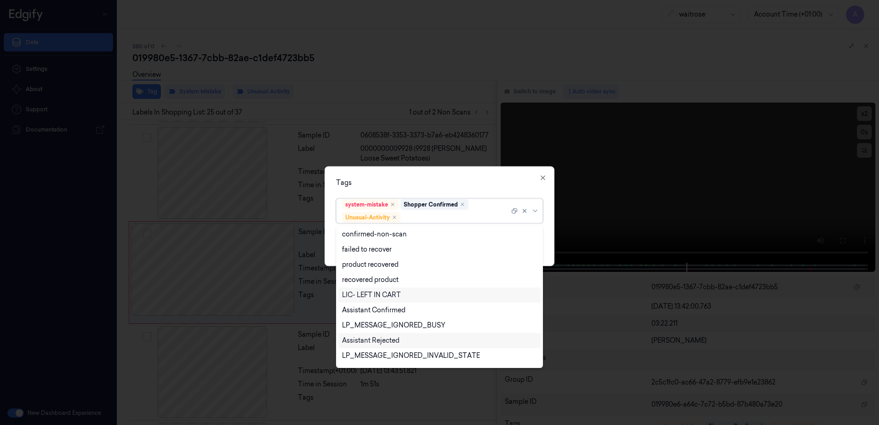
scroll to position [120, 0]
click at [386, 341] on div "Picklist item alert" at bounding box center [368, 343] width 53 height 10
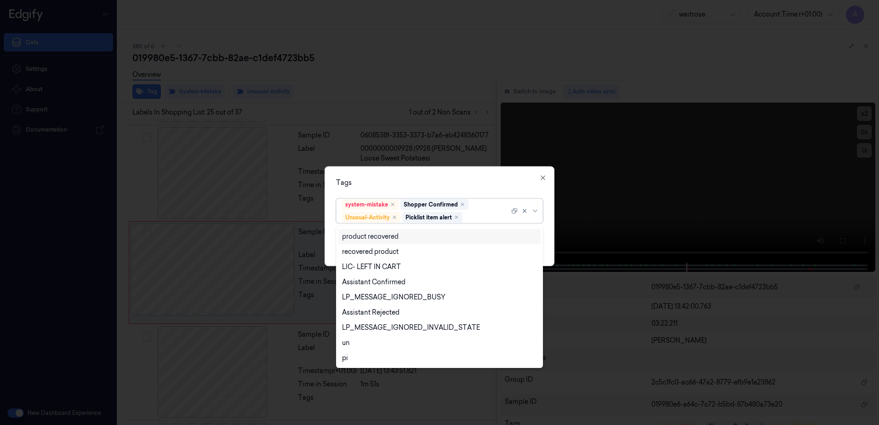
click at [417, 166] on div "Tags option Picklist item alert, selected. 20 results available. Use Up and Dow…" at bounding box center [440, 216] width 230 height 100
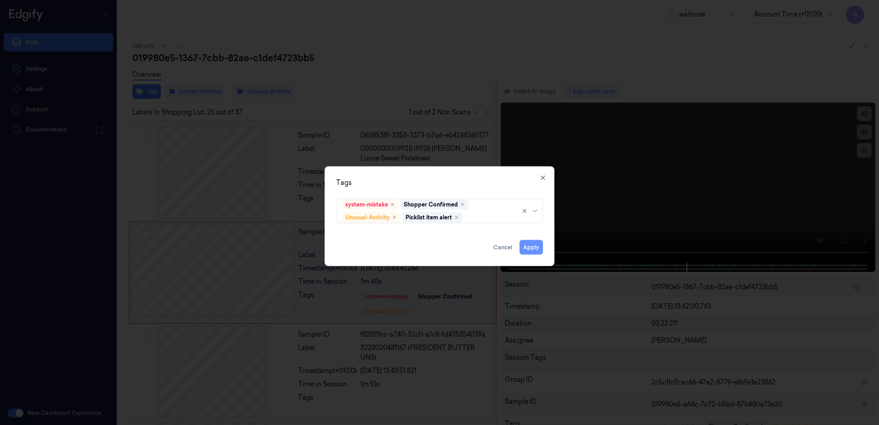
click at [537, 252] on button "Apply" at bounding box center [531, 247] width 23 height 15
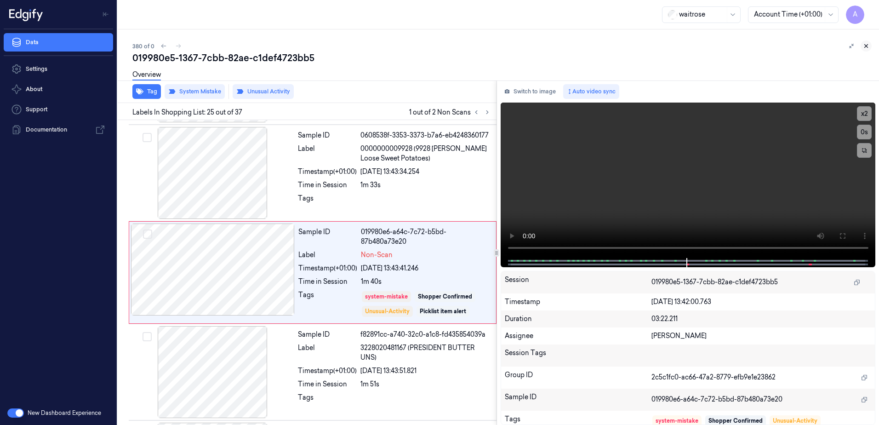
click at [867, 48] on icon at bounding box center [866, 46] width 6 height 6
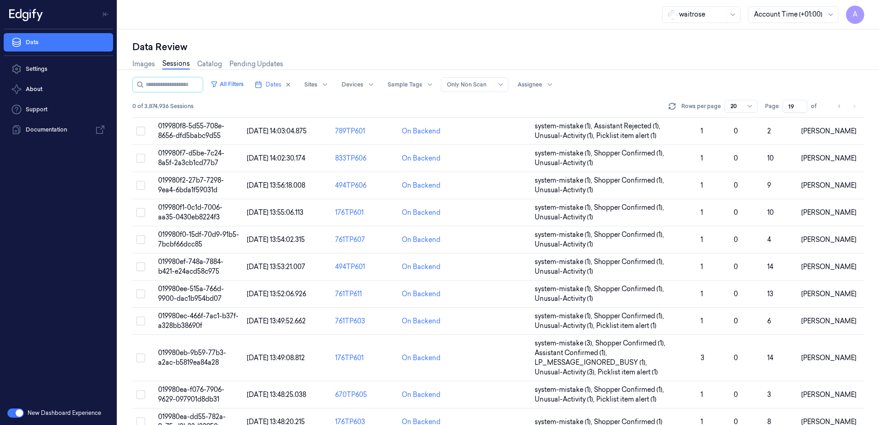
scroll to position [290, 0]
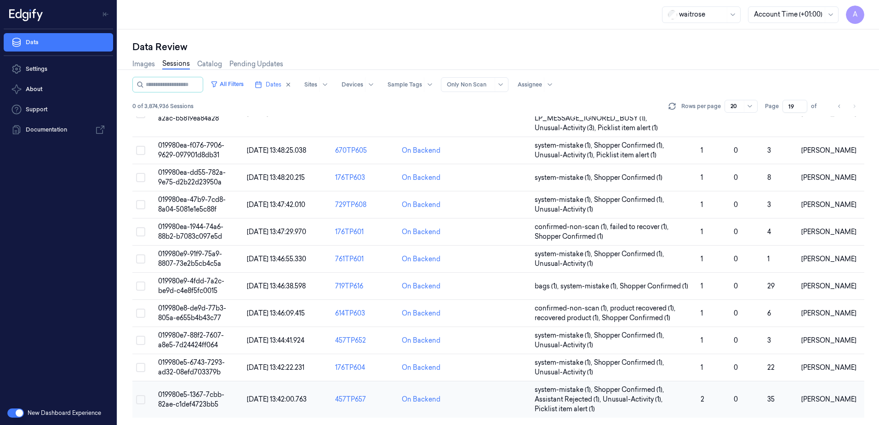
click at [206, 397] on span "019980e5-1367-7cbb-82ae-c1def4723bb5" at bounding box center [191, 399] width 66 height 18
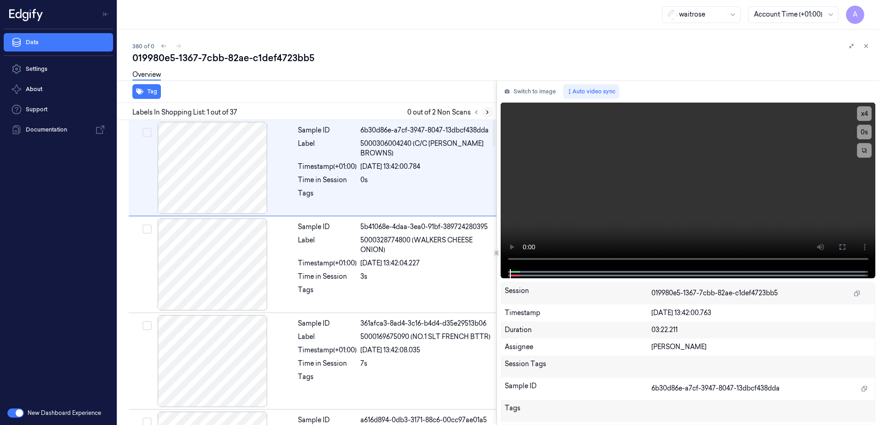
click at [487, 110] on icon at bounding box center [487, 112] width 6 height 6
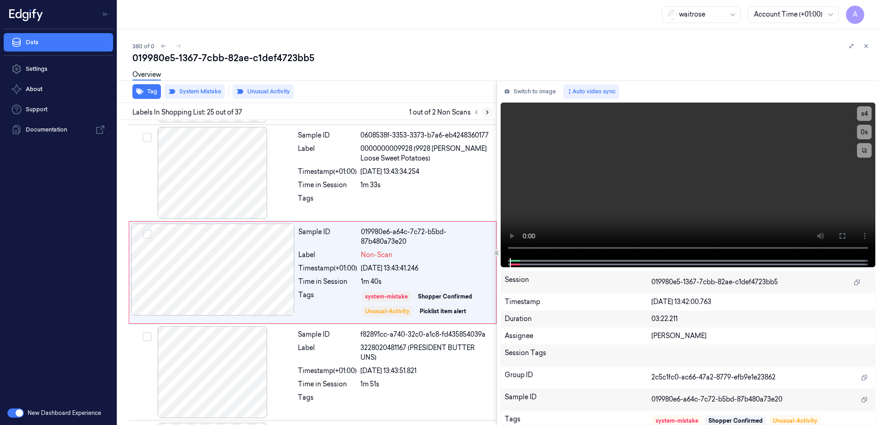
click at [487, 110] on icon at bounding box center [487, 112] width 6 height 6
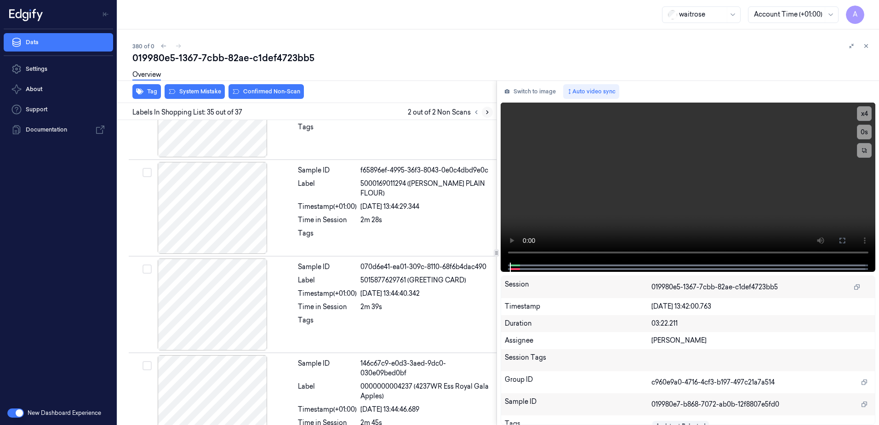
scroll to position [3187, 0]
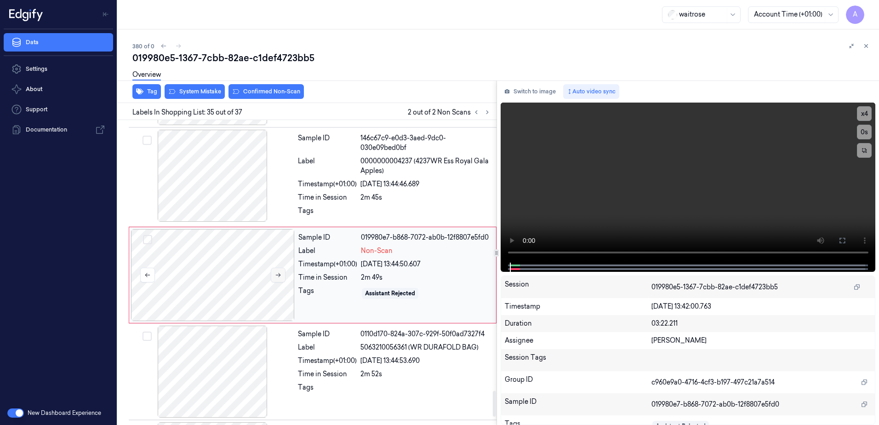
click at [281, 272] on button at bounding box center [278, 275] width 15 height 15
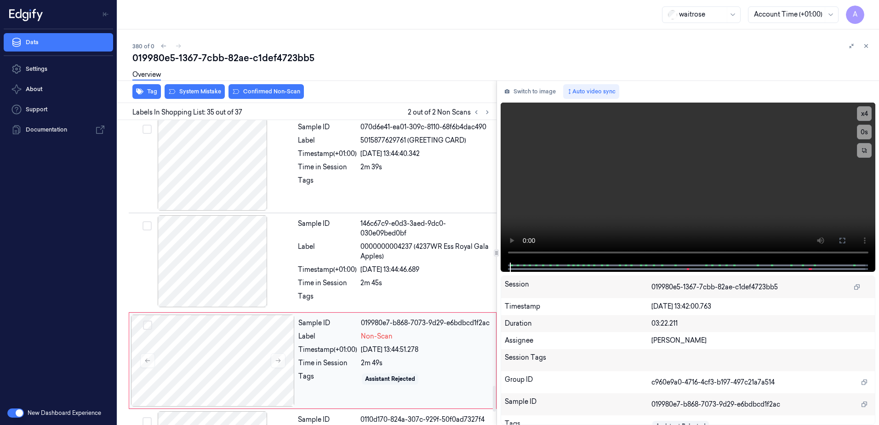
scroll to position [3095, 0]
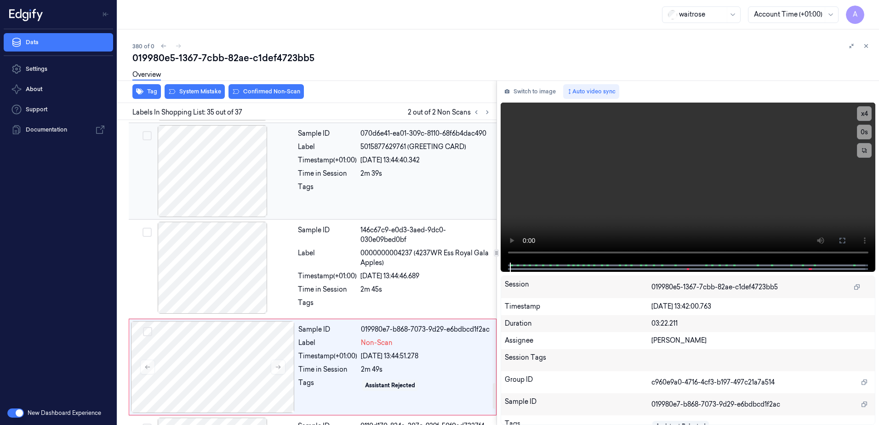
click at [400, 201] on div "Sample ID 070d6e41-ea01-309c-8110-68f6b4dac490 Label 5015877629761 (GREETING CA…" at bounding box center [394, 171] width 200 height 92
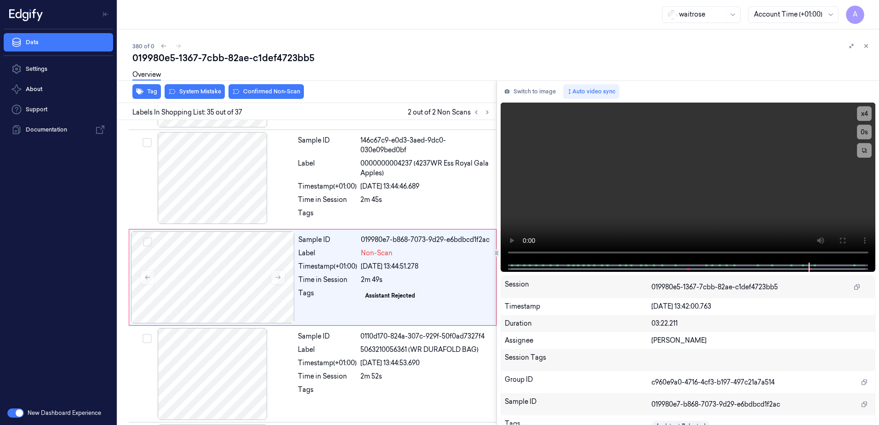
scroll to position [3187, 0]
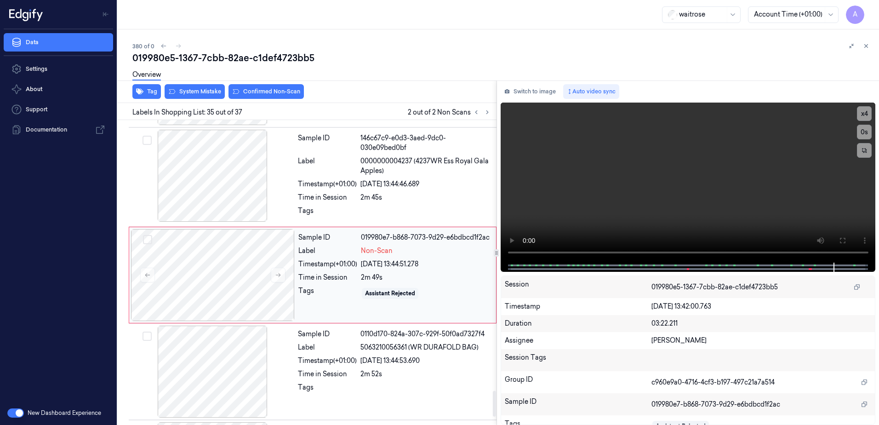
click at [405, 305] on div "Sample ID 019980e7-b868-7073-9d29-e6bdbcd1f2ac Label Non-Scan Timestamp (+01:00…" at bounding box center [395, 275] width 200 height 92
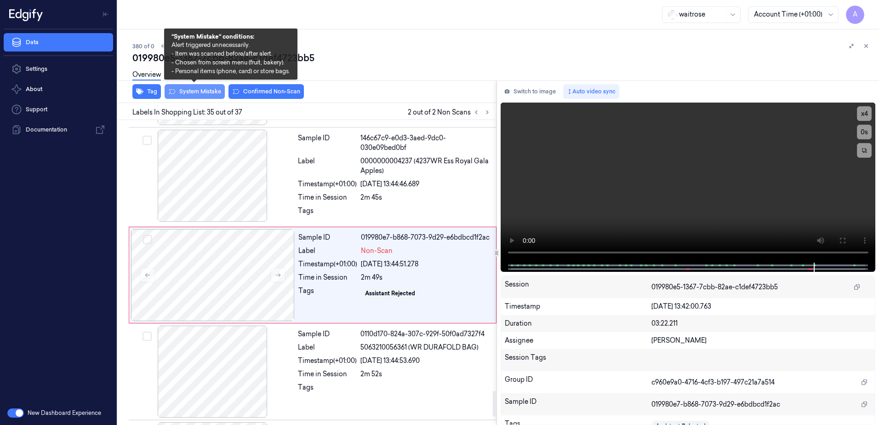
click at [184, 91] on button "System Mistake" at bounding box center [195, 91] width 60 height 15
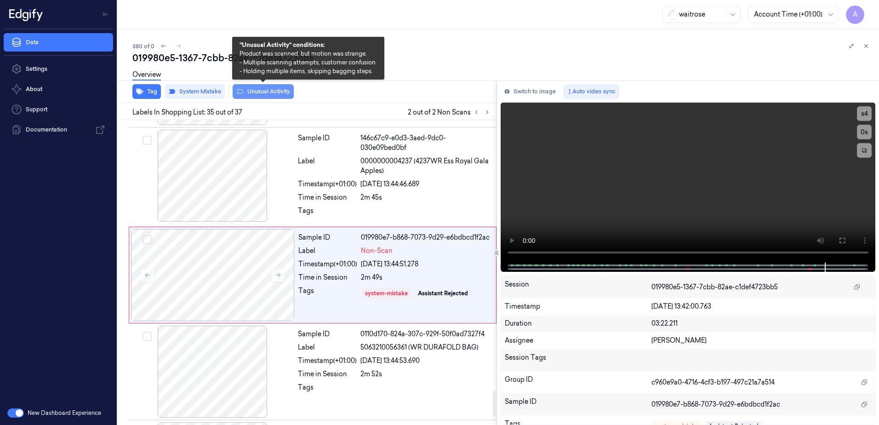
click at [268, 98] on button "Unusual Activity" at bounding box center [263, 91] width 61 height 15
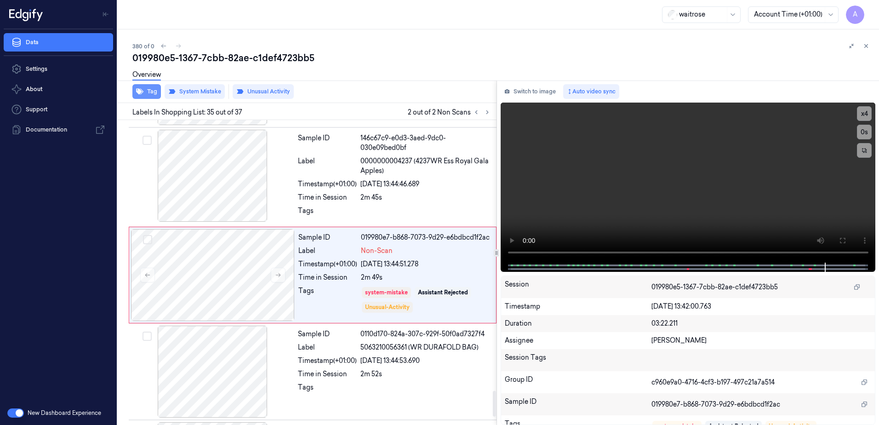
click at [150, 95] on button "Tag" at bounding box center [146, 91] width 29 height 15
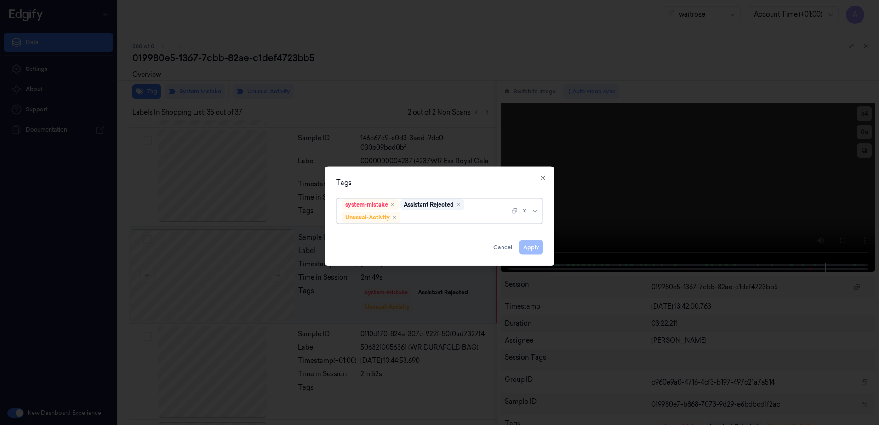
click at [425, 219] on div at bounding box center [455, 217] width 107 height 10
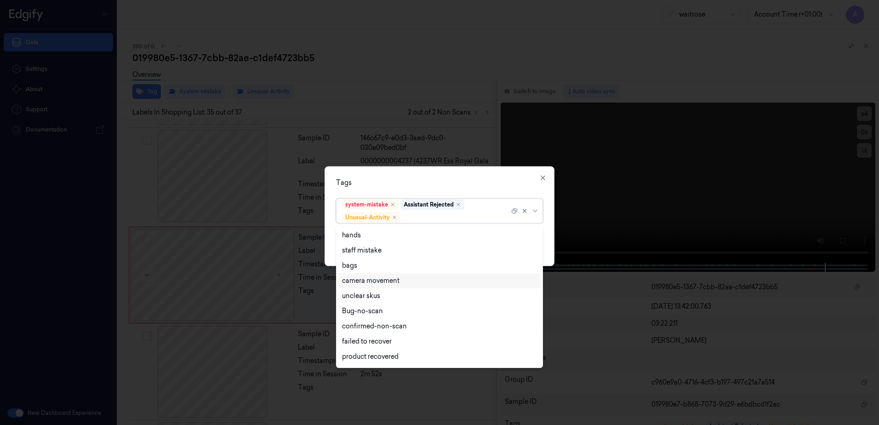
scroll to position [120, 0]
click at [371, 343] on div "Picklist item alert" at bounding box center [368, 343] width 53 height 10
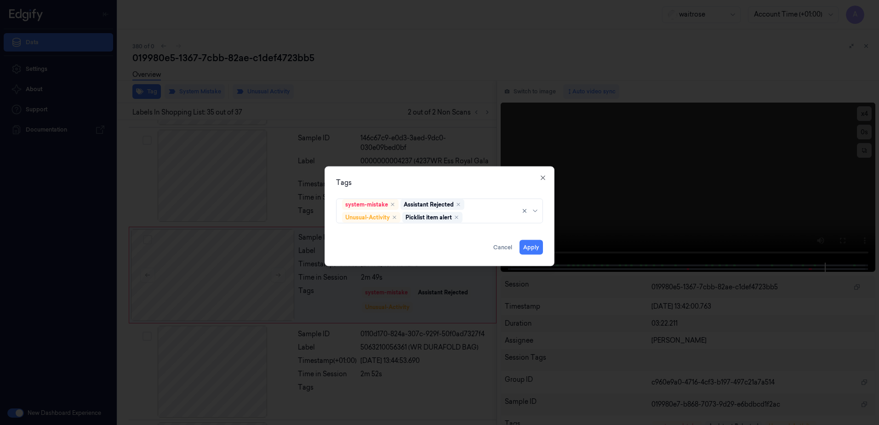
click at [447, 181] on div "Tags" at bounding box center [439, 183] width 207 height 10
click at [524, 248] on button "Apply" at bounding box center [531, 247] width 23 height 15
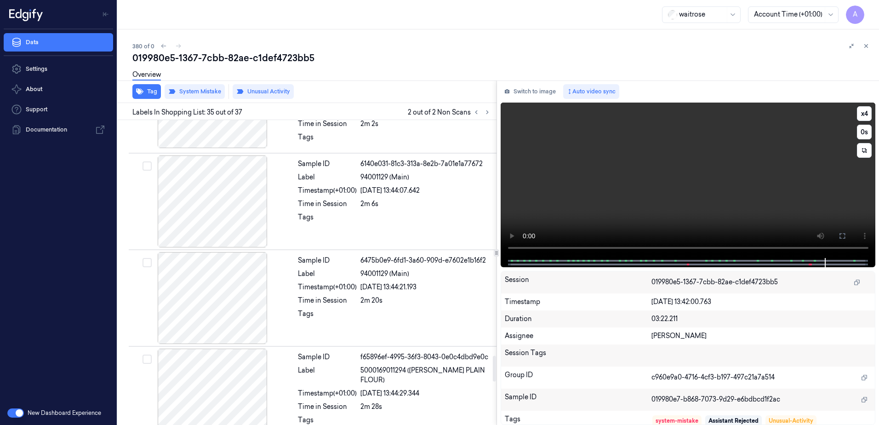
scroll to position [2773, 0]
click at [478, 112] on icon at bounding box center [476, 112] width 6 height 6
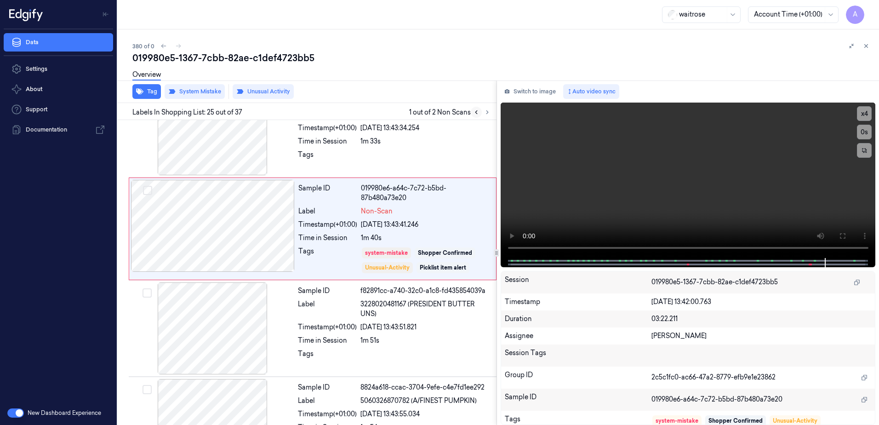
scroll to position [2216, 0]
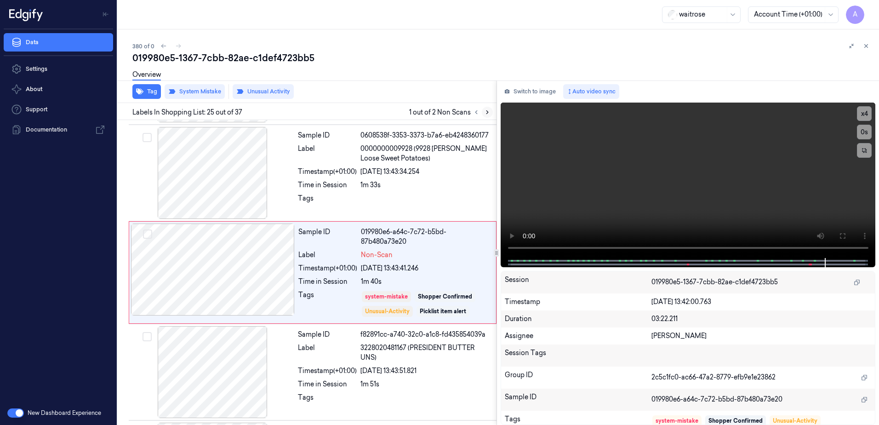
click at [488, 112] on icon at bounding box center [487, 112] width 2 height 3
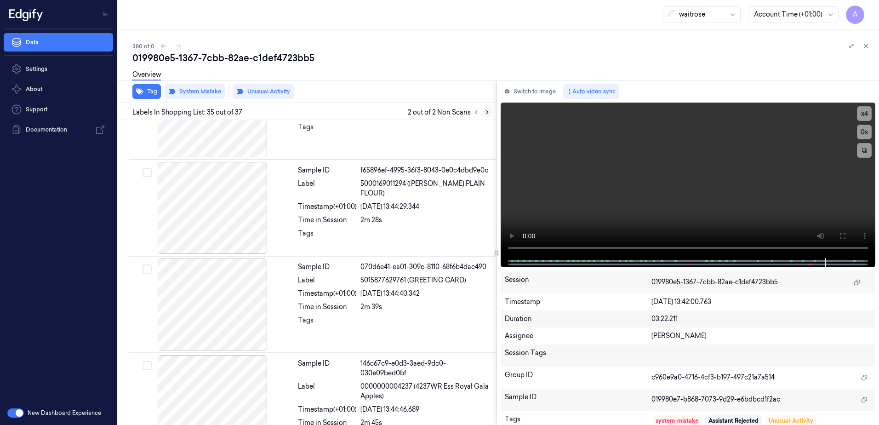
scroll to position [3187, 0]
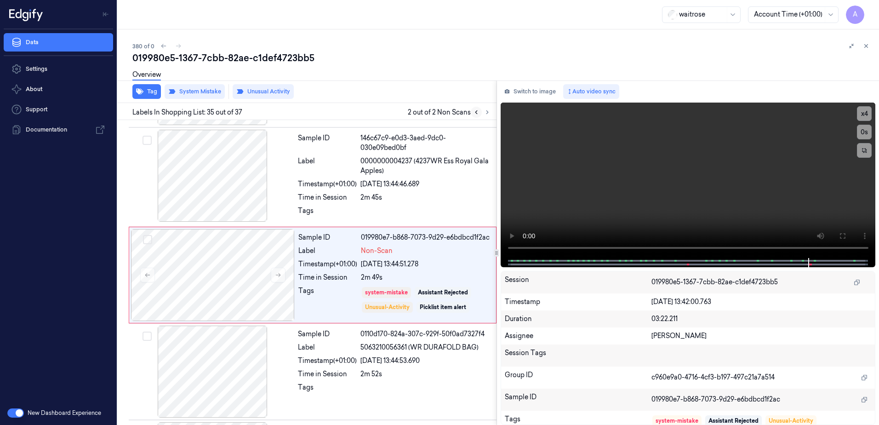
click at [480, 114] on button at bounding box center [476, 112] width 11 height 11
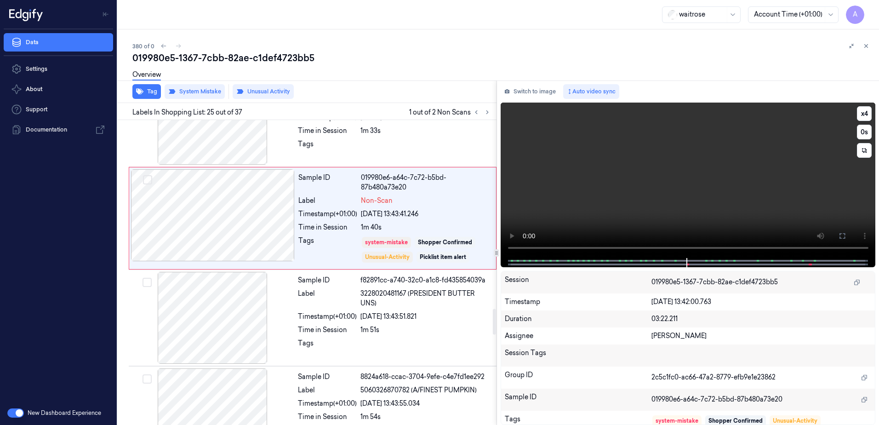
scroll to position [2216, 0]
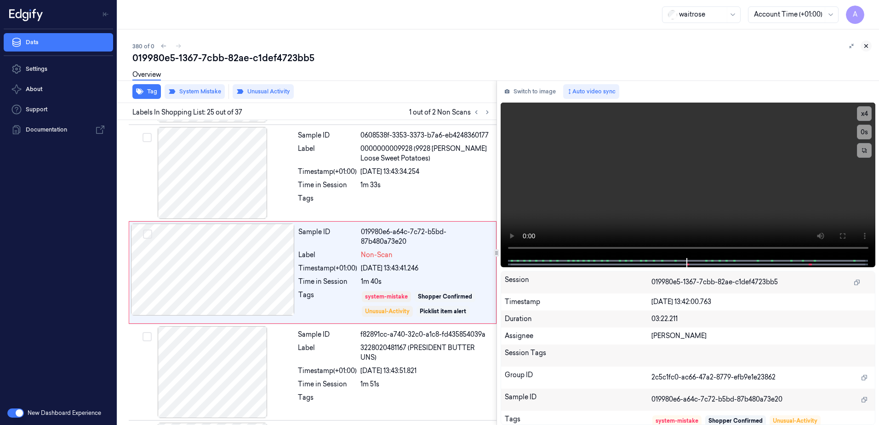
click at [869, 49] on icon at bounding box center [866, 46] width 6 height 6
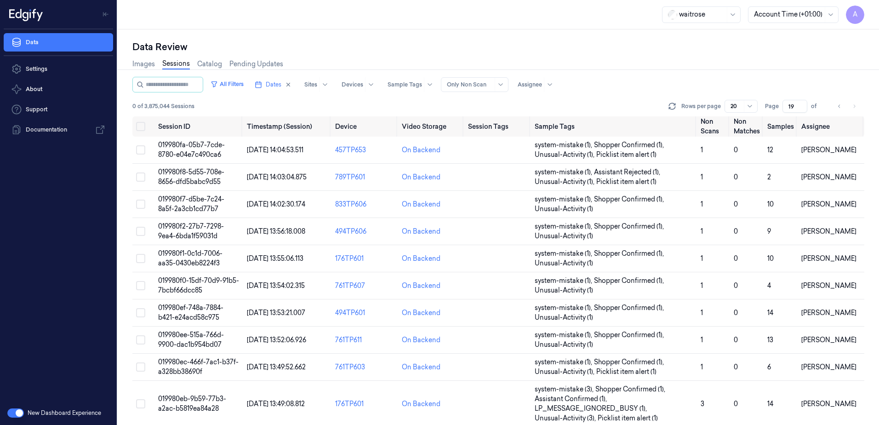
drag, startPoint x: 795, startPoint y: 107, endPoint x: 786, endPoint y: 111, distance: 10.1
click at [786, 111] on input "19" at bounding box center [795, 106] width 25 height 13
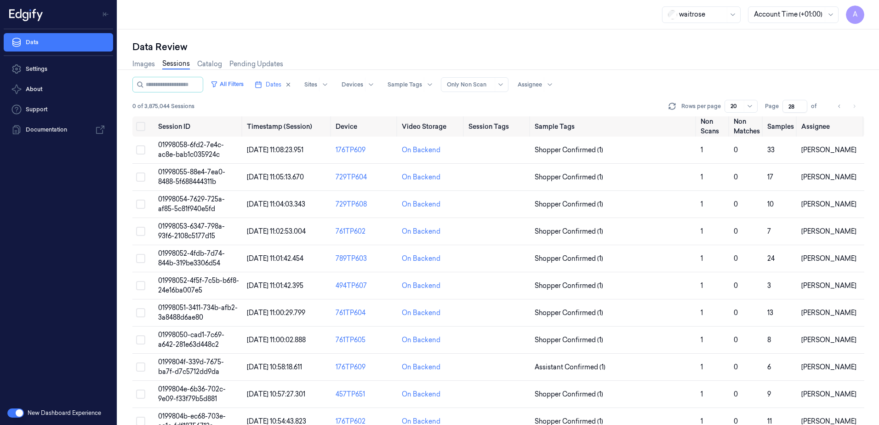
type input "28"
click at [198, 201] on span "01998054-7629-725a-af85-5c81f940e5fd" at bounding box center [191, 204] width 67 height 18
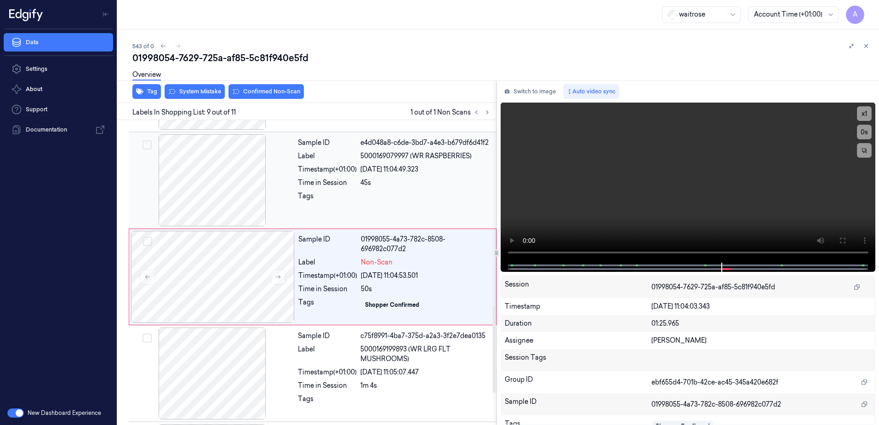
scroll to position [668, 0]
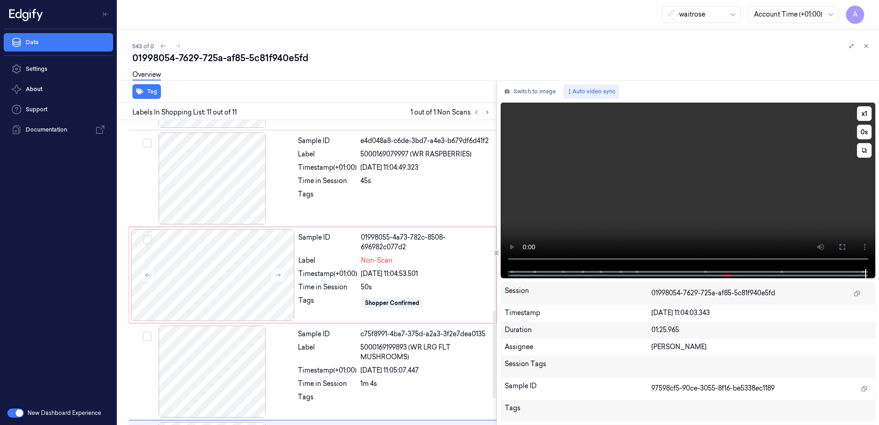
click at [637, 217] on video at bounding box center [688, 186] width 375 height 166
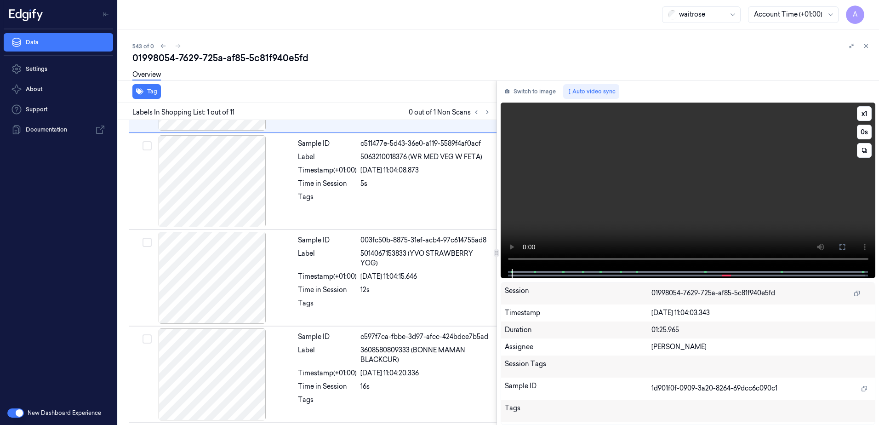
scroll to position [5, 0]
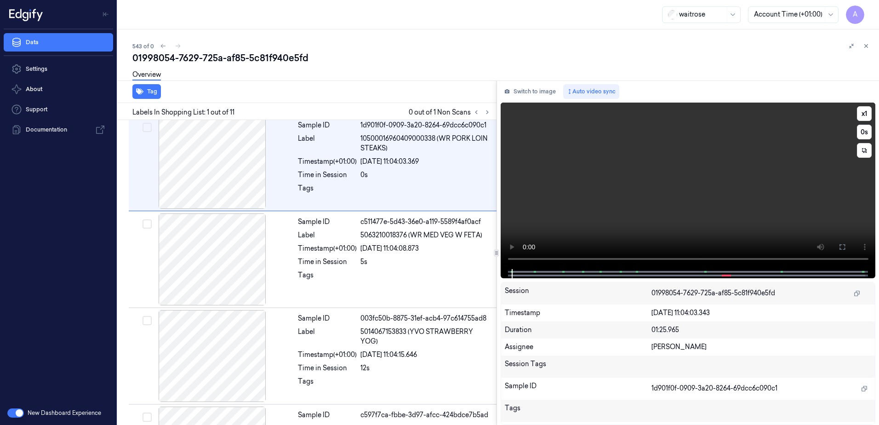
click at [616, 228] on video at bounding box center [688, 186] width 375 height 166
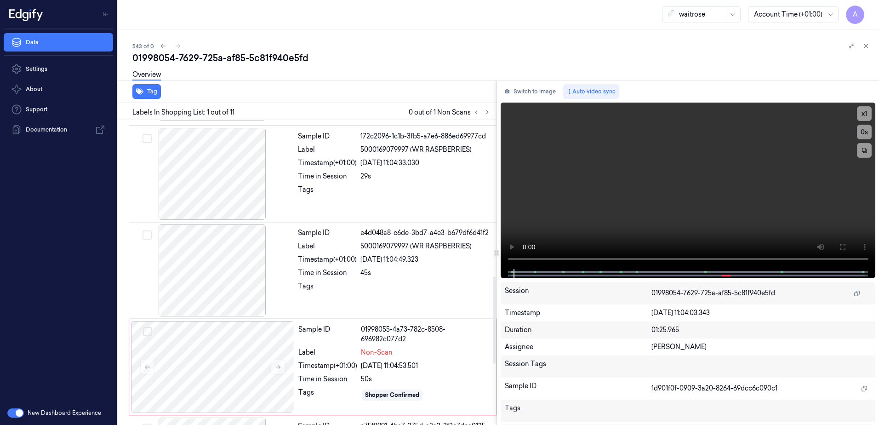
scroll to position [484, 0]
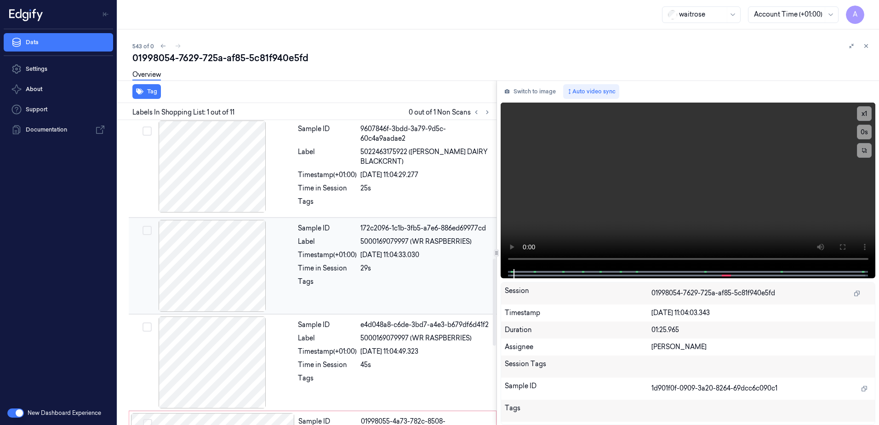
click at [451, 270] on div "29s" at bounding box center [425, 268] width 131 height 10
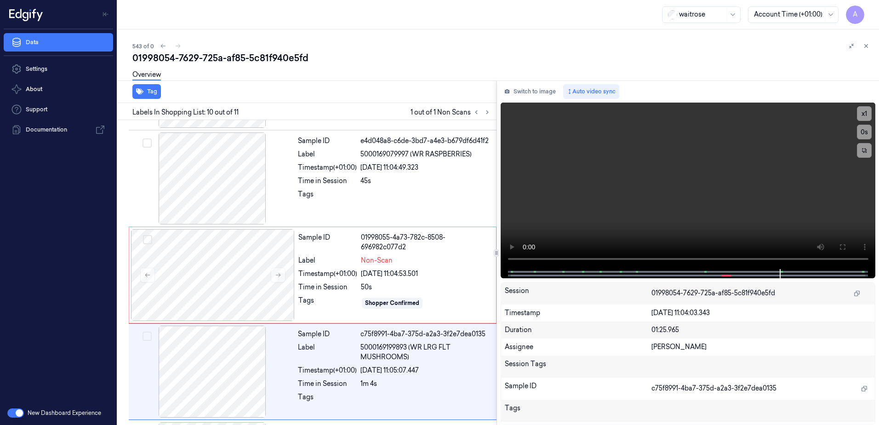
scroll to position [760, 0]
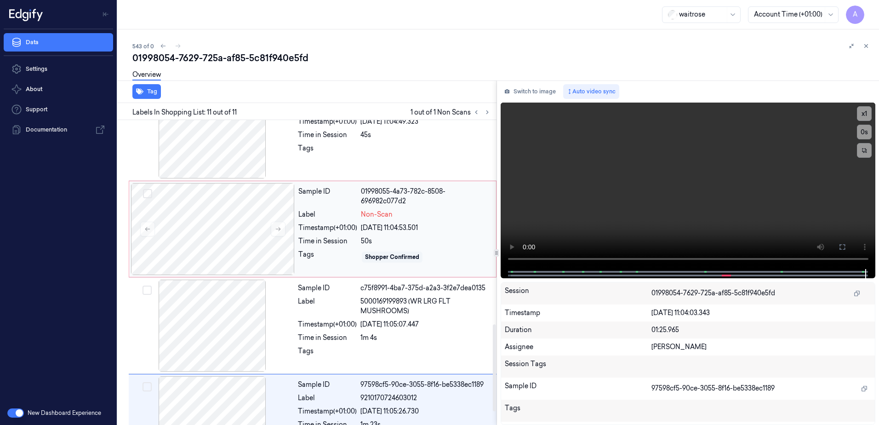
click at [453, 230] on div "Sample ID 01998055-4a73-782c-8508-696982c077d2 Label Non-Scan Timestamp (+01:00…" at bounding box center [395, 229] width 200 height 92
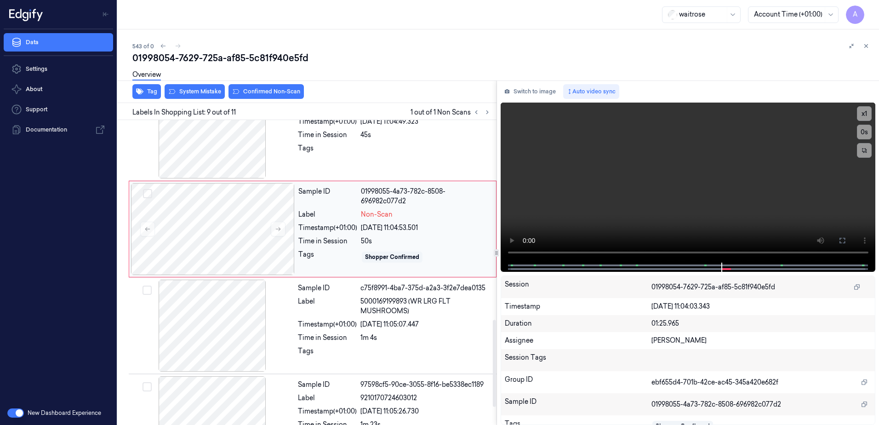
scroll to position [668, 0]
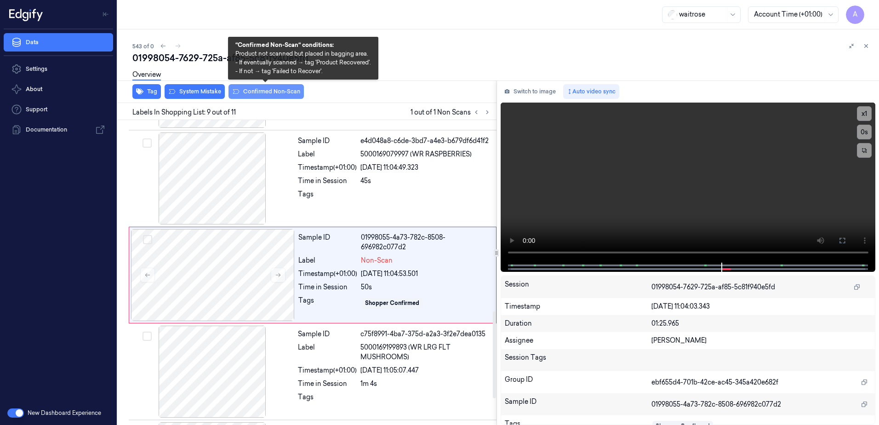
click at [269, 97] on button "Confirmed Non-Scan" at bounding box center [266, 91] width 75 height 15
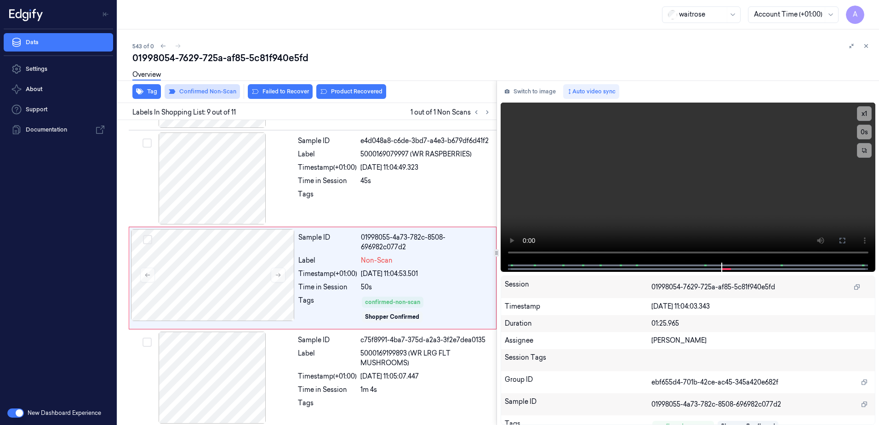
scroll to position [671, 0]
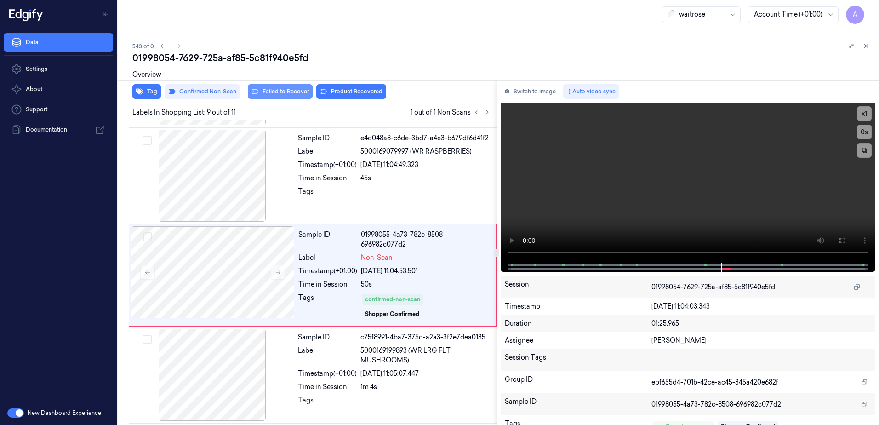
click at [272, 96] on button "Failed to Recover" at bounding box center [280, 91] width 65 height 15
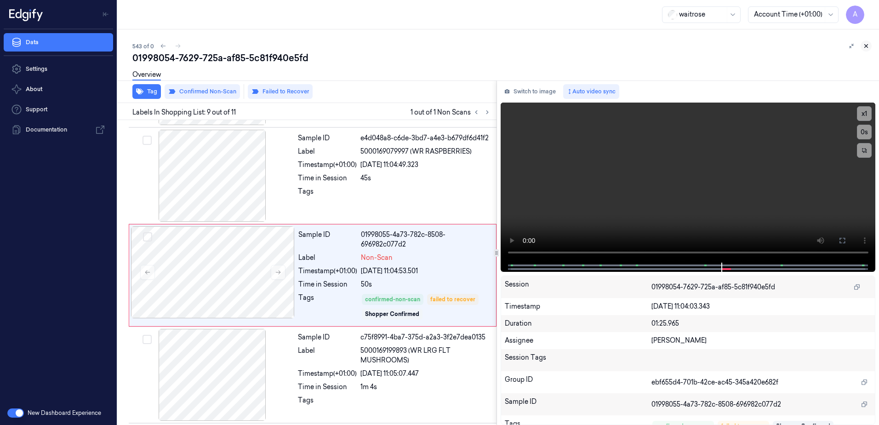
click at [867, 50] on button at bounding box center [866, 45] width 11 height 11
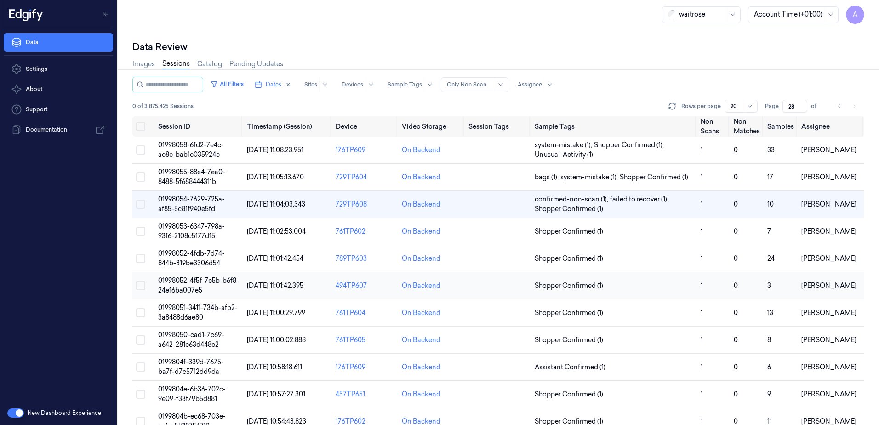
click at [194, 280] on span "01998052-4f5f-7c5b-b6f8-24e16ba007e5" at bounding box center [198, 285] width 81 height 18
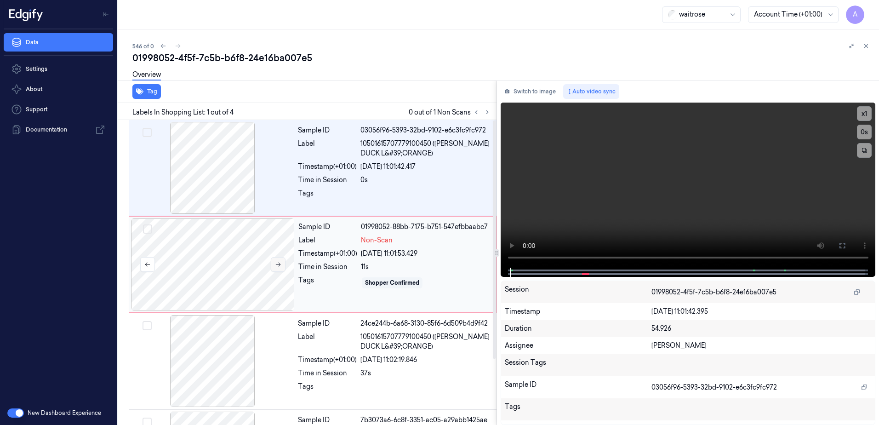
click at [278, 258] on button at bounding box center [278, 264] width 15 height 15
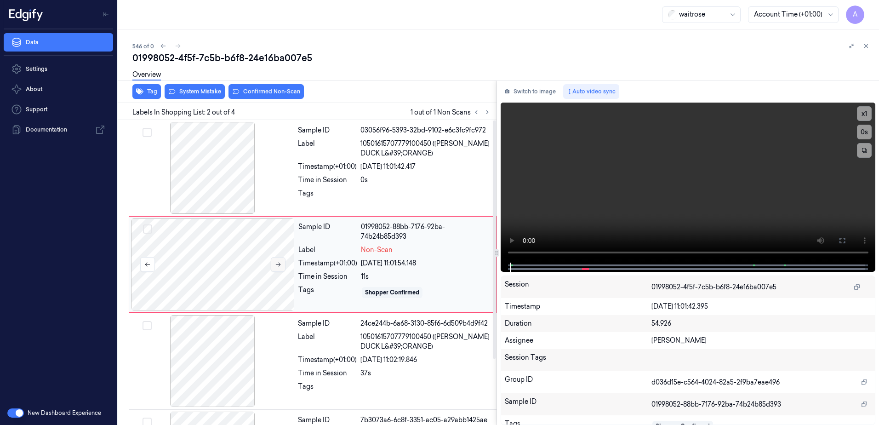
click at [279, 262] on icon at bounding box center [278, 264] width 6 height 6
click at [276, 267] on icon at bounding box center [278, 264] width 6 height 6
click at [868, 113] on button "x 1" at bounding box center [864, 113] width 15 height 15
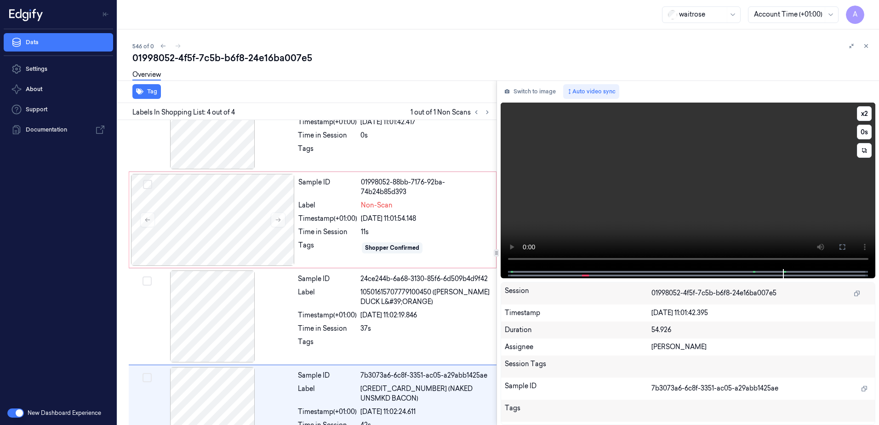
scroll to position [84, 0]
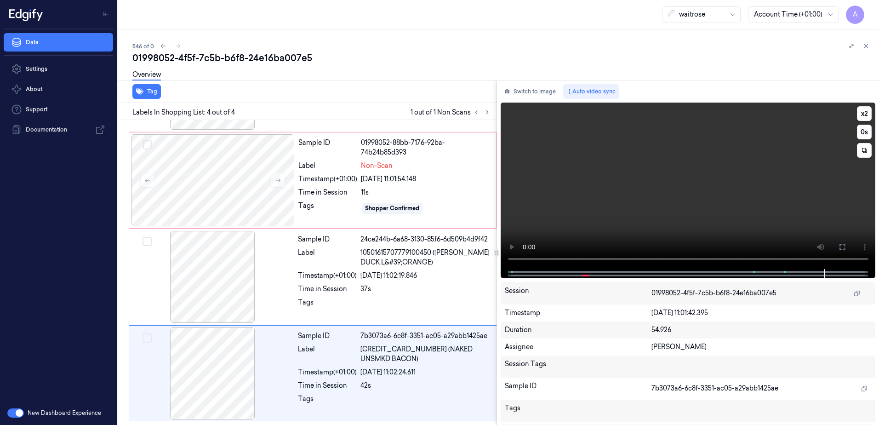
click at [708, 206] on video at bounding box center [688, 186] width 375 height 166
click at [316, 204] on div "Tags" at bounding box center [327, 208] width 59 height 15
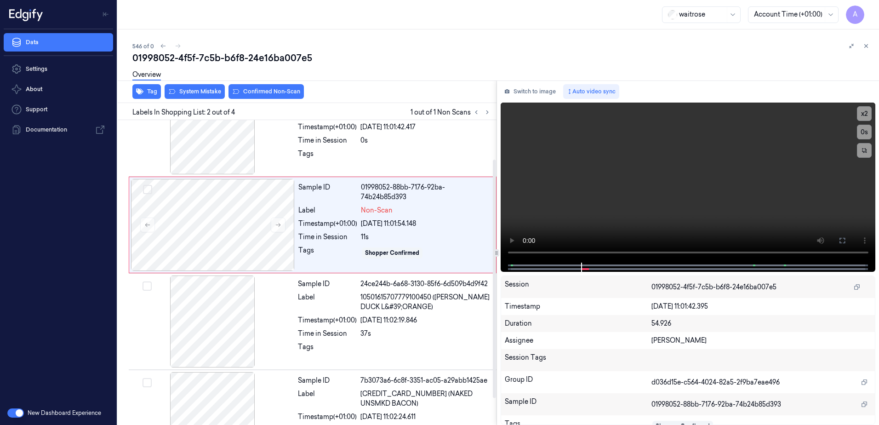
scroll to position [0, 0]
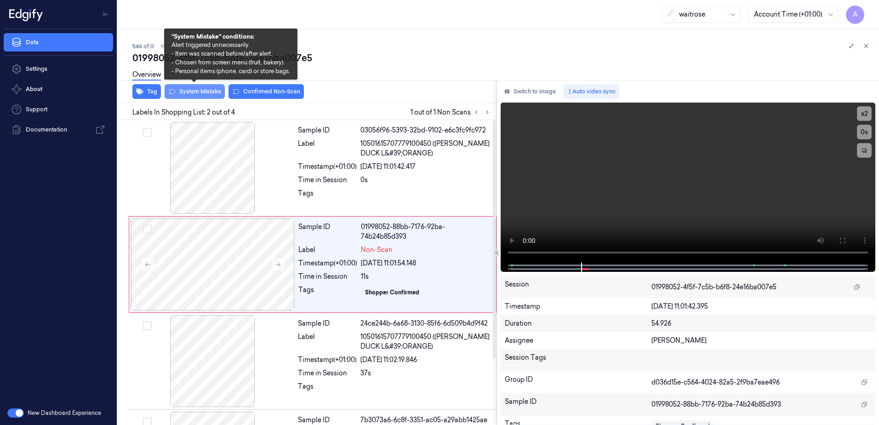
click at [197, 95] on button "System Mistake" at bounding box center [195, 91] width 60 height 15
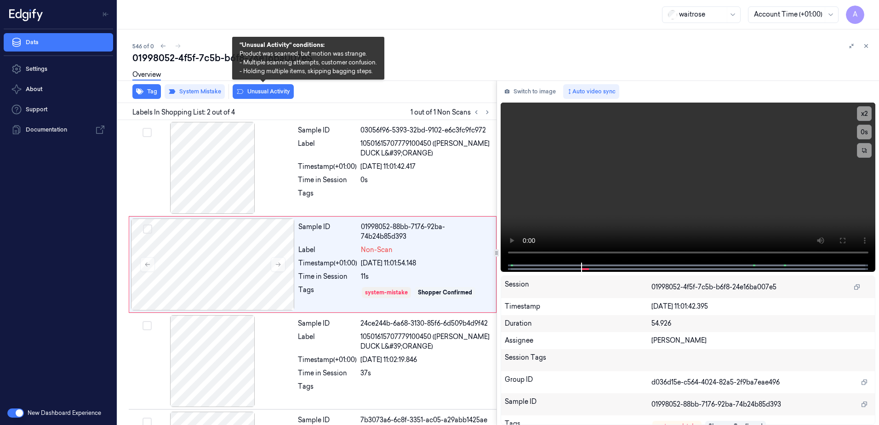
click at [263, 94] on button "Unusual Activity" at bounding box center [263, 91] width 61 height 15
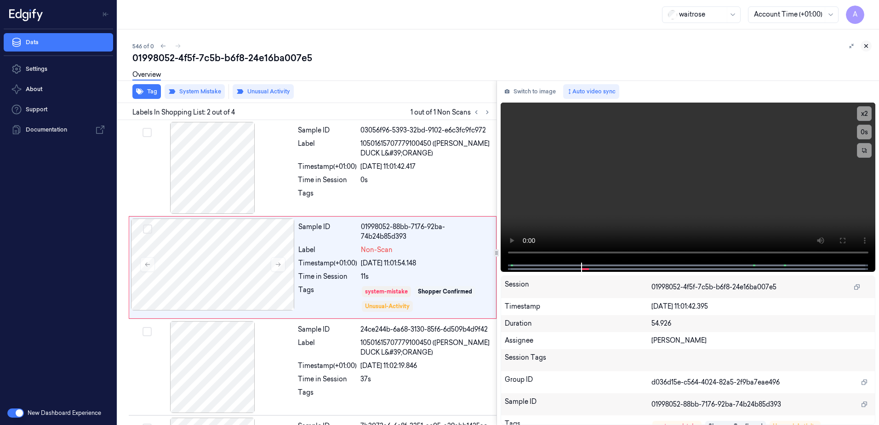
click at [869, 47] on button at bounding box center [866, 45] width 11 height 11
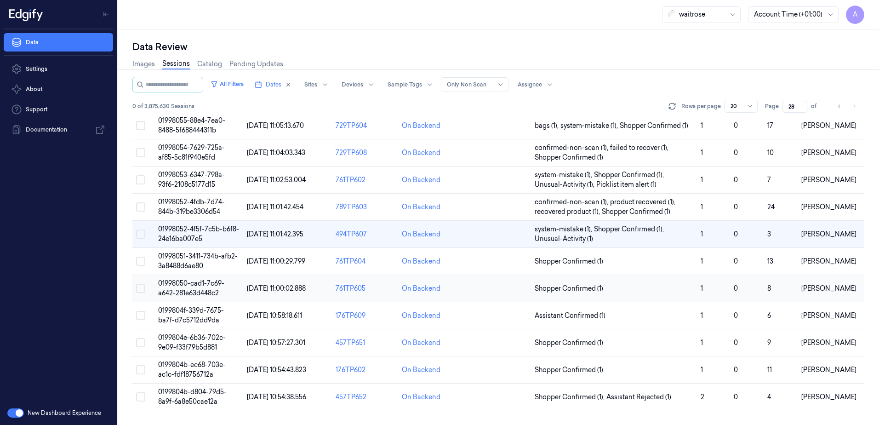
scroll to position [15, 0]
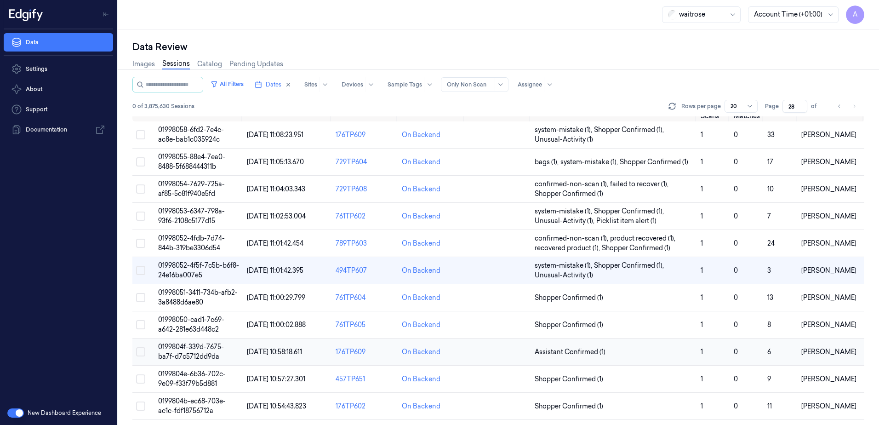
click at [177, 347] on span "0199804f-339d-7675-ba7f-d7c5712dd9da" at bounding box center [191, 352] width 66 height 18
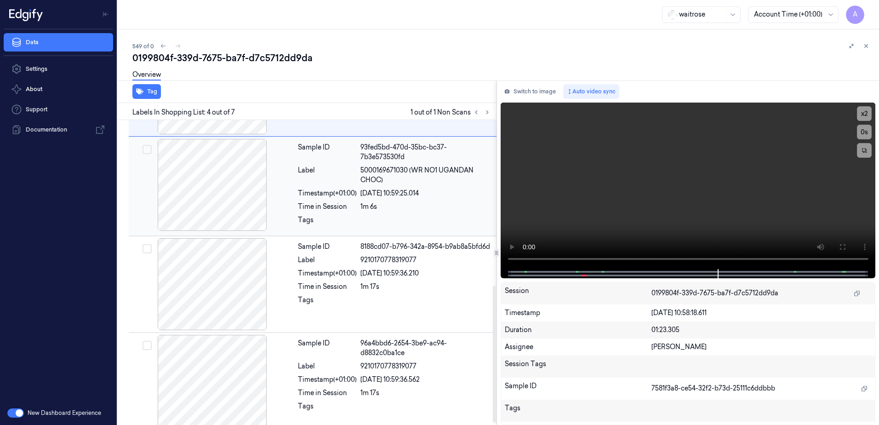
scroll to position [374, 0]
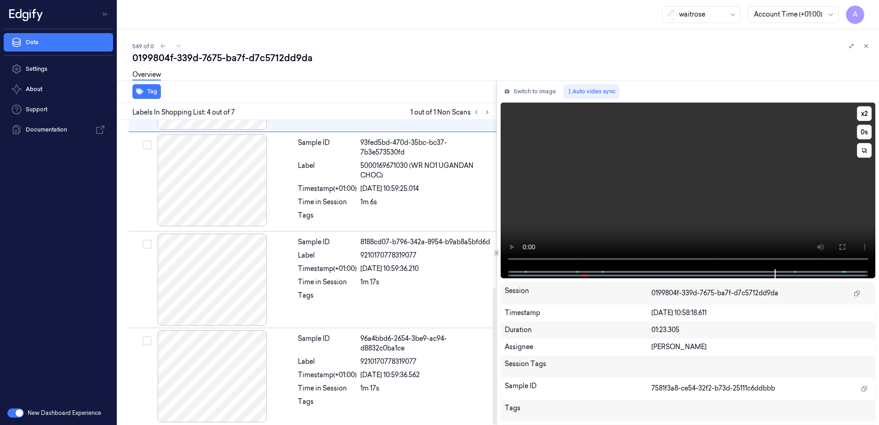
click at [619, 221] on video at bounding box center [688, 186] width 375 height 166
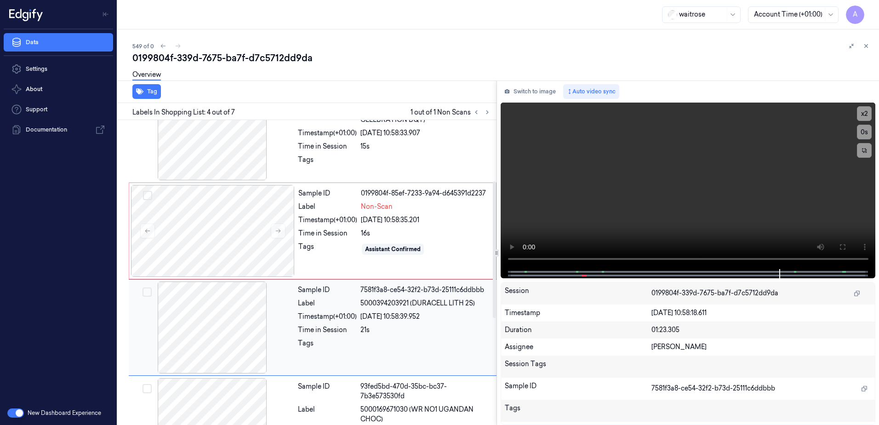
scroll to position [144, 0]
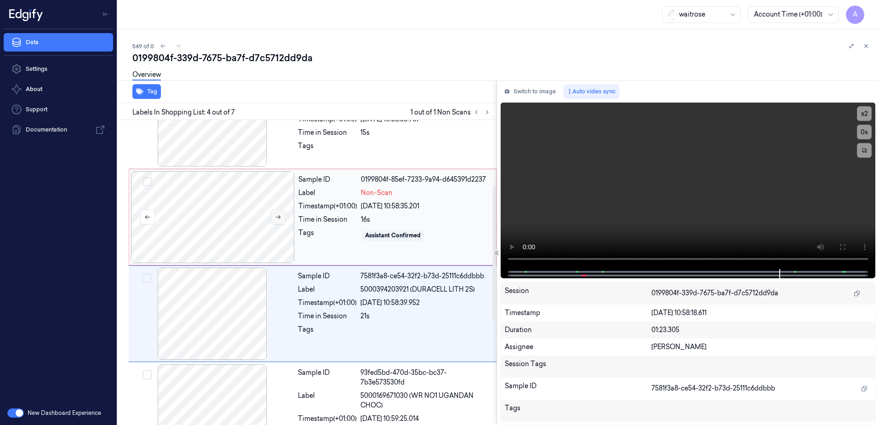
click at [278, 217] on icon at bounding box center [278, 217] width 6 height 6
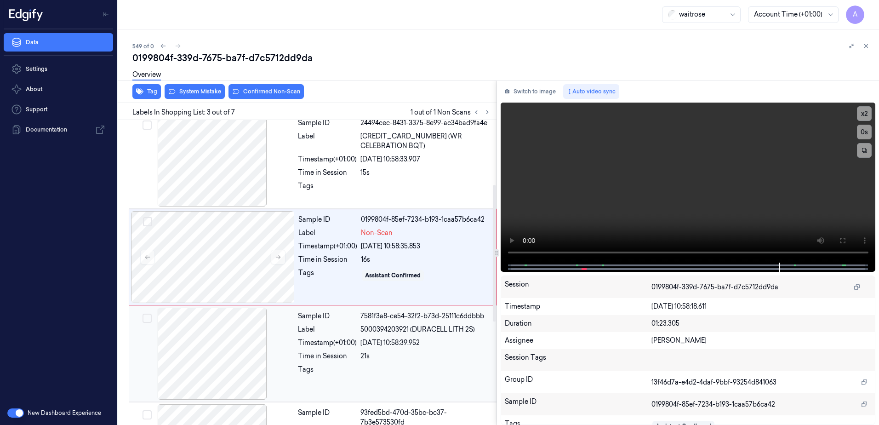
scroll to position [89, 0]
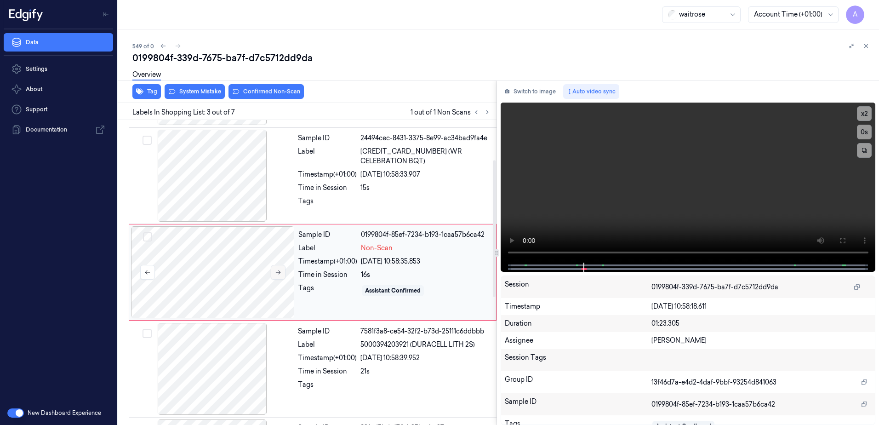
click at [280, 275] on button at bounding box center [278, 272] width 15 height 15
click at [501, 242] on video at bounding box center [688, 183] width 375 height 160
click at [630, 214] on video at bounding box center [688, 183] width 375 height 160
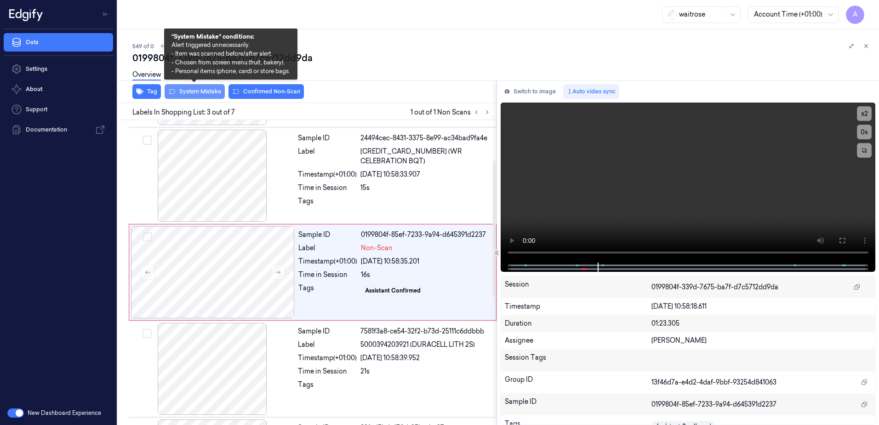
click at [196, 92] on button "System Mistake" at bounding box center [195, 91] width 60 height 15
click at [193, 94] on button "System Mistake" at bounding box center [195, 91] width 60 height 15
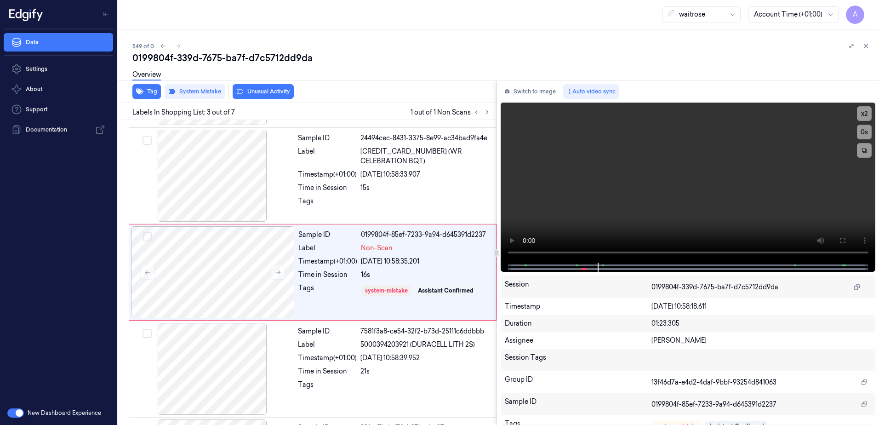
click at [269, 101] on div "Tag System Mistake Unusual Activity" at bounding box center [305, 91] width 383 height 23
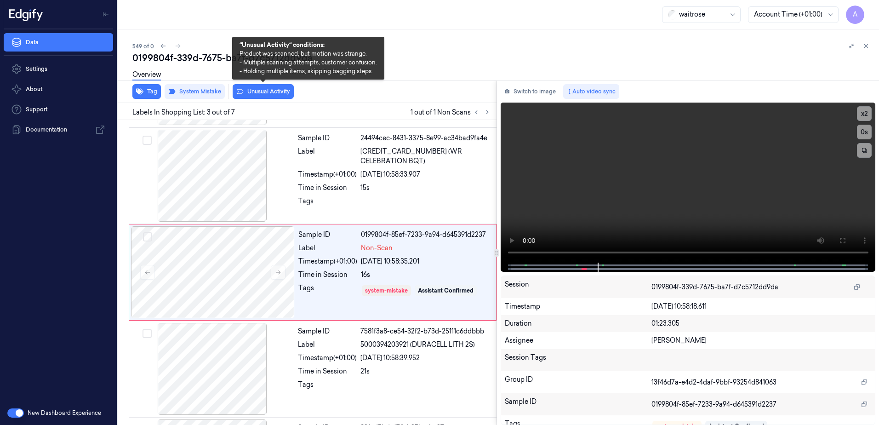
click at [267, 94] on button "Unusual Activity" at bounding box center [263, 91] width 61 height 15
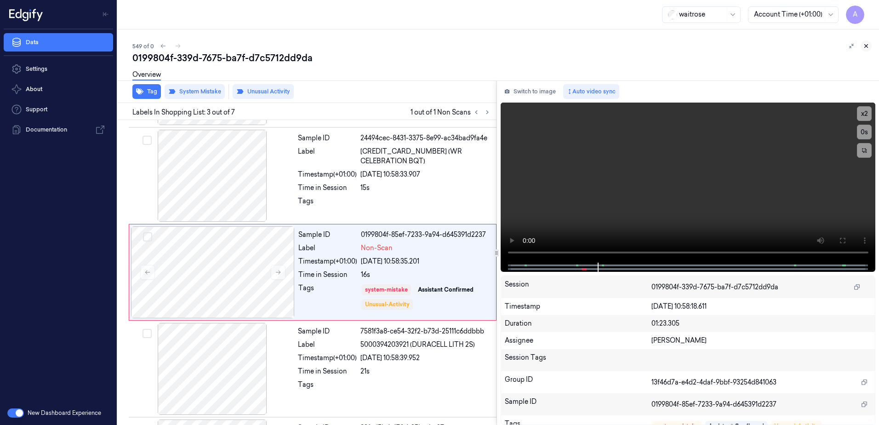
click at [868, 48] on icon at bounding box center [866, 46] width 6 height 6
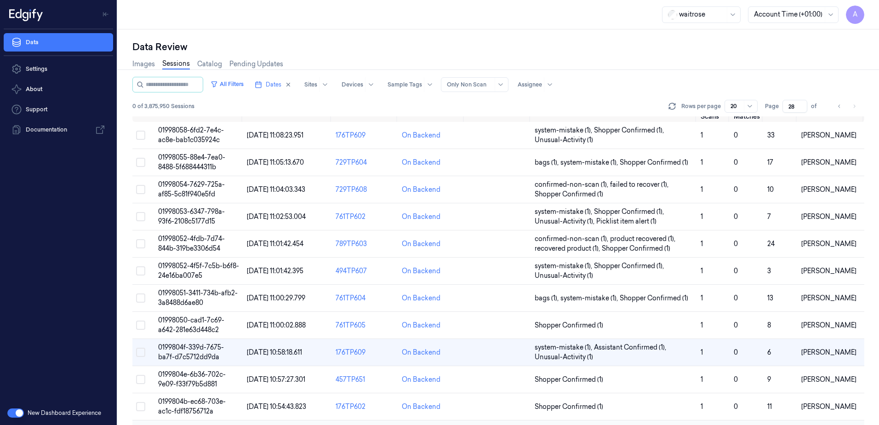
scroll to position [116, 0]
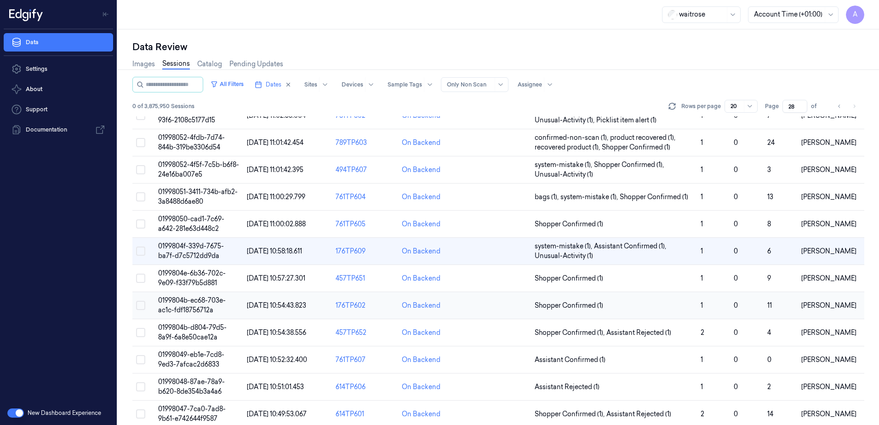
click at [195, 303] on span "0199804b-ec68-703e-ac1c-fdf18756712a" at bounding box center [192, 305] width 68 height 18
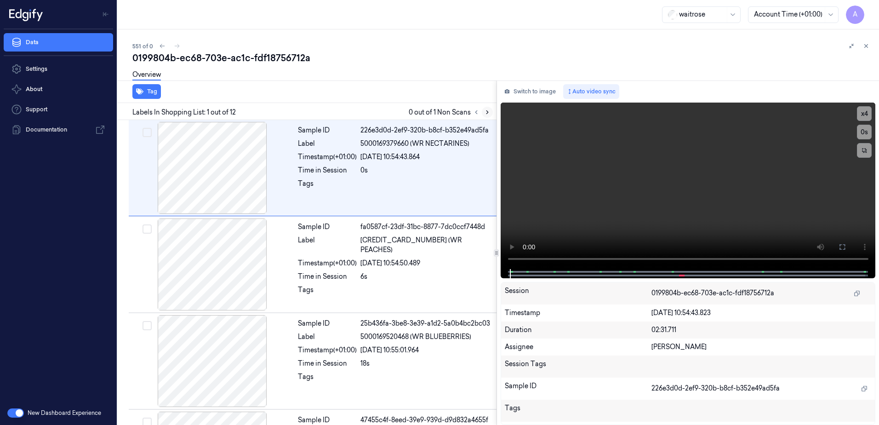
click at [486, 114] on icon at bounding box center [487, 112] width 2 height 3
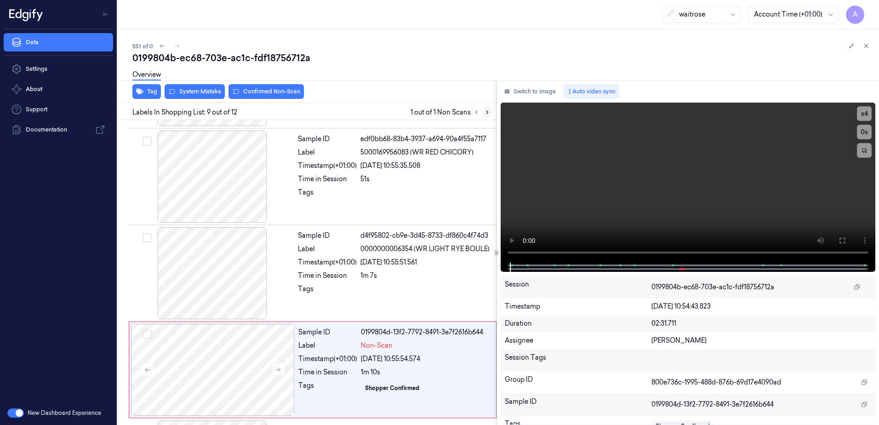
scroll to position [668, 0]
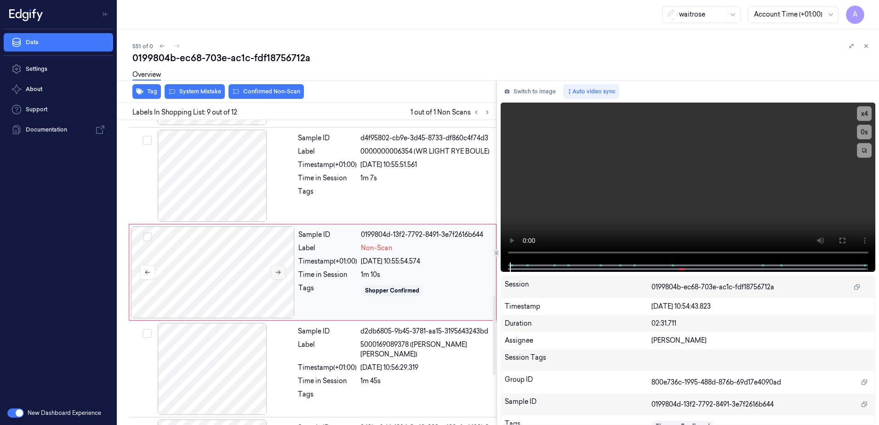
click at [278, 275] on icon at bounding box center [278, 272] width 6 height 6
click at [647, 188] on video at bounding box center [688, 183] width 375 height 160
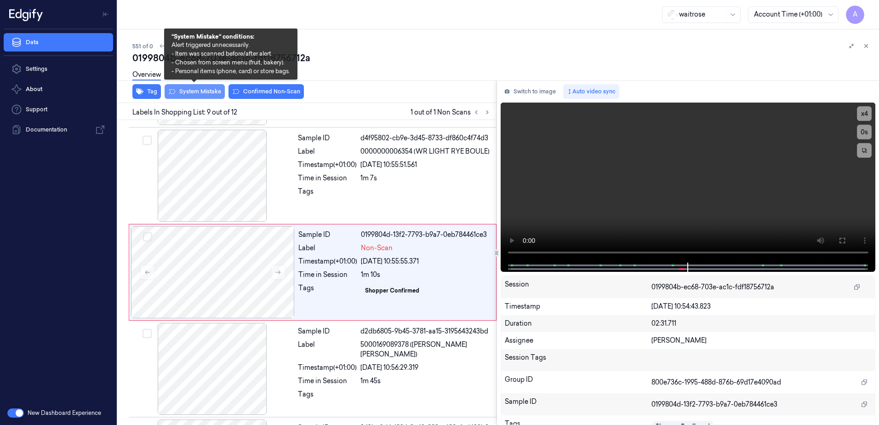
click at [194, 97] on button "System Mistake" at bounding box center [195, 91] width 60 height 15
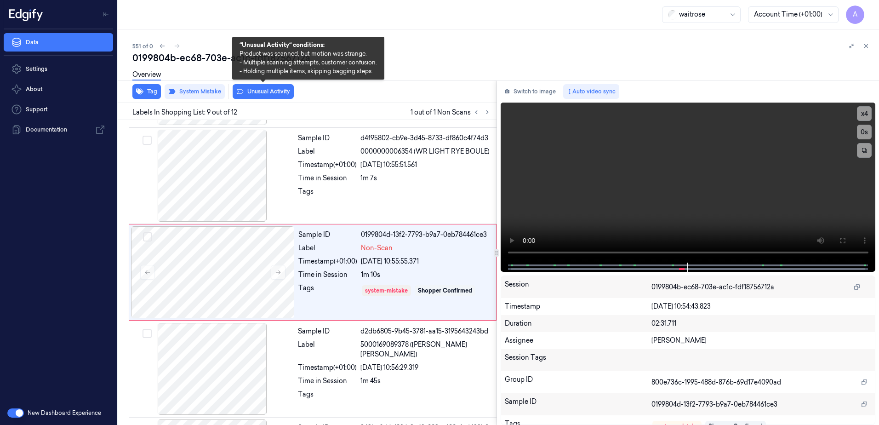
click at [260, 94] on button "Unusual Activity" at bounding box center [263, 91] width 61 height 15
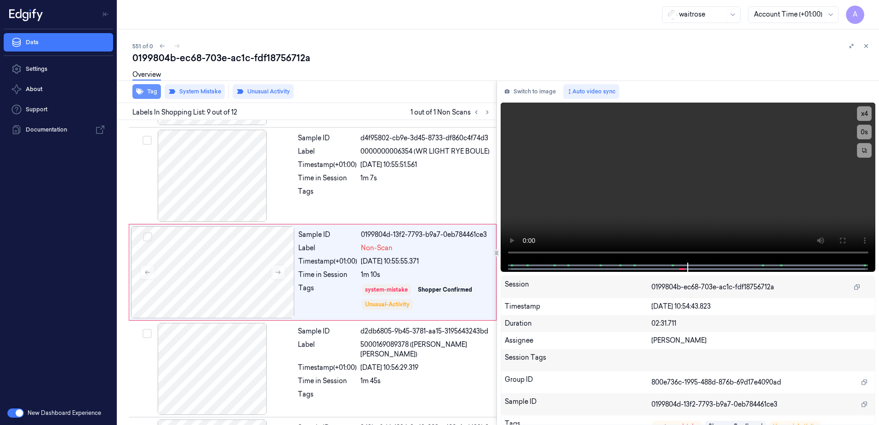
click at [148, 94] on button "Tag" at bounding box center [146, 91] width 29 height 15
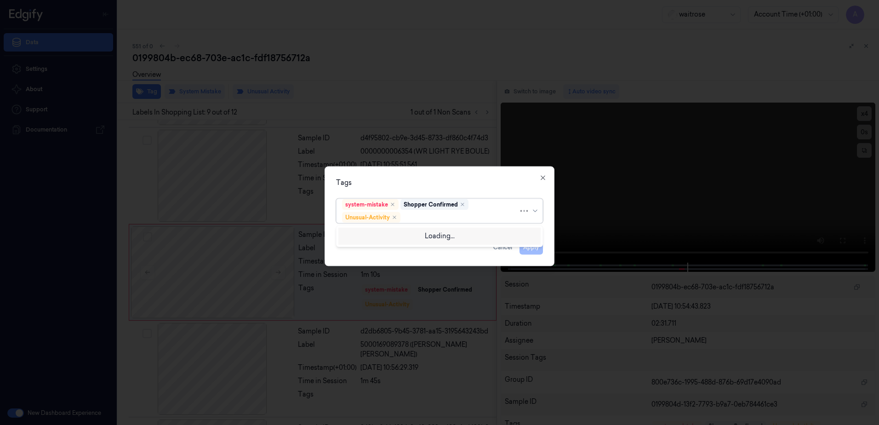
click at [426, 220] on div at bounding box center [460, 217] width 116 height 10
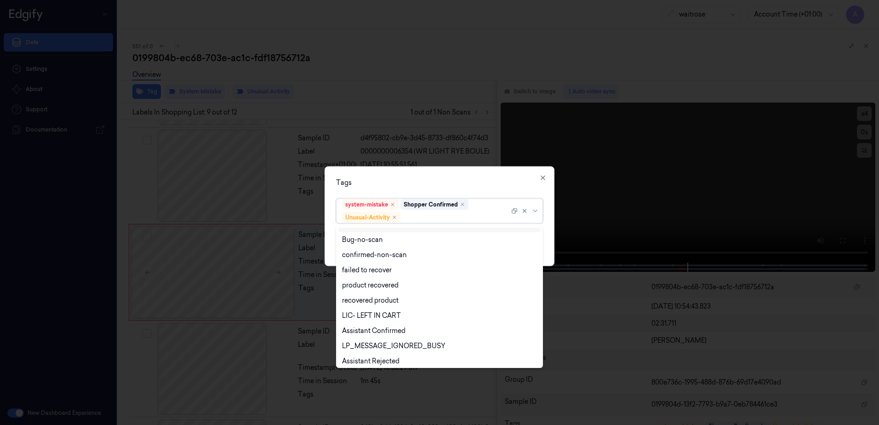
scroll to position [120, 0]
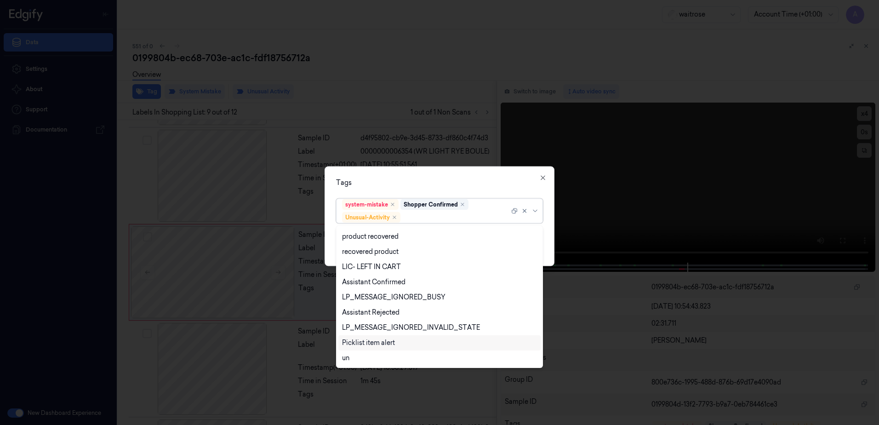
click at [371, 340] on div "Picklist item alert" at bounding box center [368, 343] width 53 height 10
click at [424, 184] on div "Tags" at bounding box center [439, 183] width 207 height 10
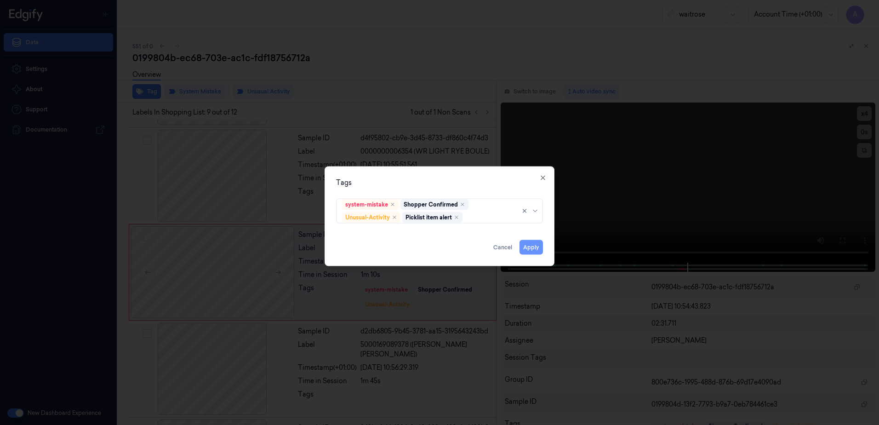
click at [527, 248] on button "Apply" at bounding box center [531, 247] width 23 height 15
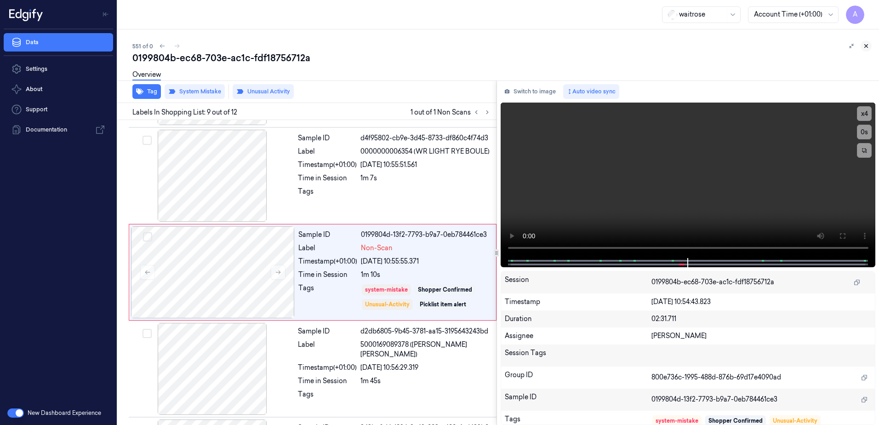
click at [865, 50] on button at bounding box center [866, 45] width 11 height 11
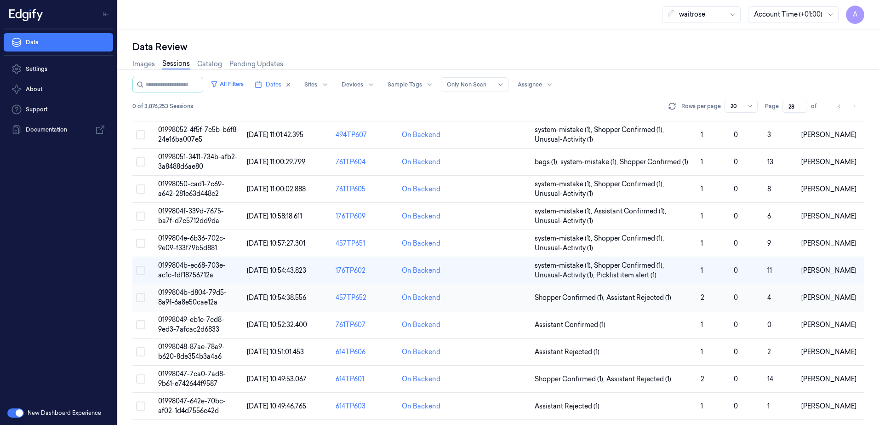
scroll to position [261, 0]
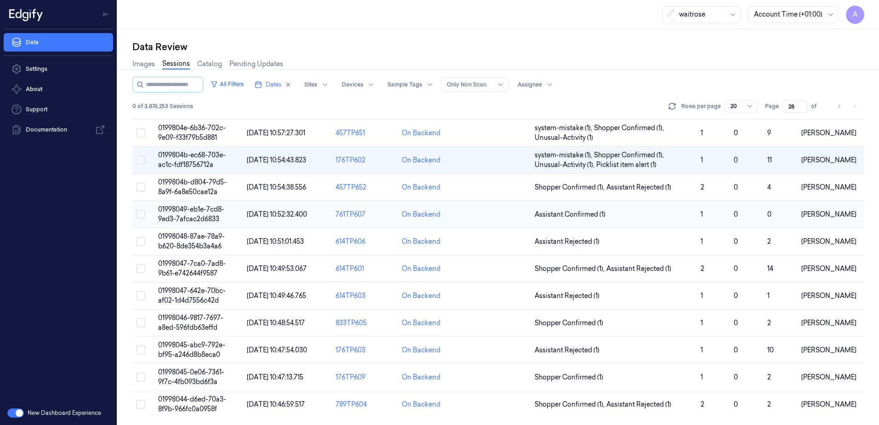
click at [189, 215] on span "01998049-eb1e-7cd8-9ed3-7afcac2d6833" at bounding box center [191, 214] width 66 height 18
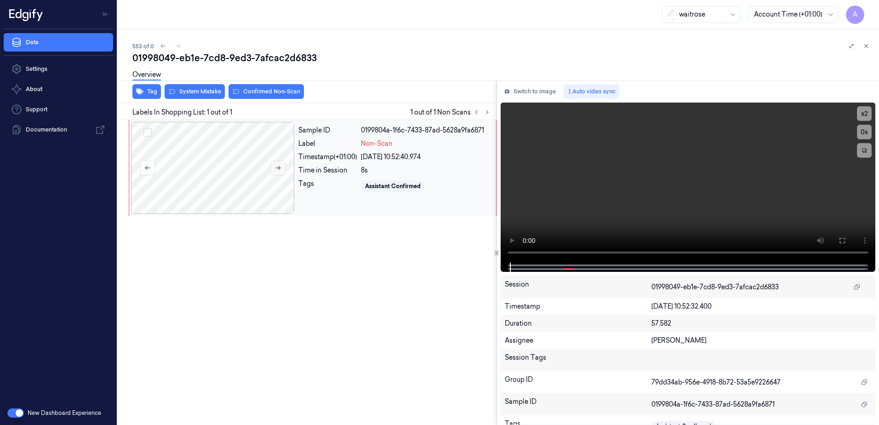
click at [282, 166] on button at bounding box center [278, 167] width 15 height 15
click at [276, 170] on icon at bounding box center [278, 168] width 6 height 6
click at [868, 114] on button "x 2" at bounding box center [864, 113] width 15 height 15
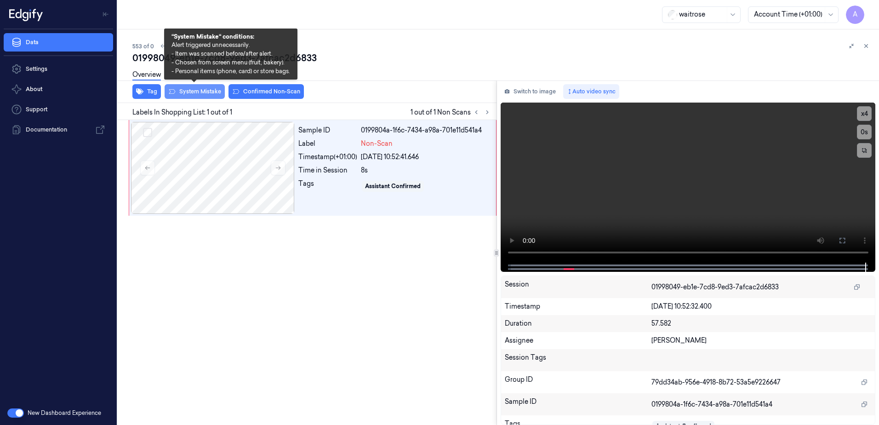
click at [192, 96] on button "System Mistake" at bounding box center [195, 91] width 60 height 15
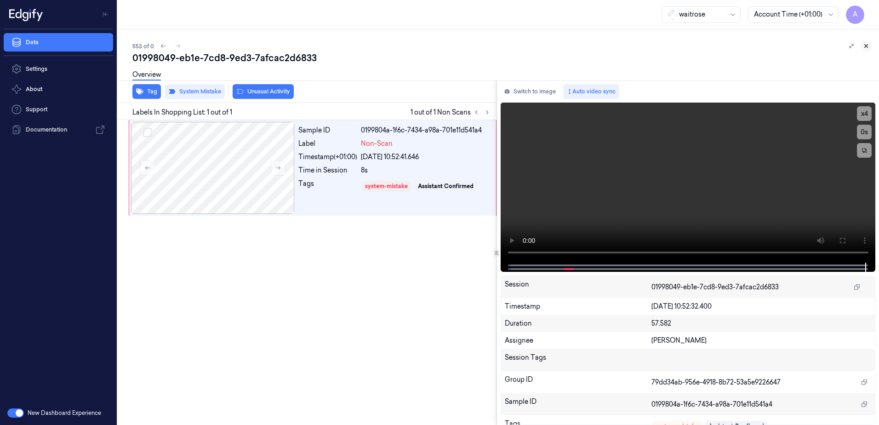
click at [864, 48] on icon at bounding box center [866, 46] width 6 height 6
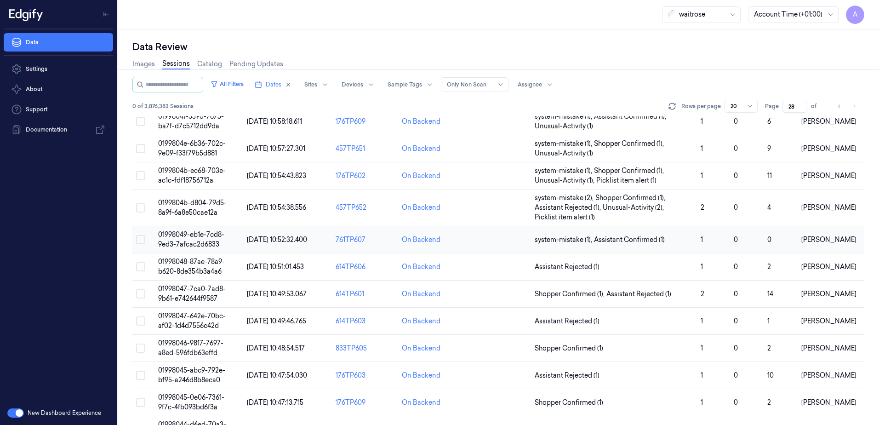
scroll to position [271, 0]
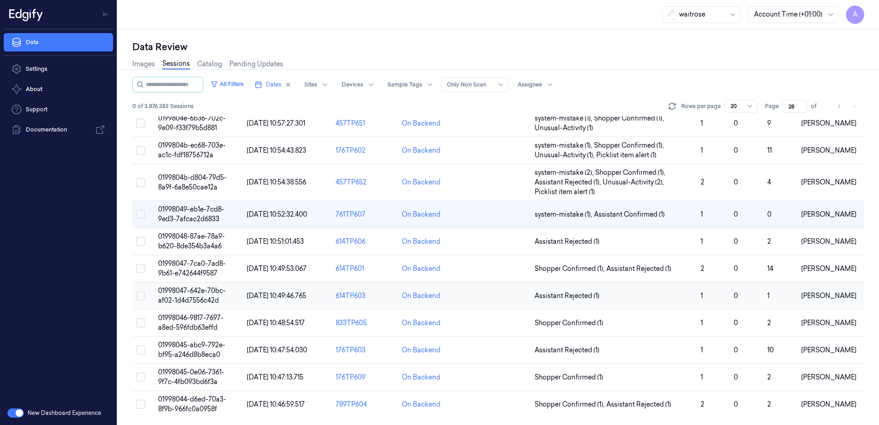
click at [185, 291] on span "01998047-642e-70bc-af02-1d4d7556c42d" at bounding box center [192, 295] width 68 height 18
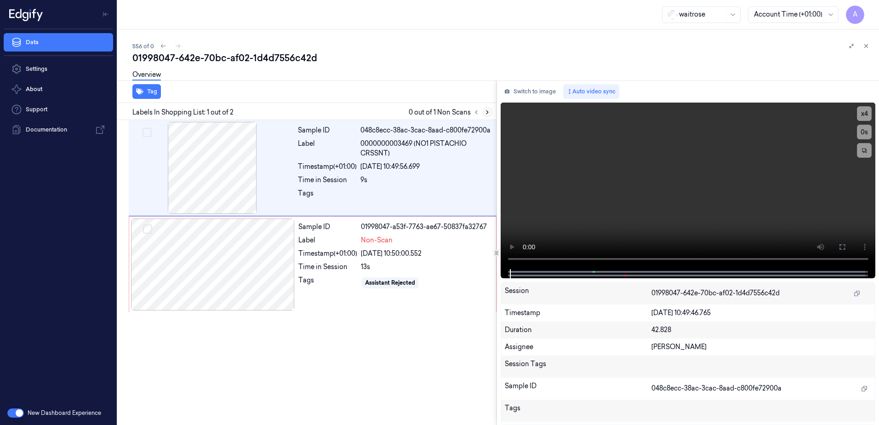
click at [489, 112] on icon at bounding box center [487, 112] width 6 height 6
click at [420, 245] on div "Sample ID 01998047-a53f-7763-ae67-50837fa32767 Label Non-Scan Timestamp (+01:00…" at bounding box center [395, 264] width 200 height 92
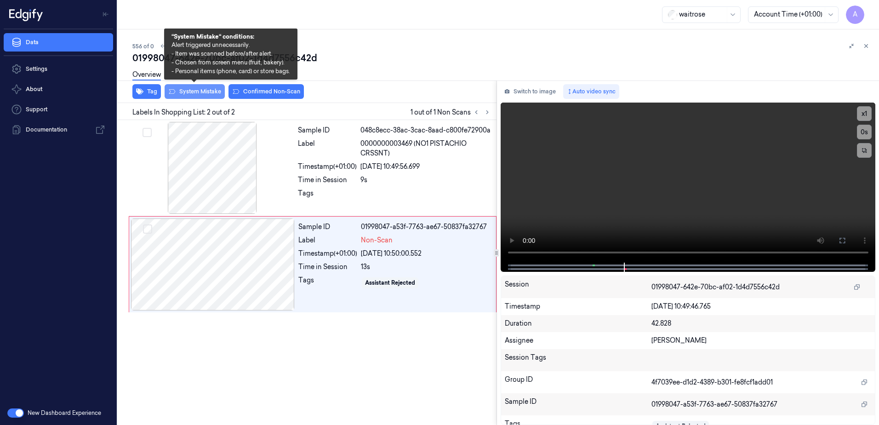
click at [200, 92] on button "System Mistake" at bounding box center [195, 91] width 60 height 15
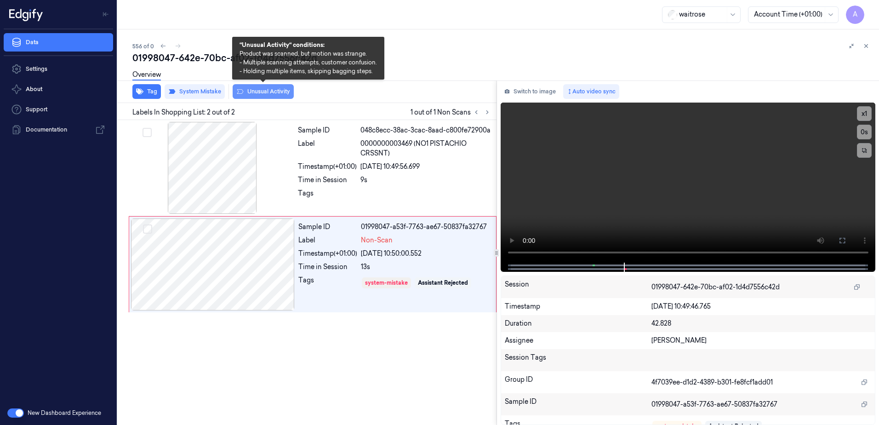
click at [250, 91] on button "Unusual Activity" at bounding box center [263, 91] width 61 height 15
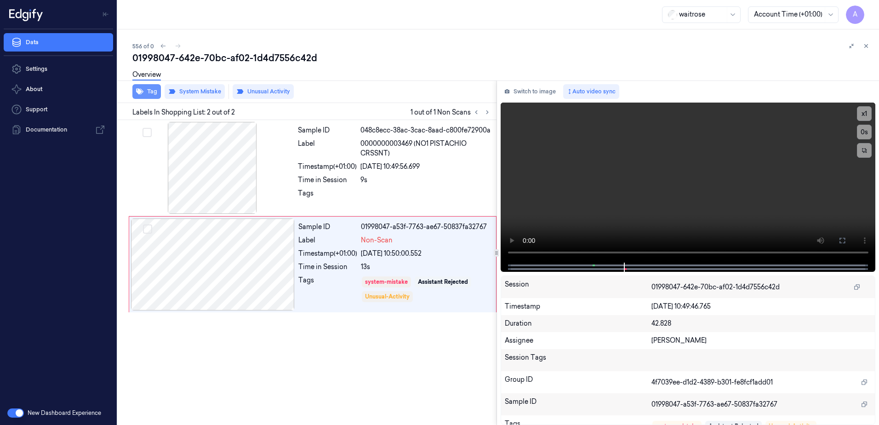
click at [149, 95] on button "Tag" at bounding box center [146, 91] width 29 height 15
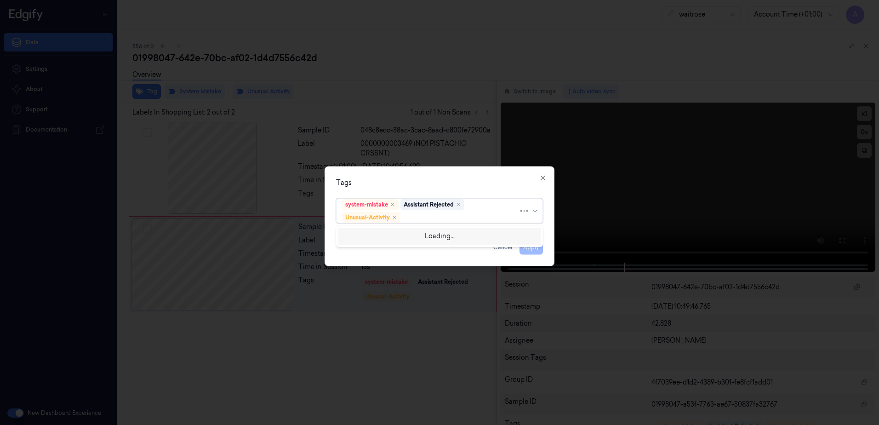
click at [450, 216] on div at bounding box center [460, 217] width 116 height 10
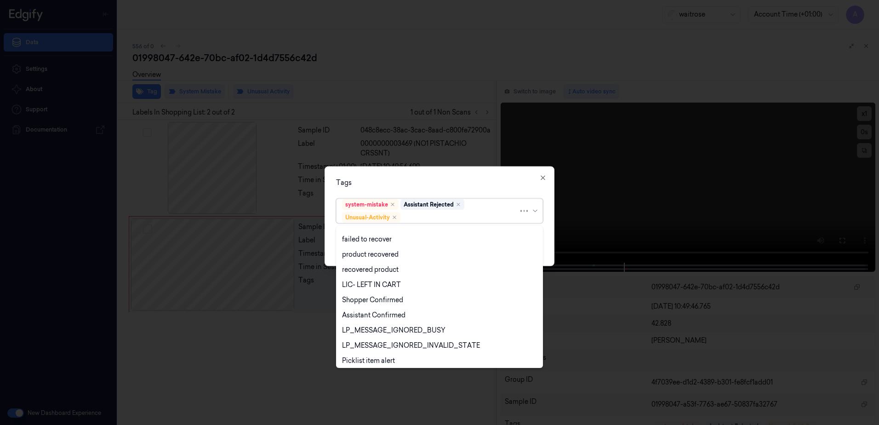
scroll to position [120, 0]
click at [373, 341] on div "Picklist item alert" at bounding box center [368, 343] width 53 height 10
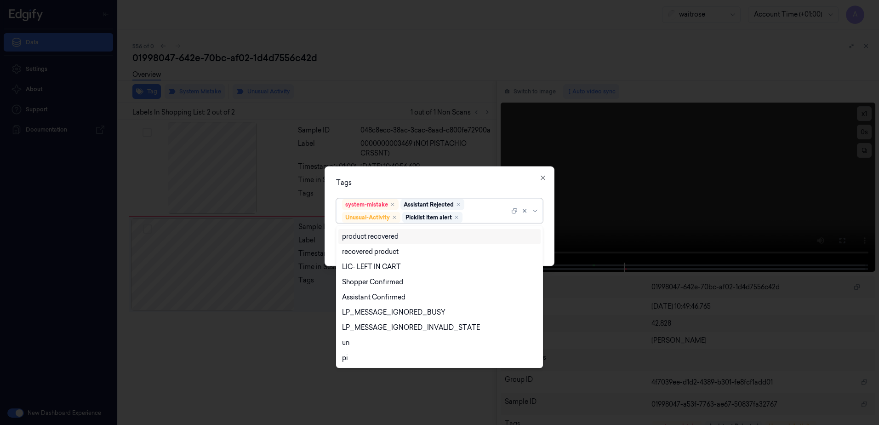
click at [438, 177] on div "Tags option Picklist item alert, selected. 20 results available. Use Up and Dow…" at bounding box center [440, 216] width 230 height 100
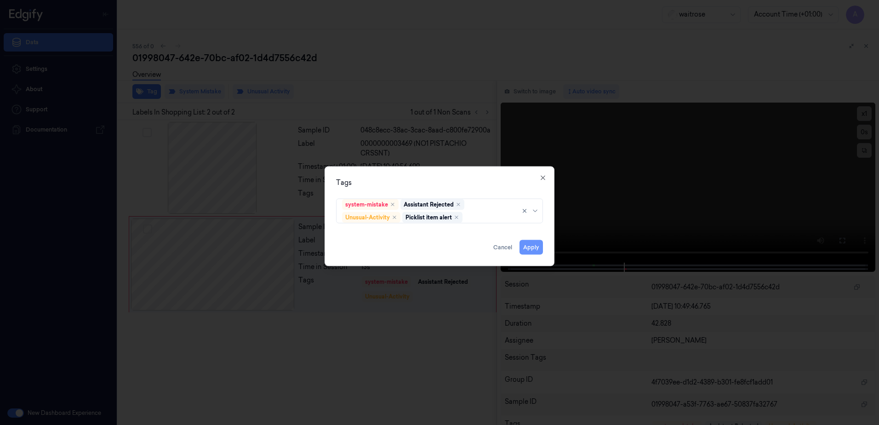
click at [531, 248] on button "Apply" at bounding box center [531, 247] width 23 height 15
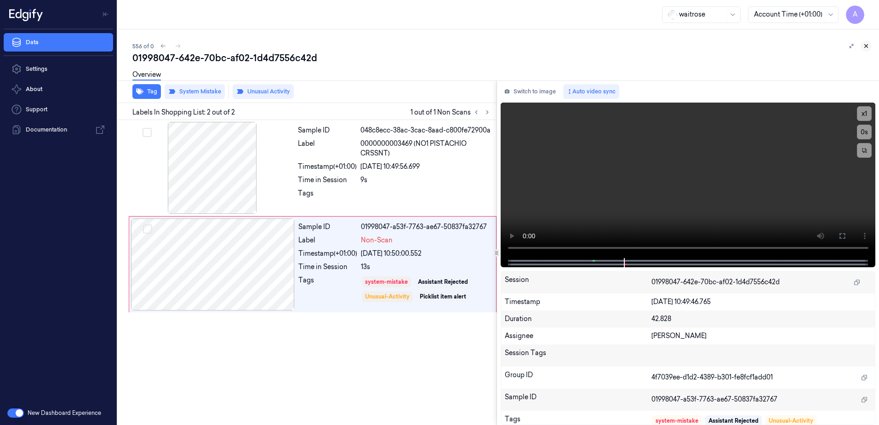
click at [870, 49] on button at bounding box center [866, 45] width 11 height 11
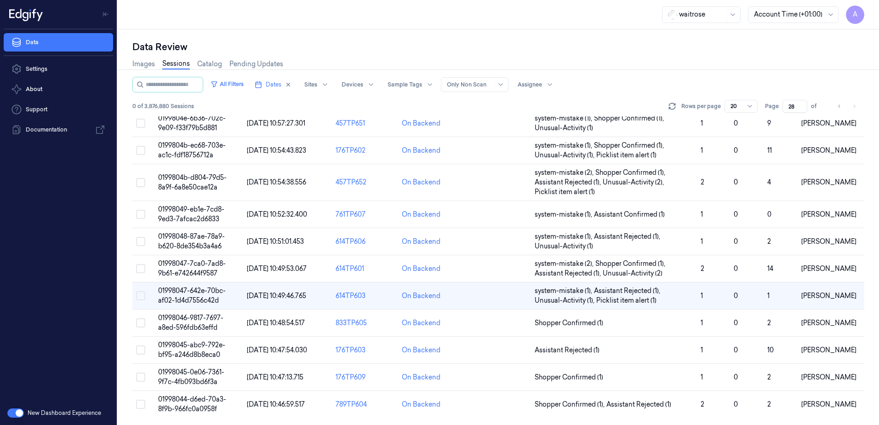
scroll to position [271, 0]
click at [180, 372] on span "01998045-0e06-7361-9f7c-4fb093bd6f3a" at bounding box center [191, 377] width 66 height 18
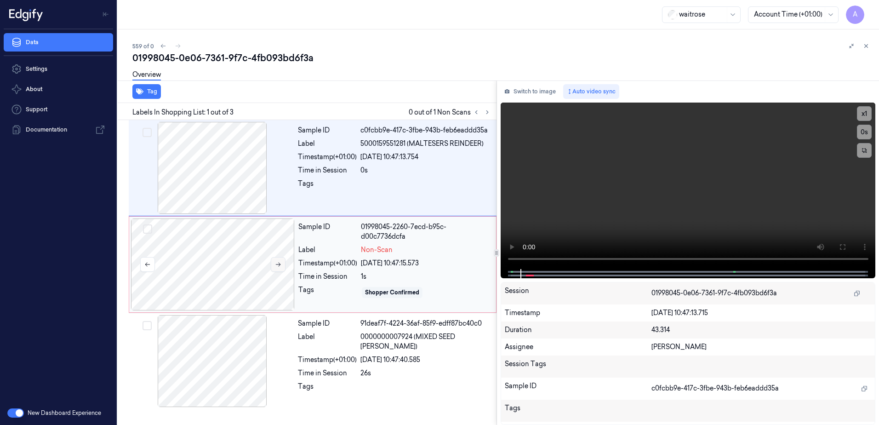
click at [273, 260] on button at bounding box center [278, 264] width 15 height 15
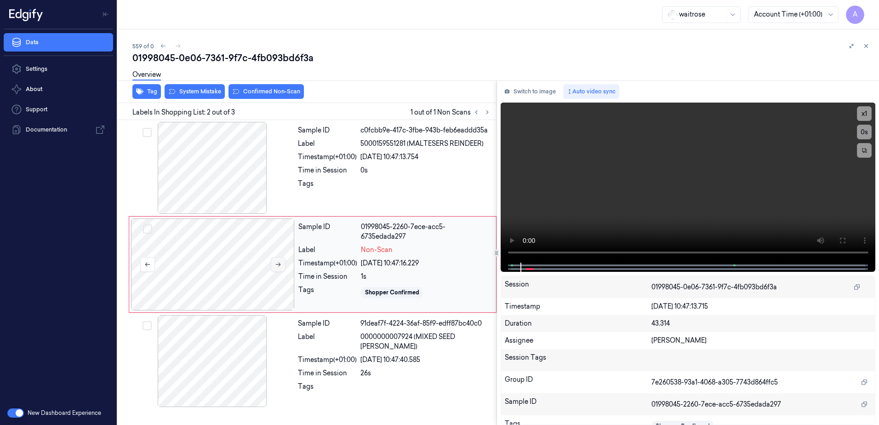
click at [281, 269] on button at bounding box center [278, 264] width 15 height 15
click at [864, 115] on button "x 1" at bounding box center [864, 113] width 15 height 15
click at [695, 183] on video at bounding box center [688, 183] width 375 height 160
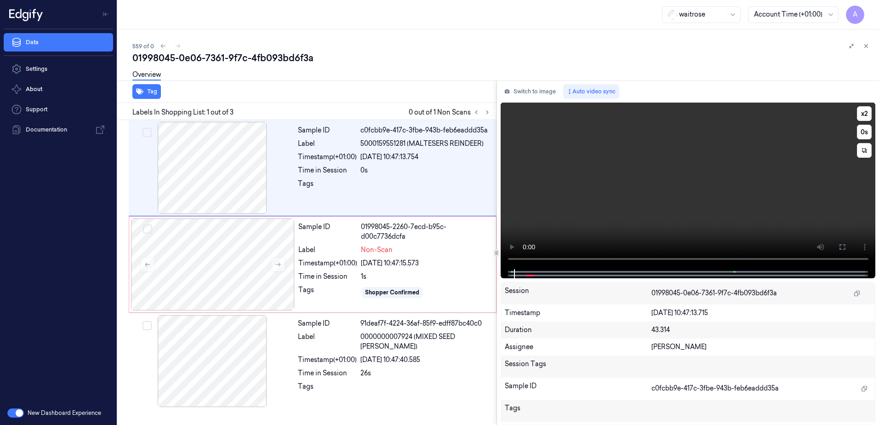
click at [695, 183] on video at bounding box center [688, 186] width 375 height 166
click at [303, 296] on div "Tags" at bounding box center [327, 292] width 59 height 15
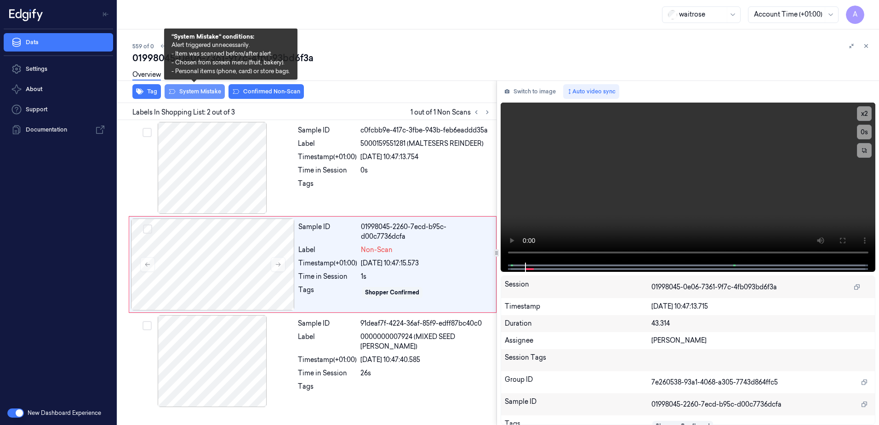
click at [189, 93] on button "System Mistake" at bounding box center [195, 91] width 60 height 15
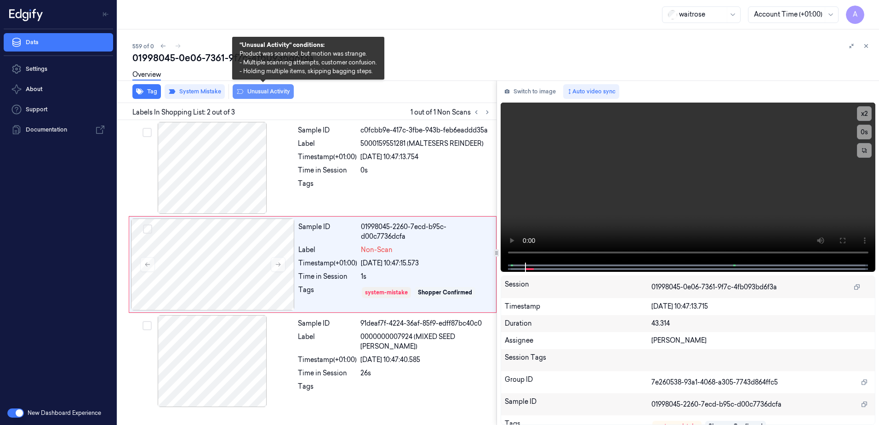
click at [252, 92] on button "Unusual Activity" at bounding box center [263, 91] width 61 height 15
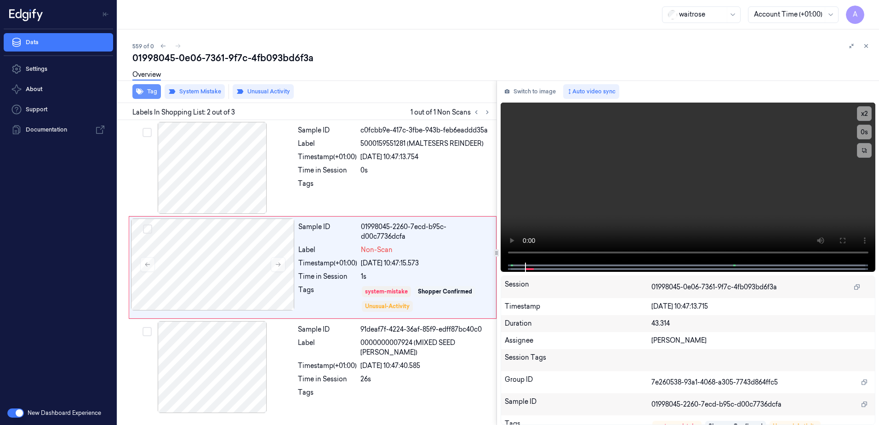
click at [156, 96] on button "Tag" at bounding box center [146, 91] width 29 height 15
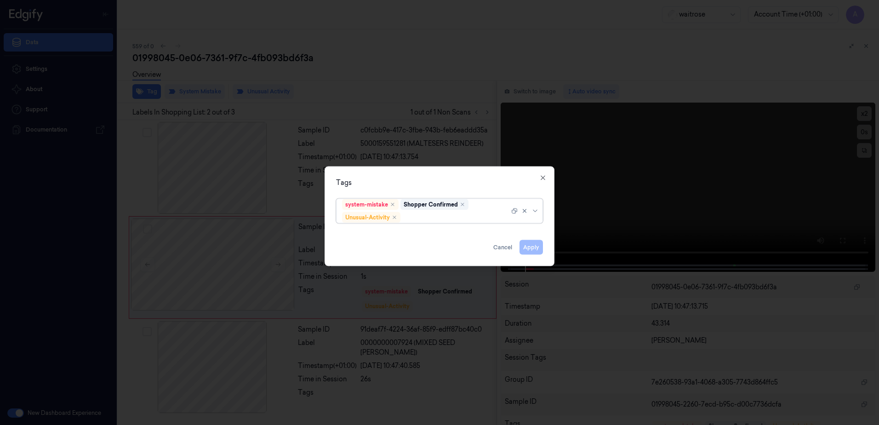
click at [422, 215] on div at bounding box center [455, 217] width 107 height 10
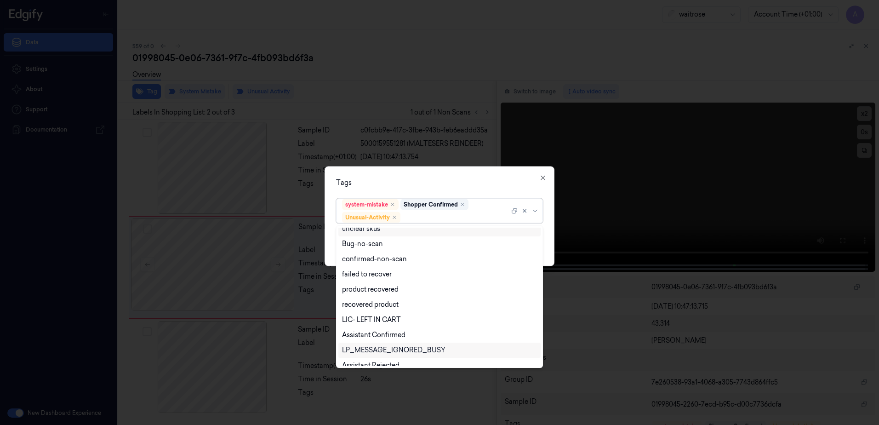
scroll to position [120, 0]
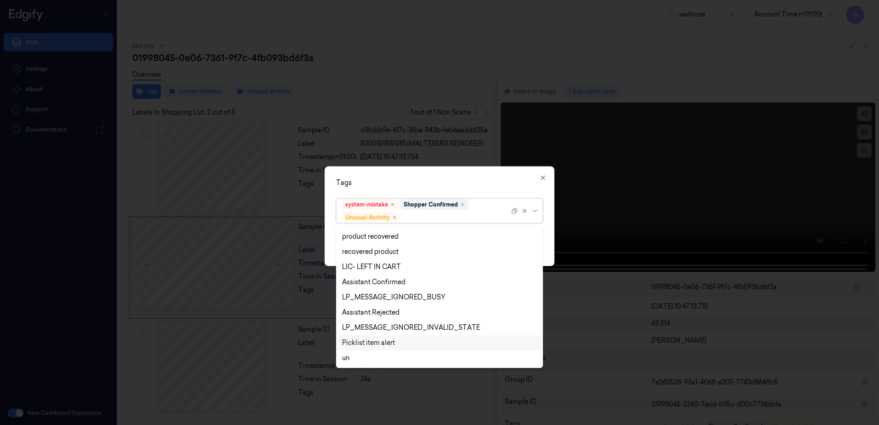
click at [379, 341] on div "Picklist item alert" at bounding box center [368, 343] width 53 height 10
click at [425, 173] on div "Tags option Picklist item alert, selected. 20 results available. Use Up and Dow…" at bounding box center [440, 216] width 230 height 100
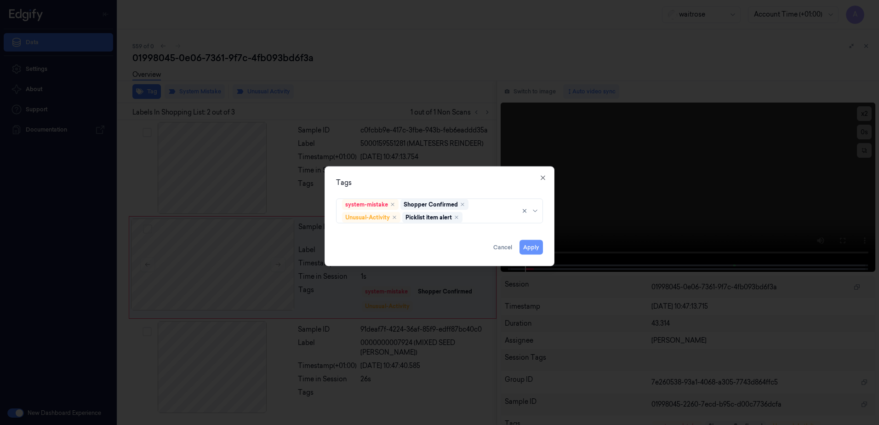
click at [529, 247] on button "Apply" at bounding box center [531, 247] width 23 height 15
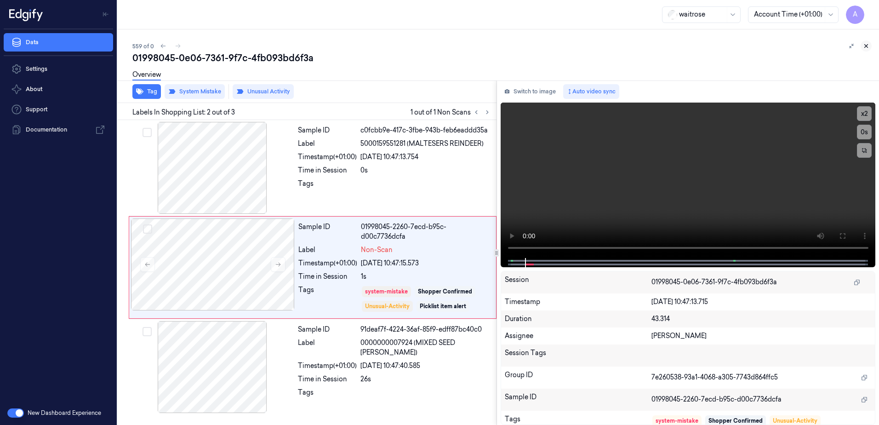
click at [866, 47] on icon at bounding box center [866, 46] width 6 height 6
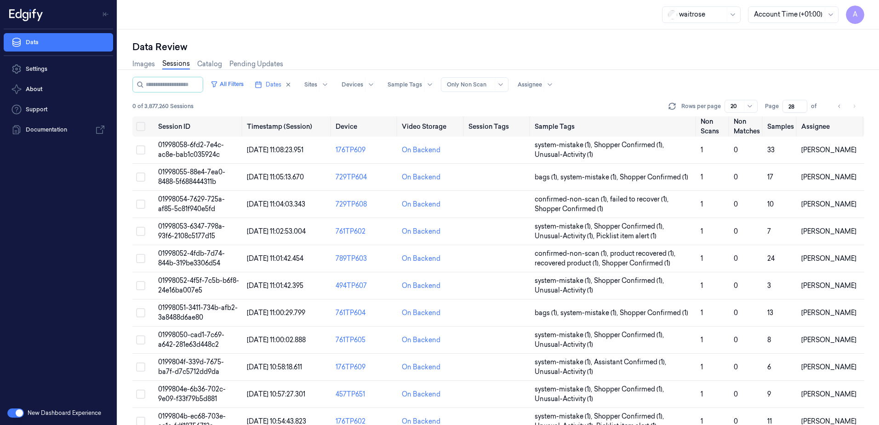
scroll to position [271, 0]
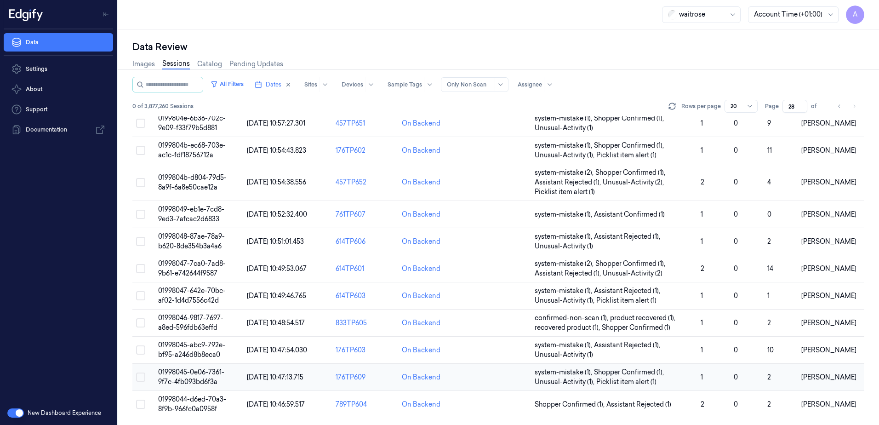
click at [199, 372] on span "01998045-0e06-7361-9f7c-4fb093bd6f3a" at bounding box center [191, 377] width 66 height 18
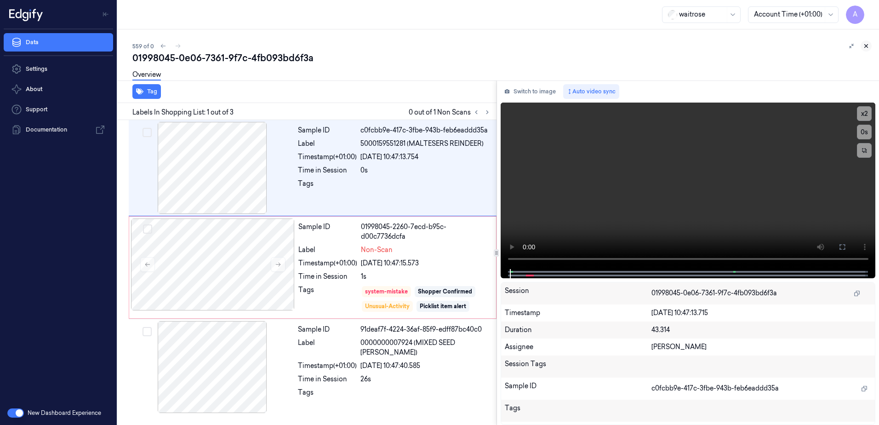
click at [865, 48] on icon at bounding box center [866, 46] width 6 height 6
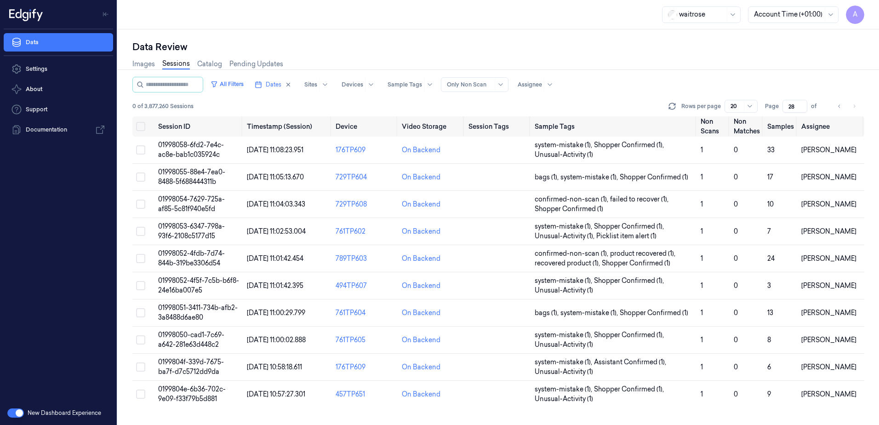
scroll to position [271, 0]
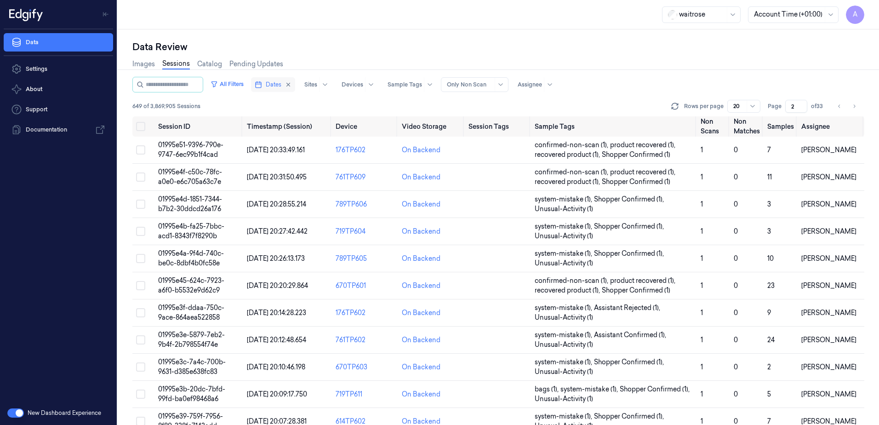
click at [277, 83] on span "Dates" at bounding box center [274, 84] width 16 height 8
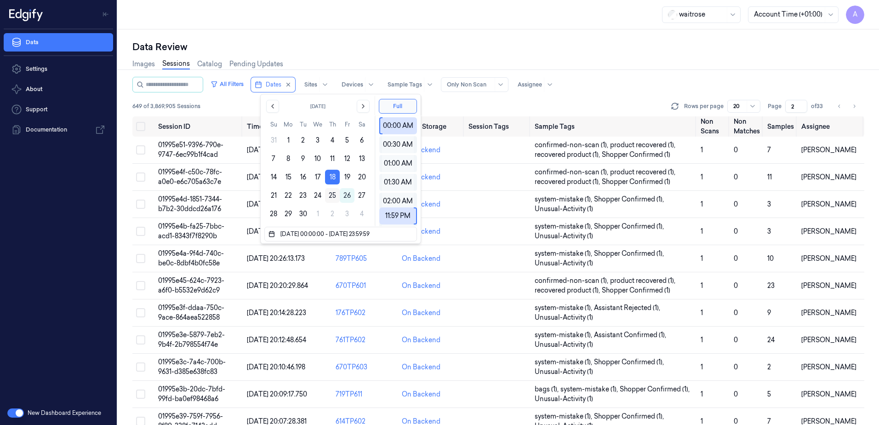
click at [333, 198] on button "25" at bounding box center [332, 195] width 15 height 15
type input "[DATE] 00:00:00 - [DATE] 23:59:59"
click at [343, 42] on div "Data Review" at bounding box center [498, 46] width 732 height 13
type input "1"
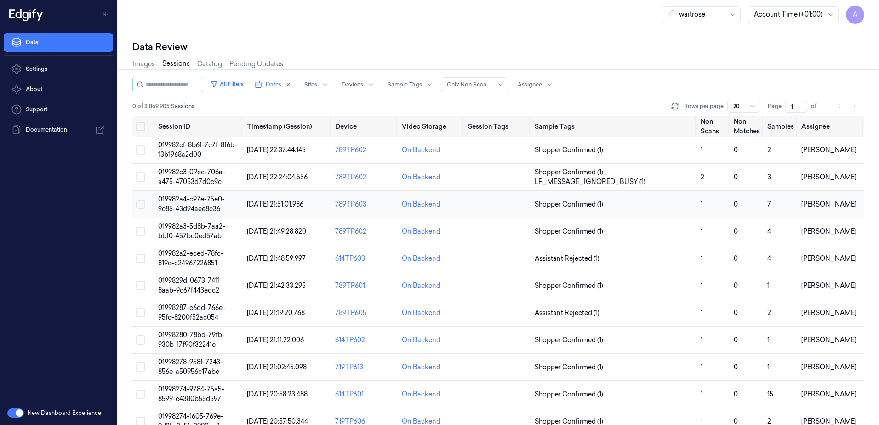
click at [197, 206] on span "019982a4-c97e-75e0-9c85-43d94aee8c36" at bounding box center [191, 204] width 67 height 18
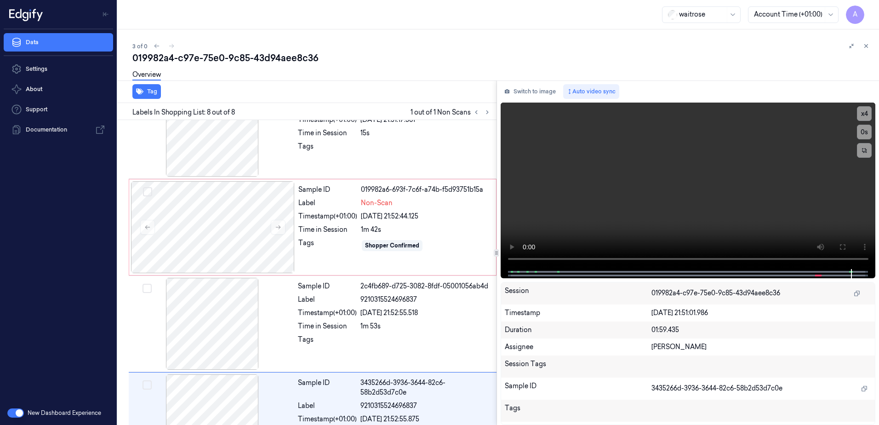
scroll to position [470, 0]
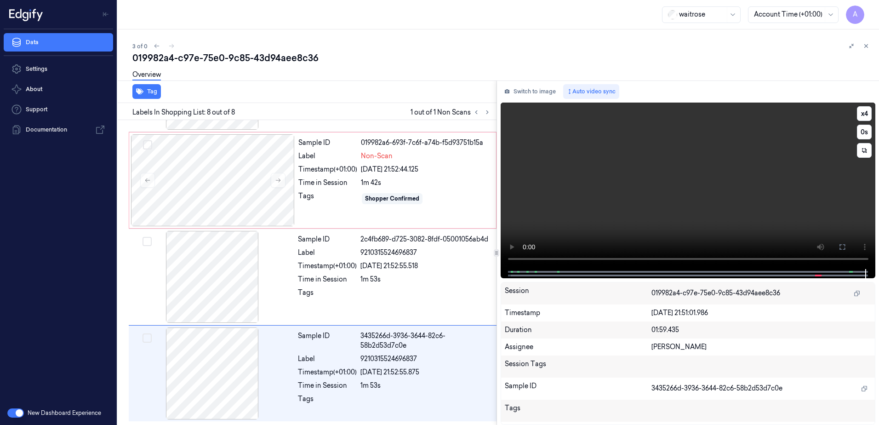
click at [709, 171] on video at bounding box center [688, 186] width 375 height 166
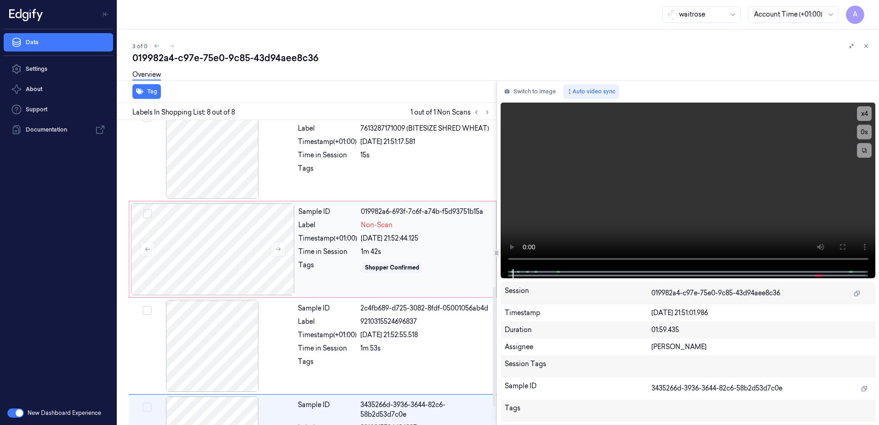
click at [440, 259] on div "Sample ID 019982a6-693f-7c6f-a74b-f5d93751b15a Label Non-Scan Timestamp (+01:00…" at bounding box center [395, 249] width 200 height 92
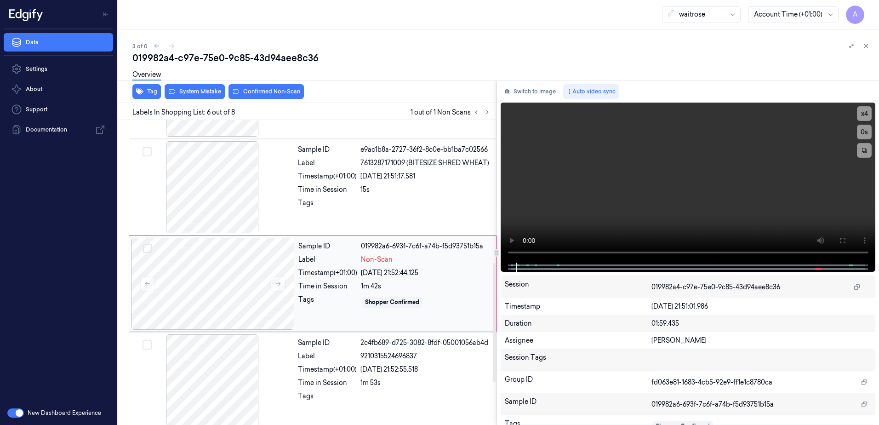
scroll to position [378, 0]
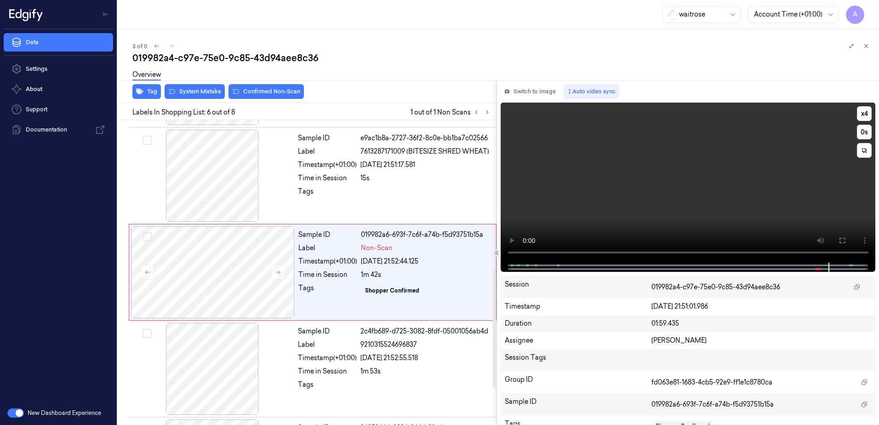
click at [546, 165] on video at bounding box center [688, 183] width 375 height 160
click at [193, 87] on div "Overview" at bounding box center [501, 75] width 739 height 23
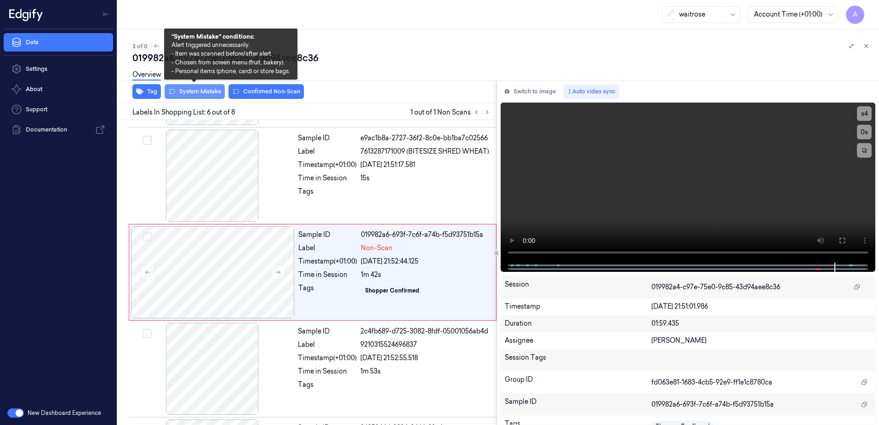
click at [190, 95] on button "System Mistake" at bounding box center [195, 91] width 60 height 15
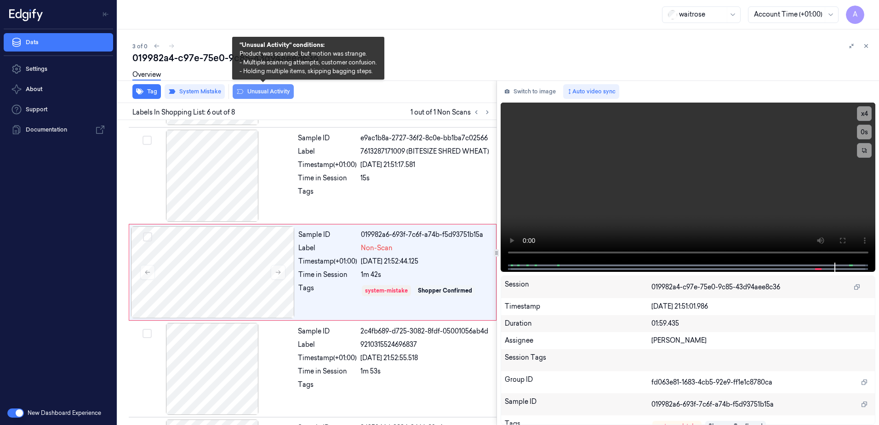
click at [266, 96] on button "Unusual Activity" at bounding box center [263, 91] width 61 height 15
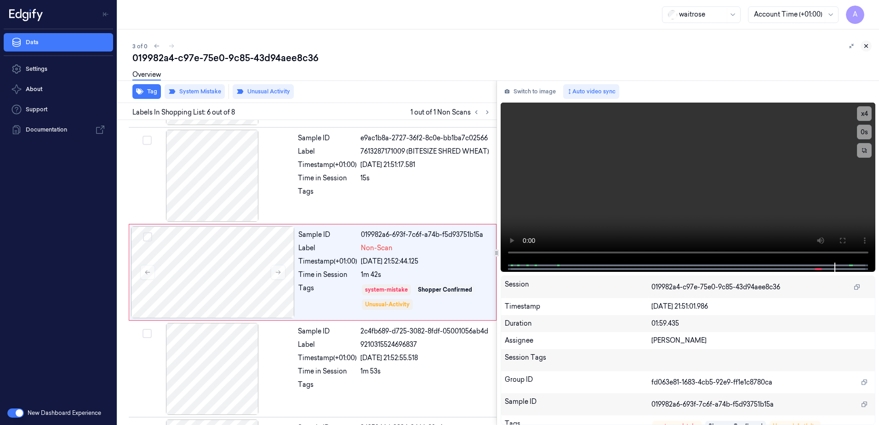
click at [867, 47] on icon at bounding box center [866, 46] width 6 height 6
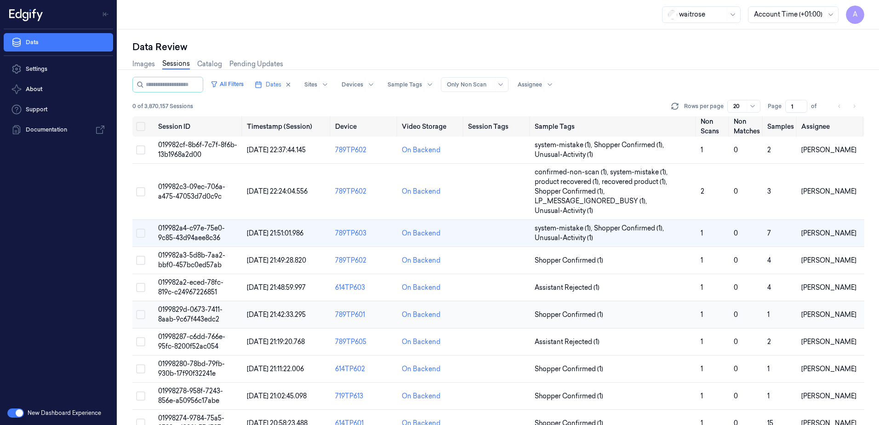
click at [188, 314] on td "0199829d-0673-7411-8aab-9c67f443edc2" at bounding box center [198, 314] width 89 height 27
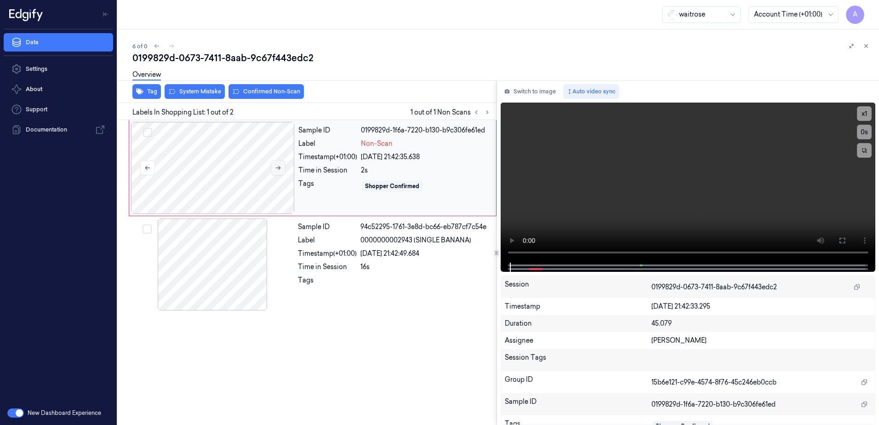
click at [280, 163] on button at bounding box center [278, 167] width 15 height 15
click at [646, 218] on video at bounding box center [688, 183] width 375 height 160
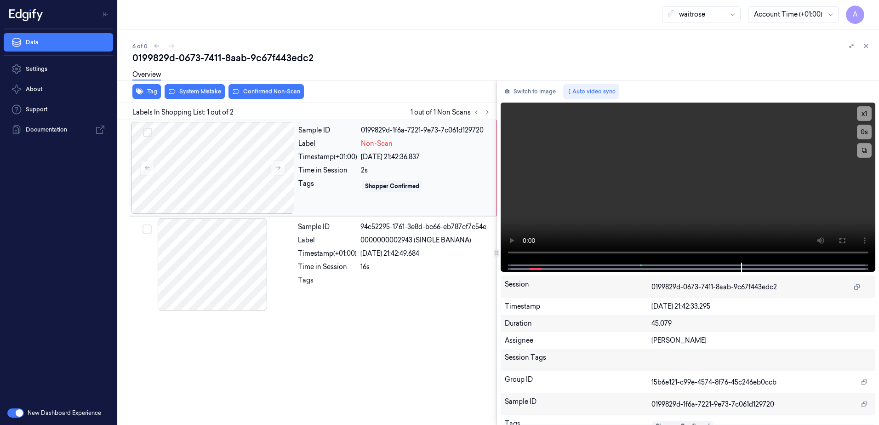
click at [312, 178] on div "Sample ID 0199829d-1f6a-7221-9e73-7c061d129720 Label Non-Scan Timestamp (+01:00…" at bounding box center [395, 168] width 200 height 92
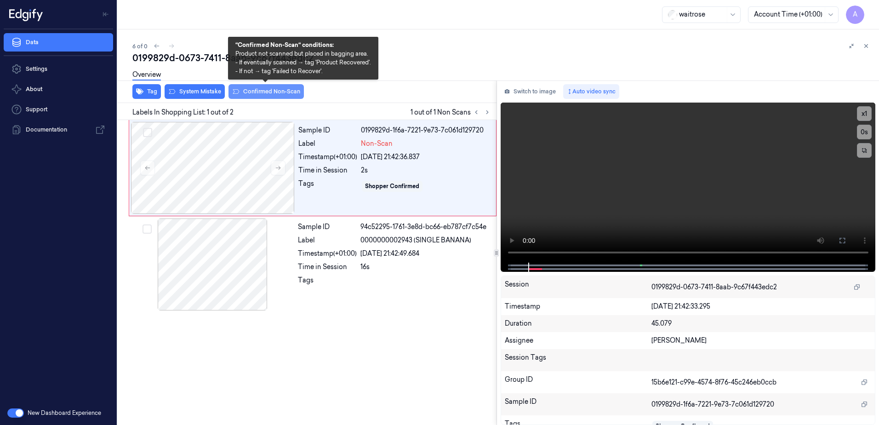
click at [252, 92] on button "Confirmed Non-Scan" at bounding box center [266, 91] width 75 height 15
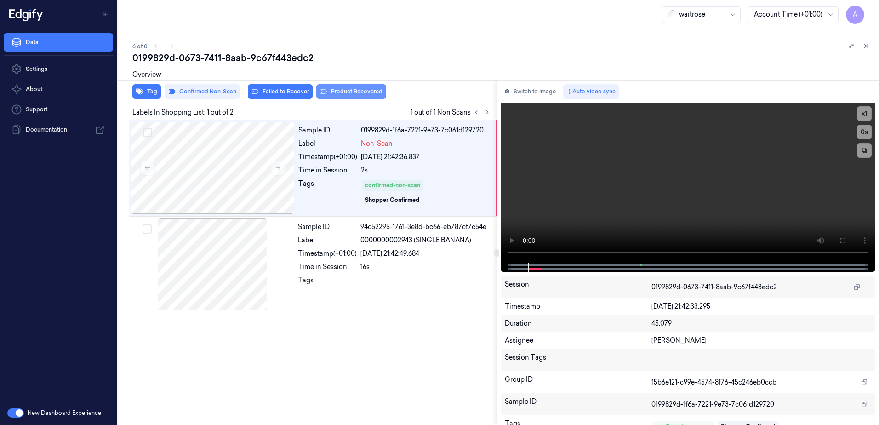
click at [348, 96] on button "Product Recovered" at bounding box center [351, 91] width 70 height 15
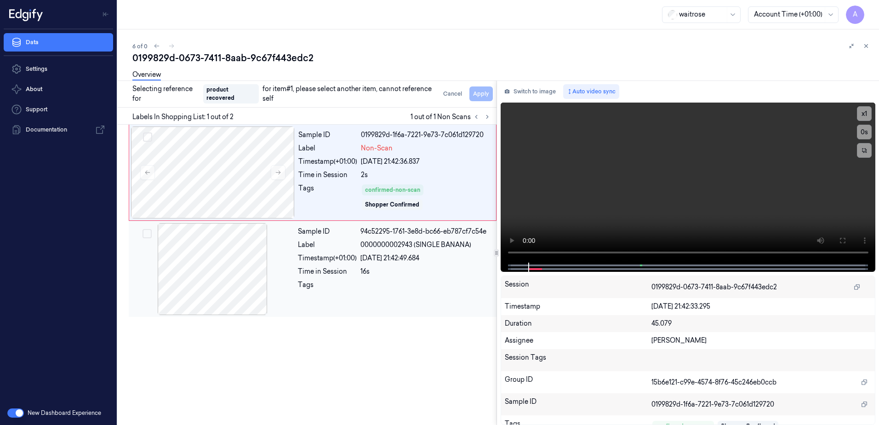
click at [337, 303] on div "Sample ID 94c52295-1761-3e8d-bc66-eb787cf7c54e Label 0000000002943 (SINGLE BANA…" at bounding box center [394, 269] width 200 height 92
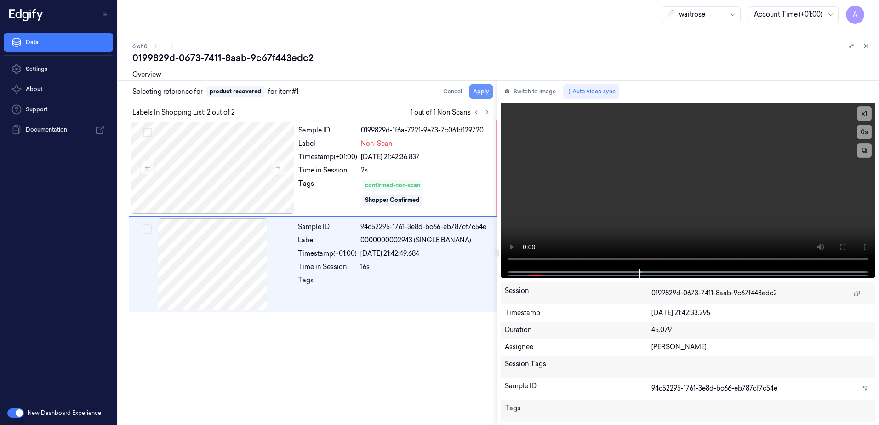
click at [474, 94] on button "Apply" at bounding box center [480, 91] width 23 height 15
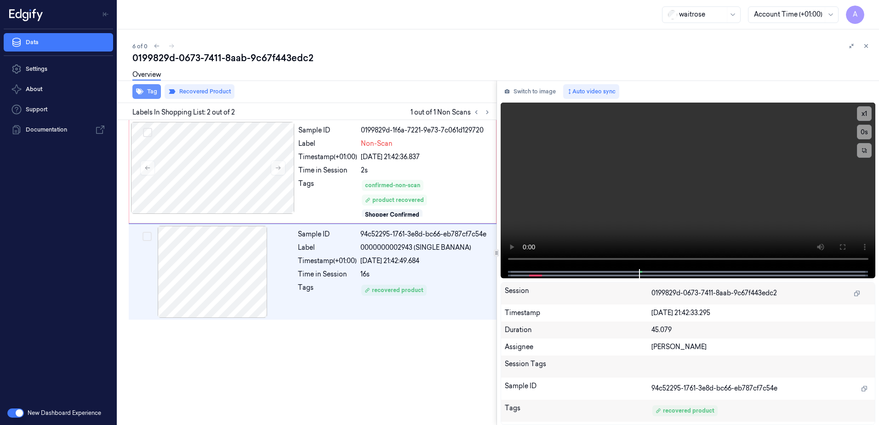
click at [149, 95] on button "Tag" at bounding box center [146, 91] width 29 height 15
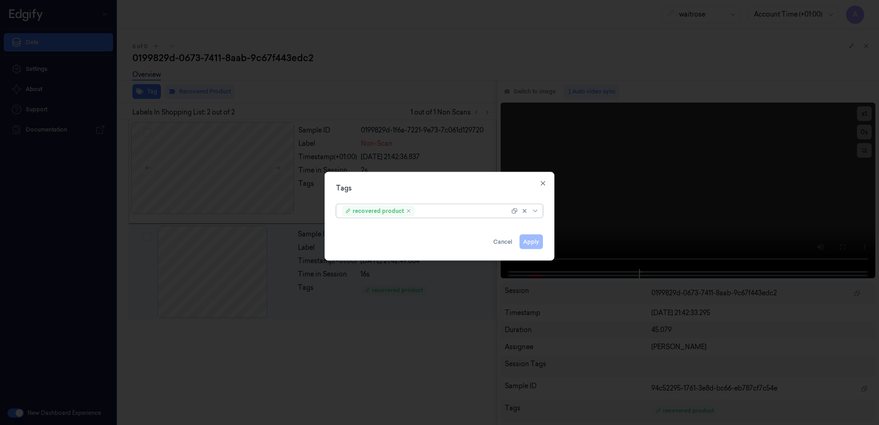
click at [291, 194] on div at bounding box center [439, 212] width 879 height 425
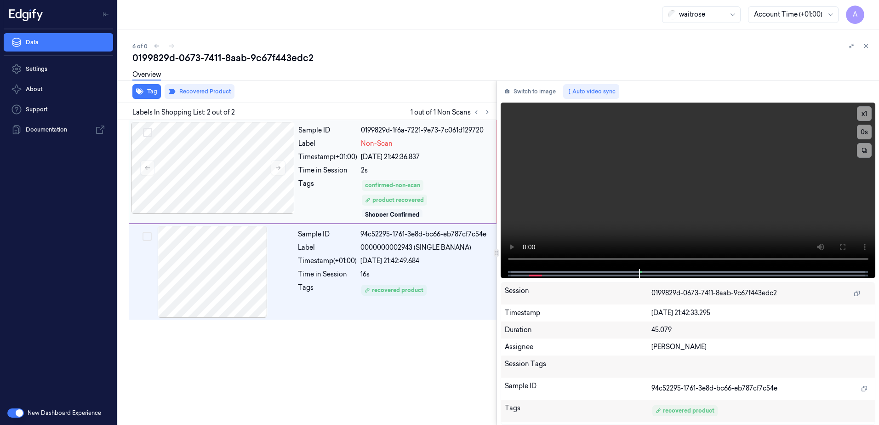
click at [340, 208] on div "Tags" at bounding box center [327, 198] width 59 height 39
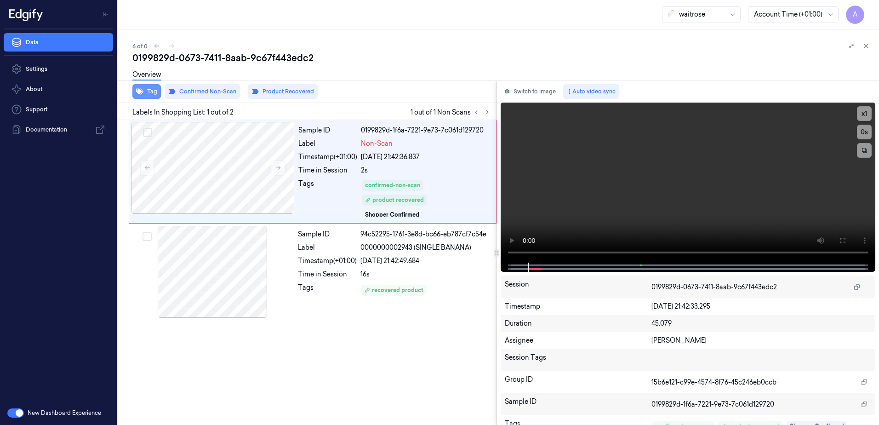
click at [150, 98] on button "Tag" at bounding box center [146, 91] width 29 height 15
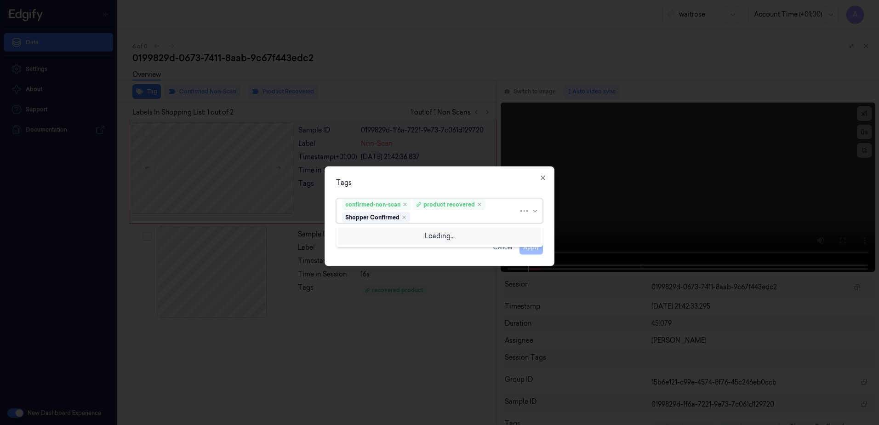
click at [439, 218] on div at bounding box center [465, 217] width 107 height 10
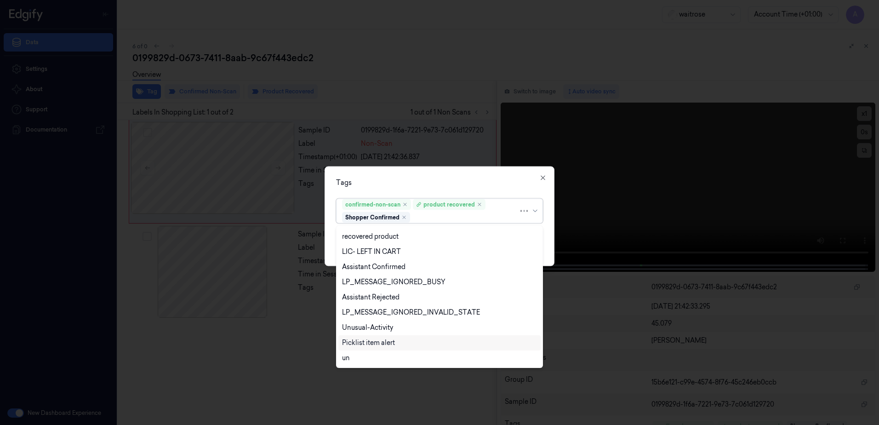
click at [372, 339] on div "Picklist item alert" at bounding box center [368, 343] width 53 height 10
click at [410, 184] on div "Tags" at bounding box center [439, 183] width 207 height 10
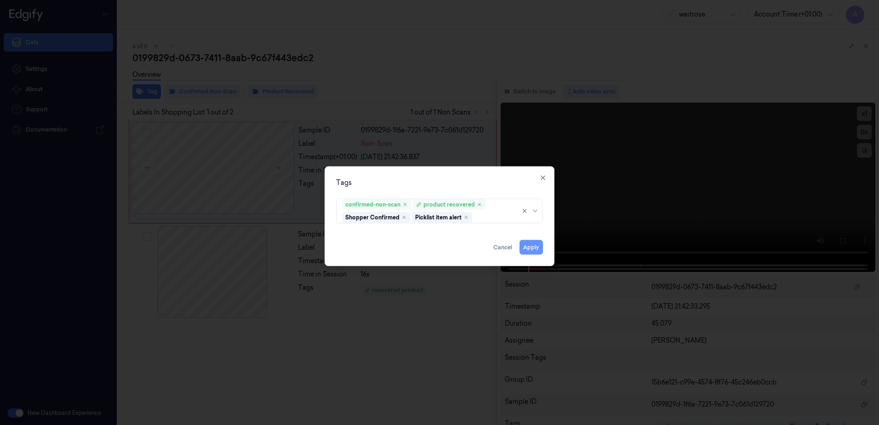
click at [537, 246] on button "Apply" at bounding box center [531, 247] width 23 height 15
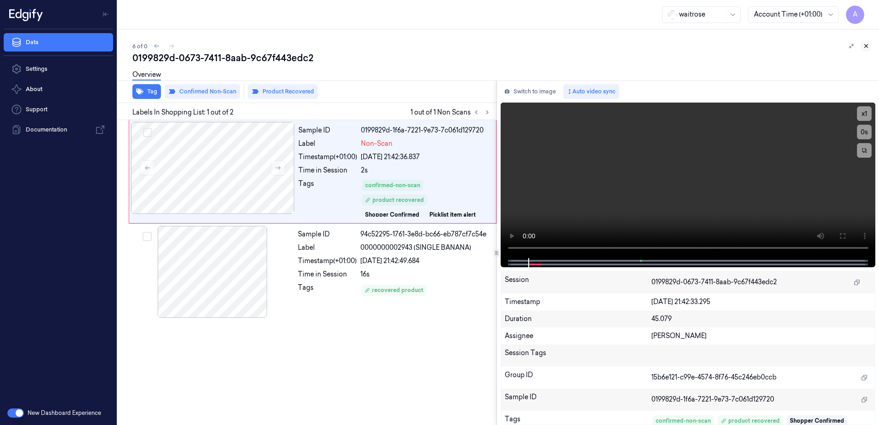
click at [865, 45] on icon at bounding box center [866, 46] width 6 height 6
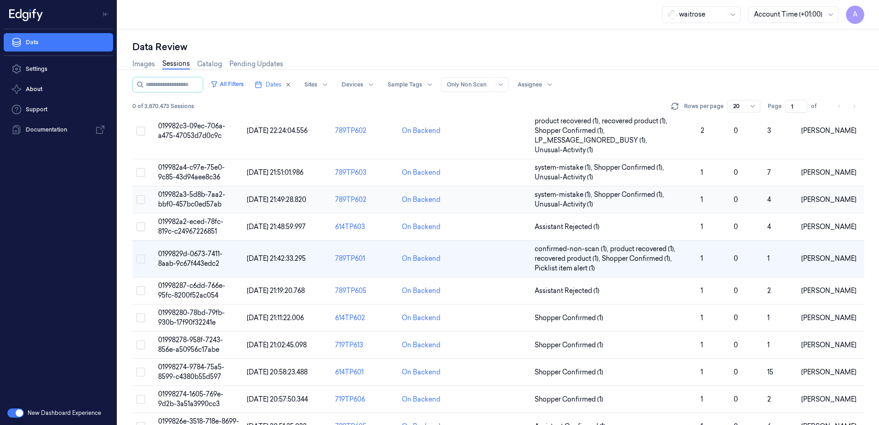
scroll to position [49, 0]
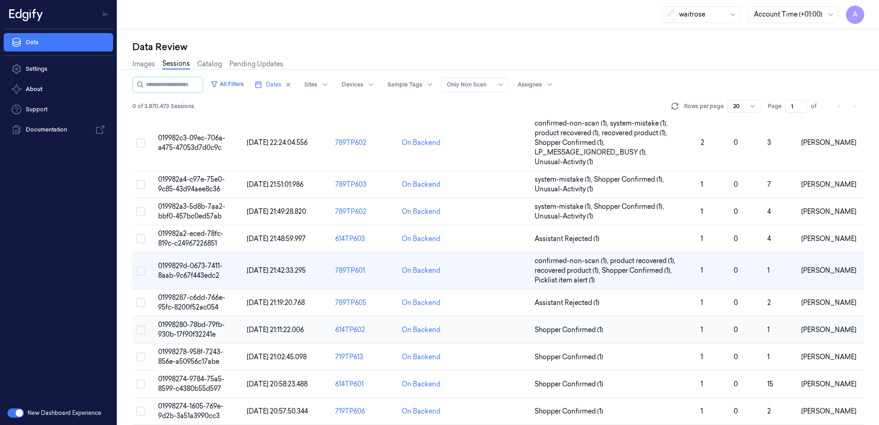
click at [196, 324] on span "01998280-78bd-79fb-930b-17f90f32241e" at bounding box center [191, 329] width 67 height 18
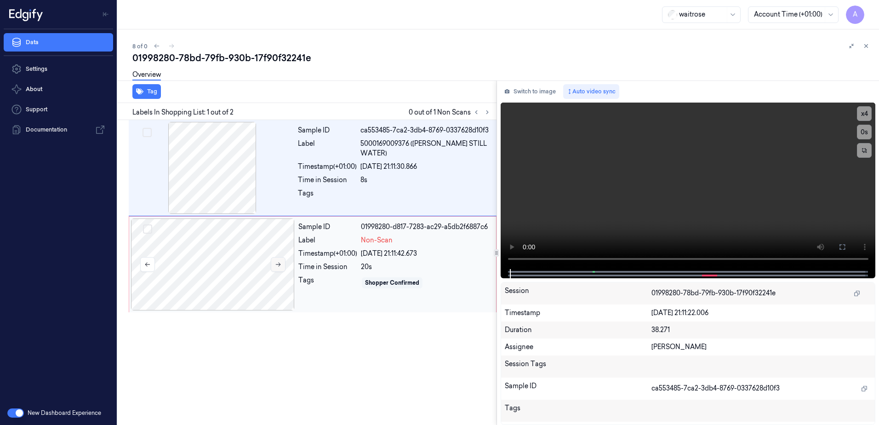
click at [279, 264] on icon at bounding box center [278, 265] width 5 height 4
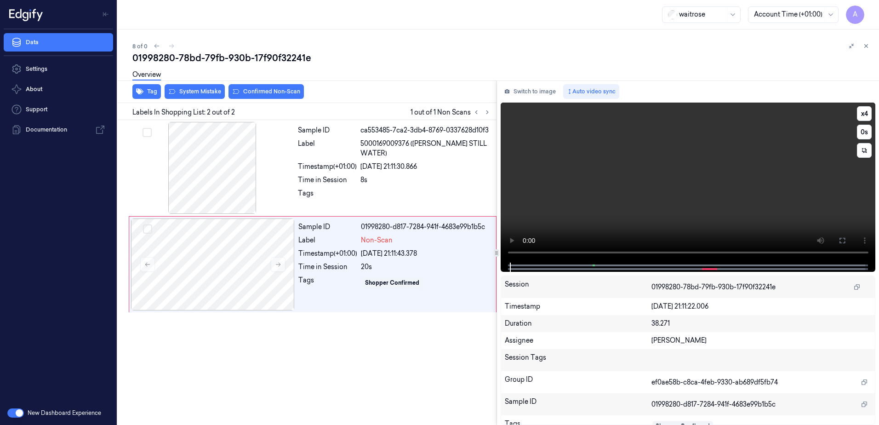
drag, startPoint x: 541, startPoint y: 263, endPoint x: 503, endPoint y: 266, distance: 37.3
click at [503, 266] on div at bounding box center [688, 267] width 375 height 9
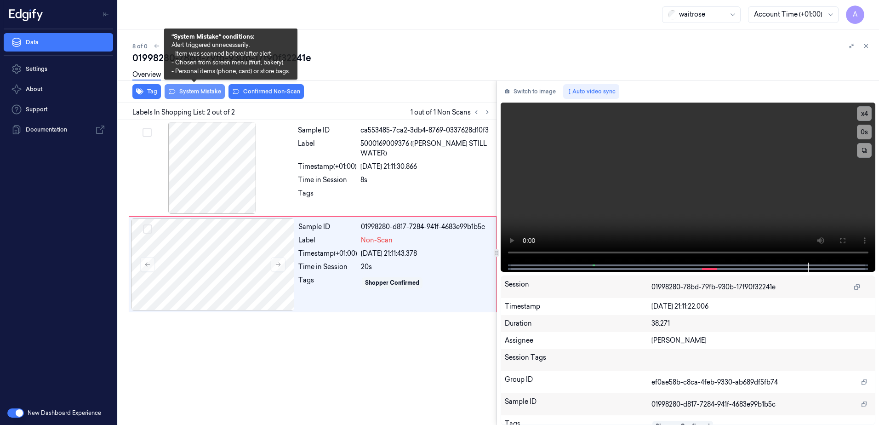
click at [190, 96] on button "System Mistake" at bounding box center [195, 91] width 60 height 15
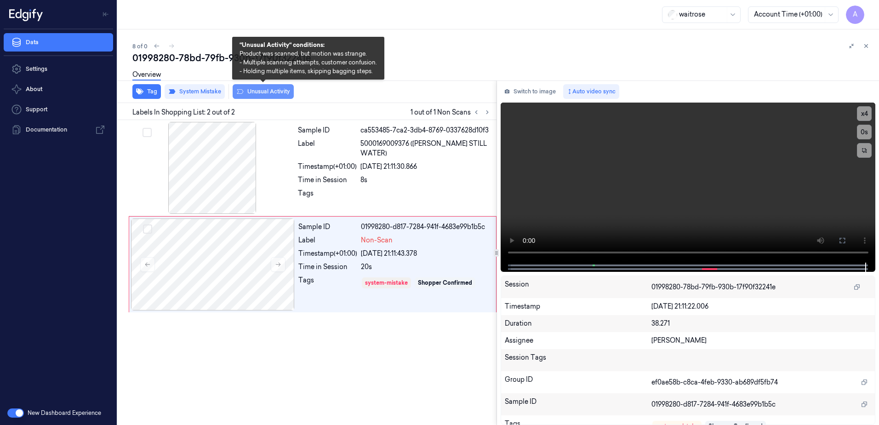
click at [263, 90] on button "Unusual Activity" at bounding box center [263, 91] width 61 height 15
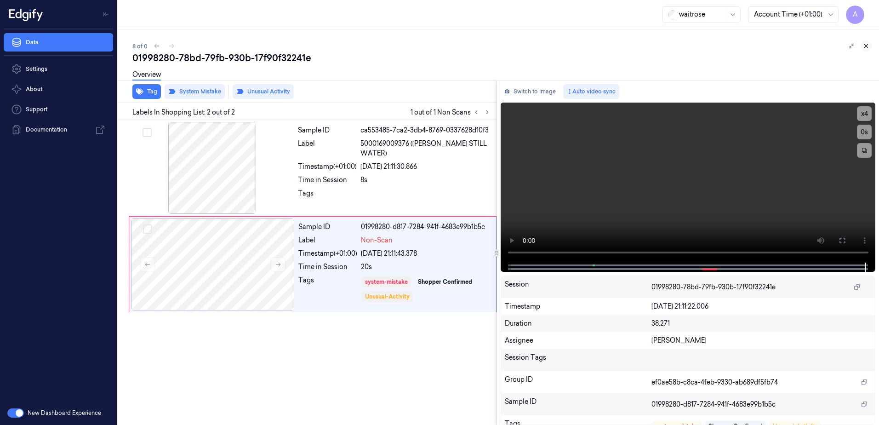
click at [869, 49] on button at bounding box center [866, 45] width 11 height 11
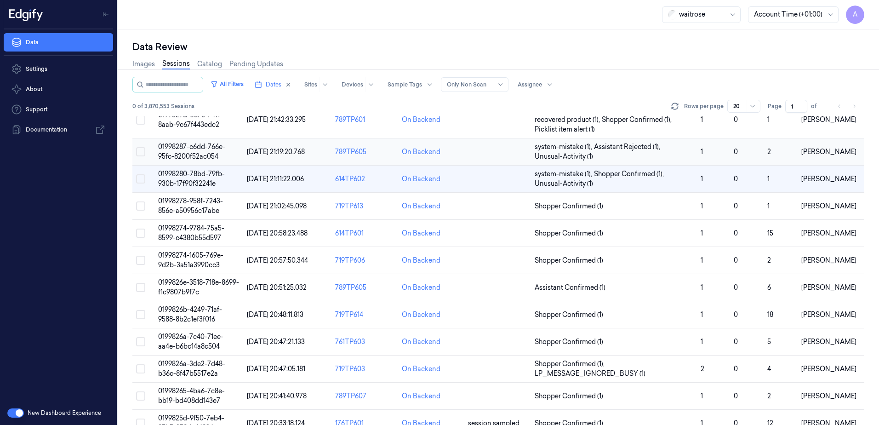
scroll to position [200, 0]
click at [183, 232] on td "01998274-9784-75a5-8599-c4380b55d597" at bounding box center [198, 232] width 89 height 27
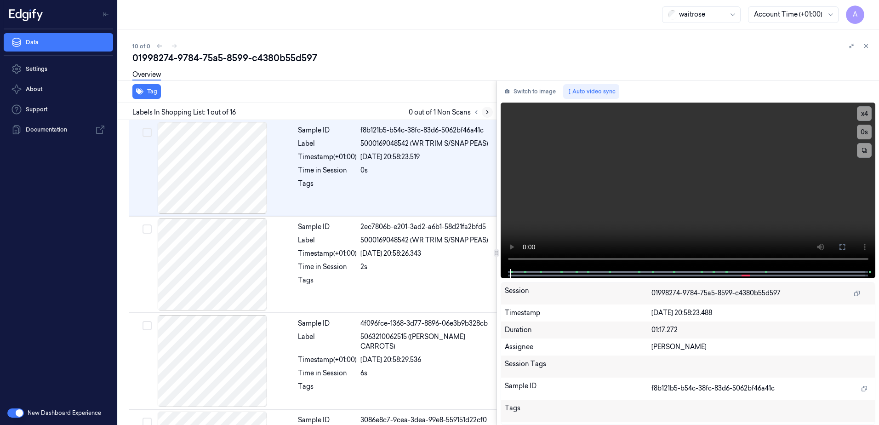
click at [483, 112] on button at bounding box center [487, 112] width 11 height 11
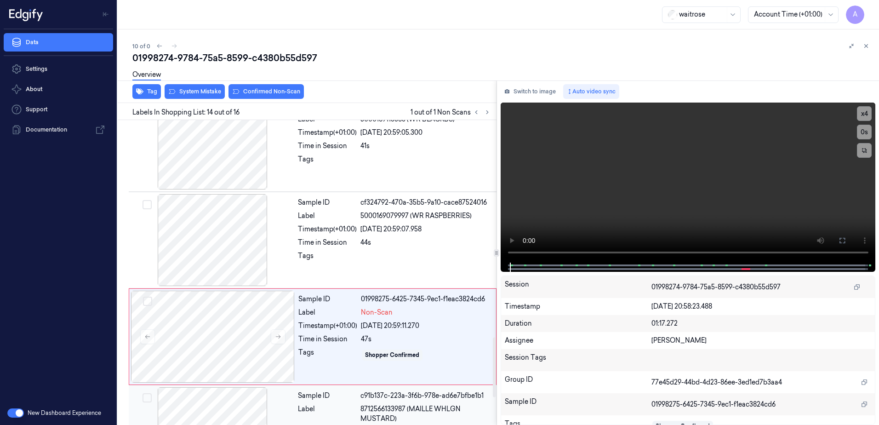
scroll to position [1151, 0]
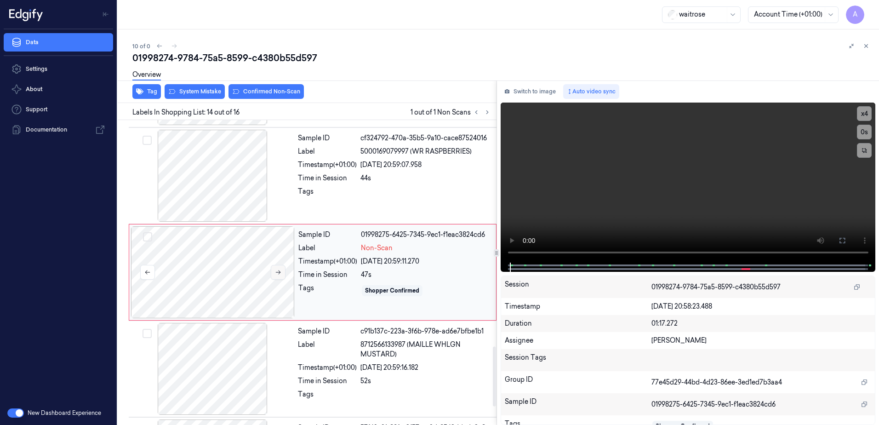
click at [276, 272] on icon at bounding box center [278, 272] width 6 height 6
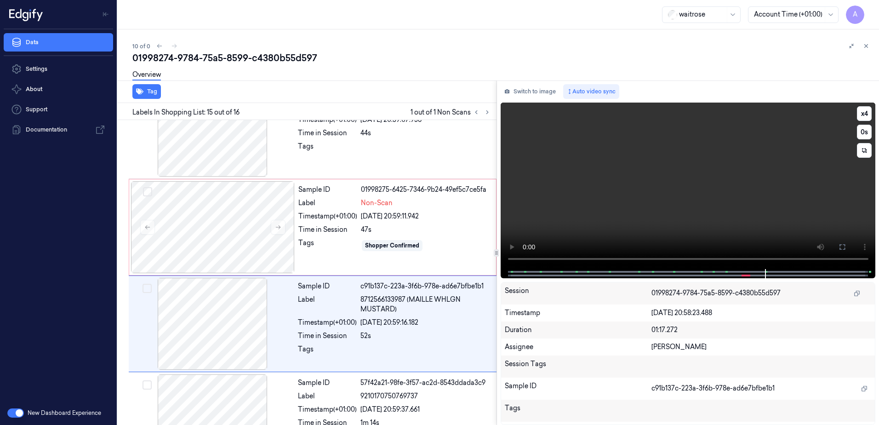
scroll to position [1243, 0]
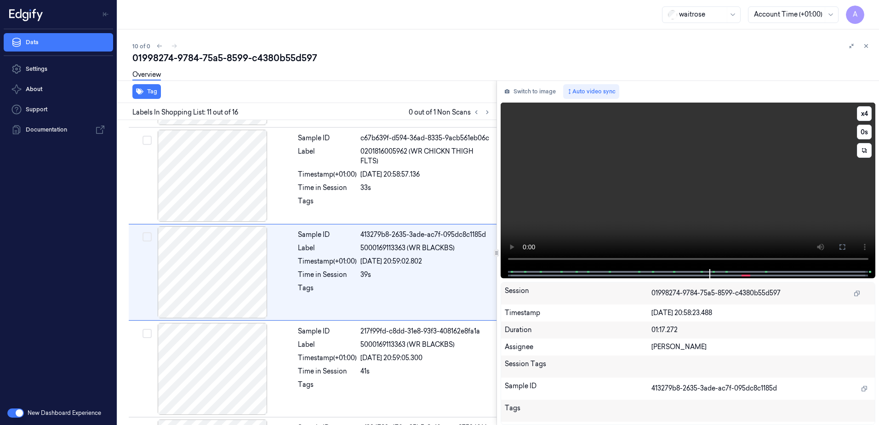
click at [627, 223] on video at bounding box center [688, 186] width 375 height 166
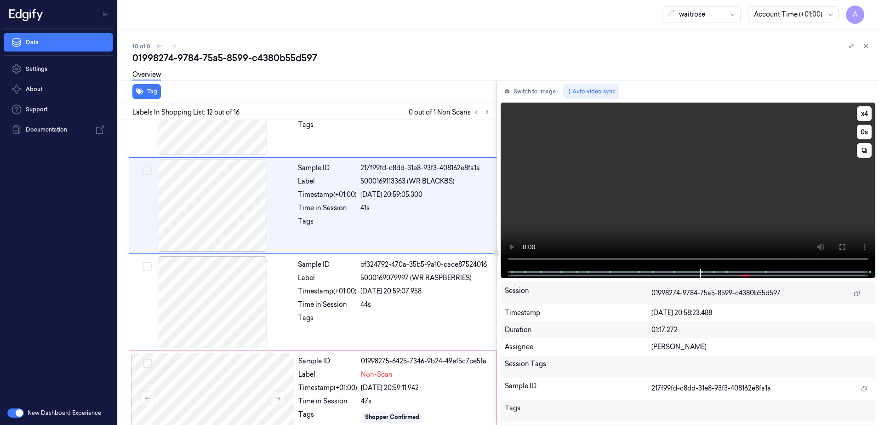
scroll to position [958, 0]
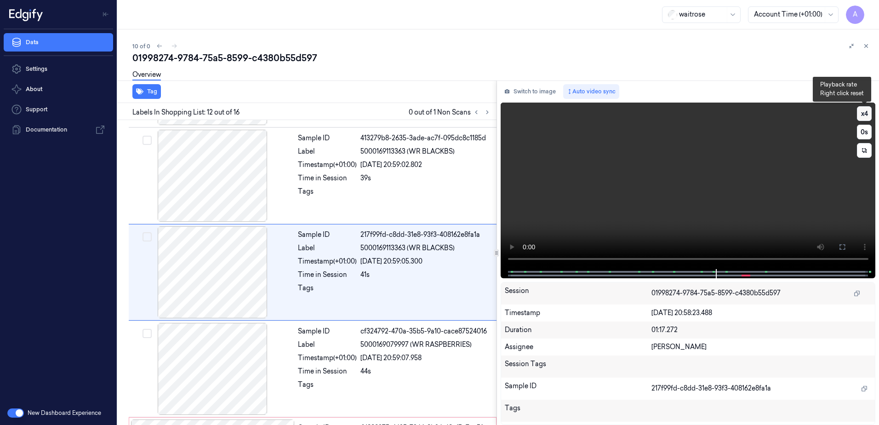
drag, startPoint x: 860, startPoint y: 113, endPoint x: 869, endPoint y: 115, distance: 9.6
click at [869, 116] on button "x 1" at bounding box center [864, 113] width 15 height 15
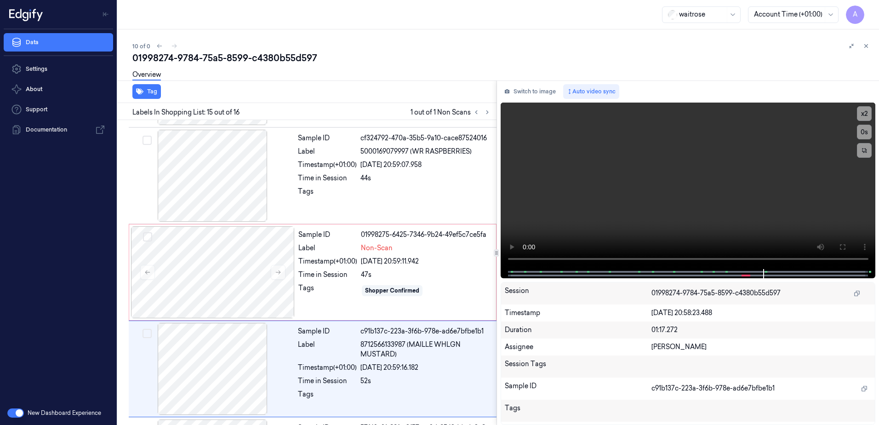
scroll to position [1243, 0]
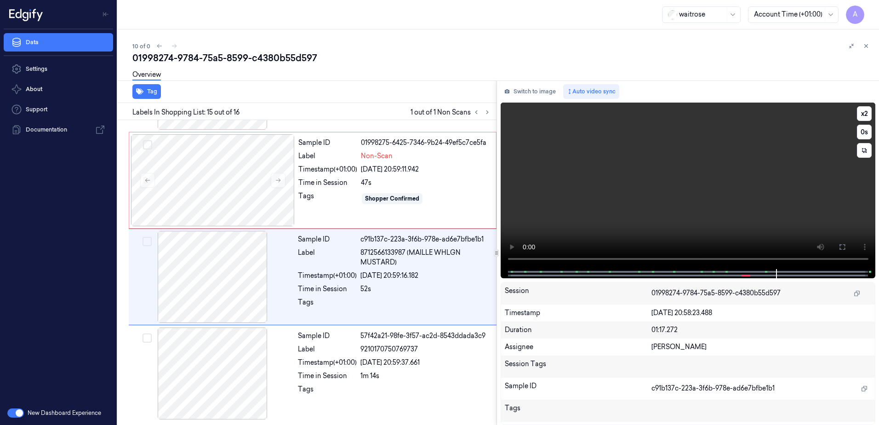
click at [703, 269] on div at bounding box center [688, 273] width 356 height 9
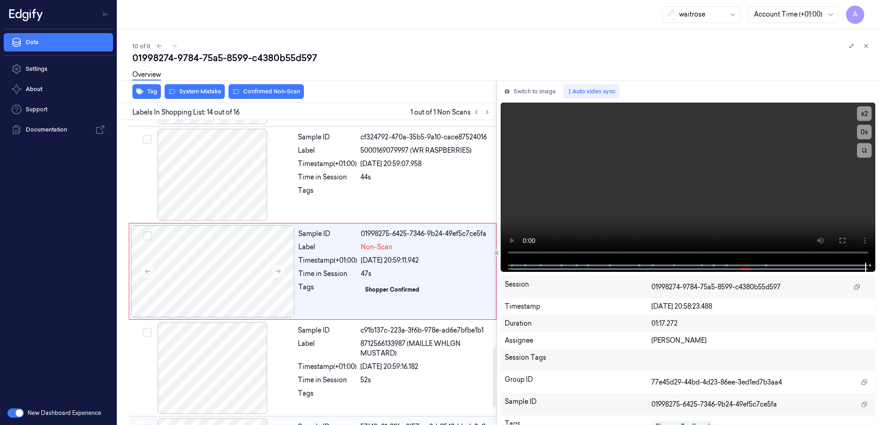
scroll to position [1151, 0]
click at [426, 274] on div "47s" at bounding box center [426, 275] width 130 height 10
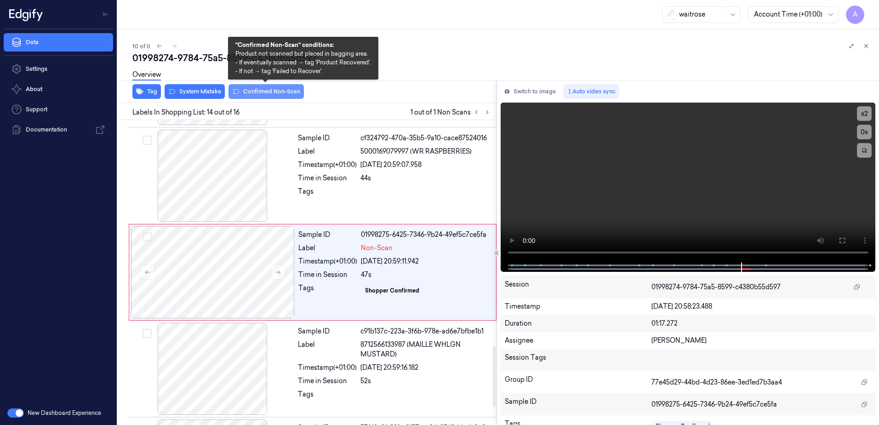
click at [268, 97] on button "Confirmed Non-Scan" at bounding box center [266, 91] width 75 height 15
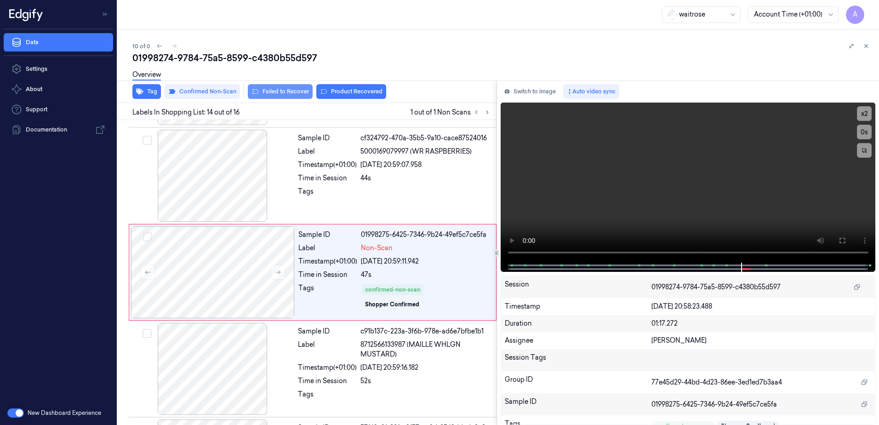
click at [269, 94] on button "Failed to Recover" at bounding box center [280, 91] width 65 height 15
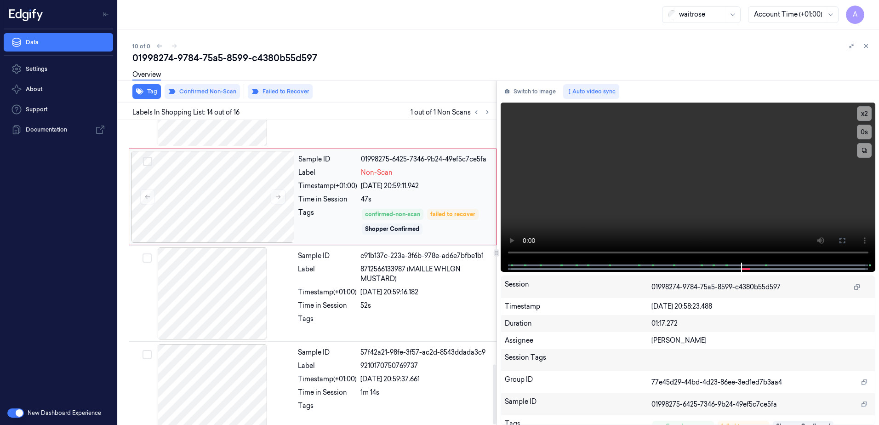
scroll to position [1243, 0]
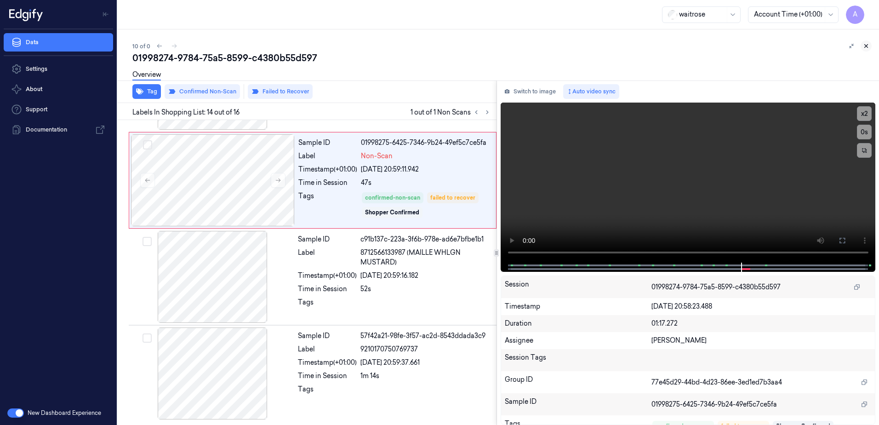
click at [867, 45] on icon at bounding box center [866, 46] width 6 height 6
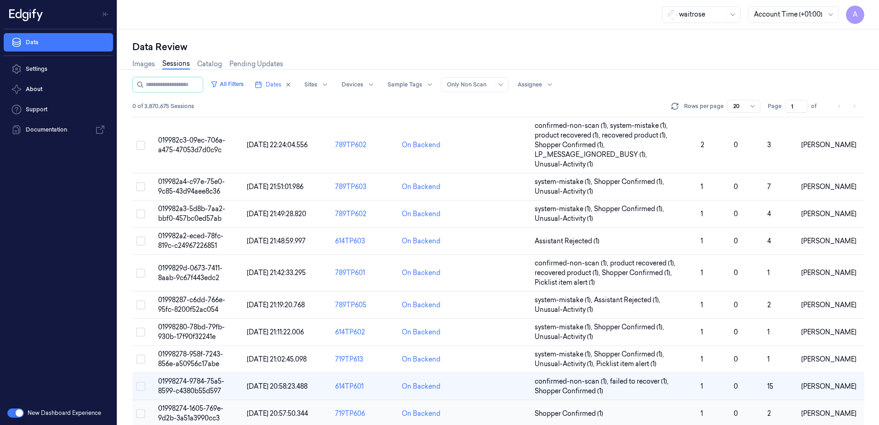
scroll to position [162, 0]
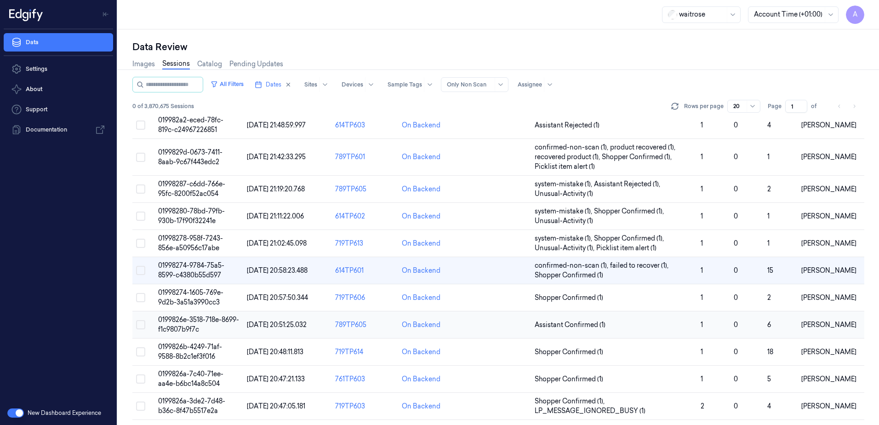
click at [181, 321] on span "0199826e-3518-718e-8699-f1c9807b9f7c" at bounding box center [198, 324] width 81 height 18
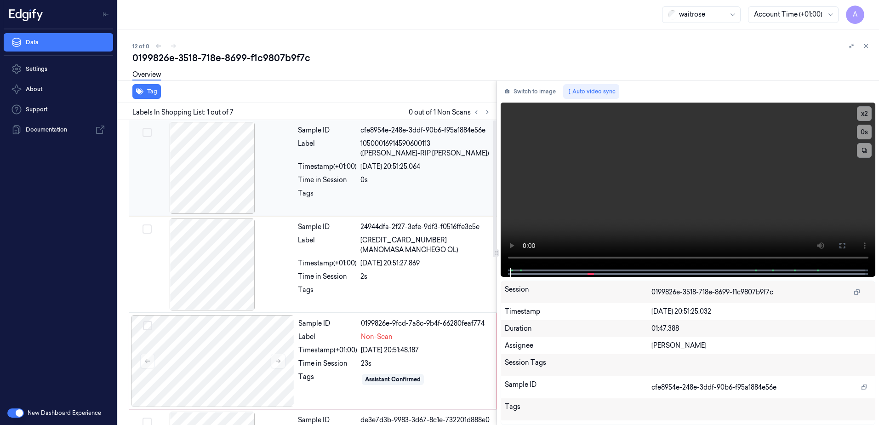
click at [460, 195] on div at bounding box center [425, 196] width 131 height 15
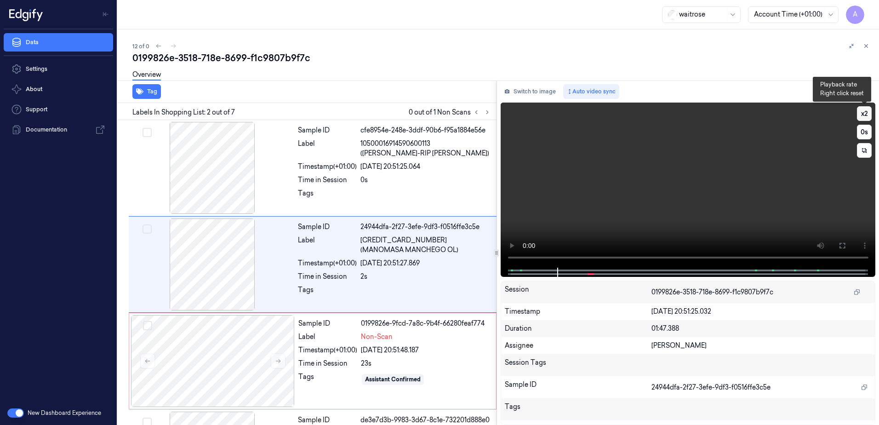
click at [862, 114] on button "x 2" at bounding box center [864, 113] width 15 height 15
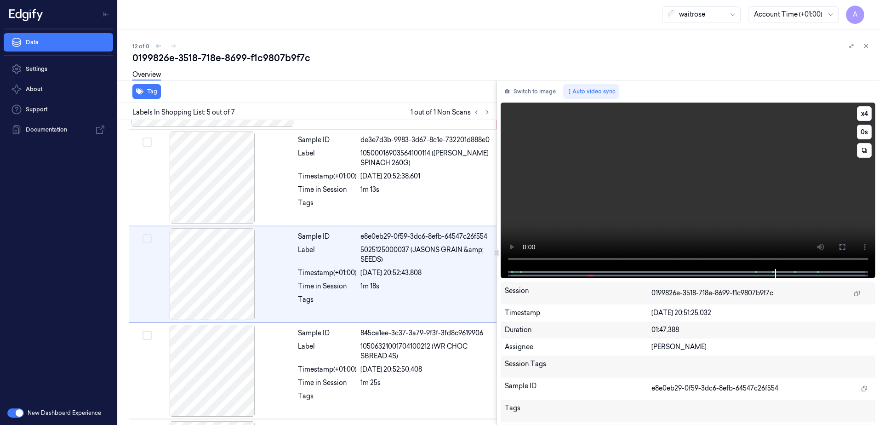
scroll to position [282, 0]
click at [651, 219] on video at bounding box center [688, 186] width 375 height 166
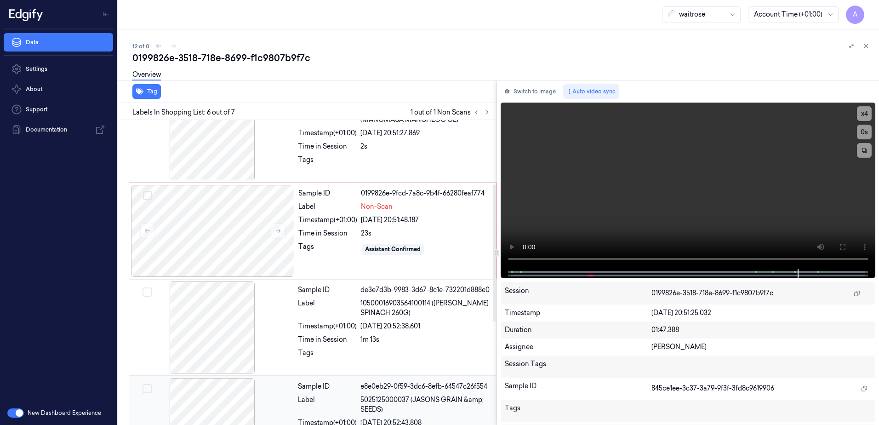
scroll to position [144, 0]
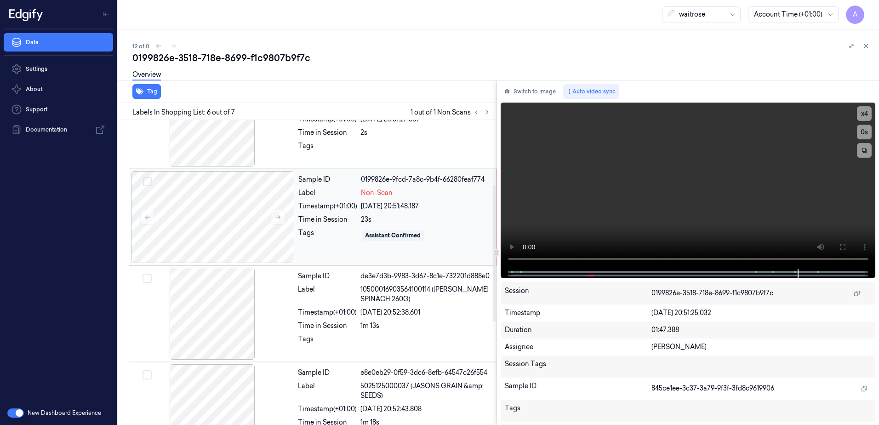
click at [317, 264] on div "Sample ID 0199826e-9fcd-7a8c-9b4f-66280feaf774 Label Non-Scan Timestamp (+01:00…" at bounding box center [313, 217] width 368 height 97
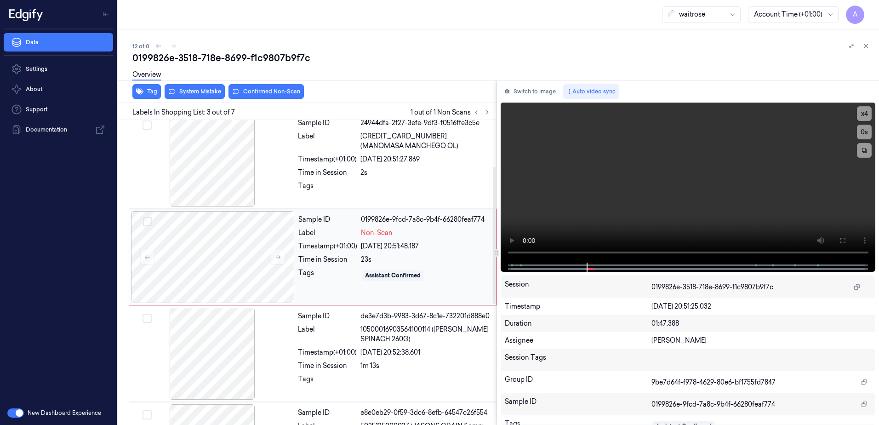
scroll to position [89, 0]
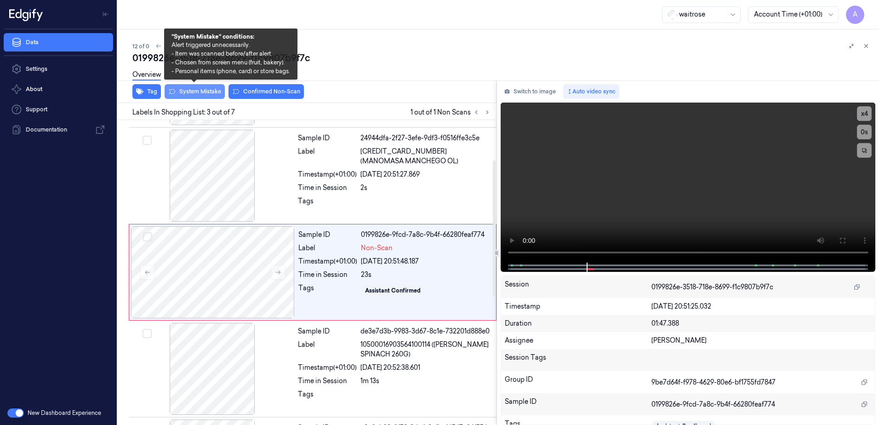
click at [184, 93] on button "System Mistake" at bounding box center [195, 91] width 60 height 15
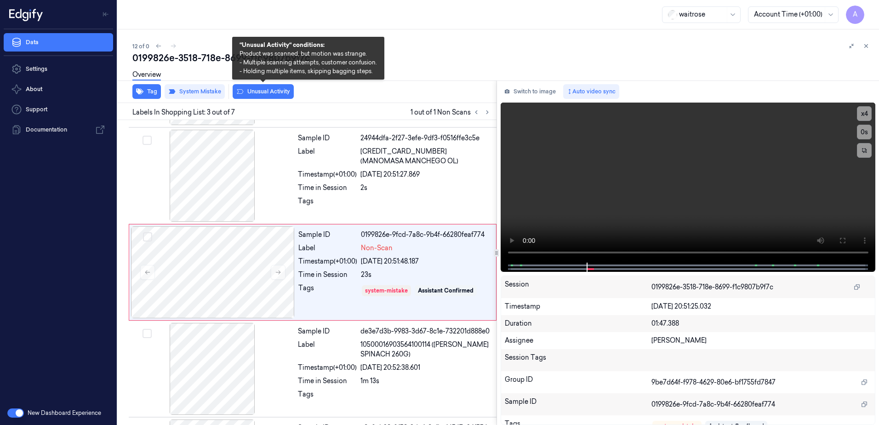
click at [270, 95] on button "Unusual Activity" at bounding box center [263, 91] width 61 height 15
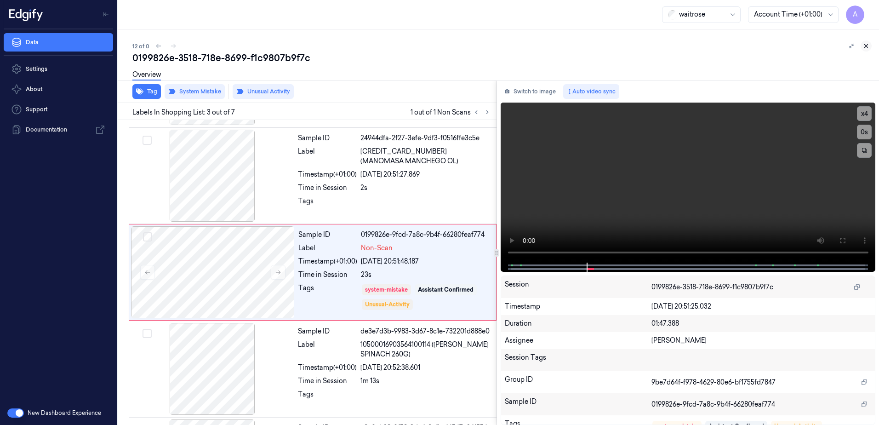
click at [865, 49] on button at bounding box center [866, 45] width 11 height 11
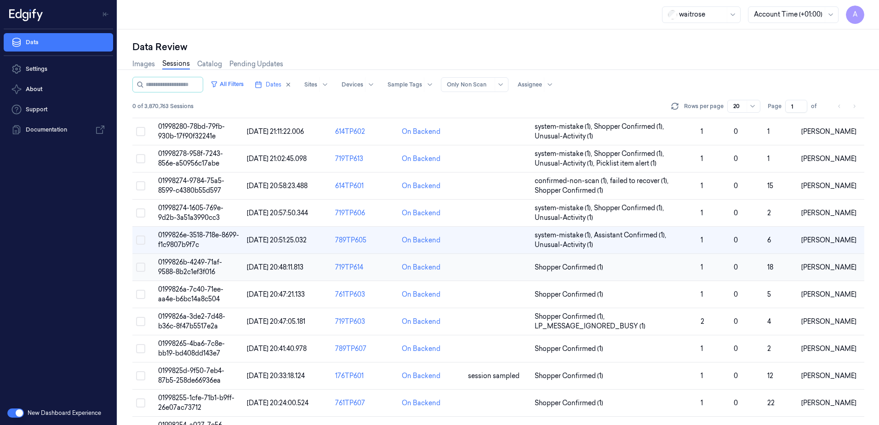
scroll to position [263, 0]
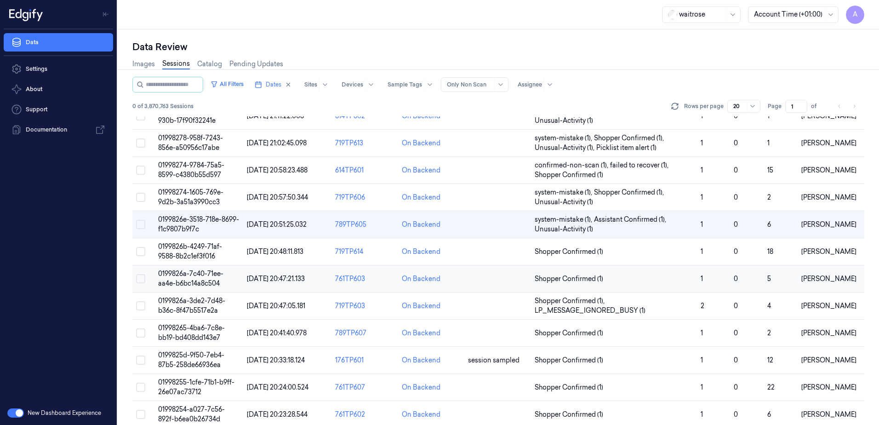
click at [202, 274] on span "0199826a-7c40-71ee-aa4e-b6bc14a8c504" at bounding box center [190, 278] width 65 height 18
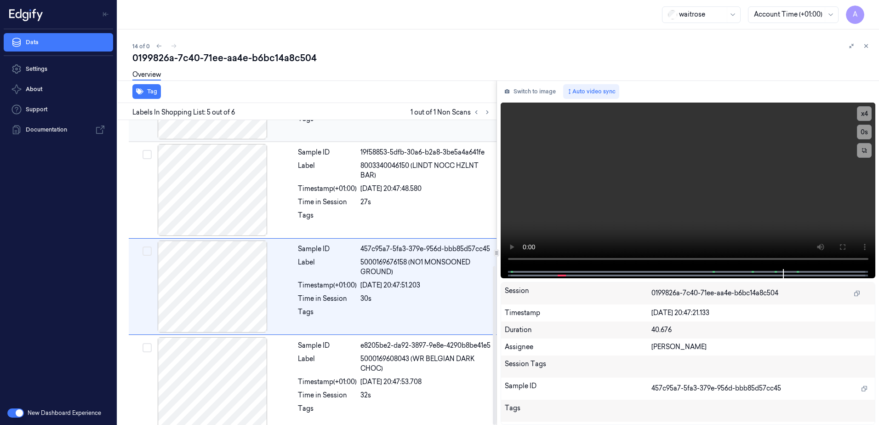
scroll to position [280, 0]
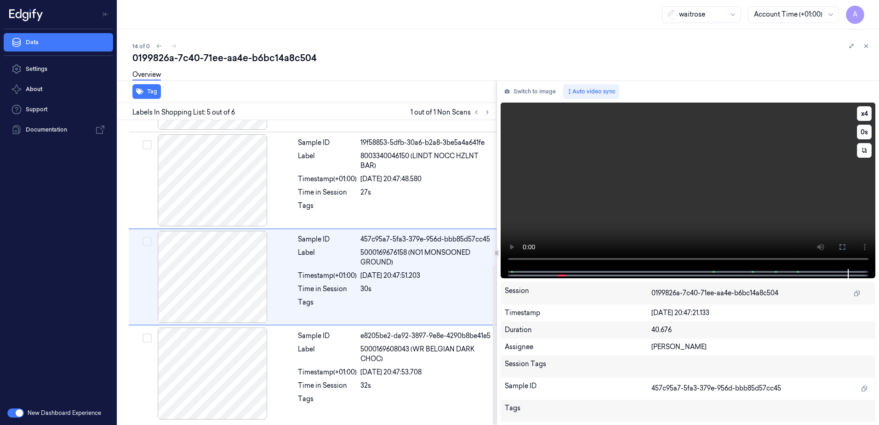
click at [578, 170] on video at bounding box center [688, 186] width 375 height 166
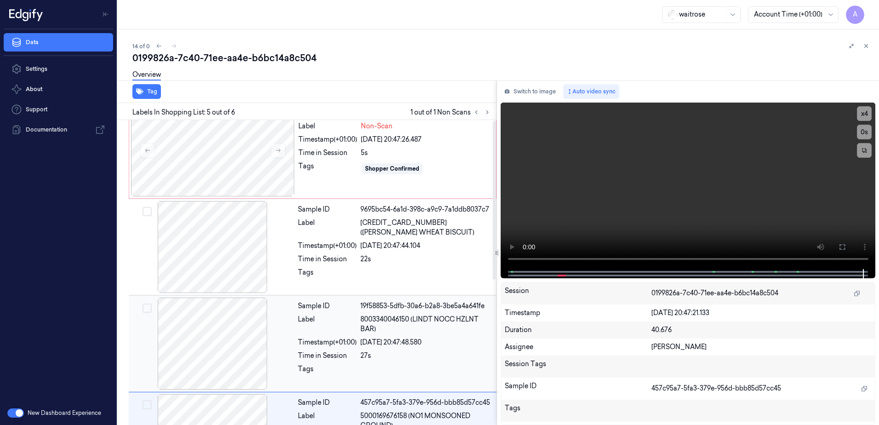
scroll to position [0, 0]
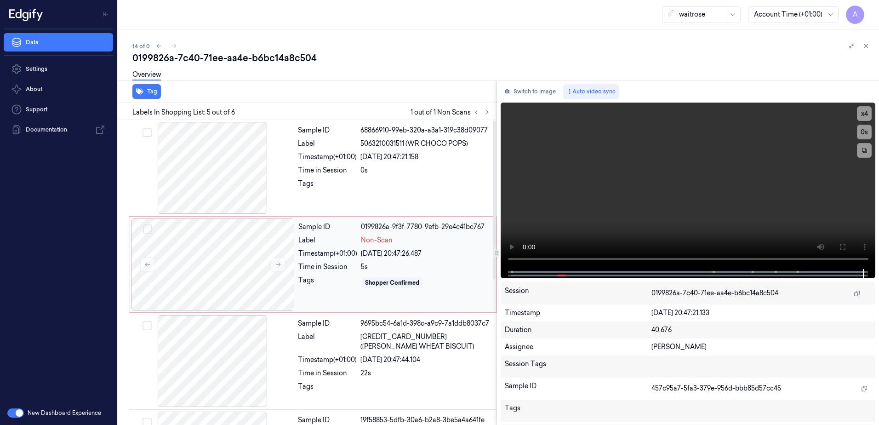
click at [360, 287] on div "Tags Shopper Confirmed" at bounding box center [394, 282] width 192 height 15
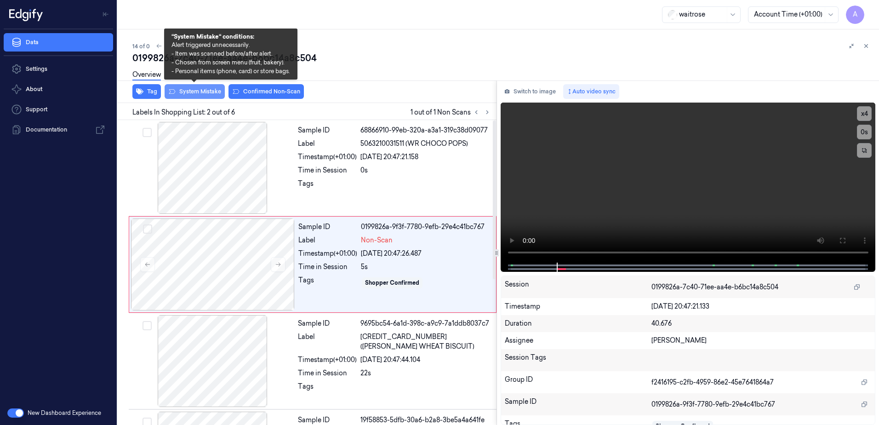
click at [197, 97] on button "System Mistake" at bounding box center [195, 91] width 60 height 15
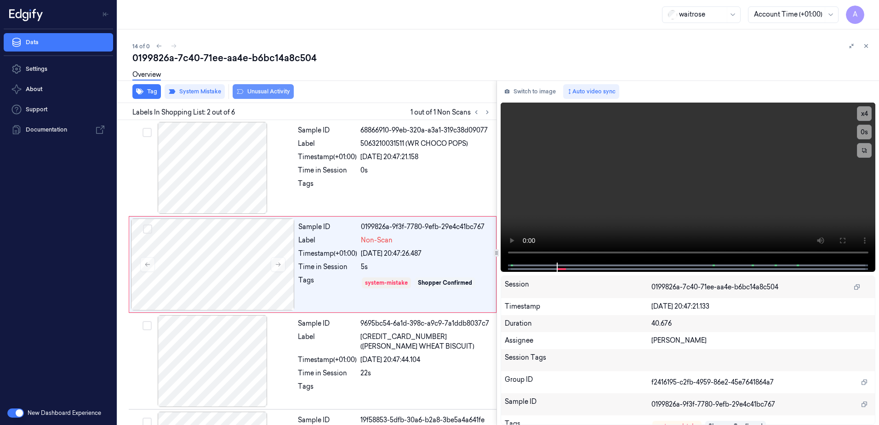
click at [255, 96] on button "Unusual Activity" at bounding box center [263, 91] width 61 height 15
click at [869, 46] on icon at bounding box center [866, 46] width 6 height 6
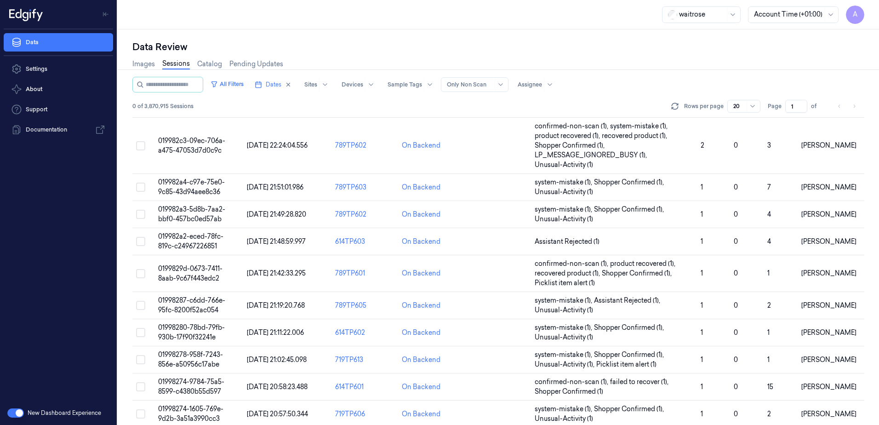
scroll to position [271, 0]
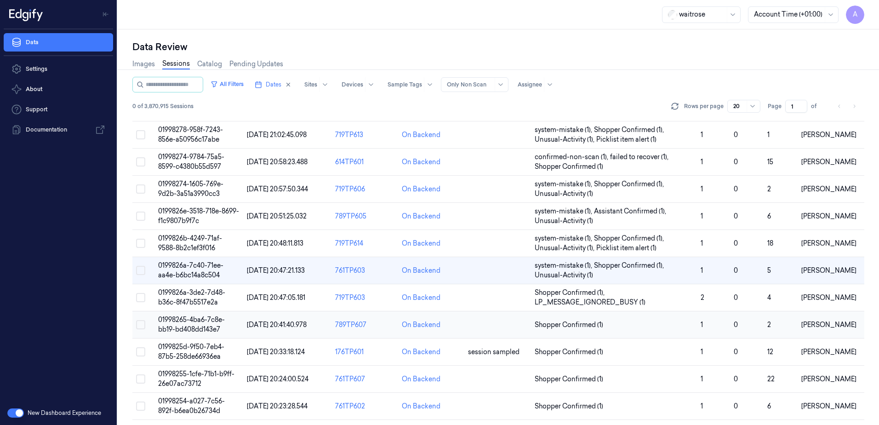
click at [183, 325] on span "01998265-4ba6-7c8e-bb19-bd408dd143e7" at bounding box center [191, 324] width 67 height 18
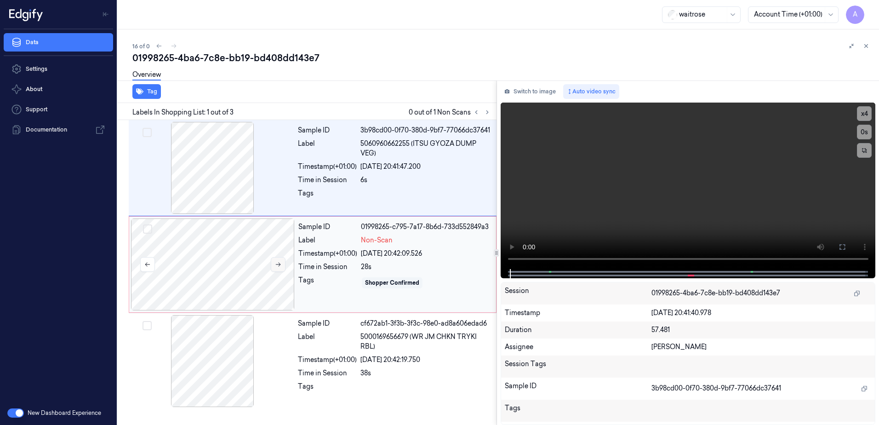
click at [275, 263] on icon at bounding box center [278, 264] width 6 height 6
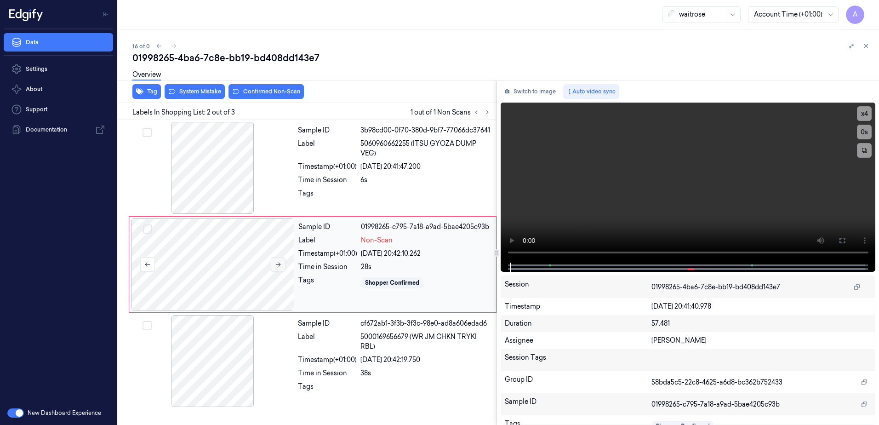
click at [276, 261] on icon at bounding box center [278, 264] width 6 height 6
click at [280, 264] on icon at bounding box center [278, 265] width 5 height 4
click at [440, 275] on div "Shopper Confirmed" at bounding box center [426, 282] width 130 height 15
click at [621, 201] on video at bounding box center [688, 183] width 375 height 160
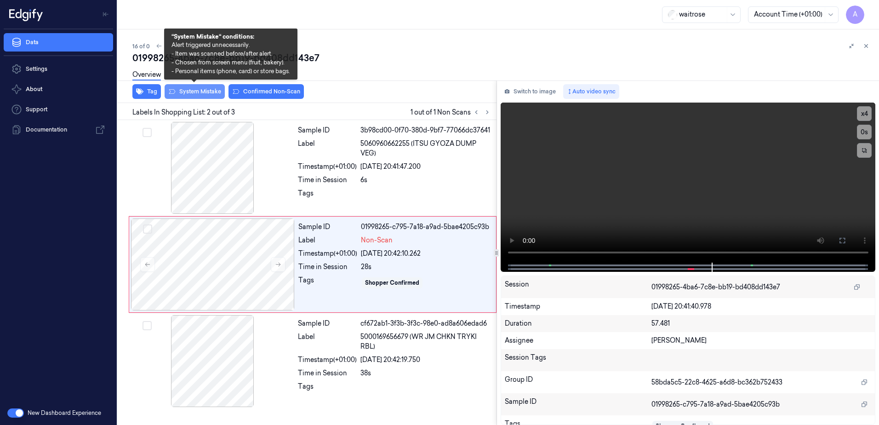
click at [185, 94] on button "System Mistake" at bounding box center [195, 91] width 60 height 15
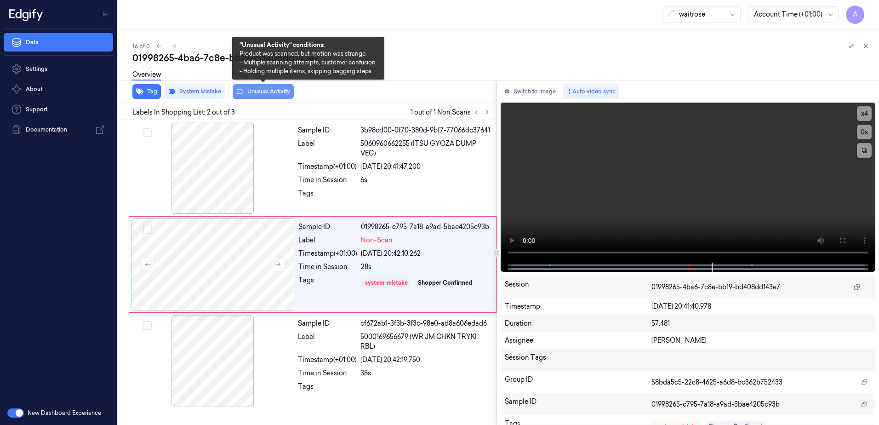
click at [257, 95] on button "Unusual Activity" at bounding box center [263, 91] width 61 height 15
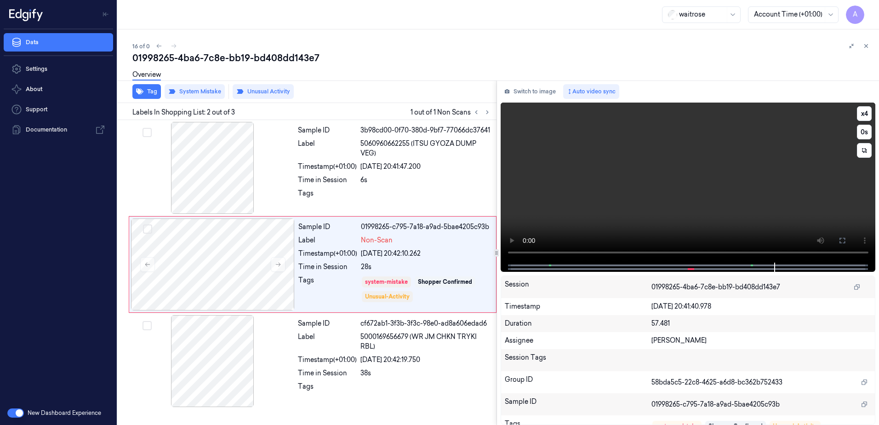
click at [602, 226] on video at bounding box center [688, 183] width 375 height 160
click at [866, 46] on icon at bounding box center [866, 46] width 6 height 6
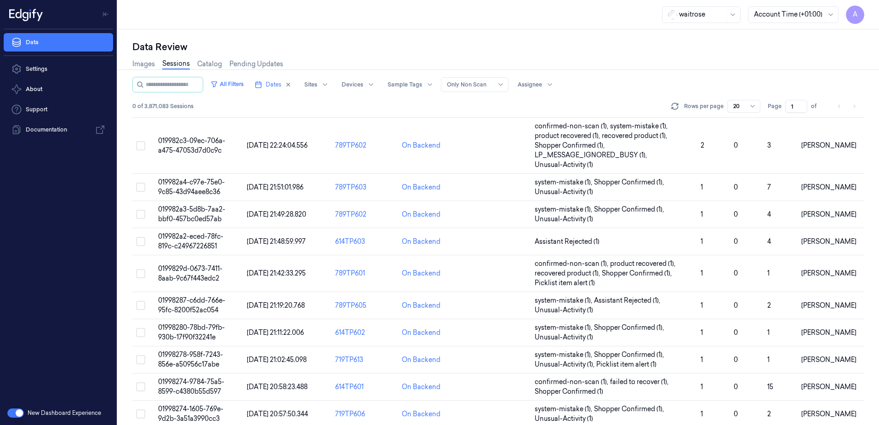
scroll to position [329, 0]
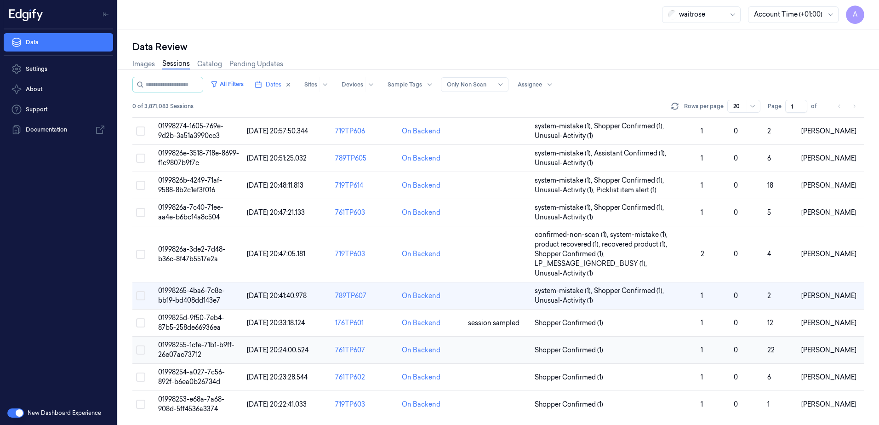
click at [183, 344] on span "01998255-1cfe-71b1-b9ff-26e07ac73712" at bounding box center [196, 350] width 76 height 18
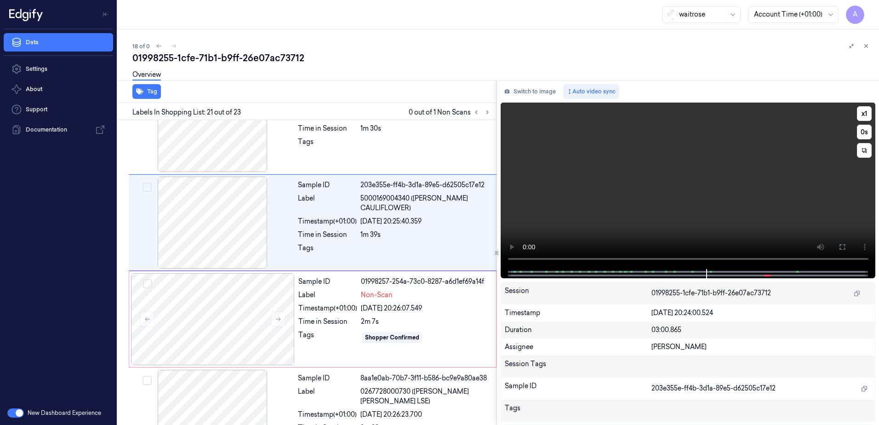
scroll to position [1829, 0]
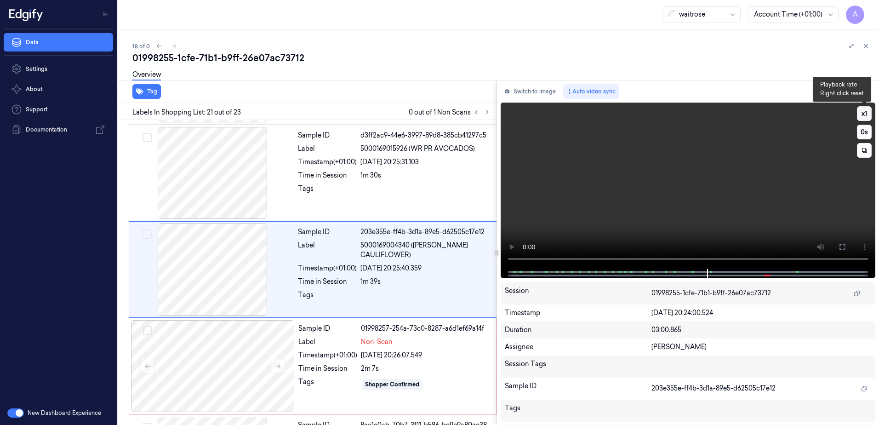
click at [860, 114] on button "x 1" at bounding box center [864, 113] width 15 height 15
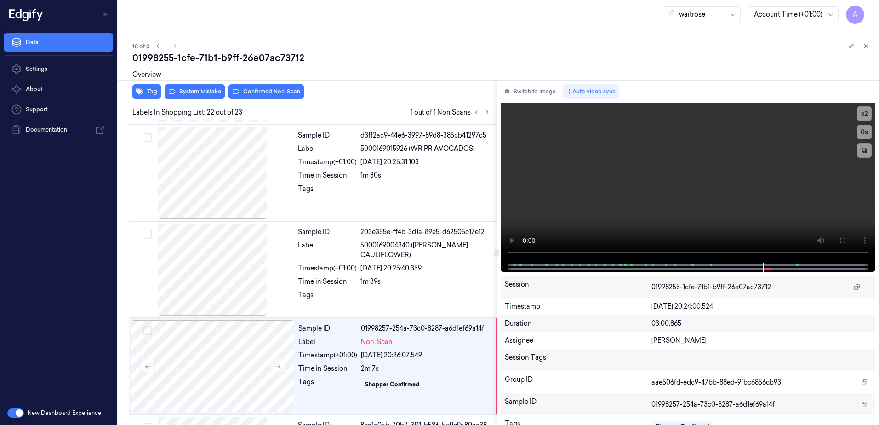
scroll to position [1921, 0]
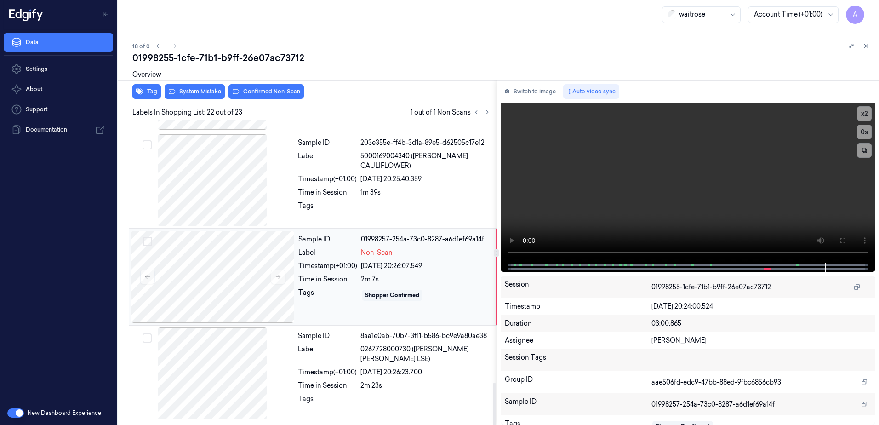
click at [424, 316] on div "Sample ID 01998257-254a-73c0-8287-a6d1ef69a14f Label Non-Scan Timestamp (+01:00…" at bounding box center [395, 277] width 200 height 92
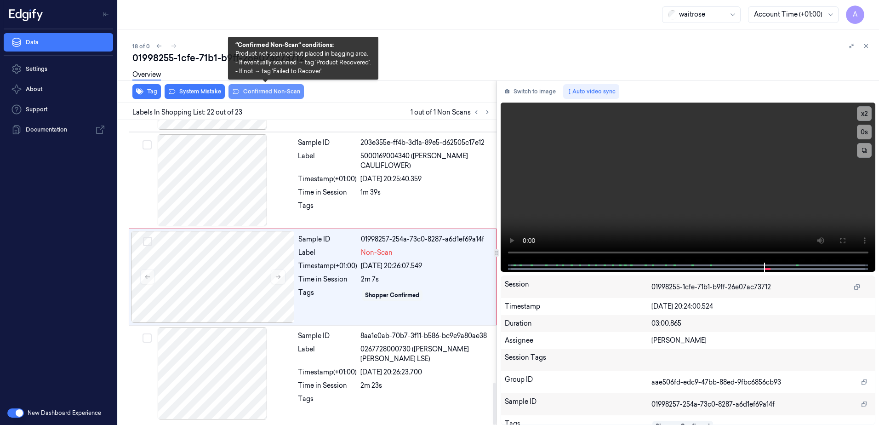
click at [260, 91] on button "Confirmed Non-Scan" at bounding box center [266, 91] width 75 height 15
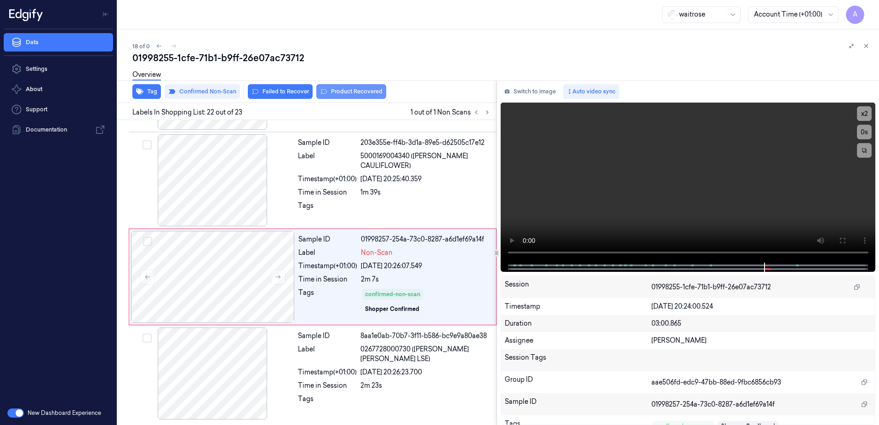
click at [347, 96] on button "Product Recovered" at bounding box center [351, 91] width 70 height 15
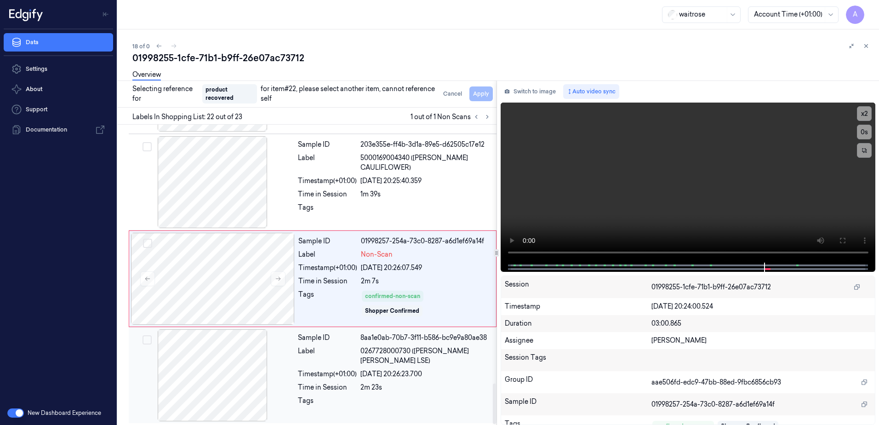
click at [435, 383] on div "2m 23s" at bounding box center [425, 388] width 131 height 10
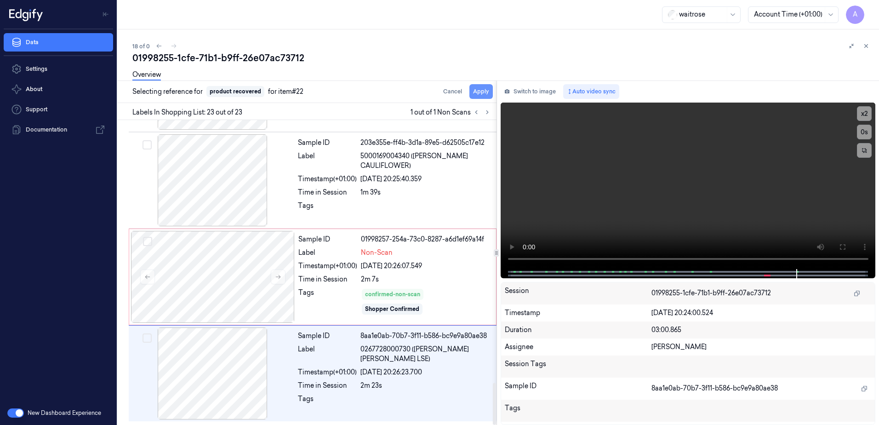
click at [479, 91] on button "Apply" at bounding box center [480, 91] width 23 height 15
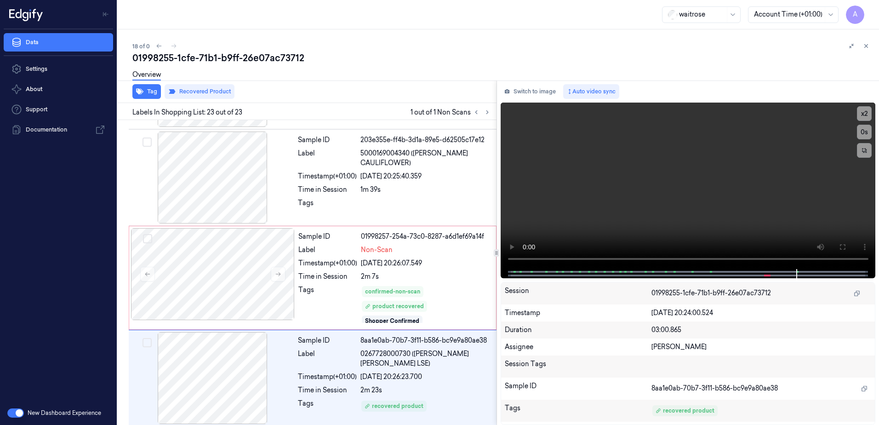
scroll to position [1929, 0]
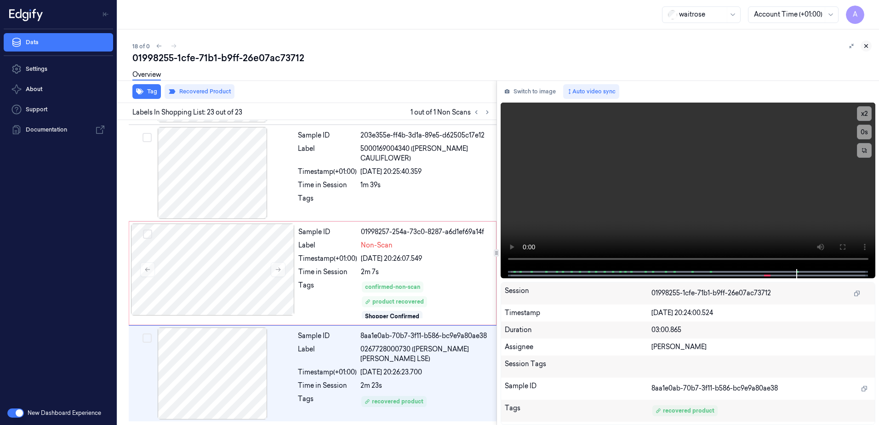
click at [866, 47] on icon at bounding box center [866, 46] width 6 height 6
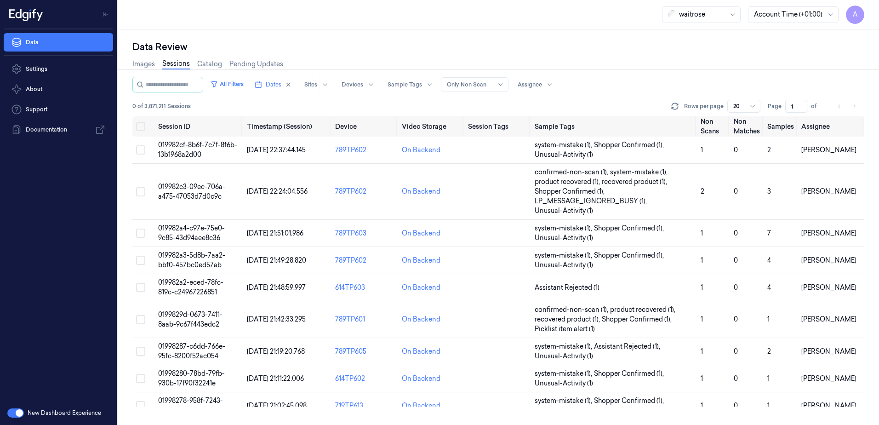
scroll to position [329, 0]
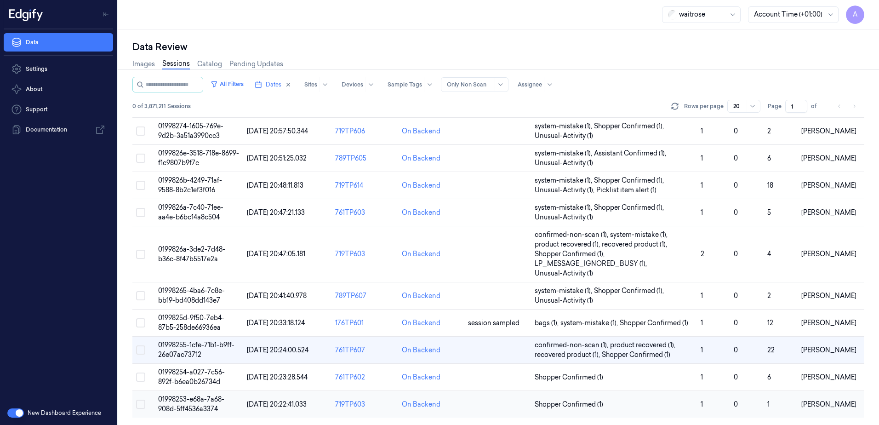
click at [187, 401] on span "01998253-e68a-7a68-908d-5ff4536a3374" at bounding box center [191, 404] width 66 height 18
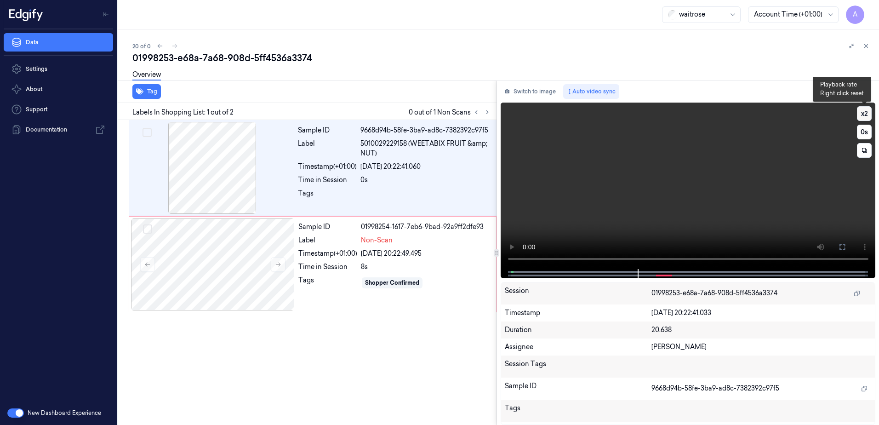
click at [861, 113] on button "x 2" at bounding box center [864, 113] width 15 height 15
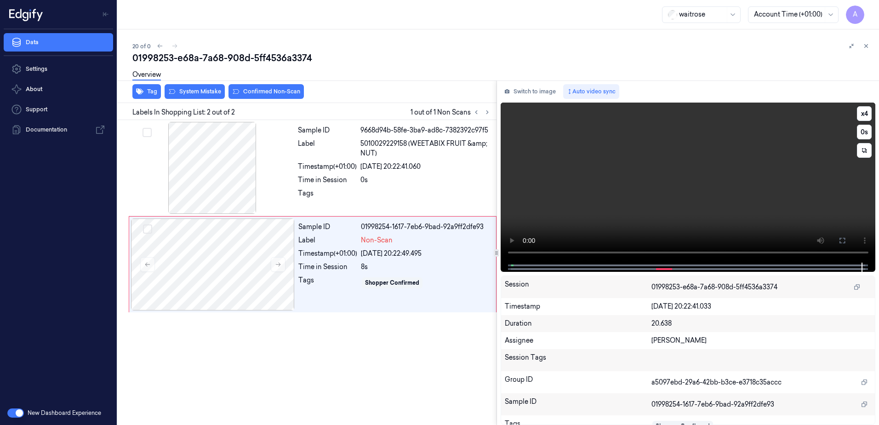
click at [646, 194] on video at bounding box center [688, 183] width 375 height 160
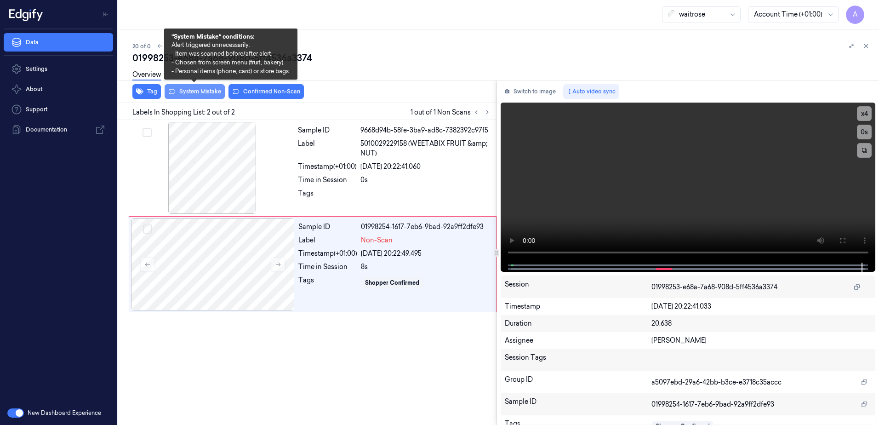
click at [198, 94] on button "System Mistake" at bounding box center [195, 91] width 60 height 15
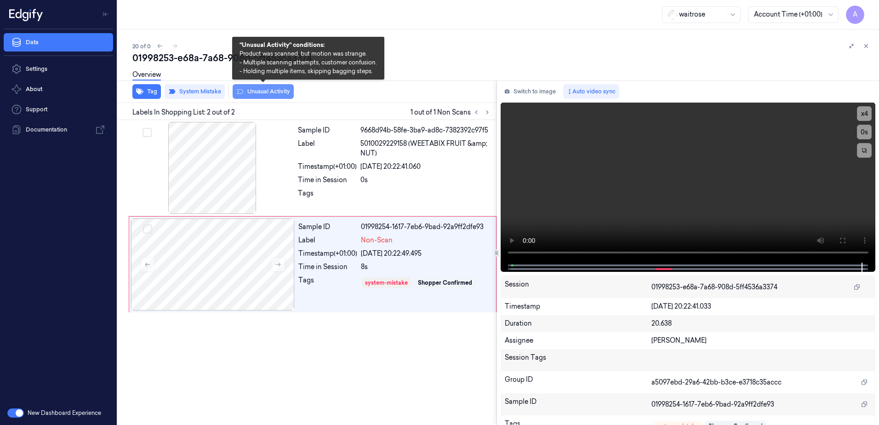
click at [252, 91] on button "Unusual Activity" at bounding box center [263, 91] width 61 height 15
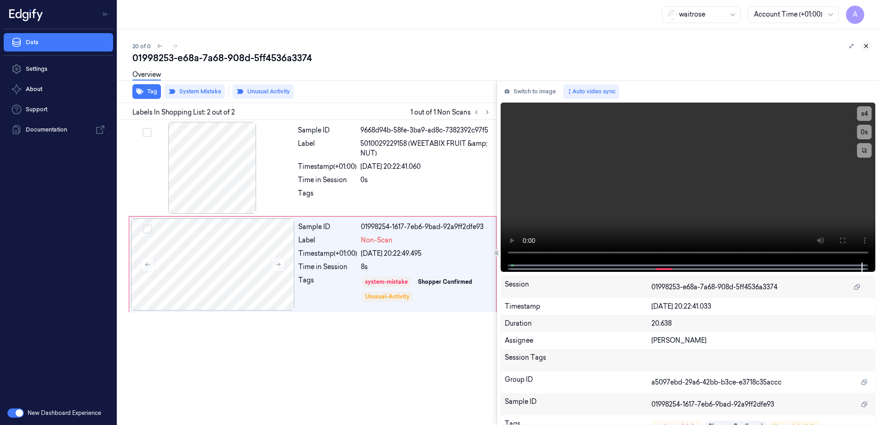
click at [869, 45] on icon at bounding box center [866, 46] width 6 height 6
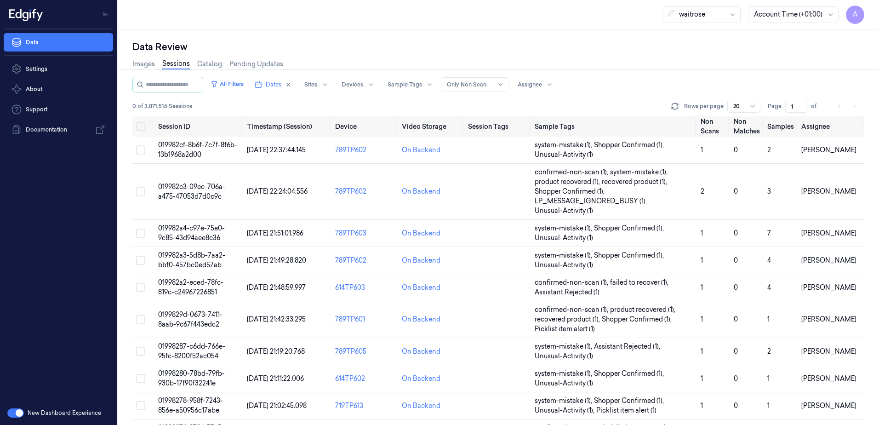
drag, startPoint x: 793, startPoint y: 105, endPoint x: 782, endPoint y: 111, distance: 13.2
click at [782, 111] on div "Page 1 of" at bounding box center [797, 106] width 58 height 13
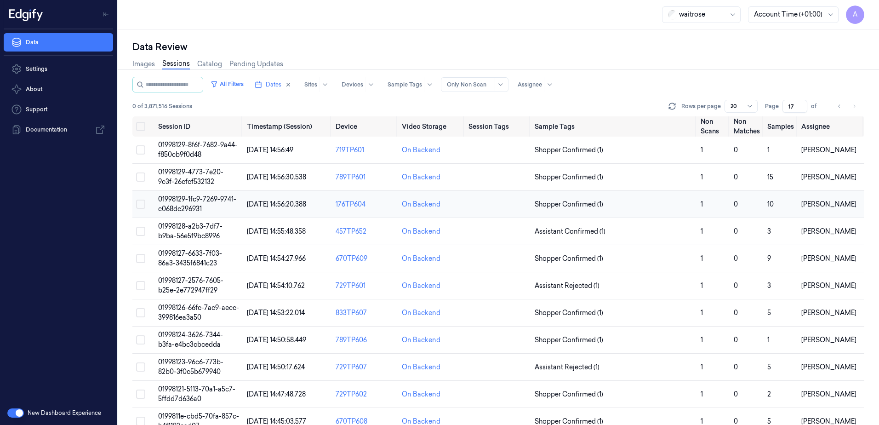
type input "17"
click at [196, 200] on span "01998129-1fc9-7269-9741-c068dc296931" at bounding box center [197, 204] width 78 height 18
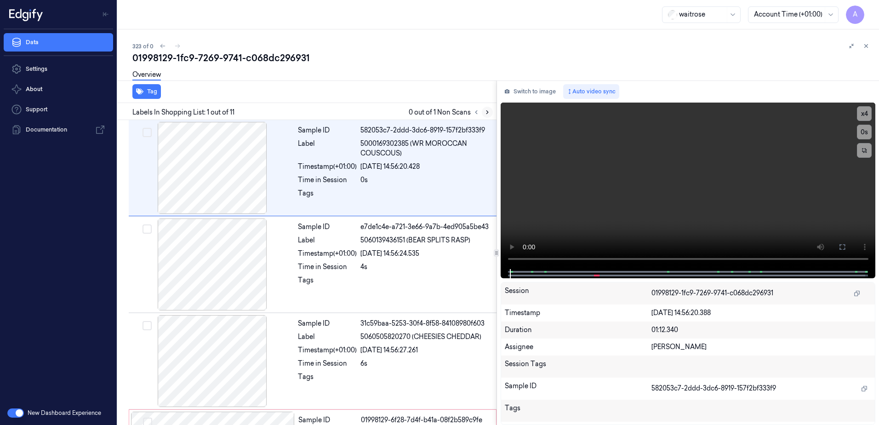
click at [482, 111] on button at bounding box center [487, 112] width 11 height 11
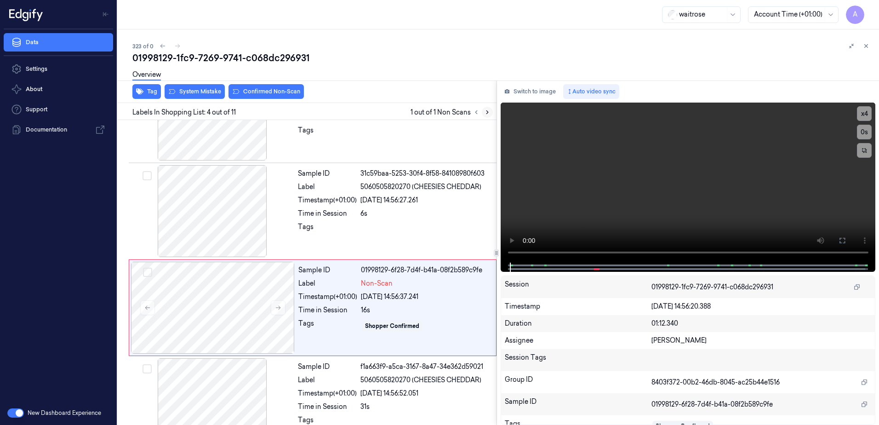
scroll to position [185, 0]
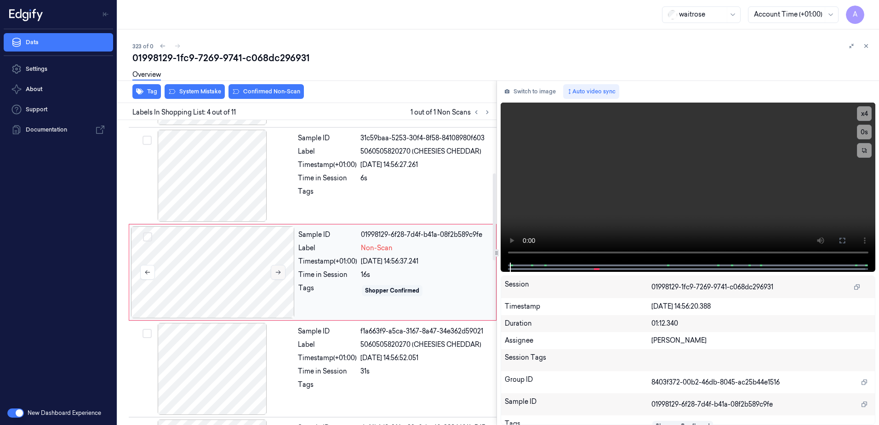
click at [281, 269] on icon at bounding box center [278, 272] width 6 height 6
click at [579, 229] on video at bounding box center [688, 183] width 375 height 160
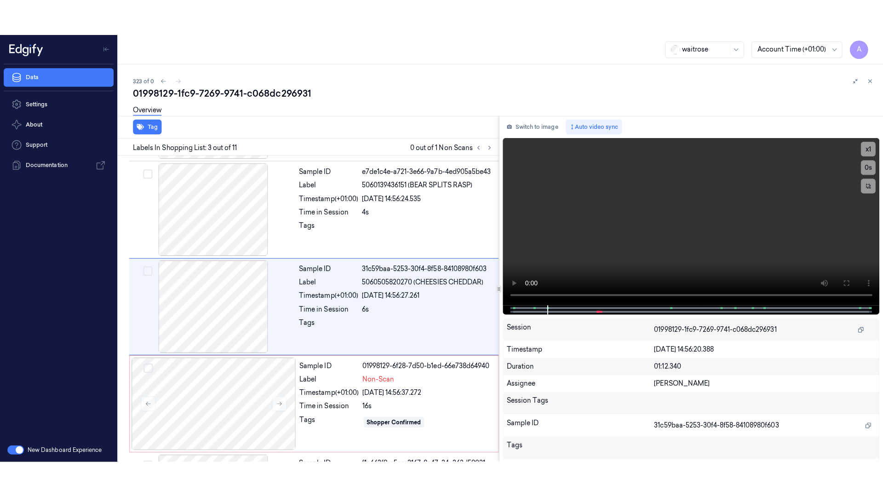
scroll to position [89, 0]
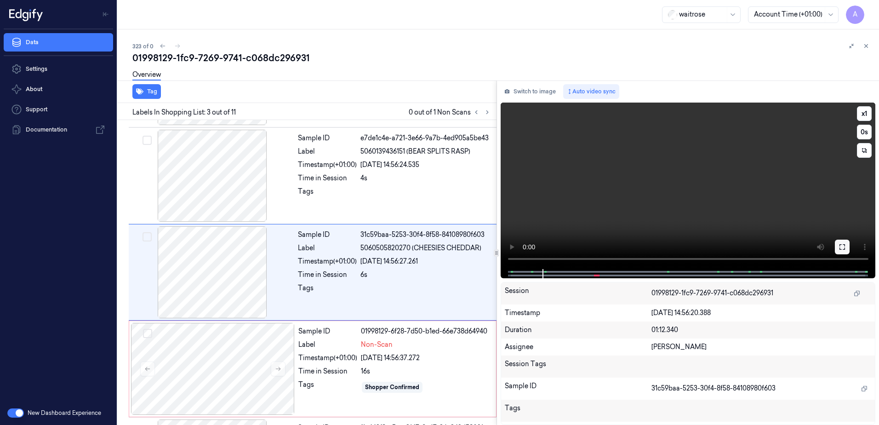
click at [841, 243] on icon at bounding box center [842, 246] width 7 height 7
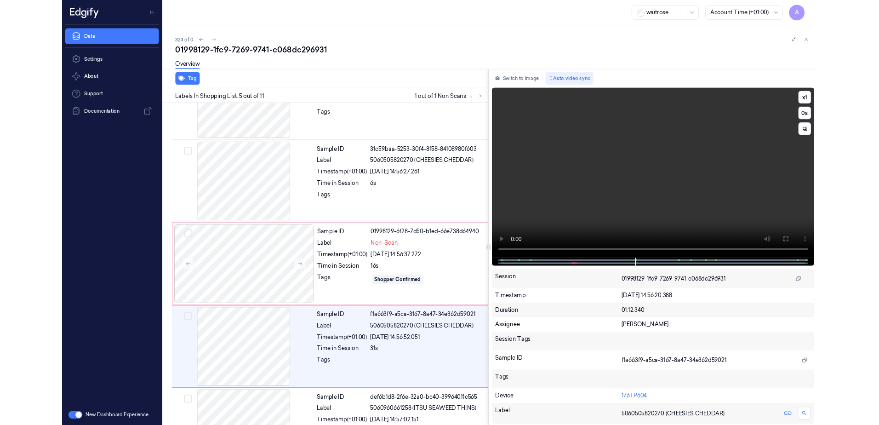
scroll to position [246, 0]
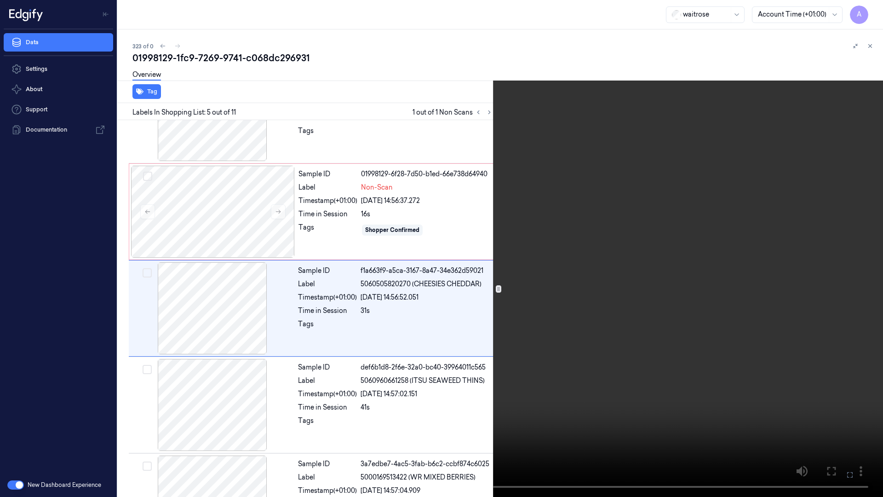
drag, startPoint x: 845, startPoint y: 474, endPoint x: 823, endPoint y: 422, distance: 56.3
click at [0, 0] on button at bounding box center [0, 0] width 0 height 0
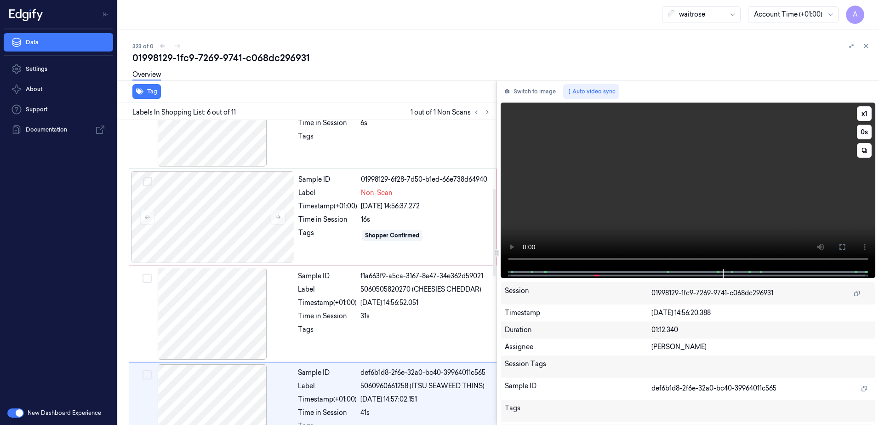
click at [600, 220] on video at bounding box center [688, 186] width 375 height 166
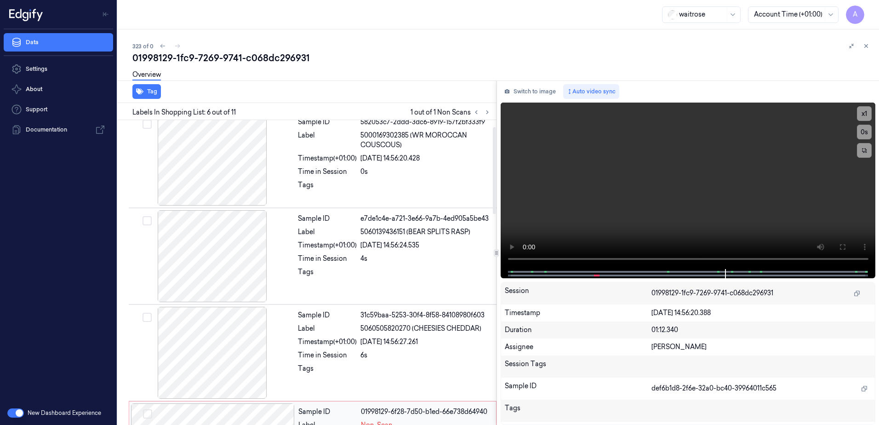
scroll to position [0, 0]
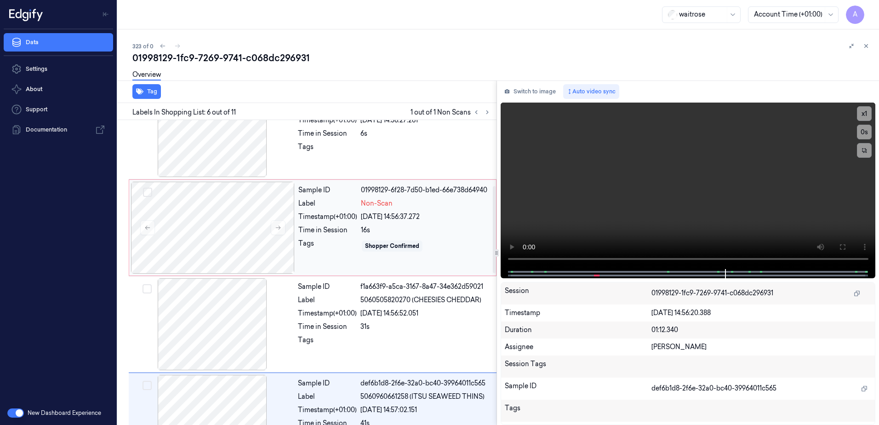
click at [442, 242] on div "Shopper Confirmed" at bounding box center [426, 246] width 130 height 15
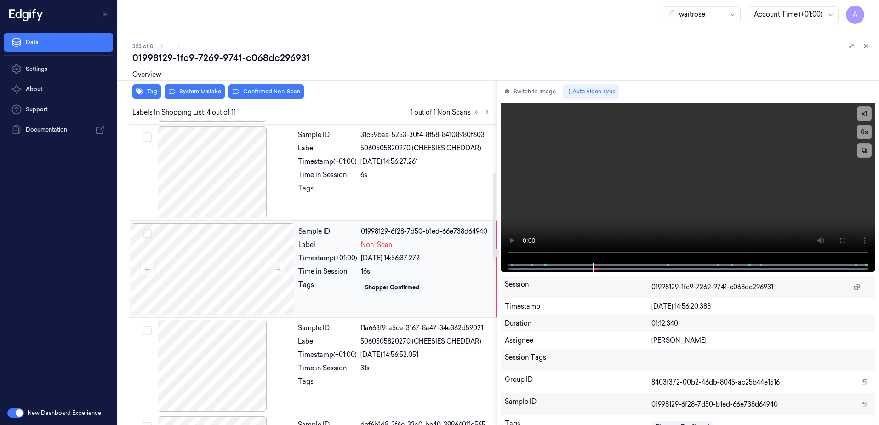
scroll to position [185, 0]
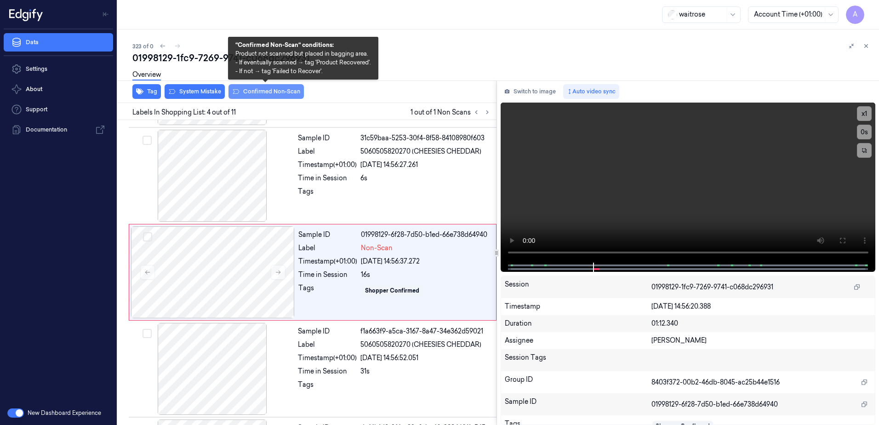
click at [263, 91] on button "Confirmed Non-Scan" at bounding box center [266, 91] width 75 height 15
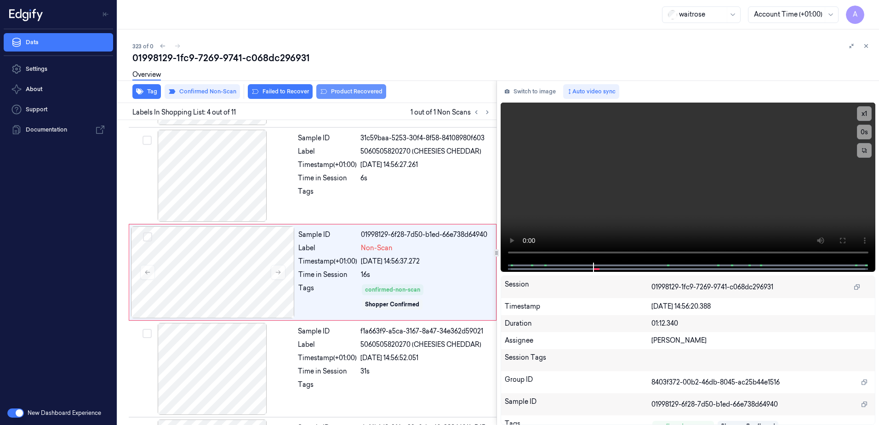
click at [355, 89] on button "Product Recovered" at bounding box center [351, 91] width 70 height 15
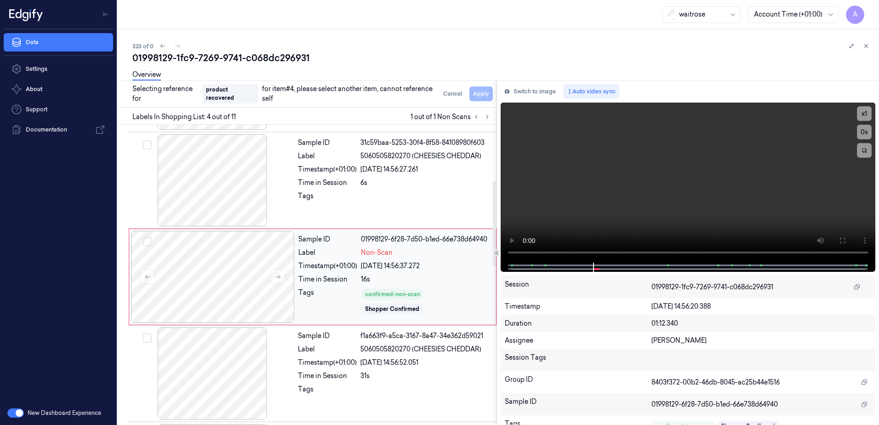
scroll to position [277, 0]
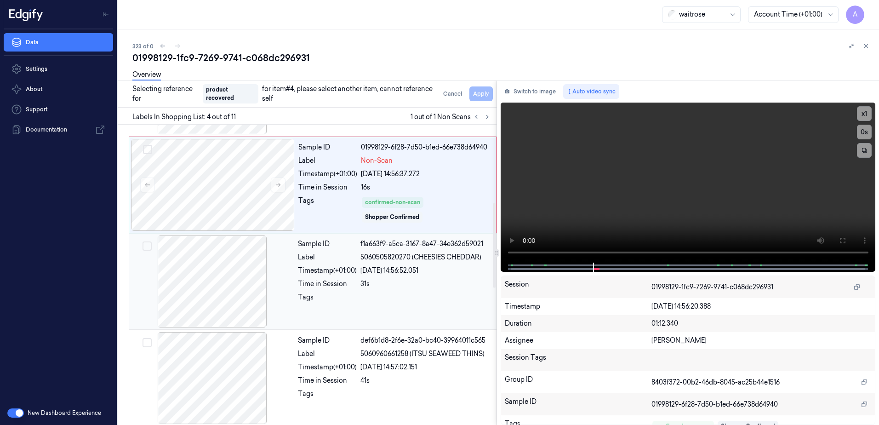
click at [342, 312] on div "Sample ID f1a663f9-a5ca-3167-8a47-34e362d59021 Label 5060505820270 (CHEESIES CH…" at bounding box center [394, 281] width 200 height 92
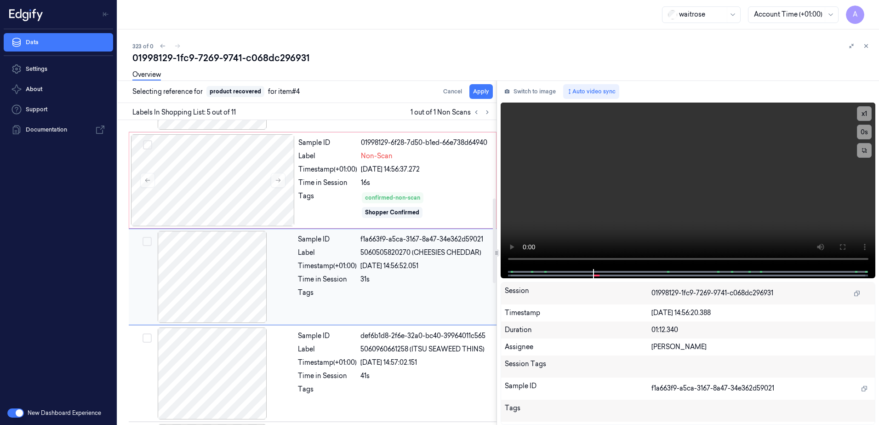
scroll to position [282, 0]
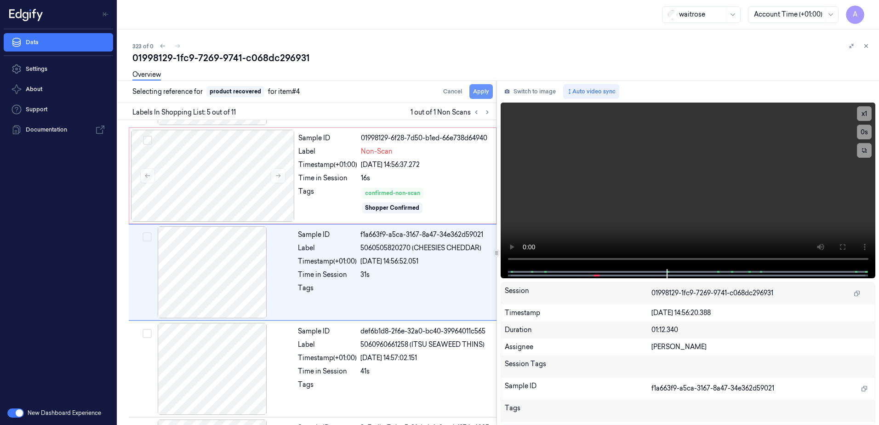
click at [478, 91] on button "Apply" at bounding box center [480, 91] width 23 height 15
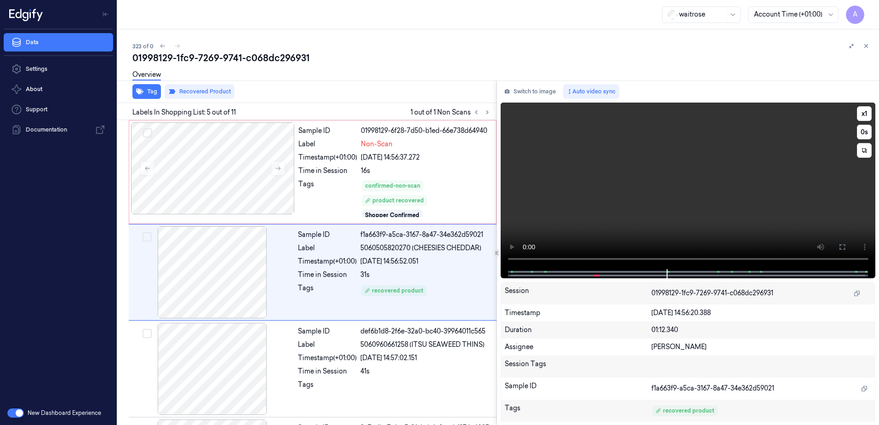
click at [634, 171] on video at bounding box center [688, 186] width 375 height 166
click at [868, 45] on icon at bounding box center [866, 46] width 6 height 6
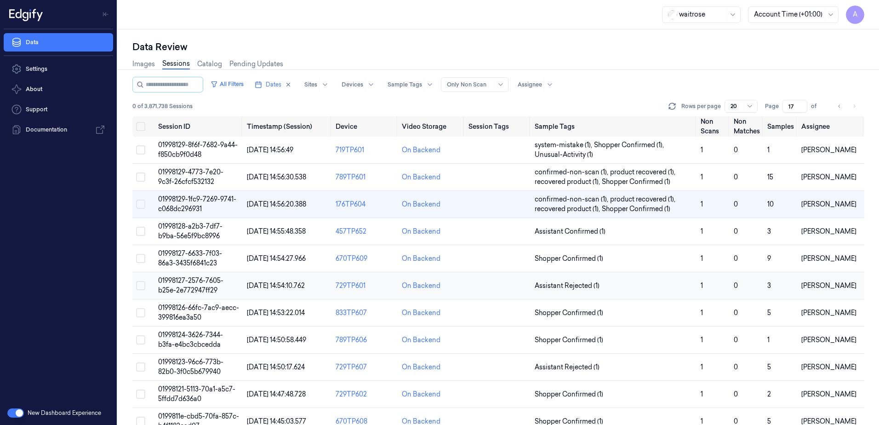
click at [187, 282] on span "01998127-2576-7605-b25e-2e772947ff29" at bounding box center [190, 285] width 65 height 18
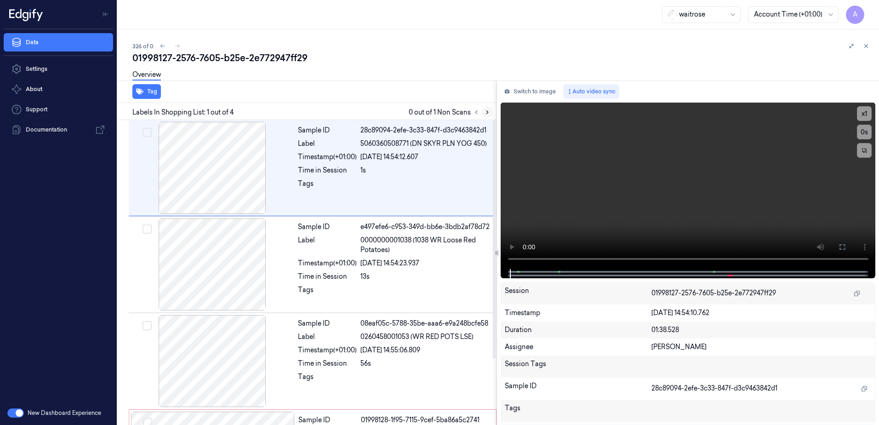
click at [484, 109] on icon at bounding box center [487, 112] width 6 height 6
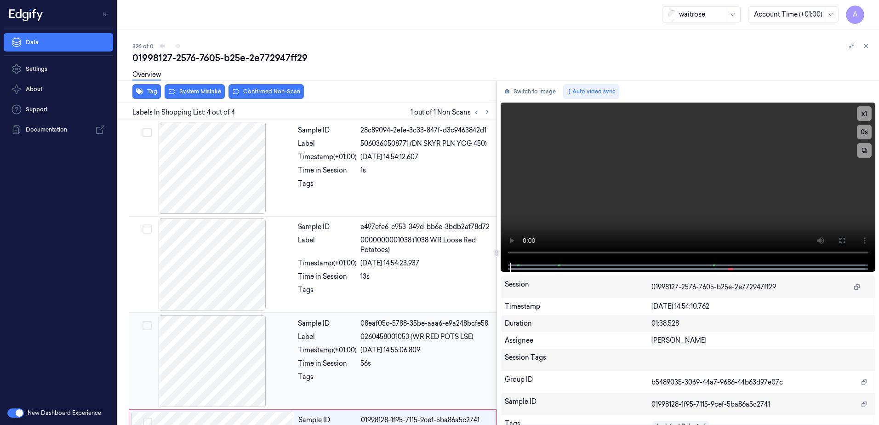
scroll to position [84, 0]
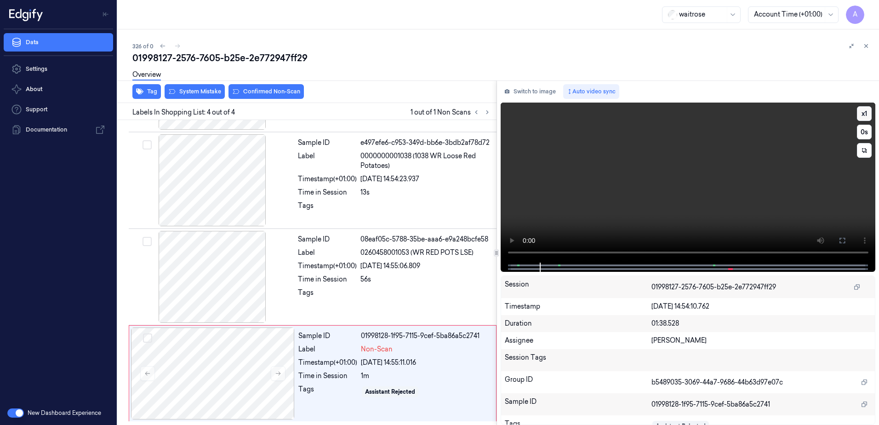
click at [864, 117] on button "x 1" at bounding box center [864, 113] width 15 height 15
click at [860, 114] on button "x 2" at bounding box center [864, 113] width 15 height 15
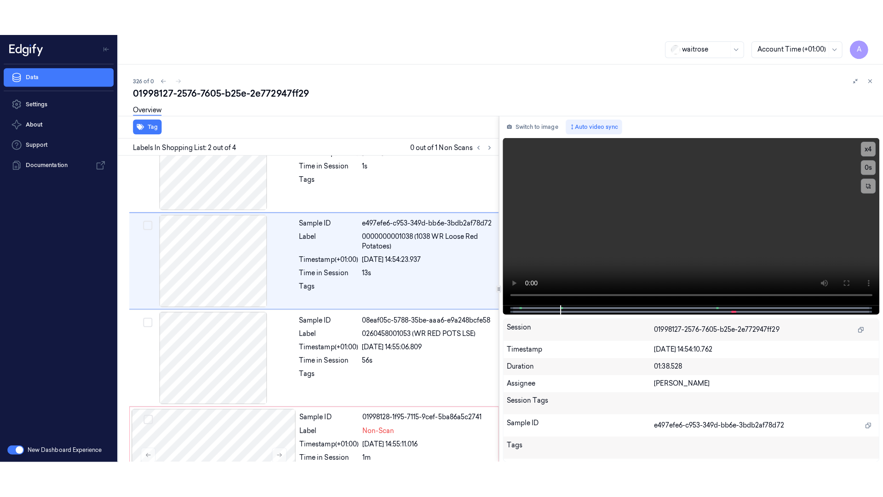
scroll to position [0, 0]
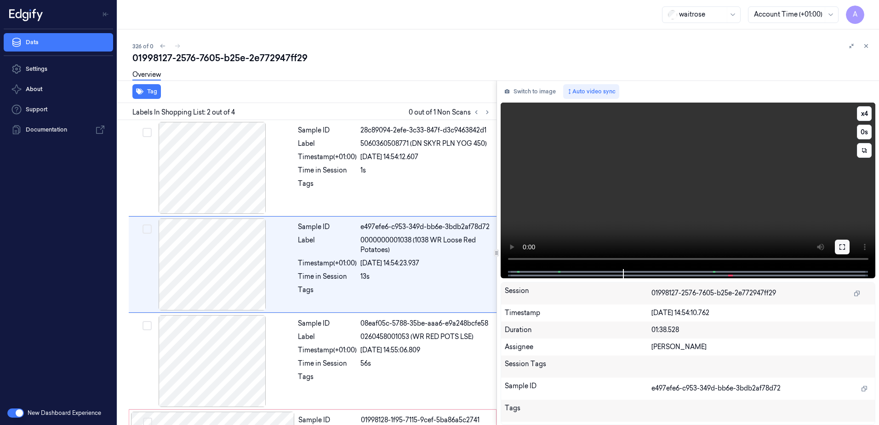
click at [840, 248] on icon at bounding box center [843, 247] width 6 height 6
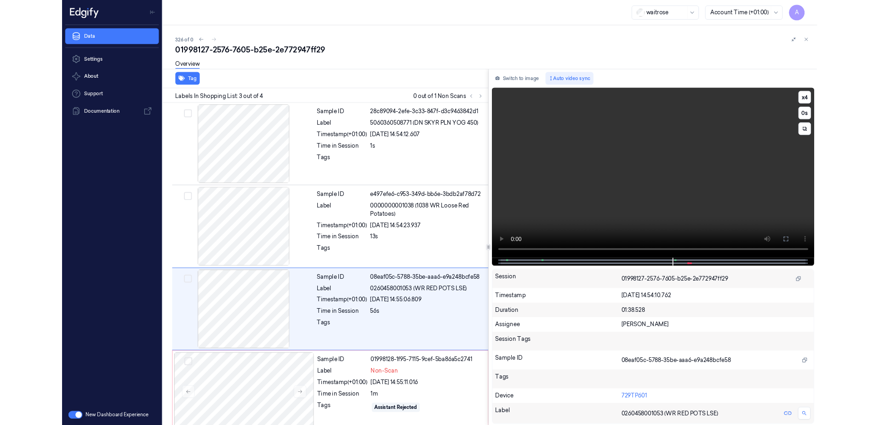
scroll to position [12, 0]
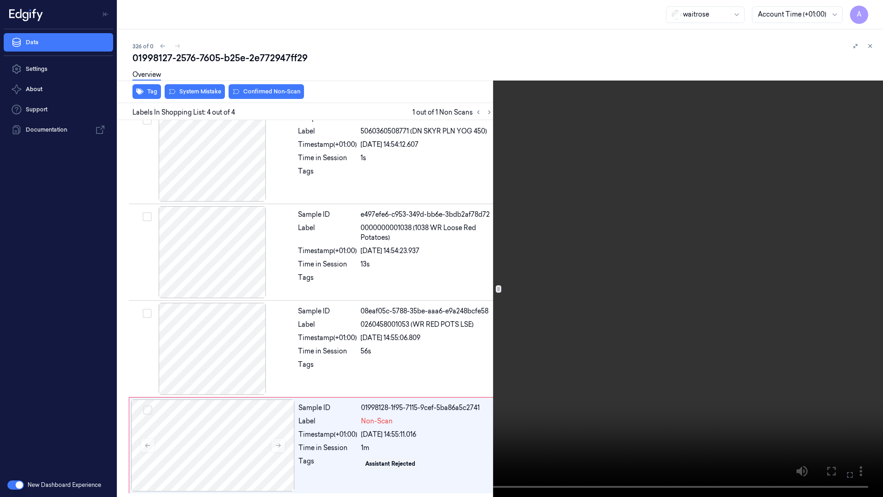
click at [0, 0] on icon at bounding box center [0, 0] width 0 height 0
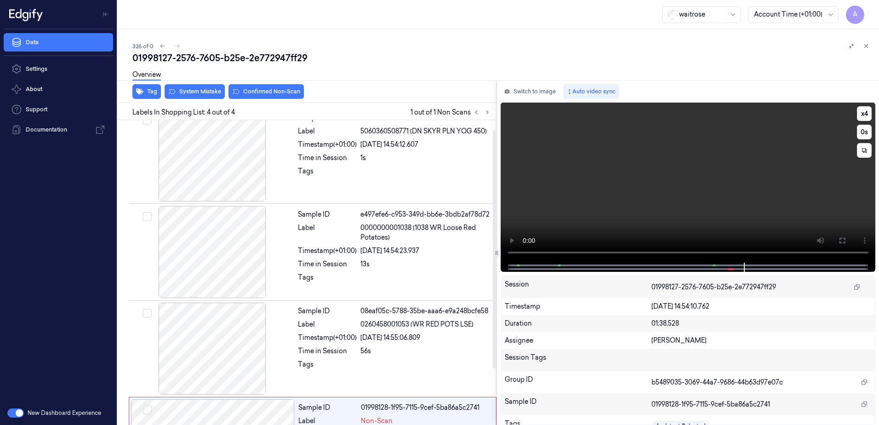
click at [562, 203] on video at bounding box center [688, 183] width 375 height 160
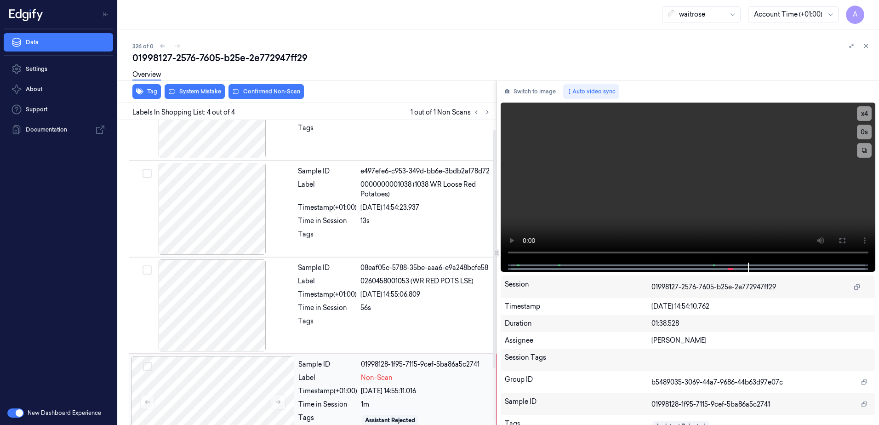
scroll to position [84, 0]
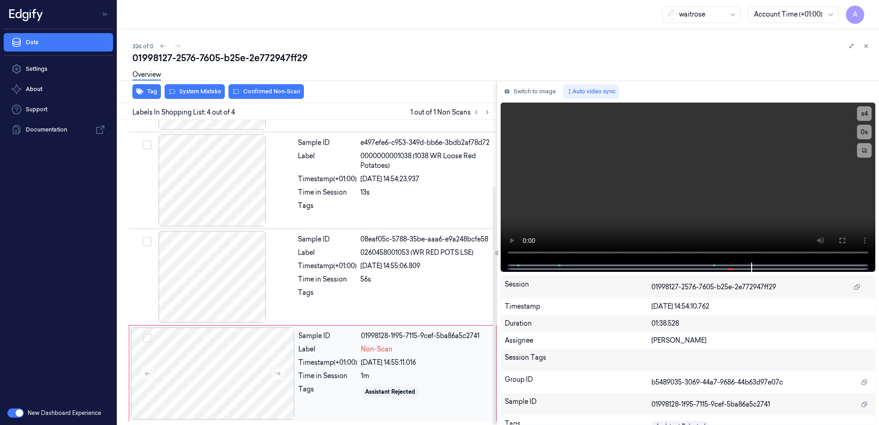
click at [337, 400] on div "Sample ID 01998128-1f95-7115-9cef-5ba86a5c2741 Label Non-Scan Timestamp (+01:00…" at bounding box center [395, 373] width 200 height 92
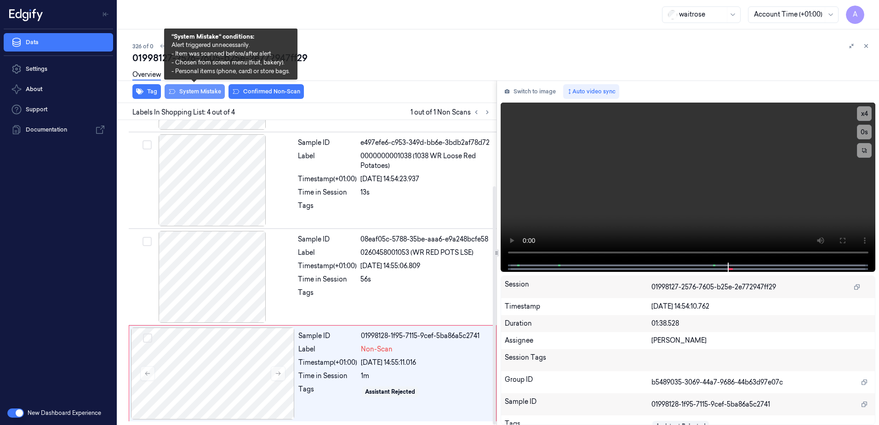
click at [195, 88] on button "System Mistake" at bounding box center [195, 91] width 60 height 15
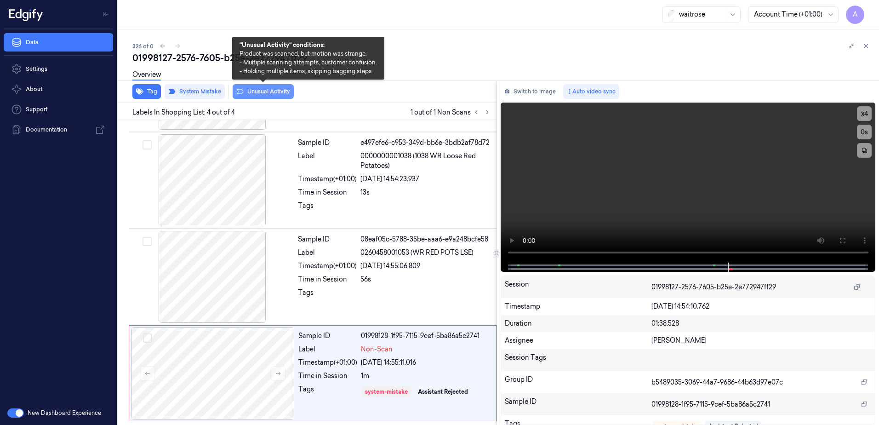
click at [250, 93] on button "Unusual Activity" at bounding box center [263, 91] width 61 height 15
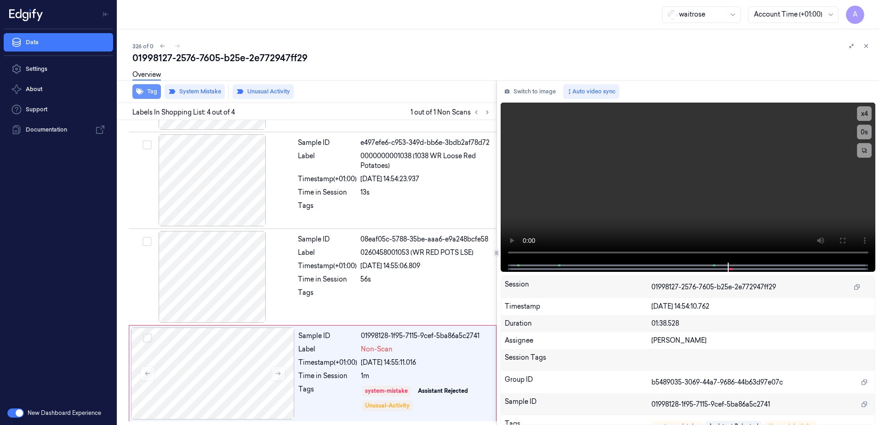
click at [153, 93] on button "Tag" at bounding box center [146, 91] width 29 height 15
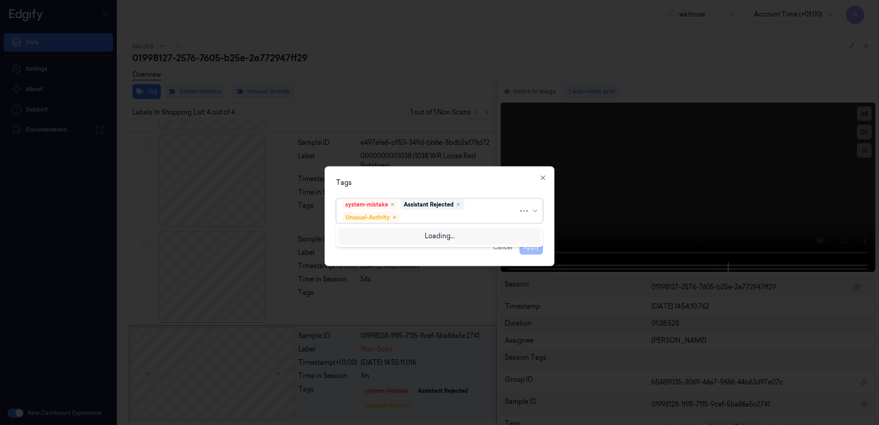
click at [426, 214] on div at bounding box center [460, 217] width 116 height 10
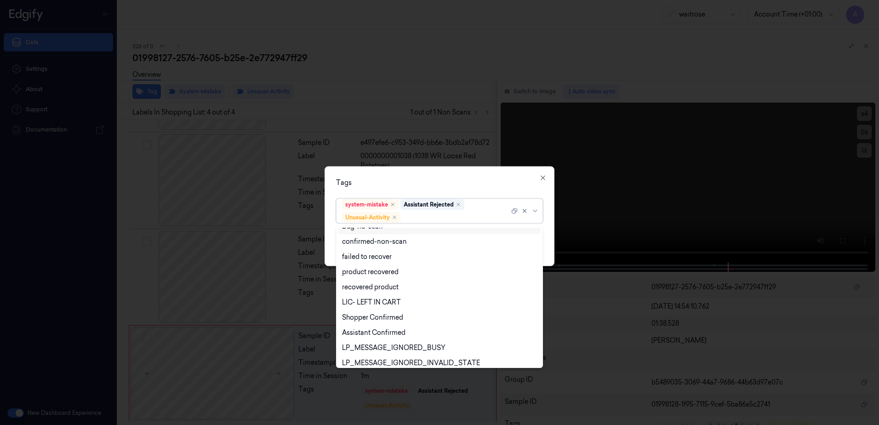
scroll to position [120, 0]
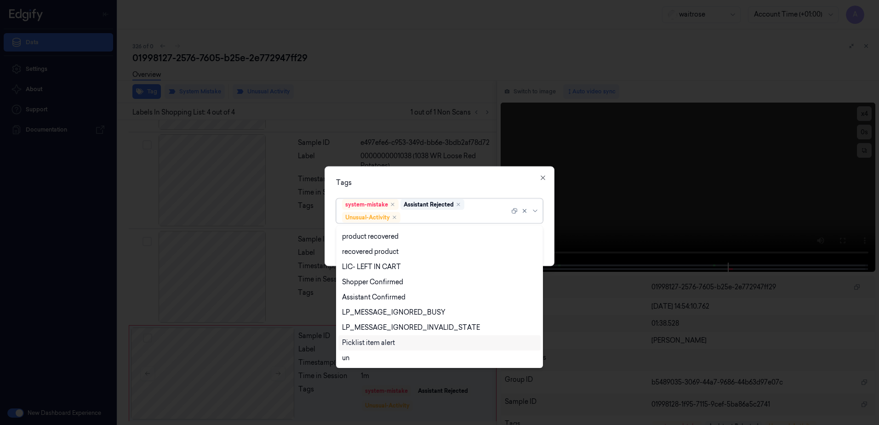
click at [370, 343] on div "Picklist item alert" at bounding box center [368, 343] width 53 height 10
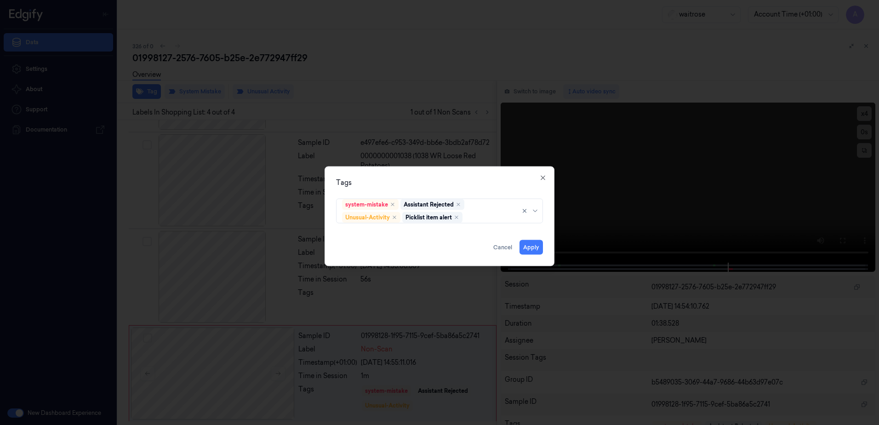
click at [419, 183] on div "Tags" at bounding box center [439, 183] width 207 height 10
click at [528, 246] on button "Apply" at bounding box center [531, 247] width 23 height 15
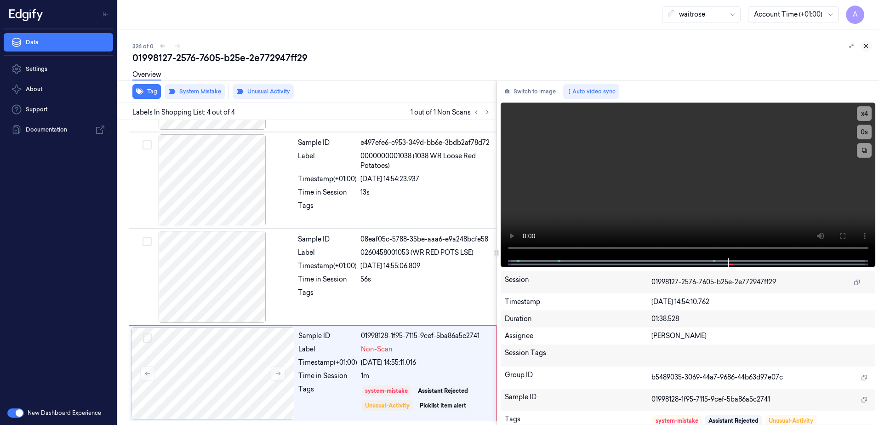
click at [866, 45] on icon at bounding box center [866, 46] width 6 height 6
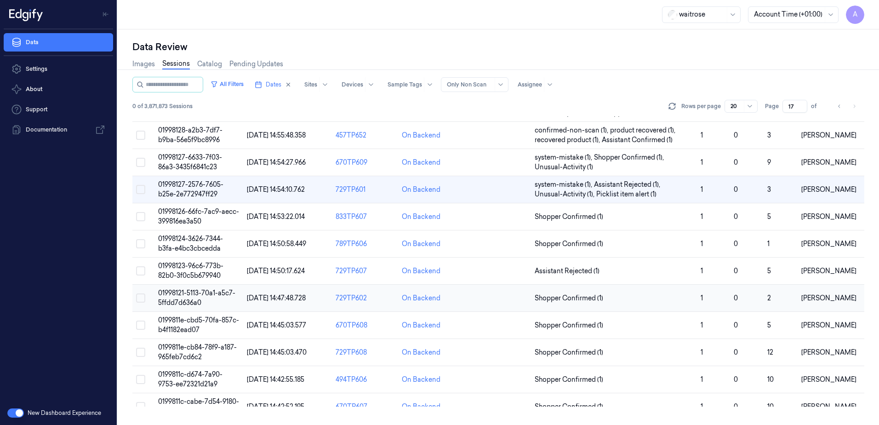
scroll to position [63, 0]
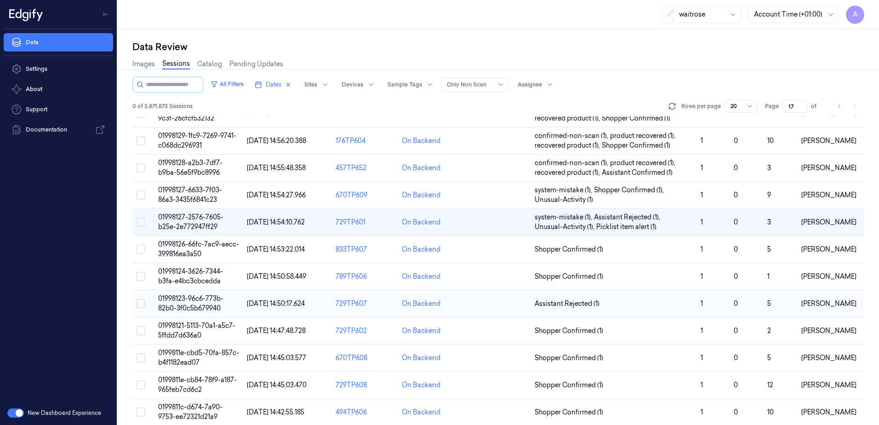
click at [193, 297] on span "01998123-96c6-773b-82b0-3f0c5b679940" at bounding box center [190, 303] width 65 height 18
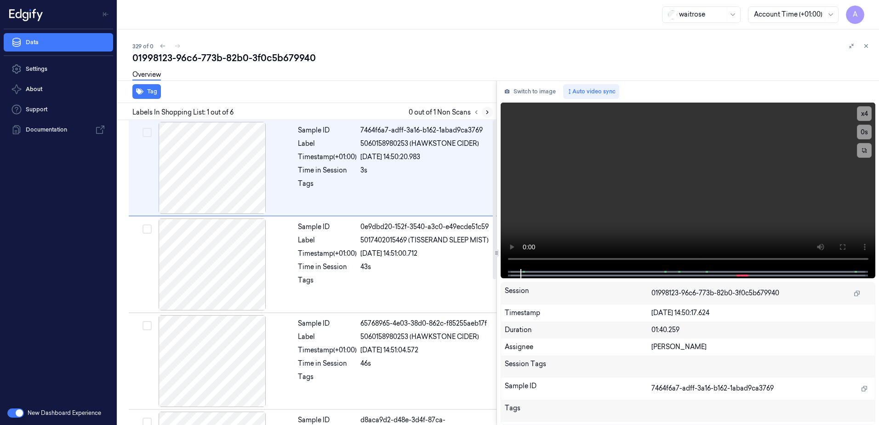
click at [485, 113] on icon at bounding box center [487, 112] width 6 height 6
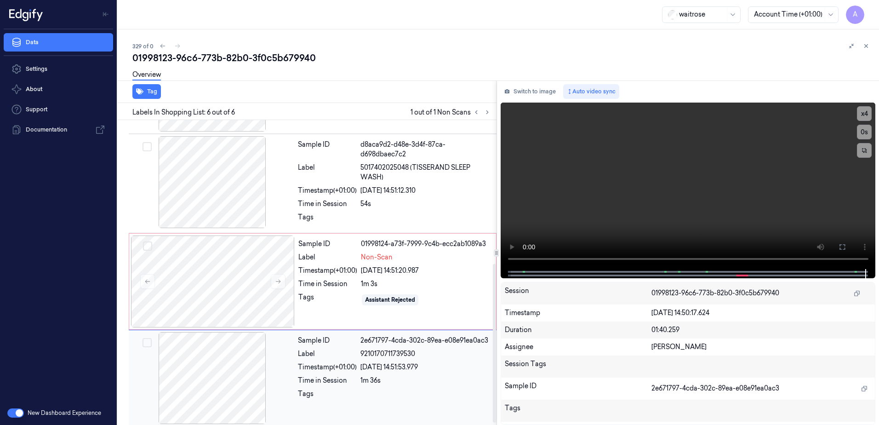
scroll to position [276, 0]
click at [433, 291] on div "Sample ID 01998124-a73f-7999-9c4b-ecc2ab1089a3 Label Non-Scan Timestamp (+01:00…" at bounding box center [395, 281] width 200 height 92
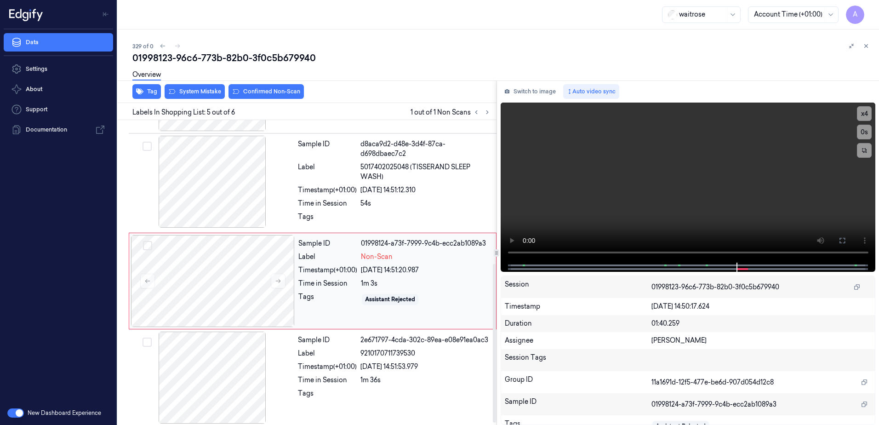
scroll to position [280, 0]
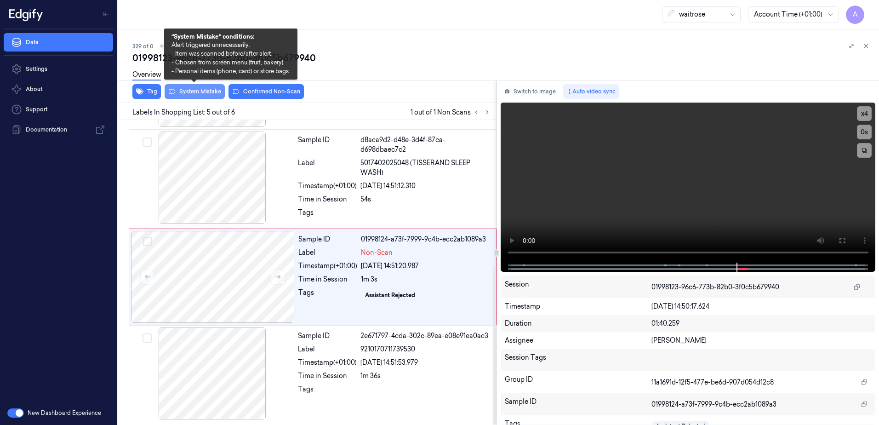
click at [189, 96] on button "System Mistake" at bounding box center [195, 91] width 60 height 15
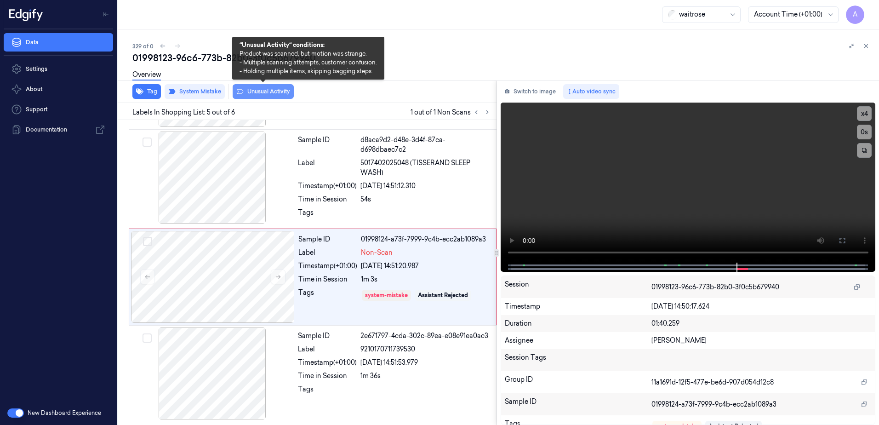
click at [267, 95] on button "Unusual Activity" at bounding box center [263, 91] width 61 height 15
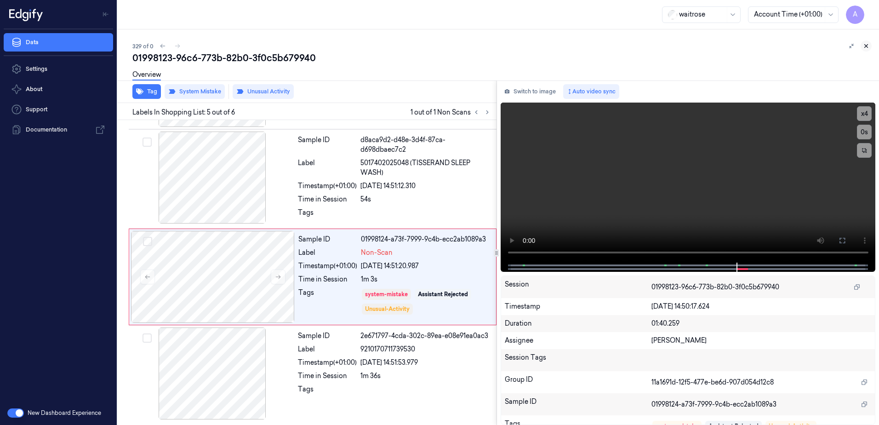
click at [867, 49] on icon at bounding box center [866, 46] width 6 height 6
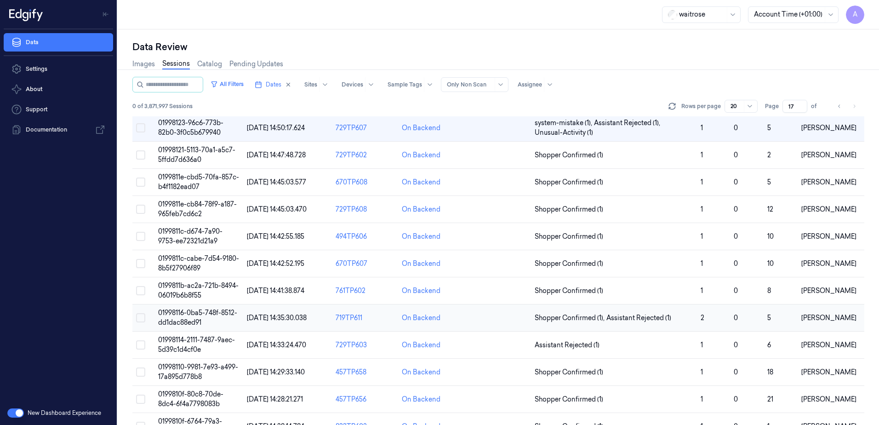
scroll to position [193, 0]
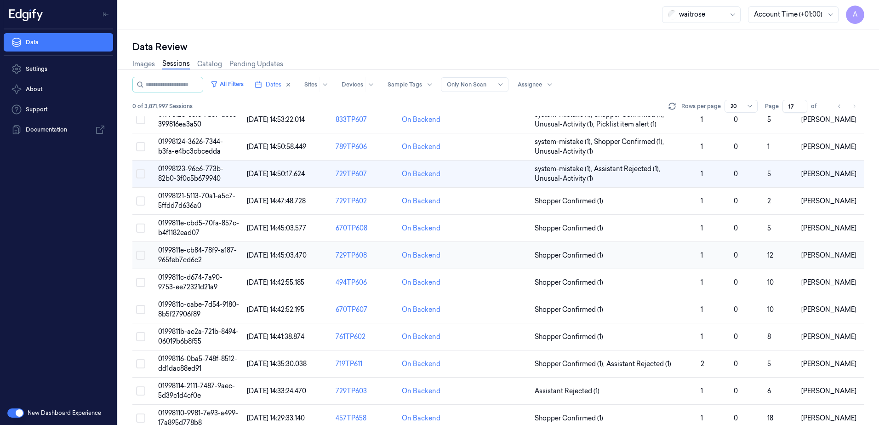
click at [185, 254] on span "0199811e-cb84-78f9-a187-965feb7cd6c2" at bounding box center [197, 255] width 79 height 18
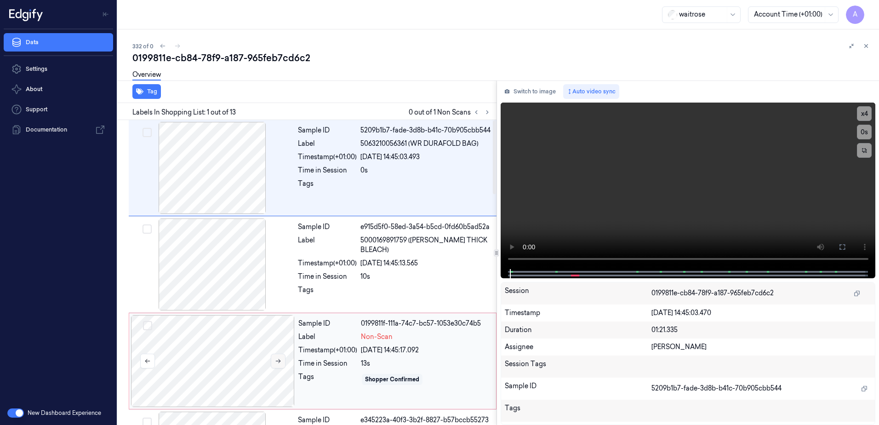
click at [280, 362] on icon at bounding box center [278, 361] width 5 height 4
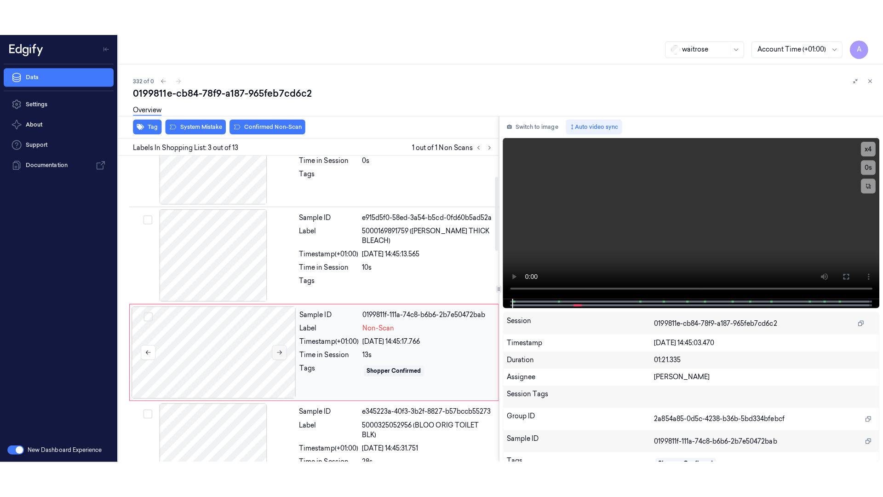
scroll to position [89, 0]
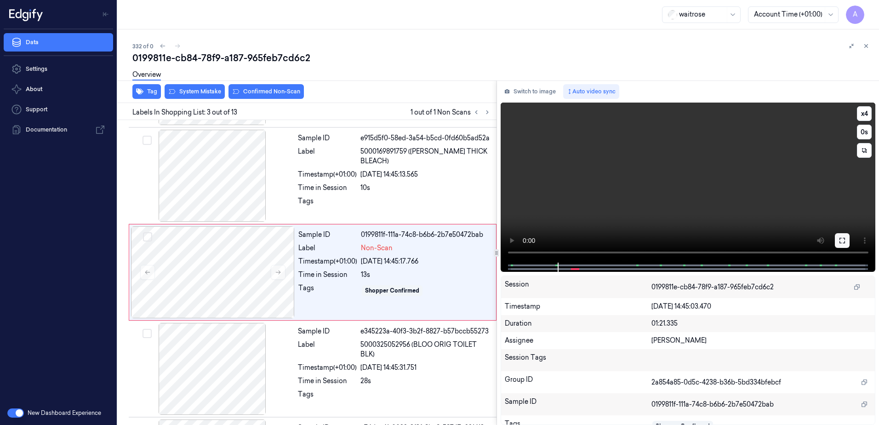
click at [838, 233] on button at bounding box center [842, 240] width 15 height 15
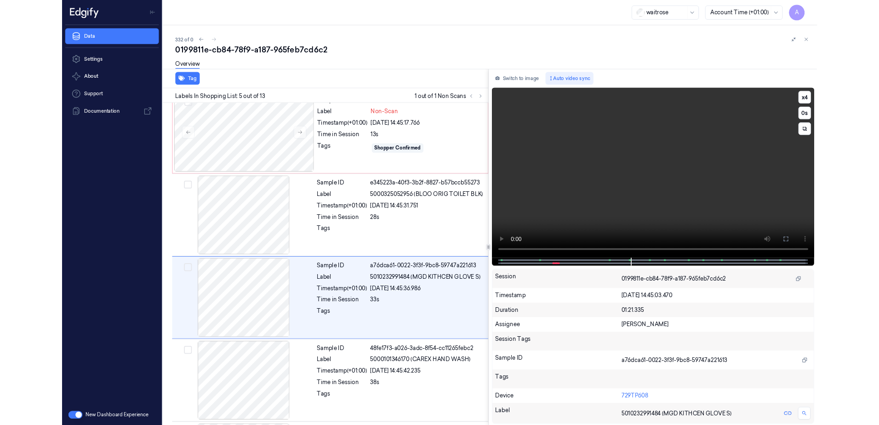
scroll to position [246, 0]
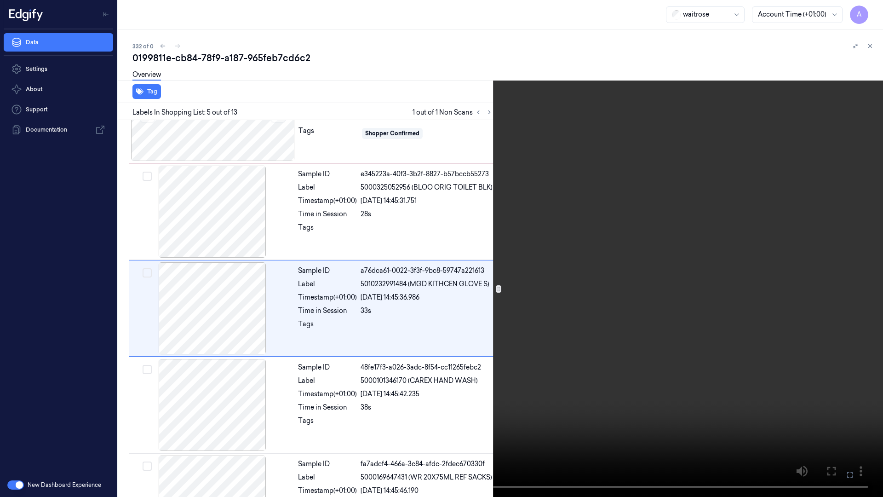
click at [701, 242] on video at bounding box center [441, 248] width 883 height 497
click at [0, 0] on icon at bounding box center [0, 0] width 0 height 0
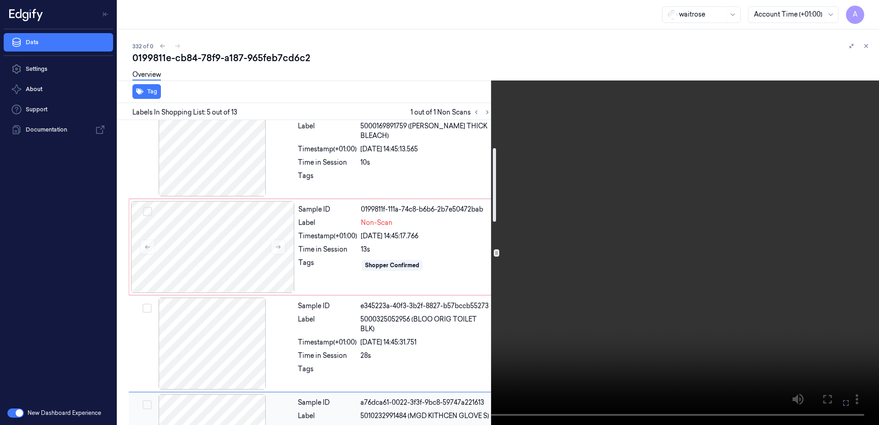
scroll to position [108, 0]
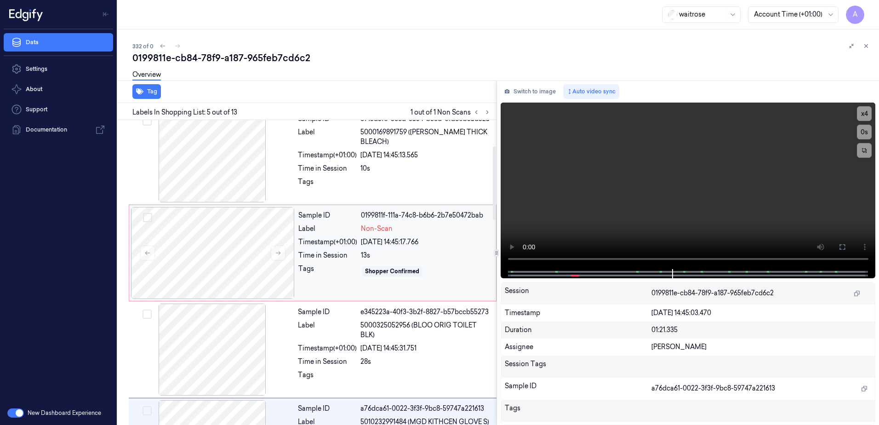
click at [446, 245] on div "25/09/2025 14:45:17.766" at bounding box center [426, 242] width 130 height 10
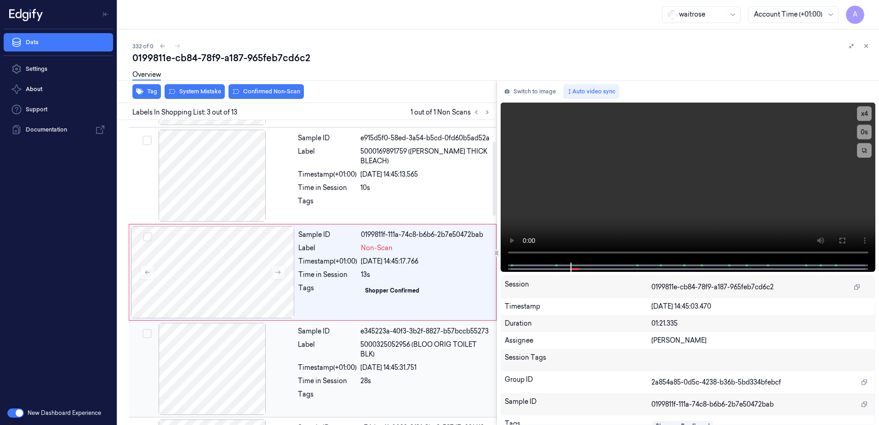
click at [452, 361] on div "Sample ID e345223a-40f3-3b2f-8827-b57bccb55273 Label 5000325052956 (BLOO ORIG T…" at bounding box center [394, 369] width 200 height 92
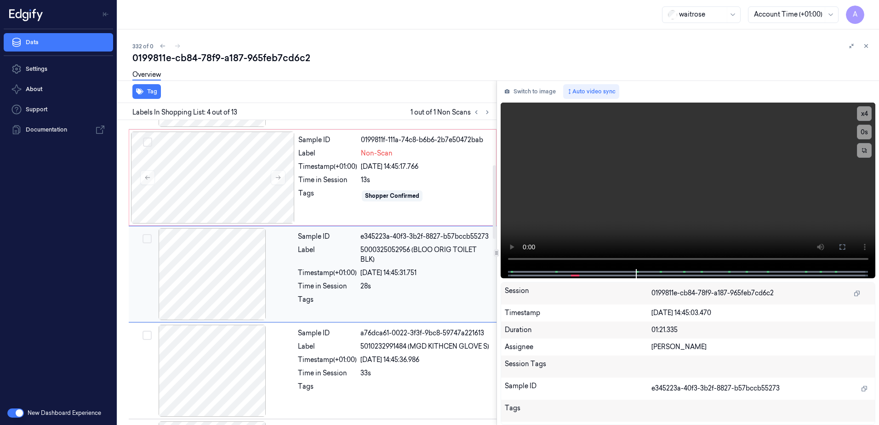
scroll to position [185, 0]
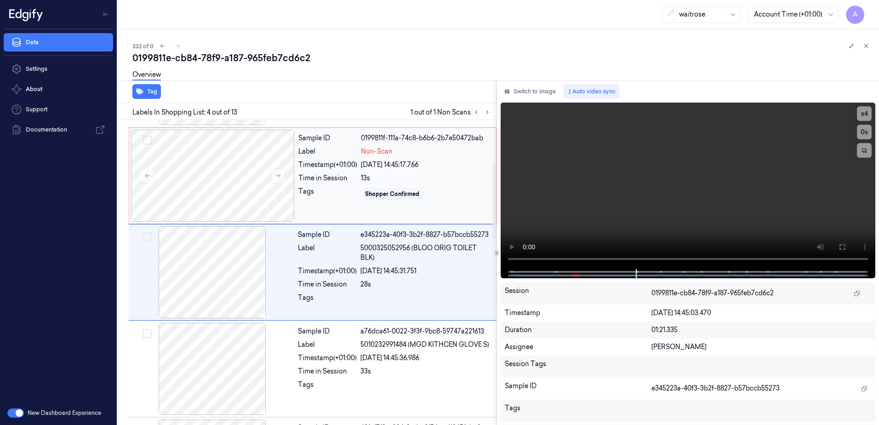
click at [457, 196] on div "Shopper Confirmed" at bounding box center [426, 194] width 130 height 15
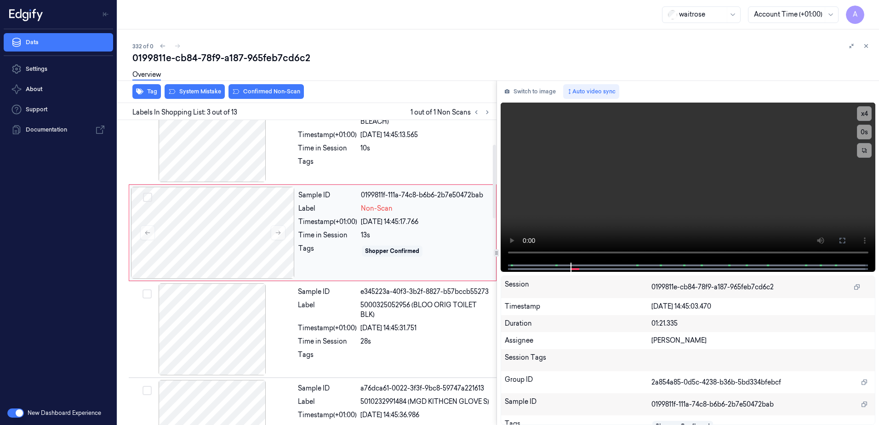
scroll to position [89, 0]
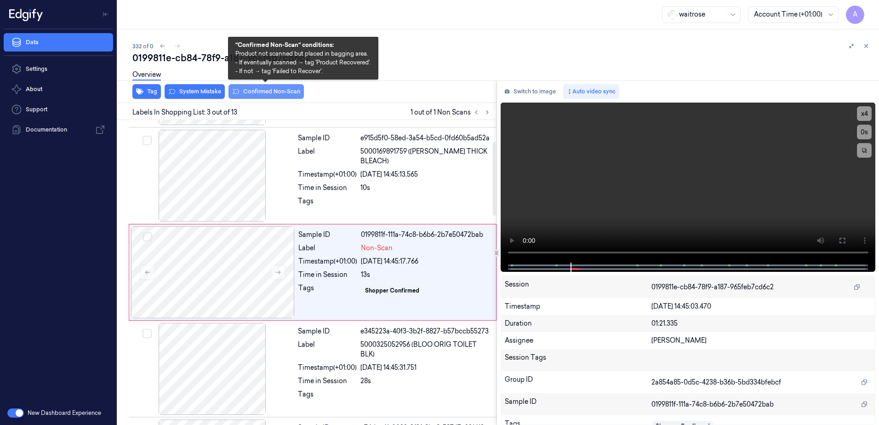
click at [277, 89] on button "Confirmed Non-Scan" at bounding box center [266, 91] width 75 height 15
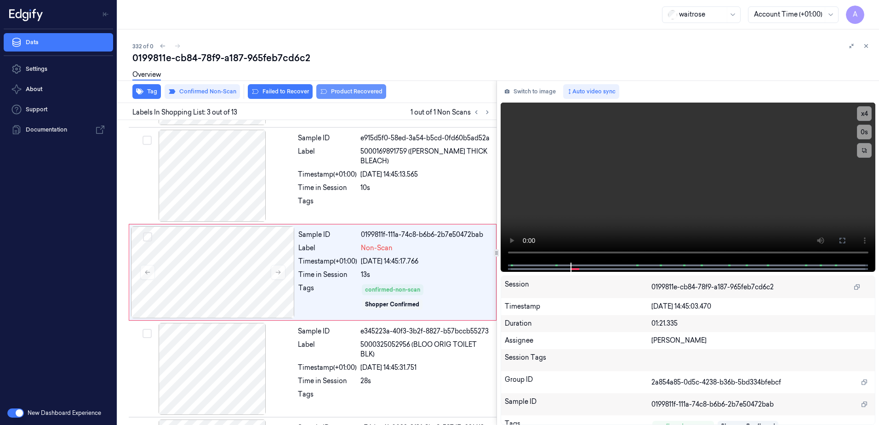
click at [345, 91] on button "Product Recovered" at bounding box center [351, 91] width 70 height 15
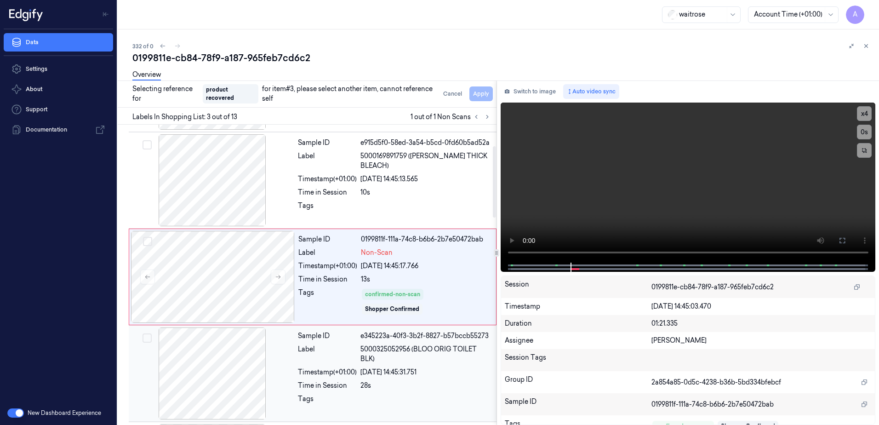
click at [346, 383] on div "Time in Session" at bounding box center [327, 386] width 59 height 10
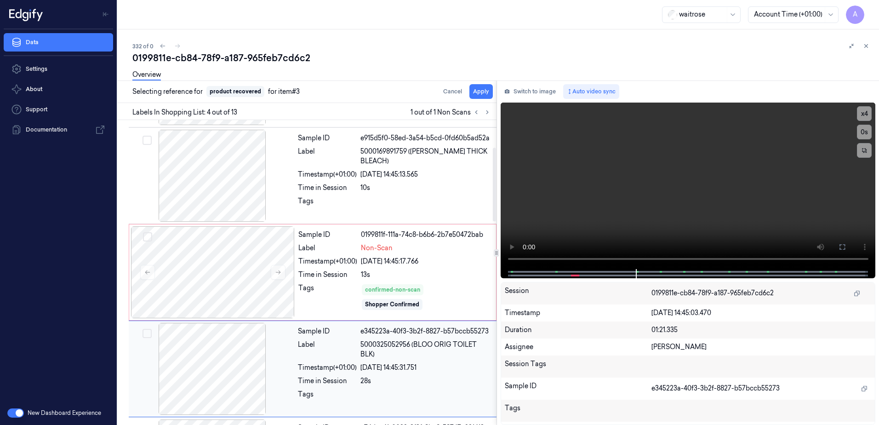
scroll to position [185, 0]
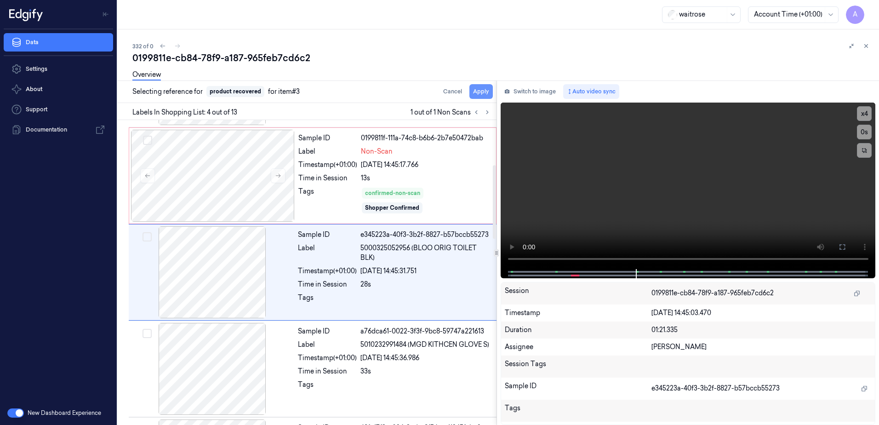
click at [476, 89] on button "Apply" at bounding box center [480, 91] width 23 height 15
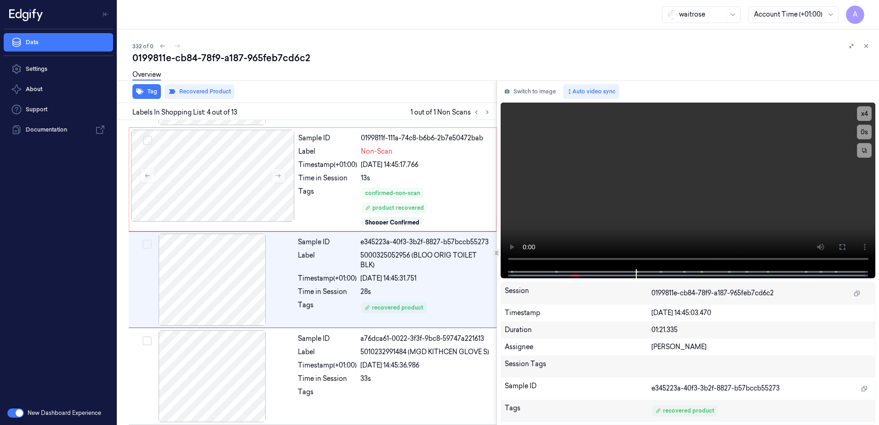
scroll to position [193, 0]
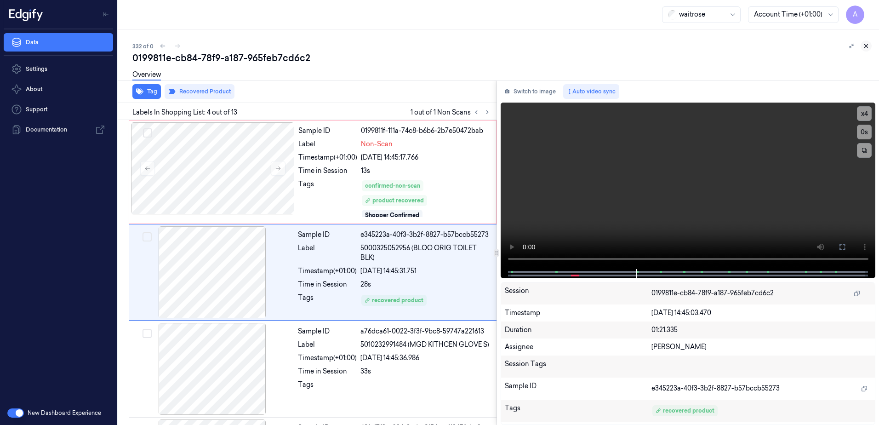
click at [866, 49] on button at bounding box center [866, 45] width 11 height 11
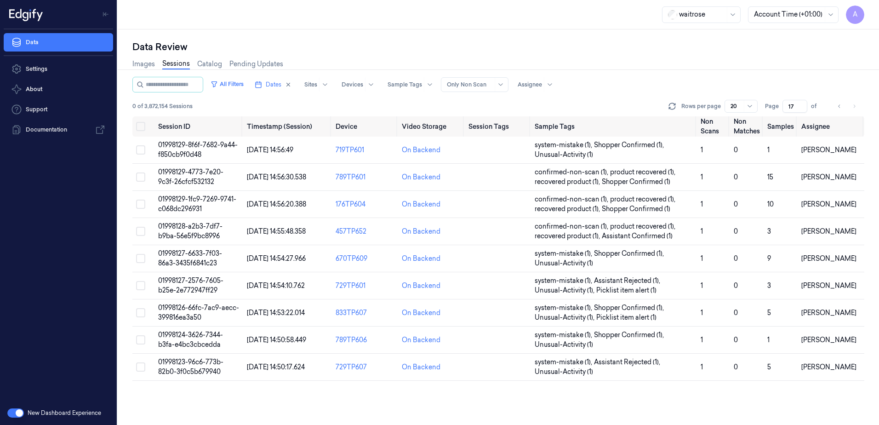
scroll to position [192, 0]
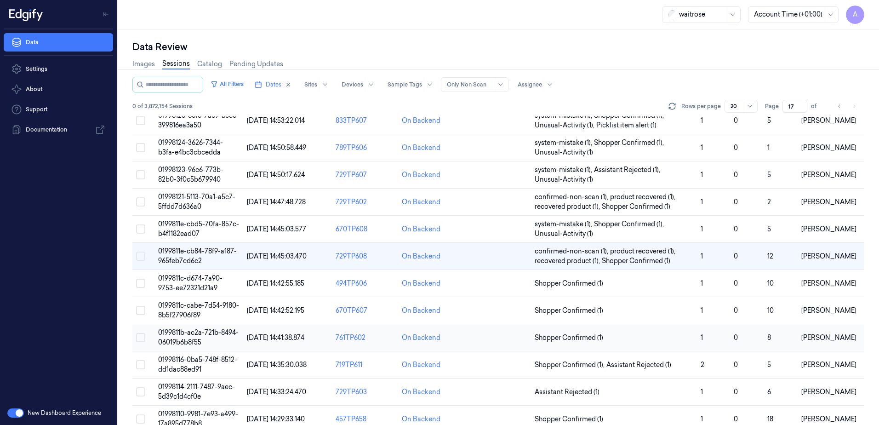
click at [188, 333] on span "0199811b-ac2a-721b-8494-06019b6b8f55" at bounding box center [198, 337] width 80 height 18
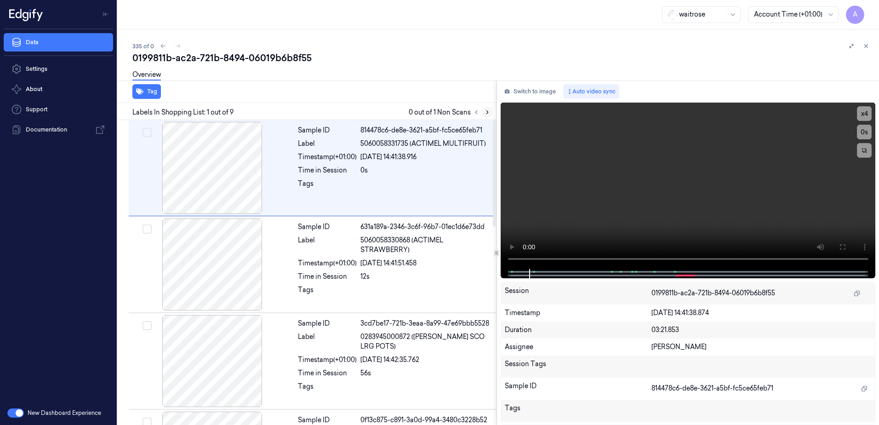
click at [486, 116] on button at bounding box center [487, 112] width 11 height 11
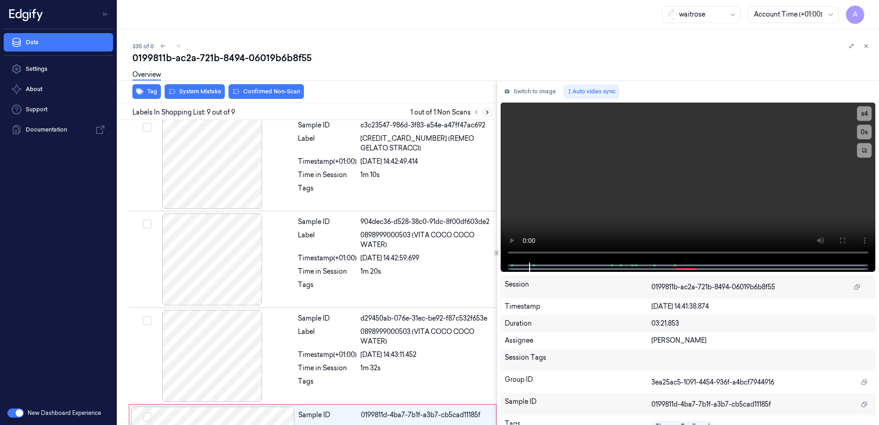
scroll to position [567, 0]
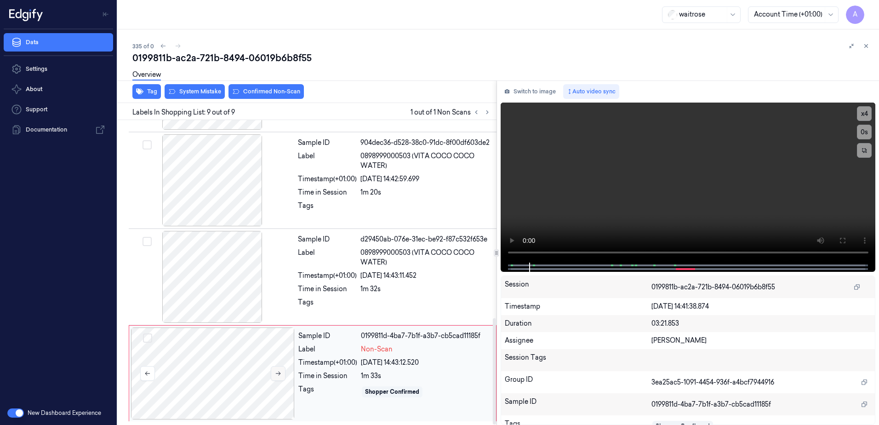
click at [279, 373] on icon at bounding box center [278, 374] width 5 height 4
click at [866, 116] on button "x 1" at bounding box center [864, 113] width 15 height 15
click at [866, 116] on button "x 2" at bounding box center [864, 113] width 15 height 15
click at [839, 240] on icon at bounding box center [842, 240] width 7 height 7
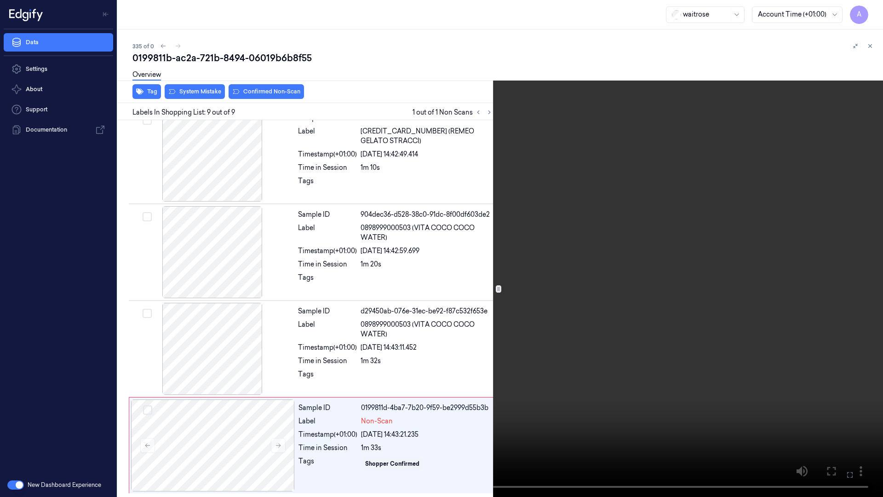
drag, startPoint x: 842, startPoint y: 475, endPoint x: 841, endPoint y: 424, distance: 51.0
click at [0, 0] on button at bounding box center [0, 0] width 0 height 0
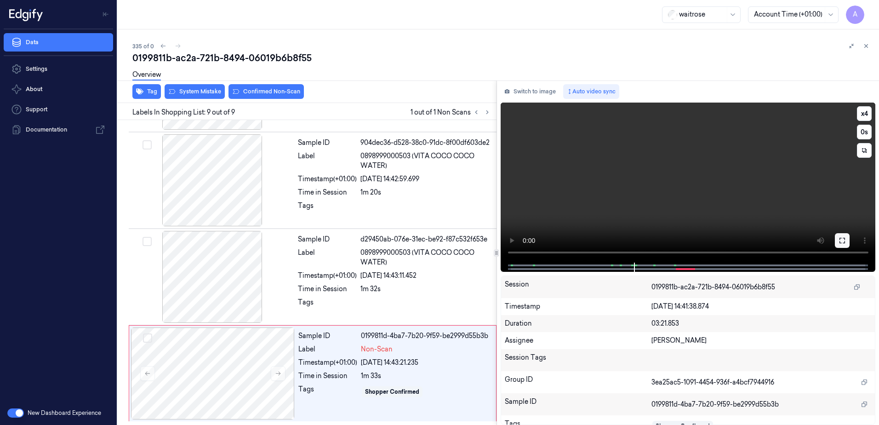
click at [846, 240] on icon at bounding box center [842, 240] width 7 height 7
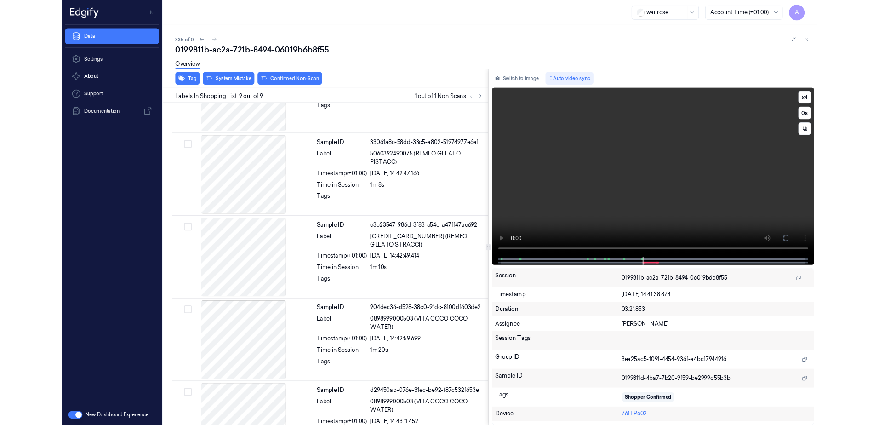
scroll to position [495, 0]
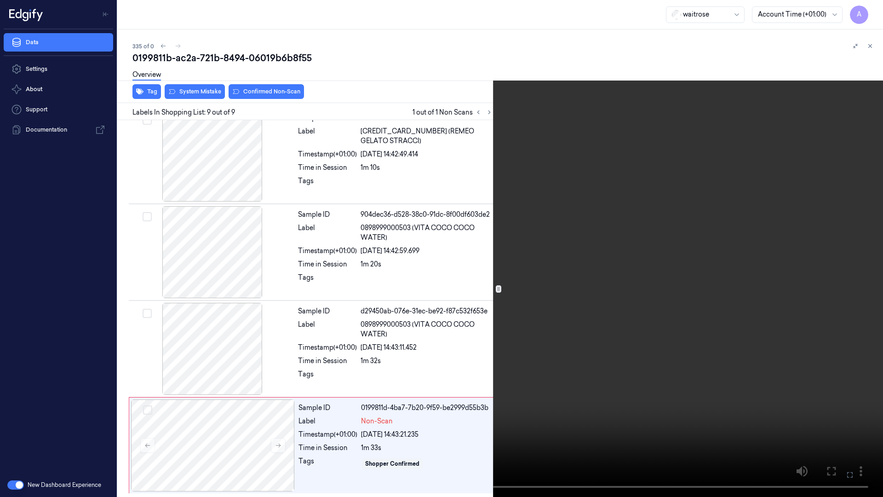
click at [420, 379] on video at bounding box center [441, 248] width 883 height 497
click at [0, 0] on icon at bounding box center [0, 0] width 0 height 0
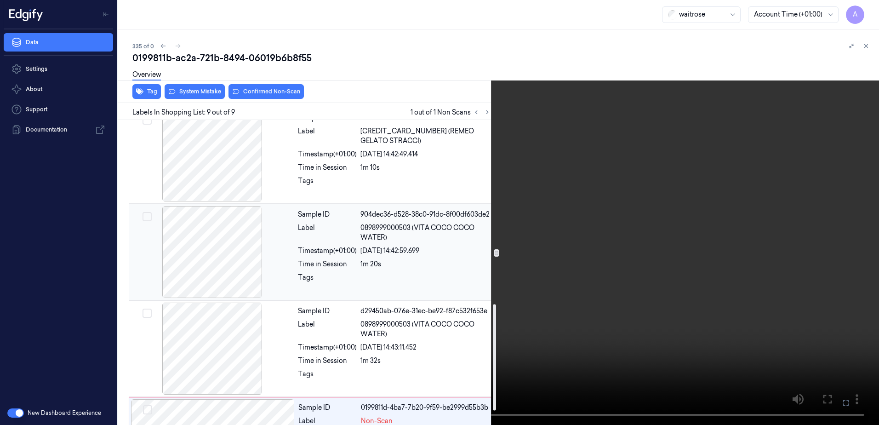
scroll to position [567, 0]
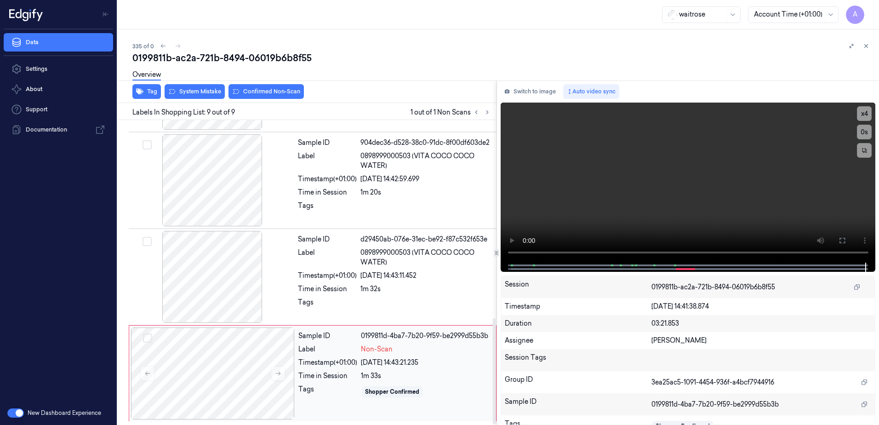
click at [440, 392] on div "Shopper Confirmed" at bounding box center [426, 391] width 130 height 15
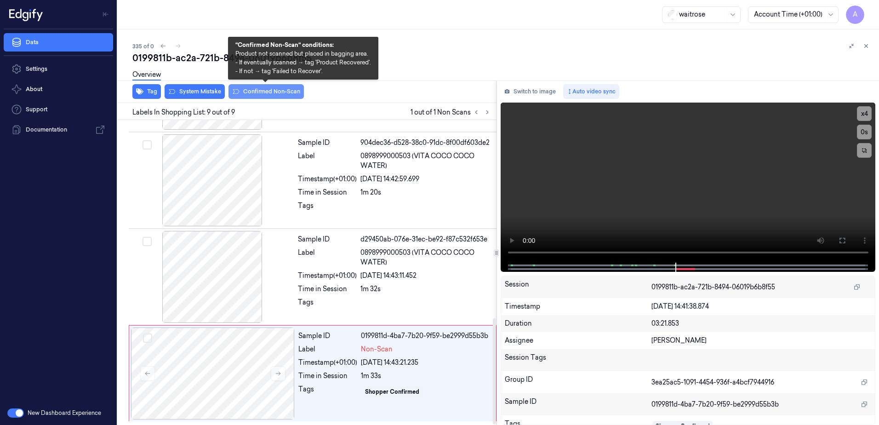
click at [267, 93] on button "Confirmed Non-Scan" at bounding box center [266, 91] width 75 height 15
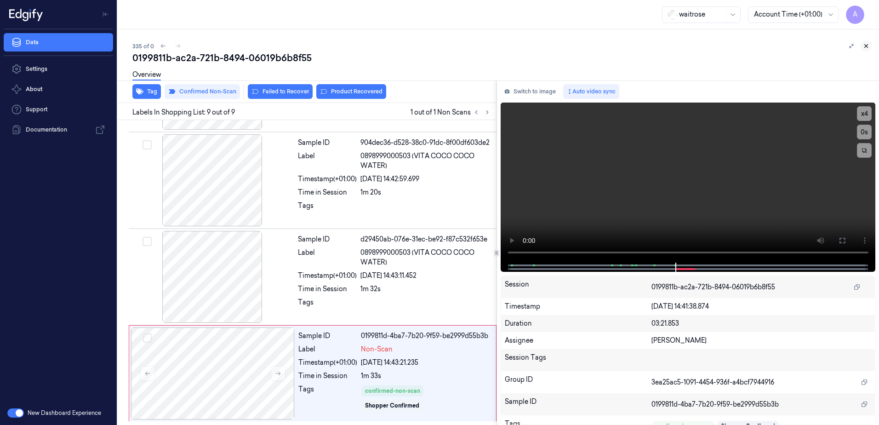
click at [867, 47] on icon at bounding box center [866, 46] width 3 height 3
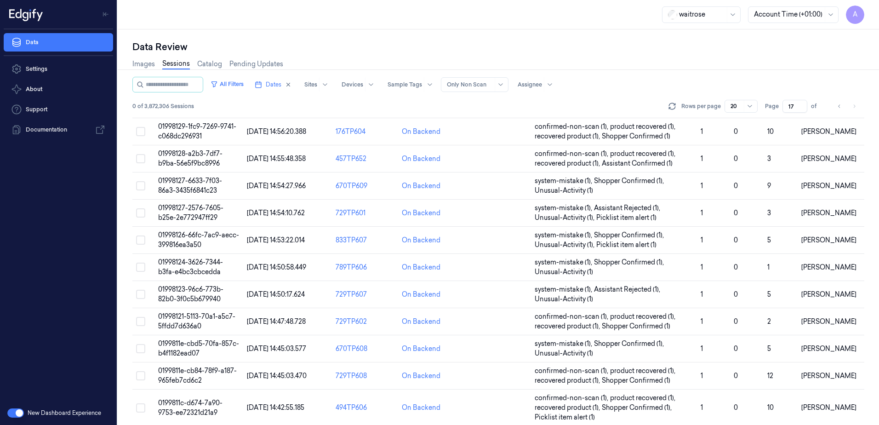
scroll to position [271, 0]
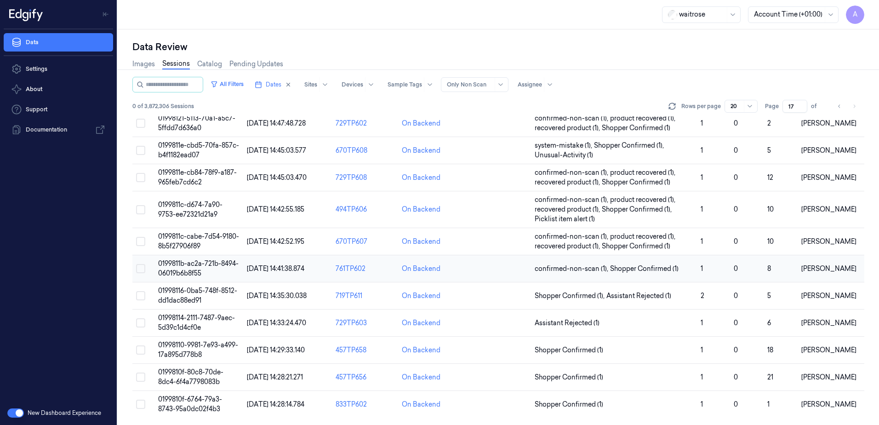
click at [186, 270] on span "0199811b-ac2a-721b-8494-06019b6b8f55" at bounding box center [198, 268] width 80 height 18
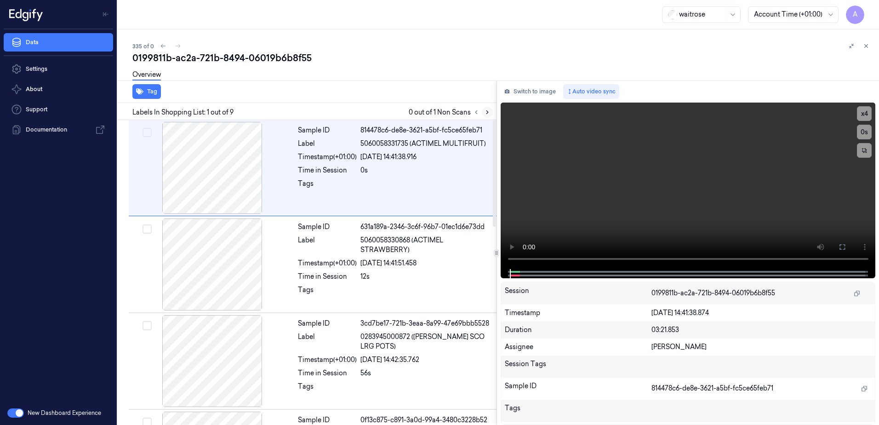
click at [488, 114] on icon at bounding box center [487, 112] width 6 height 6
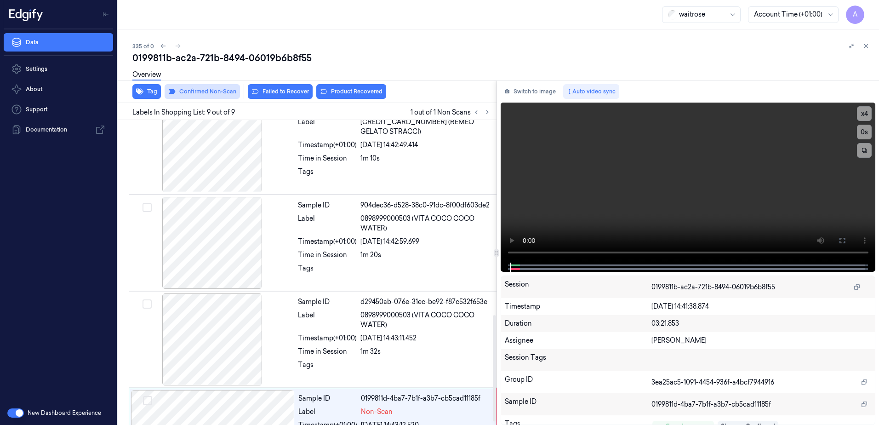
scroll to position [567, 0]
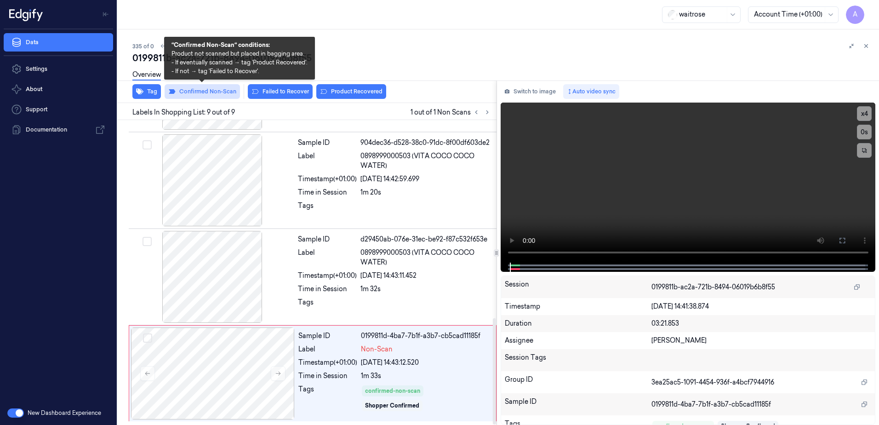
click at [204, 92] on button "Confirmed Non-Scan" at bounding box center [202, 91] width 75 height 15
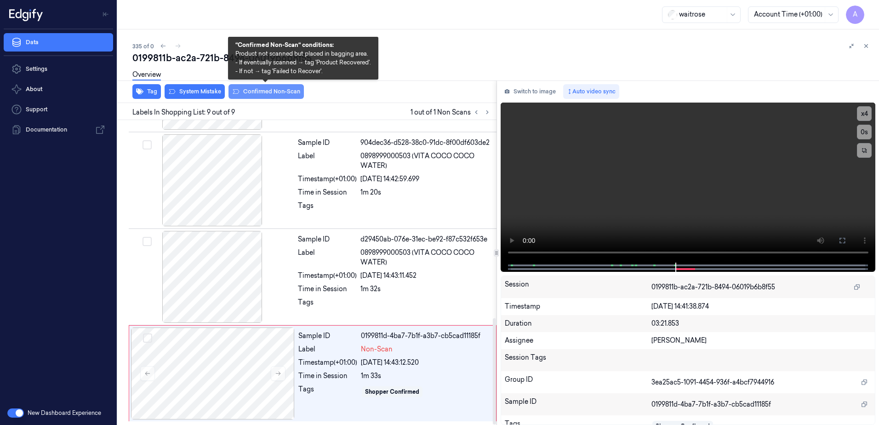
click at [271, 93] on button "Confirmed Non-Scan" at bounding box center [266, 91] width 75 height 15
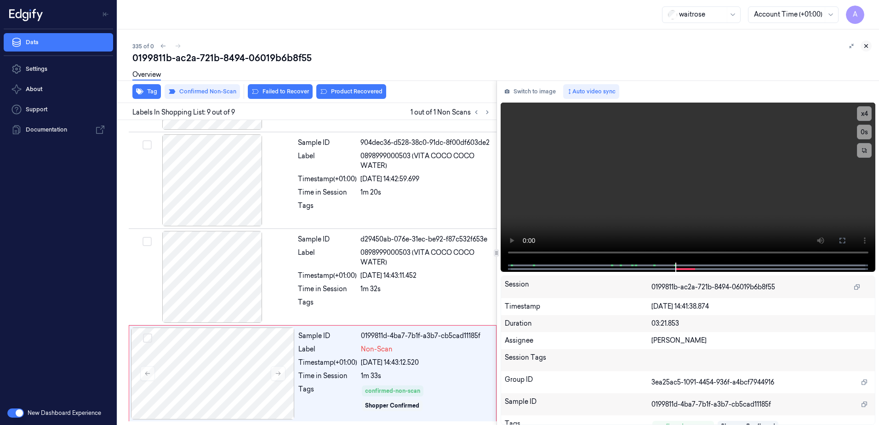
click at [864, 49] on button at bounding box center [866, 45] width 11 height 11
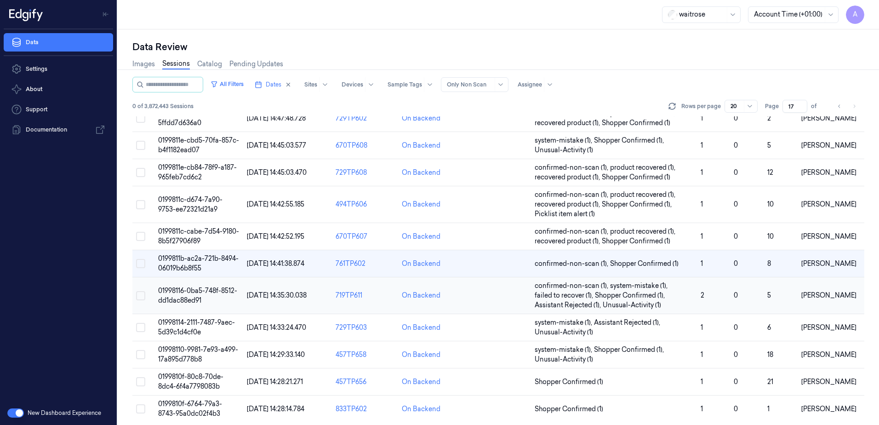
scroll to position [280, 0]
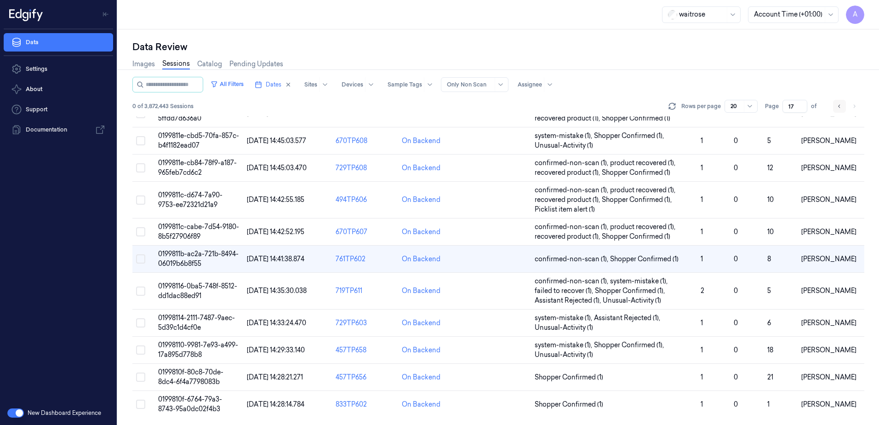
click at [841, 109] on icon "Go to previous page" at bounding box center [840, 106] width 6 height 7
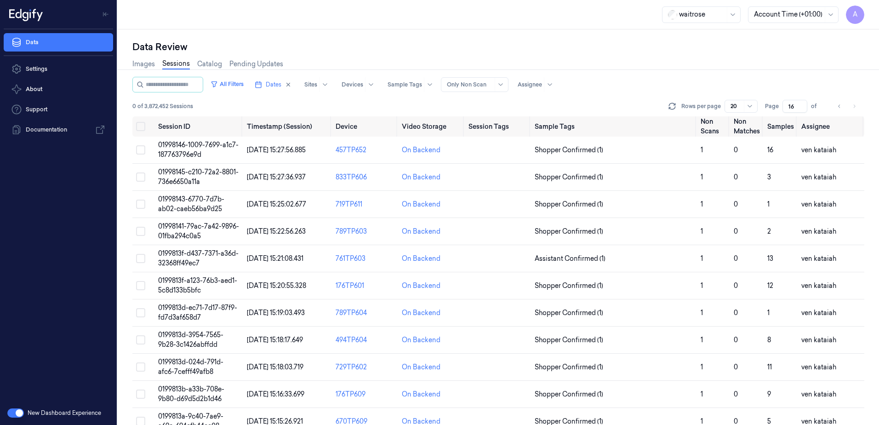
click at [853, 109] on li "pagination" at bounding box center [854, 106] width 13 height 13
drag, startPoint x: 795, startPoint y: 105, endPoint x: 786, endPoint y: 107, distance: 8.5
click at [786, 107] on input "16" at bounding box center [795, 106] width 25 height 13
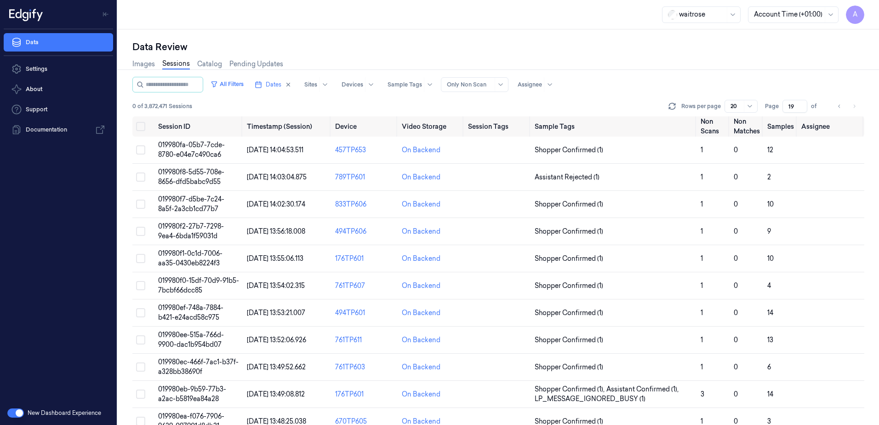
type input "1"
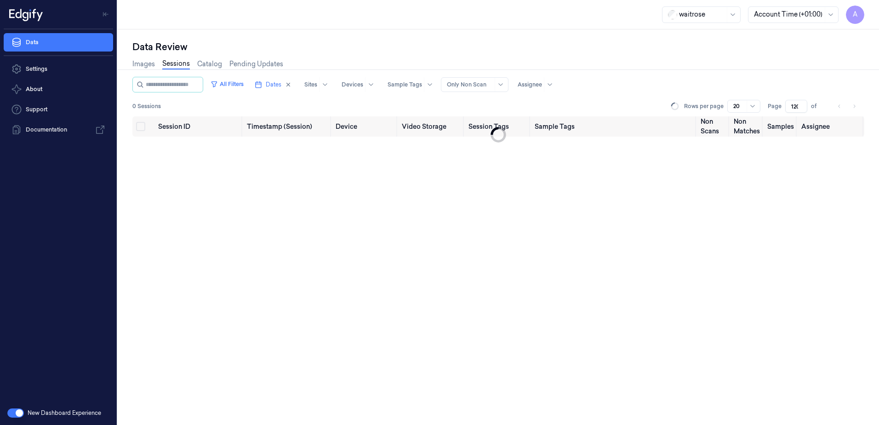
scroll to position [0, 1]
type input "1"
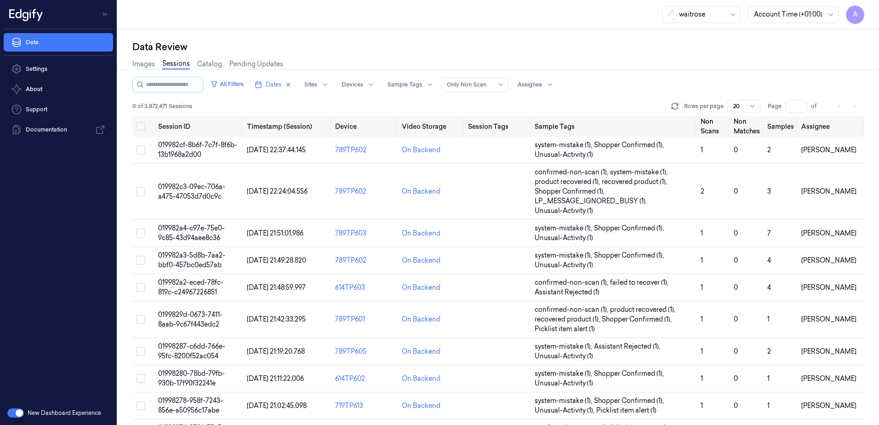
type input "1"
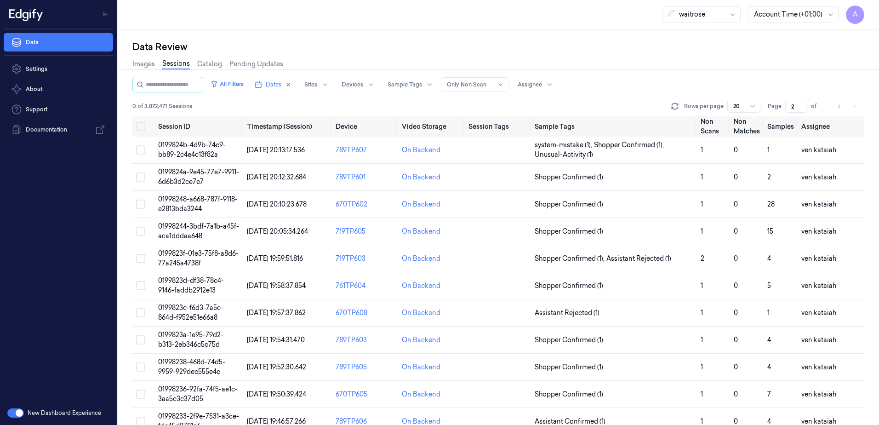
type input "20"
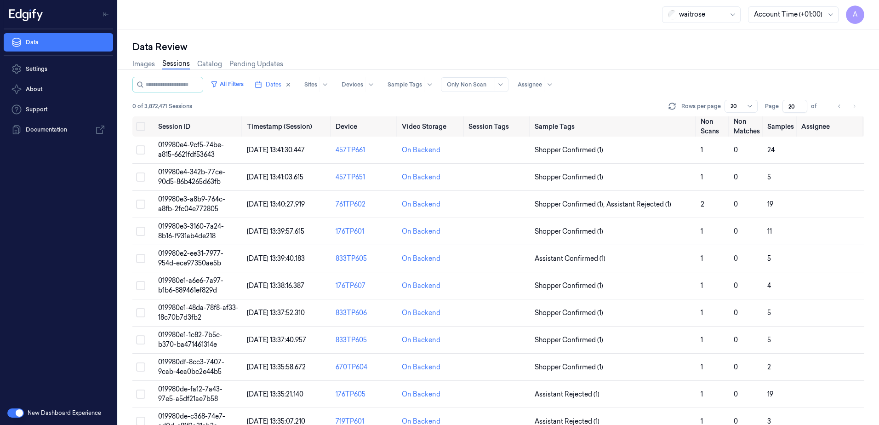
drag, startPoint x: 795, startPoint y: 106, endPoint x: 783, endPoint y: 110, distance: 12.7
click at [783, 110] on input "20" at bounding box center [795, 106] width 25 height 13
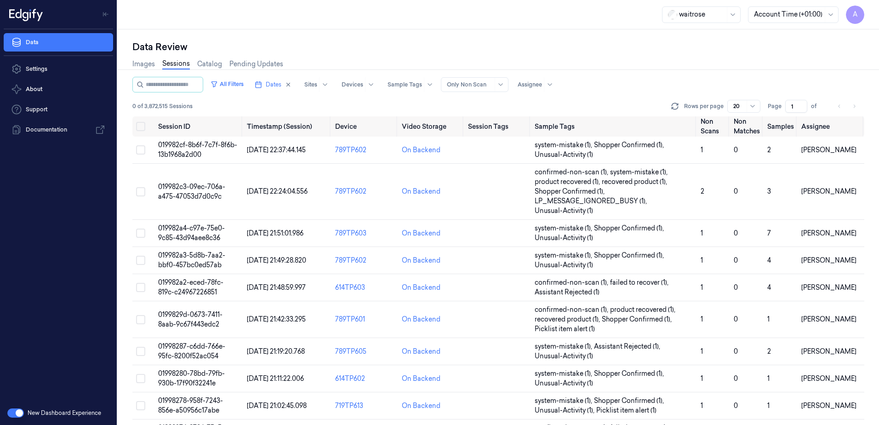
click at [790, 108] on input "1" at bounding box center [796, 106] width 22 height 13
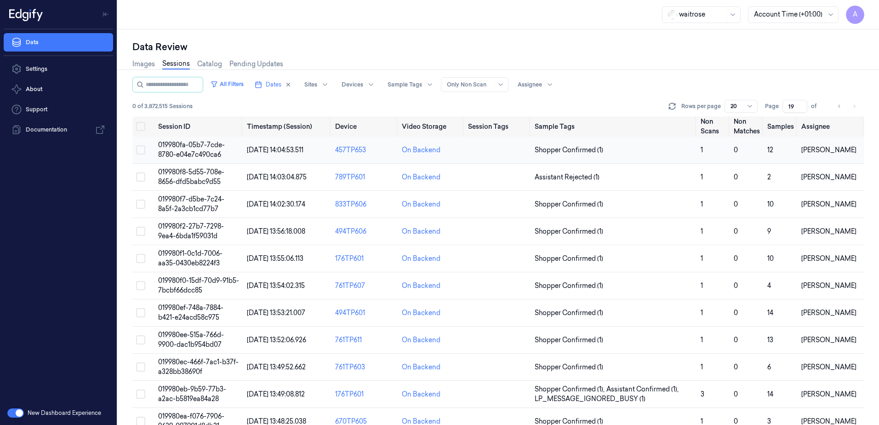
type input "19"
click at [190, 146] on span "019980fa-05b7-7cde-8780-e04e7c490ca6" at bounding box center [191, 150] width 67 height 18
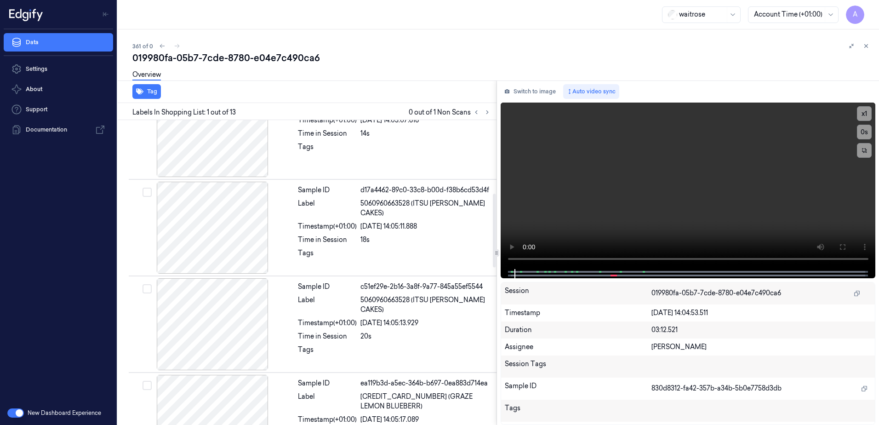
scroll to position [460, 0]
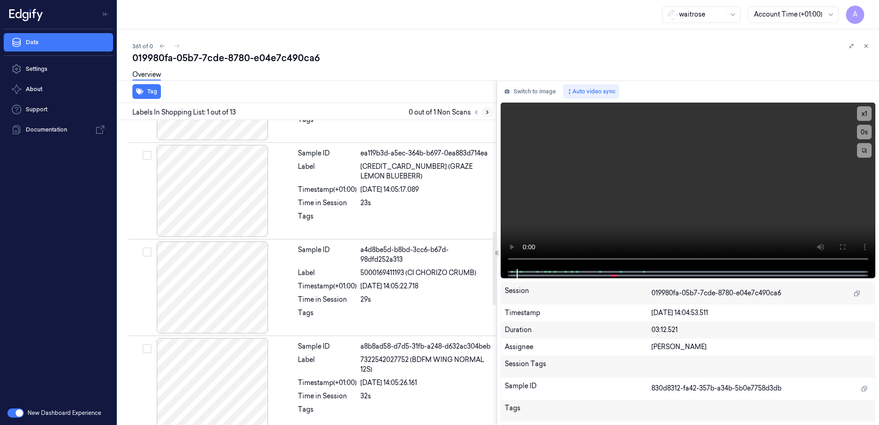
click at [483, 111] on button at bounding box center [487, 112] width 11 height 11
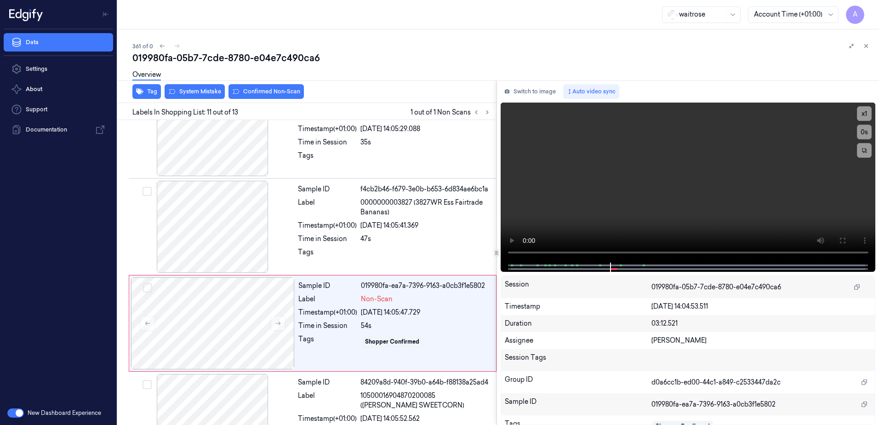
scroll to position [861, 0]
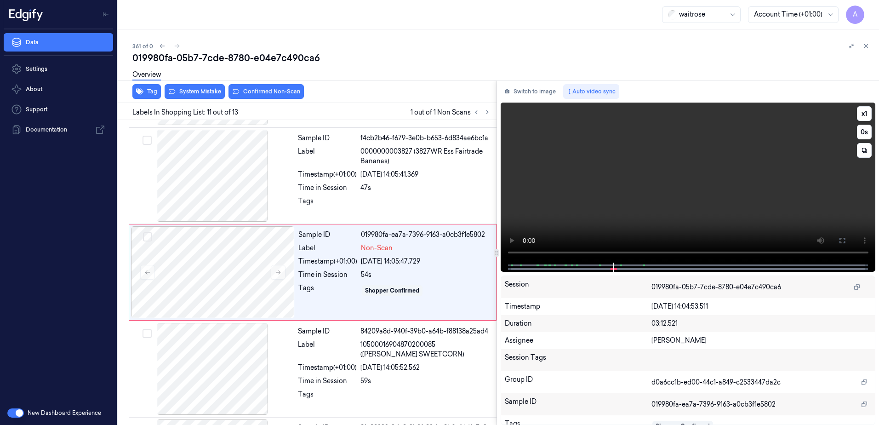
click at [642, 210] on video at bounding box center [688, 183] width 375 height 160
click at [343, 280] on div "Sample ID 019980fa-ea7a-7396-9163-a0cb3f1e5802 Label Non-Scan Timestamp (+01:00…" at bounding box center [395, 272] width 200 height 92
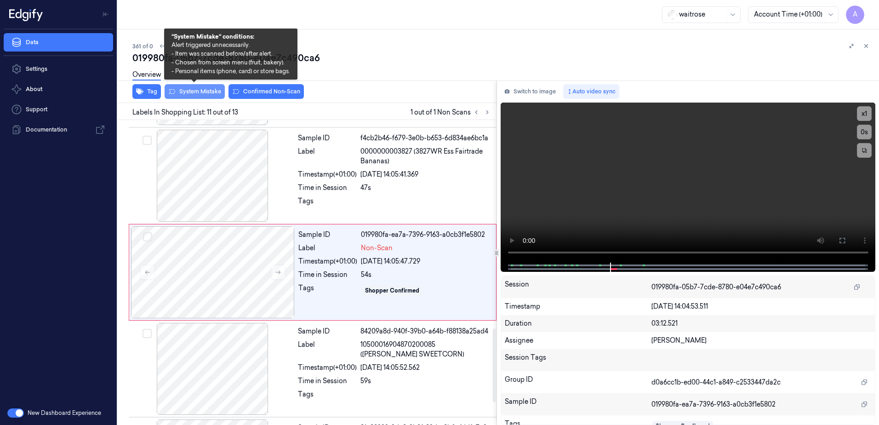
click at [184, 96] on button "System Mistake" at bounding box center [195, 91] width 60 height 15
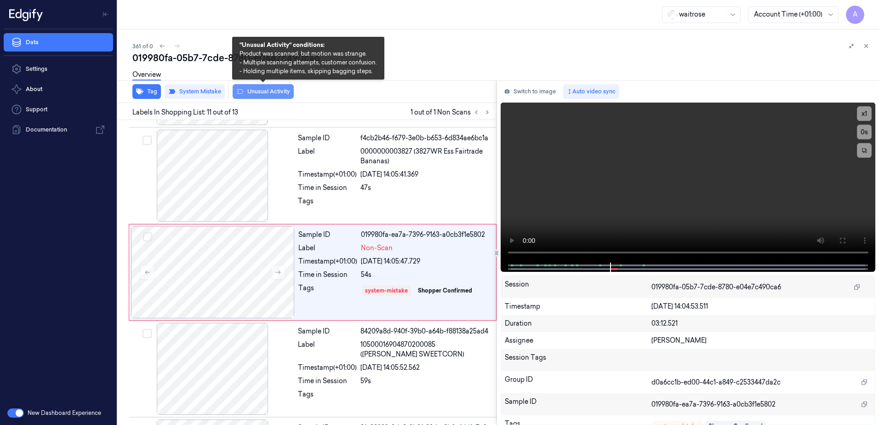
click at [256, 95] on button "Unusual Activity" at bounding box center [263, 91] width 61 height 15
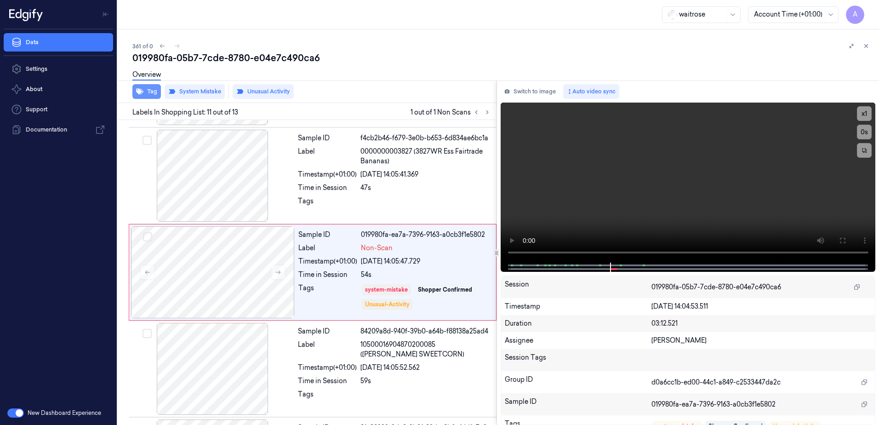
click at [152, 95] on button "Tag" at bounding box center [146, 91] width 29 height 15
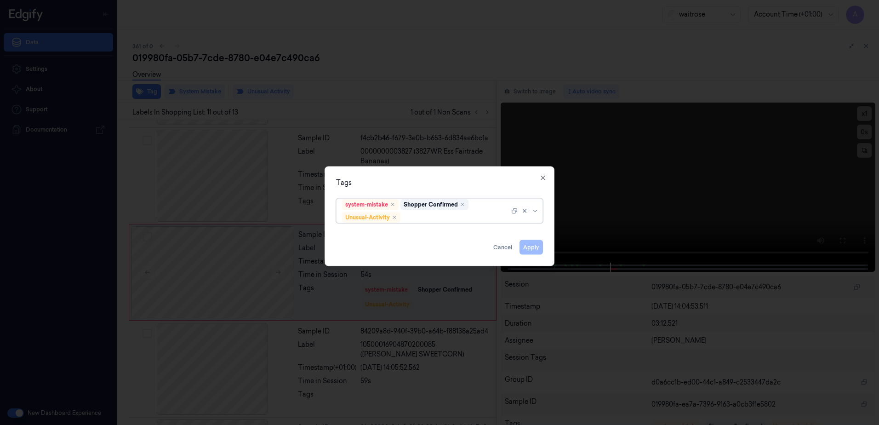
click at [418, 217] on div at bounding box center [455, 217] width 107 height 10
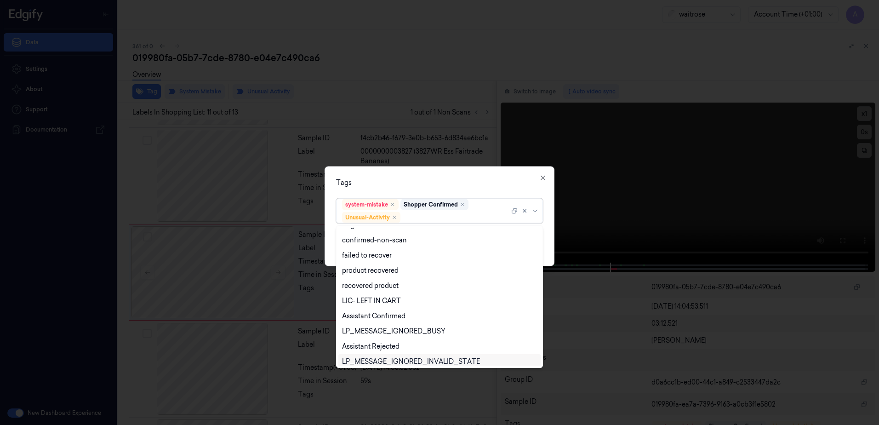
scroll to position [120, 0]
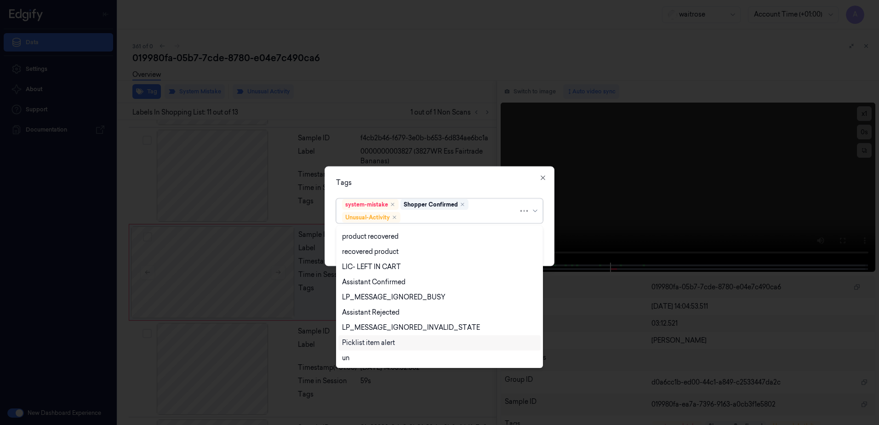
click at [385, 346] on div "Picklist item alert" at bounding box center [368, 343] width 53 height 10
click at [398, 187] on div "Tags" at bounding box center [439, 183] width 207 height 10
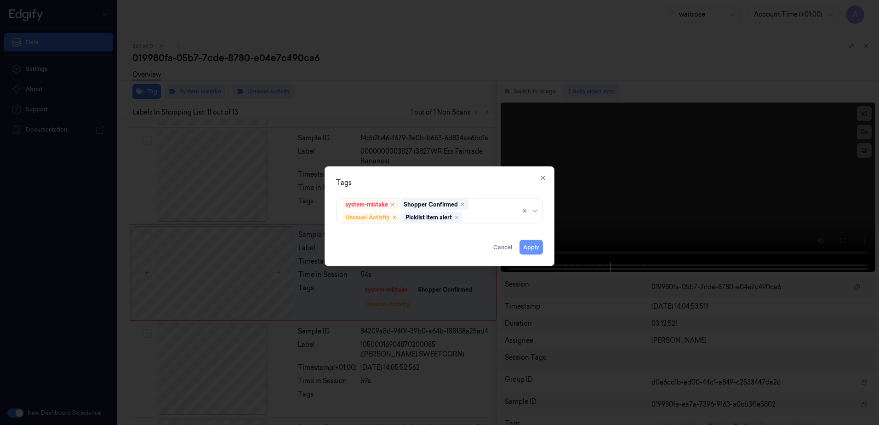
click at [528, 245] on button "Apply" at bounding box center [531, 247] width 23 height 15
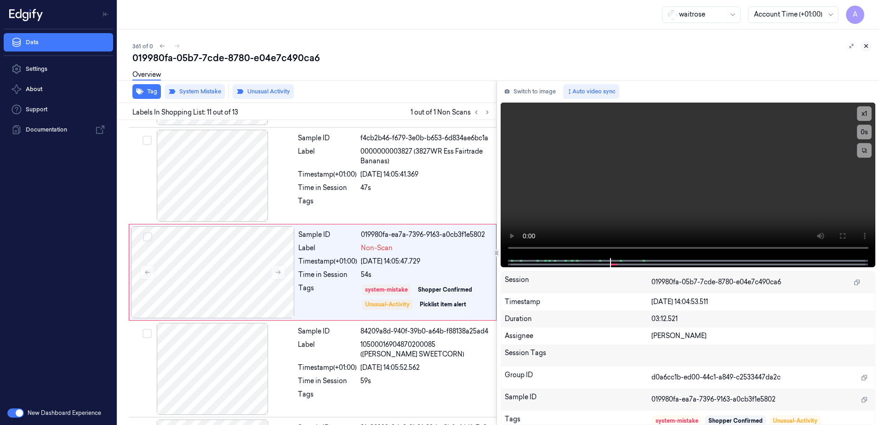
click at [865, 42] on button at bounding box center [866, 45] width 11 height 11
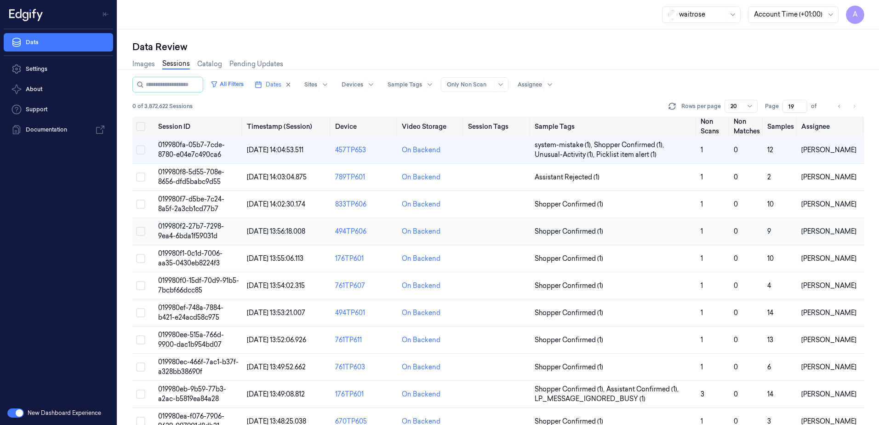
click at [197, 229] on span "019980f2-27b7-7298-9ea4-6bda1f59031d" at bounding box center [191, 231] width 66 height 18
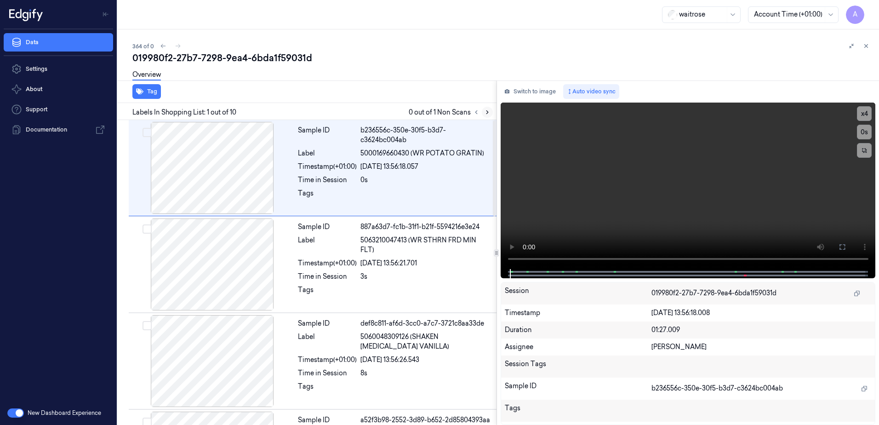
click at [491, 111] on button at bounding box center [487, 112] width 11 height 11
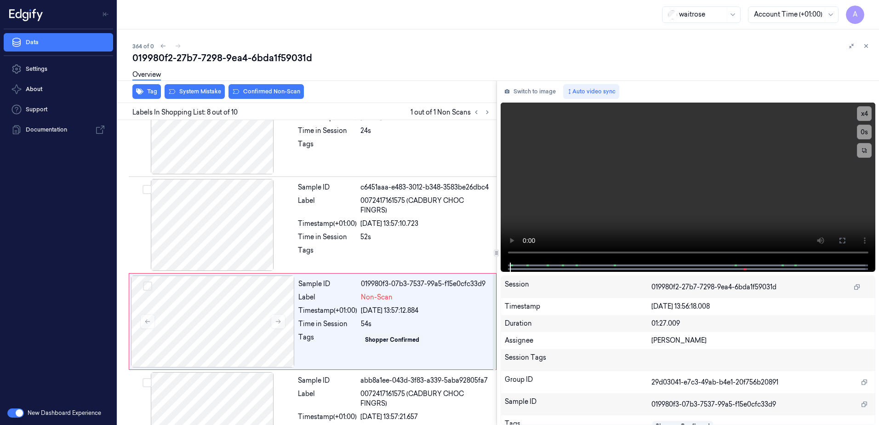
scroll to position [572, 0]
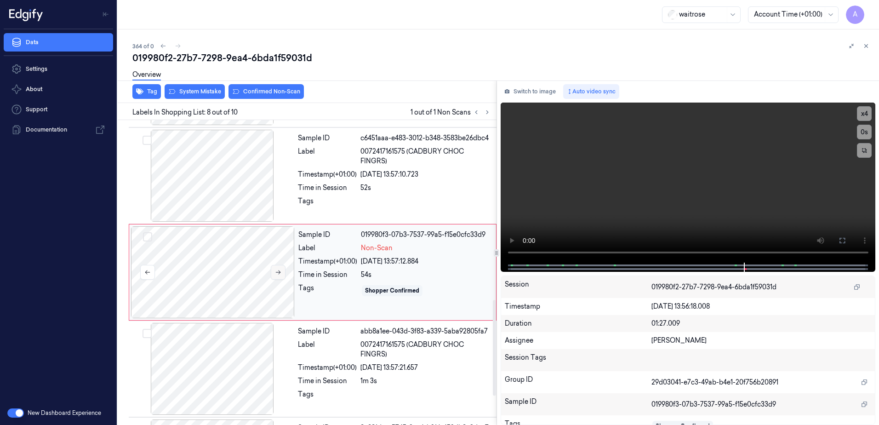
click at [279, 273] on icon at bounding box center [278, 272] width 6 height 6
click at [615, 265] on span at bounding box center [615, 265] width 1 height 5
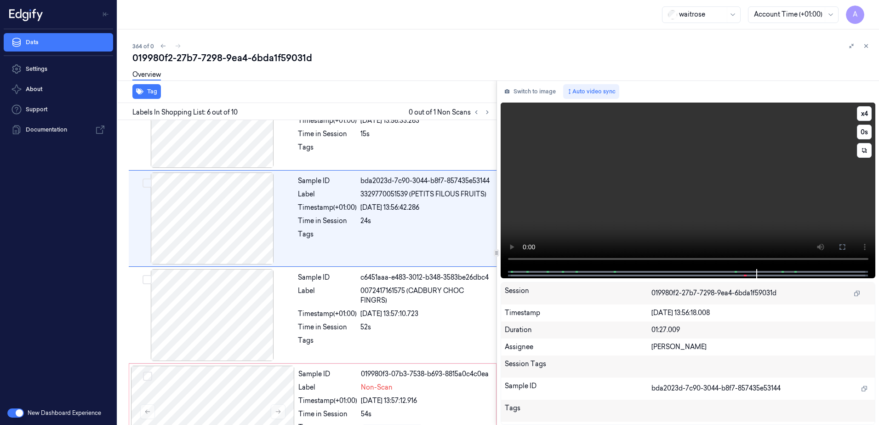
scroll to position [378, 0]
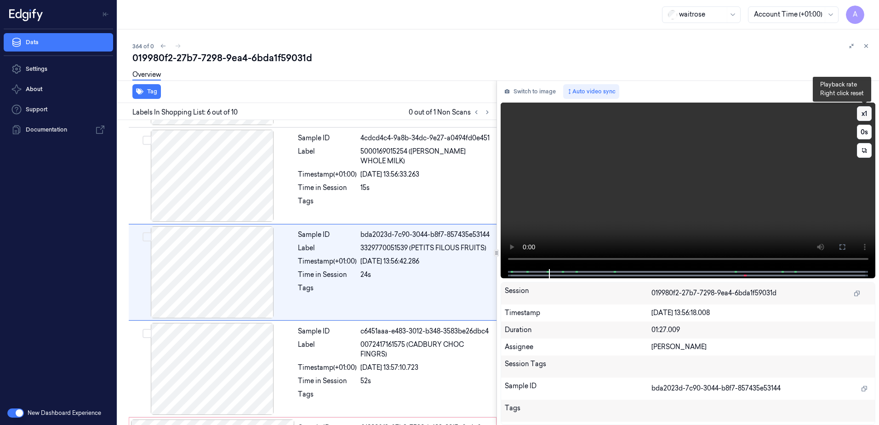
click at [867, 112] on button "x 1" at bounding box center [864, 113] width 15 height 15
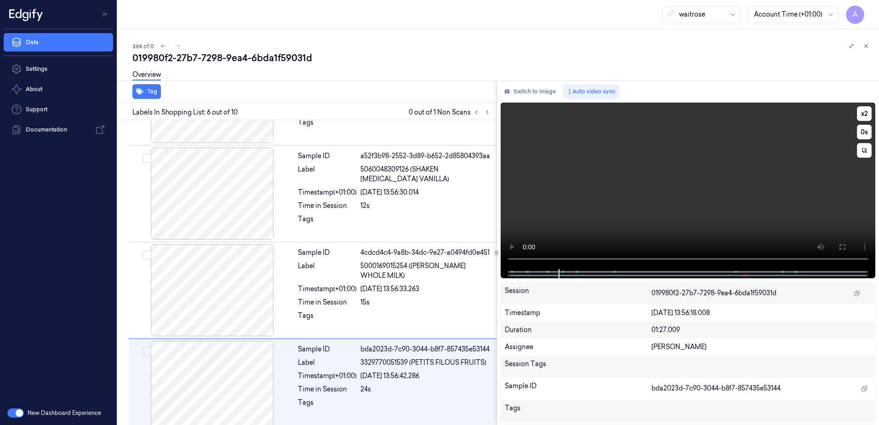
drag, startPoint x: 835, startPoint y: 248, endPoint x: 837, endPoint y: 296, distance: 47.9
click at [835, 248] on button at bounding box center [842, 247] width 15 height 15
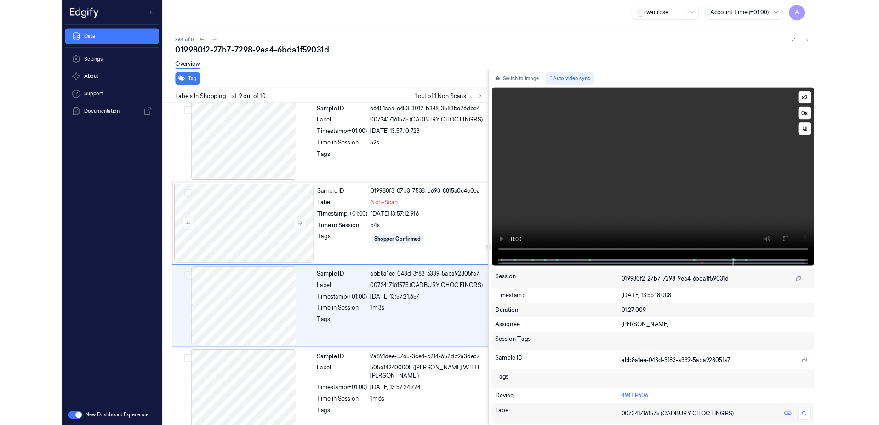
scroll to position [592, 0]
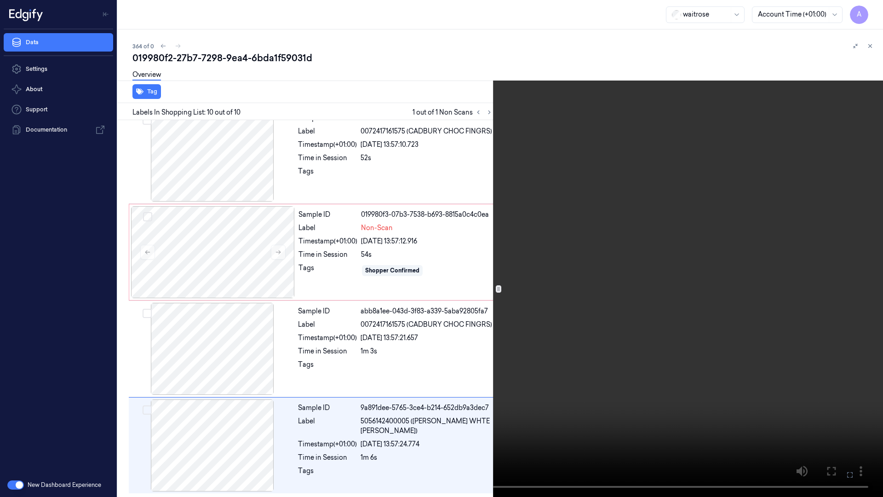
click at [650, 400] on video at bounding box center [441, 248] width 883 height 497
click at [0, 0] on icon at bounding box center [0, 0] width 0 height 0
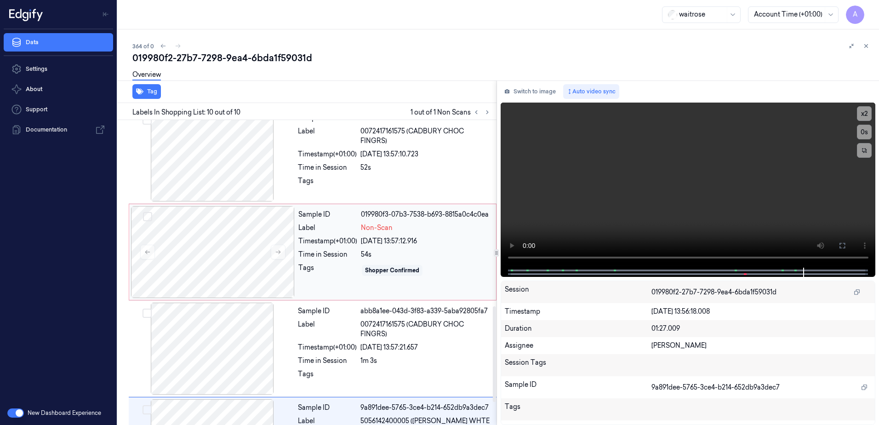
click at [427, 279] on div "Sample ID 019980f3-07b3-7538-b693-8815a0c4c0ea Label Non-Scan Timestamp (+01:00…" at bounding box center [395, 252] width 200 height 92
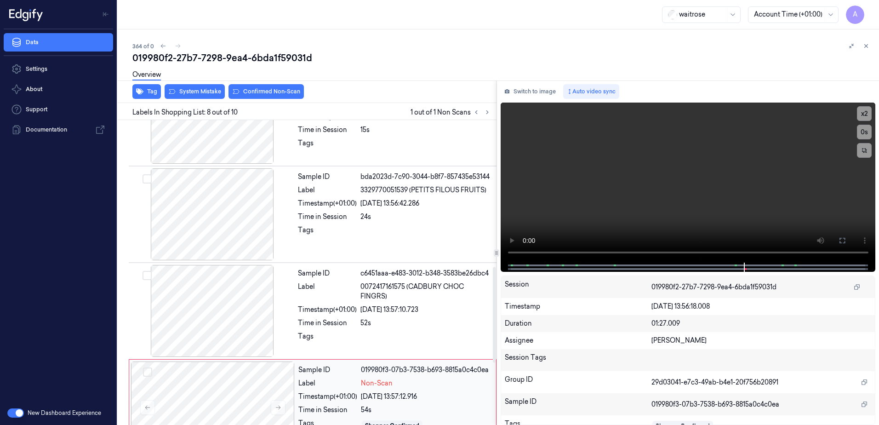
scroll to position [434, 0]
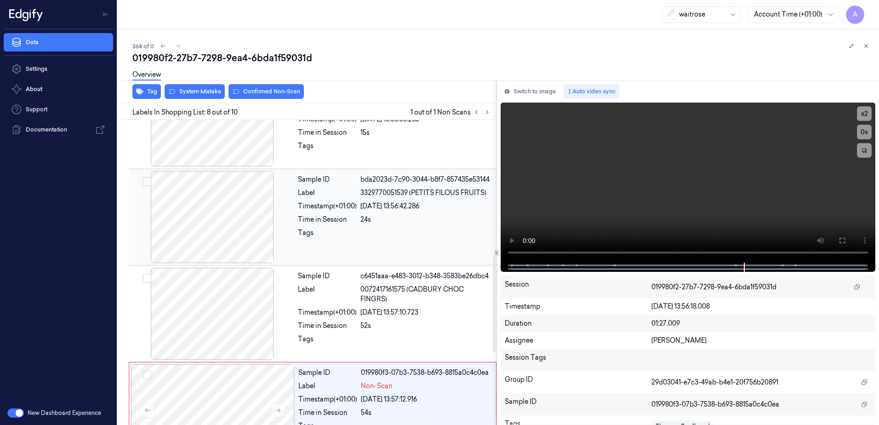
click at [449, 232] on div at bounding box center [425, 235] width 131 height 15
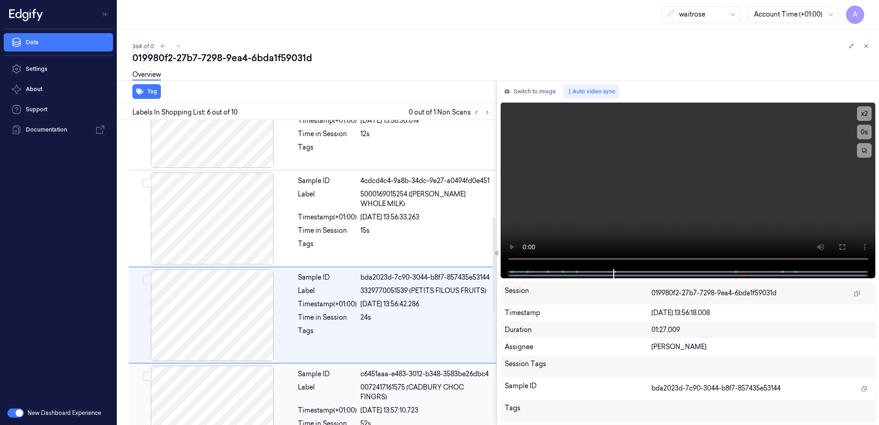
scroll to position [286, 0]
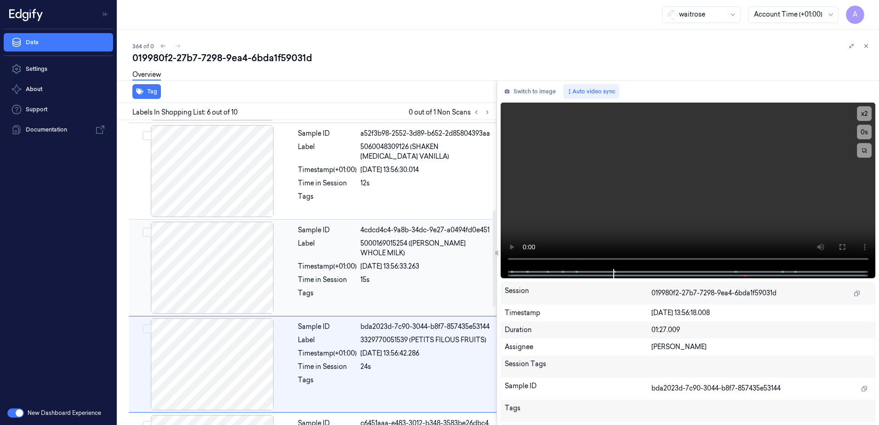
click at [349, 297] on div "Tags" at bounding box center [327, 295] width 59 height 15
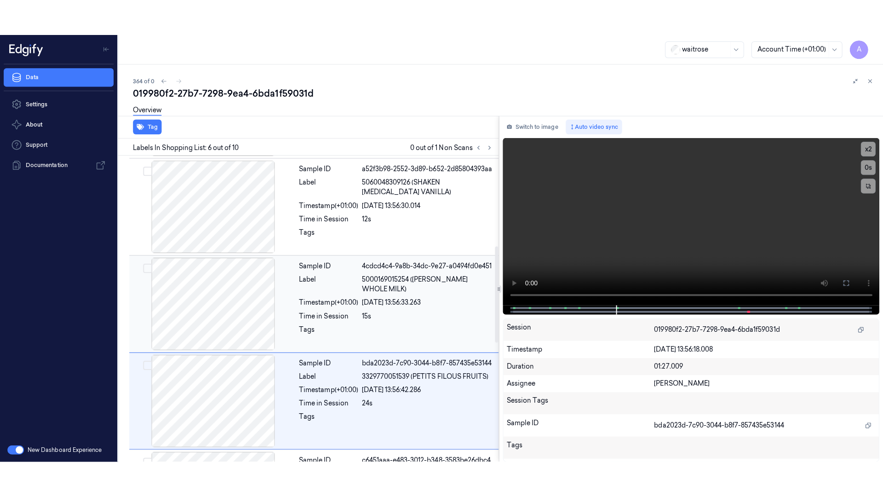
scroll to position [282, 0]
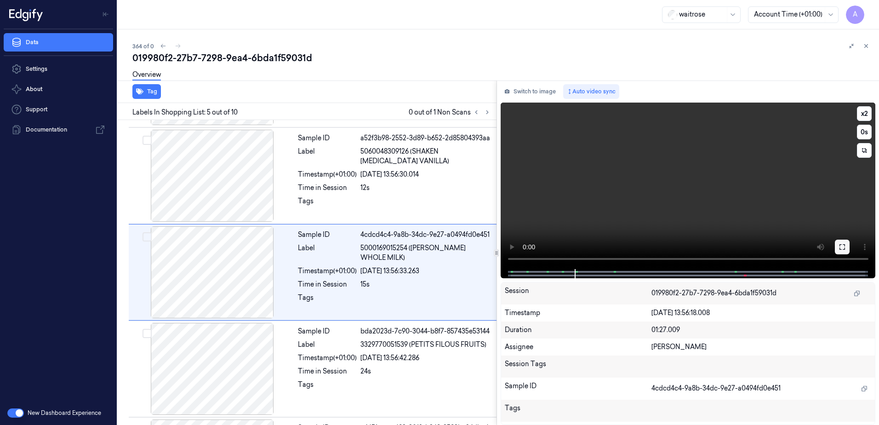
click at [837, 247] on button at bounding box center [842, 247] width 15 height 15
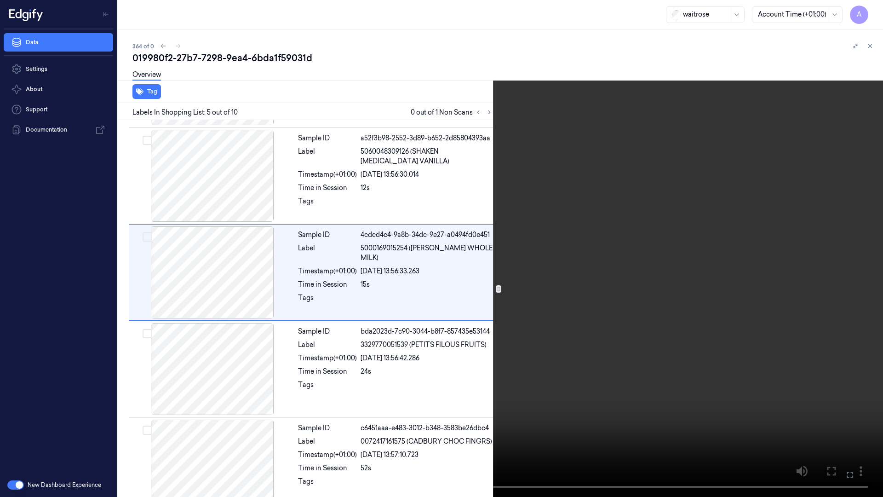
click at [427, 291] on video at bounding box center [441, 248] width 883 height 497
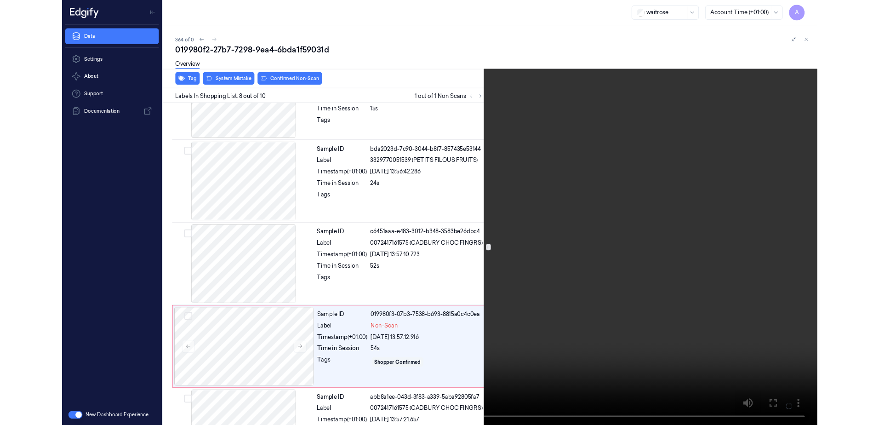
scroll to position [536, 0]
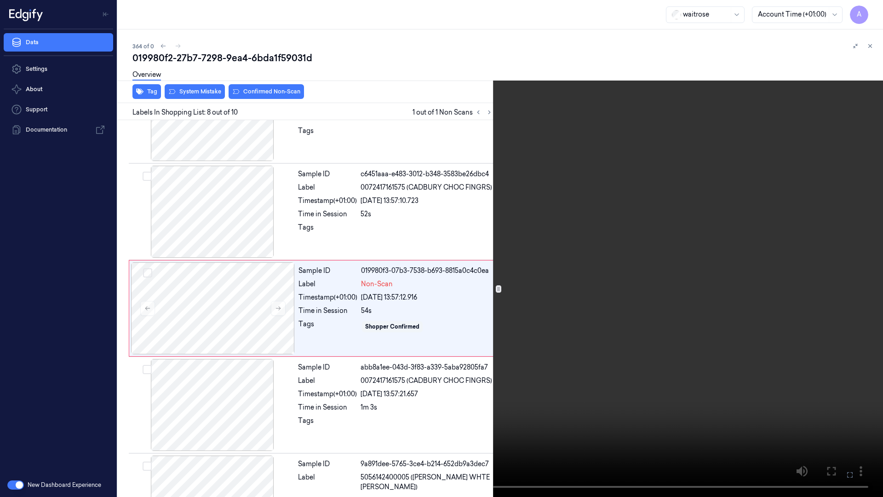
click at [0, 0] on icon at bounding box center [0, 0] width 0 height 0
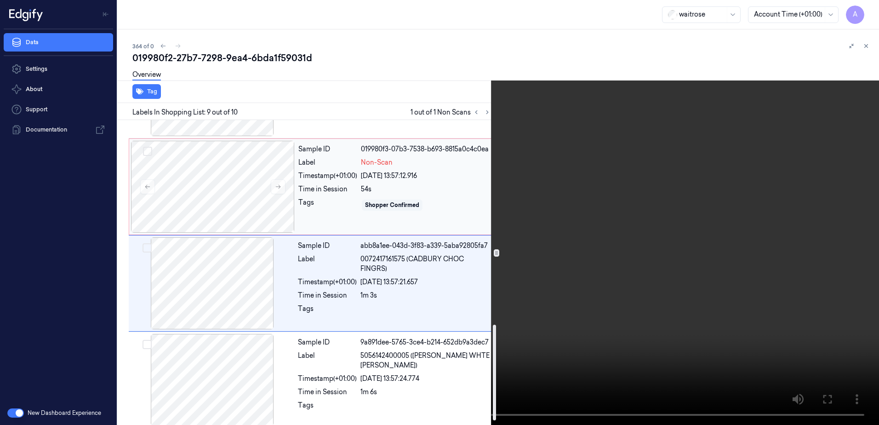
scroll to position [663, 0]
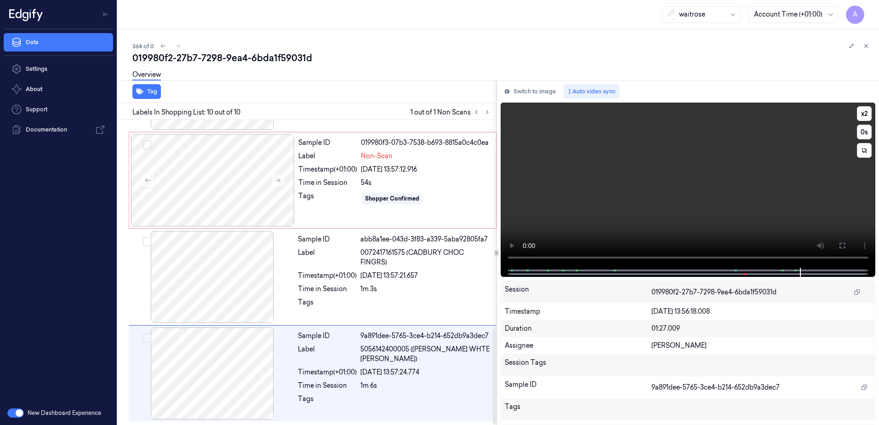
click at [598, 199] on video at bounding box center [688, 185] width 375 height 165
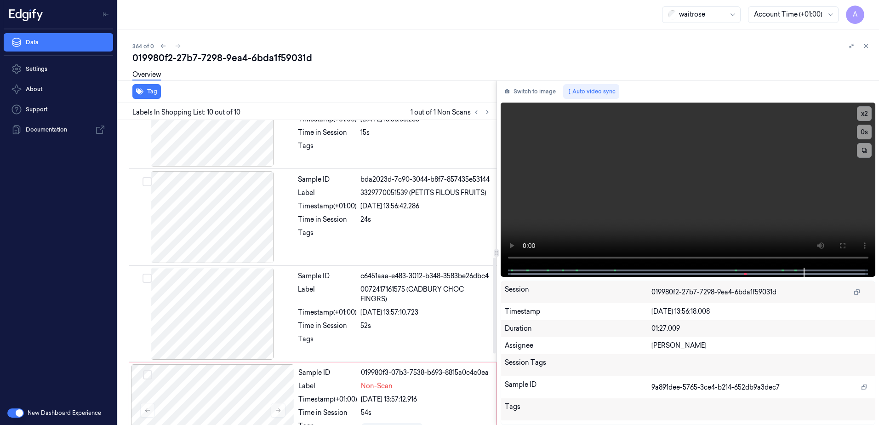
scroll to position [526, 0]
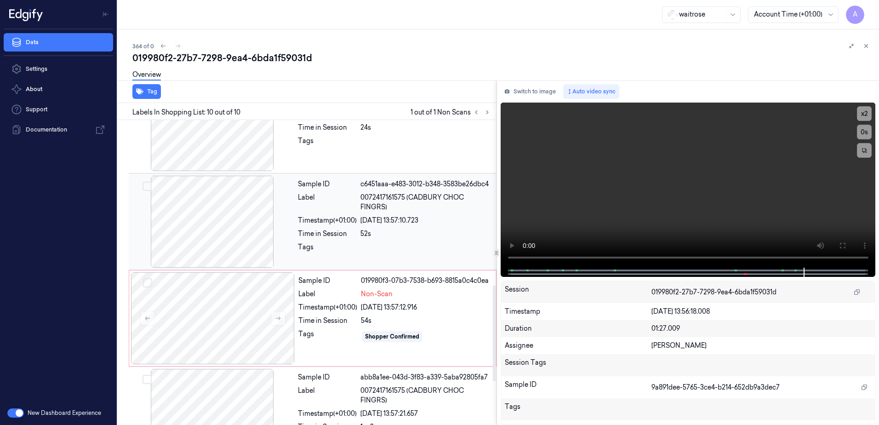
click at [406, 225] on div "Sample ID c6451aaa-e483-3012-b348-3583be26dbc4 Label 0072417161575 (CADBURY CHO…" at bounding box center [394, 222] width 200 height 92
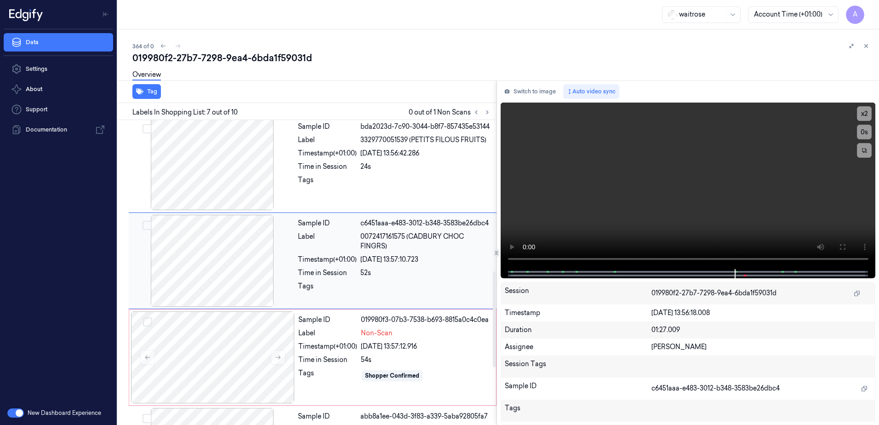
scroll to position [475, 0]
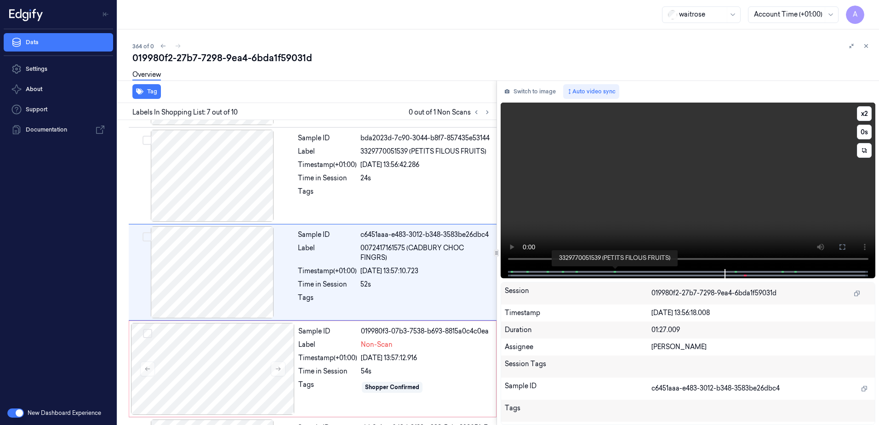
click at [615, 269] on span at bounding box center [615, 271] width 1 height 5
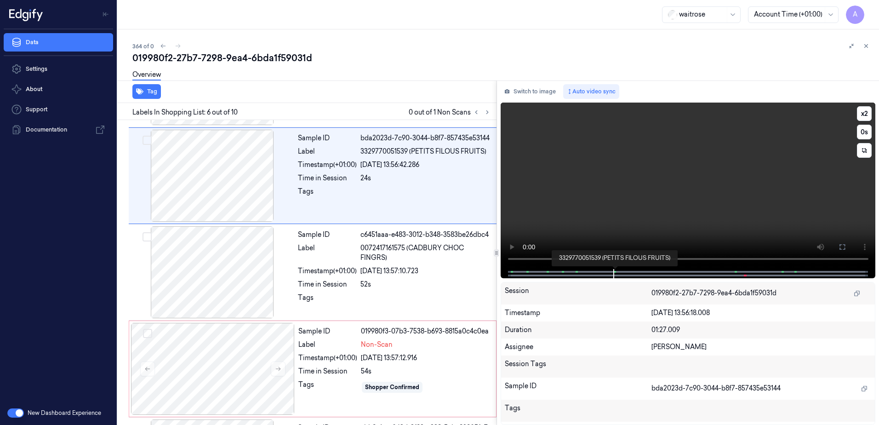
scroll to position [378, 0]
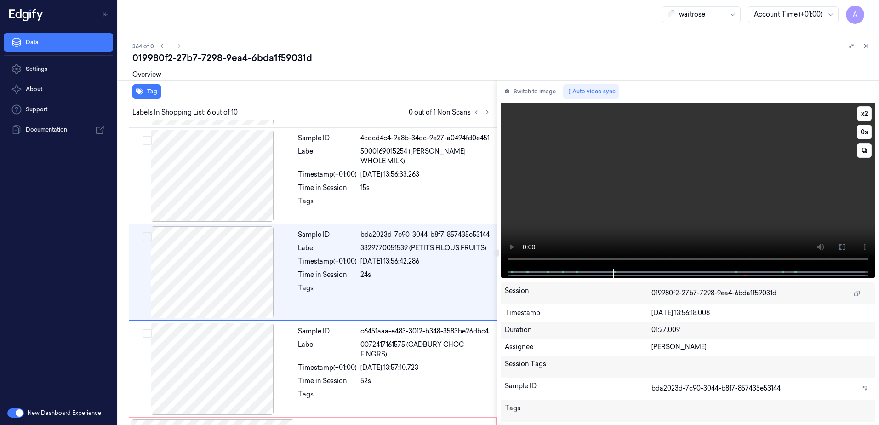
click at [621, 234] on video at bounding box center [688, 186] width 375 height 166
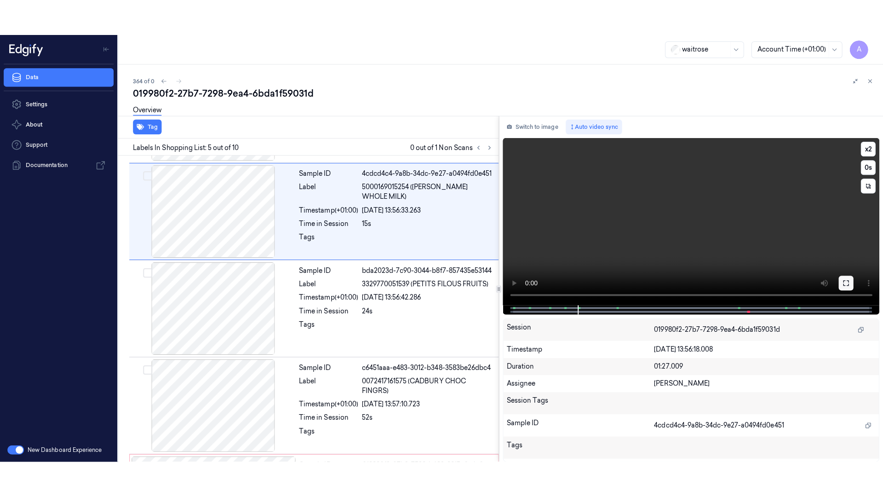
scroll to position [282, 0]
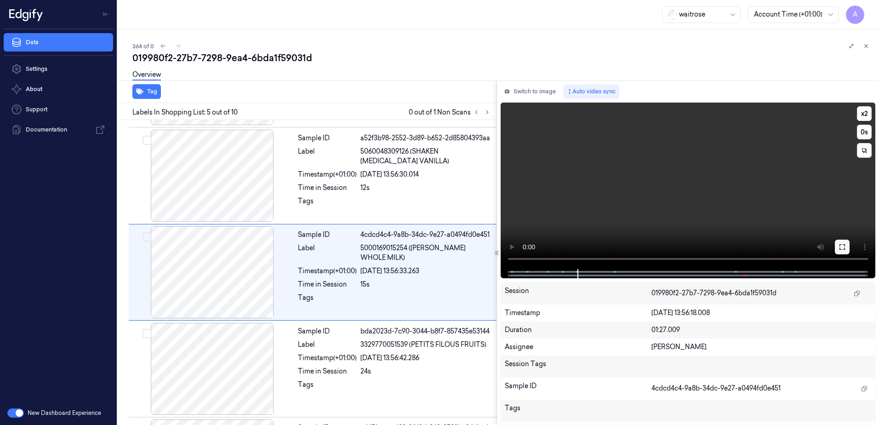
click at [840, 249] on icon at bounding box center [843, 247] width 6 height 6
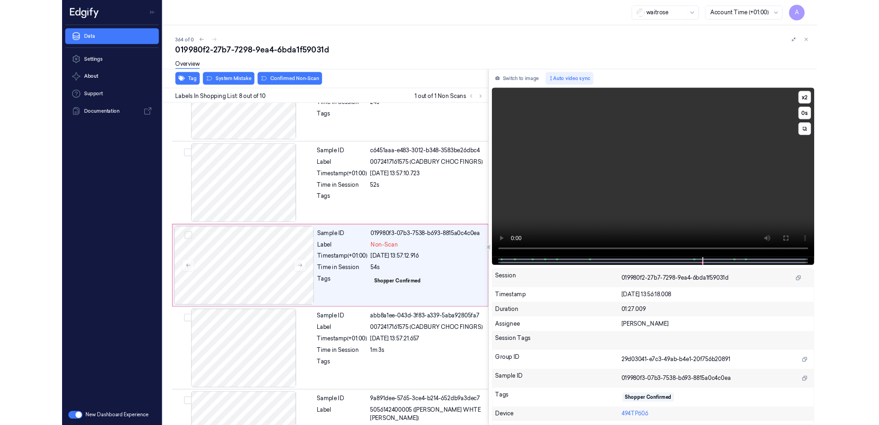
scroll to position [536, 0]
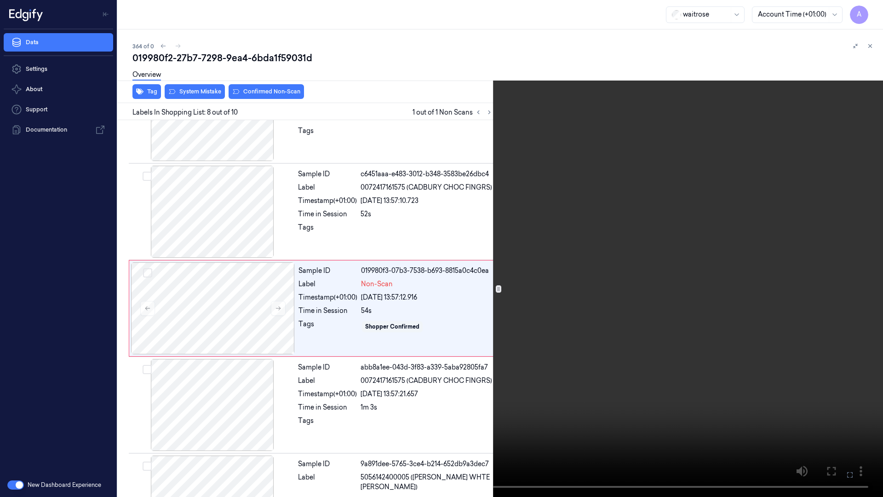
drag, startPoint x: 844, startPoint y: 475, endPoint x: 799, endPoint y: 397, distance: 90.0
click at [0, 0] on button at bounding box center [0, 0] width 0 height 0
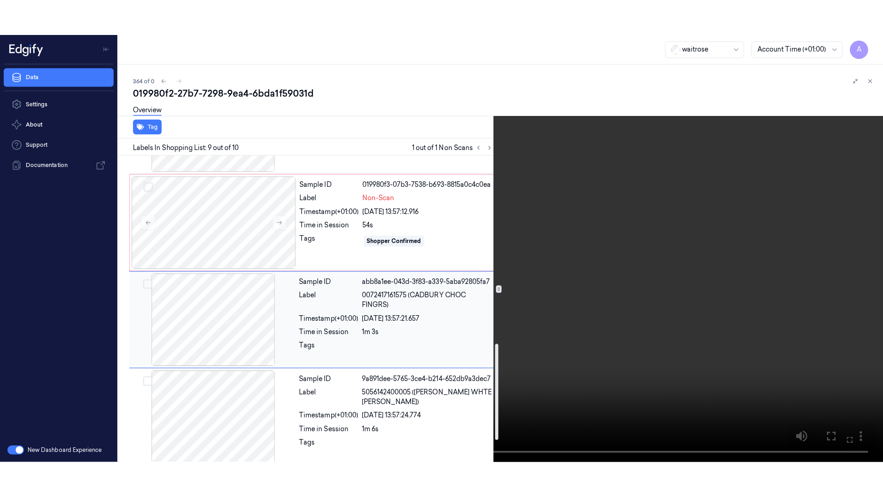
scroll to position [663, 0]
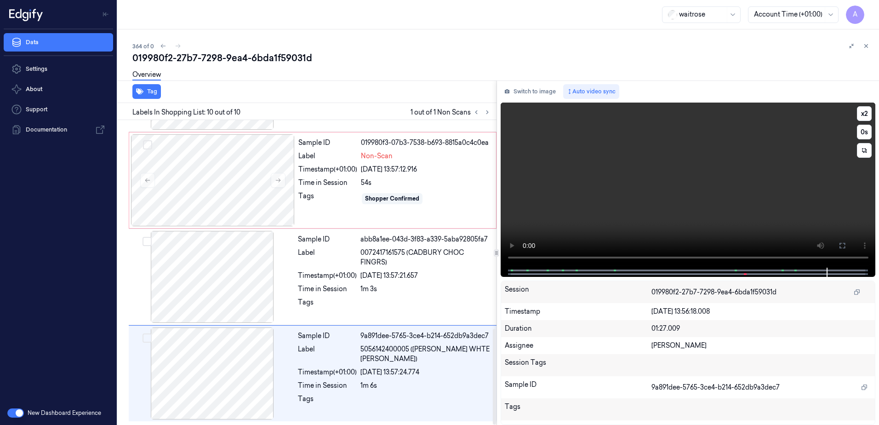
click at [631, 199] on video at bounding box center [688, 185] width 375 height 165
click at [760, 221] on video at bounding box center [688, 185] width 375 height 165
drag, startPoint x: 837, startPoint y: 243, endPoint x: 839, endPoint y: 291, distance: 47.9
click at [837, 243] on button at bounding box center [842, 245] width 15 height 15
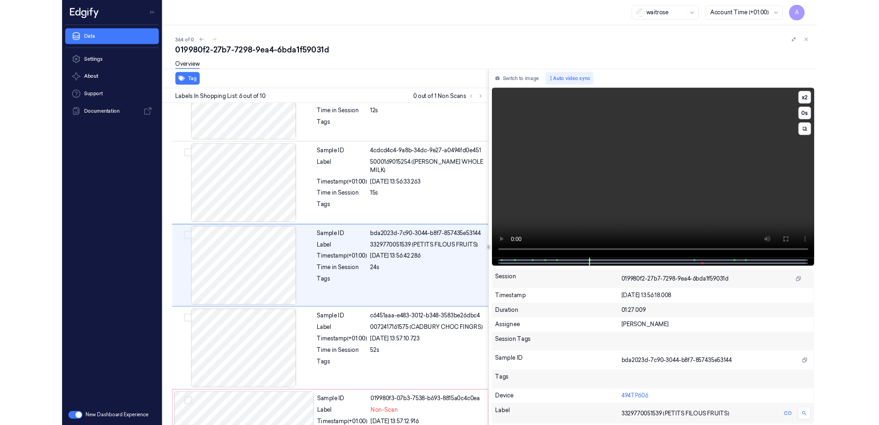
scroll to position [343, 0]
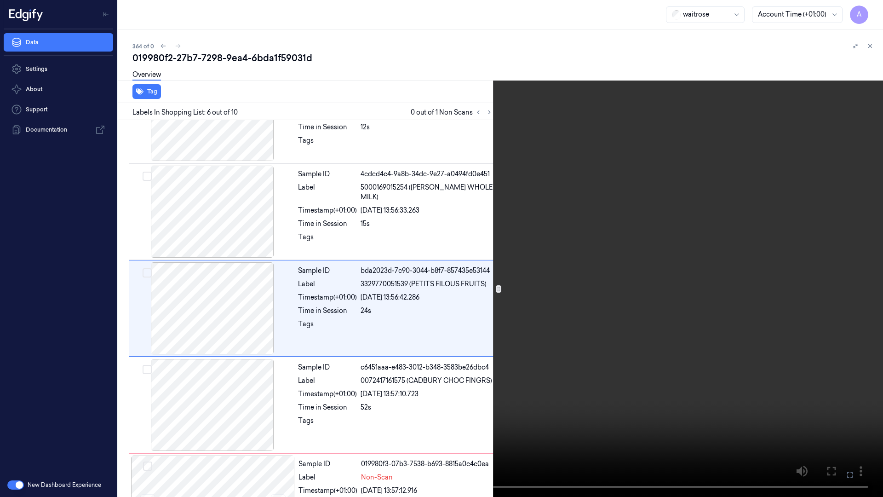
click at [0, 0] on icon at bounding box center [0, 0] width 0 height 0
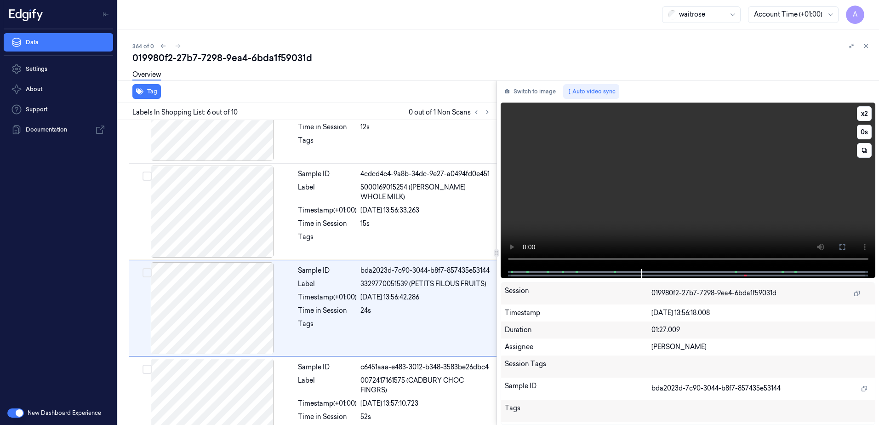
click at [633, 150] on video at bounding box center [688, 186] width 375 height 166
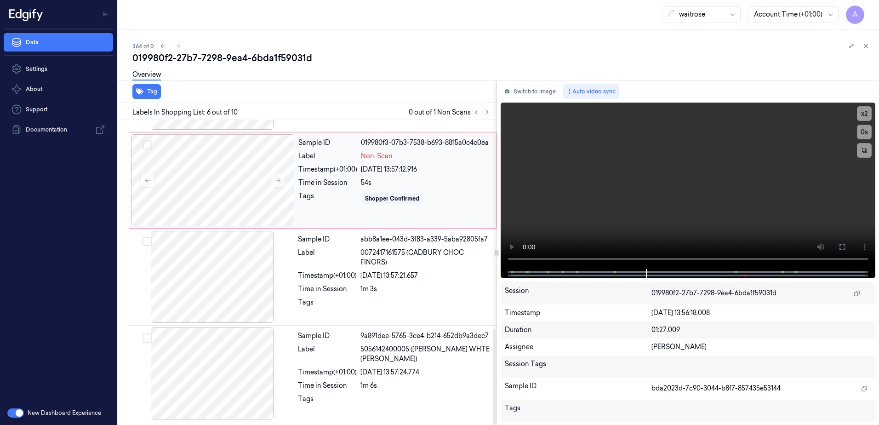
click at [331, 194] on div "Tags" at bounding box center [327, 198] width 59 height 15
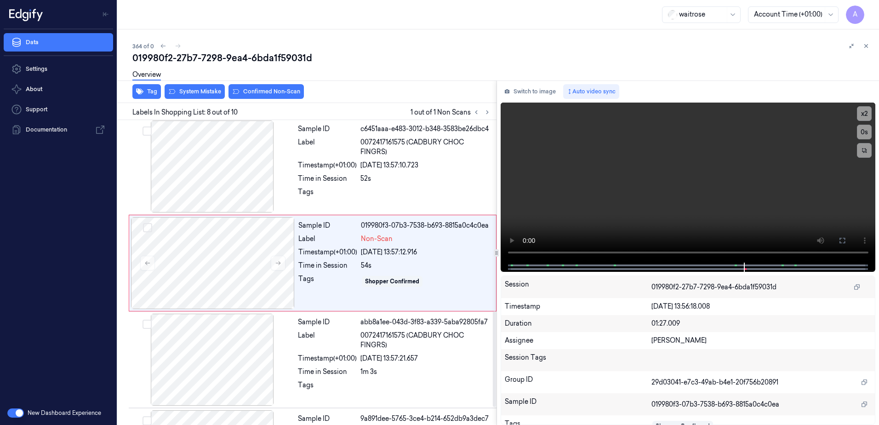
scroll to position [572, 0]
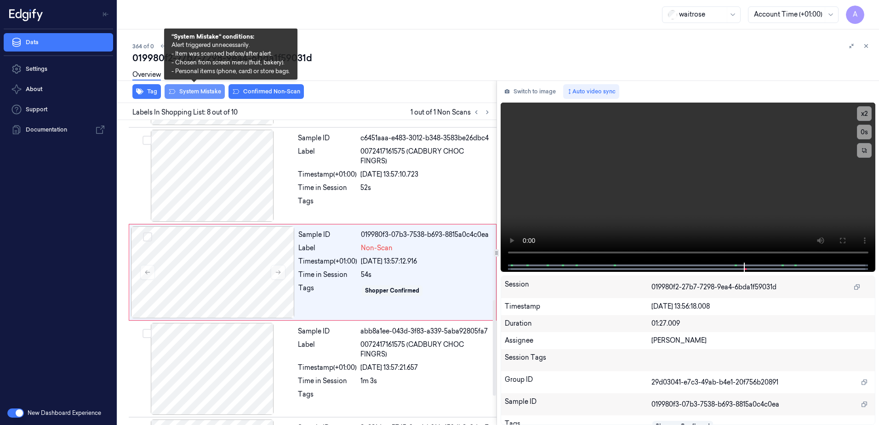
click at [191, 91] on button "System Mistake" at bounding box center [195, 91] width 60 height 15
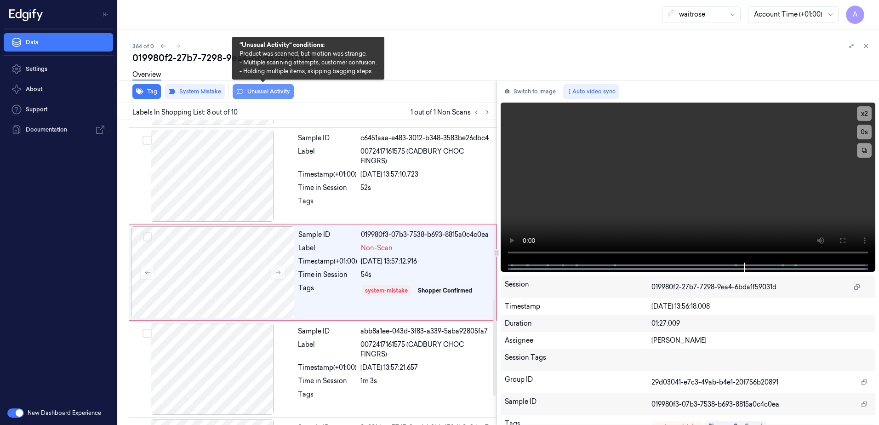
click at [265, 95] on button "Unusual Activity" at bounding box center [263, 91] width 61 height 15
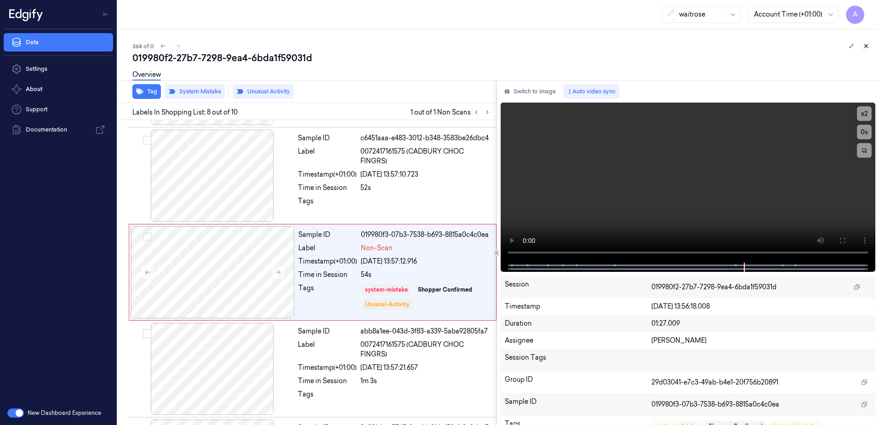
click at [863, 50] on button at bounding box center [866, 45] width 11 height 11
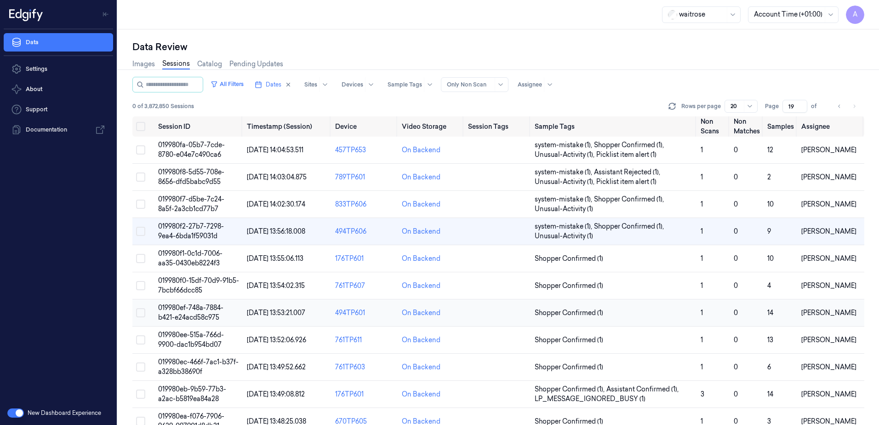
click at [190, 306] on span "019980ef-748a-7884-b421-e24acd58c975" at bounding box center [190, 312] width 65 height 18
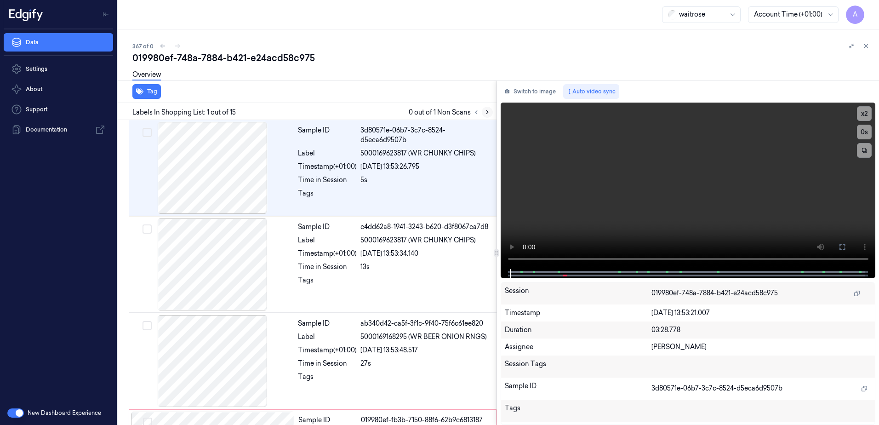
click at [486, 113] on icon at bounding box center [487, 112] width 6 height 6
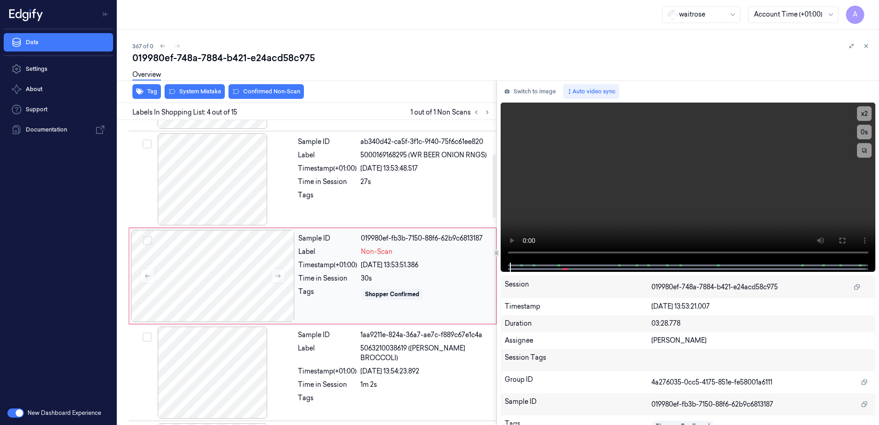
scroll to position [185, 0]
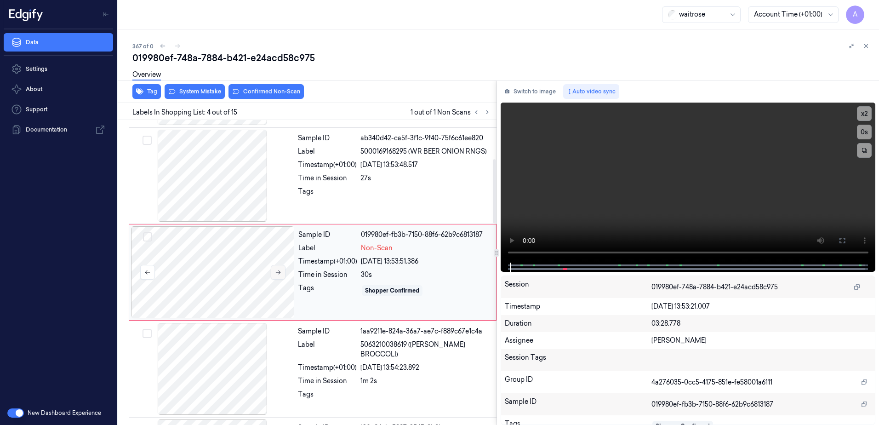
click at [280, 273] on icon at bounding box center [278, 272] width 6 height 6
click at [274, 274] on button at bounding box center [278, 272] width 15 height 15
click at [277, 274] on icon at bounding box center [278, 272] width 6 height 6
click at [680, 163] on video at bounding box center [688, 183] width 375 height 160
click at [614, 181] on video at bounding box center [688, 183] width 375 height 160
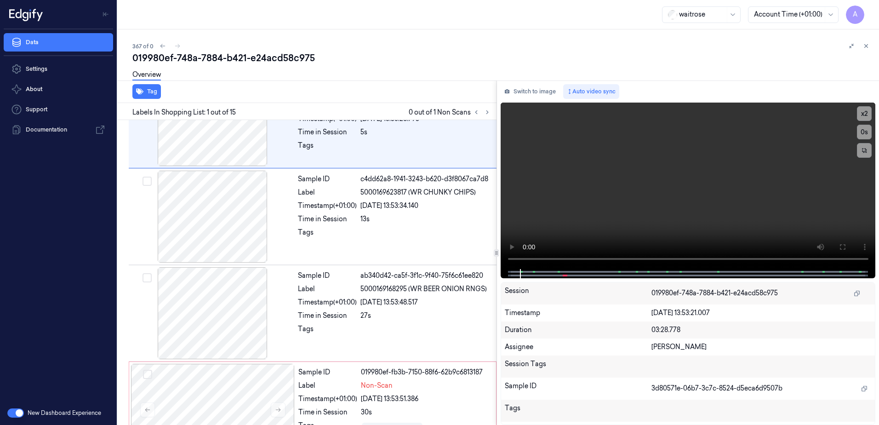
scroll to position [0, 0]
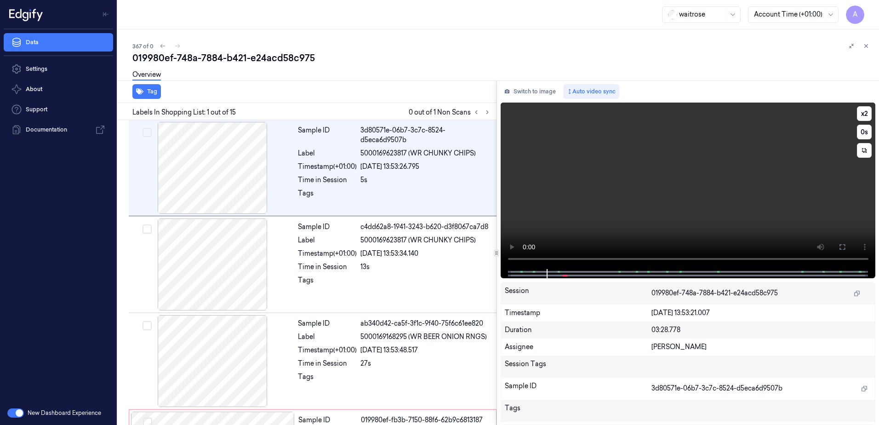
click at [713, 215] on video at bounding box center [688, 186] width 375 height 166
click at [686, 186] on video at bounding box center [688, 186] width 375 height 166
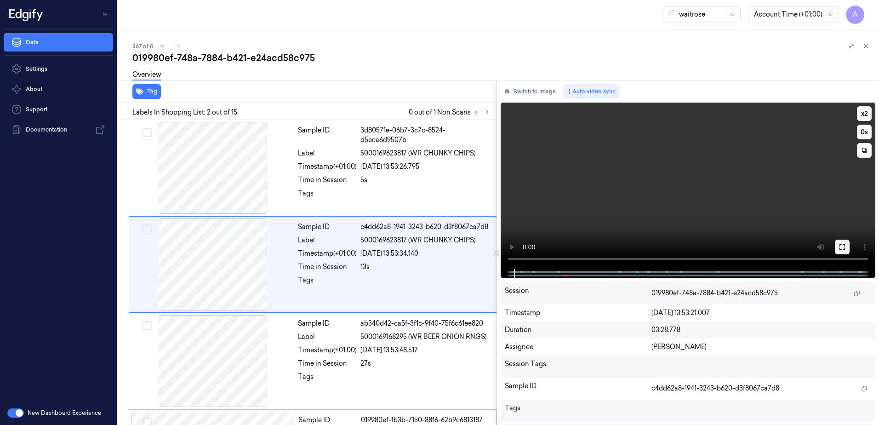
click at [839, 246] on icon at bounding box center [842, 246] width 7 height 7
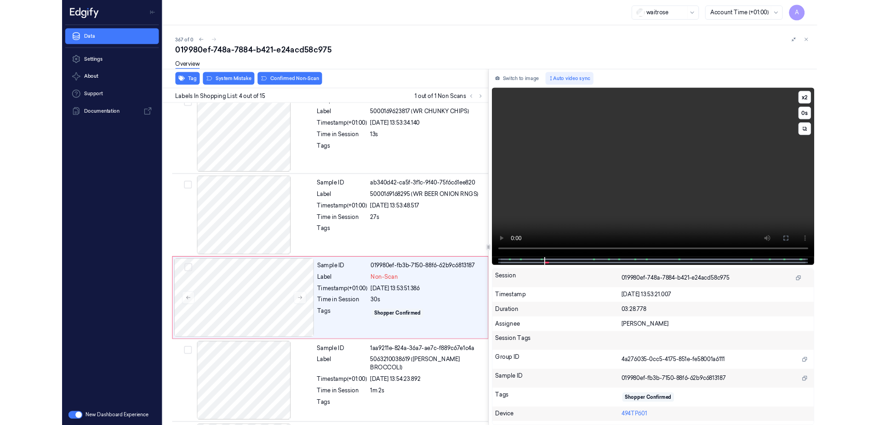
scroll to position [149, 0]
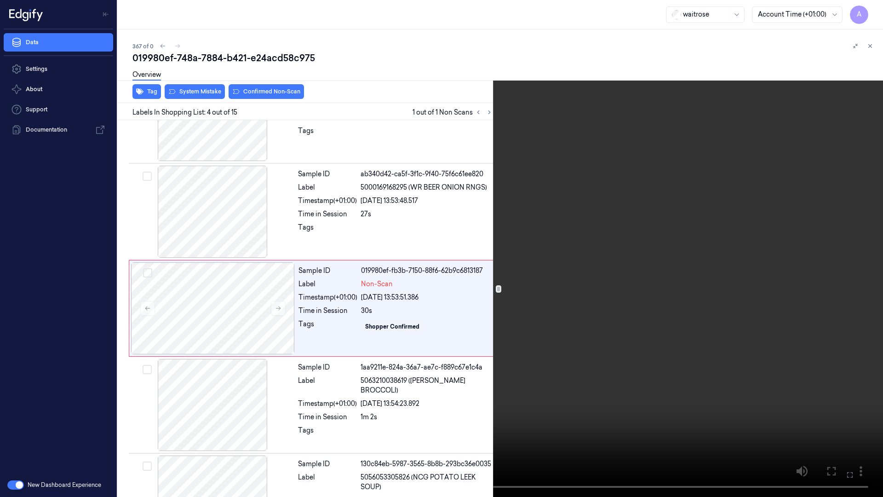
click at [0, 0] on icon at bounding box center [0, 0] width 0 height 0
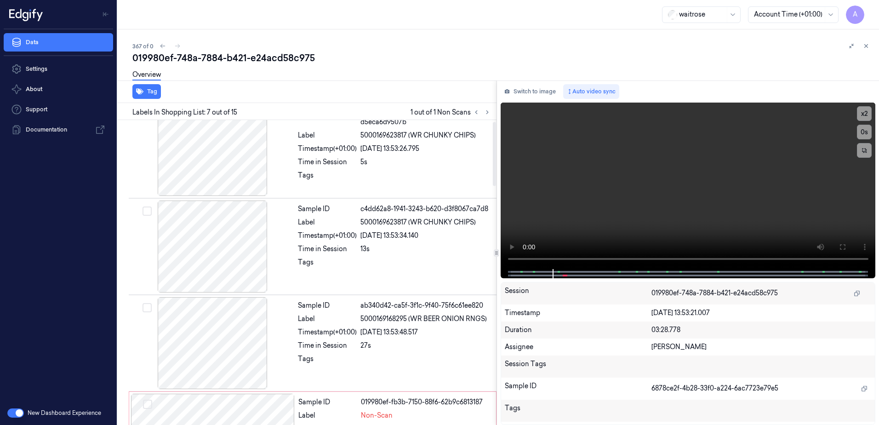
scroll to position [0, 0]
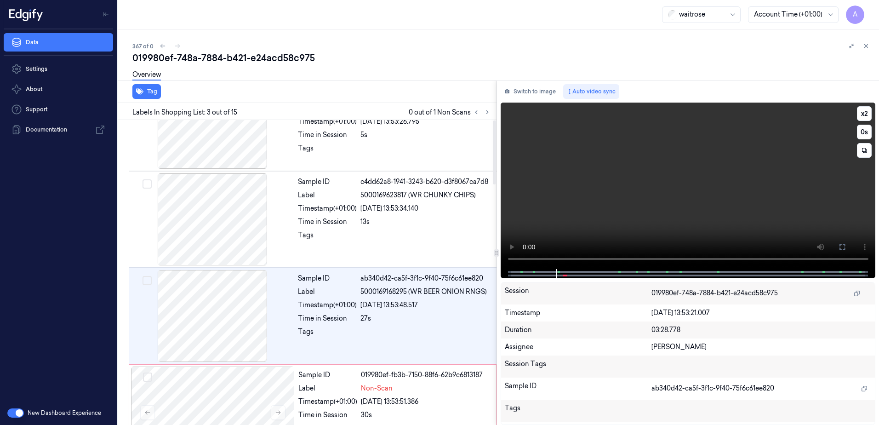
click at [640, 191] on video at bounding box center [688, 186] width 375 height 166
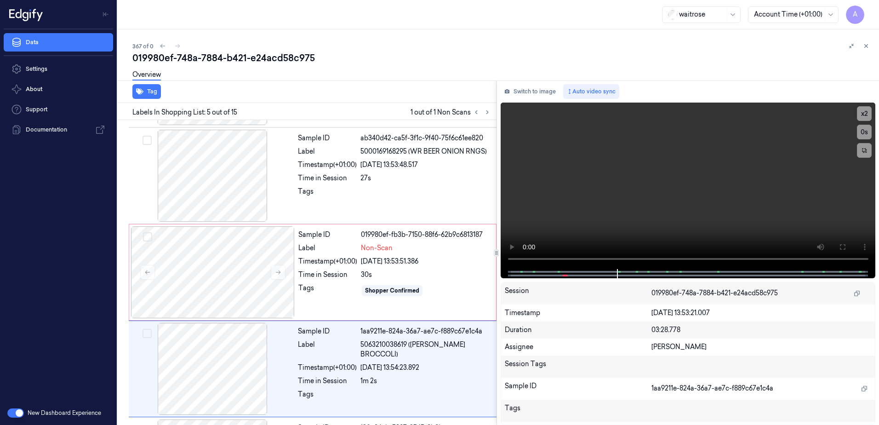
scroll to position [282, 0]
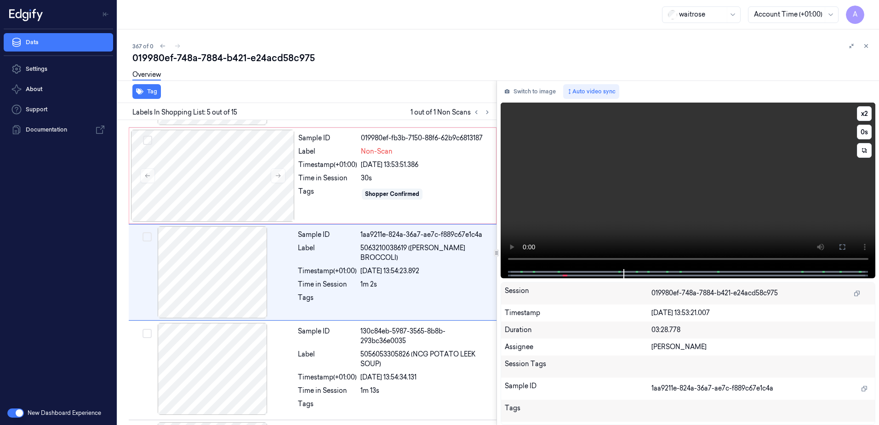
click at [673, 235] on video at bounding box center [688, 186] width 375 height 166
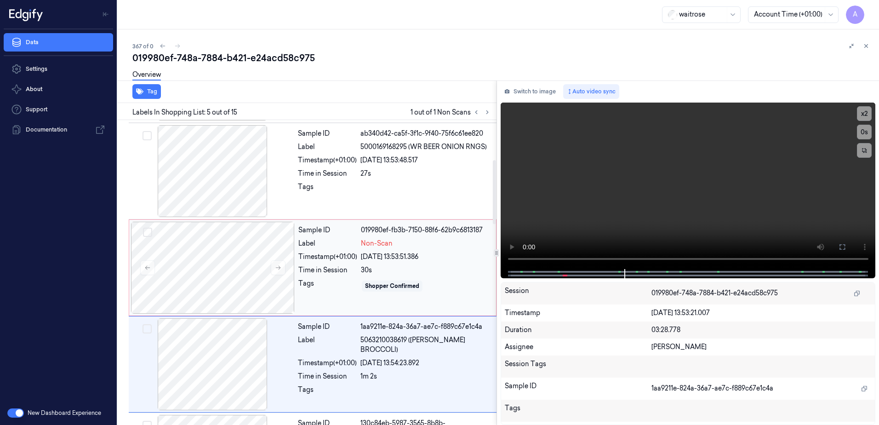
click at [414, 257] on div "25/09/2025 13:53:51.386" at bounding box center [426, 257] width 130 height 10
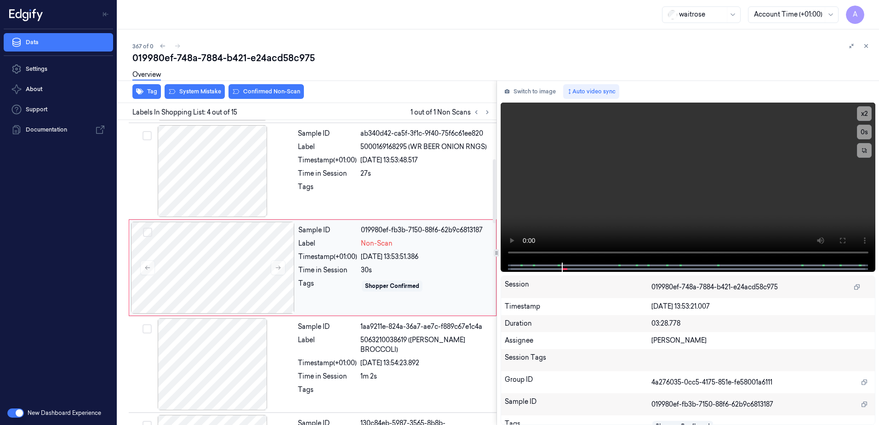
scroll to position [185, 0]
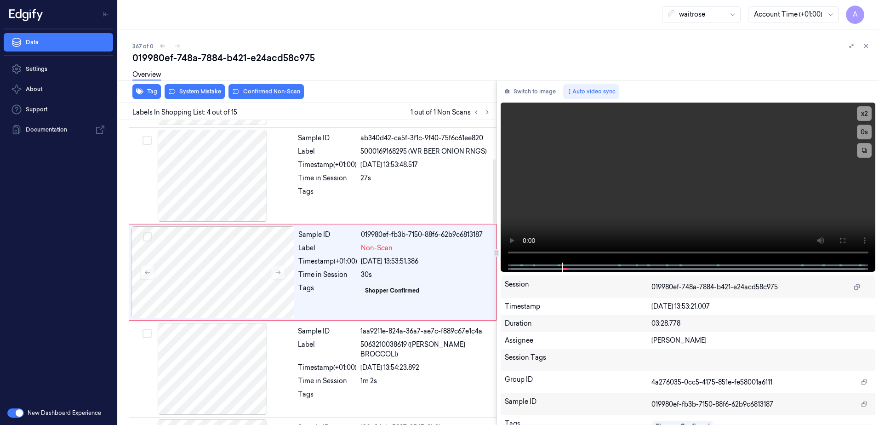
click at [196, 87] on div "Overview" at bounding box center [501, 75] width 739 height 23
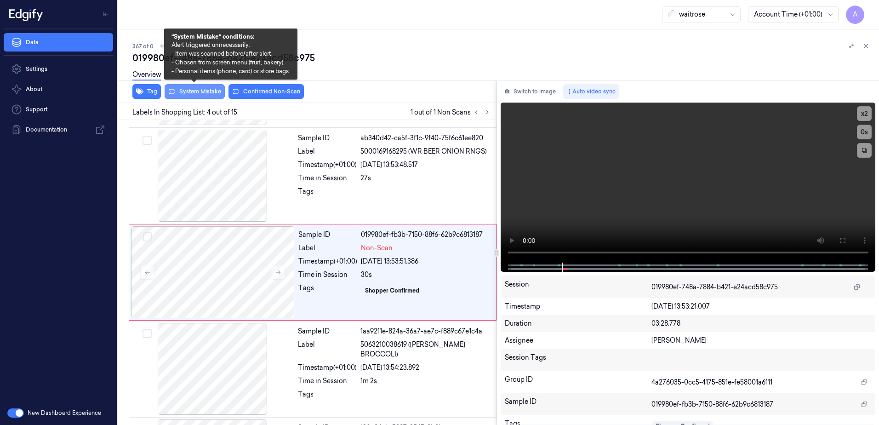
click at [192, 96] on button "System Mistake" at bounding box center [195, 91] width 60 height 15
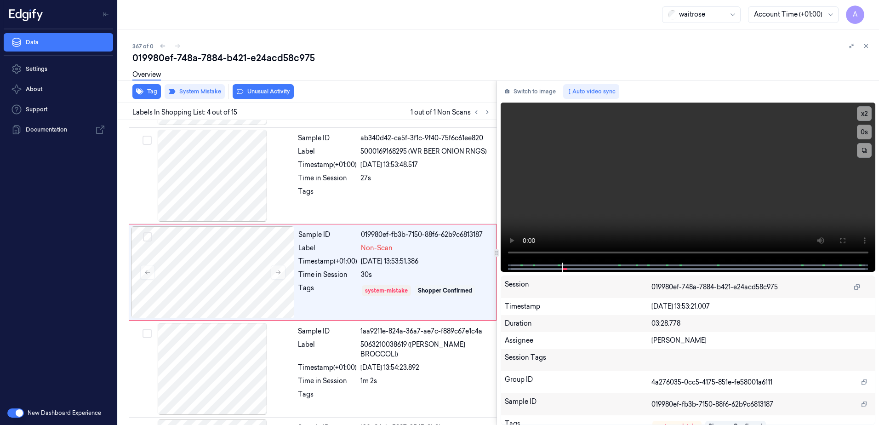
click at [261, 96] on button "Unusual Activity" at bounding box center [263, 91] width 61 height 15
click at [864, 47] on icon at bounding box center [866, 46] width 6 height 6
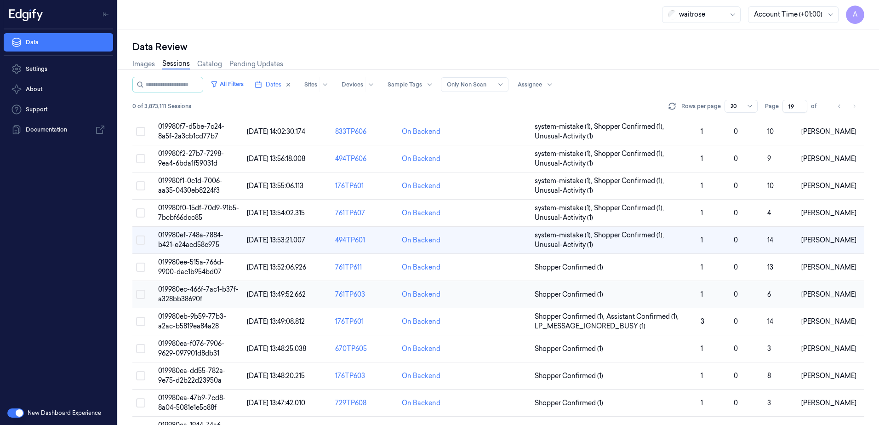
scroll to position [88, 0]
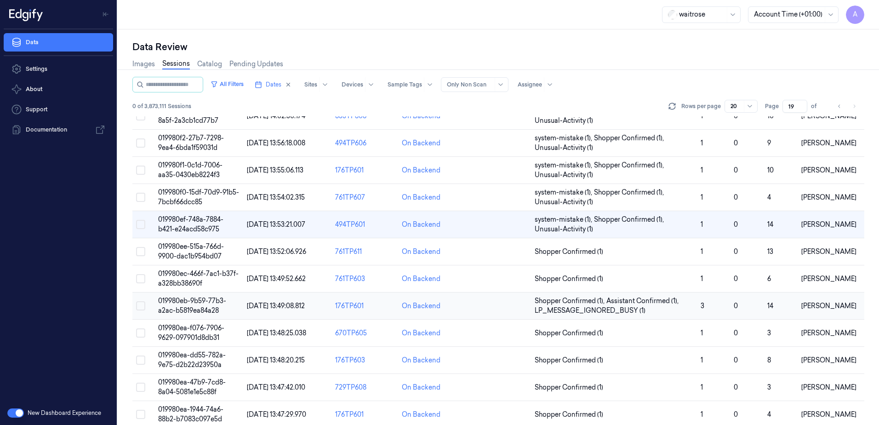
click at [191, 301] on span "019980eb-9b59-77b3-a2ac-b5819ea84a28" at bounding box center [192, 306] width 68 height 18
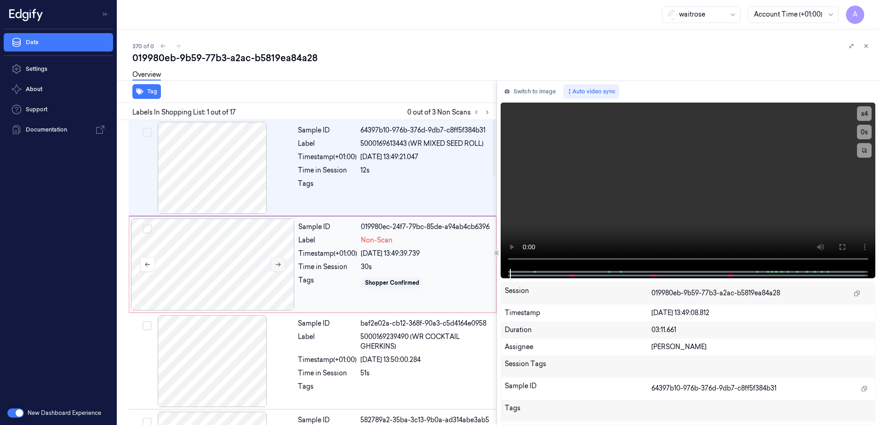
click at [275, 266] on icon at bounding box center [278, 264] width 6 height 6
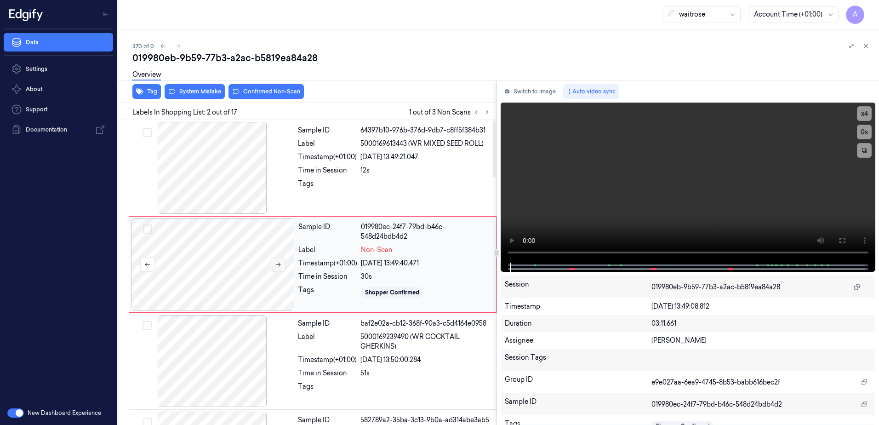
click at [275, 266] on icon at bounding box center [278, 264] width 6 height 6
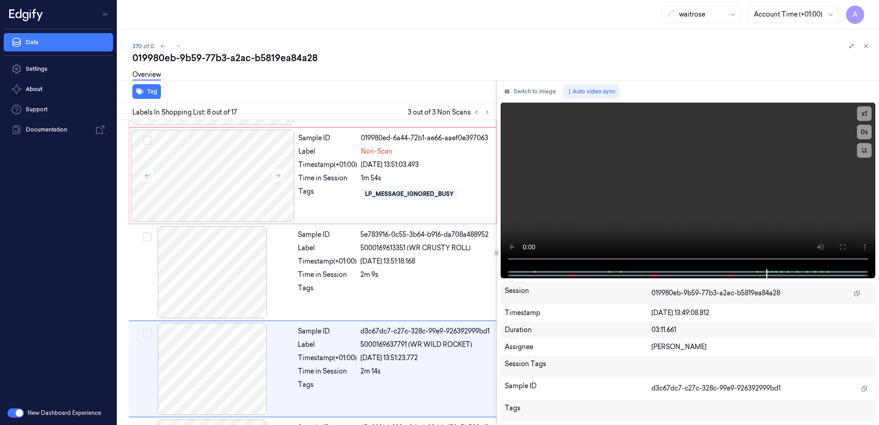
scroll to position [572, 0]
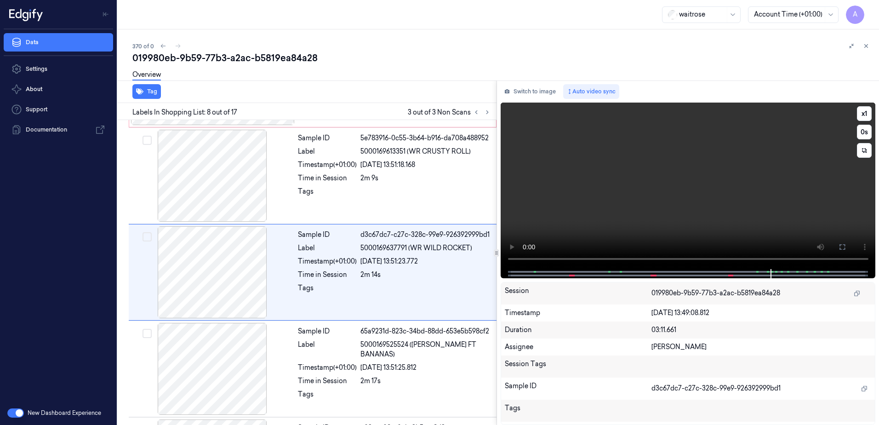
click at [651, 187] on video at bounding box center [688, 186] width 375 height 166
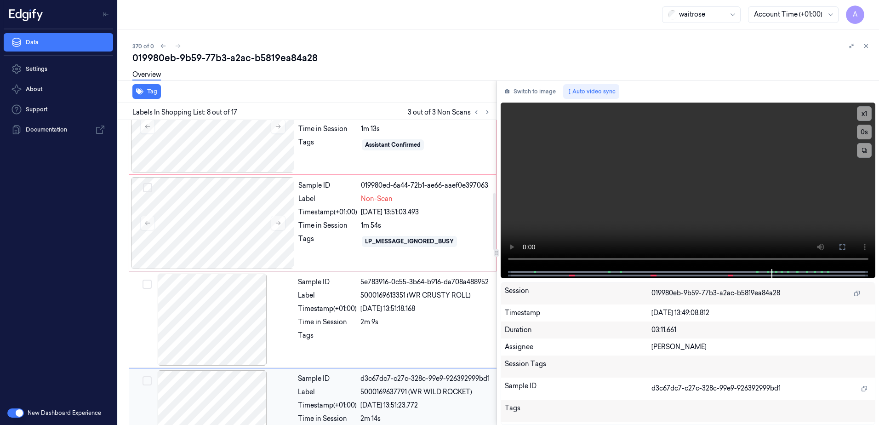
scroll to position [388, 0]
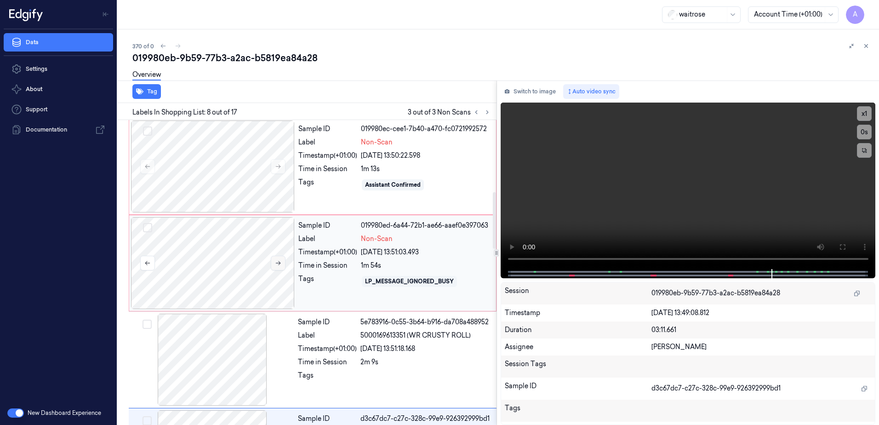
click at [275, 267] on button at bounding box center [278, 263] width 15 height 15
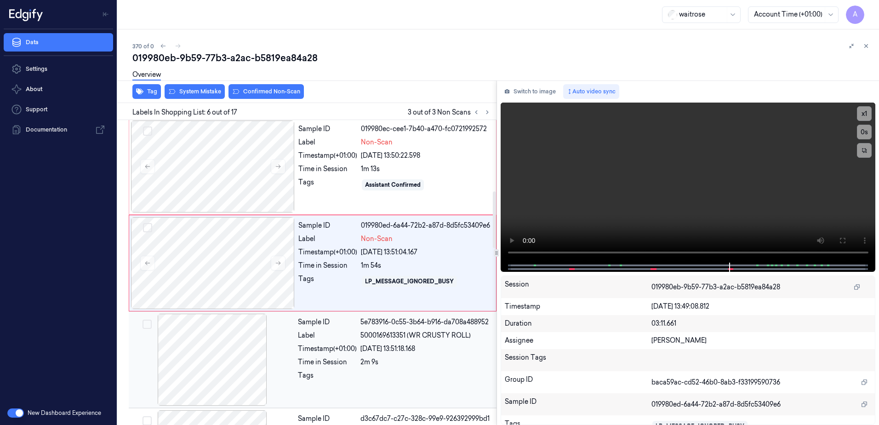
scroll to position [378, 0]
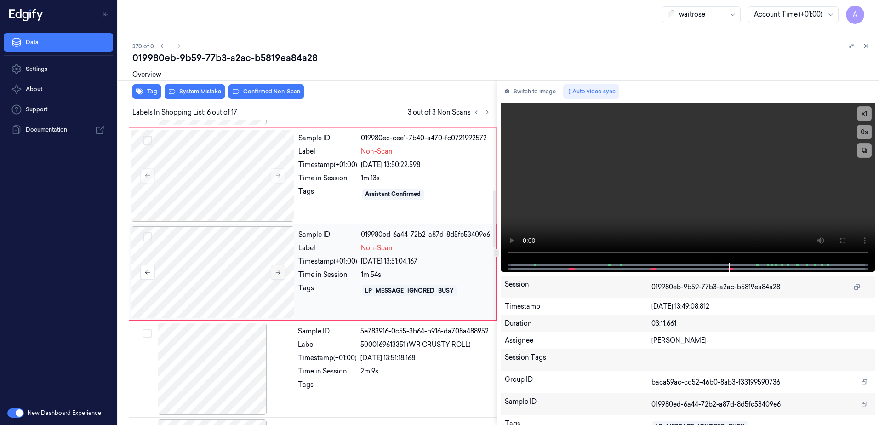
click at [273, 274] on button at bounding box center [278, 272] width 15 height 15
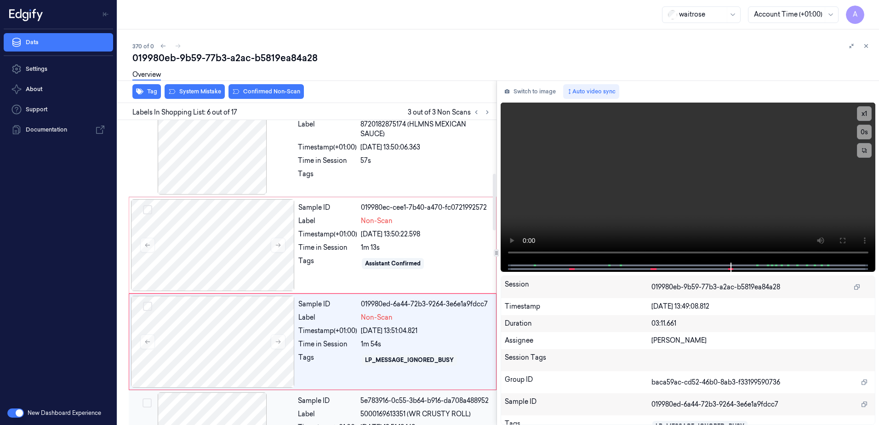
scroll to position [286, 0]
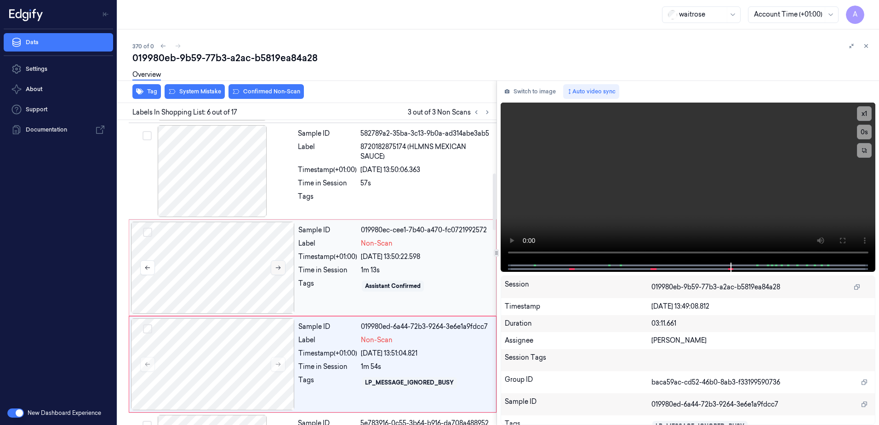
click at [279, 267] on icon at bounding box center [278, 267] width 6 height 6
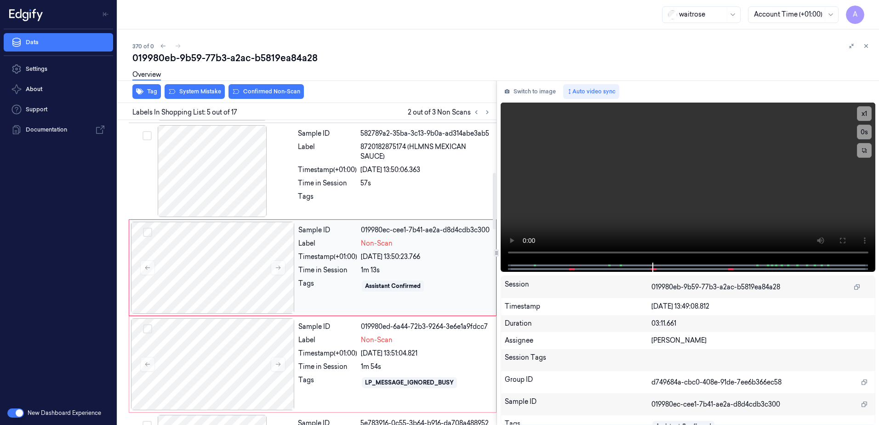
scroll to position [282, 0]
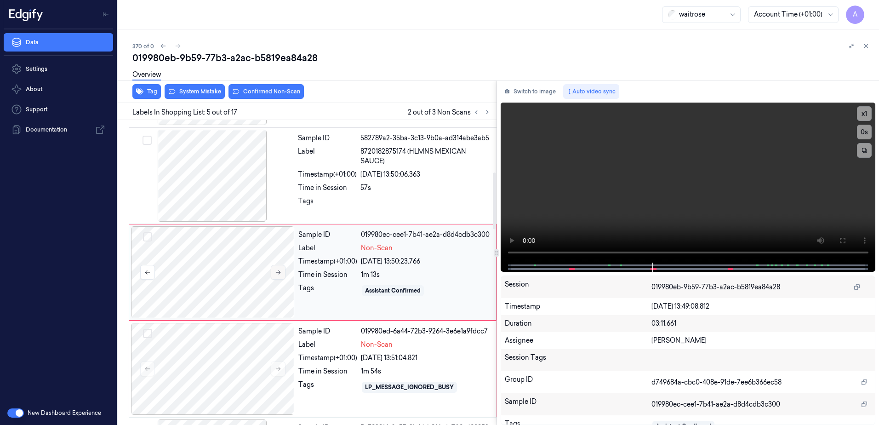
click at [276, 274] on icon at bounding box center [278, 272] width 6 height 6
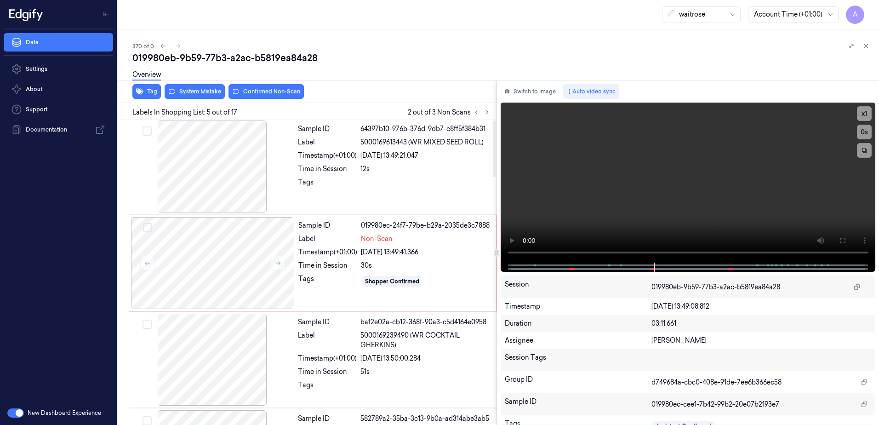
scroll to position [0, 0]
click at [328, 293] on div "Sample ID 019980ec-24f7-79be-b29a-2035de3c7888 Label Non-Scan Timestamp (+01:00…" at bounding box center [395, 264] width 200 height 92
click at [282, 267] on button at bounding box center [278, 264] width 15 height 15
click at [277, 264] on icon at bounding box center [278, 265] width 5 height 4
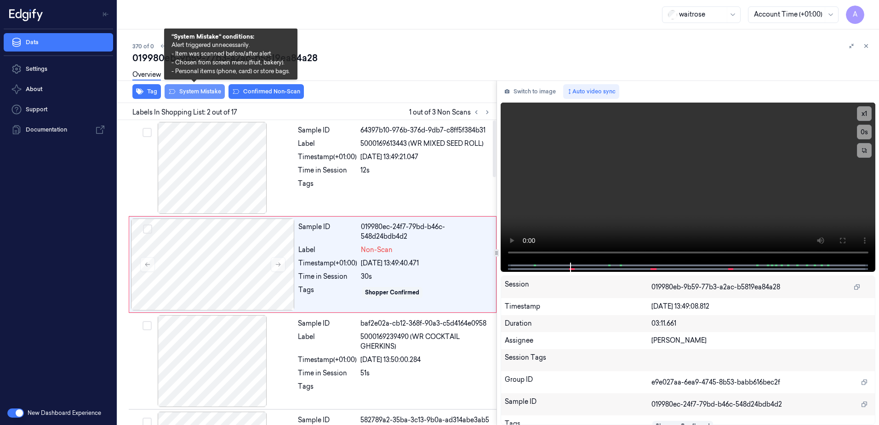
click at [190, 88] on button "System Mistake" at bounding box center [195, 91] width 60 height 15
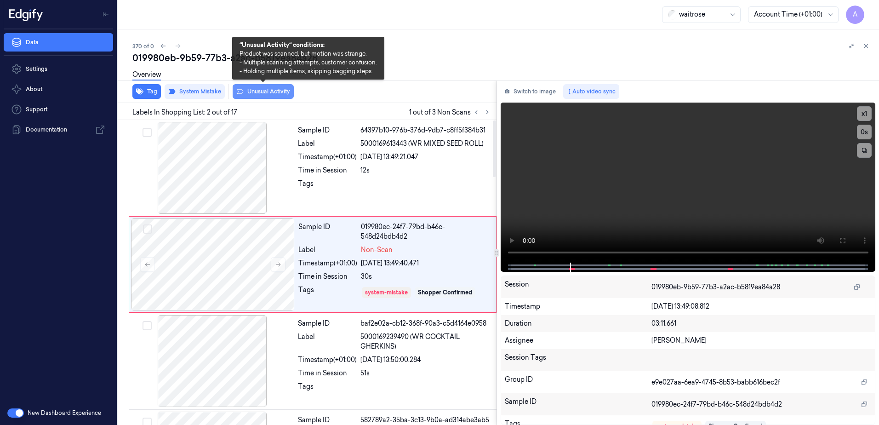
click at [263, 98] on button "Unusual Activity" at bounding box center [263, 91] width 61 height 15
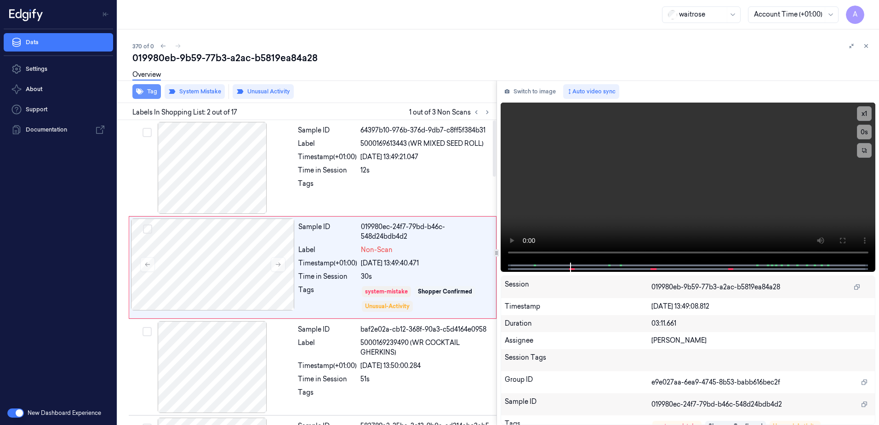
click at [151, 94] on button "Tag" at bounding box center [146, 91] width 29 height 15
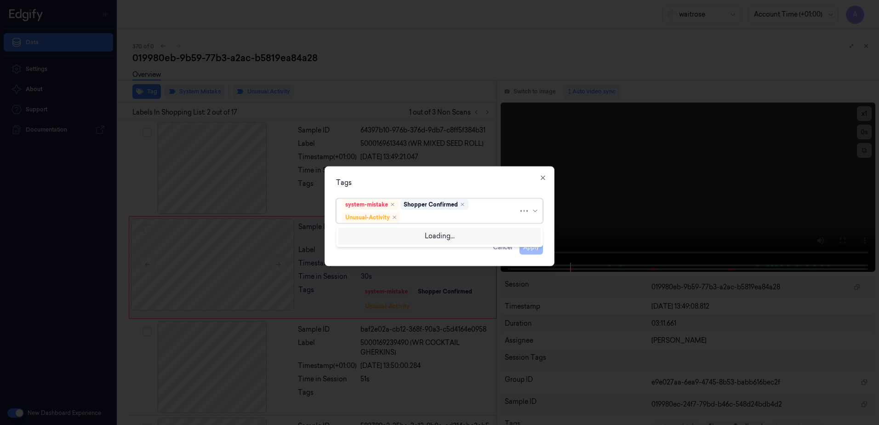
click at [427, 218] on div at bounding box center [460, 217] width 116 height 10
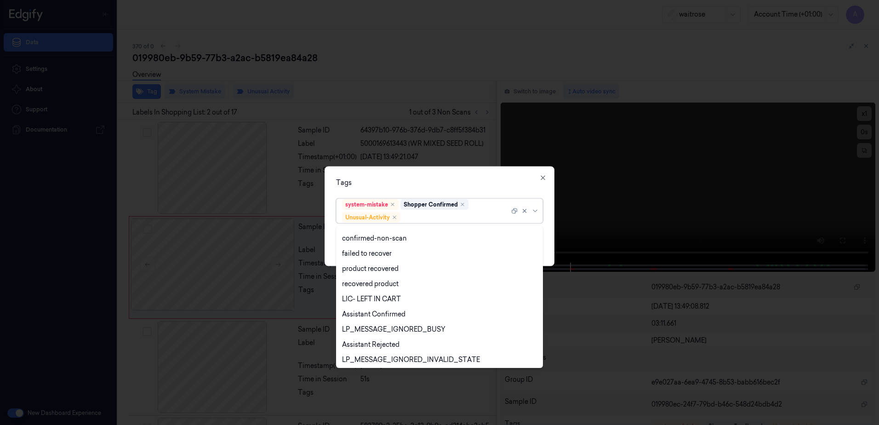
scroll to position [120, 0]
click at [382, 341] on div "Picklist item alert" at bounding box center [368, 343] width 53 height 10
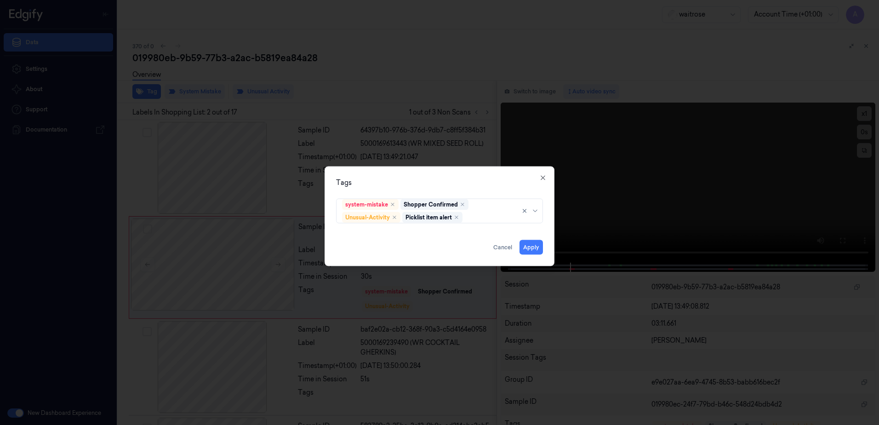
click at [422, 182] on div "Tags" at bounding box center [439, 183] width 207 height 10
click at [532, 249] on button "Apply" at bounding box center [531, 247] width 23 height 15
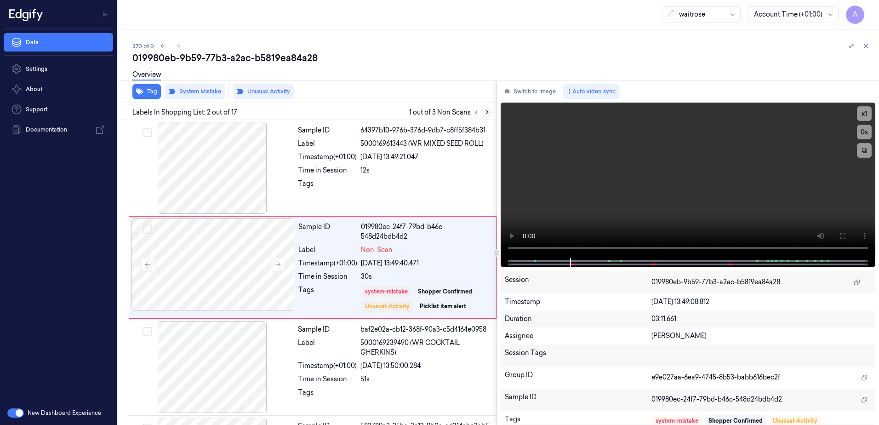
click at [486, 116] on button at bounding box center [487, 112] width 11 height 11
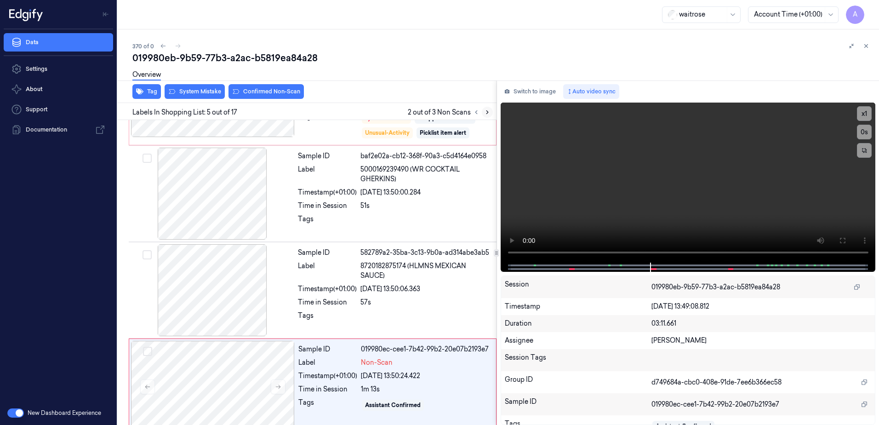
scroll to position [288, 0]
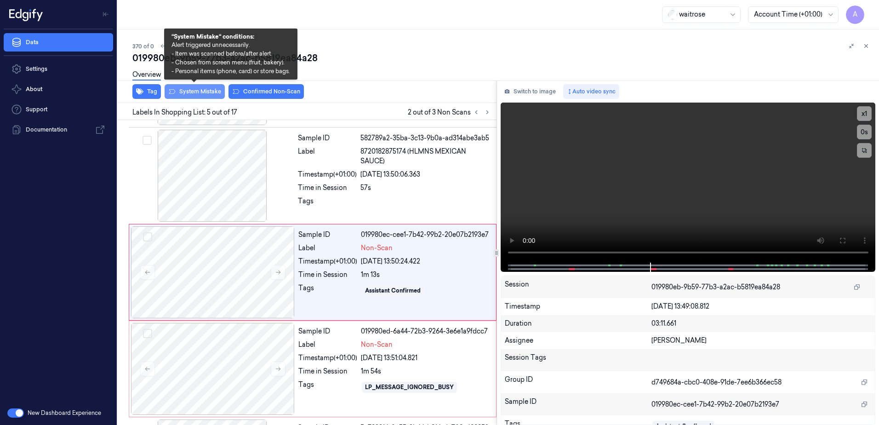
click at [183, 93] on button "System Mistake" at bounding box center [195, 91] width 60 height 15
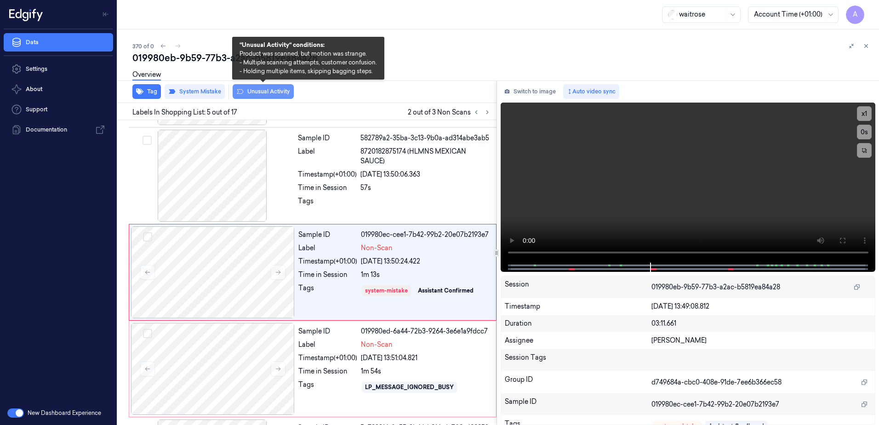
click at [255, 97] on button "Unusual Activity" at bounding box center [263, 91] width 61 height 15
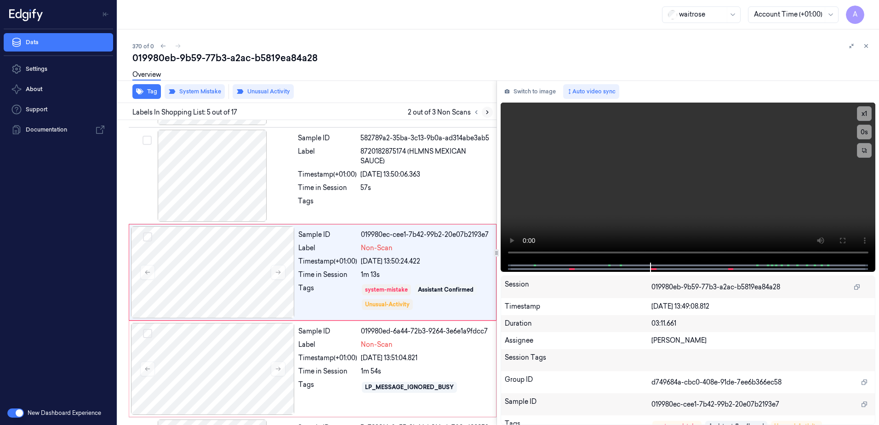
click at [487, 115] on icon at bounding box center [487, 112] width 6 height 6
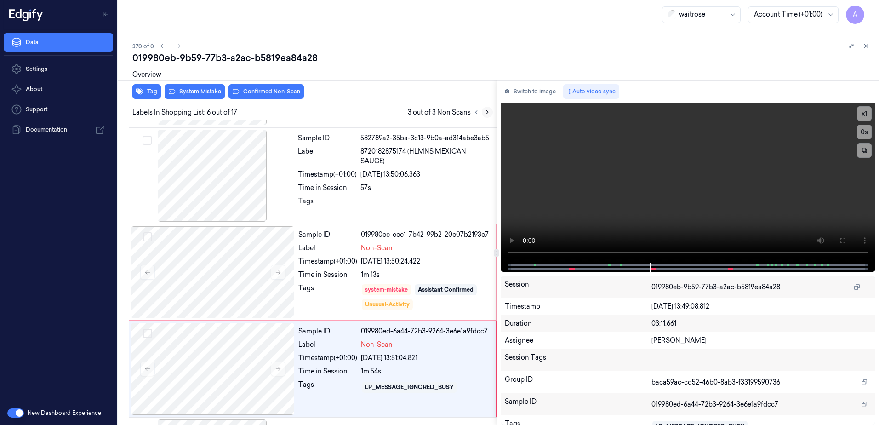
scroll to position [384, 0]
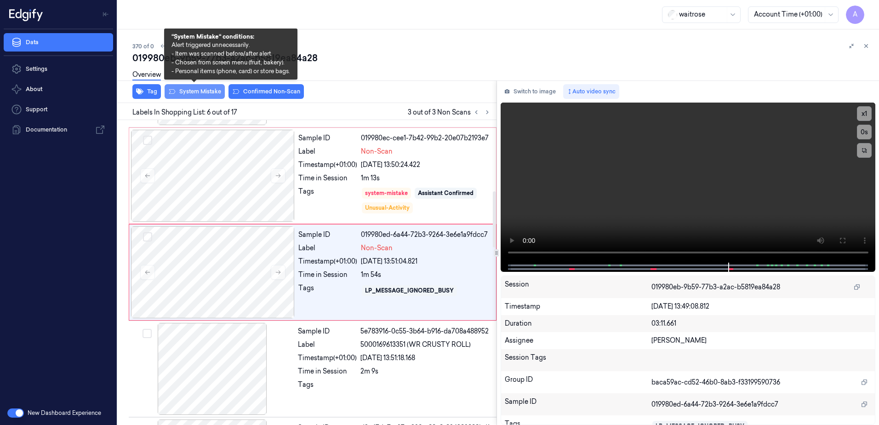
click at [199, 96] on button "System Mistake" at bounding box center [195, 91] width 60 height 15
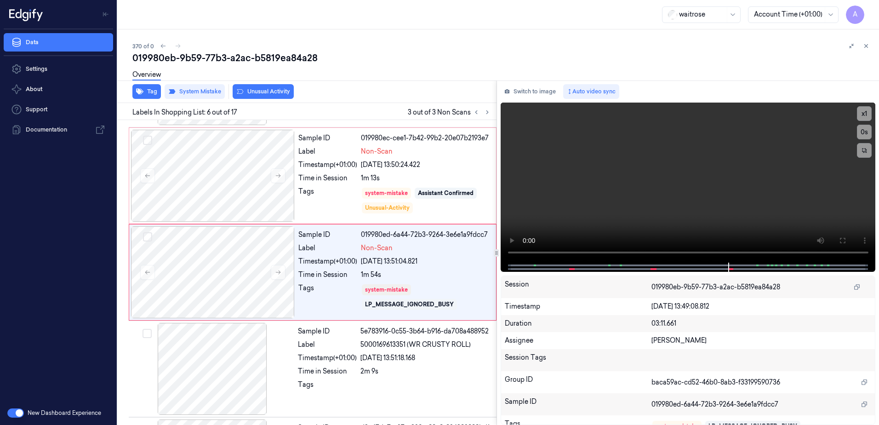
click at [259, 97] on button "Unusual Activity" at bounding box center [263, 91] width 61 height 15
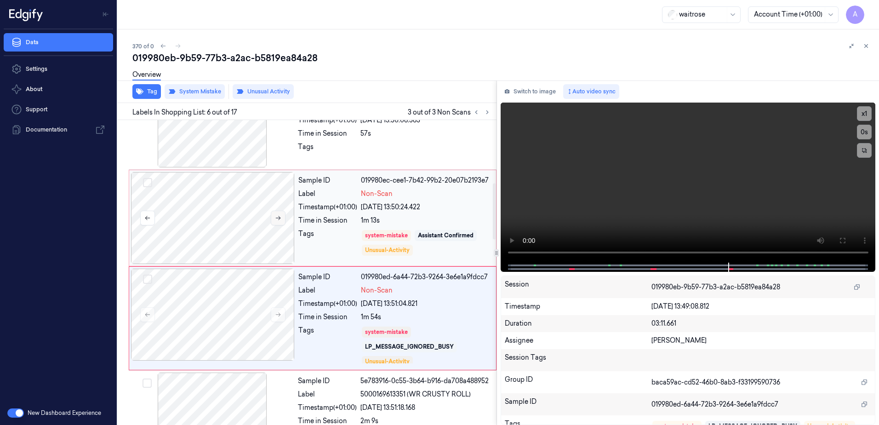
click at [277, 221] on icon at bounding box center [278, 218] width 6 height 6
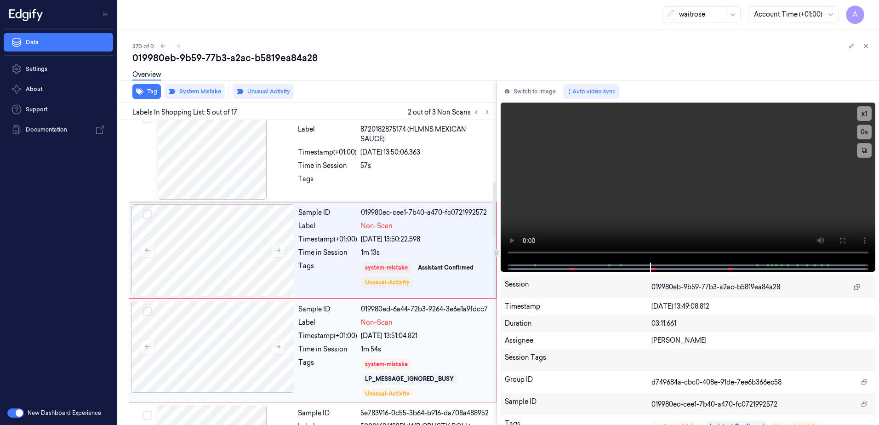
scroll to position [288, 0]
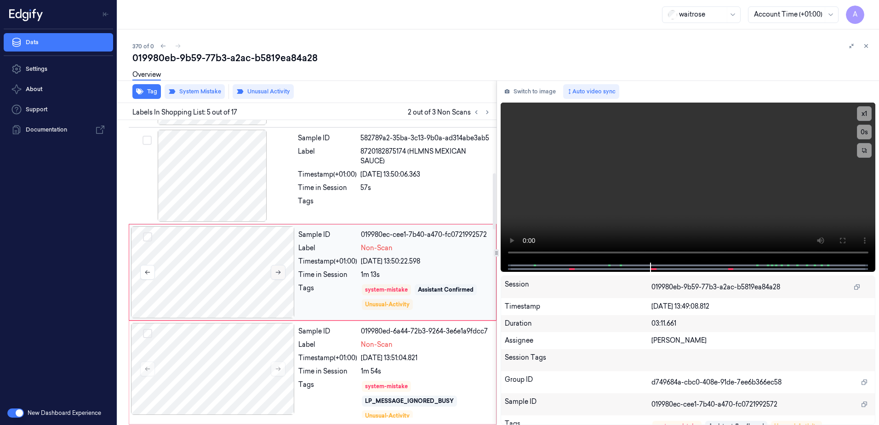
click at [282, 269] on button at bounding box center [278, 272] width 15 height 15
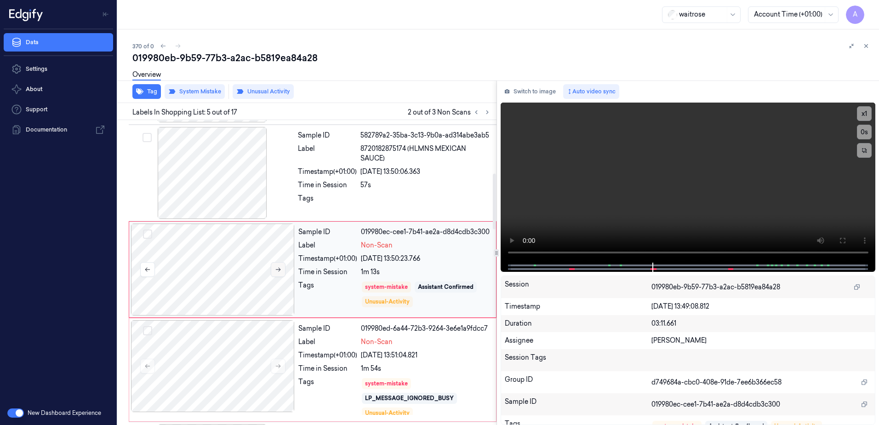
click at [277, 265] on button at bounding box center [278, 269] width 15 height 15
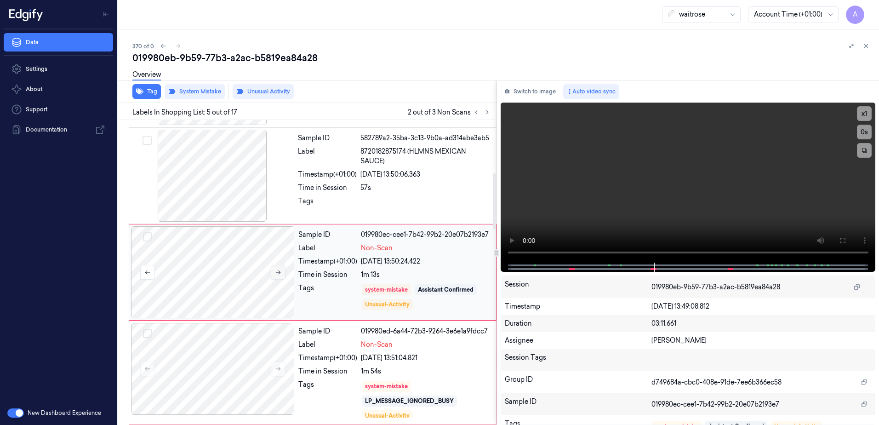
click at [275, 274] on icon at bounding box center [278, 272] width 6 height 6
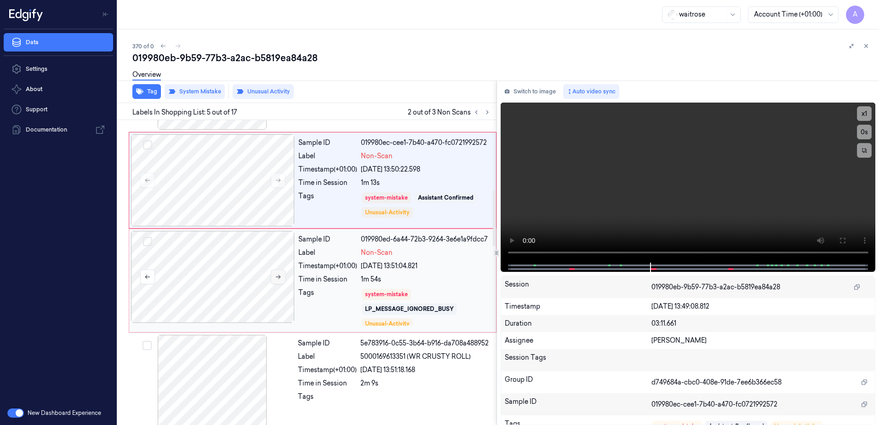
click at [279, 277] on icon at bounding box center [278, 277] width 6 height 6
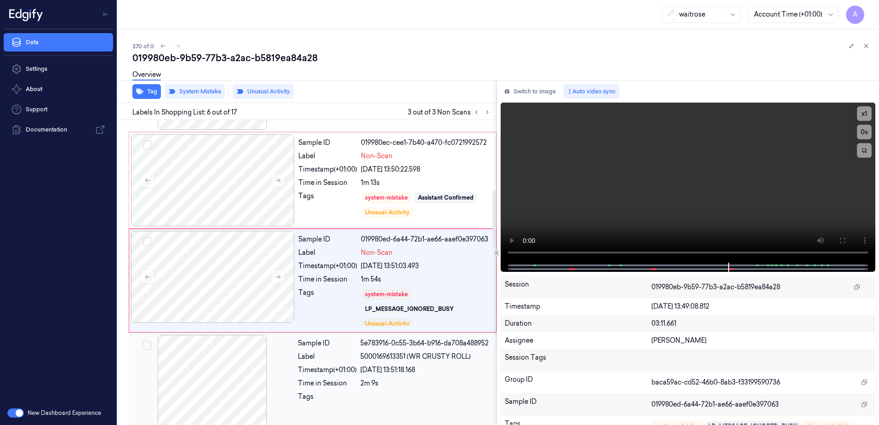
scroll to position [388, 0]
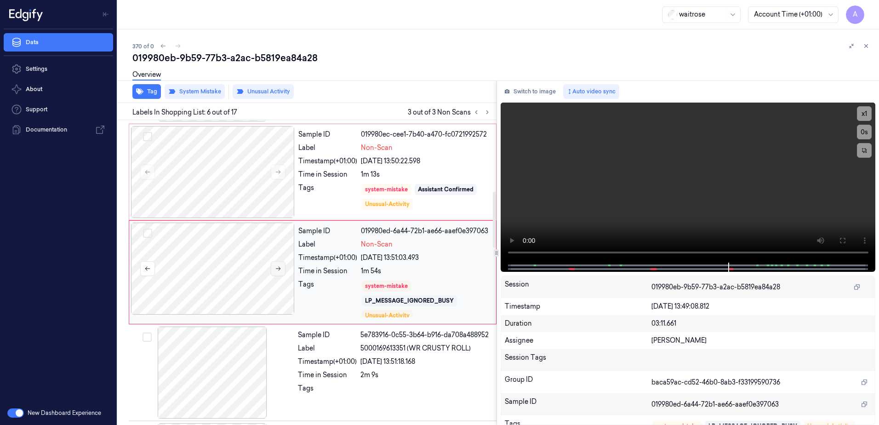
click at [275, 269] on icon at bounding box center [278, 268] width 6 height 6
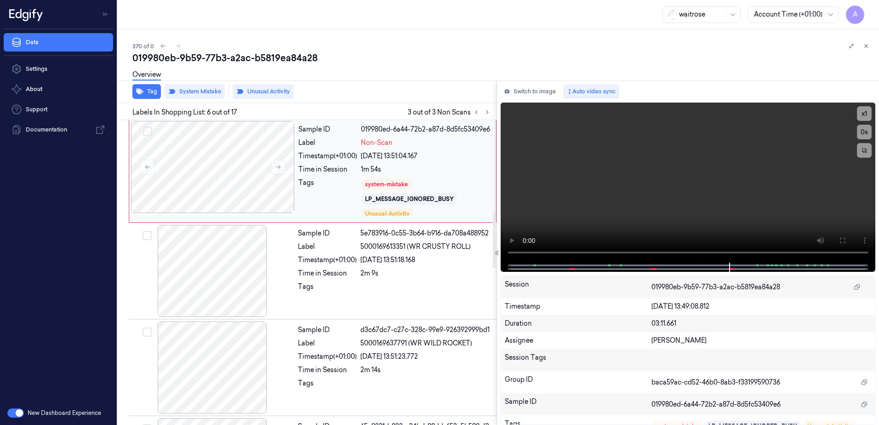
scroll to position [506, 0]
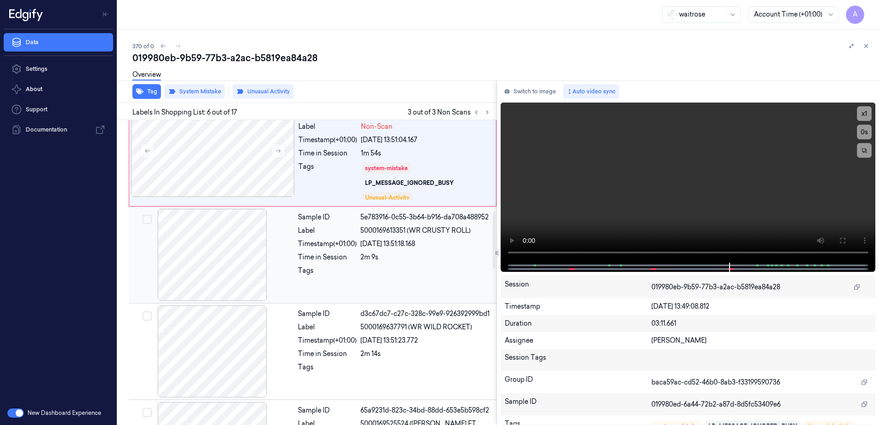
click at [406, 277] on div at bounding box center [425, 273] width 131 height 15
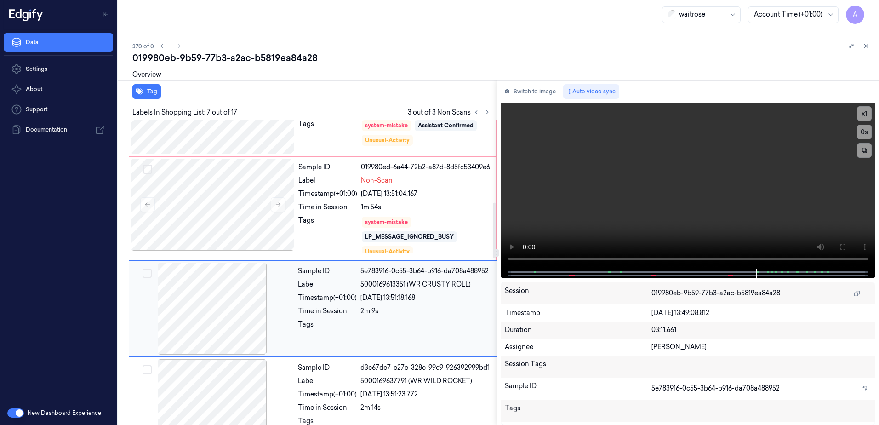
scroll to position [406, 0]
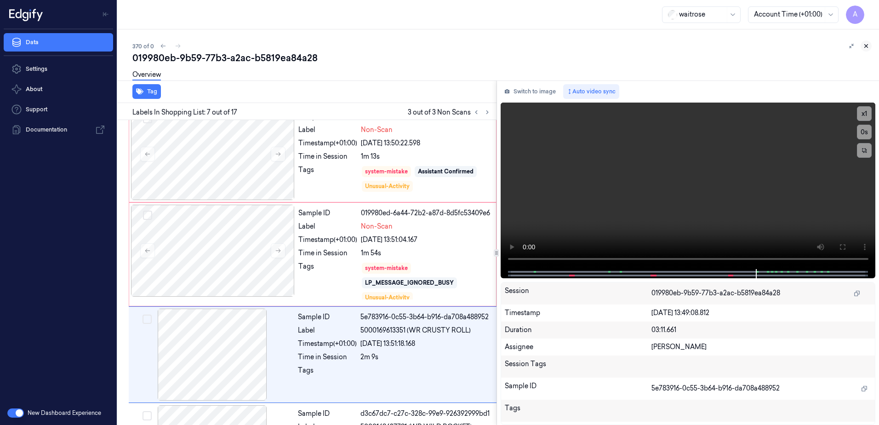
click at [865, 45] on icon at bounding box center [866, 46] width 6 height 6
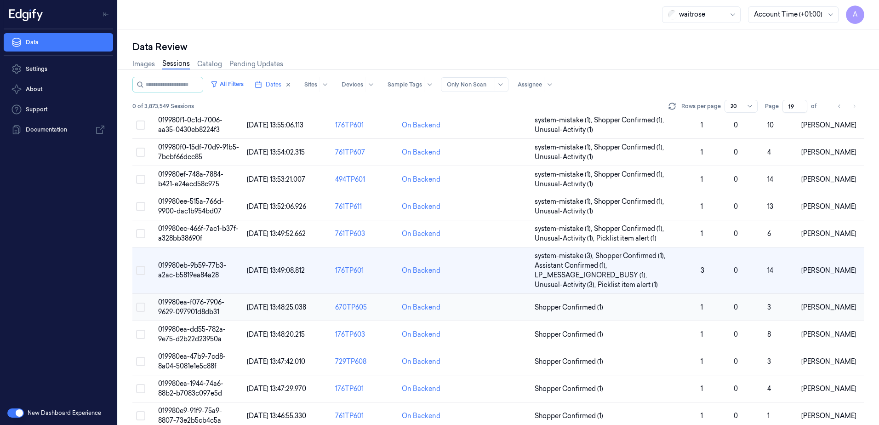
scroll to position [179, 0]
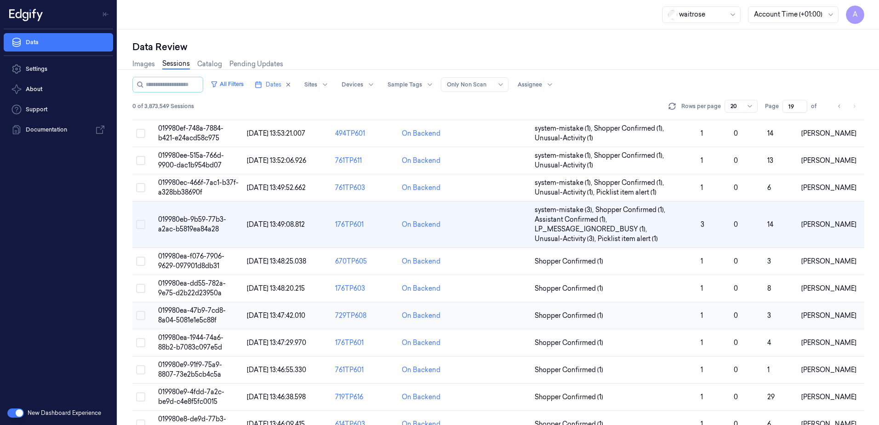
click at [186, 310] on span "019980ea-47b9-7cd8-8a04-5081e1e5c88f" at bounding box center [192, 315] width 68 height 18
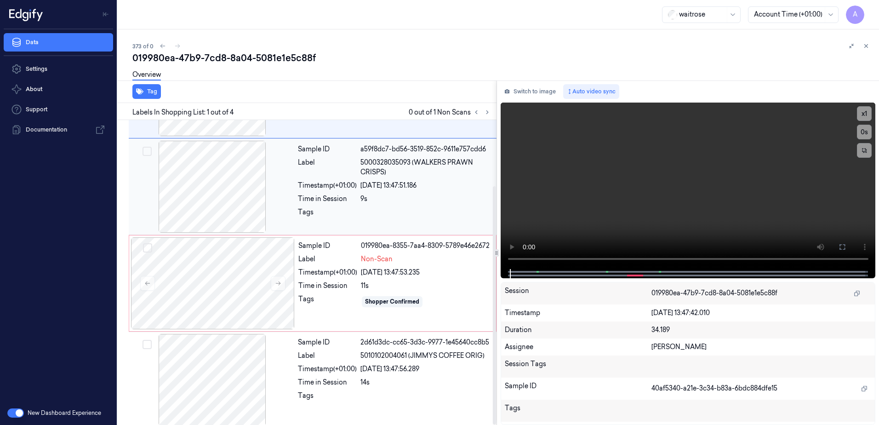
scroll to position [84, 0]
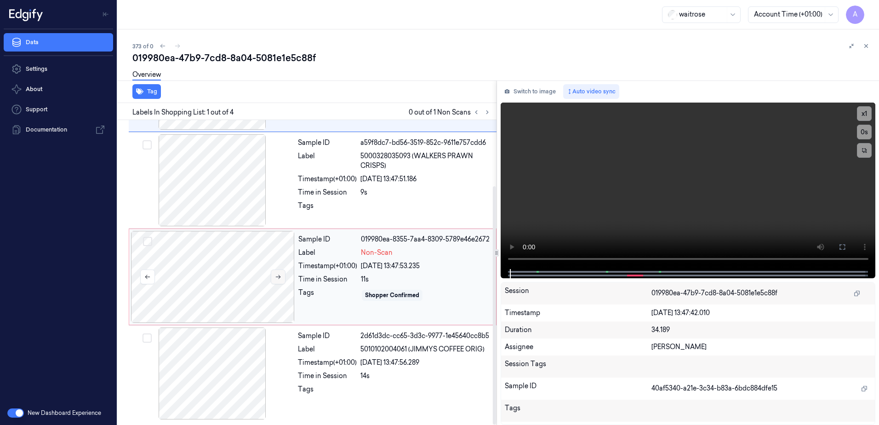
click at [278, 280] on icon at bounding box center [278, 277] width 6 height 6
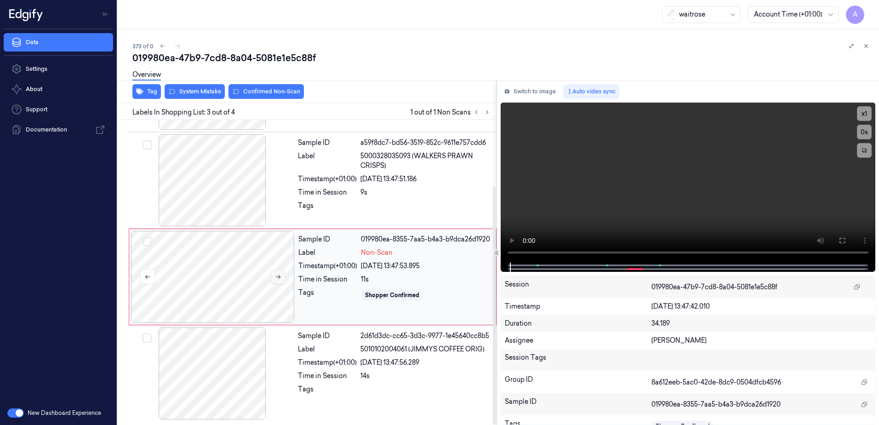
click at [278, 280] on button at bounding box center [278, 276] width 15 height 15
click at [278, 277] on icon at bounding box center [278, 277] width 6 height 6
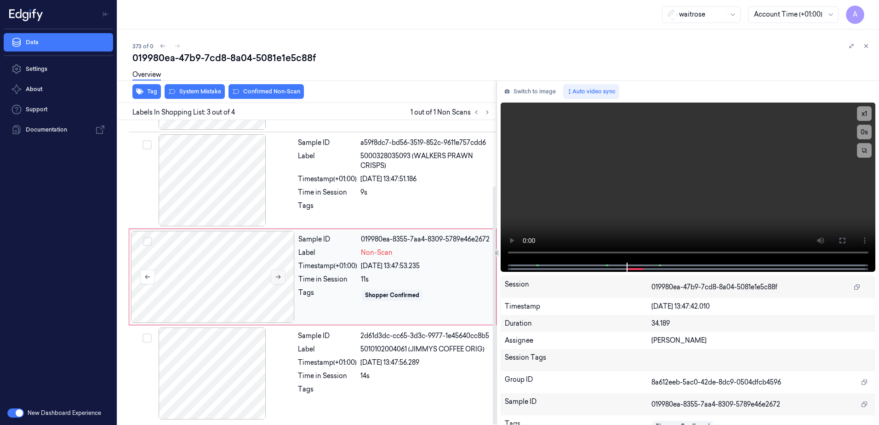
click at [278, 277] on icon at bounding box center [278, 277] width 6 height 6
drag, startPoint x: 840, startPoint y: 240, endPoint x: 842, endPoint y: 287, distance: 47.9
click at [840, 240] on icon at bounding box center [842, 240] width 7 height 7
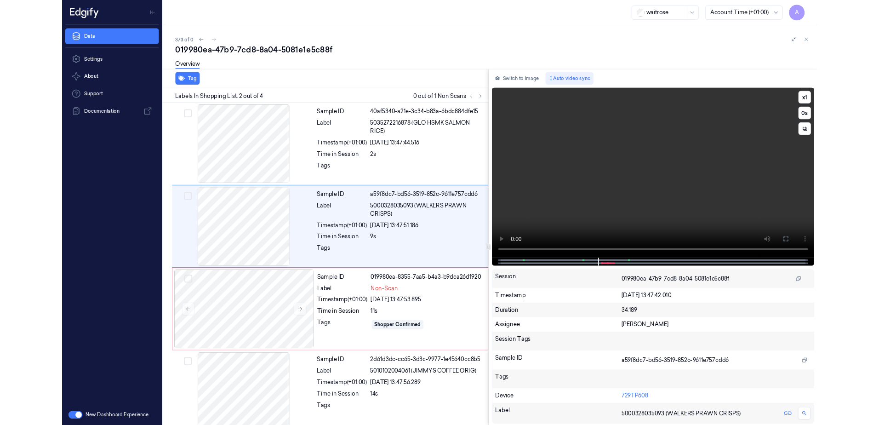
scroll to position [12, 0]
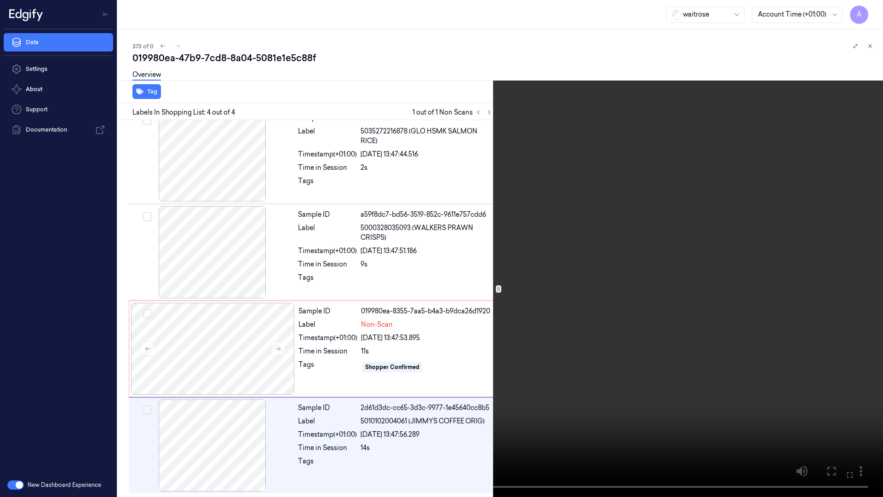
click at [0, 0] on icon at bounding box center [0, 0] width 0 height 0
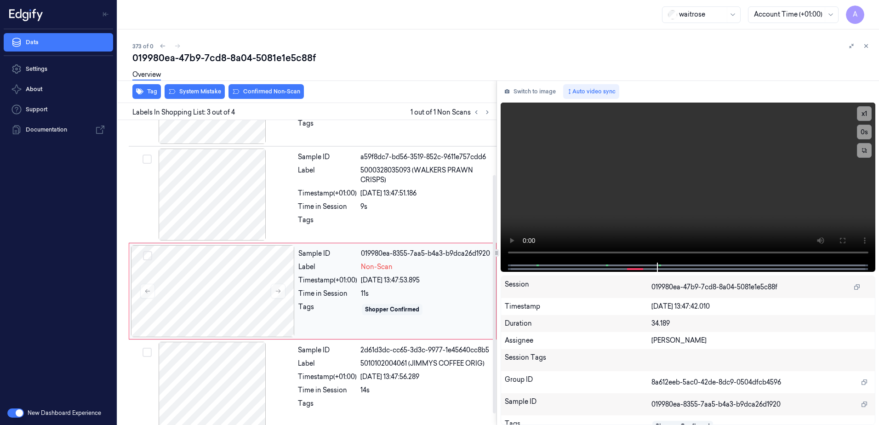
scroll to position [84, 0]
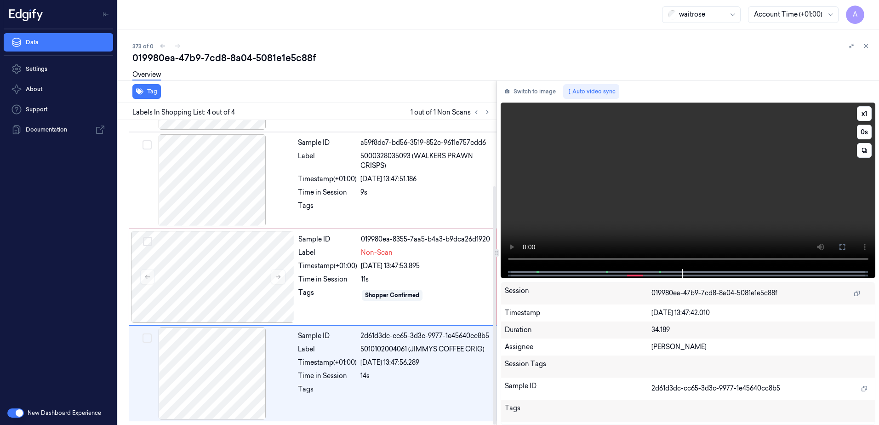
click at [598, 232] on video at bounding box center [688, 186] width 375 height 166
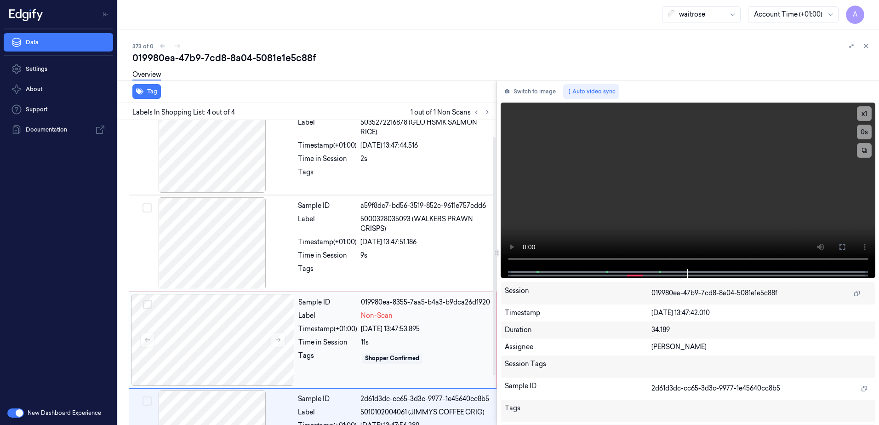
scroll to position [0, 0]
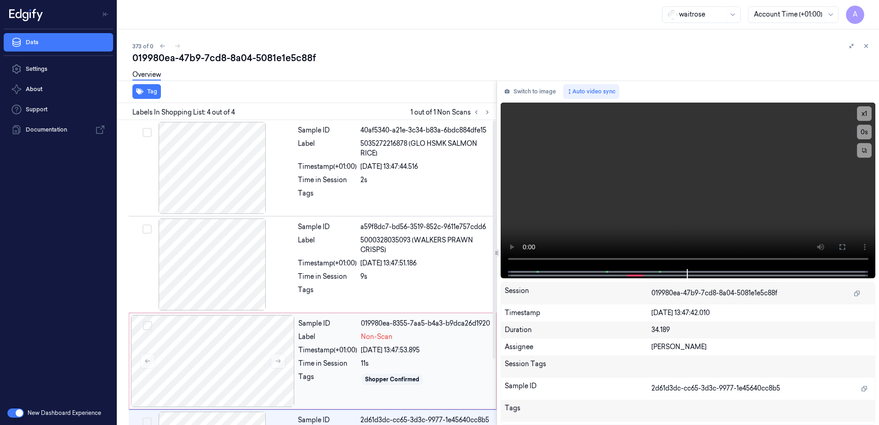
click at [328, 352] on div "Timestamp (+01:00)" at bounding box center [327, 350] width 59 height 10
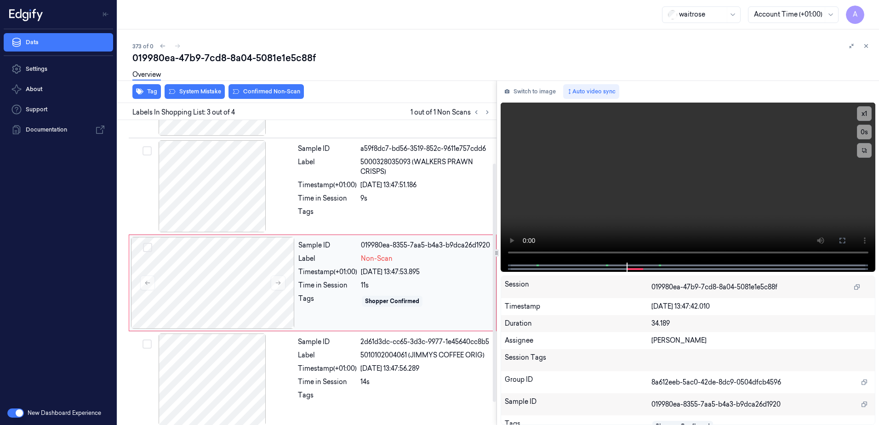
scroll to position [84, 0]
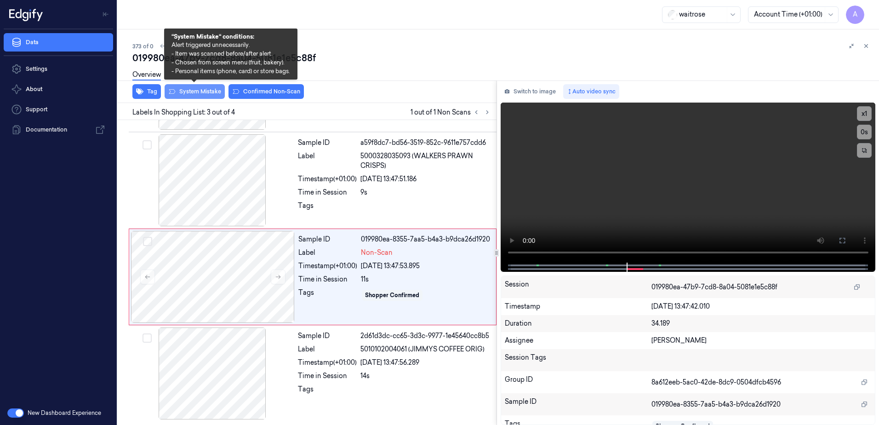
click at [191, 94] on button "System Mistake" at bounding box center [195, 91] width 60 height 15
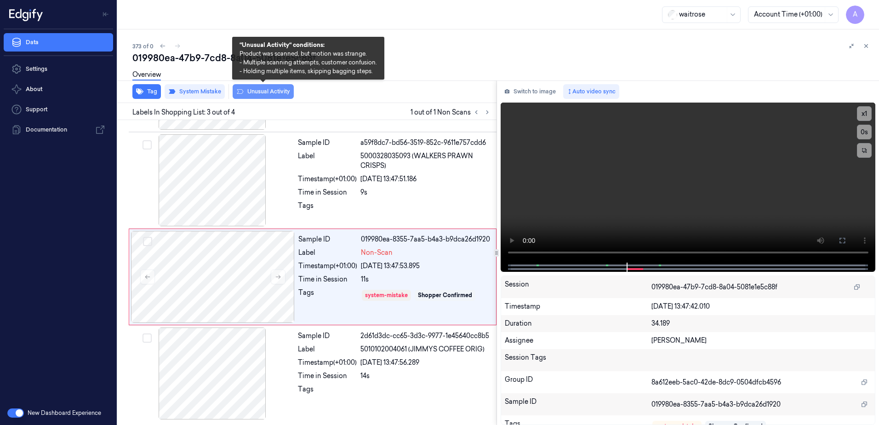
click at [260, 96] on button "Unusual Activity" at bounding box center [263, 91] width 61 height 15
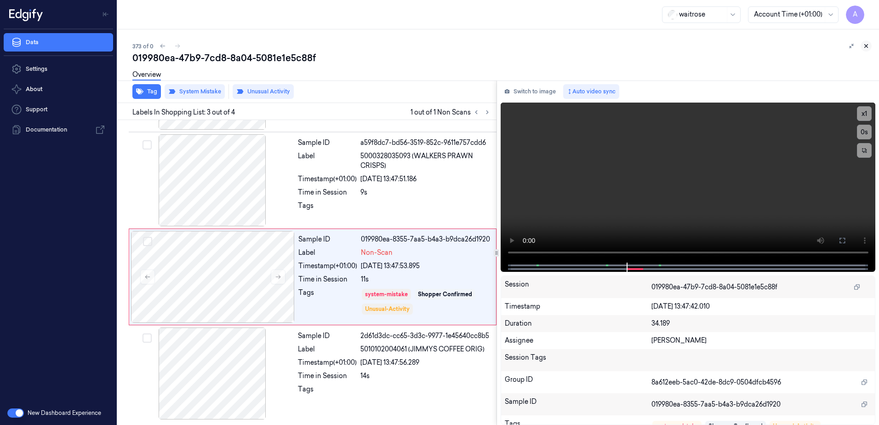
click at [868, 43] on icon at bounding box center [866, 46] width 6 height 6
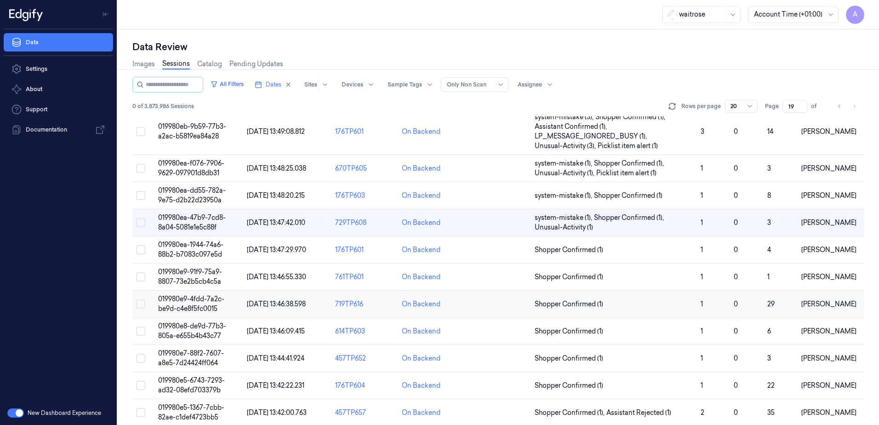
scroll to position [280, 0]
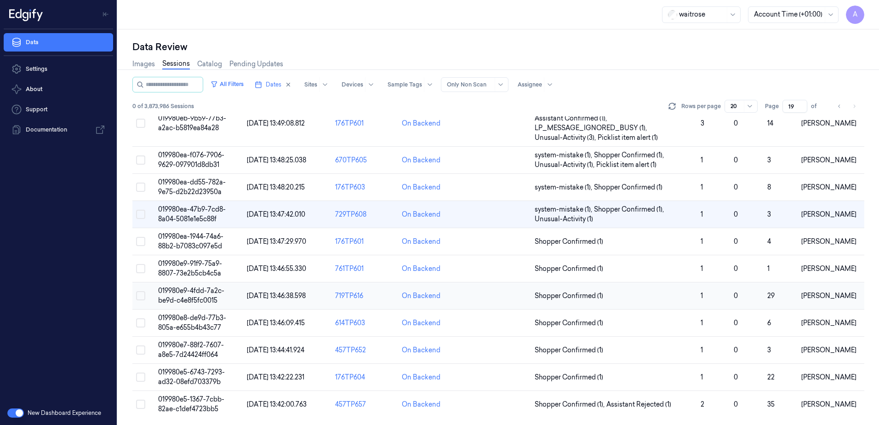
click at [195, 295] on td "019980e9-4fdd-7a2c-be9d-c4e8f5fc0015" at bounding box center [198, 295] width 89 height 27
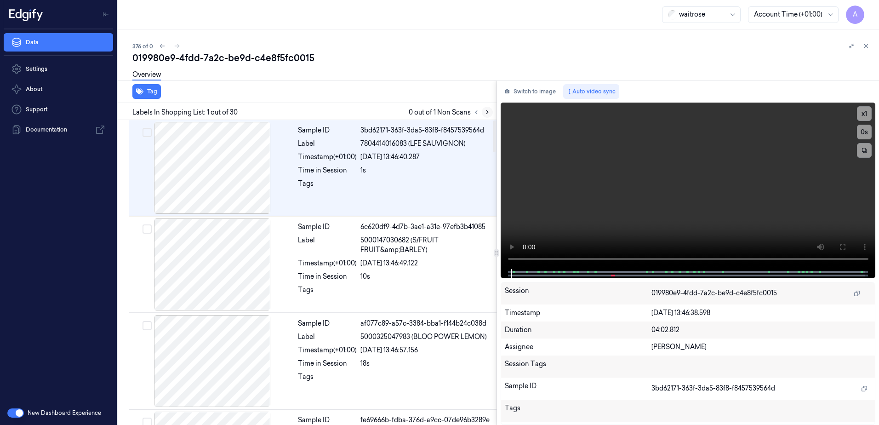
click at [491, 112] on button at bounding box center [487, 112] width 11 height 11
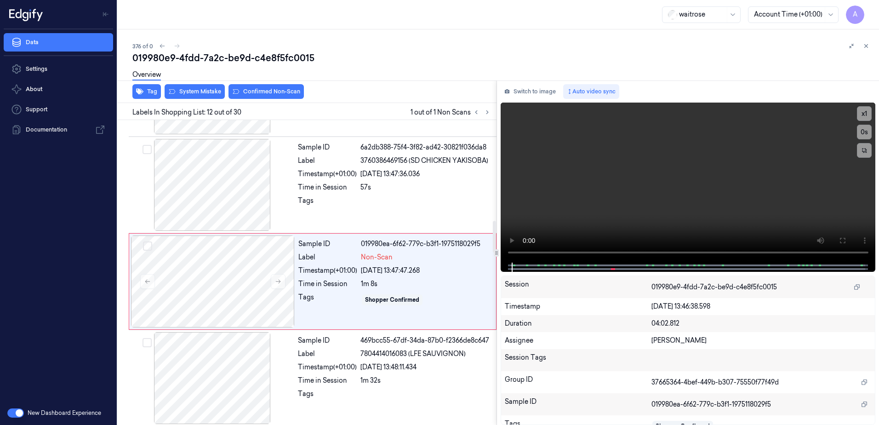
scroll to position [958, 0]
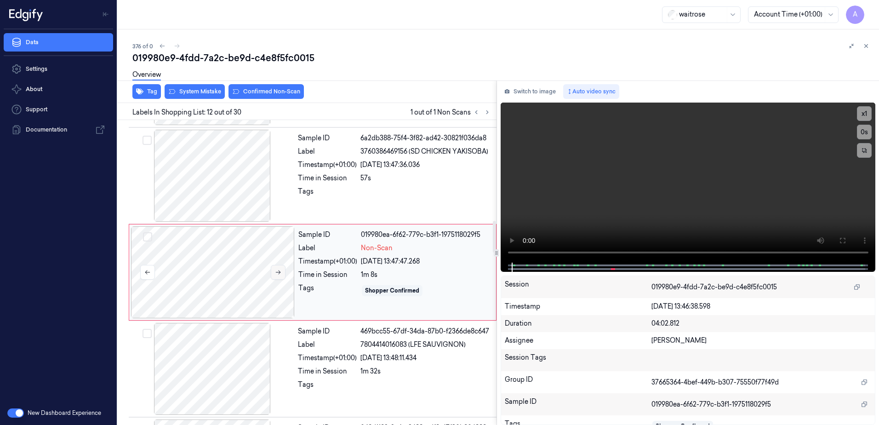
click at [280, 273] on icon at bounding box center [278, 272] width 5 height 4
click at [277, 271] on icon at bounding box center [278, 272] width 6 height 6
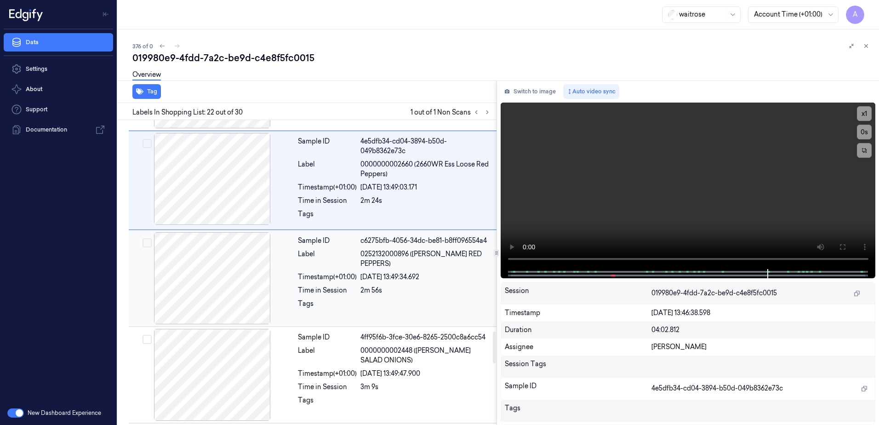
scroll to position [1971, 0]
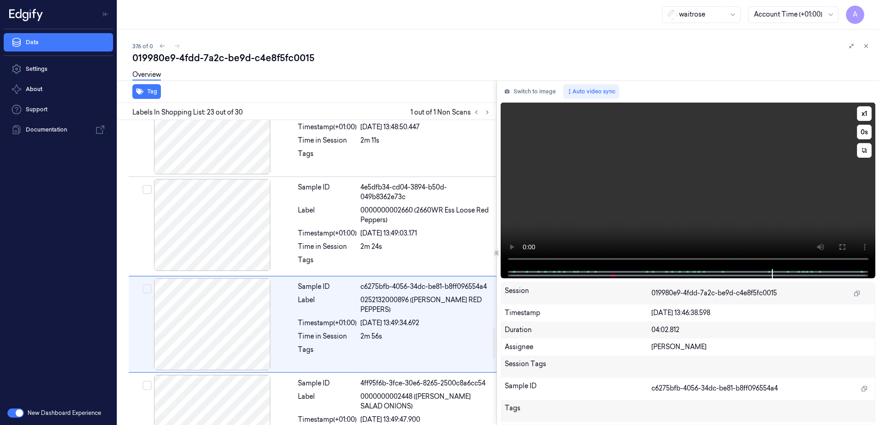
click at [635, 215] on video at bounding box center [688, 186] width 375 height 166
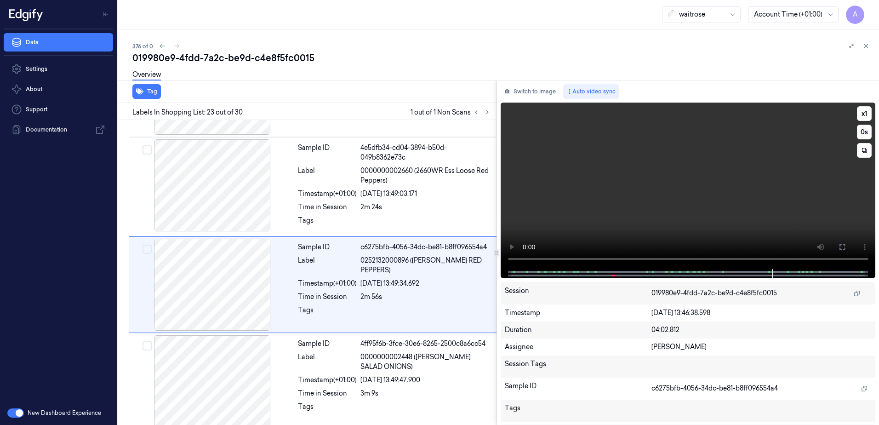
scroll to position [2023, 0]
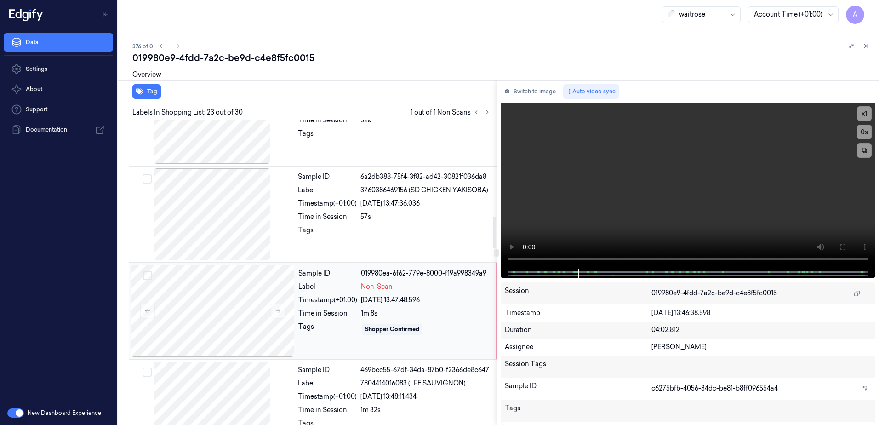
click at [446, 323] on div "Shopper Confirmed" at bounding box center [426, 329] width 130 height 15
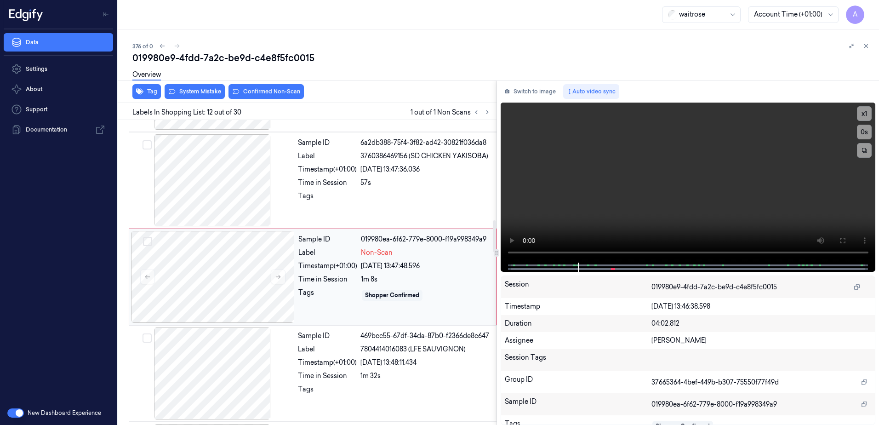
scroll to position [958, 0]
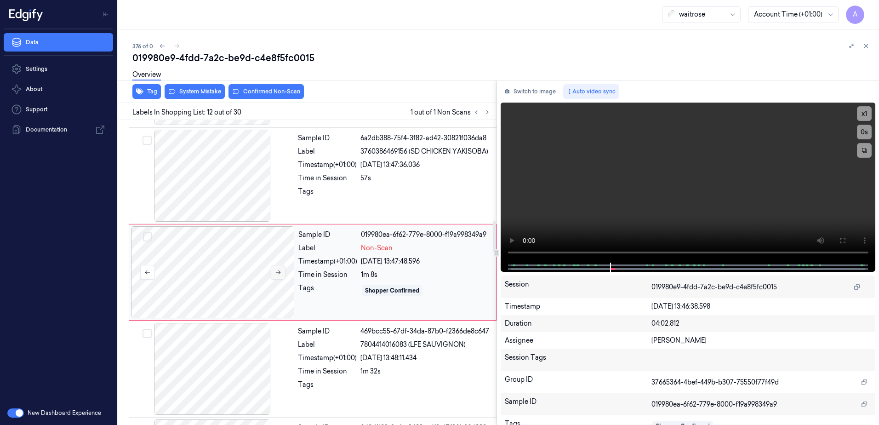
click at [275, 275] on button at bounding box center [278, 272] width 15 height 15
click at [617, 208] on video at bounding box center [688, 183] width 375 height 160
click at [860, 113] on button "x 1" at bounding box center [864, 113] width 15 height 15
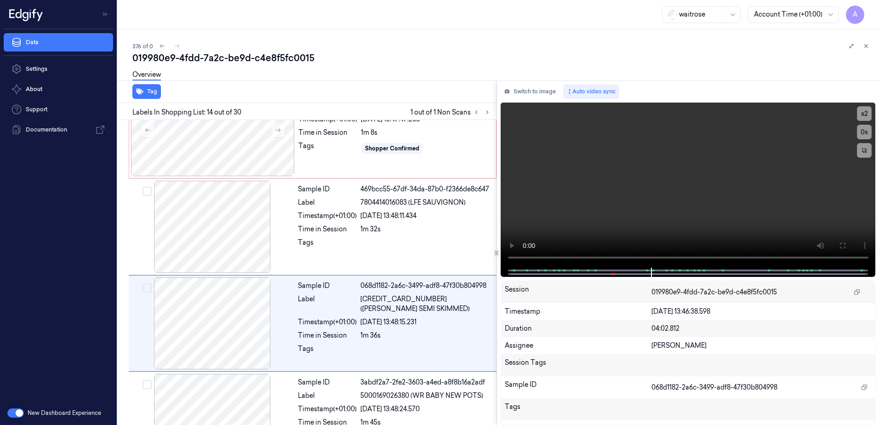
scroll to position [1151, 0]
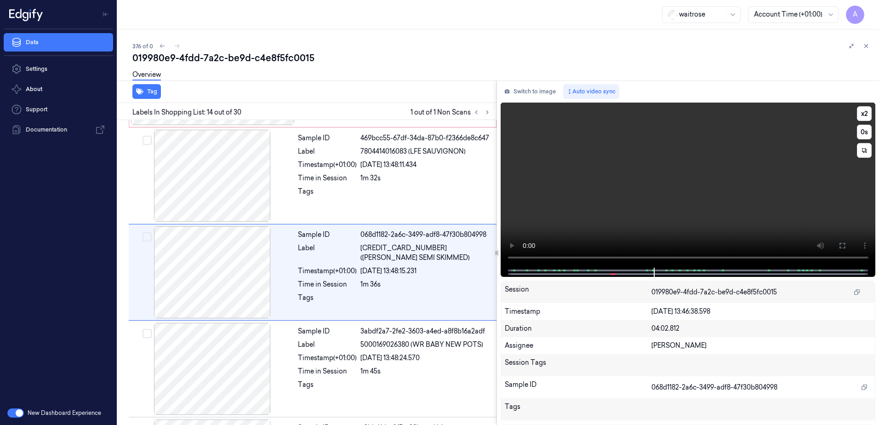
click at [667, 202] on video at bounding box center [688, 185] width 375 height 165
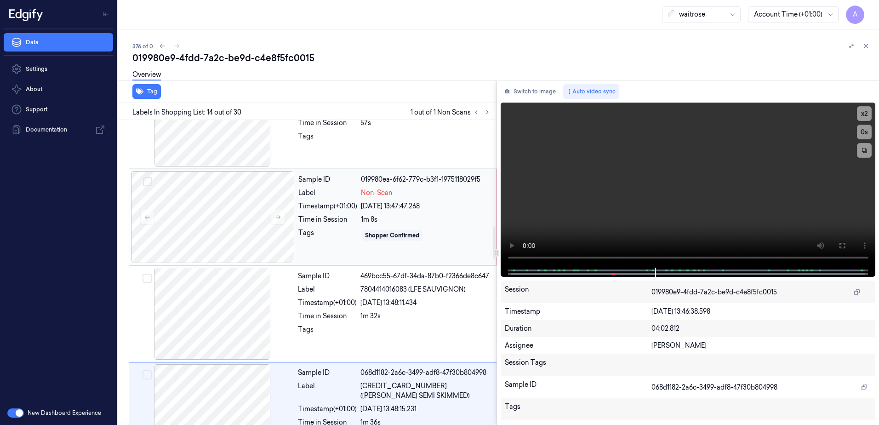
click at [323, 257] on div "Sample ID 019980ea-6f62-779c-b3f1-1975118029f5 Label Non-Scan Timestamp (+01:00…" at bounding box center [395, 217] width 200 height 92
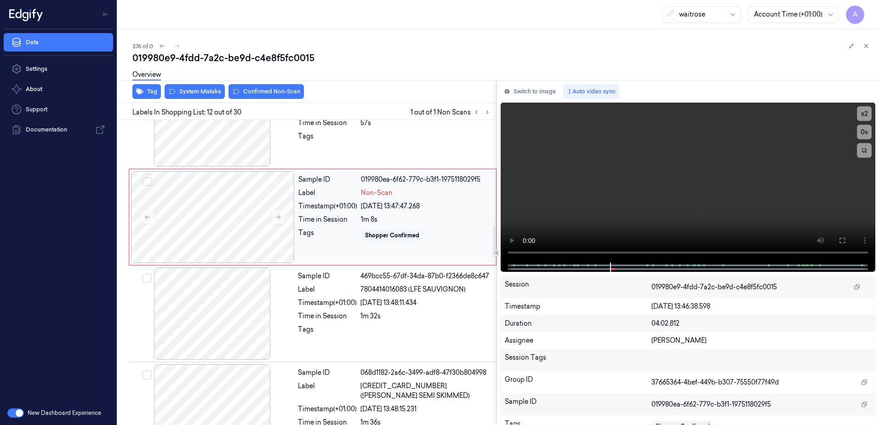
scroll to position [958, 0]
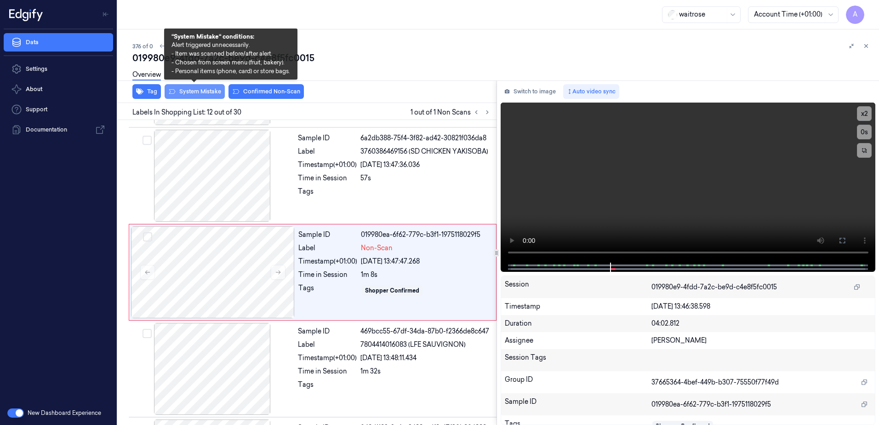
click at [190, 91] on button "System Mistake" at bounding box center [195, 91] width 60 height 15
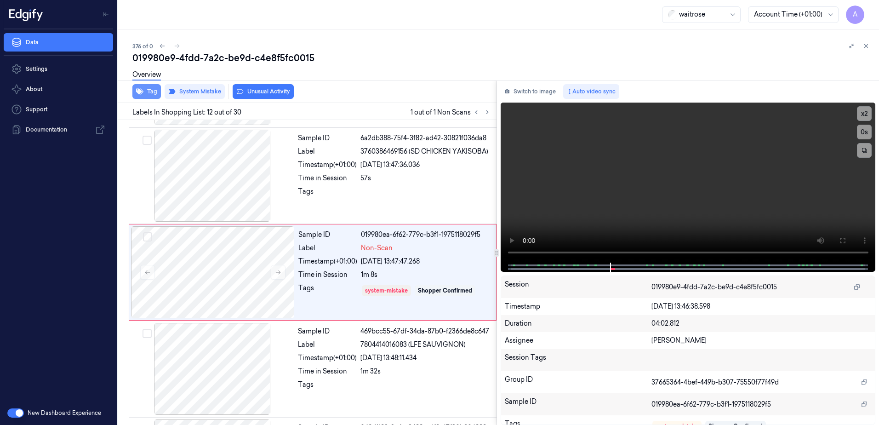
click at [150, 95] on button "Tag" at bounding box center [146, 91] width 29 height 15
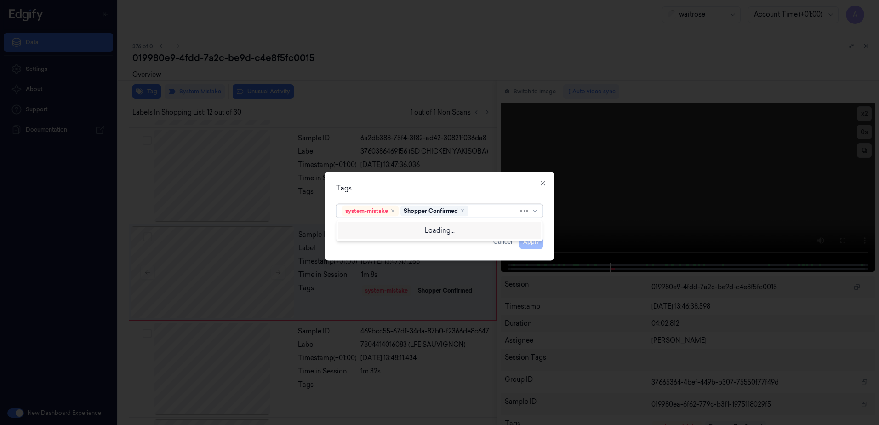
click at [484, 211] on div at bounding box center [494, 211] width 48 height 10
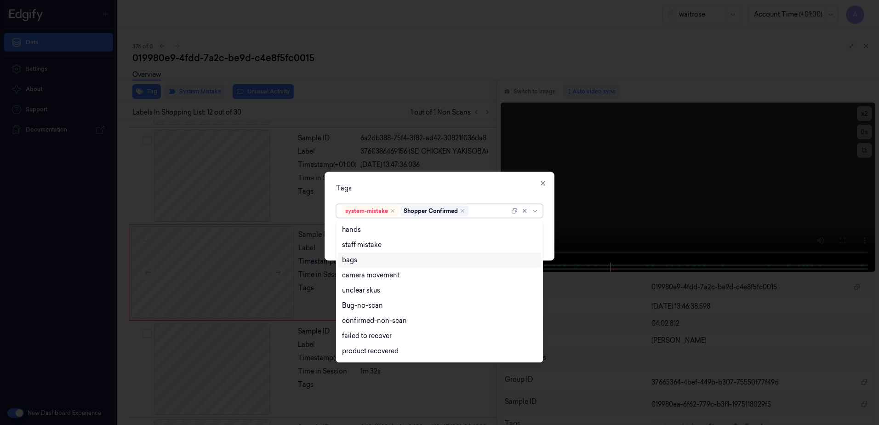
click at [372, 265] on div "bags" at bounding box center [439, 259] width 202 height 15
click at [387, 189] on div "Tags" at bounding box center [439, 188] width 207 height 10
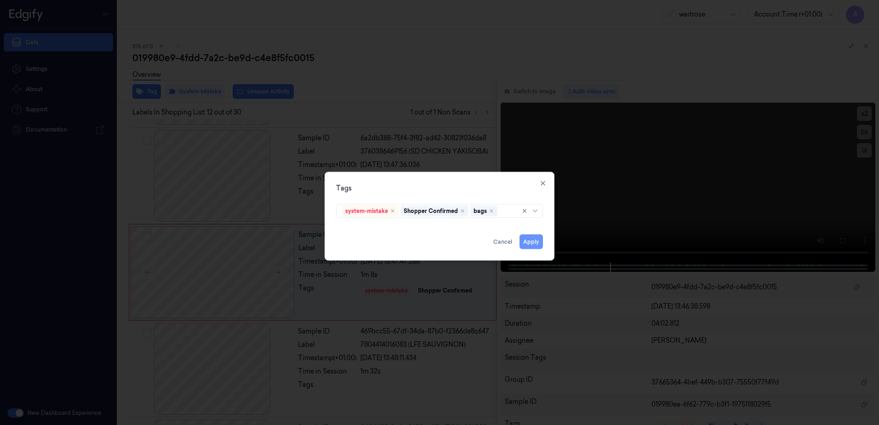
click at [532, 241] on button "Apply" at bounding box center [531, 241] width 23 height 15
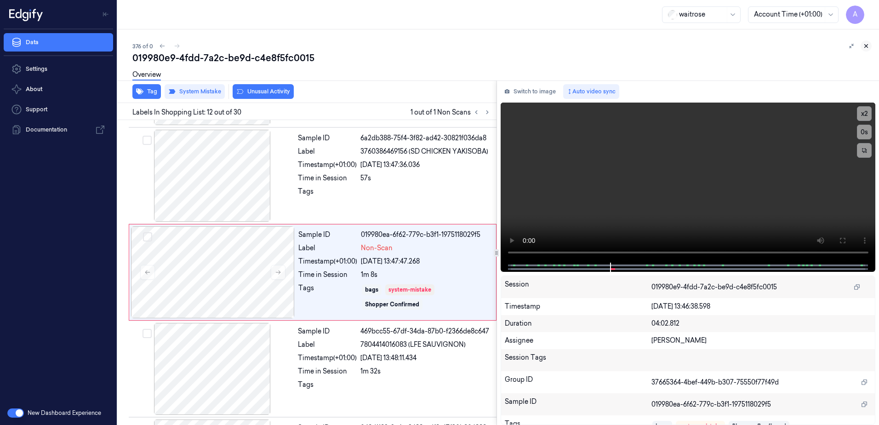
click at [867, 47] on icon at bounding box center [866, 46] width 6 height 6
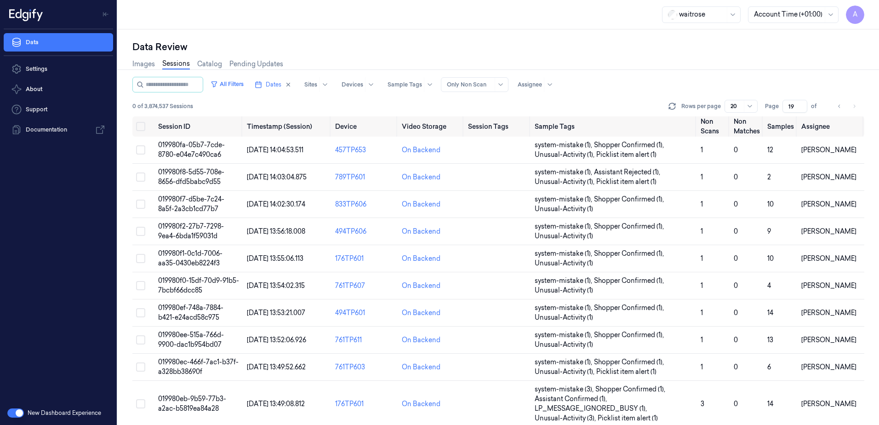
scroll to position [280, 0]
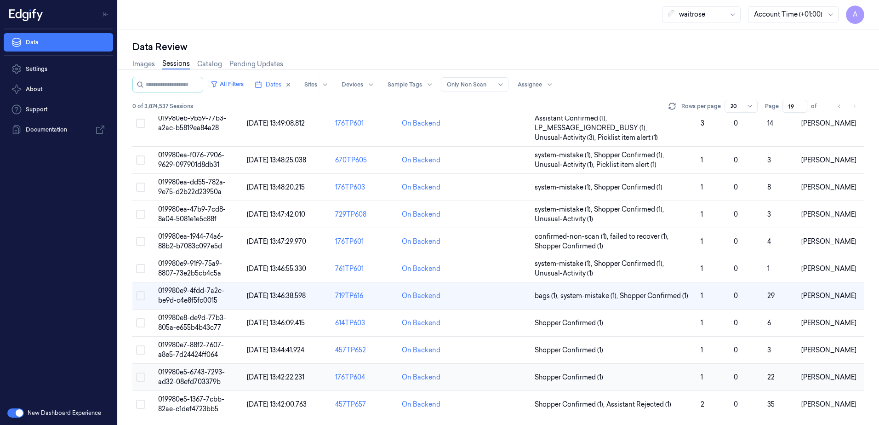
click at [188, 369] on span "019980e5-6743-7293-ad32-08efd703379b" at bounding box center [191, 377] width 67 height 18
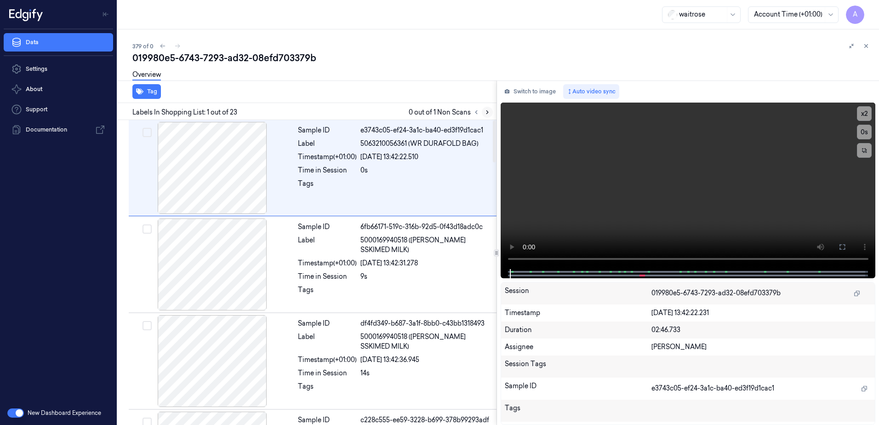
click at [484, 114] on icon at bounding box center [487, 112] width 6 height 6
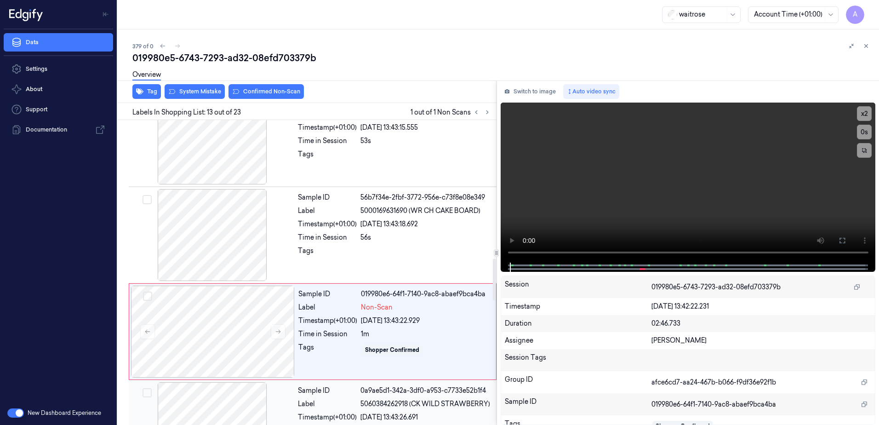
scroll to position [1054, 0]
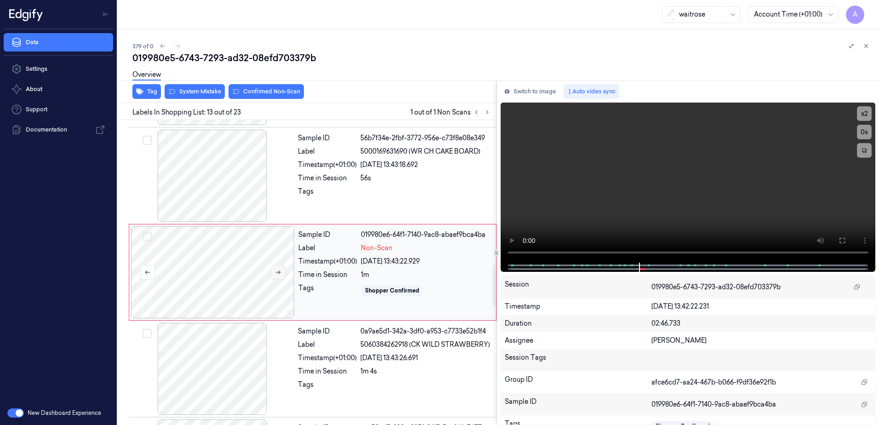
click at [275, 274] on icon at bounding box center [278, 272] width 6 height 6
click at [646, 220] on video at bounding box center [688, 183] width 375 height 160
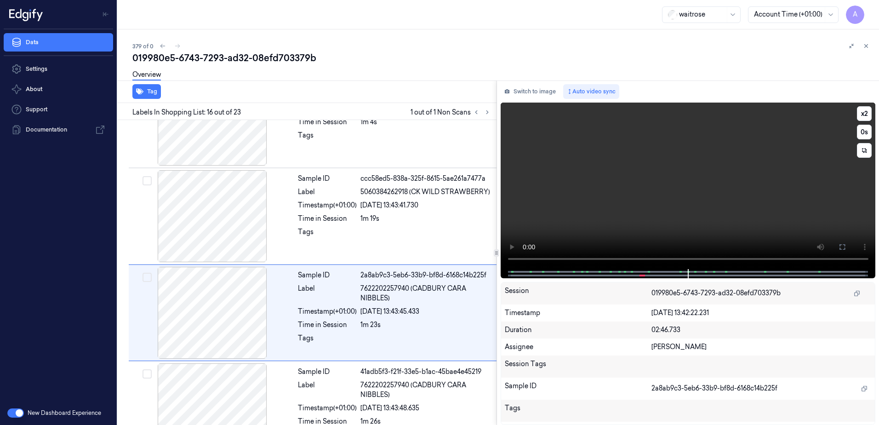
scroll to position [1344, 0]
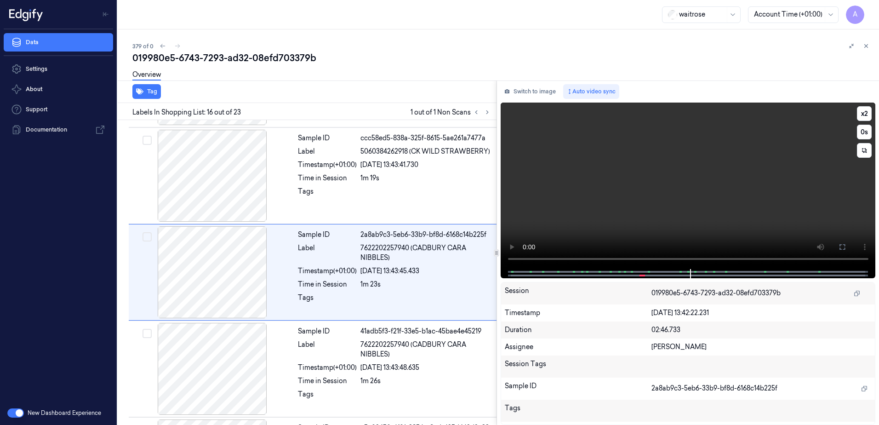
click at [650, 220] on video at bounding box center [688, 186] width 375 height 166
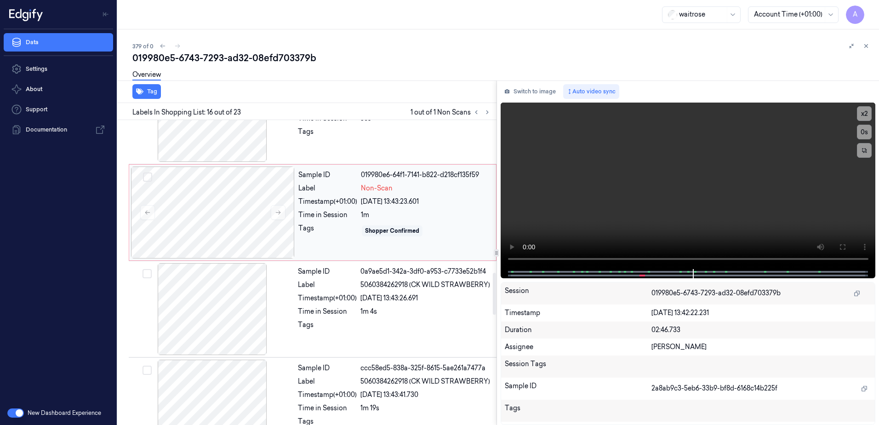
click at [337, 238] on div "Sample ID 019980e6-64f1-7141-b822-d218cf135f59 Label Non-Scan Timestamp (+01:00…" at bounding box center [395, 212] width 200 height 92
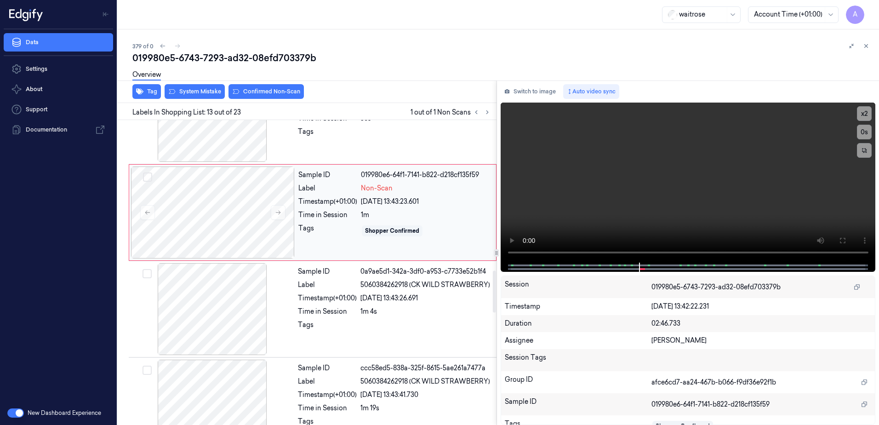
scroll to position [1054, 0]
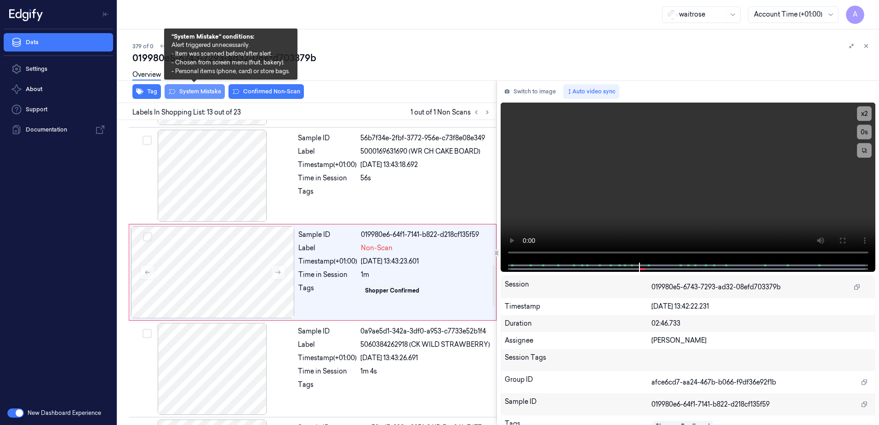
click at [194, 95] on button "System Mistake" at bounding box center [195, 91] width 60 height 15
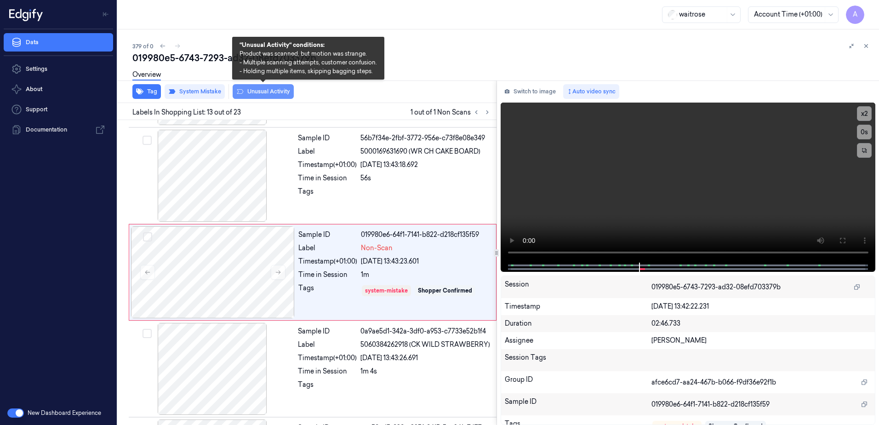
click at [245, 93] on button "Unusual Activity" at bounding box center [263, 91] width 61 height 15
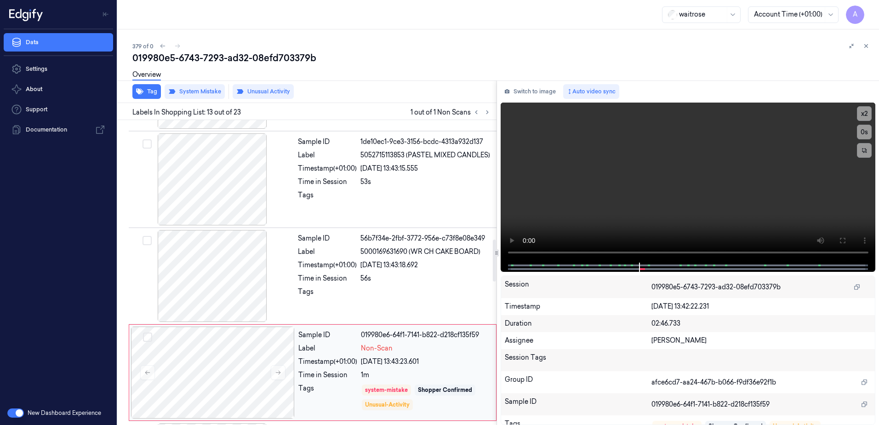
scroll to position [870, 0]
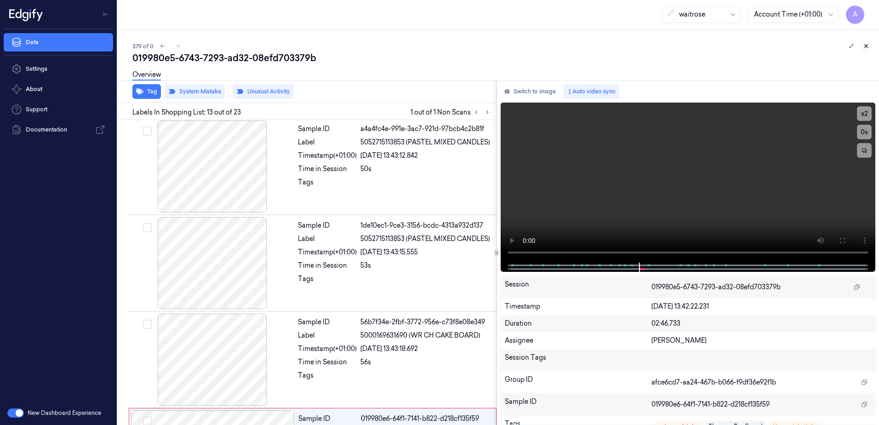
click at [865, 46] on icon at bounding box center [866, 46] width 6 height 6
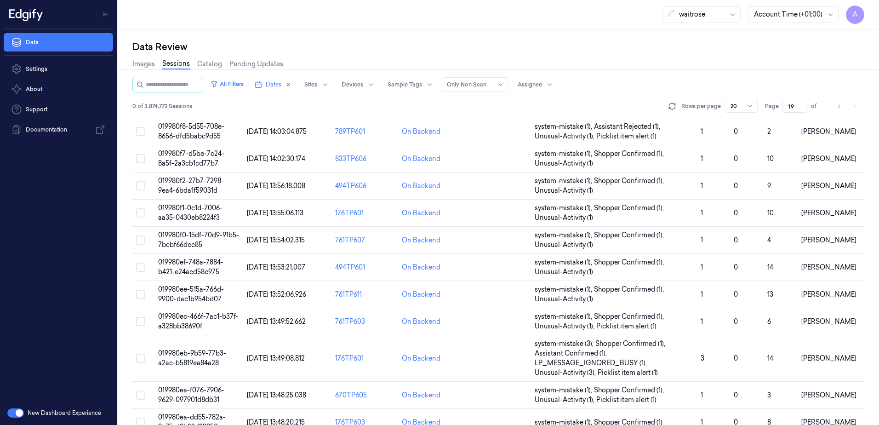
scroll to position [280, 0]
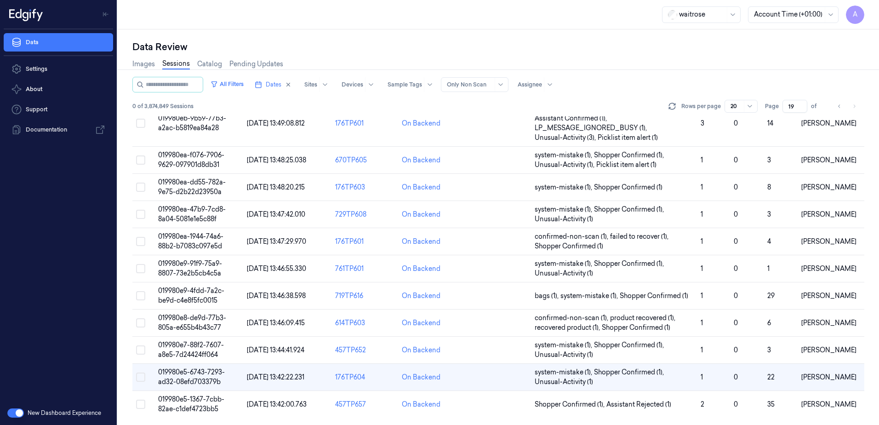
drag, startPoint x: 795, startPoint y: 108, endPoint x: 783, endPoint y: 113, distance: 12.8
click at [783, 113] on div "All Filters Dates Sites Devices Sample Tags Alert Type Only Non Scan Assignee 0…" at bounding box center [498, 97] width 732 height 40
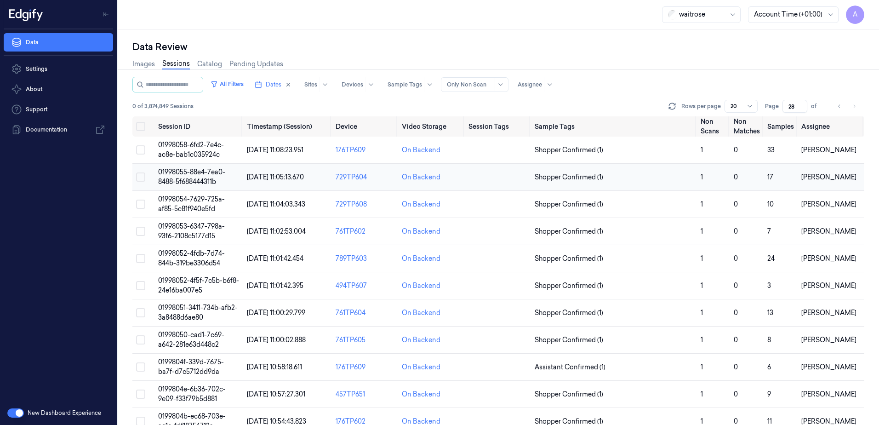
type input "28"
click at [195, 174] on span "01998055-88e4-7ea0-8488-5f688444311b" at bounding box center [191, 177] width 67 height 18
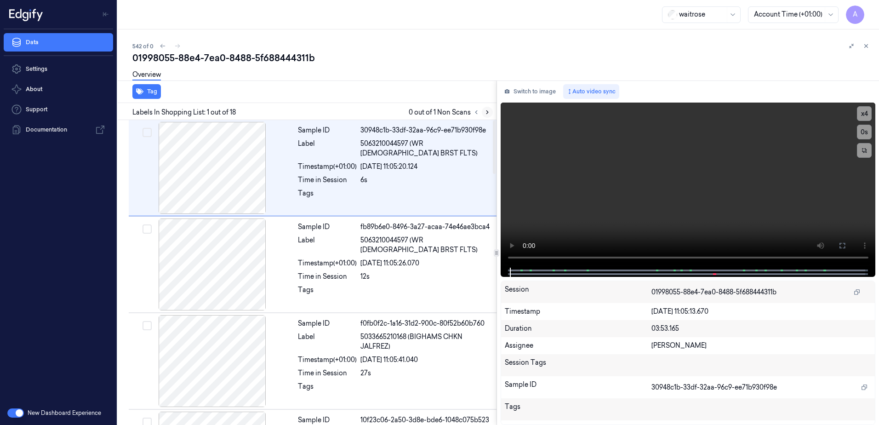
click at [486, 111] on icon at bounding box center [487, 112] width 2 height 3
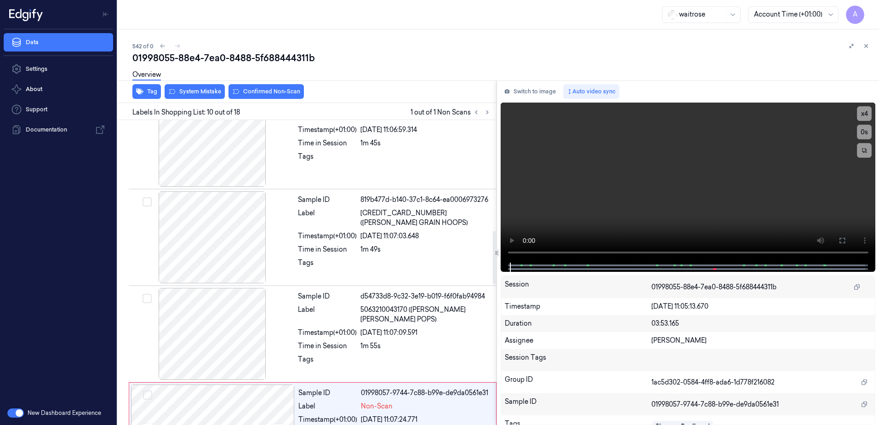
scroll to position [767, 0]
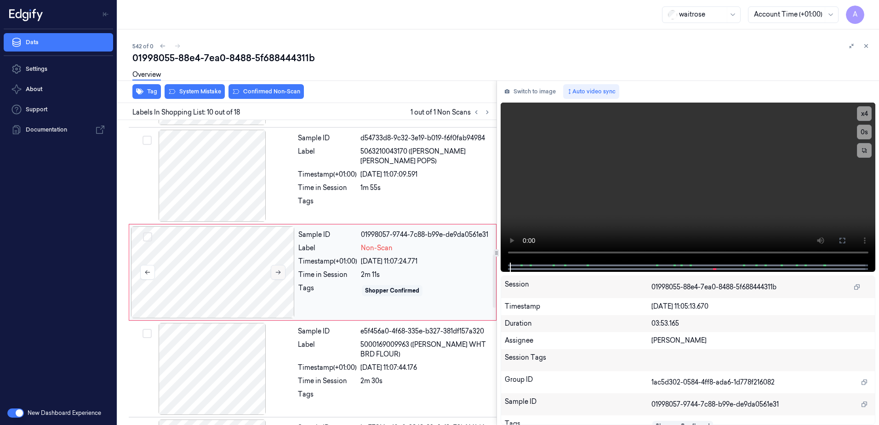
click at [280, 272] on icon at bounding box center [278, 272] width 5 height 4
click at [704, 192] on video at bounding box center [688, 183] width 375 height 160
click at [342, 297] on div "Tags" at bounding box center [327, 290] width 59 height 15
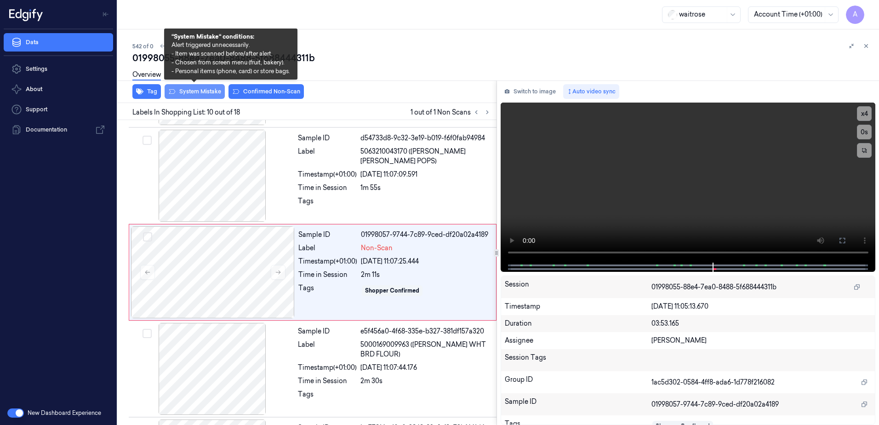
click at [192, 96] on button "System Mistake" at bounding box center [195, 91] width 60 height 15
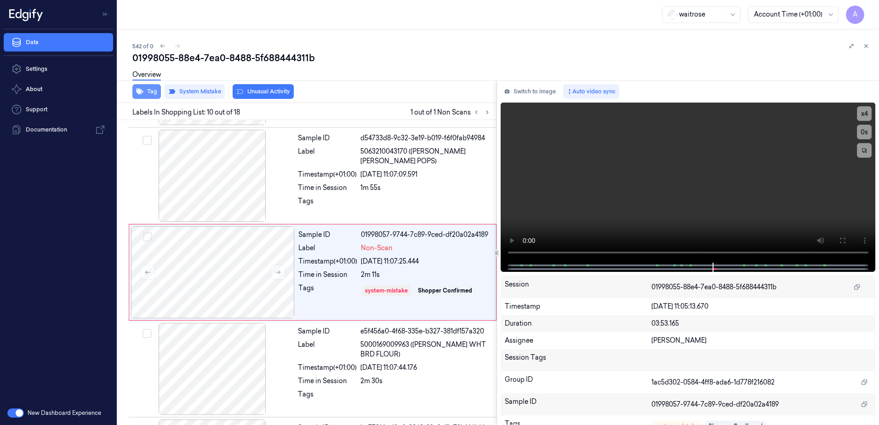
click at [148, 94] on button "Tag" at bounding box center [146, 91] width 29 height 15
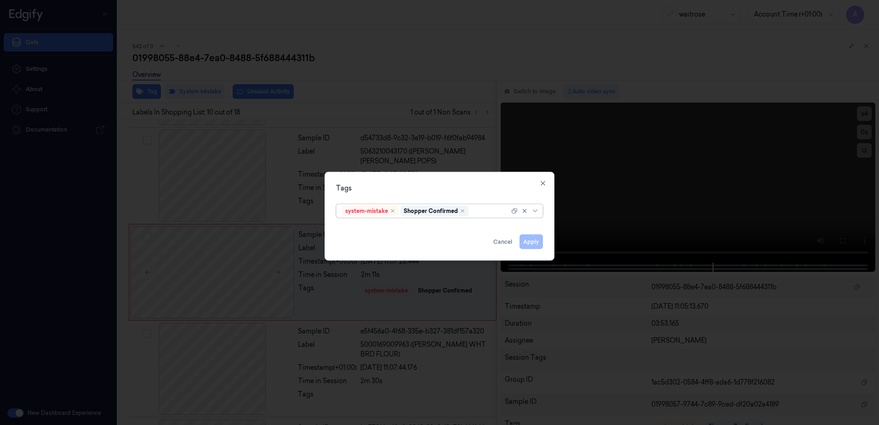
click at [480, 213] on div at bounding box center [489, 211] width 39 height 10
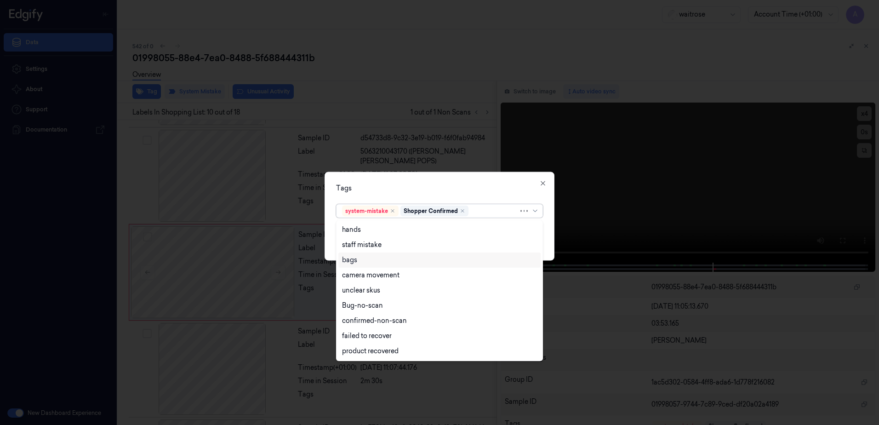
click at [358, 263] on div "bags" at bounding box center [439, 260] width 195 height 10
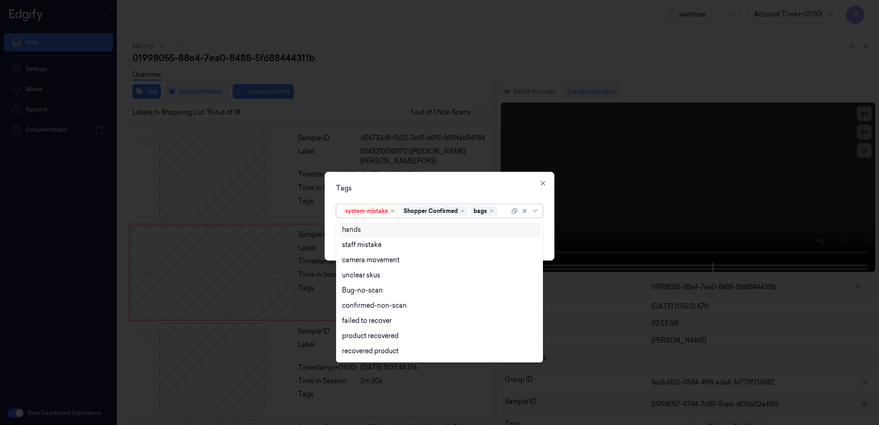
click at [429, 188] on div "Tags" at bounding box center [439, 188] width 207 height 10
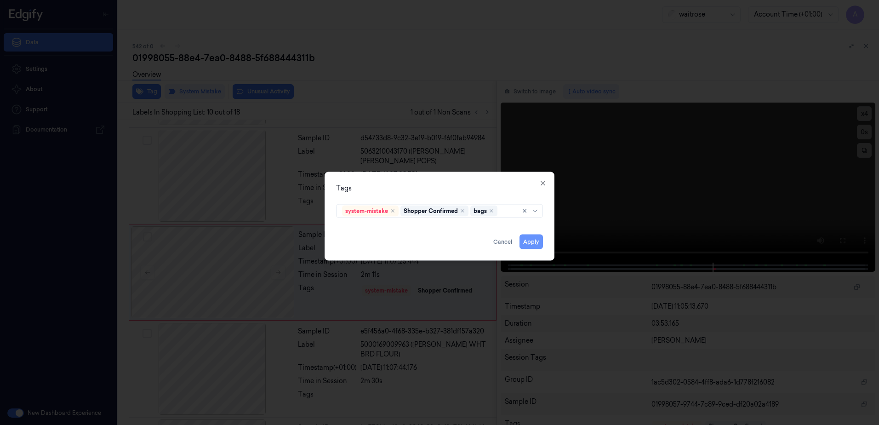
click at [531, 243] on button "Apply" at bounding box center [531, 241] width 23 height 15
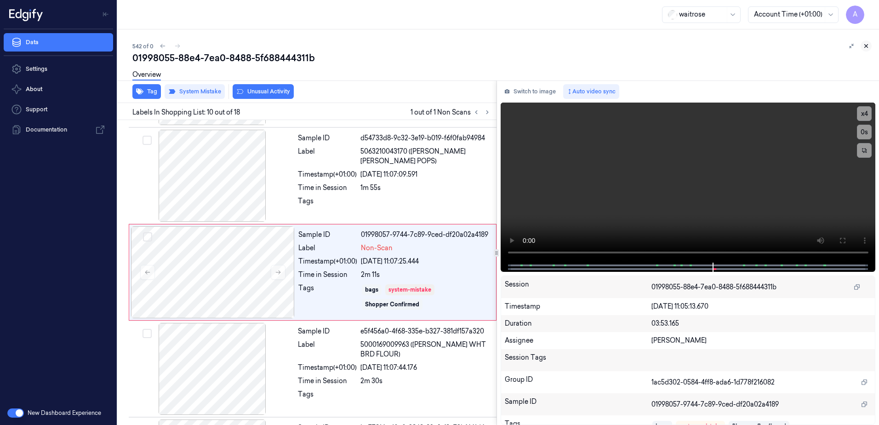
click at [869, 51] on button at bounding box center [866, 45] width 11 height 11
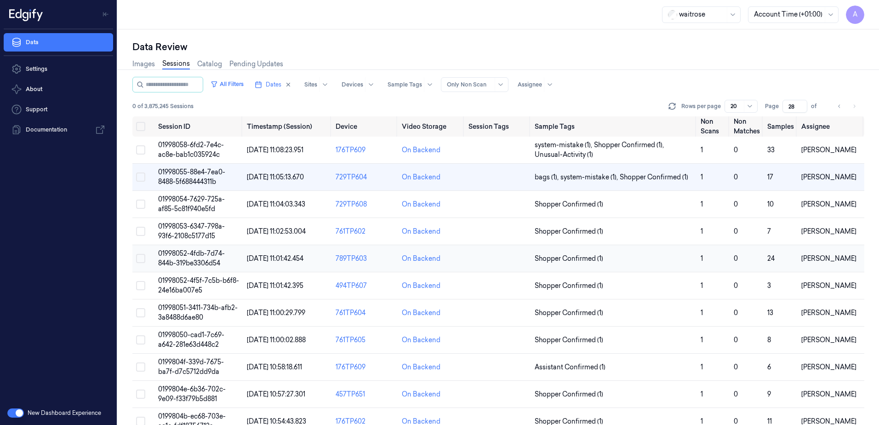
click at [189, 253] on span "01998052-4fdb-7d74-844b-319be3306d54" at bounding box center [191, 258] width 67 height 18
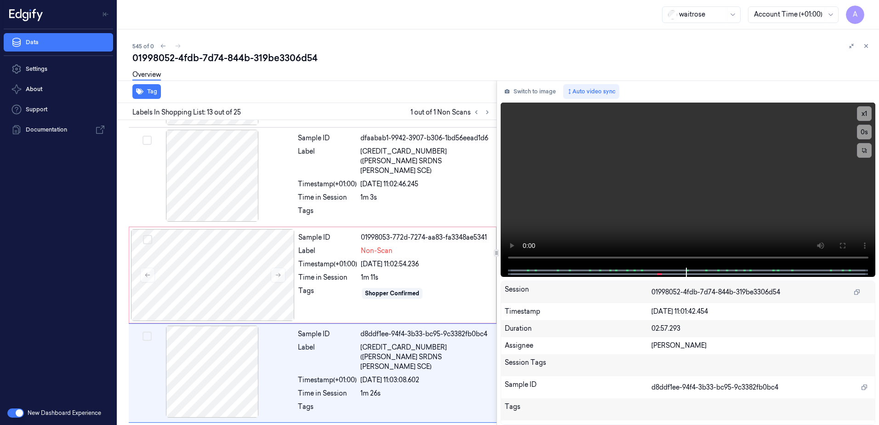
scroll to position [1054, 0]
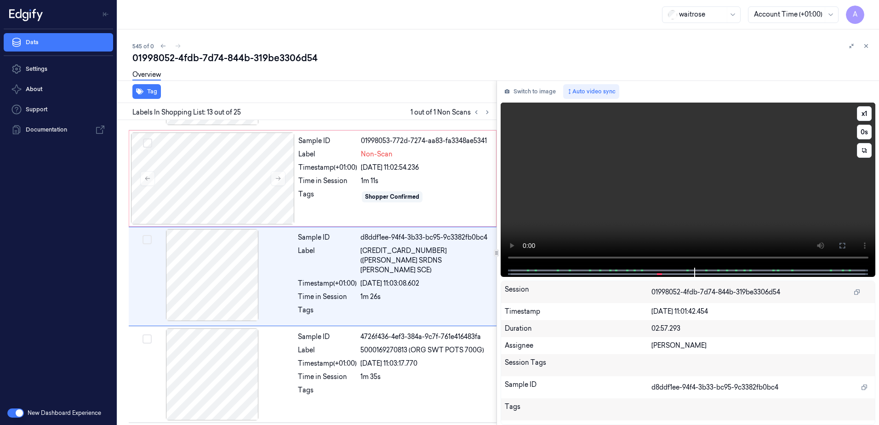
click at [669, 227] on video at bounding box center [688, 185] width 375 height 165
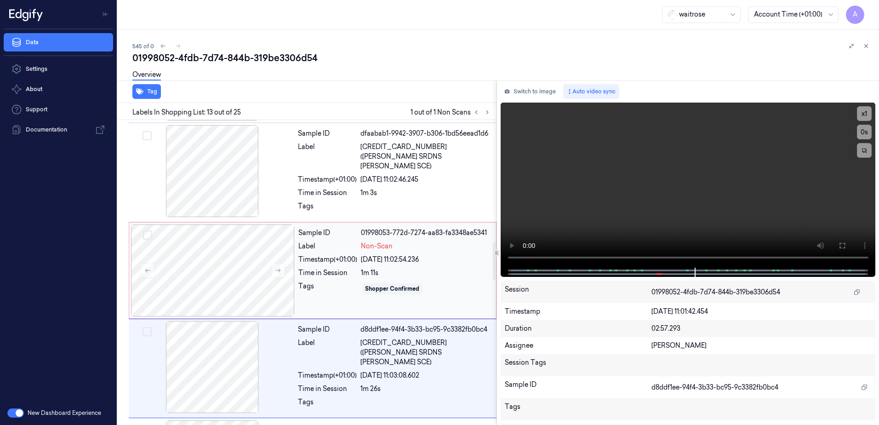
click at [419, 292] on div "Shopper Confirmed" at bounding box center [426, 288] width 130 height 15
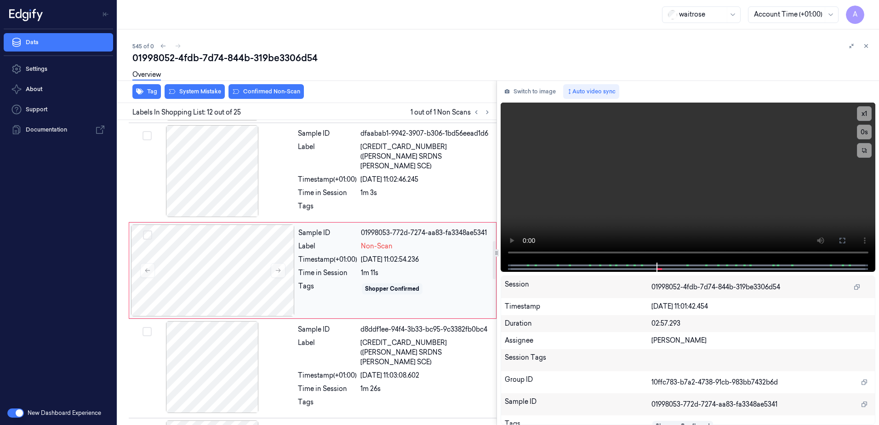
scroll to position [958, 0]
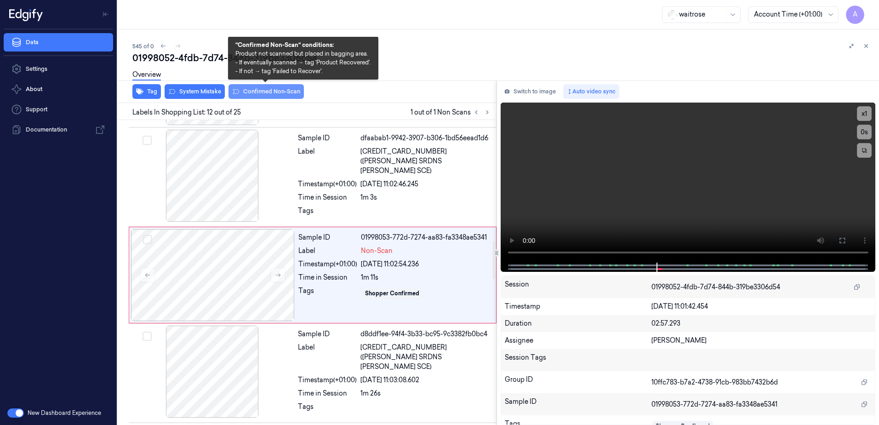
click at [257, 96] on button "Confirmed Non-Scan" at bounding box center [266, 91] width 75 height 15
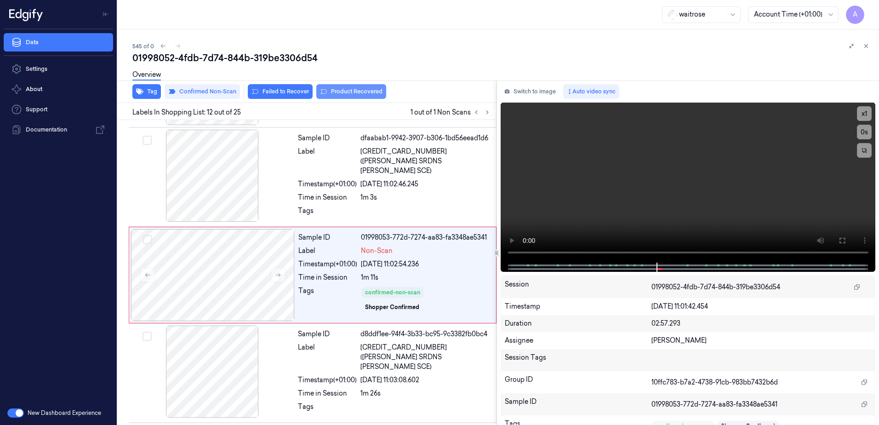
click at [346, 96] on button "Product Recovered" at bounding box center [351, 91] width 70 height 15
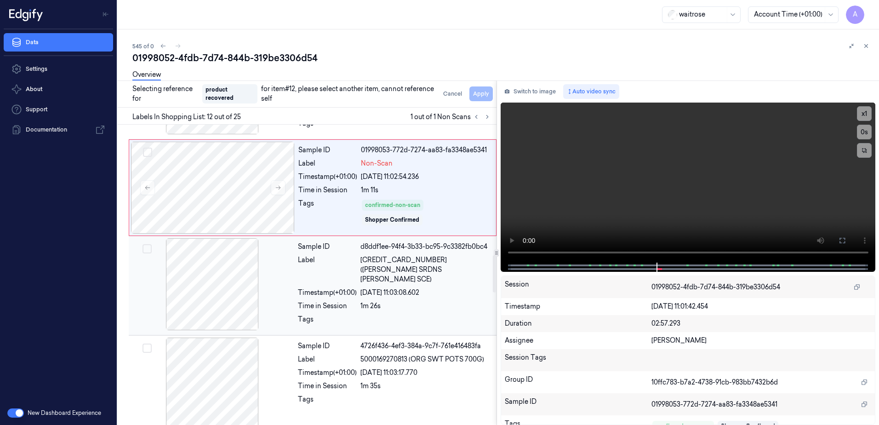
click at [354, 314] on div "Tags" at bounding box center [327, 321] width 59 height 15
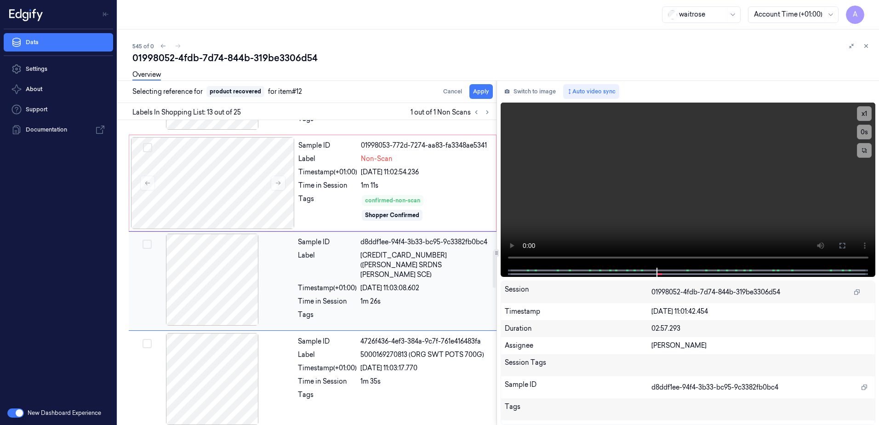
scroll to position [1054, 0]
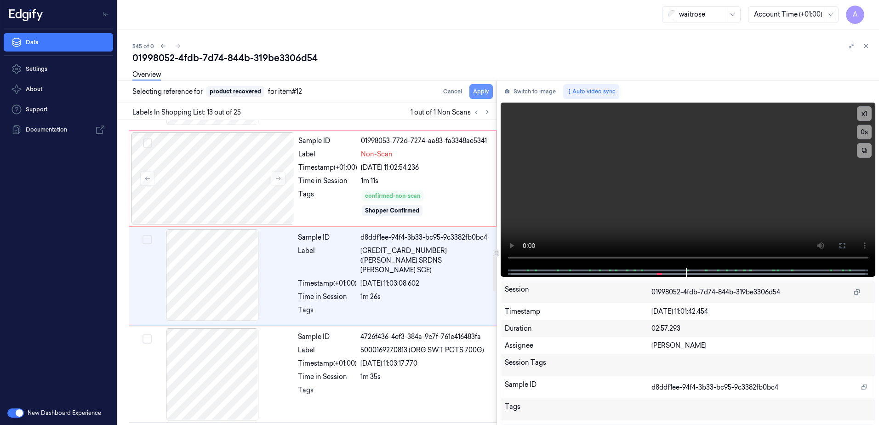
click at [475, 91] on button "Apply" at bounding box center [480, 91] width 23 height 15
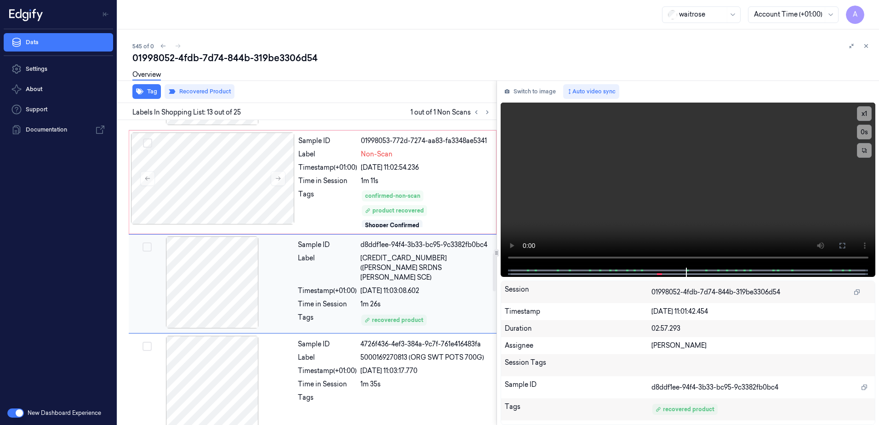
scroll to position [1062, 0]
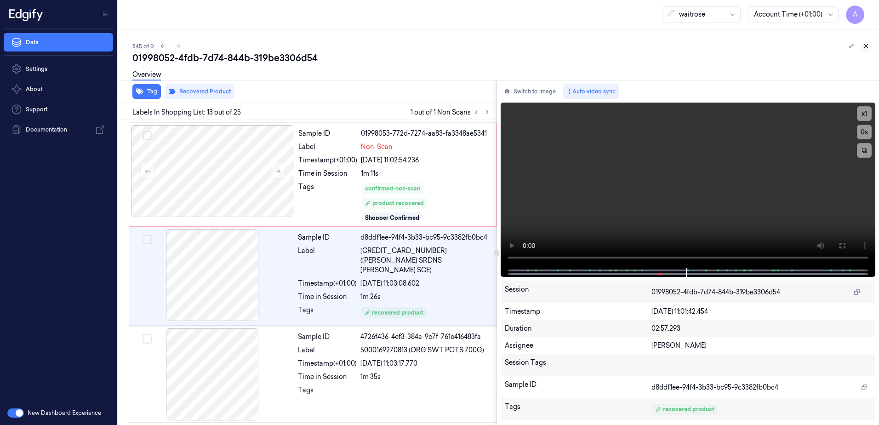
click at [868, 47] on icon at bounding box center [866, 46] width 6 height 6
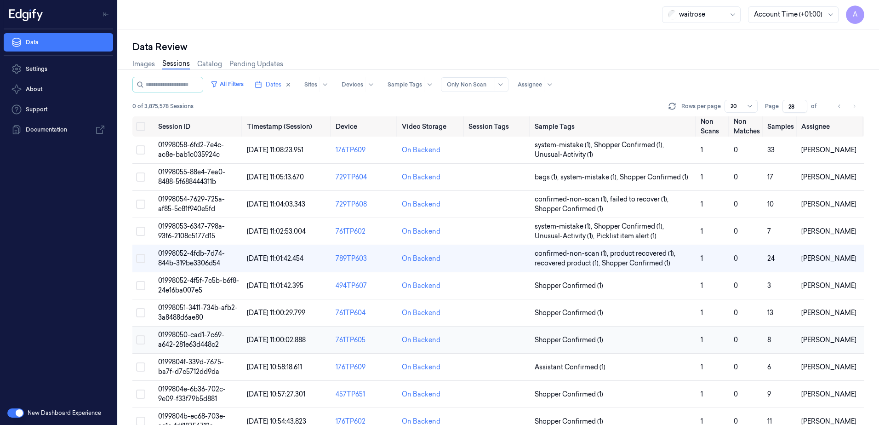
click at [186, 335] on span "01998050-cad1-7c69-a642-281e63d448c2" at bounding box center [191, 340] width 66 height 18
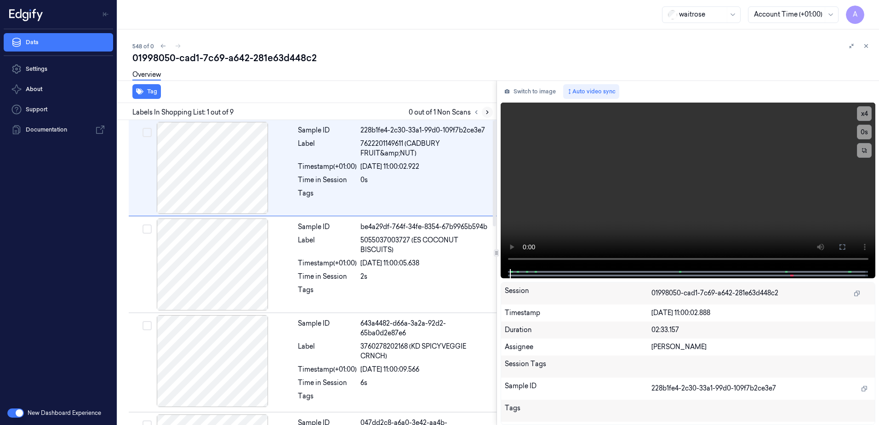
click at [484, 113] on icon at bounding box center [487, 112] width 6 height 6
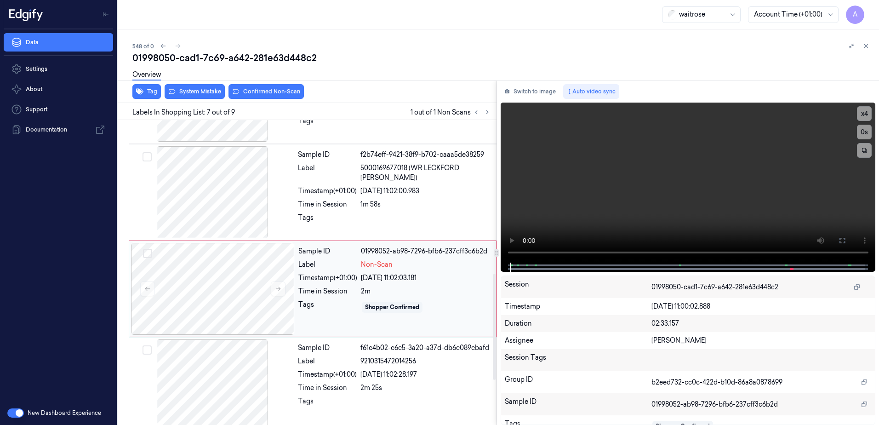
scroll to position [478, 0]
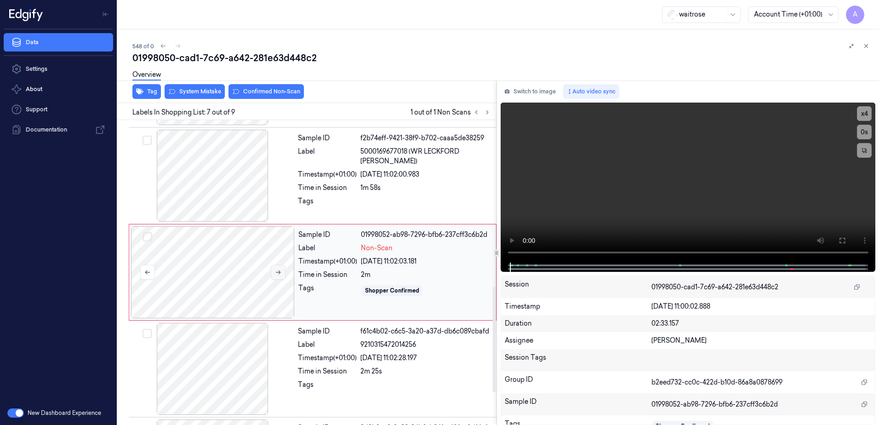
click at [273, 274] on button at bounding box center [278, 272] width 15 height 15
click at [275, 269] on button at bounding box center [278, 272] width 15 height 15
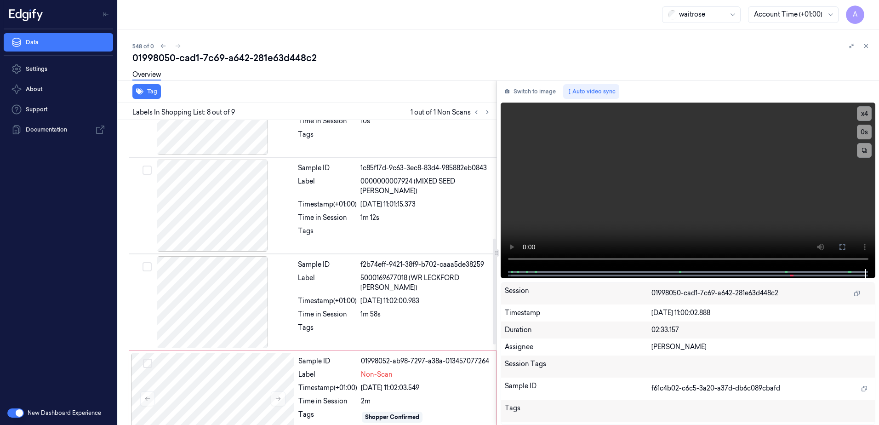
scroll to position [340, 0]
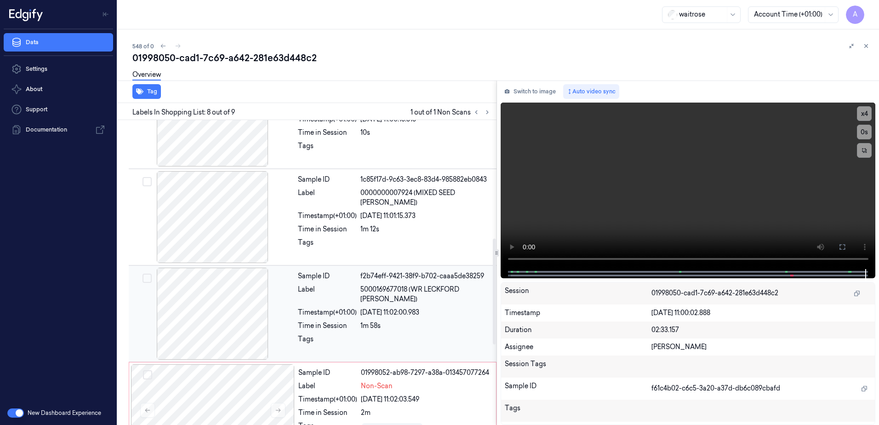
click at [409, 323] on div "1m 58s" at bounding box center [425, 326] width 131 height 10
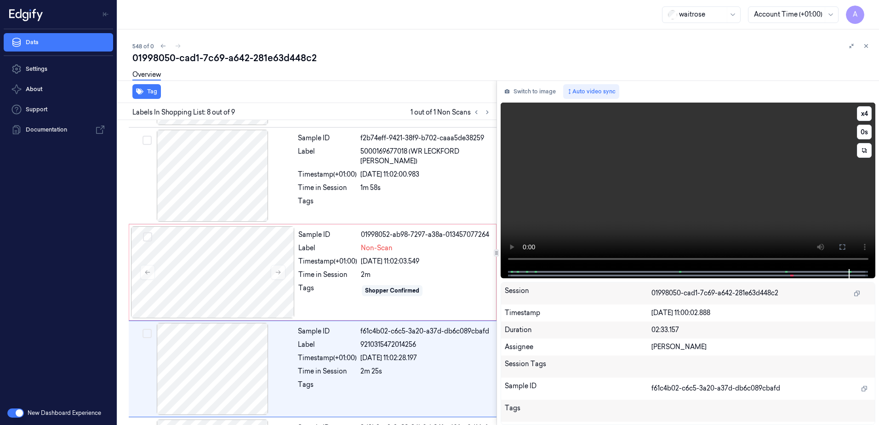
scroll to position [570, 0]
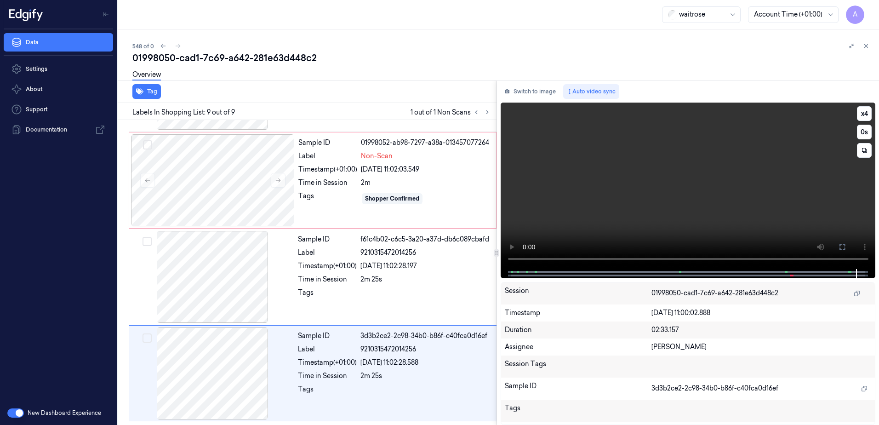
click at [641, 193] on video at bounding box center [688, 186] width 375 height 166
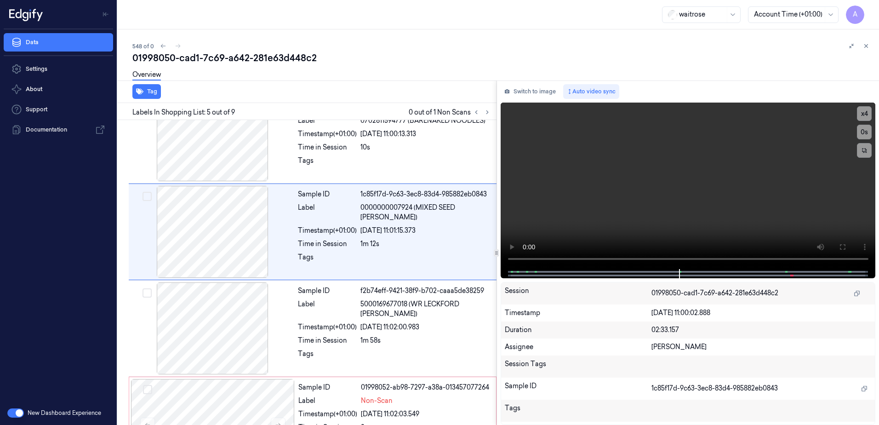
scroll to position [285, 0]
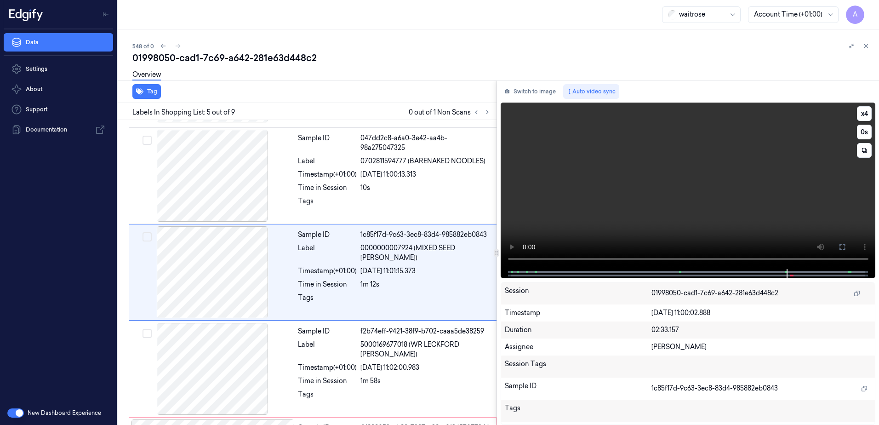
click at [694, 206] on video at bounding box center [688, 186] width 375 height 166
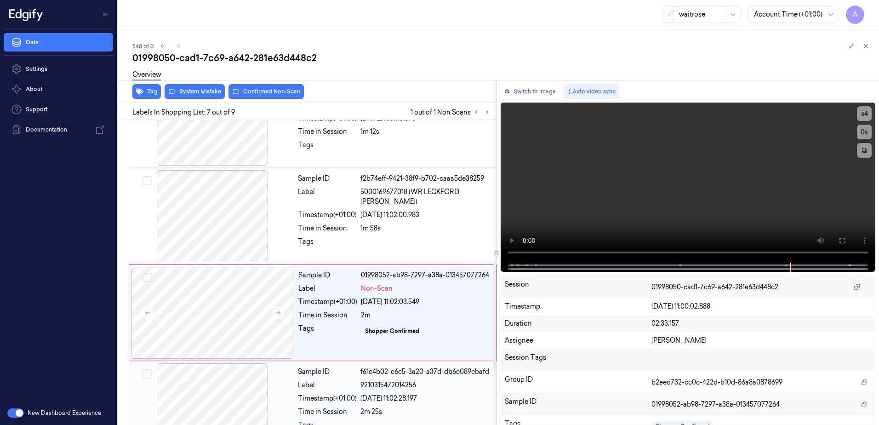
scroll to position [478, 0]
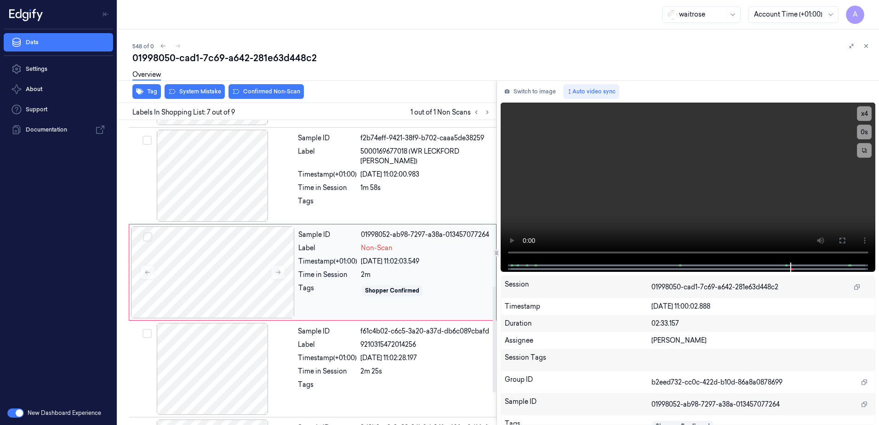
click at [332, 303] on div "Sample ID 01998052-ab98-7297-a38a-013457077264 Label Non-Scan Timestamp (+01:00…" at bounding box center [395, 272] width 200 height 92
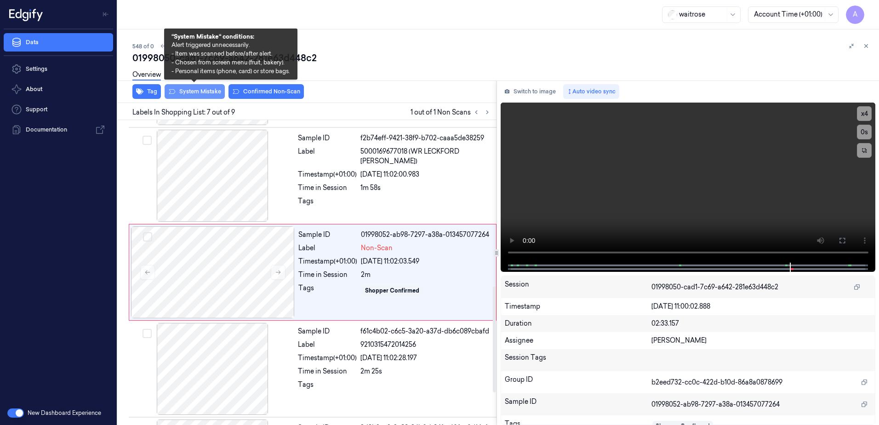
click at [192, 94] on button "System Mistake" at bounding box center [195, 91] width 60 height 15
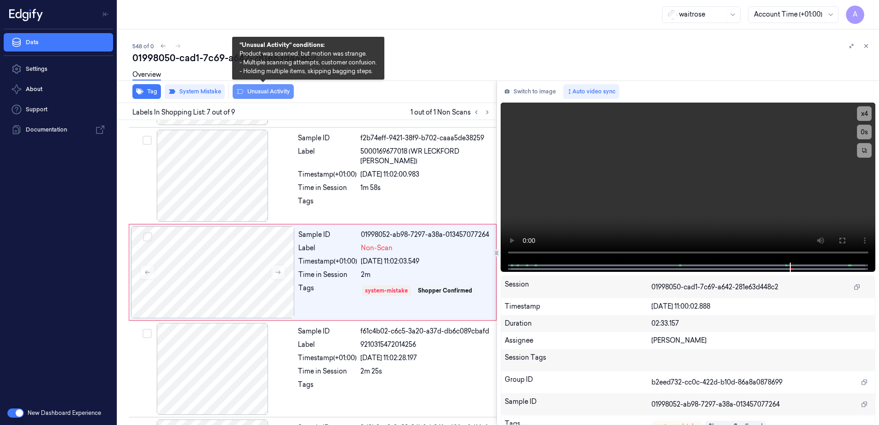
click at [262, 96] on button "Unusual Activity" at bounding box center [263, 91] width 61 height 15
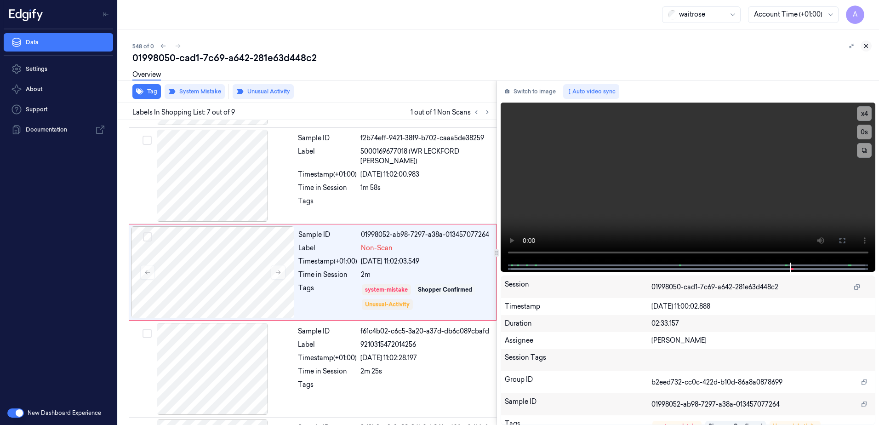
click at [868, 48] on icon at bounding box center [866, 46] width 6 height 6
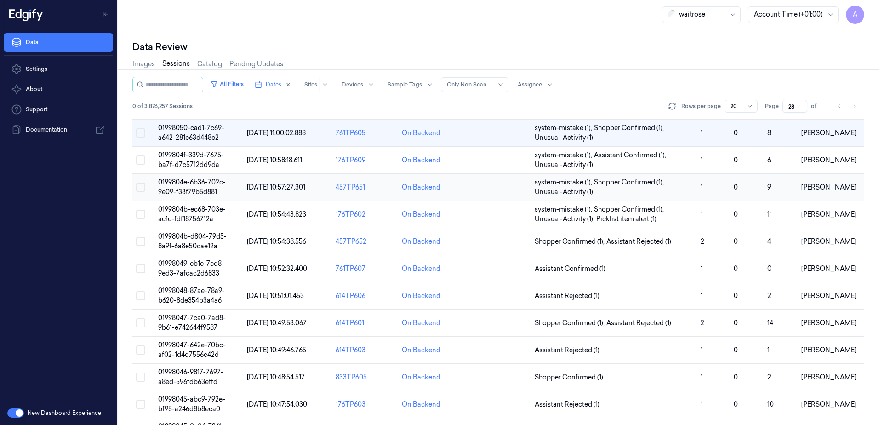
scroll to position [217, 0]
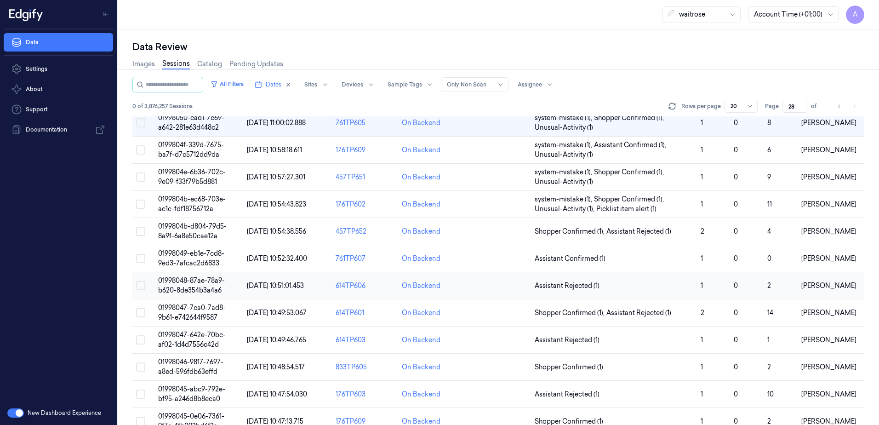
click at [200, 281] on span "01998048-87ae-78a9-b620-8de354b3a4a6" at bounding box center [191, 285] width 67 height 18
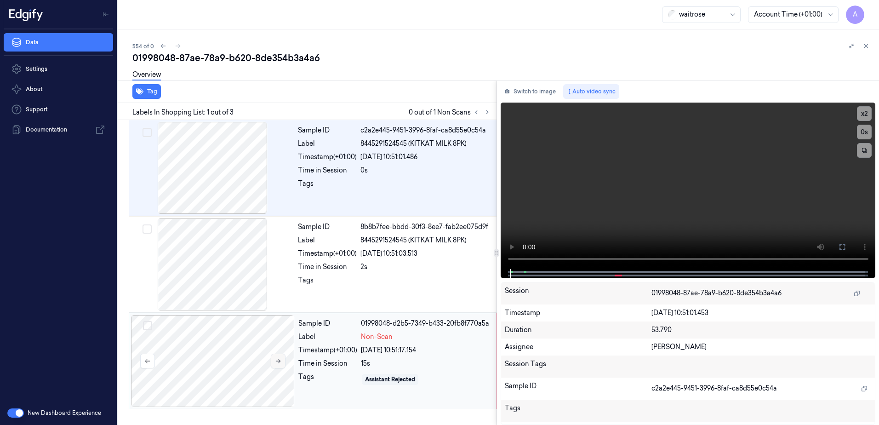
click at [276, 363] on icon at bounding box center [278, 361] width 6 height 6
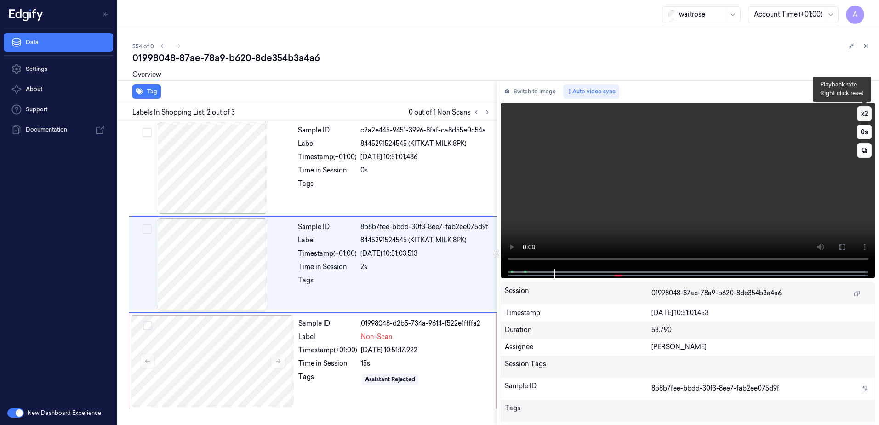
click at [864, 112] on button "x 2" at bounding box center [864, 113] width 15 height 15
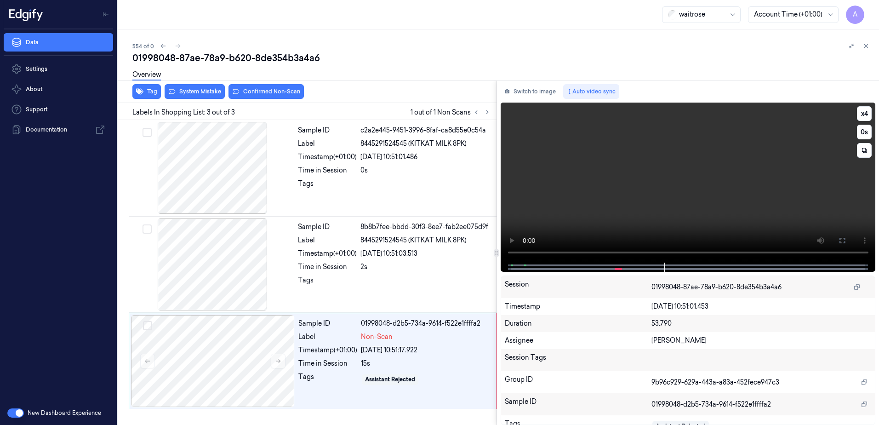
click at [661, 220] on video at bounding box center [688, 183] width 375 height 160
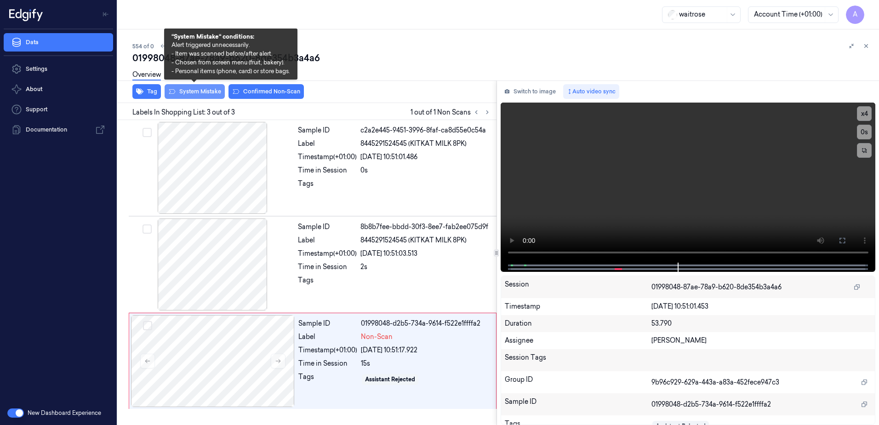
click at [197, 92] on button "System Mistake" at bounding box center [195, 91] width 60 height 15
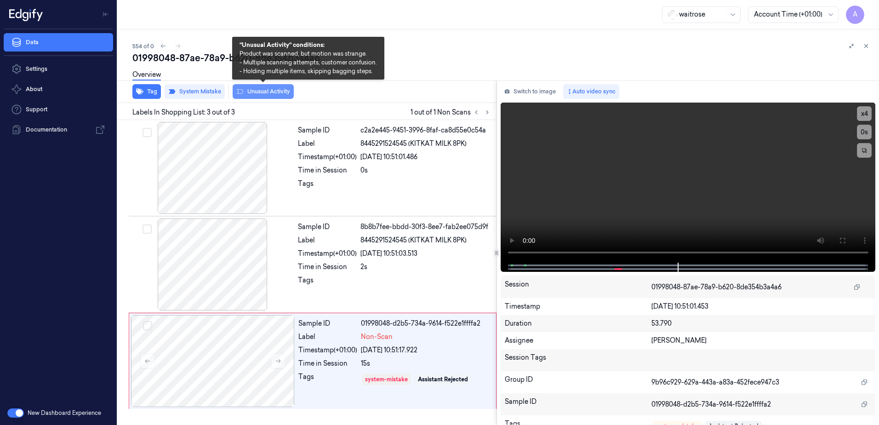
click at [260, 96] on button "Unusual Activity" at bounding box center [263, 91] width 61 height 15
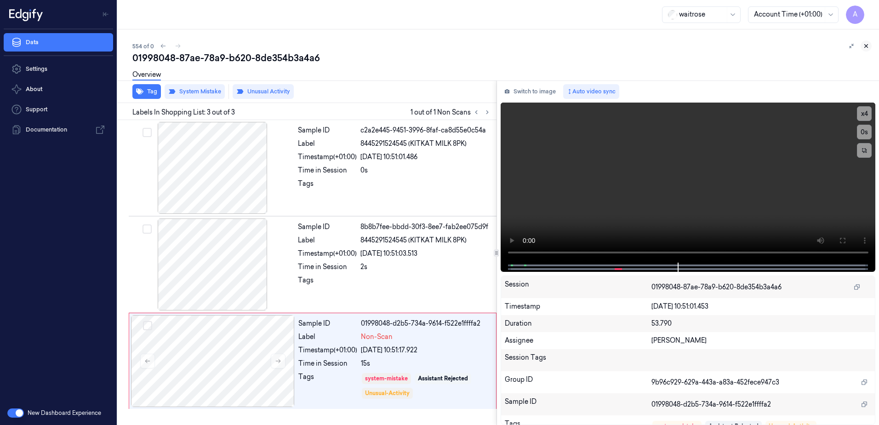
click at [865, 48] on icon at bounding box center [866, 46] width 6 height 6
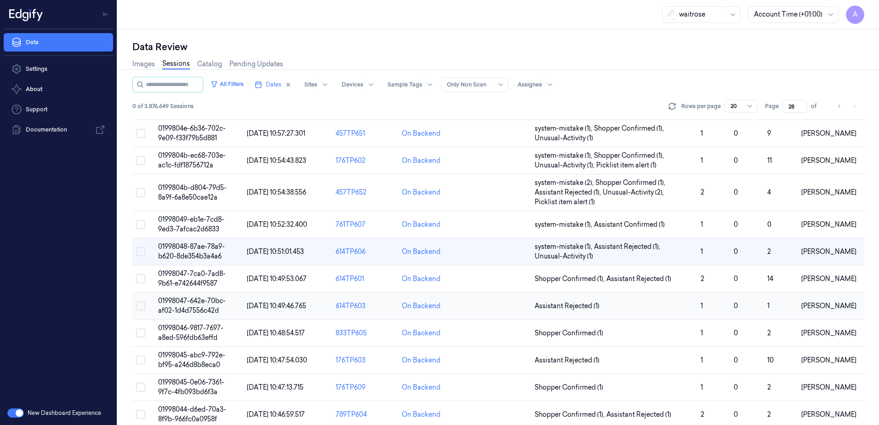
scroll to position [271, 0]
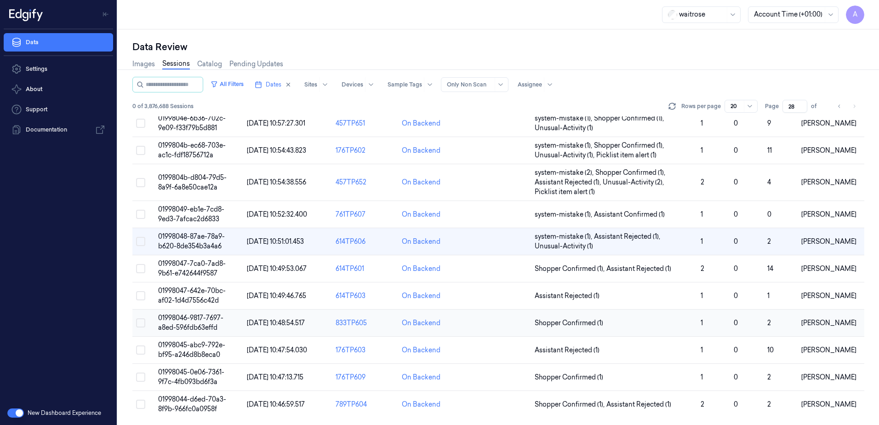
click at [193, 319] on span "01998046-9817-7697-a8ed-596fdb63effd" at bounding box center [190, 323] width 65 height 18
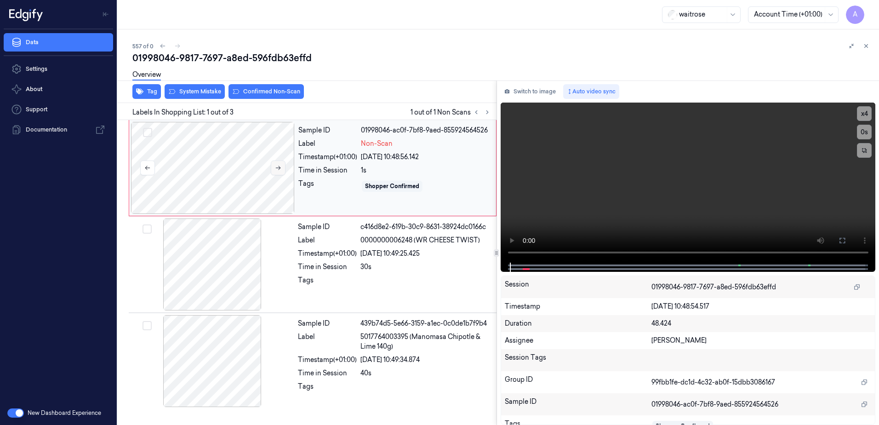
click at [275, 166] on icon at bounding box center [278, 168] width 6 height 6
click at [282, 166] on button at bounding box center [278, 167] width 15 height 15
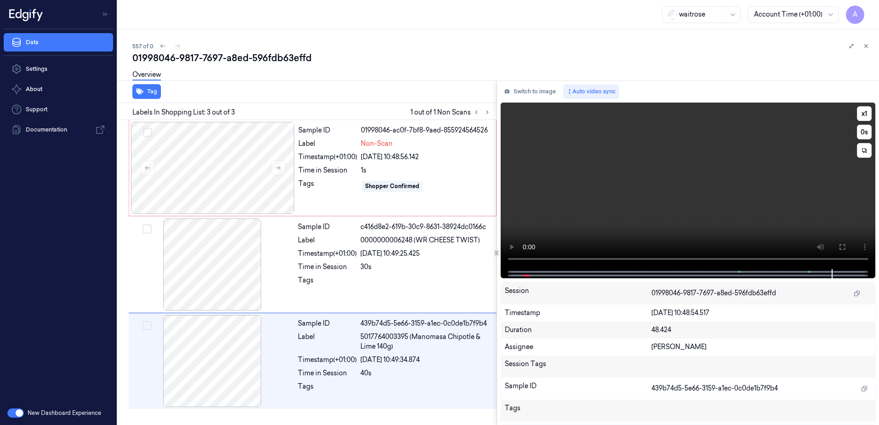
click at [650, 225] on video at bounding box center [688, 186] width 375 height 166
click at [686, 208] on video at bounding box center [688, 186] width 375 height 166
click at [448, 200] on div "Sample ID 01998046-ac0f-7bf8-9aed-855924564526 Label Non-Scan Timestamp (+01:00…" at bounding box center [395, 168] width 200 height 92
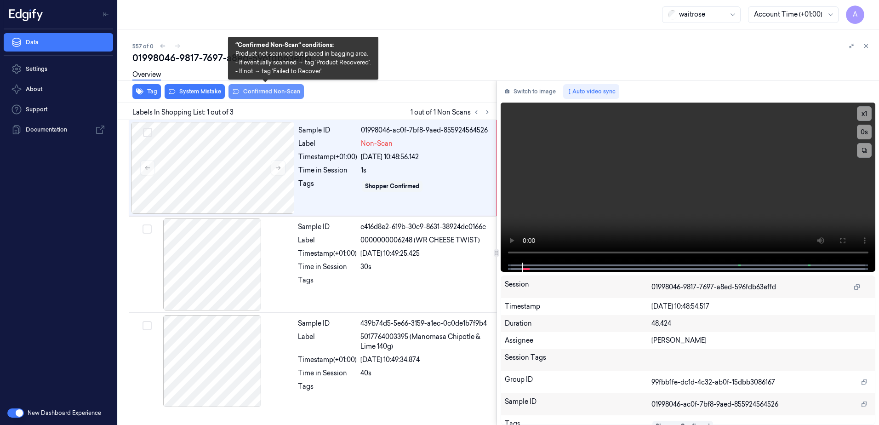
click at [256, 93] on button "Confirmed Non-Scan" at bounding box center [266, 91] width 75 height 15
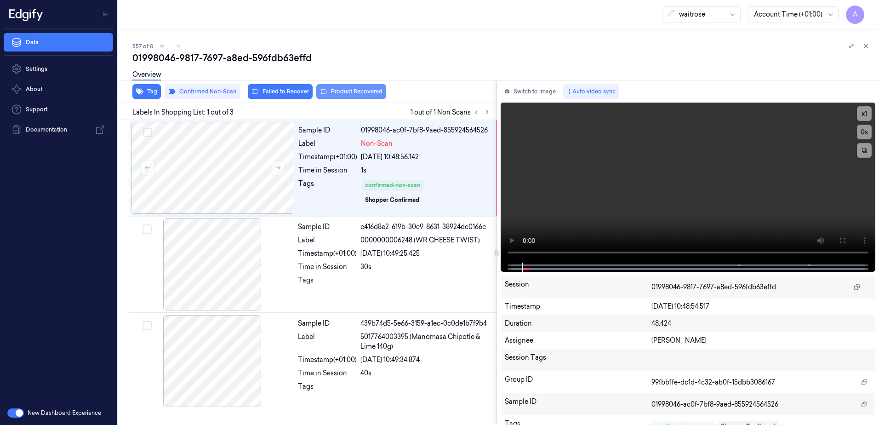
click at [343, 93] on button "Product Recovered" at bounding box center [351, 91] width 70 height 15
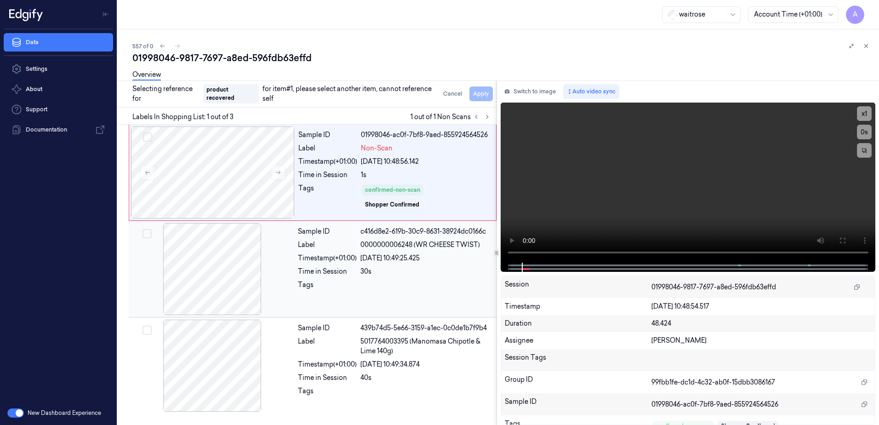
click at [369, 284] on div at bounding box center [425, 287] width 131 height 15
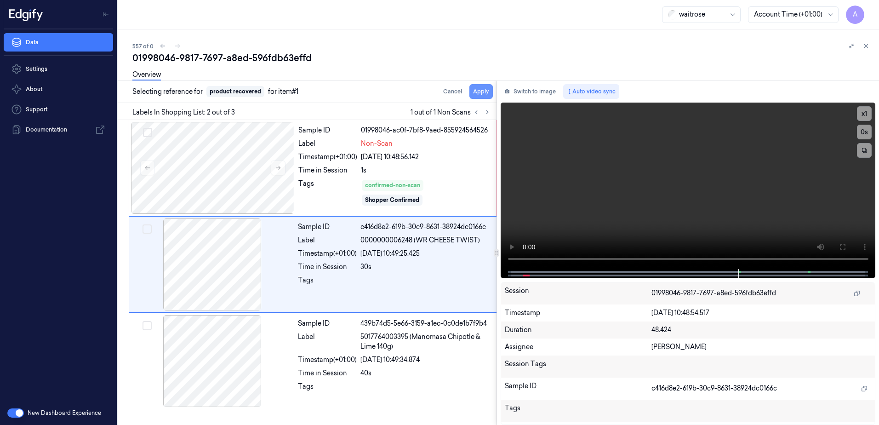
click at [481, 91] on button "Apply" at bounding box center [480, 91] width 23 height 15
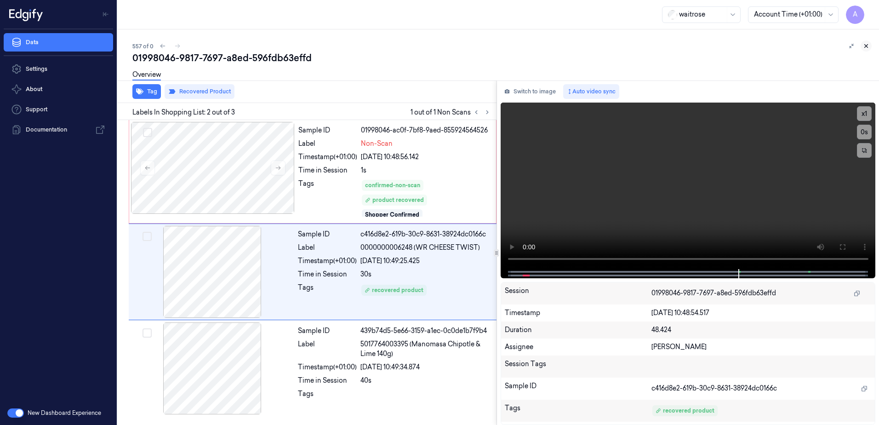
click at [862, 43] on button at bounding box center [866, 45] width 11 height 11
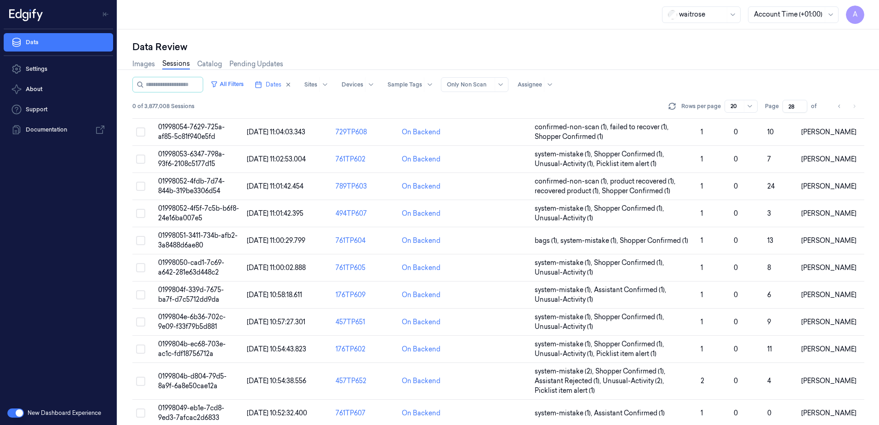
scroll to position [271, 0]
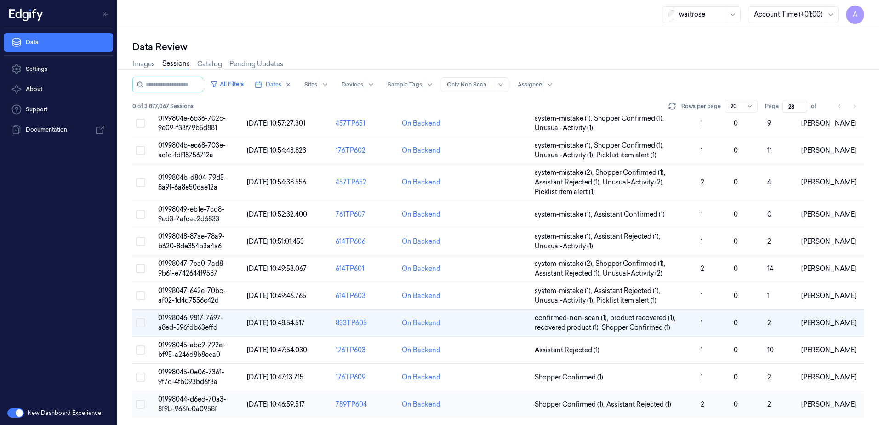
click at [190, 401] on span "01998044-d6ed-70a3-8f9b-966fc0a0958f" at bounding box center [192, 404] width 68 height 18
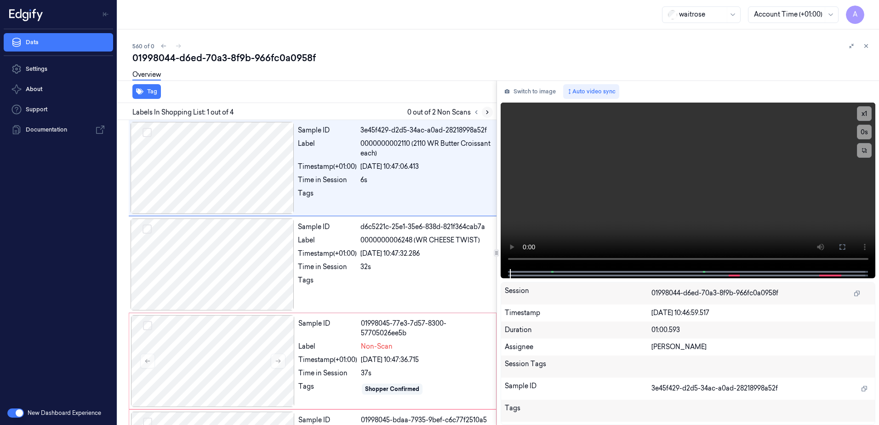
click at [486, 113] on icon at bounding box center [487, 112] width 6 height 6
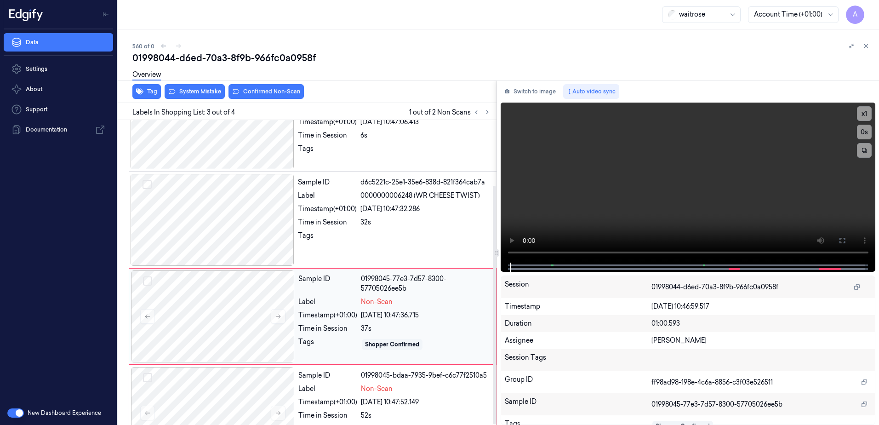
scroll to position [84, 0]
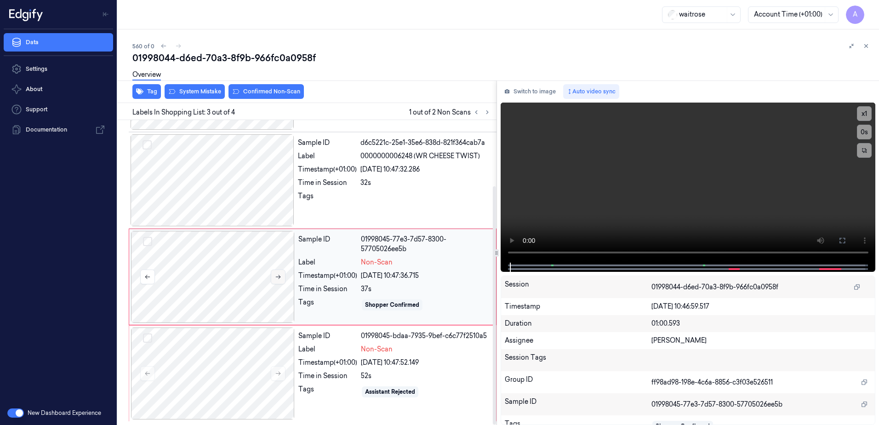
click at [279, 277] on icon at bounding box center [278, 277] width 6 height 6
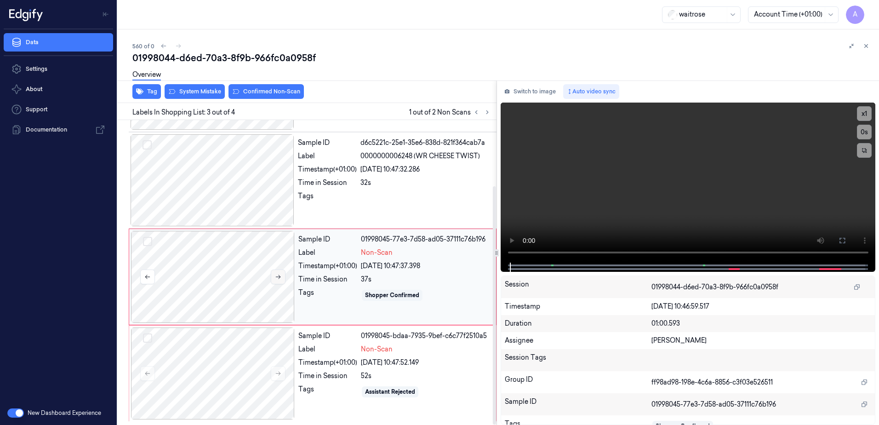
click at [278, 279] on icon at bounding box center [278, 277] width 6 height 6
click at [862, 115] on button "x 1" at bounding box center [864, 113] width 15 height 15
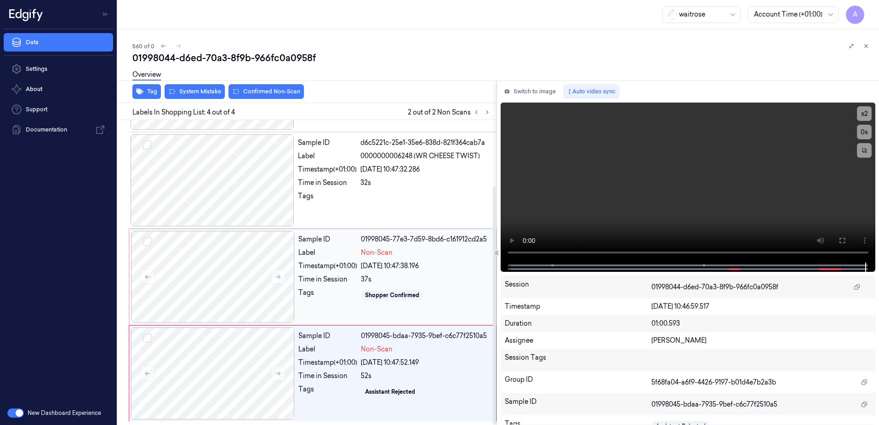
click at [444, 269] on div "25/09/2025 10:47:38.196" at bounding box center [426, 266] width 130 height 10
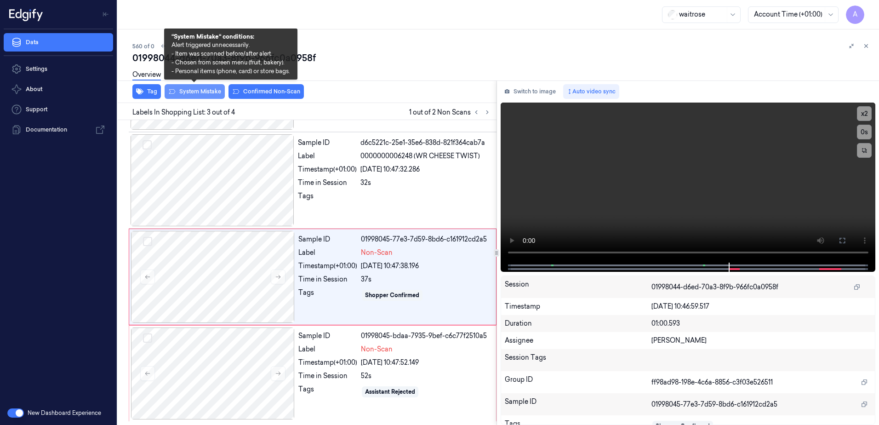
click at [195, 97] on button "System Mistake" at bounding box center [195, 91] width 60 height 15
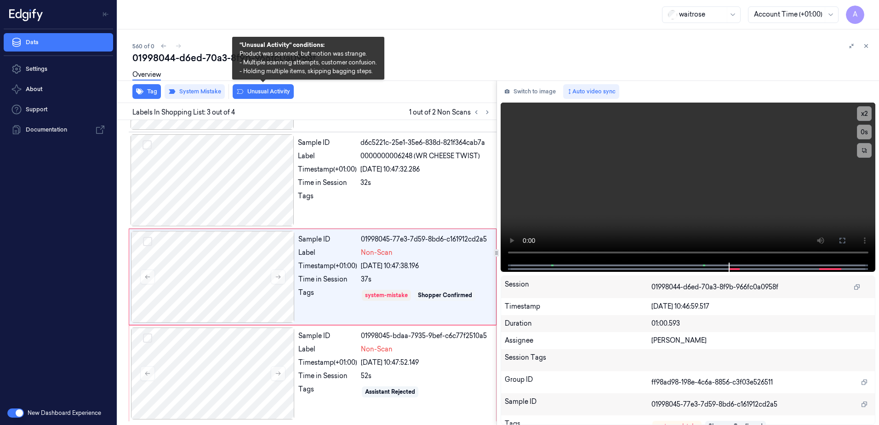
click at [262, 95] on button "Unusual Activity" at bounding box center [263, 91] width 61 height 15
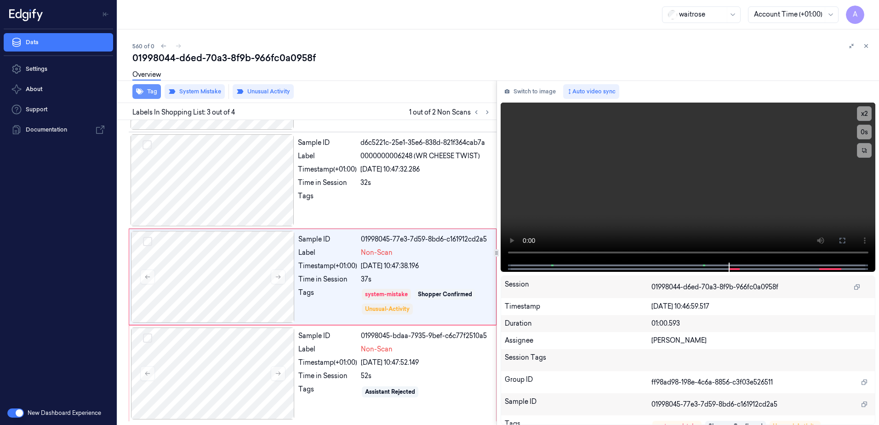
click at [149, 96] on button "Tag" at bounding box center [146, 91] width 29 height 15
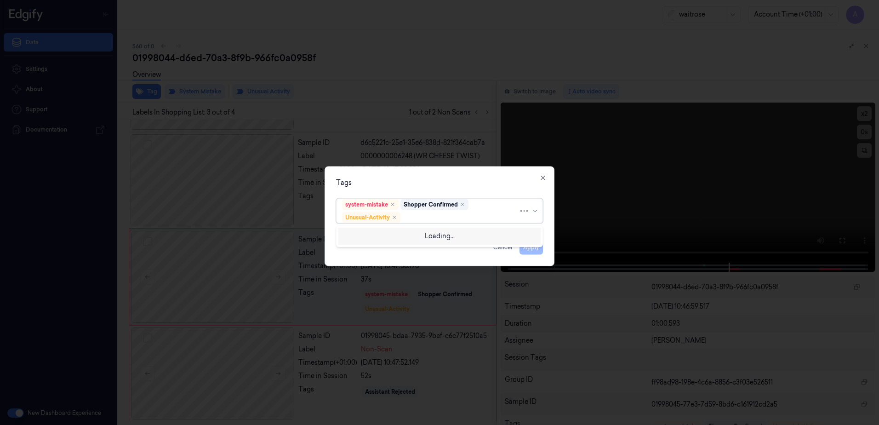
click at [420, 216] on div at bounding box center [460, 217] width 116 height 10
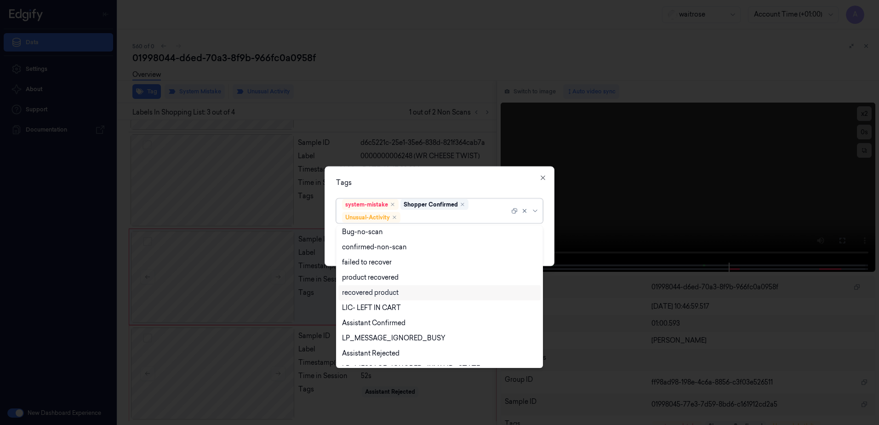
scroll to position [120, 0]
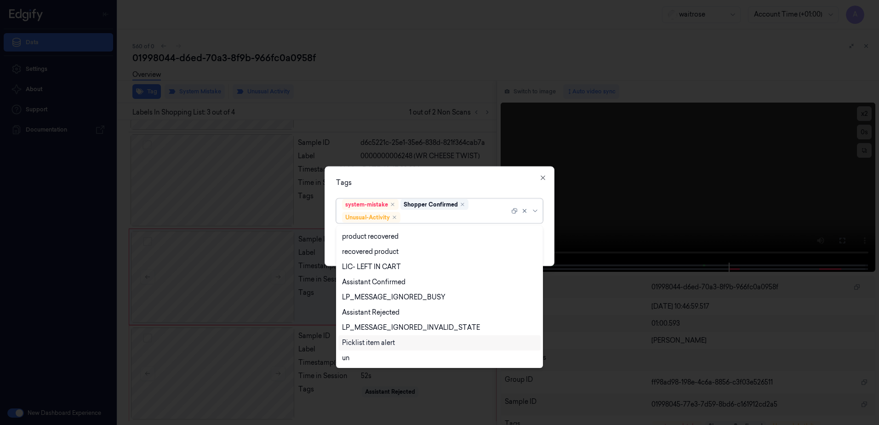
click at [375, 340] on div "Picklist item alert" at bounding box center [368, 343] width 53 height 10
click at [476, 177] on div "Tags option Picklist item alert, selected. 20 results available. Use Up and Dow…" at bounding box center [440, 216] width 230 height 100
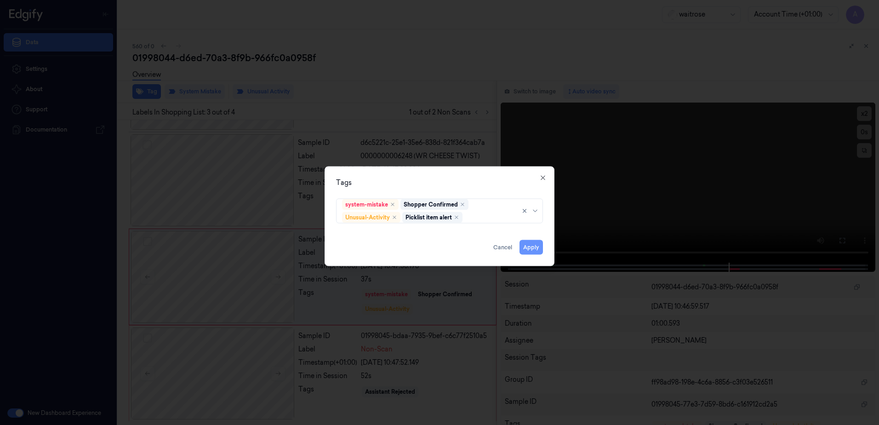
click at [527, 246] on button "Apply" at bounding box center [531, 247] width 23 height 15
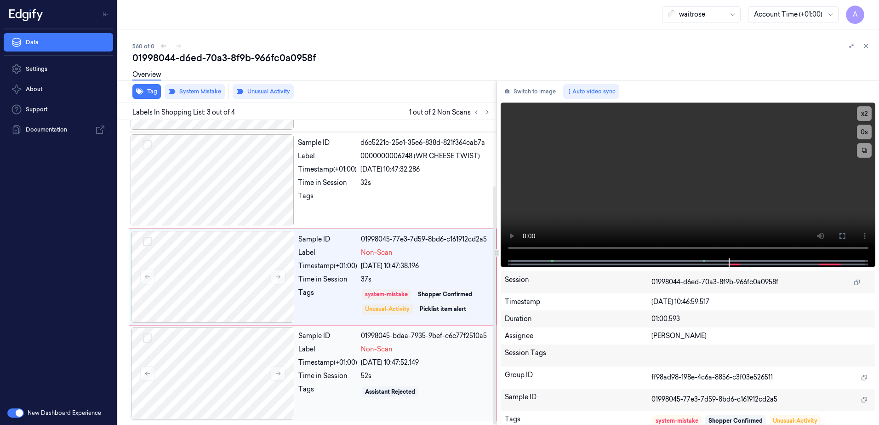
click at [453, 384] on div "Sample ID 01998045-bdaa-7935-9bef-c6c77f2510a5 Label Non-Scan Timestamp (+01:00…" at bounding box center [395, 373] width 200 height 92
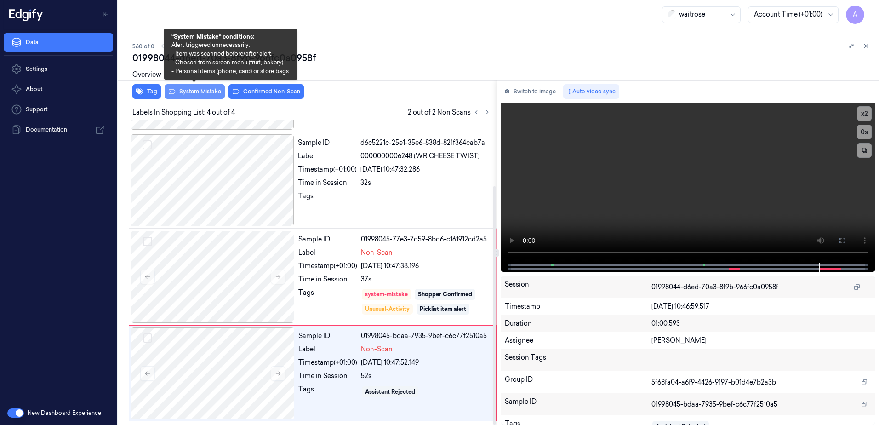
click at [195, 90] on button "System Mistake" at bounding box center [195, 91] width 60 height 15
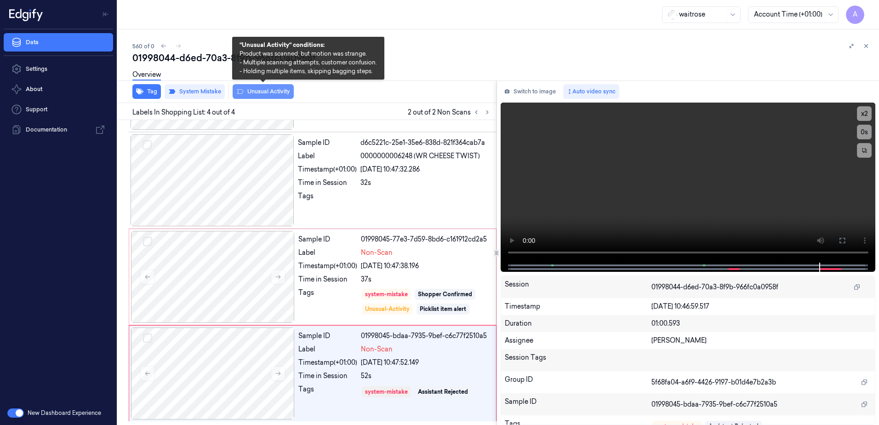
click at [259, 89] on button "Unusual Activity" at bounding box center [263, 91] width 61 height 15
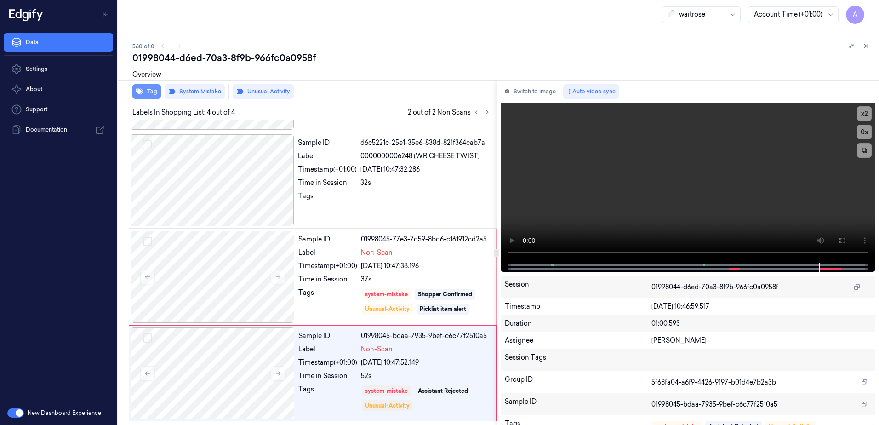
click at [144, 90] on button "Tag" at bounding box center [146, 91] width 29 height 15
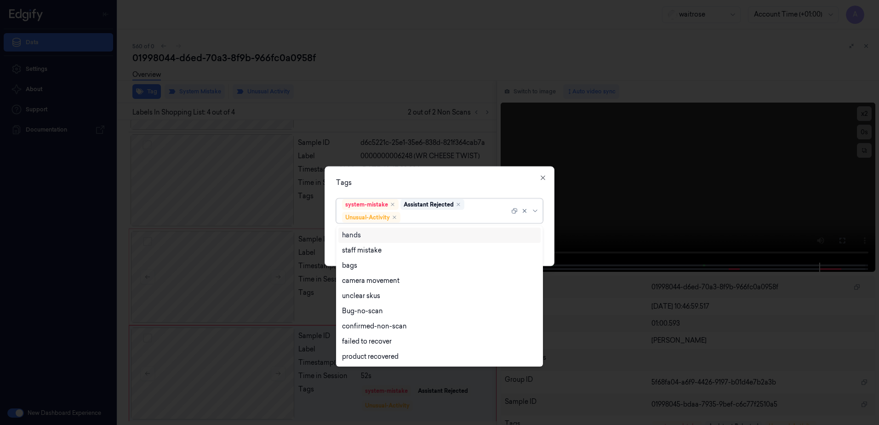
click at [423, 213] on div at bounding box center [455, 217] width 107 height 10
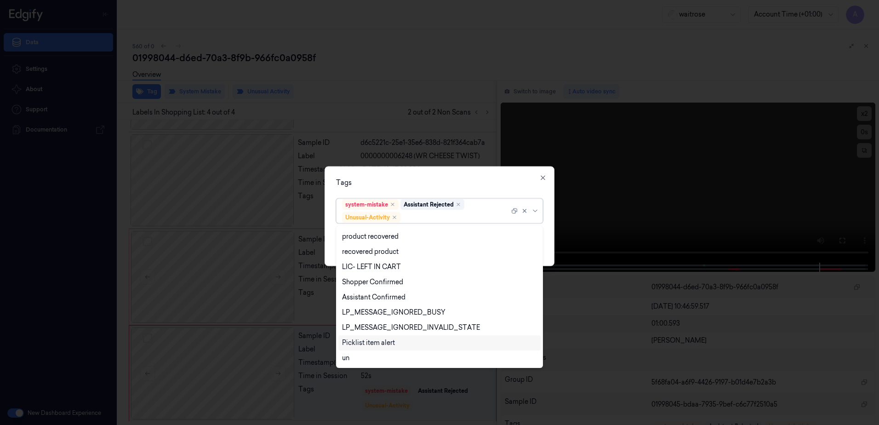
click at [393, 341] on div "Picklist item alert" at bounding box center [368, 343] width 53 height 10
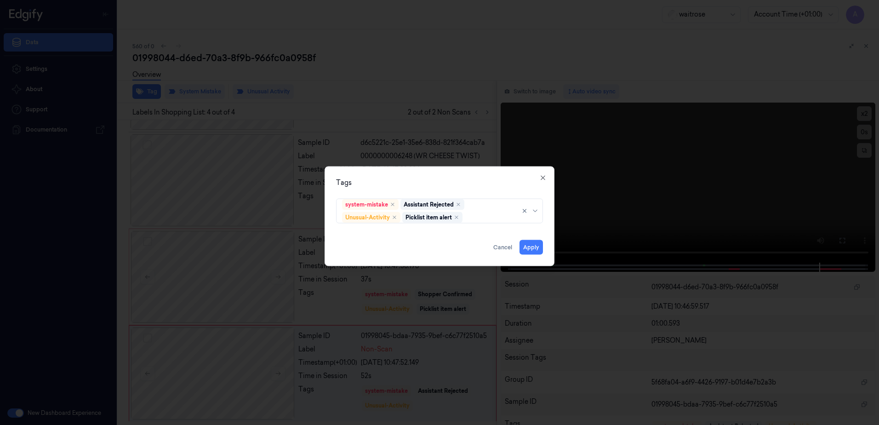
click at [450, 176] on div "Tags system-mistake Assistant Rejected Unusual-Activity Picklist item alert App…" at bounding box center [440, 216] width 230 height 100
click at [531, 251] on button "Apply" at bounding box center [531, 247] width 23 height 15
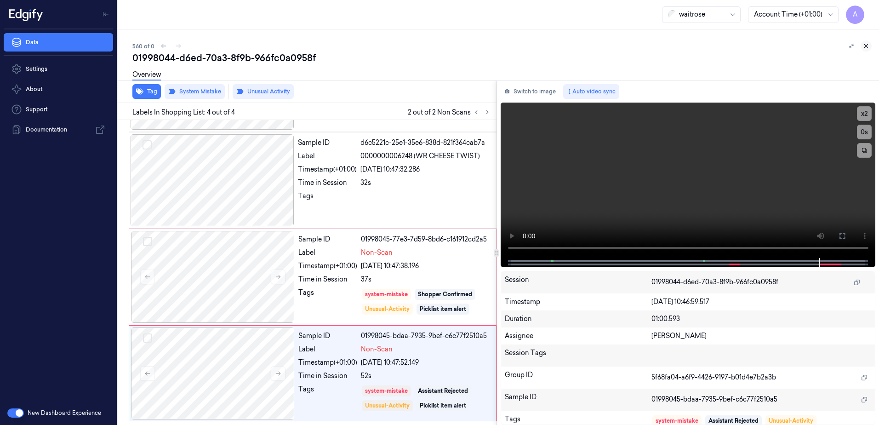
click at [866, 46] on icon at bounding box center [866, 46] width 3 height 3
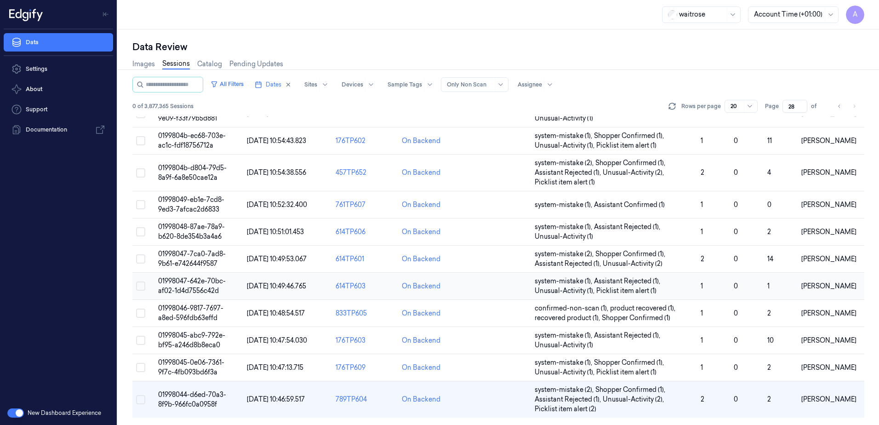
scroll to position [280, 0]
